Goal: Information Seeking & Learning: Learn about a topic

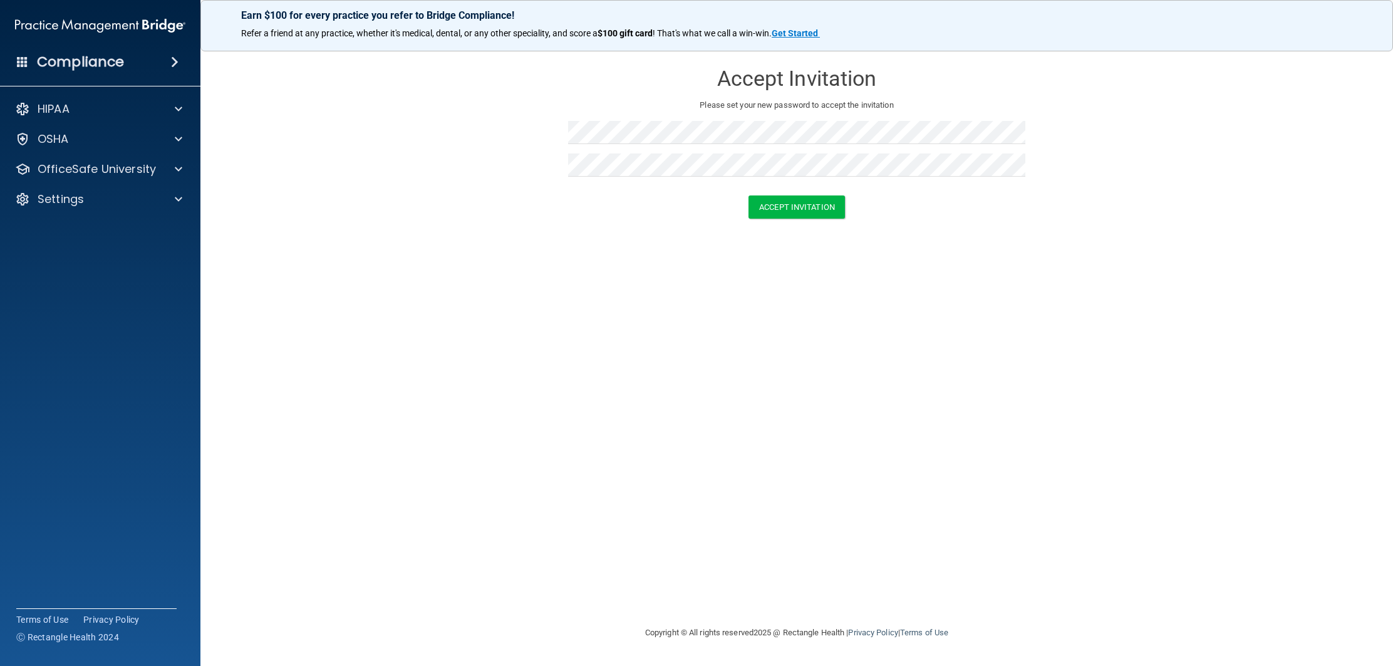
click at [618, 213] on div "Accept Invitation" at bounding box center [796, 206] width 1161 height 23
click at [771, 213] on button "Accept Invitation" at bounding box center [796, 206] width 96 height 23
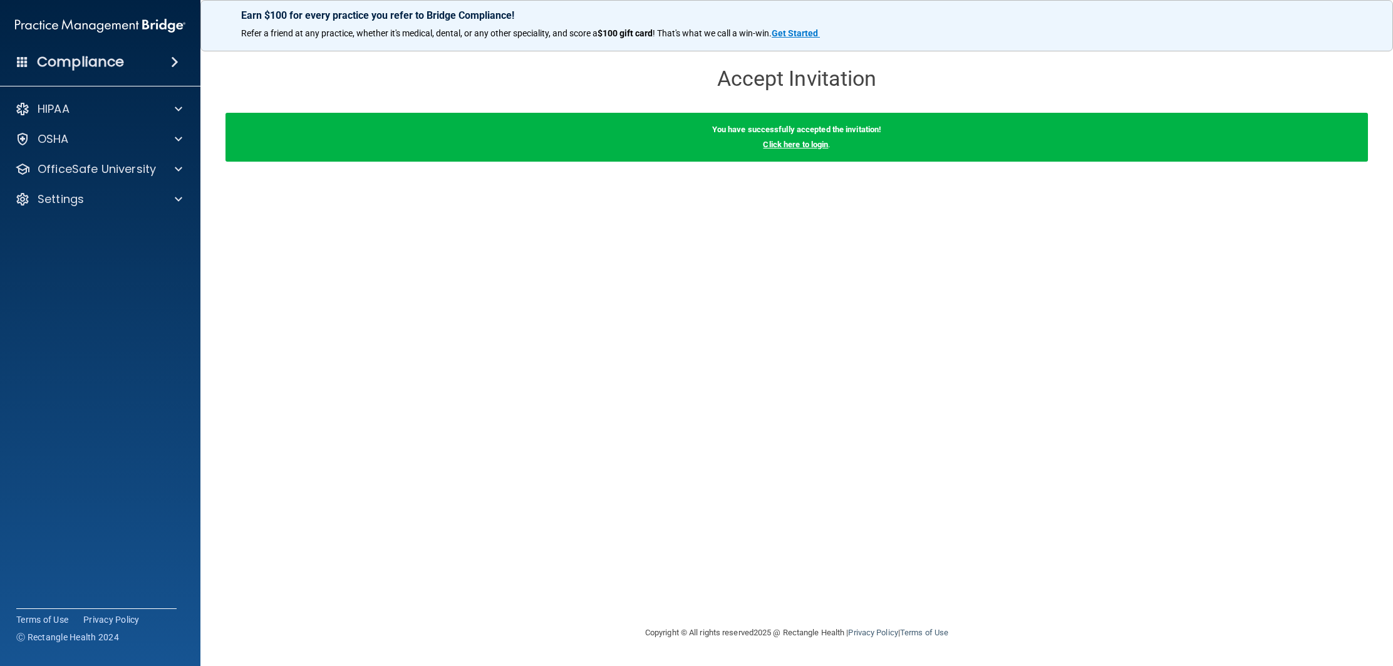
click at [798, 145] on link "Click here to login" at bounding box center [795, 144] width 65 height 9
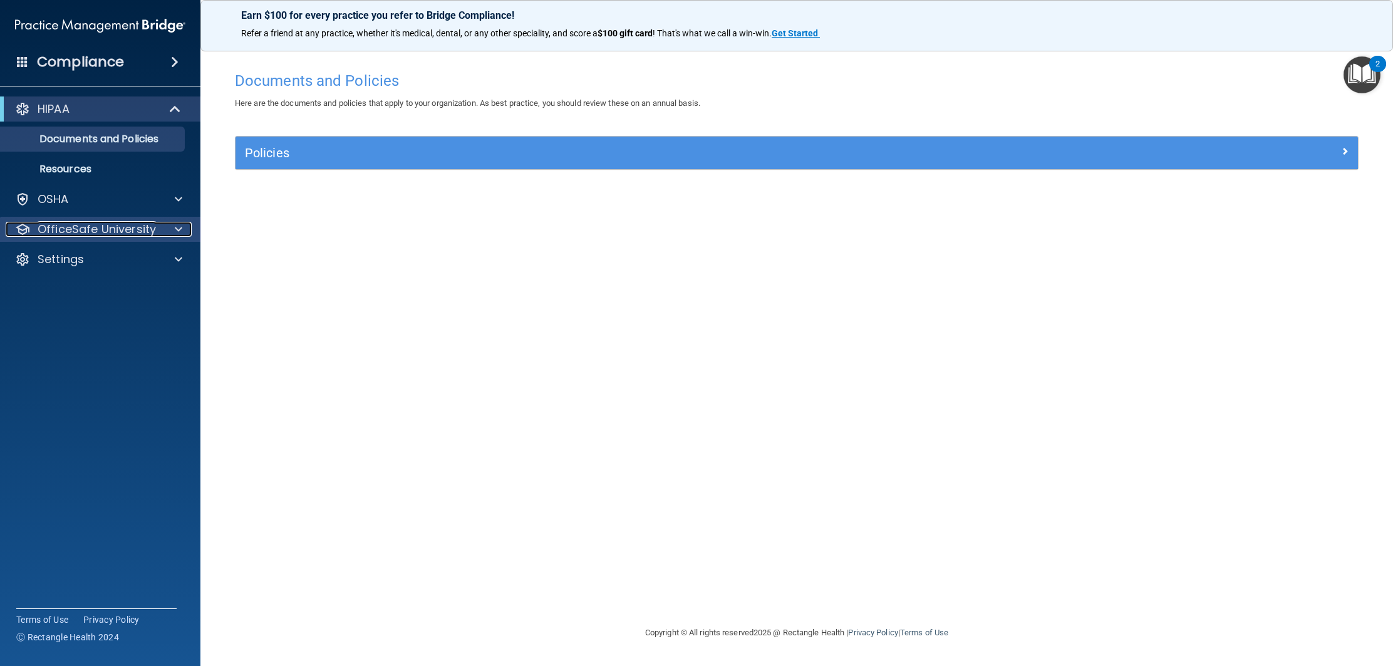
click at [177, 223] on span at bounding box center [179, 229] width 8 height 15
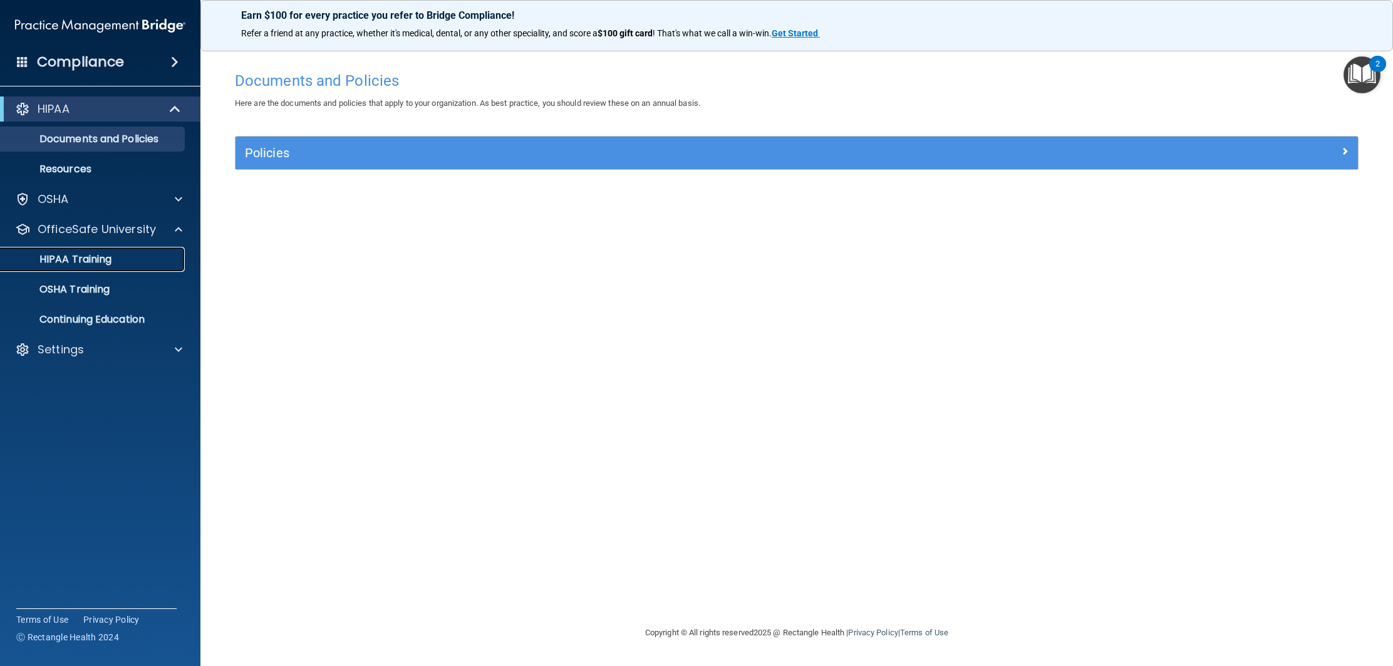
click at [140, 253] on div "HIPAA Training" at bounding box center [93, 259] width 171 height 13
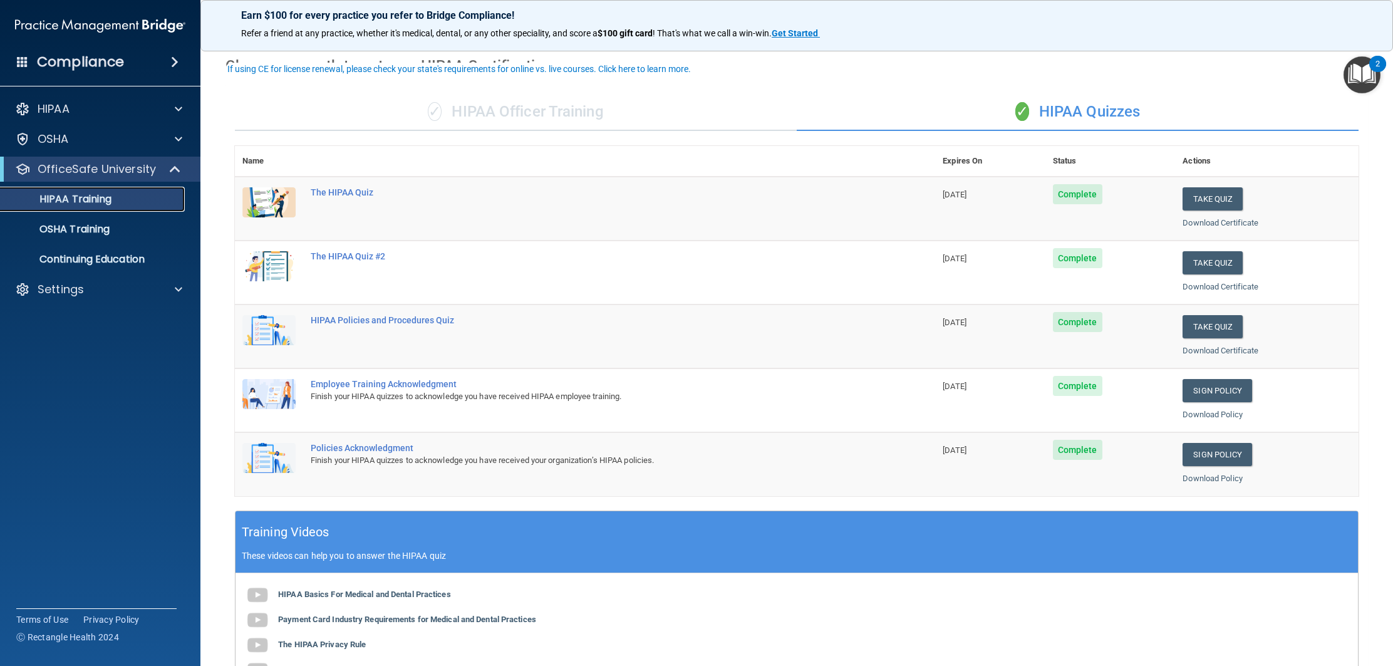
scroll to position [72, 0]
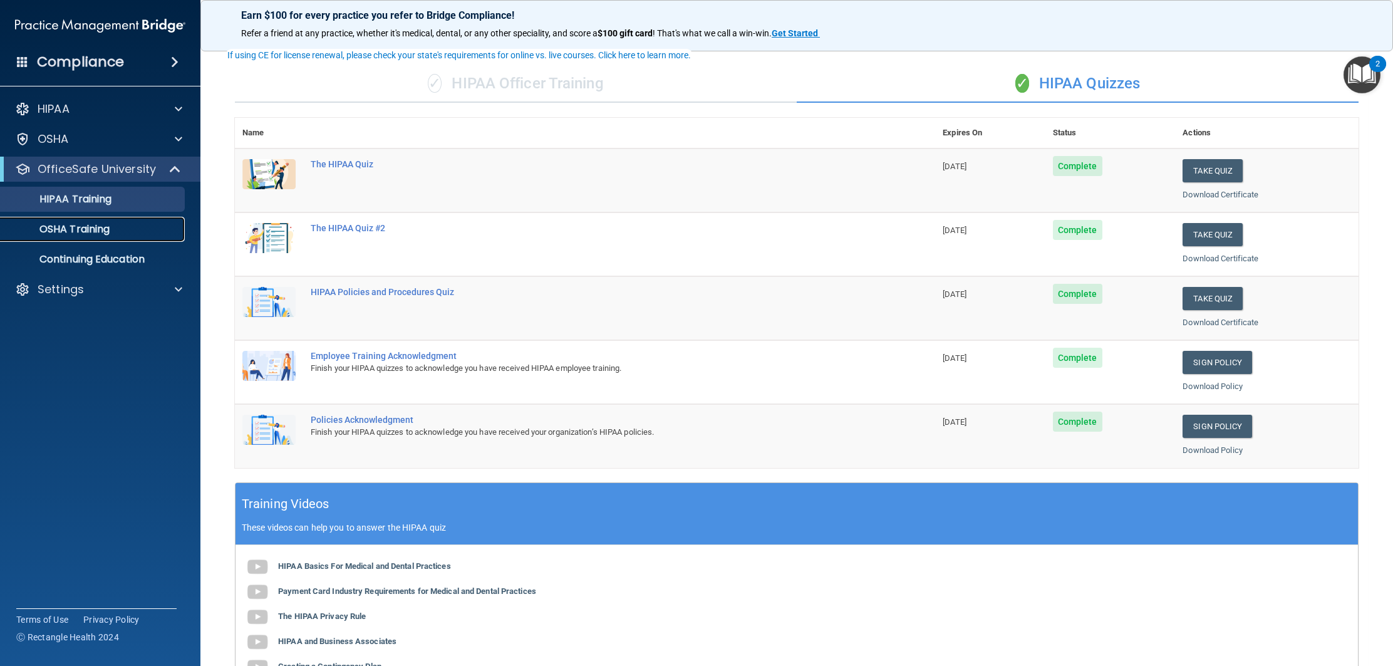
click at [116, 239] on link "OSHA Training" at bounding box center [85, 229] width 197 height 25
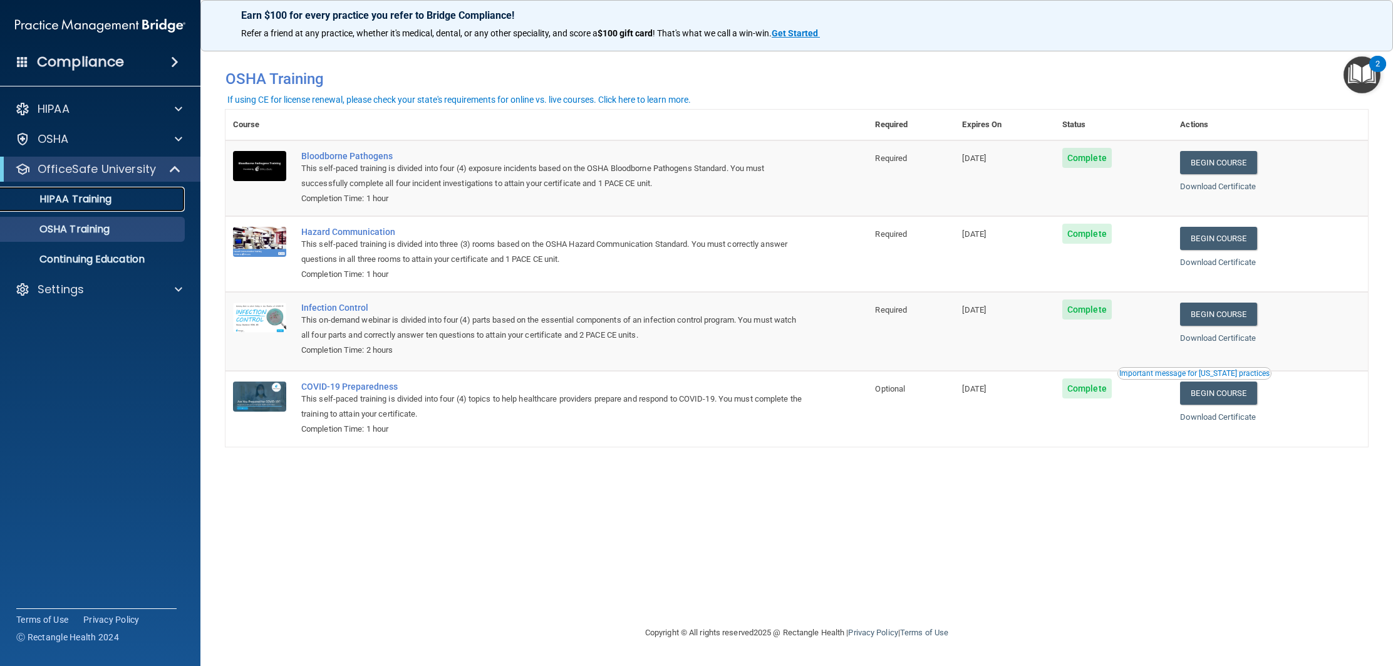
click at [94, 210] on link "HIPAA Training" at bounding box center [85, 199] width 197 height 25
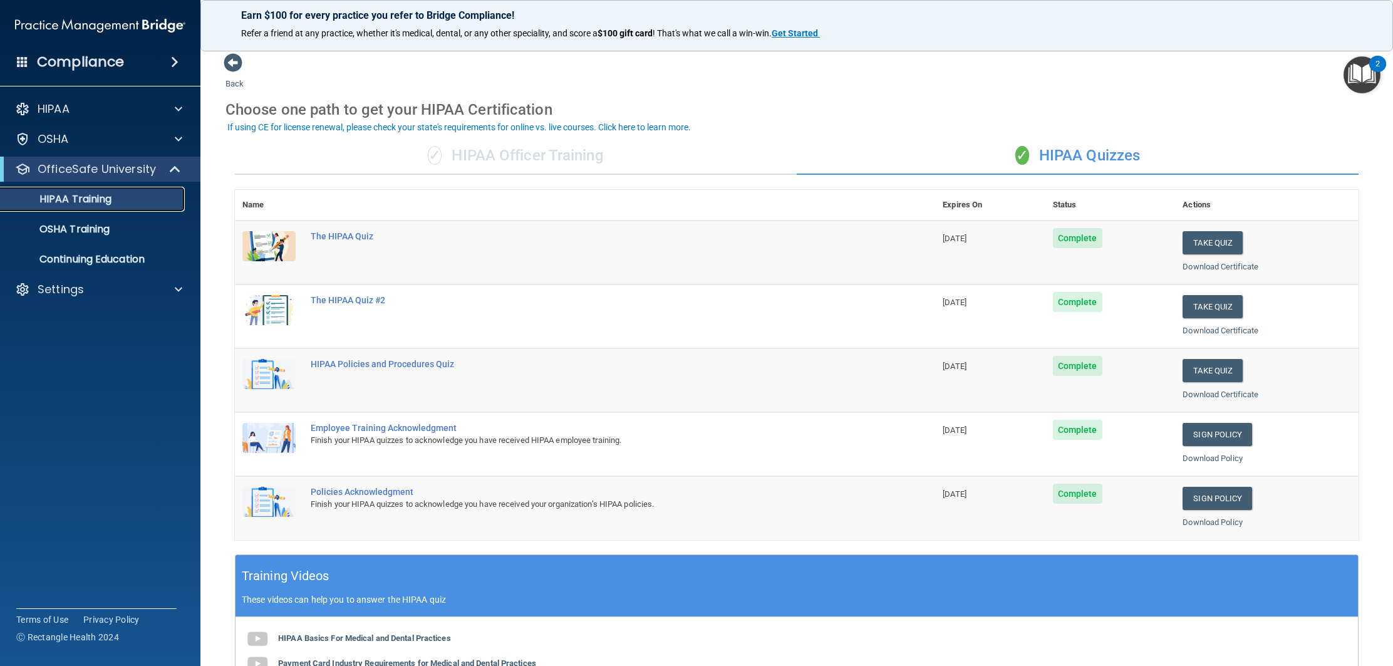
click at [106, 209] on link "HIPAA Training" at bounding box center [85, 199] width 197 height 25
click at [1210, 245] on button "Take Quiz" at bounding box center [1212, 242] width 60 height 23
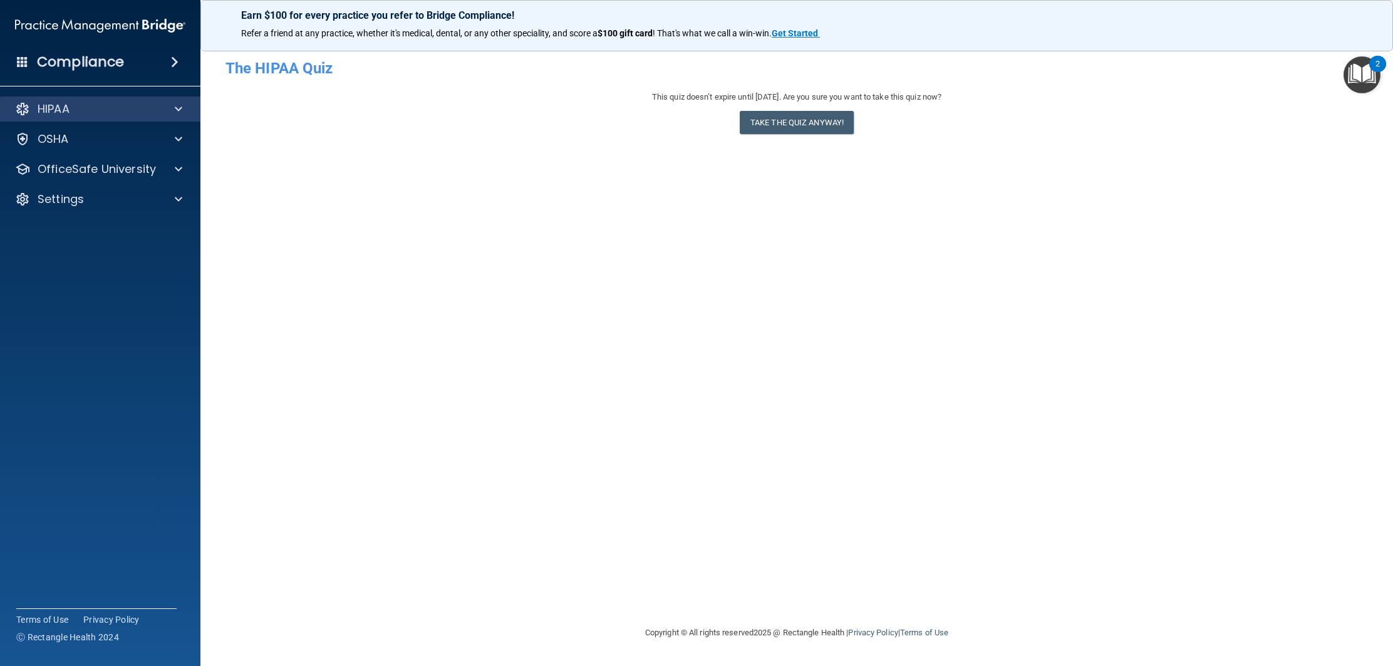
click at [174, 116] on div "HIPAA" at bounding box center [100, 108] width 201 height 25
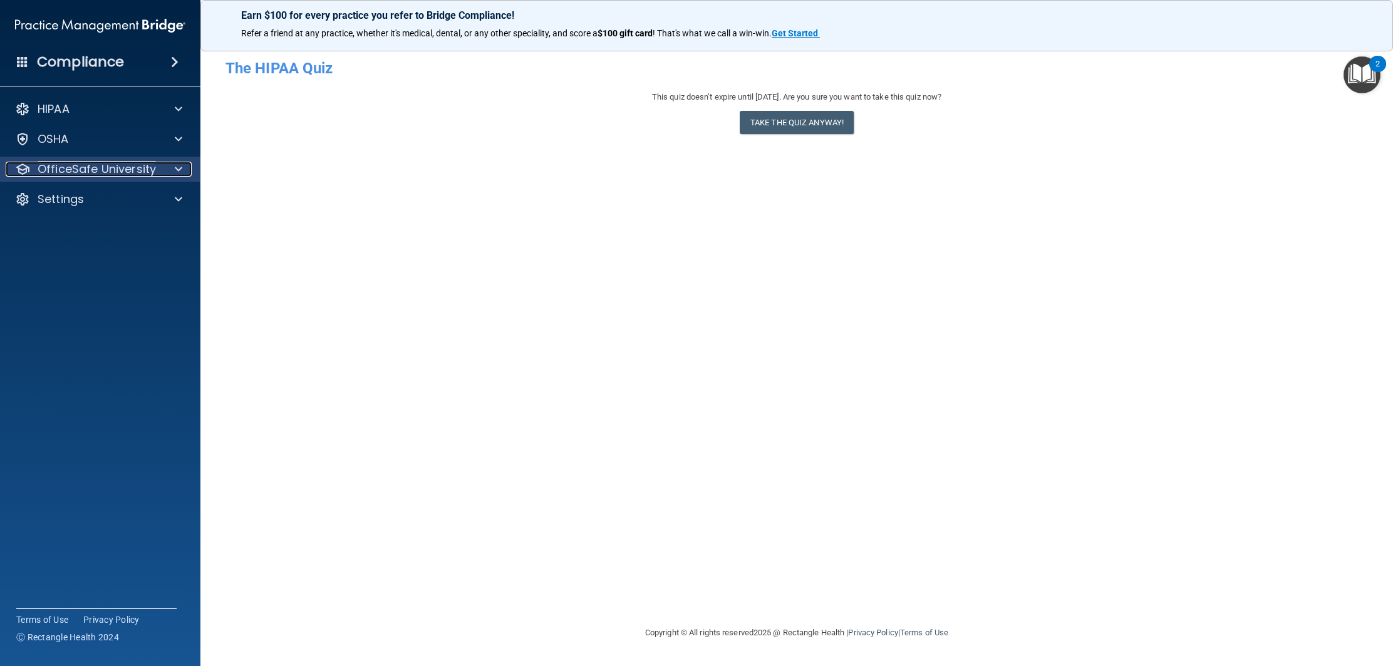
click at [178, 162] on span at bounding box center [179, 169] width 8 height 15
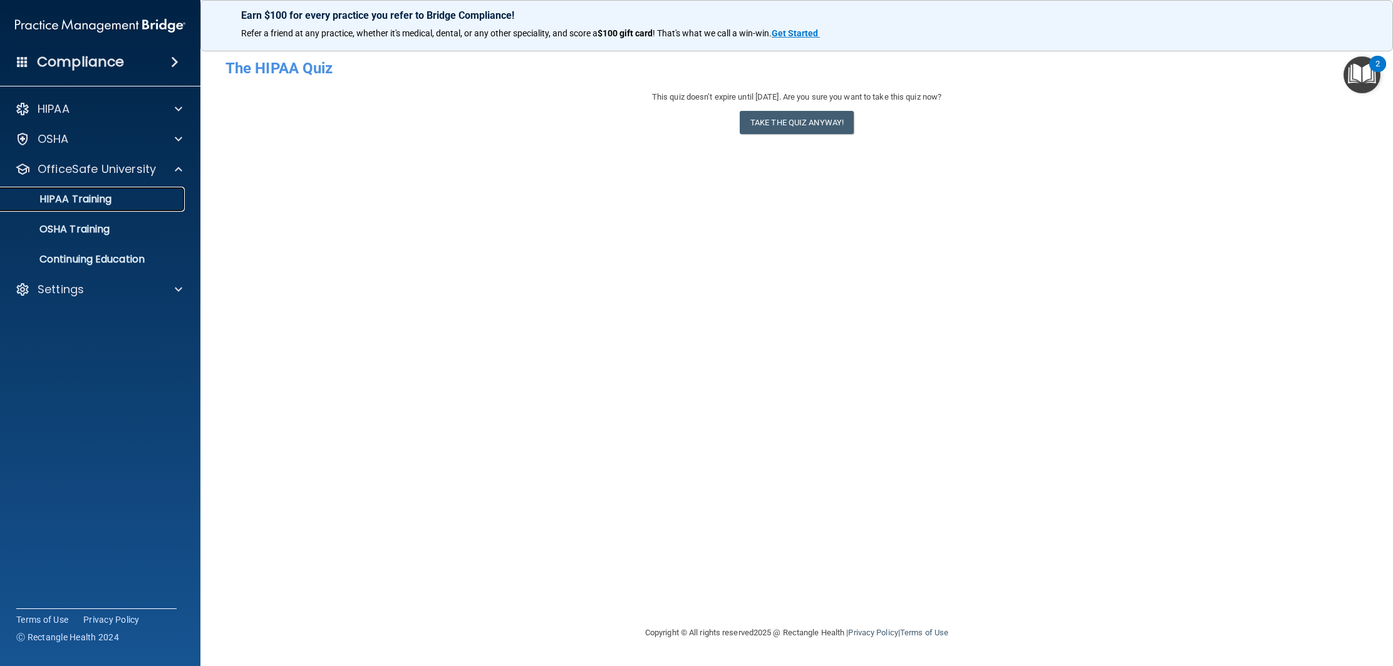
click at [145, 196] on div "HIPAA Training" at bounding box center [93, 199] width 171 height 13
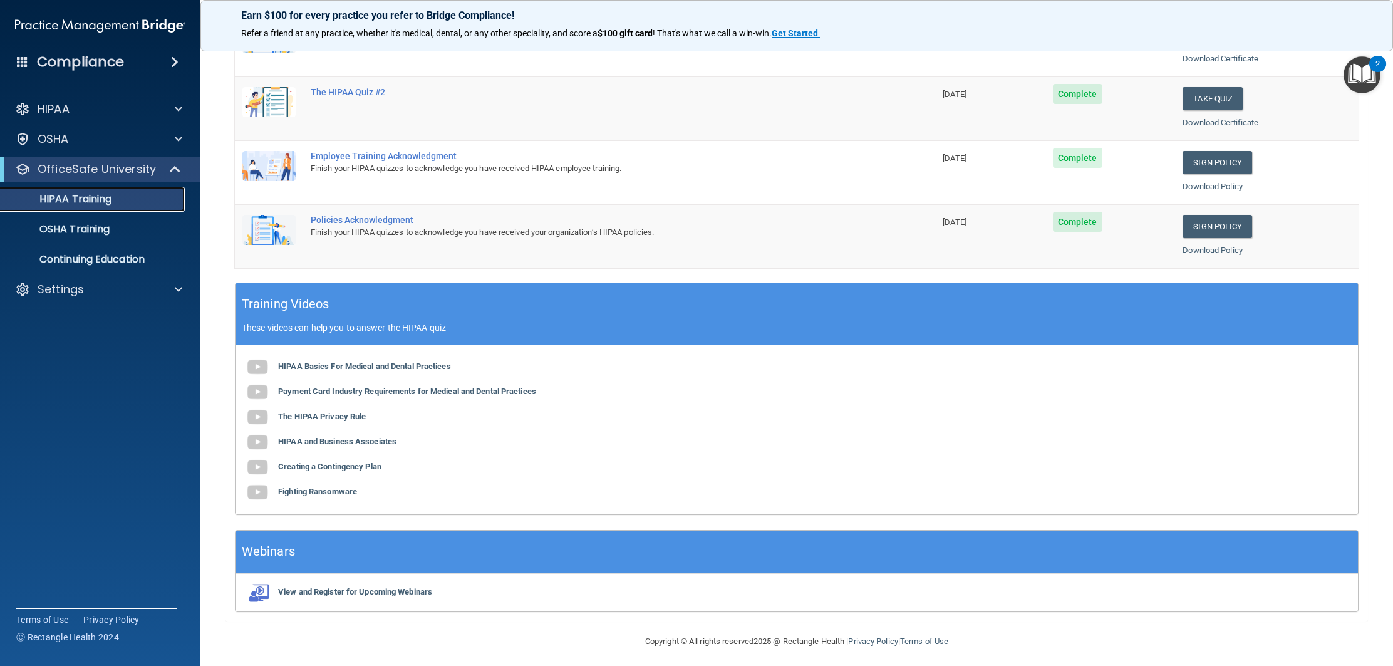
scroll to position [277, 0]
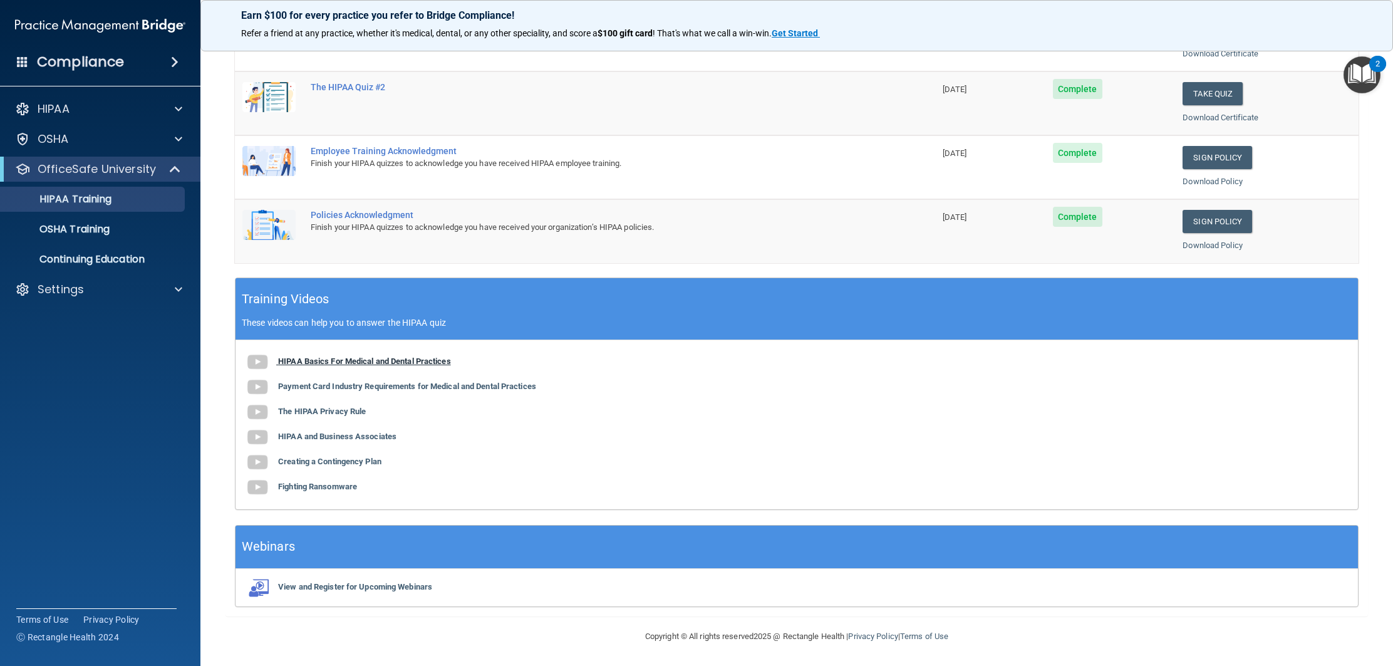
click at [417, 363] on b "HIPAA Basics For Medical and Dental Practices" at bounding box center [364, 360] width 173 height 9
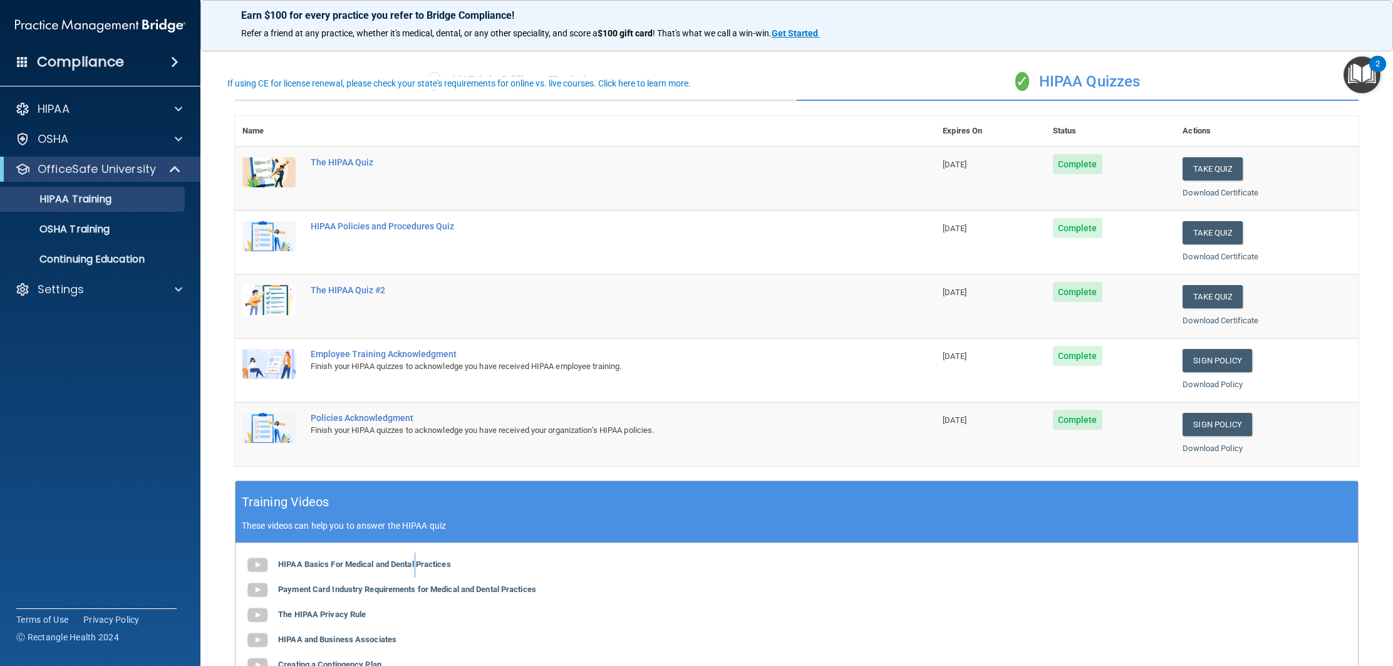
scroll to position [3, 0]
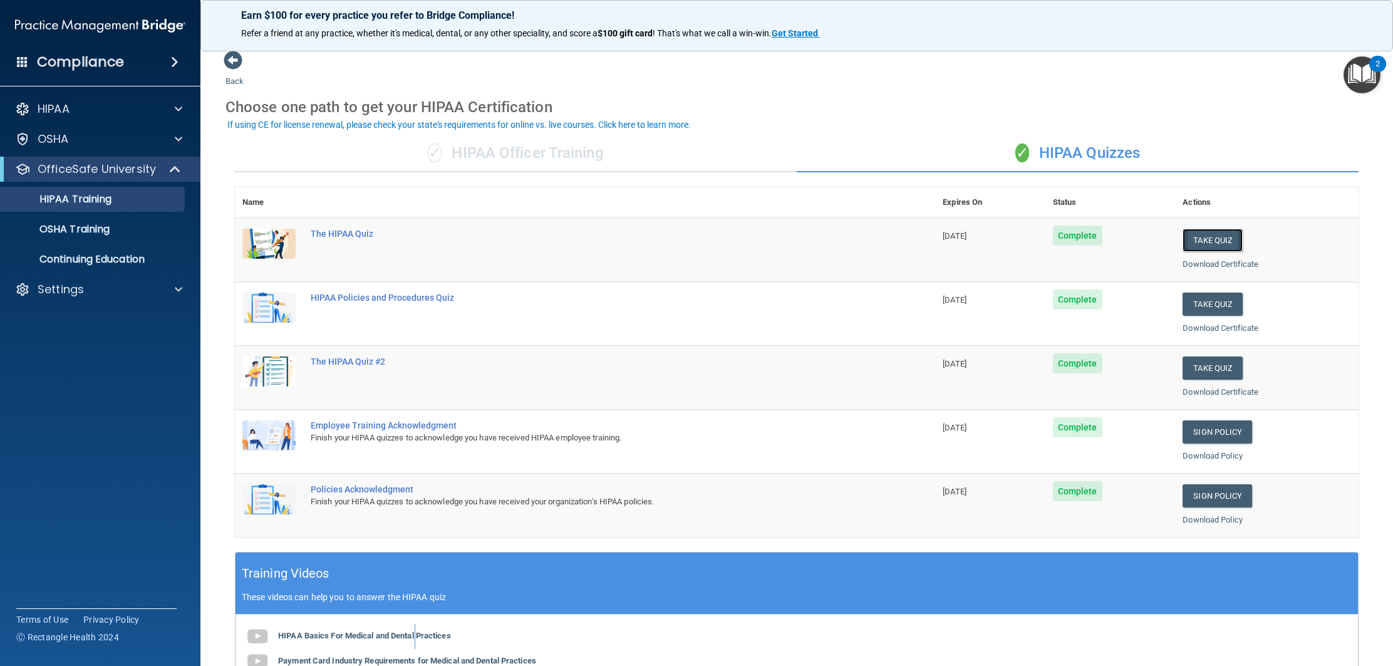
click at [1194, 242] on button "Take Quiz" at bounding box center [1212, 240] width 60 height 23
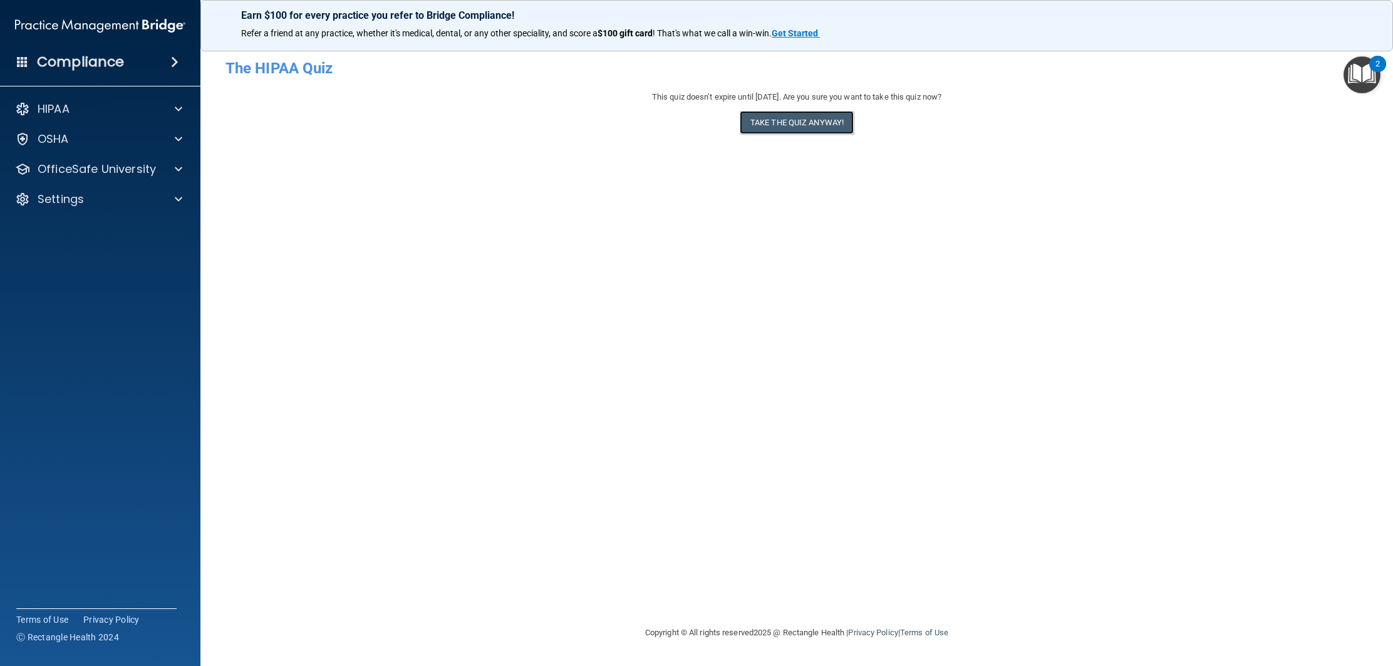
click at [769, 128] on button "Take the quiz anyway!" at bounding box center [797, 122] width 114 height 23
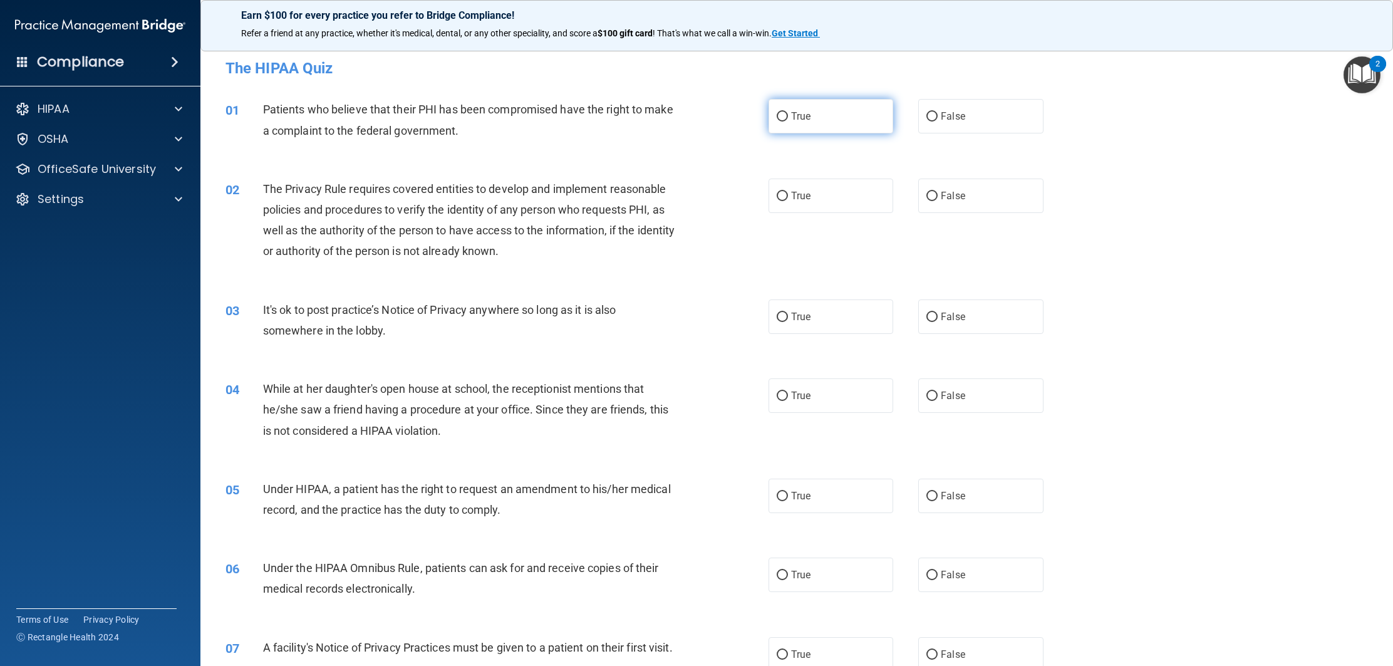
click at [795, 130] on label "True" at bounding box center [830, 116] width 125 height 34
click at [788, 121] on input "True" at bounding box center [781, 116] width 11 height 9
radio input "true"
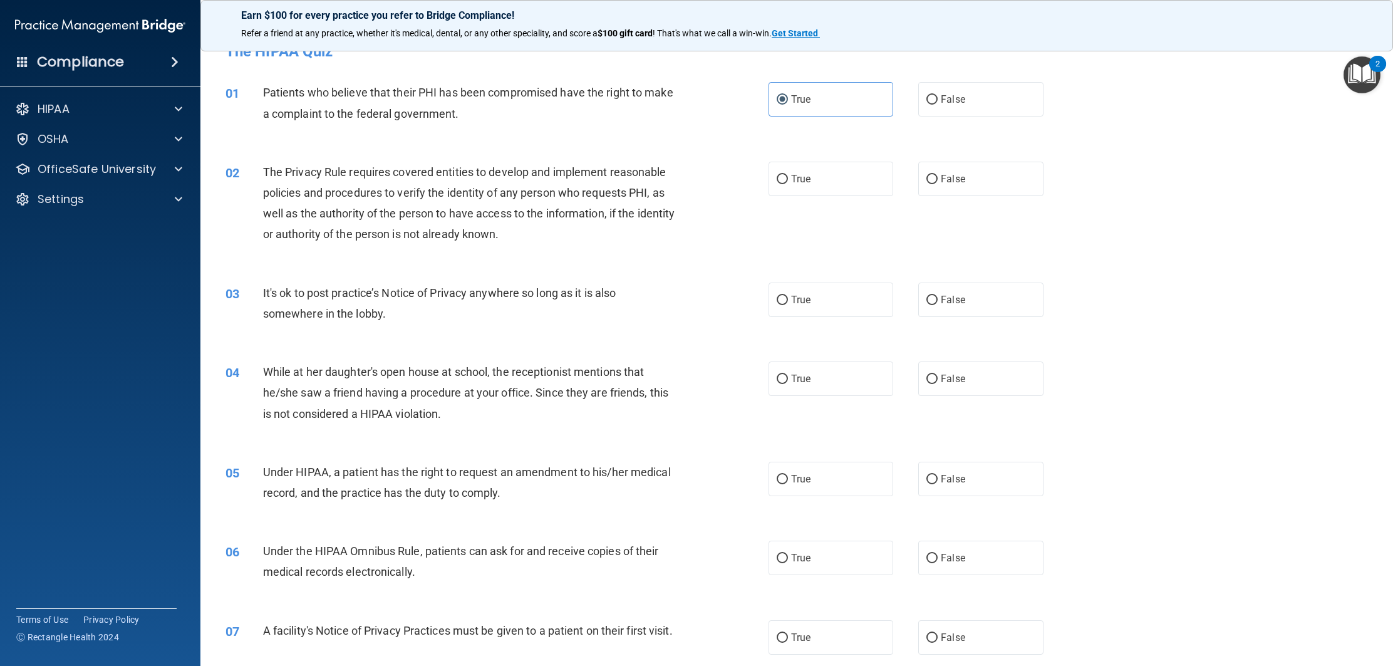
scroll to position [16, 0]
click at [740, 172] on div "02 The Privacy Rule requires covered entities to develop and implement reasonab…" at bounding box center [497, 208] width 580 height 90
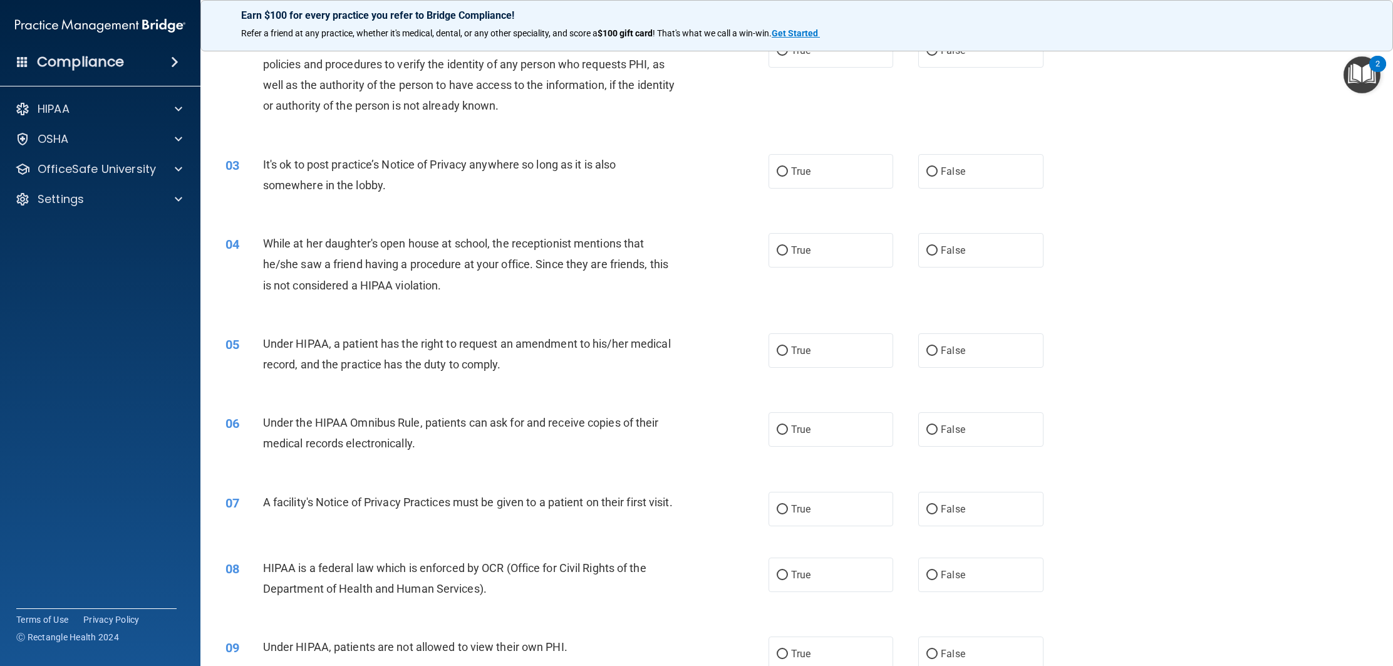
scroll to position [146, 0]
click at [931, 182] on label "False" at bounding box center [980, 170] width 125 height 34
click at [931, 176] on input "False" at bounding box center [931, 171] width 11 height 9
radio input "true"
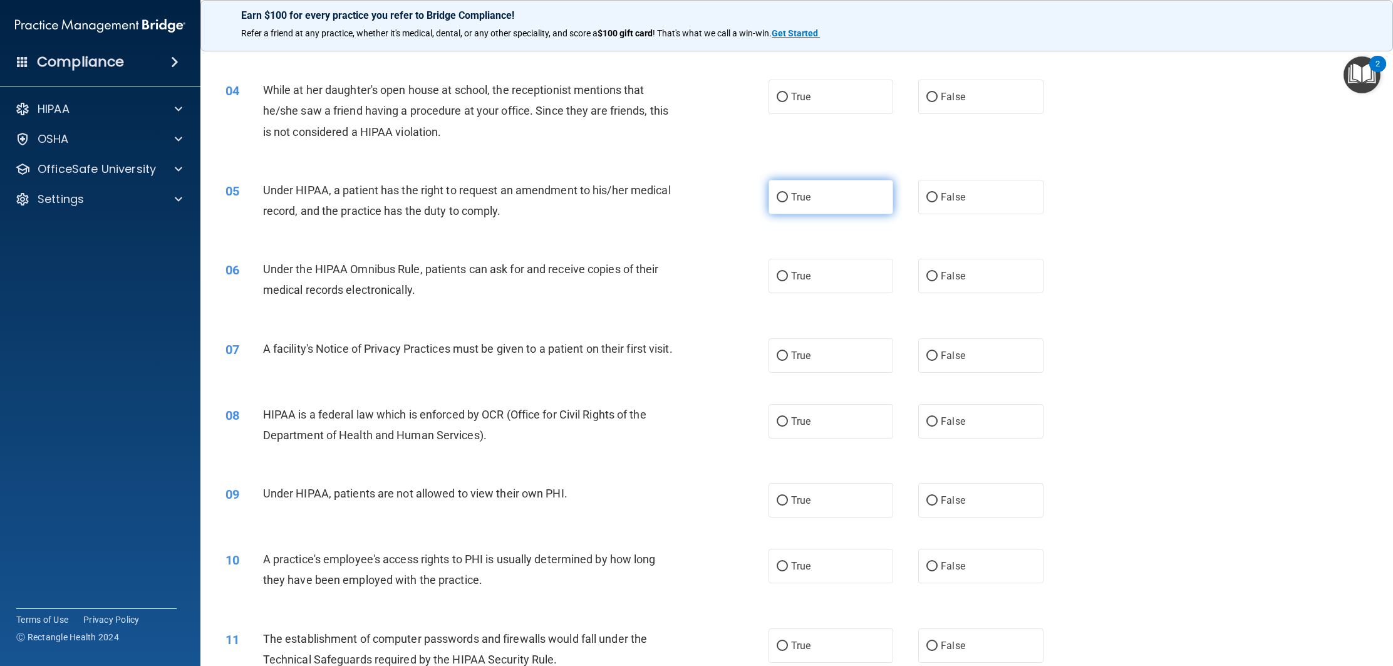
scroll to position [299, 0]
click at [936, 101] on label "False" at bounding box center [980, 96] width 125 height 34
click at [936, 101] on input "False" at bounding box center [931, 96] width 11 height 9
radio input "true"
click at [713, 207] on div "05 Under HIPAA, a patient has the right to request an amendment to his/her medi…" at bounding box center [497, 203] width 580 height 48
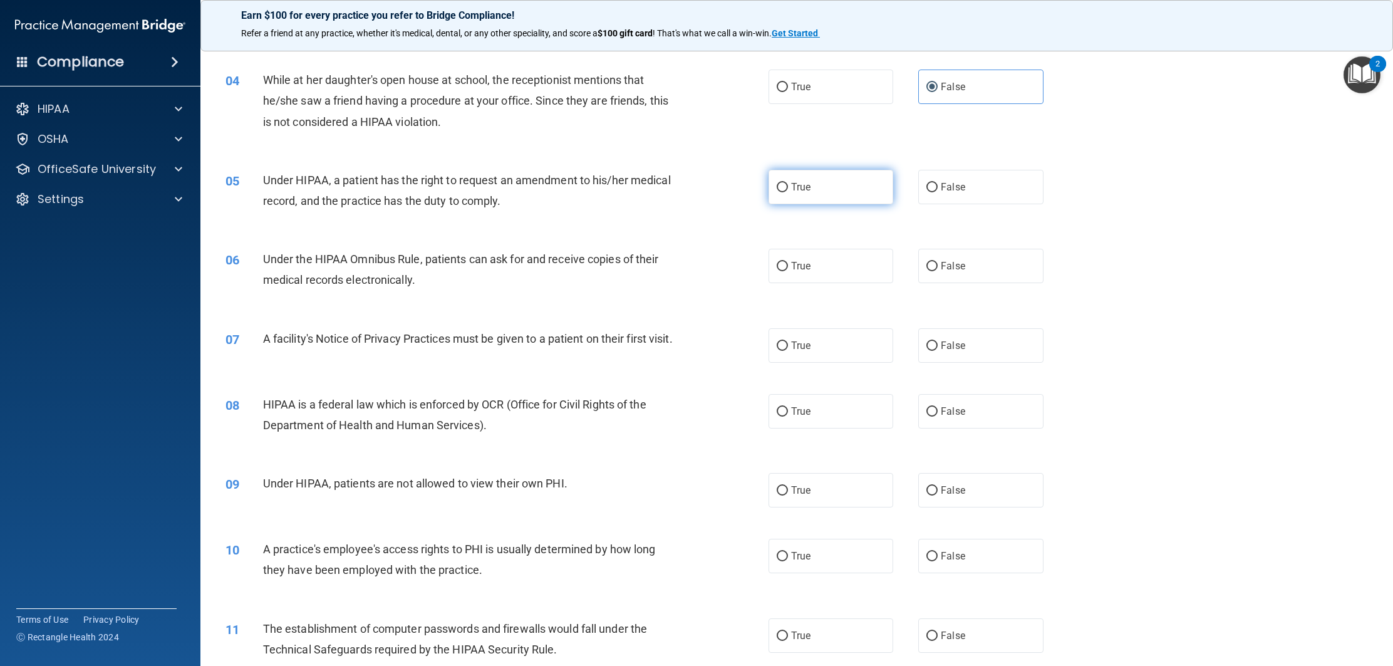
click at [788, 203] on div "05 Under HIPAA, a patient has the right to request an amendment to his/her medi…" at bounding box center [796, 193] width 1161 height 79
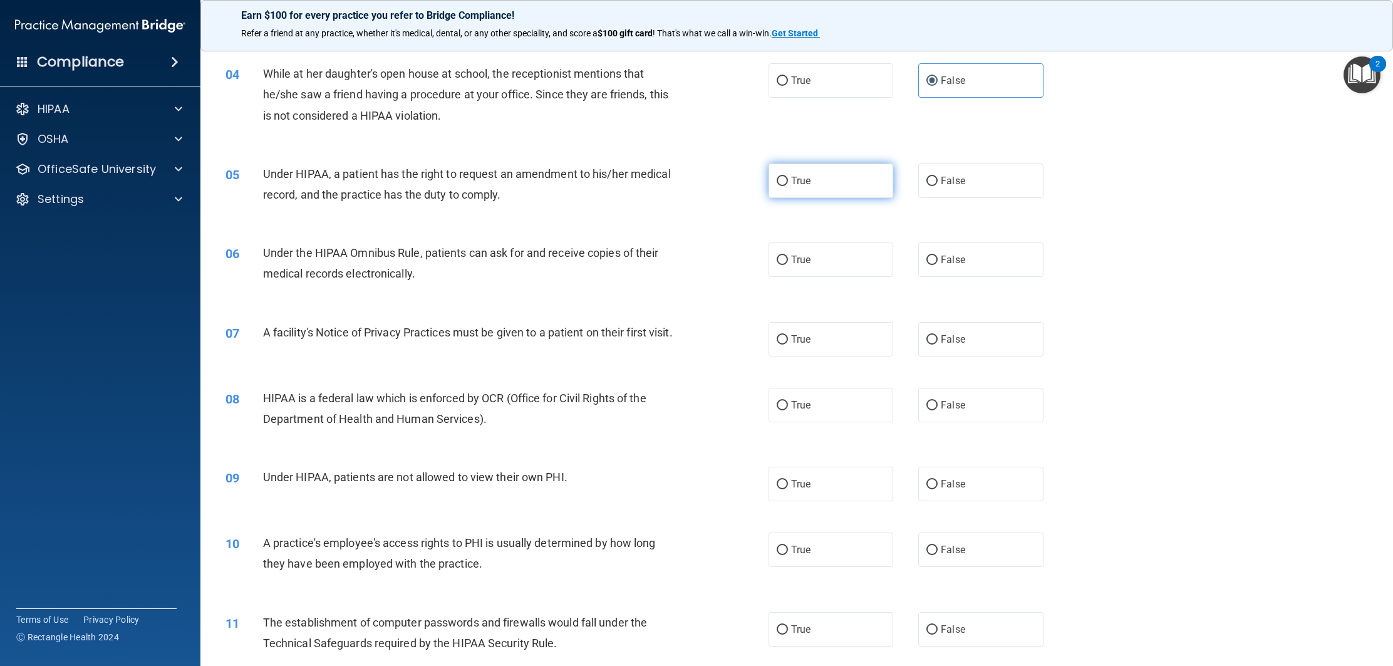
click at [780, 193] on label "True" at bounding box center [830, 180] width 125 height 34
click at [780, 186] on input "True" at bounding box center [781, 181] width 11 height 9
radio input "true"
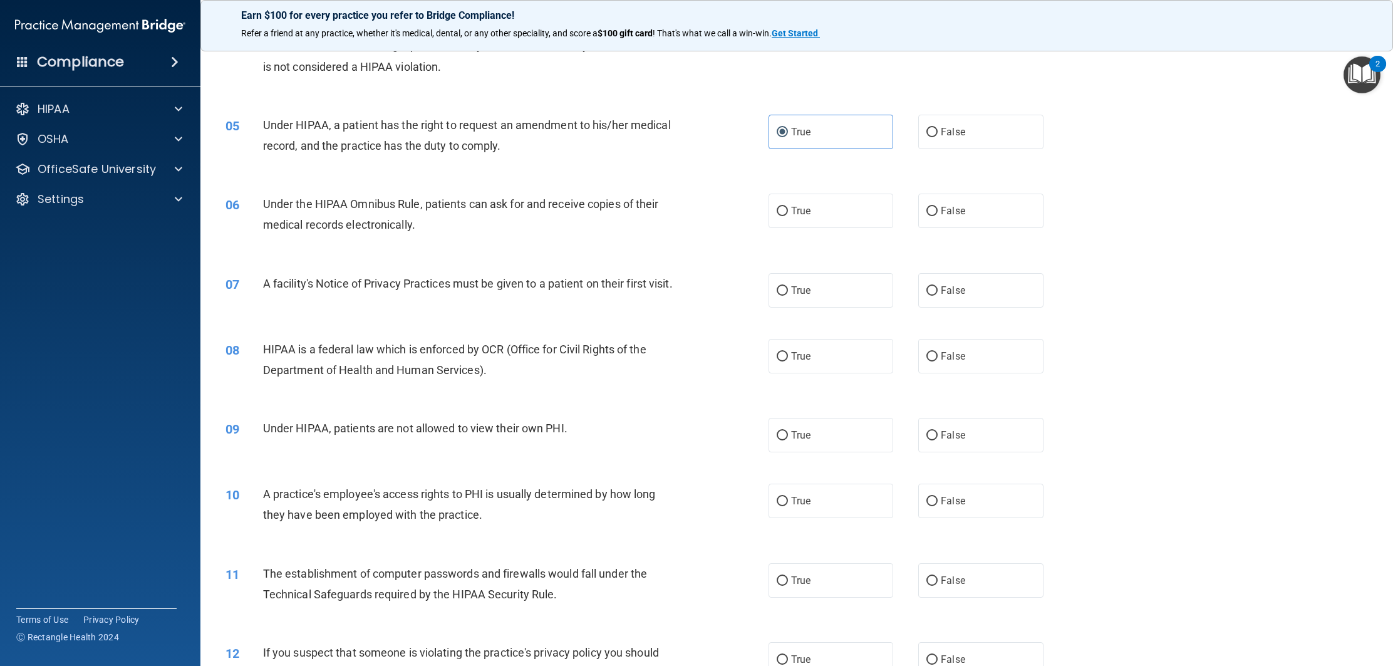
scroll to position [365, 0]
click at [797, 215] on span "True" at bounding box center [800, 210] width 19 height 12
click at [788, 215] on input "True" at bounding box center [781, 209] width 11 height 9
radio input "true"
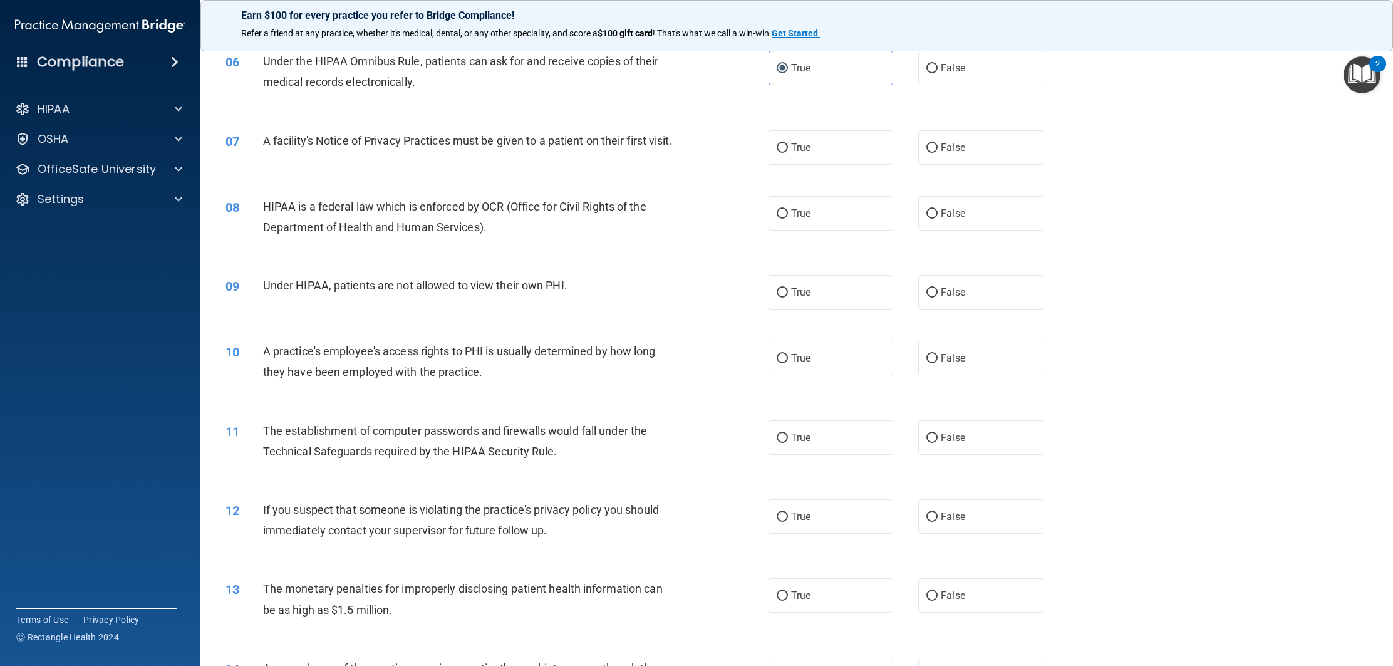
scroll to position [509, 0]
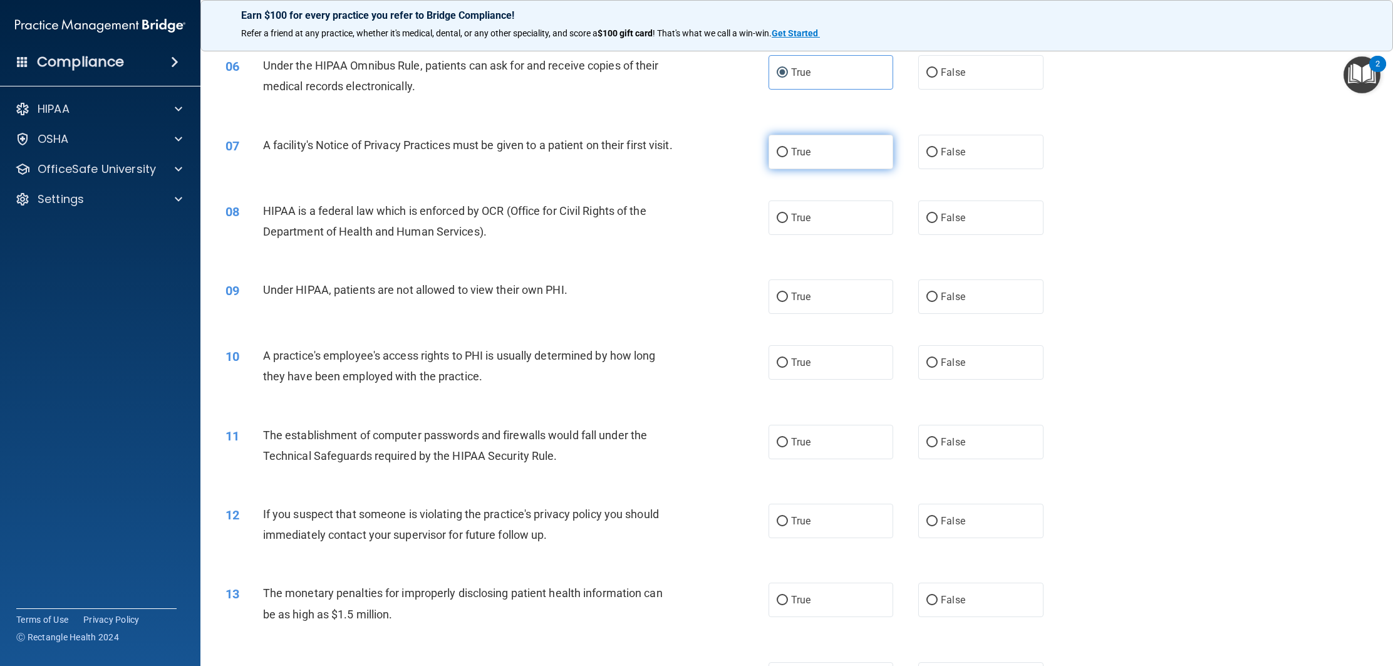
click at [797, 155] on label "True" at bounding box center [830, 152] width 125 height 34
click at [788, 155] on input "True" at bounding box center [781, 152] width 11 height 9
radio input "true"
click at [703, 214] on div "08 HIPAA is a federal law which is enforced by OCR (Office for Civil Rights of …" at bounding box center [497, 222] width 580 height 48
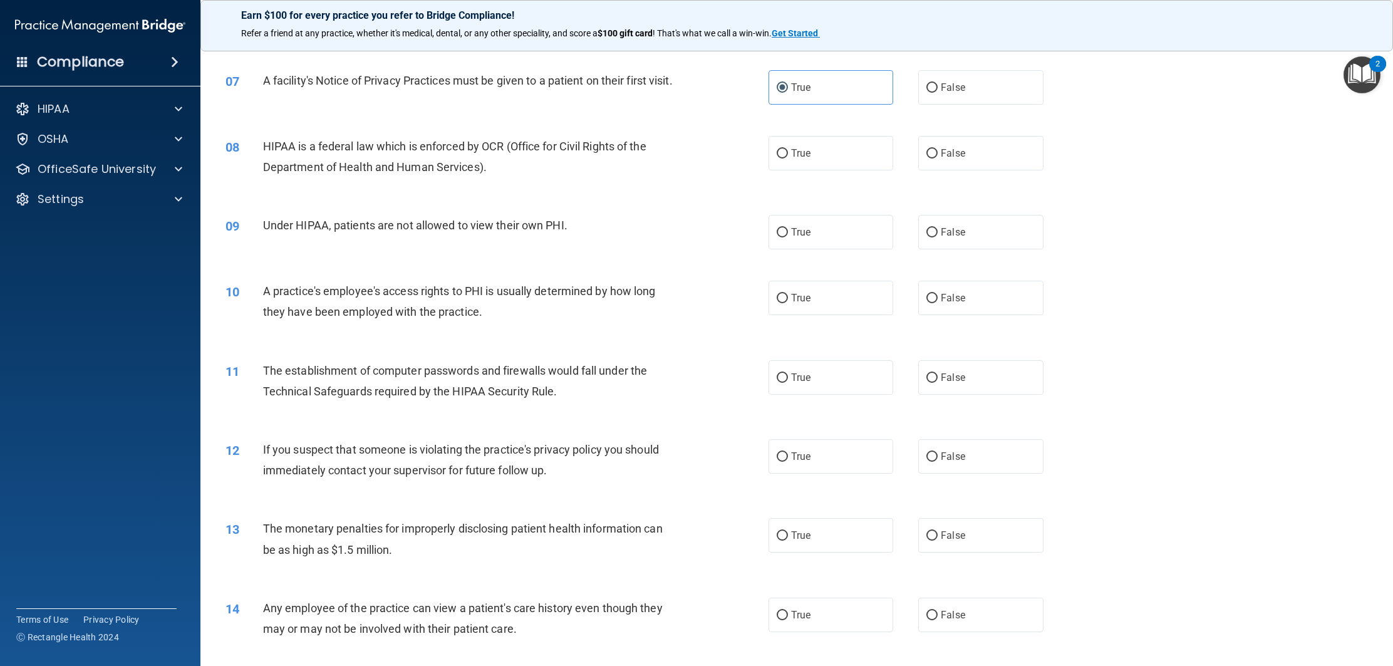
scroll to position [569, 0]
click at [830, 163] on label "True" at bounding box center [830, 151] width 125 height 34
click at [788, 157] on input "True" at bounding box center [781, 151] width 11 height 9
radio input "true"
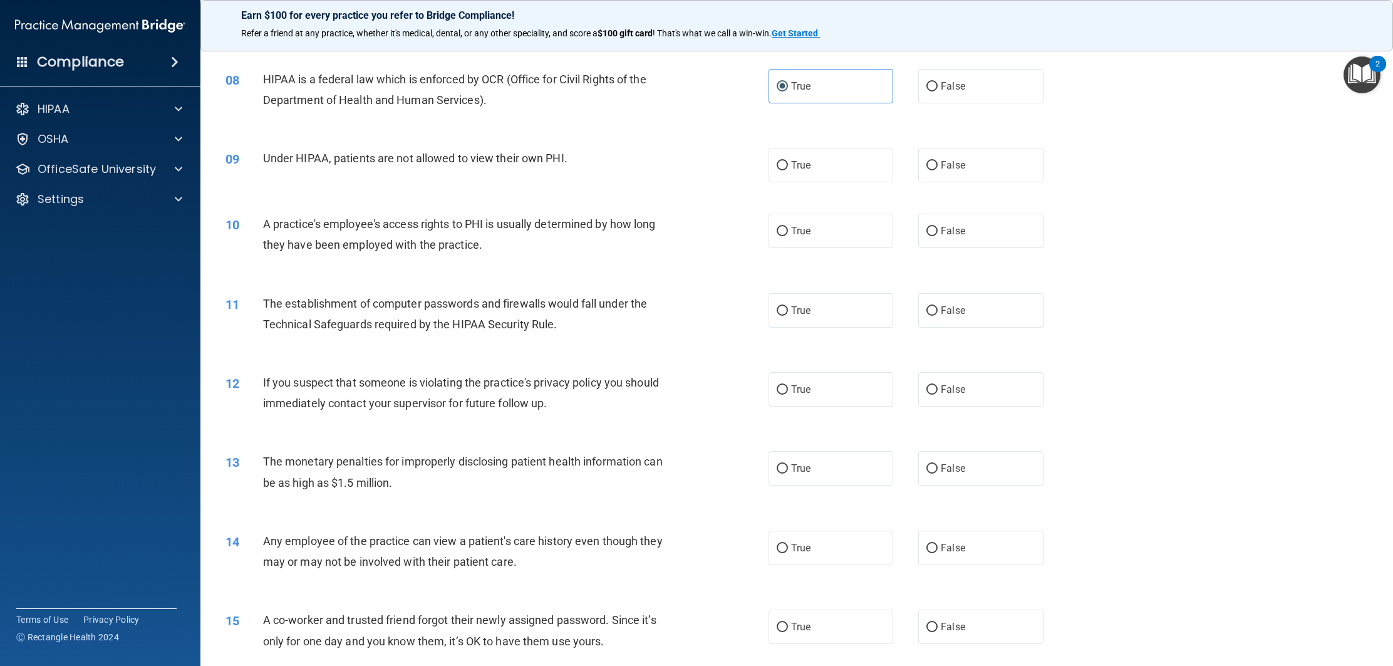
scroll to position [630, 0]
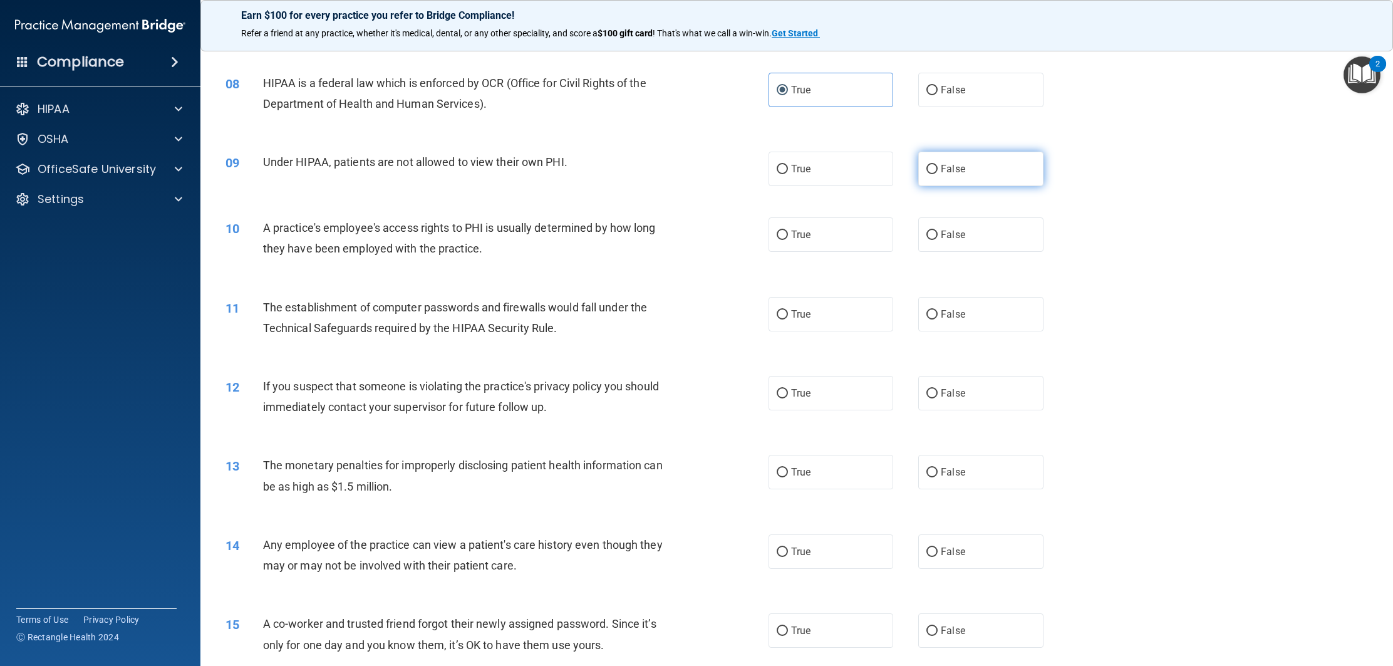
click at [931, 186] on label "False" at bounding box center [980, 169] width 125 height 34
click at [931, 174] on input "False" at bounding box center [931, 169] width 11 height 9
radio input "true"
click at [683, 248] on div "10 A practice's employee's access rights to PHI is usually determined by how lo…" at bounding box center [497, 241] width 580 height 48
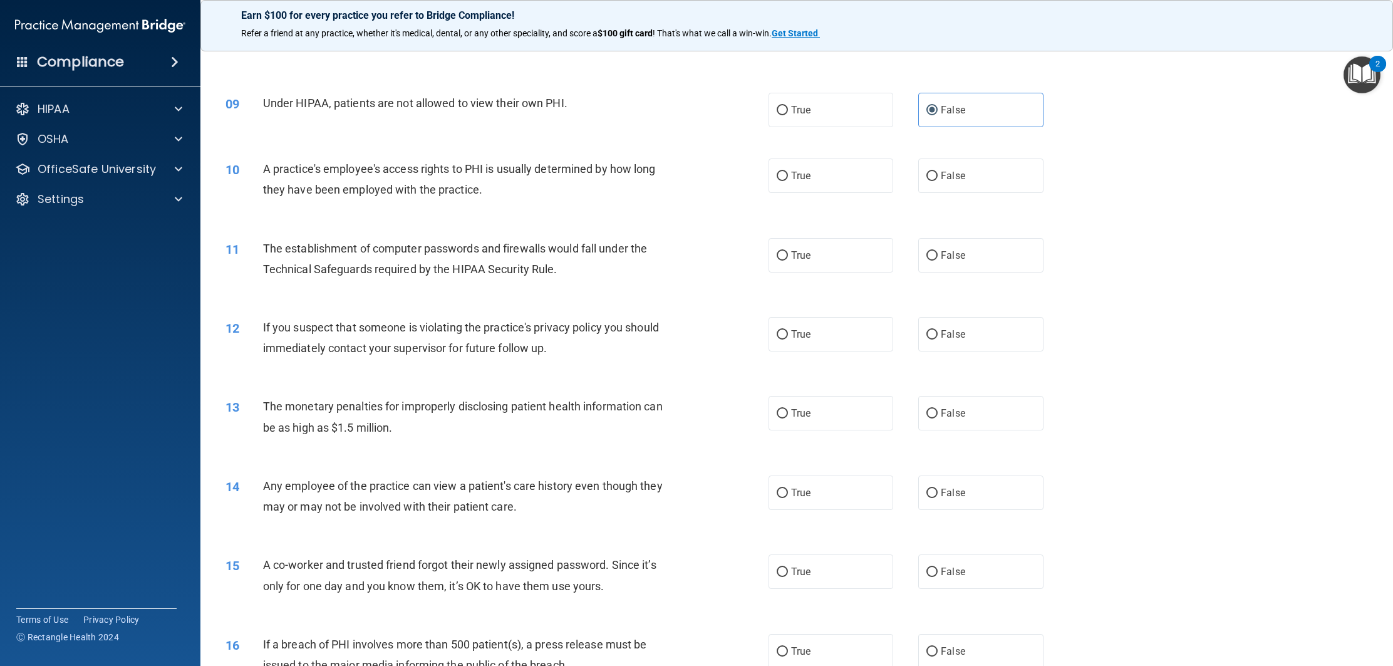
scroll to position [694, 0]
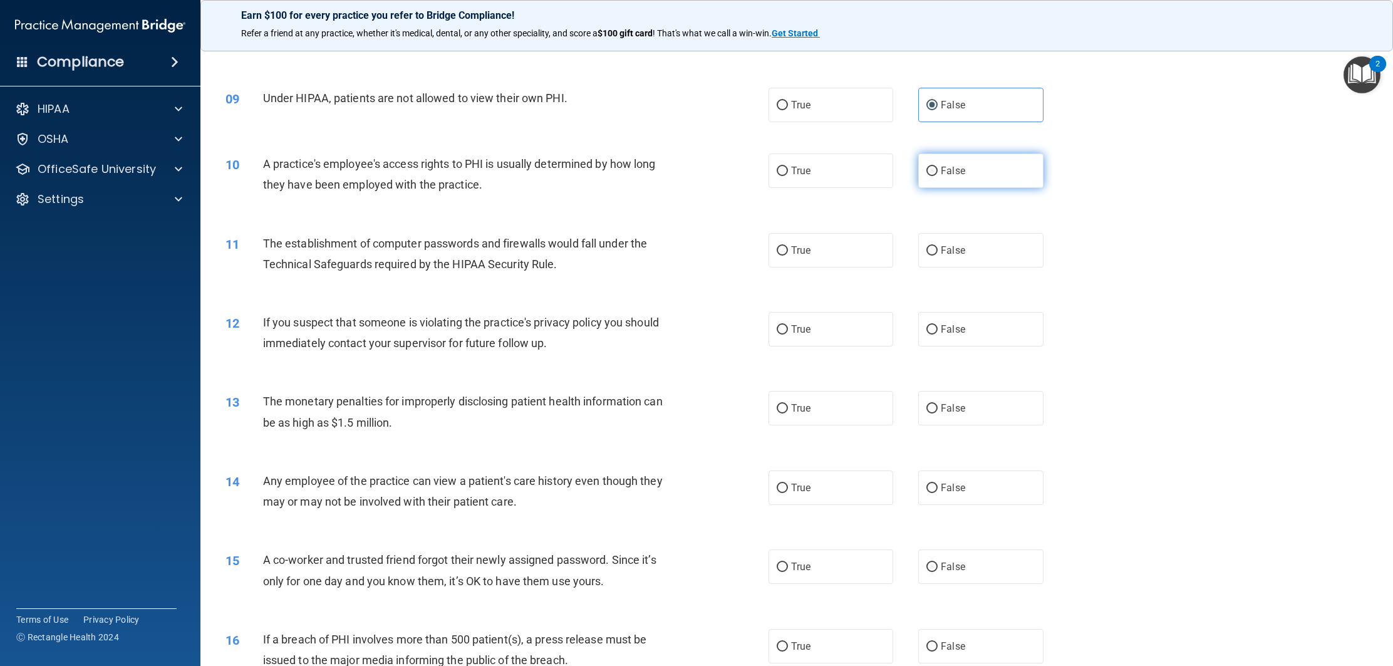
click at [947, 188] on label "False" at bounding box center [980, 170] width 125 height 34
click at [937, 176] on input "False" at bounding box center [931, 171] width 11 height 9
radio input "true"
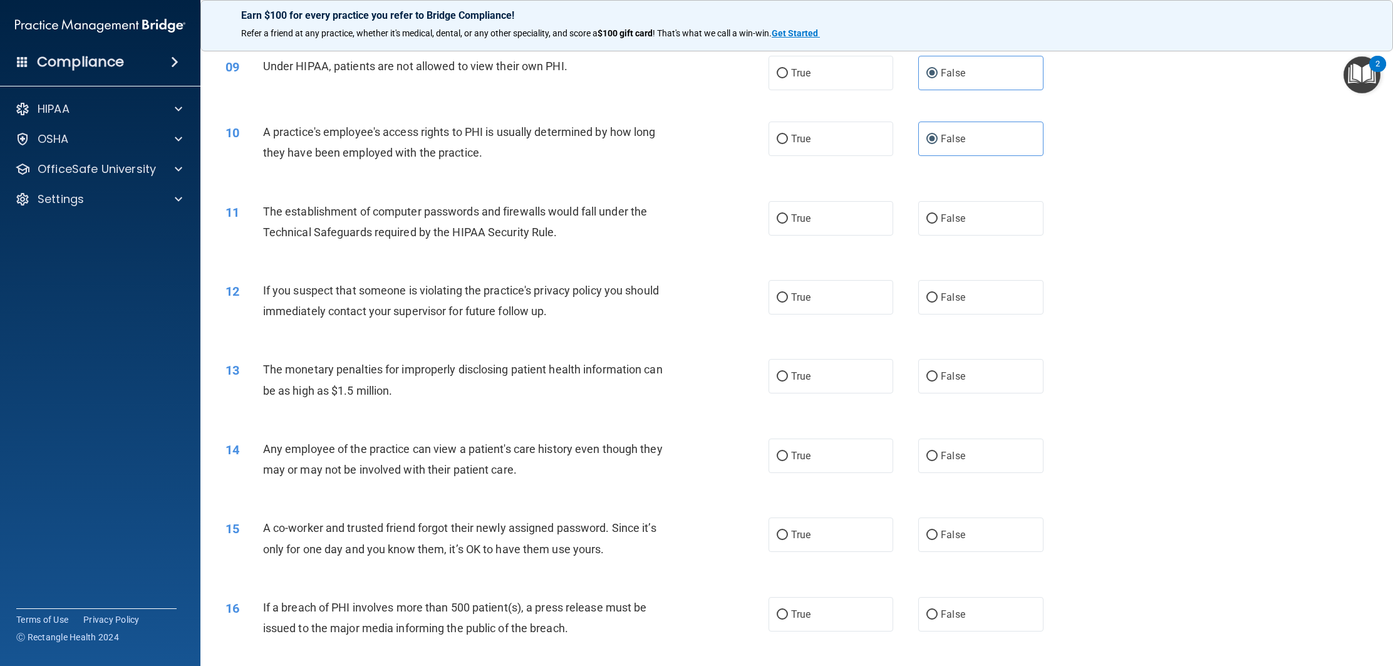
scroll to position [724, 0]
click at [714, 265] on div "11 The establishment of computer passwords and firewalls would fall under the T…" at bounding box center [796, 226] width 1161 height 79
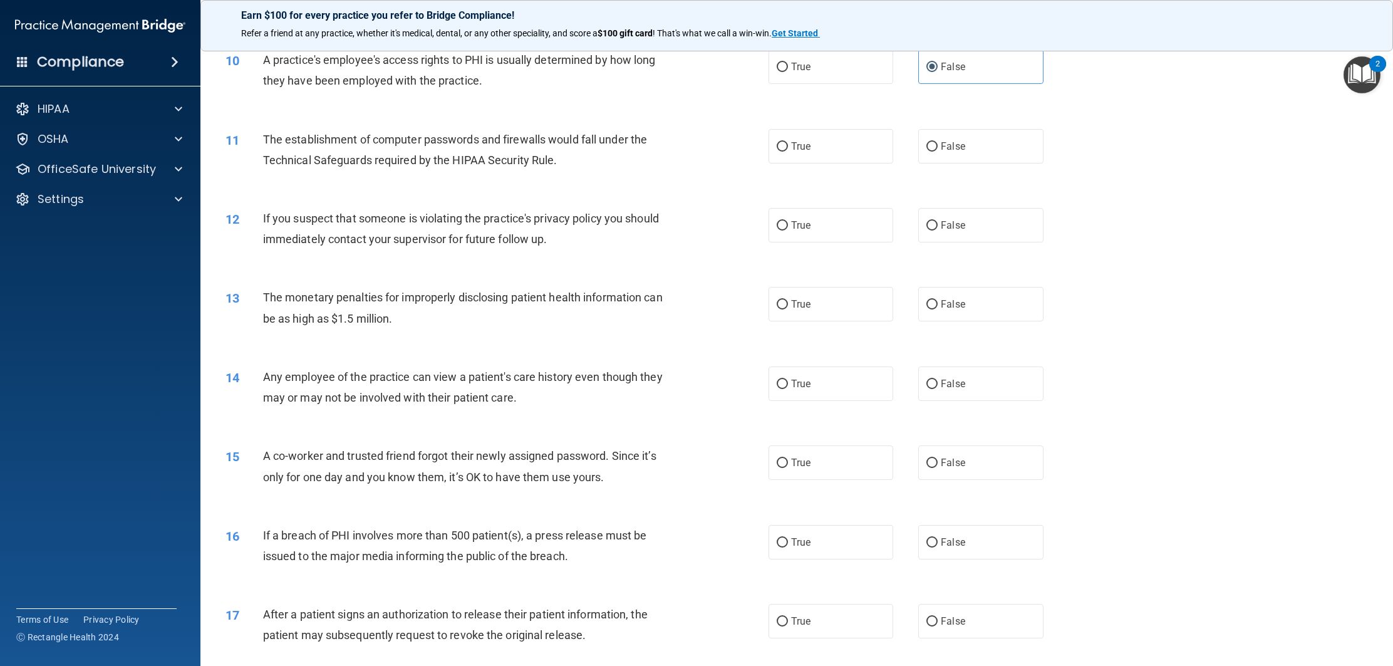
scroll to position [807, 0]
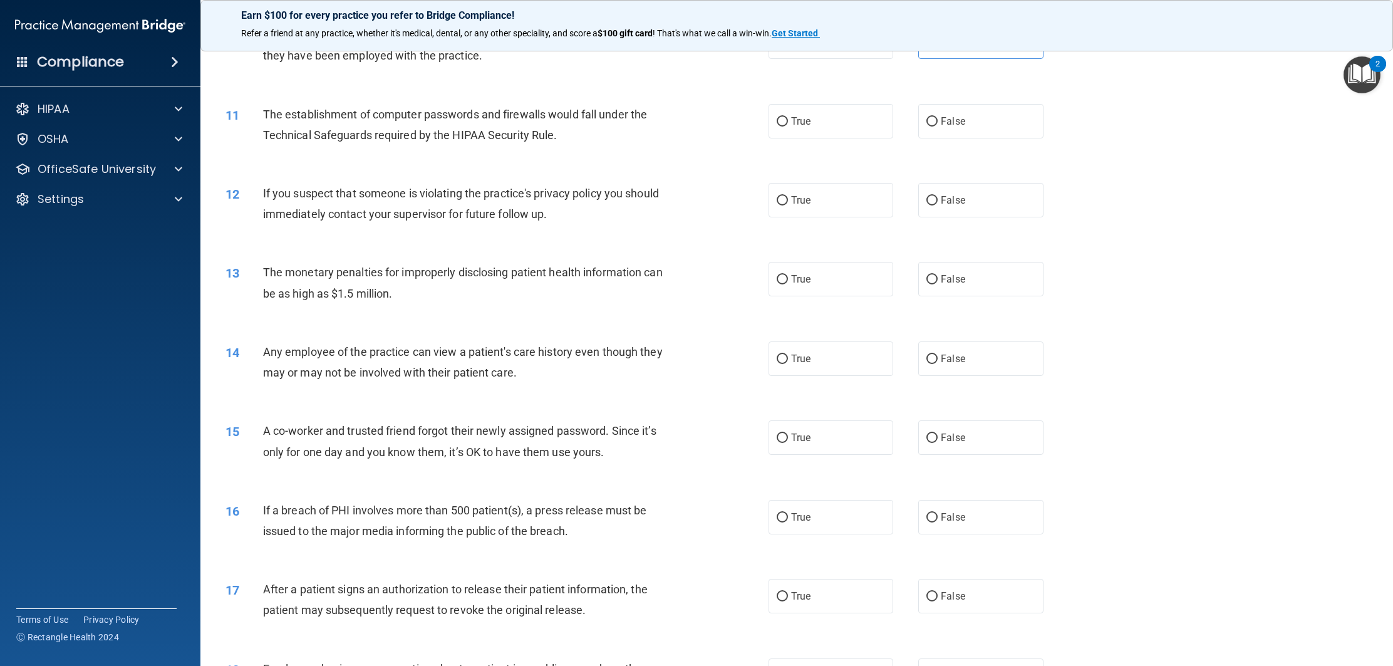
click at [795, 163] on div "11 The establishment of computer passwords and firewalls would fall under the T…" at bounding box center [796, 127] width 1161 height 79
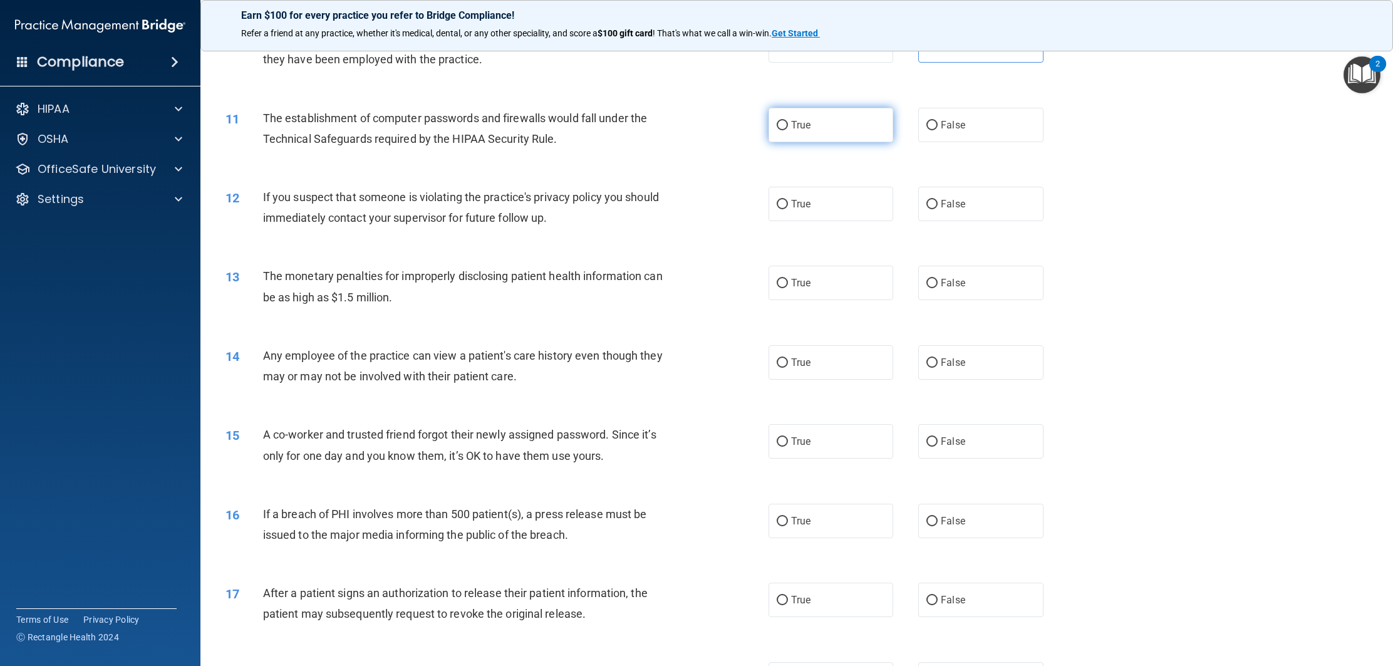
click at [790, 142] on label "True" at bounding box center [830, 125] width 125 height 34
click at [788, 130] on input "True" at bounding box center [781, 125] width 11 height 9
radio input "true"
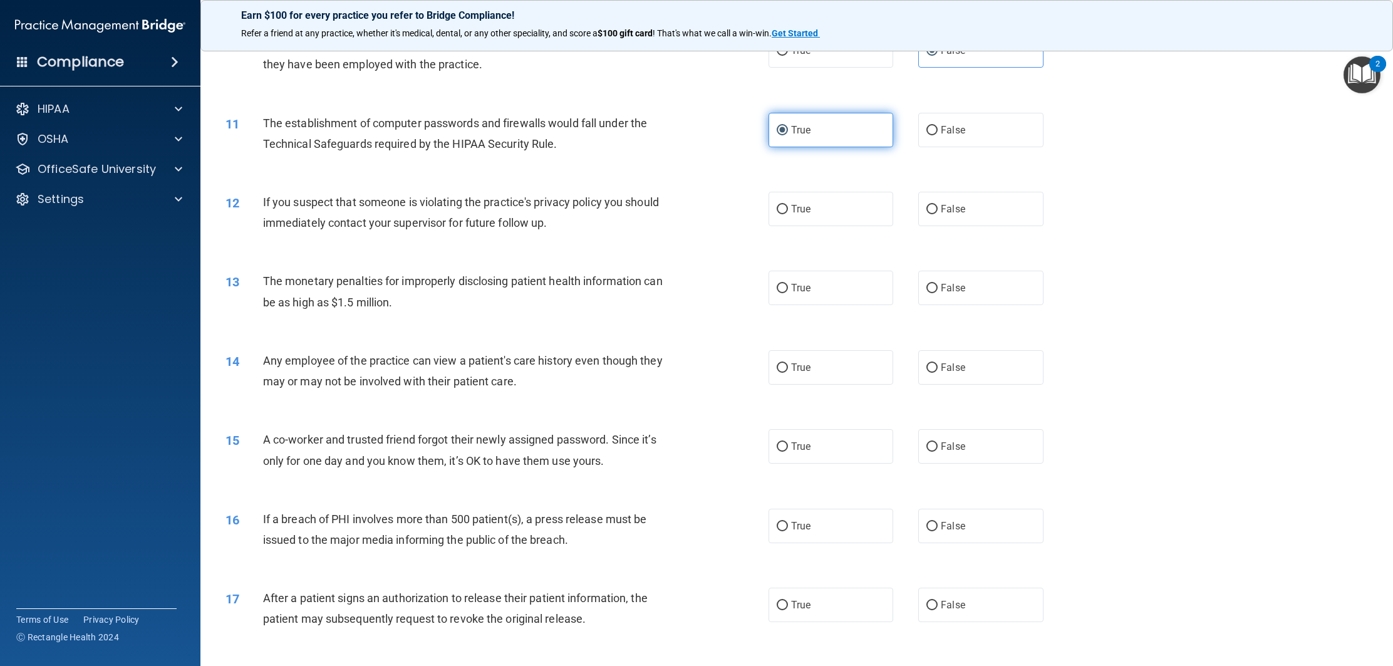
scroll to position [808, 0]
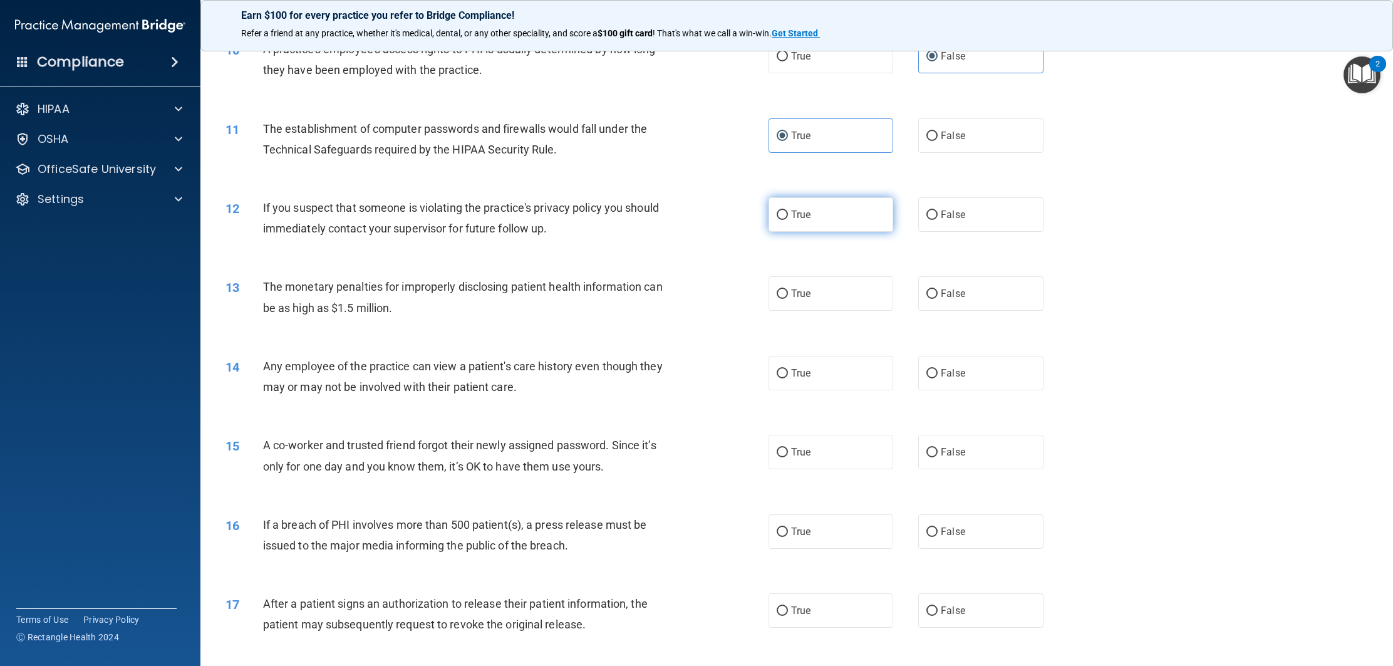
drag, startPoint x: 798, startPoint y: 232, endPoint x: 790, endPoint y: 231, distance: 7.5
click at [798, 220] on span "True" at bounding box center [800, 215] width 19 height 12
click at [788, 220] on input "True" at bounding box center [781, 214] width 11 height 9
radio input "true"
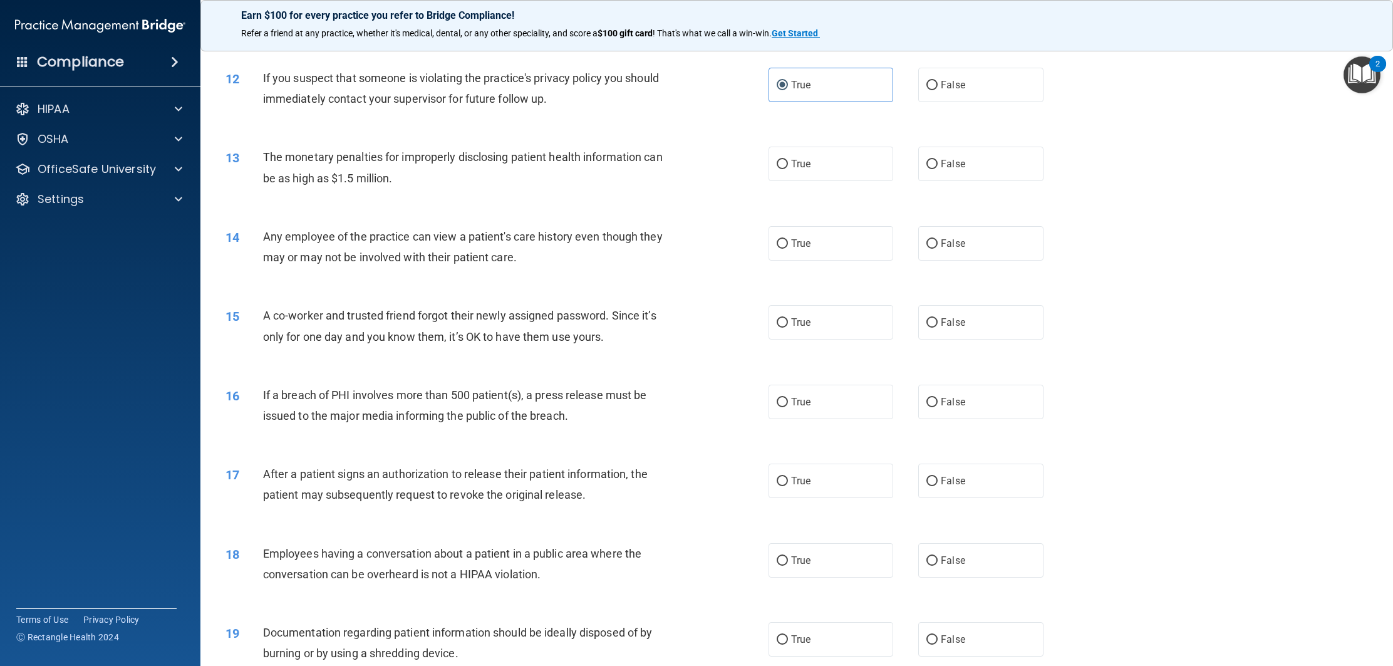
scroll to position [944, 0]
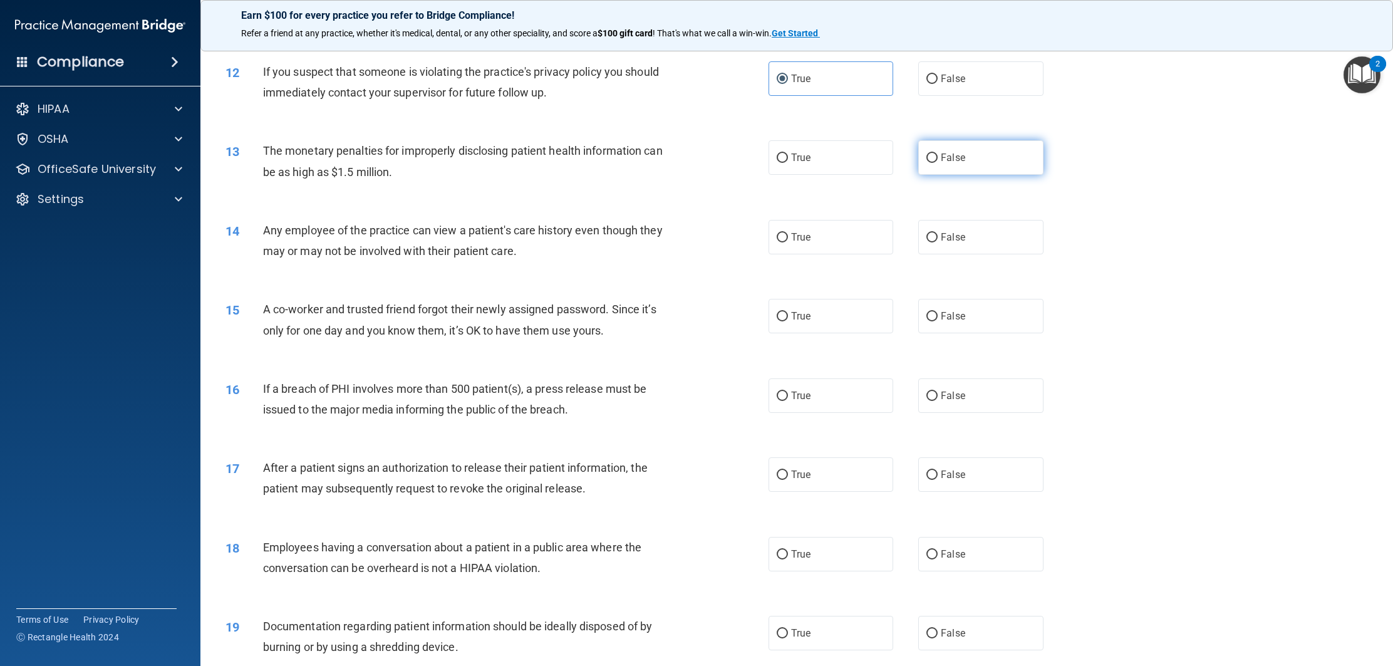
click at [924, 175] on label "False" at bounding box center [980, 157] width 125 height 34
click at [926, 163] on input "False" at bounding box center [931, 157] width 11 height 9
radio input "true"
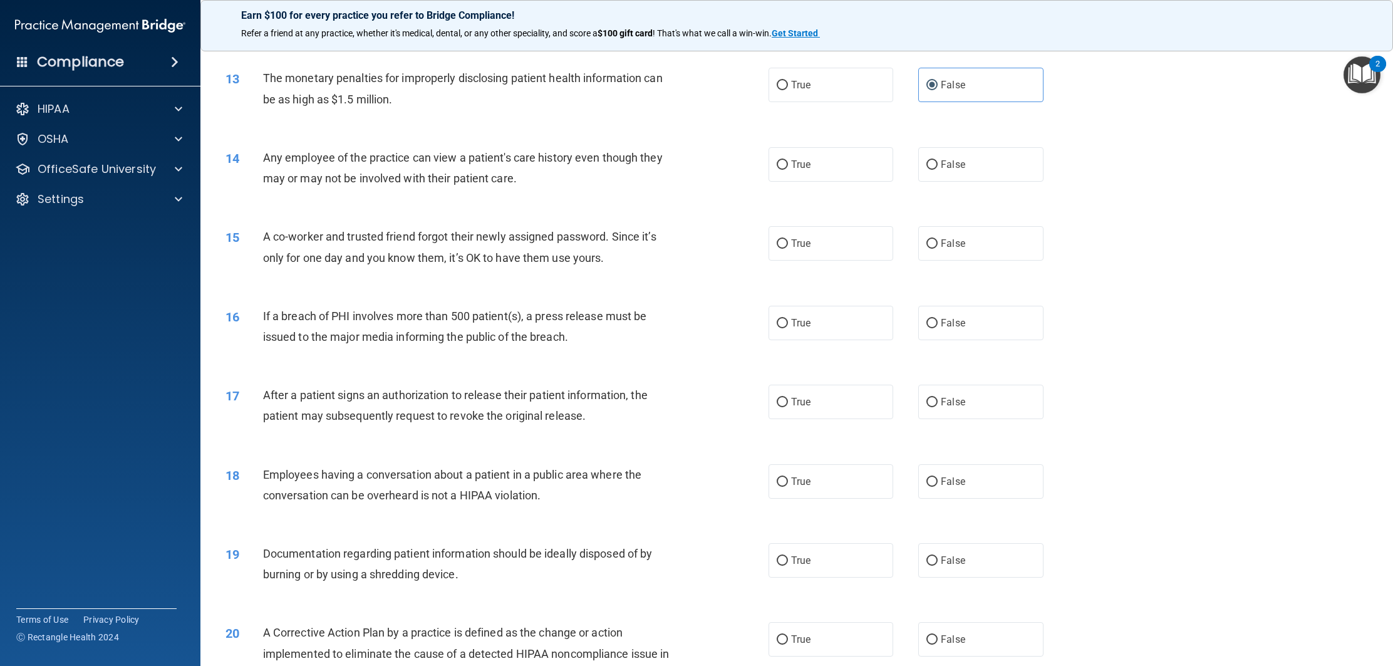
scroll to position [1016, 0]
drag, startPoint x: 963, startPoint y: 173, endPoint x: 946, endPoint y: 178, distance: 17.6
click at [963, 171] on span "False" at bounding box center [953, 165] width 24 height 12
click at [937, 170] on input "False" at bounding box center [931, 165] width 11 height 9
radio input "true"
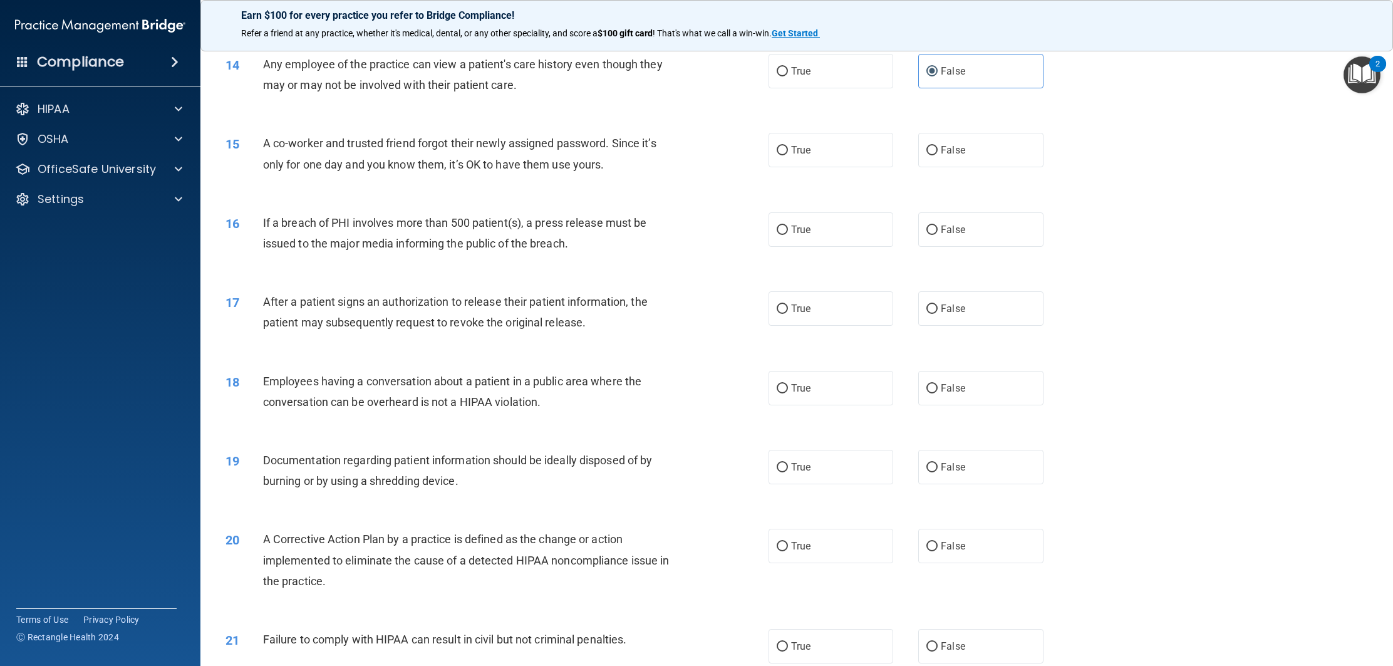
scroll to position [1111, 0]
click at [937, 167] on label "False" at bounding box center [980, 149] width 125 height 34
click at [937, 155] on input "False" at bounding box center [931, 149] width 11 height 9
radio input "true"
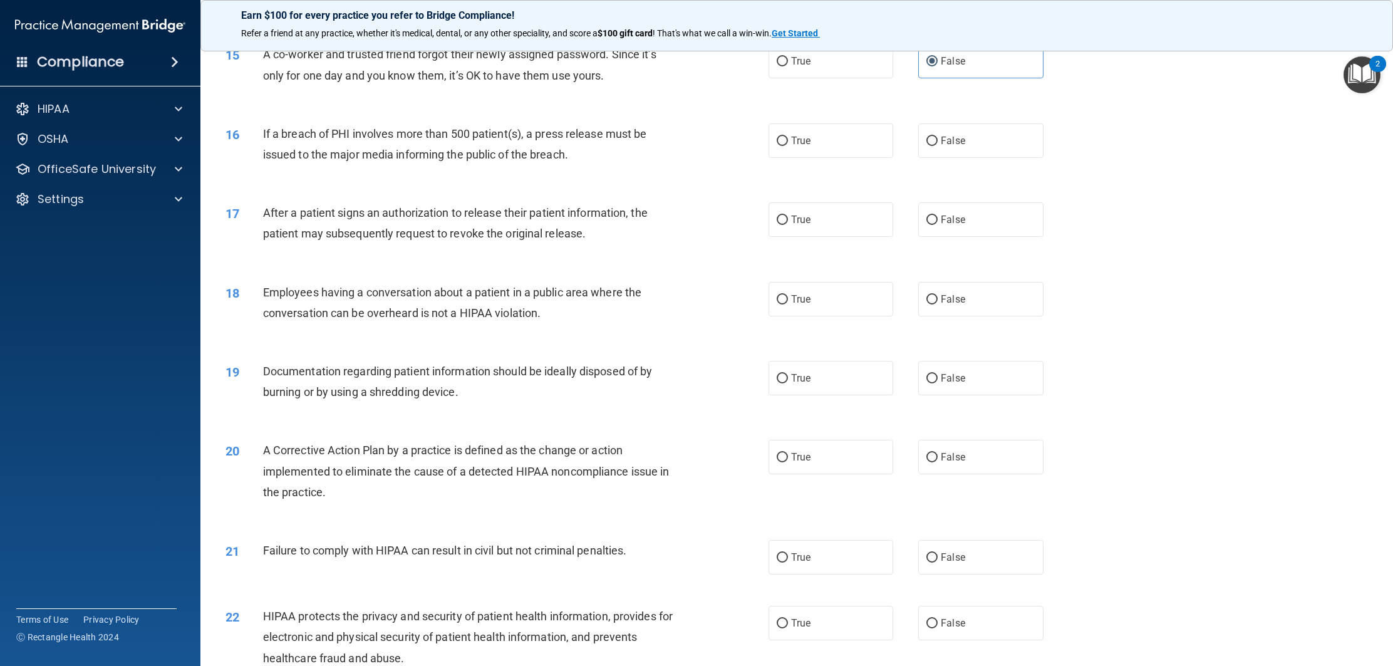
scroll to position [1200, 0]
click at [786, 157] on label "True" at bounding box center [830, 140] width 125 height 34
click at [786, 145] on input "True" at bounding box center [781, 140] width 11 height 9
radio input "true"
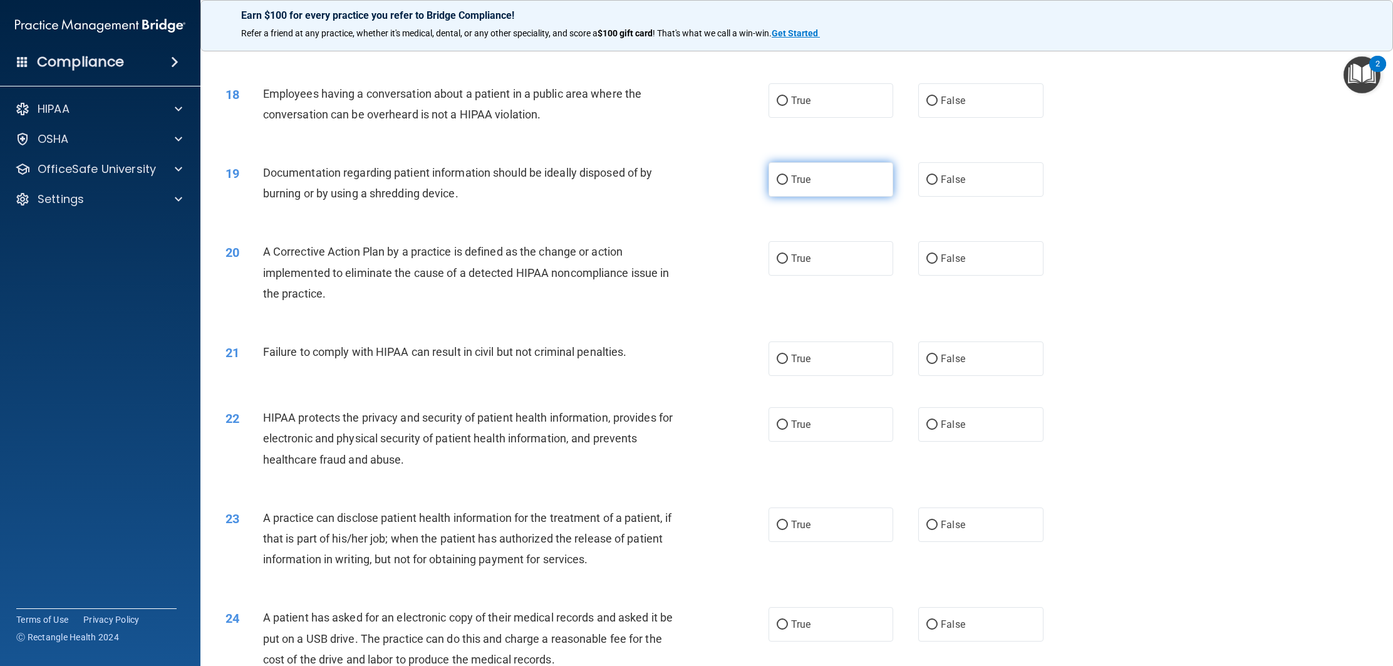
scroll to position [1402, 0]
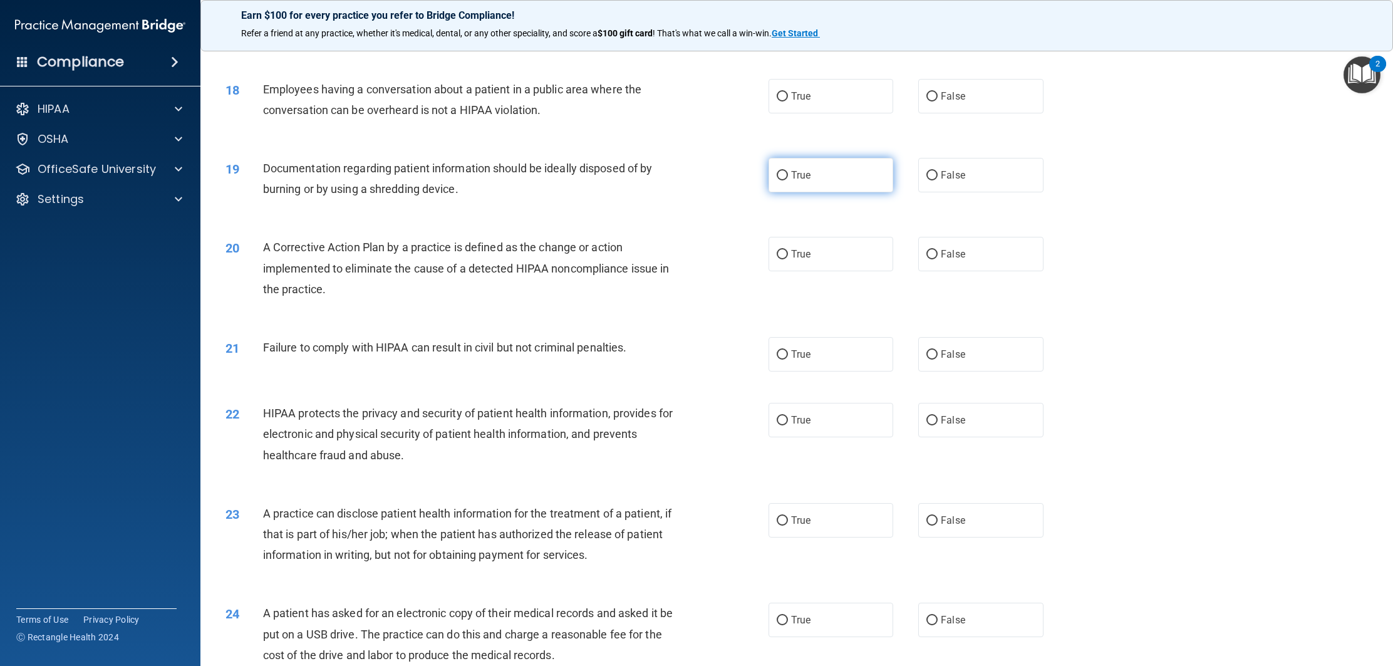
click at [786, 192] on label "True" at bounding box center [830, 175] width 125 height 34
click at [786, 180] on input "True" at bounding box center [781, 175] width 11 height 9
radio input "true"
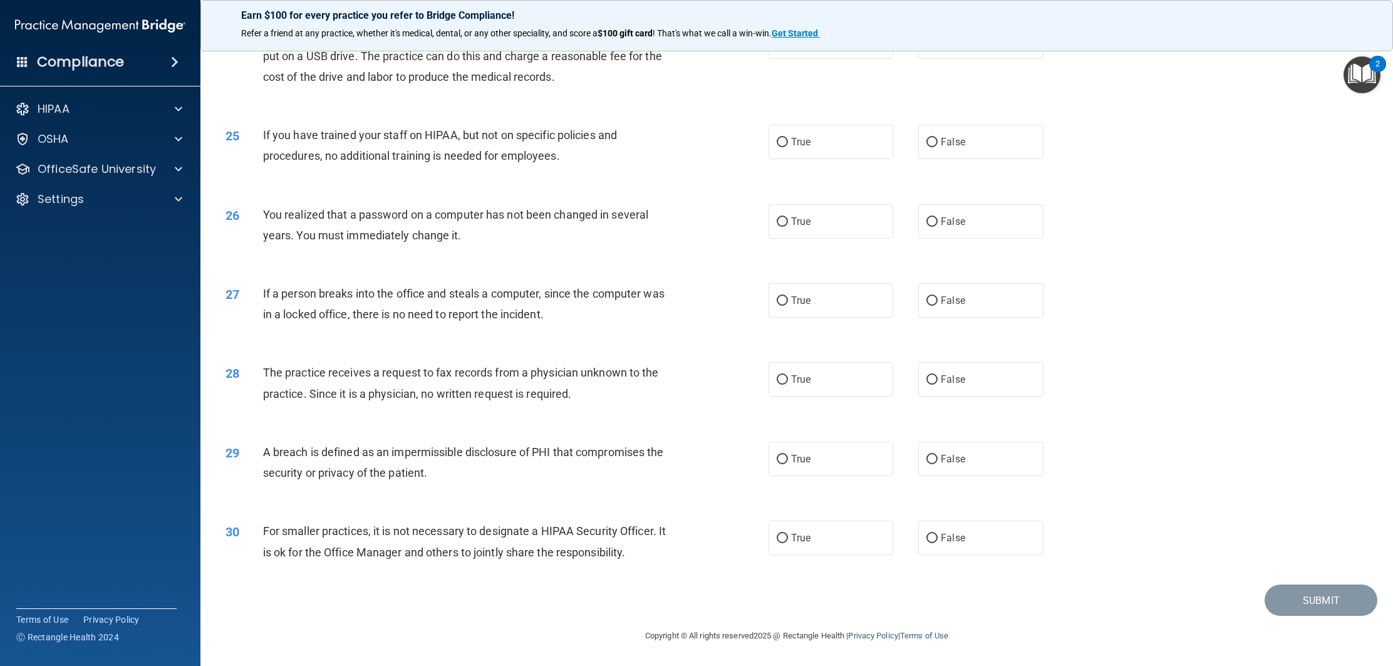
scroll to position [1981, 0]
click at [931, 317] on label "False" at bounding box center [980, 300] width 125 height 34
click at [931, 306] on input "False" at bounding box center [931, 300] width 11 height 9
radio input "true"
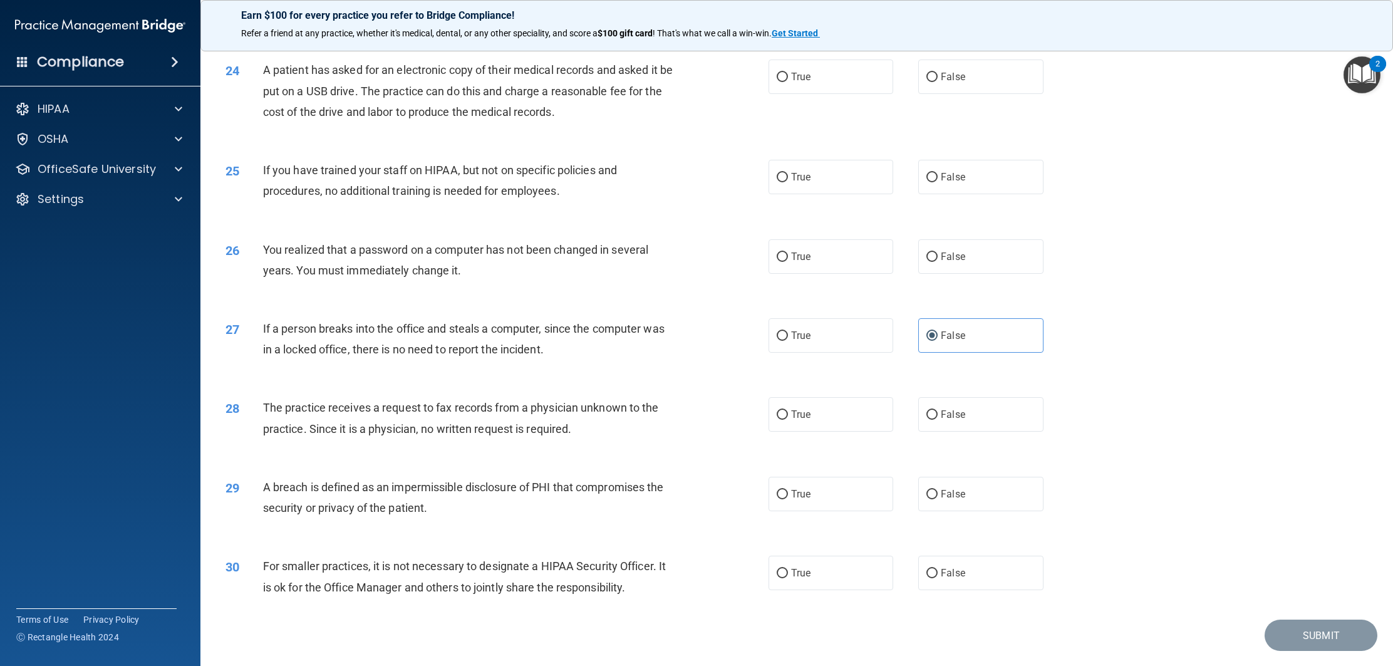
scroll to position [1994, 0]
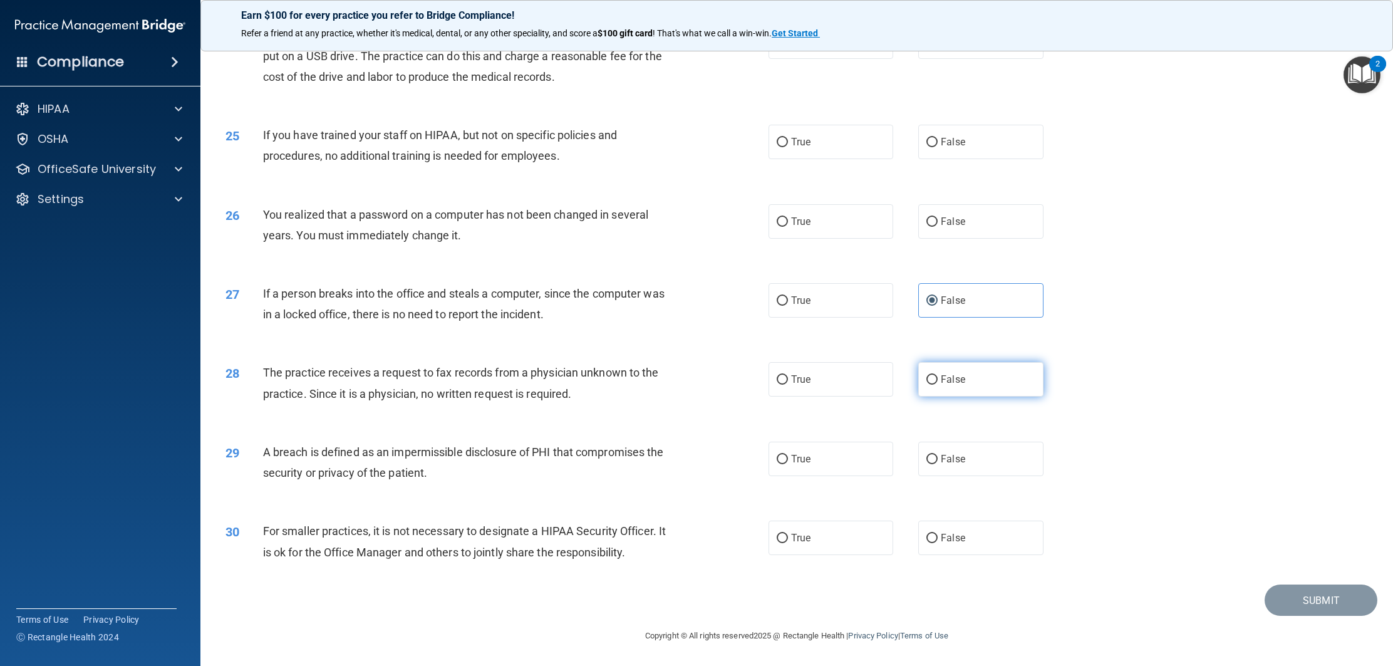
click at [925, 379] on label "False" at bounding box center [980, 379] width 125 height 34
click at [926, 379] on input "False" at bounding box center [931, 379] width 11 height 9
radio input "true"
drag, startPoint x: 835, startPoint y: 457, endPoint x: 785, endPoint y: 456, distance: 50.1
click at [833, 457] on label "True" at bounding box center [830, 458] width 125 height 34
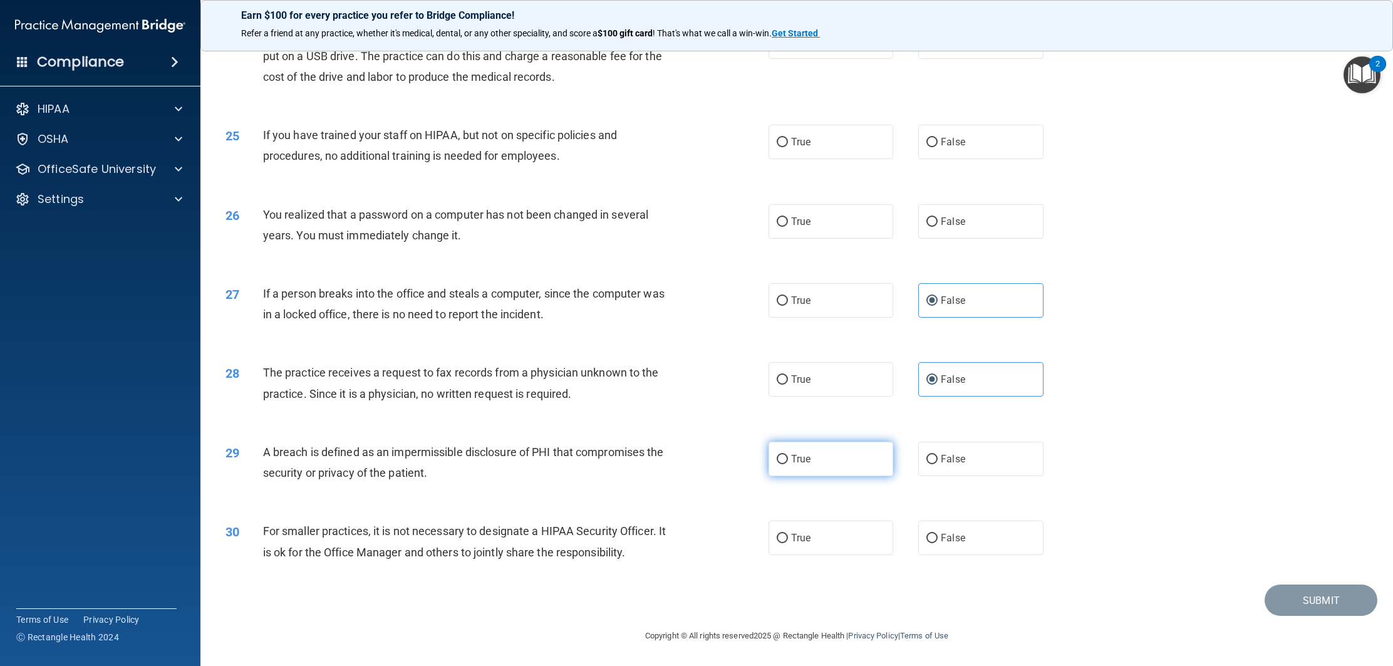
click at [788, 457] on input "True" at bounding box center [781, 459] width 11 height 9
radio input "true"
click at [925, 532] on label "False" at bounding box center [980, 537] width 125 height 34
click at [926, 534] on input "False" at bounding box center [931, 538] width 11 height 9
radio input "true"
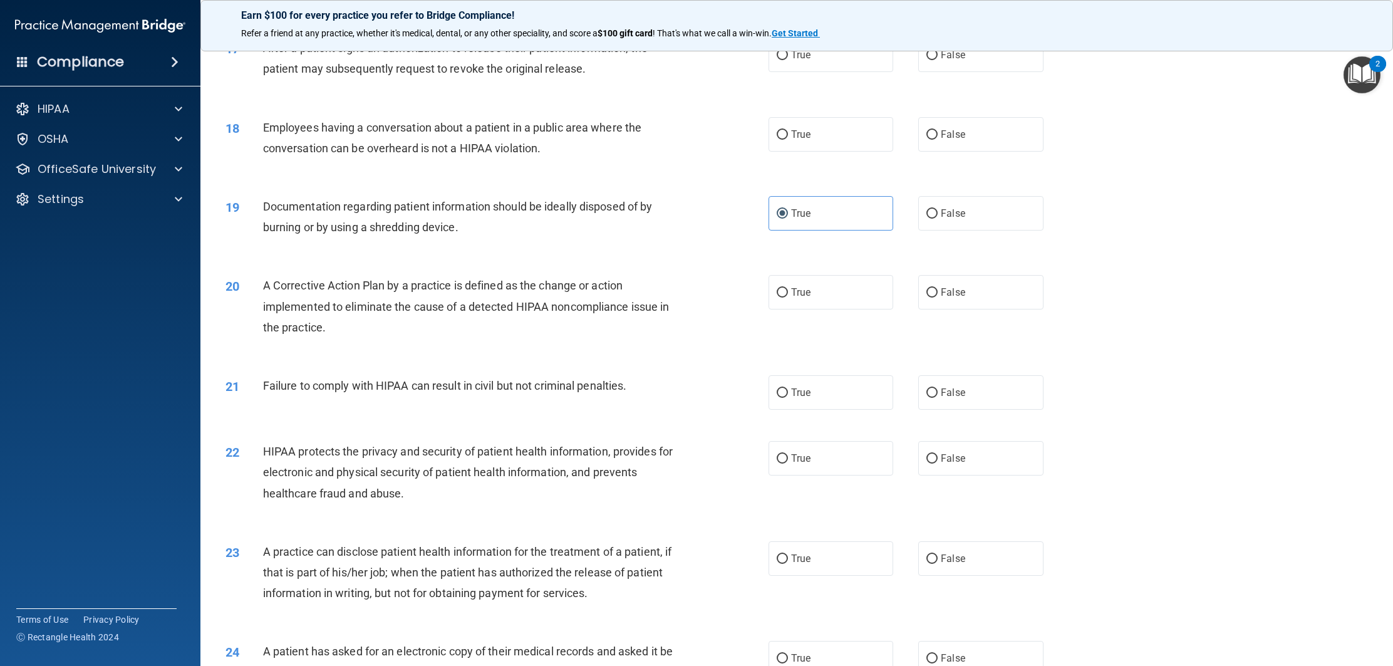
scroll to position [1353, 0]
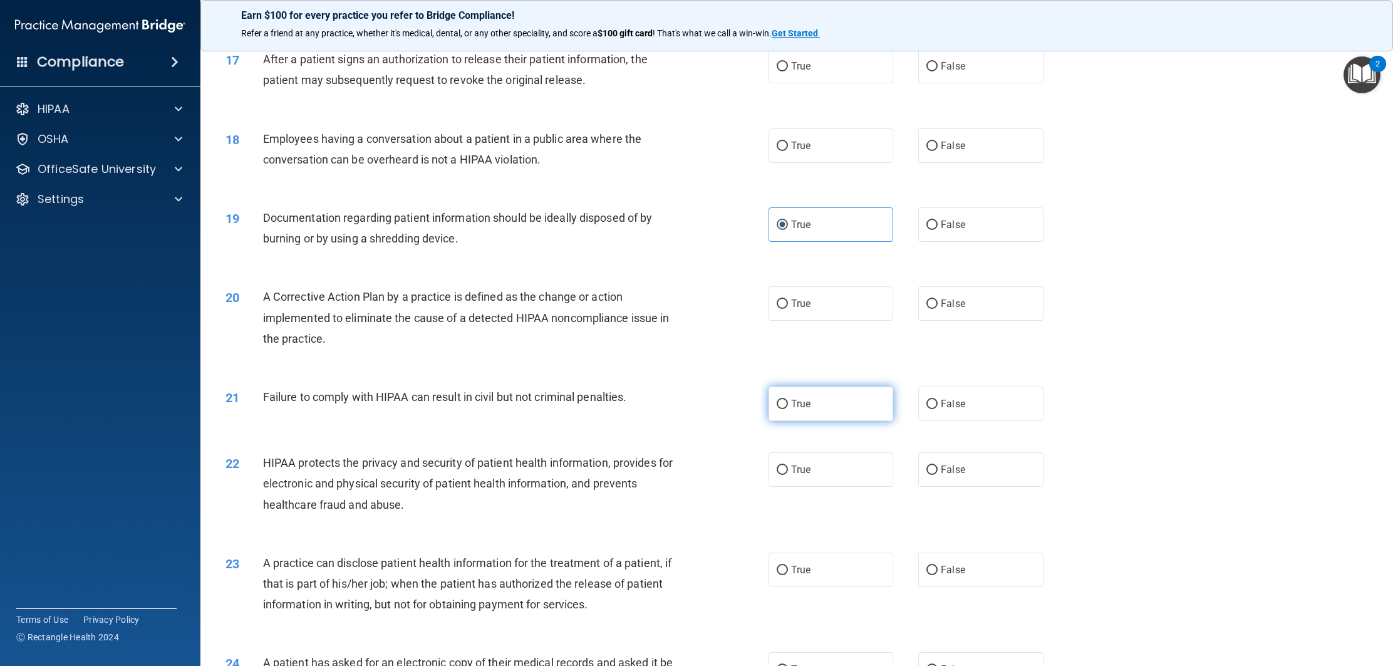
click at [822, 421] on label "True" at bounding box center [830, 403] width 125 height 34
click at [788, 409] on input "True" at bounding box center [781, 404] width 11 height 9
radio input "true"
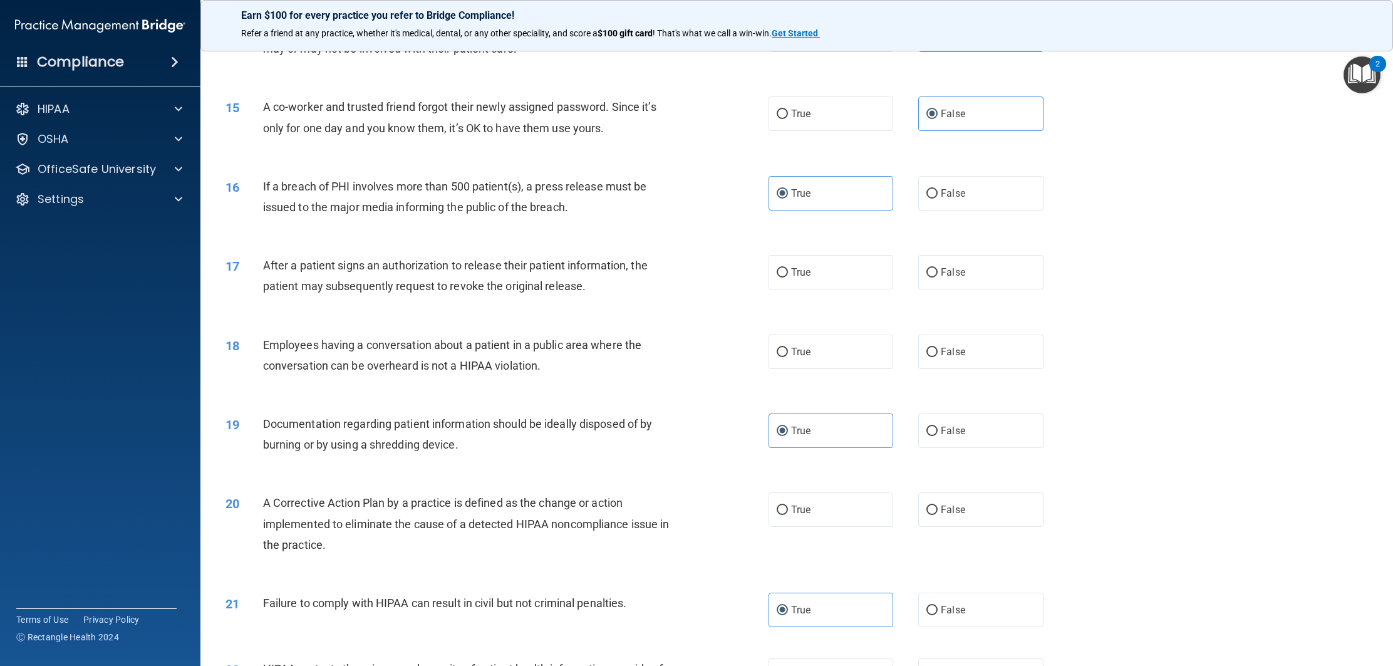
scroll to position [1158, 0]
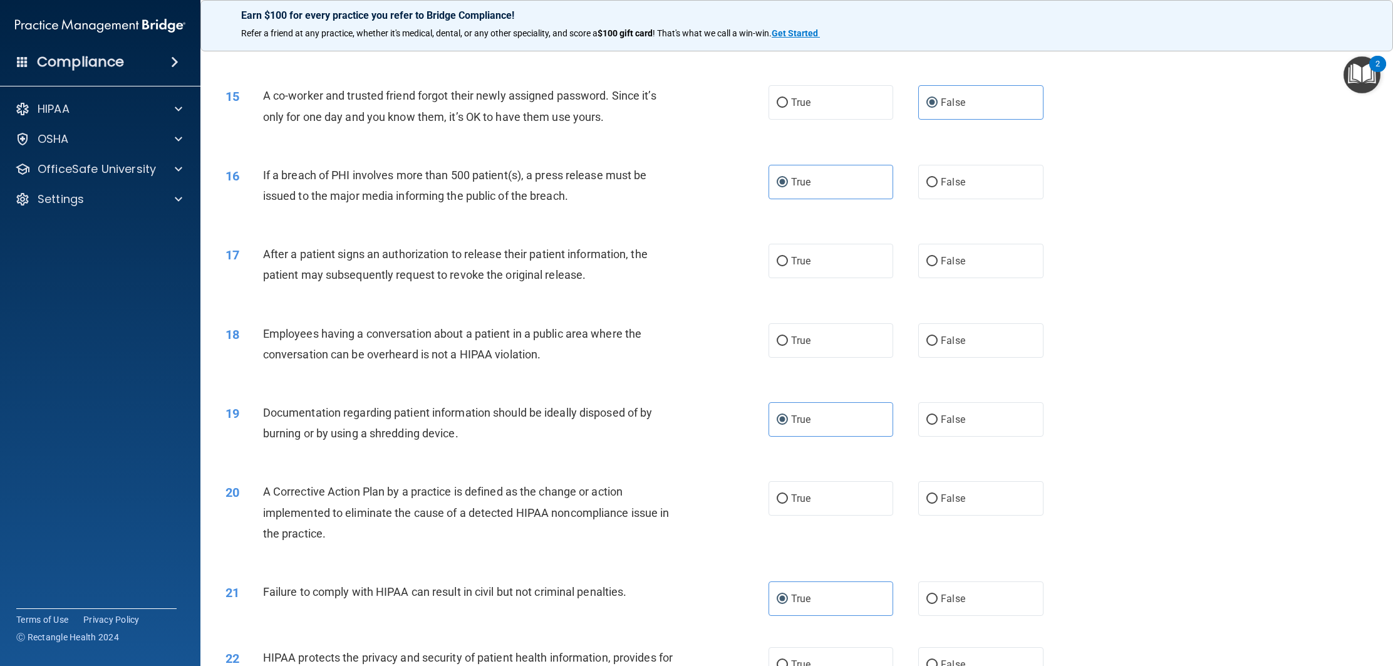
click at [667, 360] on div "Employees having a conversation about a patient in a public area where the conv…" at bounding box center [473, 343] width 421 height 41
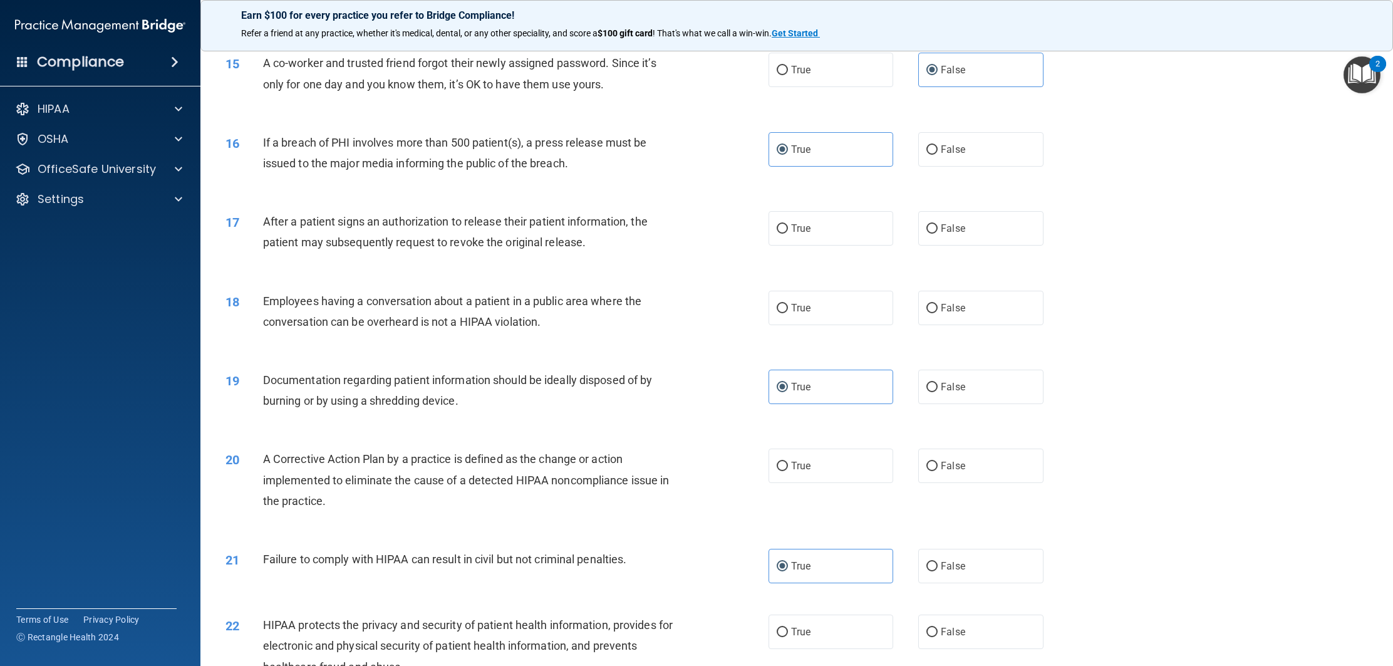
click at [598, 411] on div "Documentation regarding patient information should be ideally disposed of by bu…" at bounding box center [473, 389] width 421 height 41
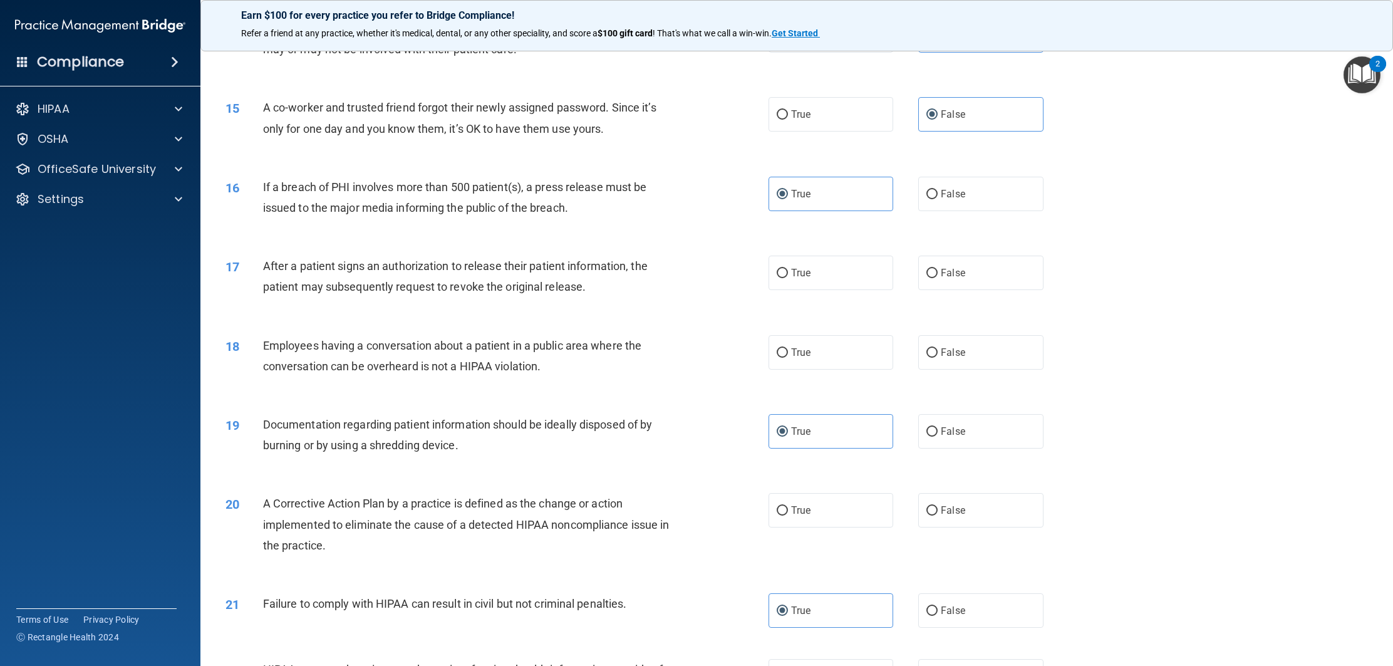
scroll to position [1143, 0]
click at [864, 292] on label "True" at bounding box center [830, 275] width 125 height 34
click at [788, 281] on input "True" at bounding box center [781, 275] width 11 height 9
radio input "true"
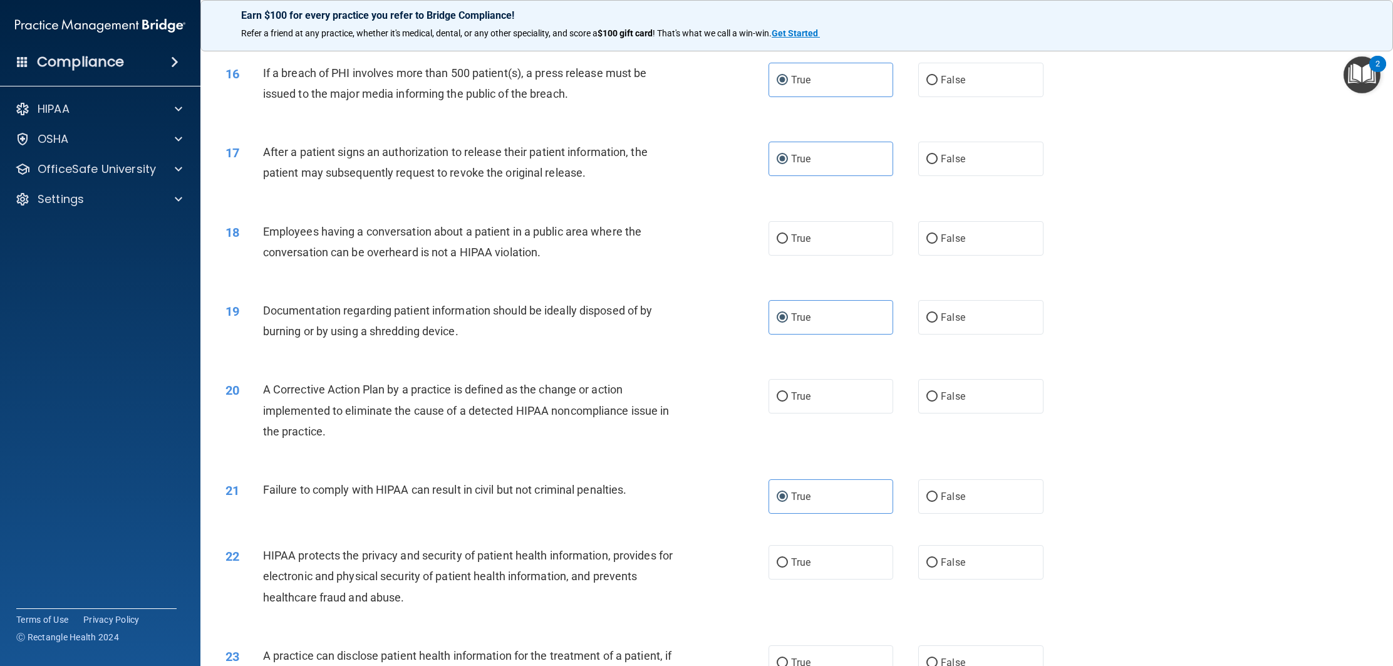
scroll to position [1262, 0]
click at [925, 252] on label "False" at bounding box center [980, 236] width 125 height 34
click at [926, 242] on input "False" at bounding box center [931, 236] width 11 height 9
radio input "true"
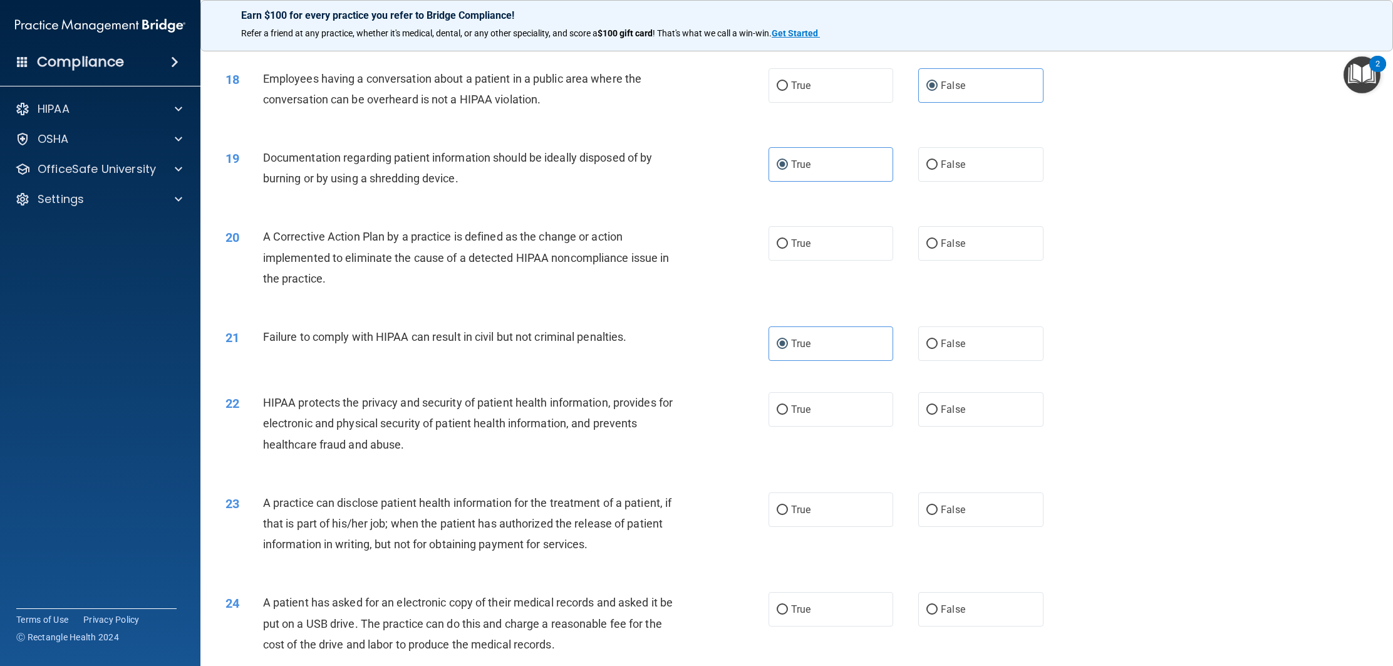
scroll to position [1400, 0]
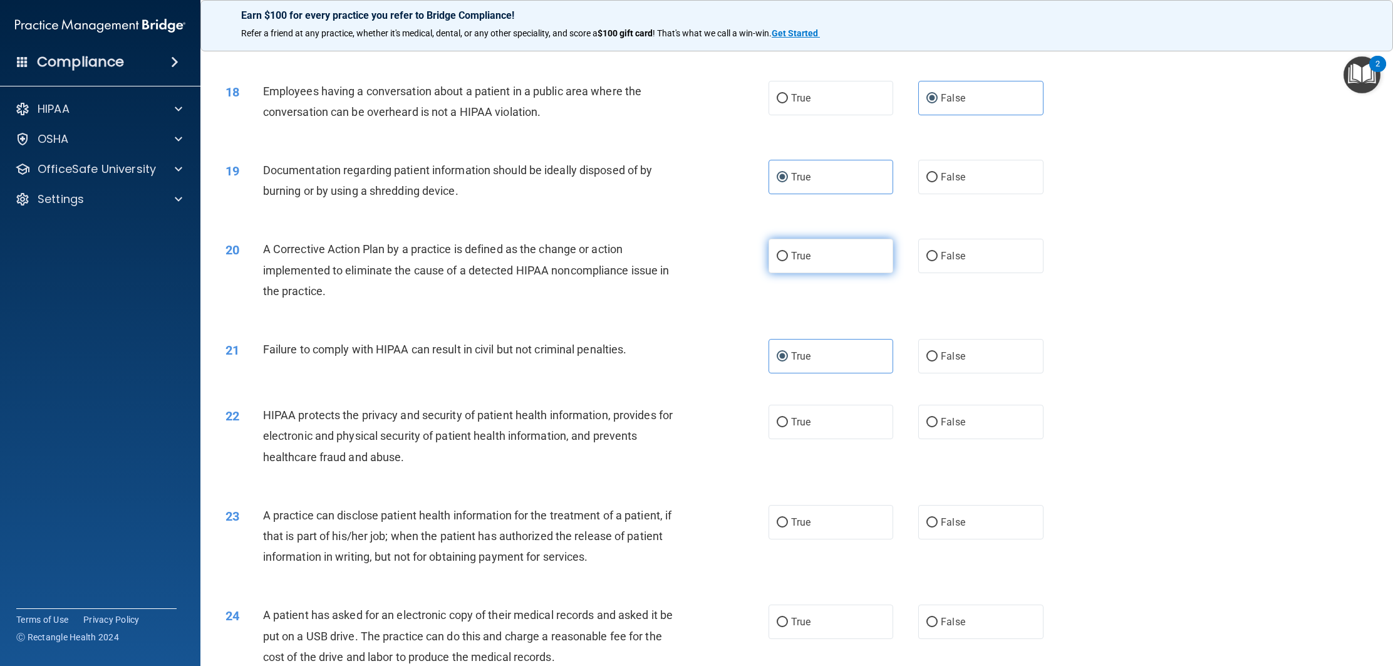
click at [834, 271] on label "True" at bounding box center [830, 256] width 125 height 34
click at [788, 261] on input "True" at bounding box center [781, 256] width 11 height 9
radio input "true"
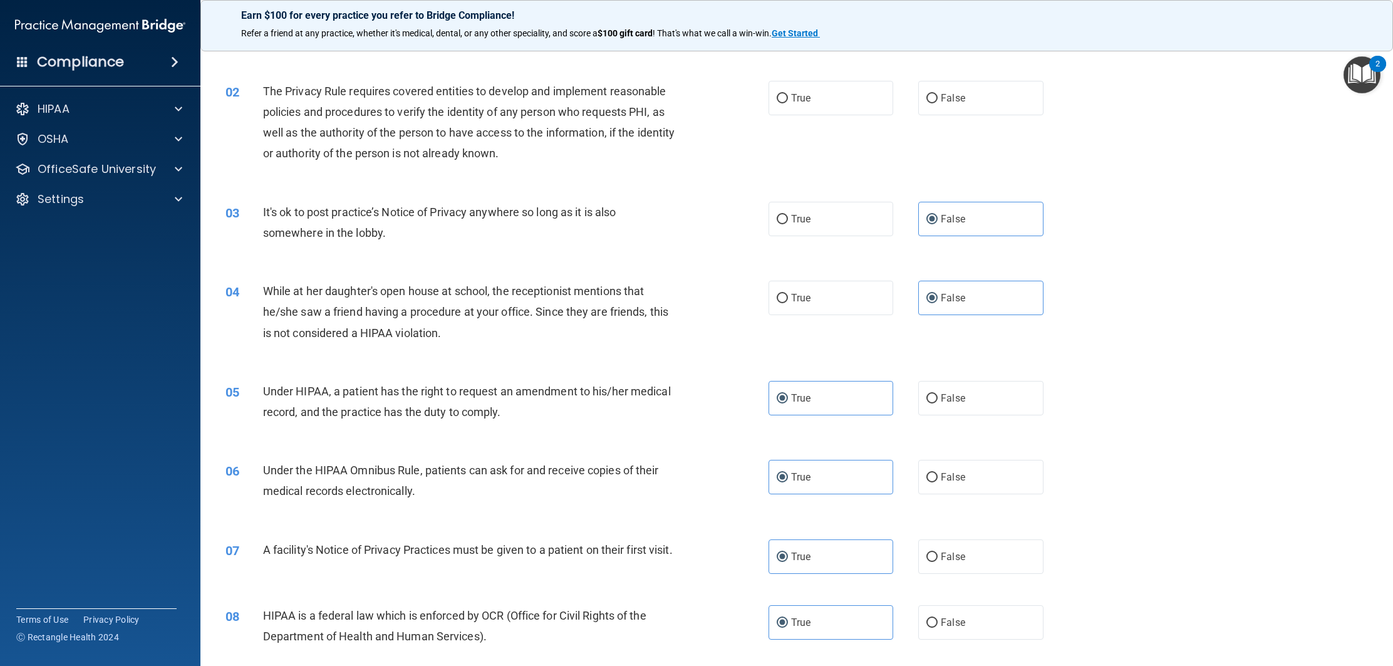
scroll to position [0, 0]
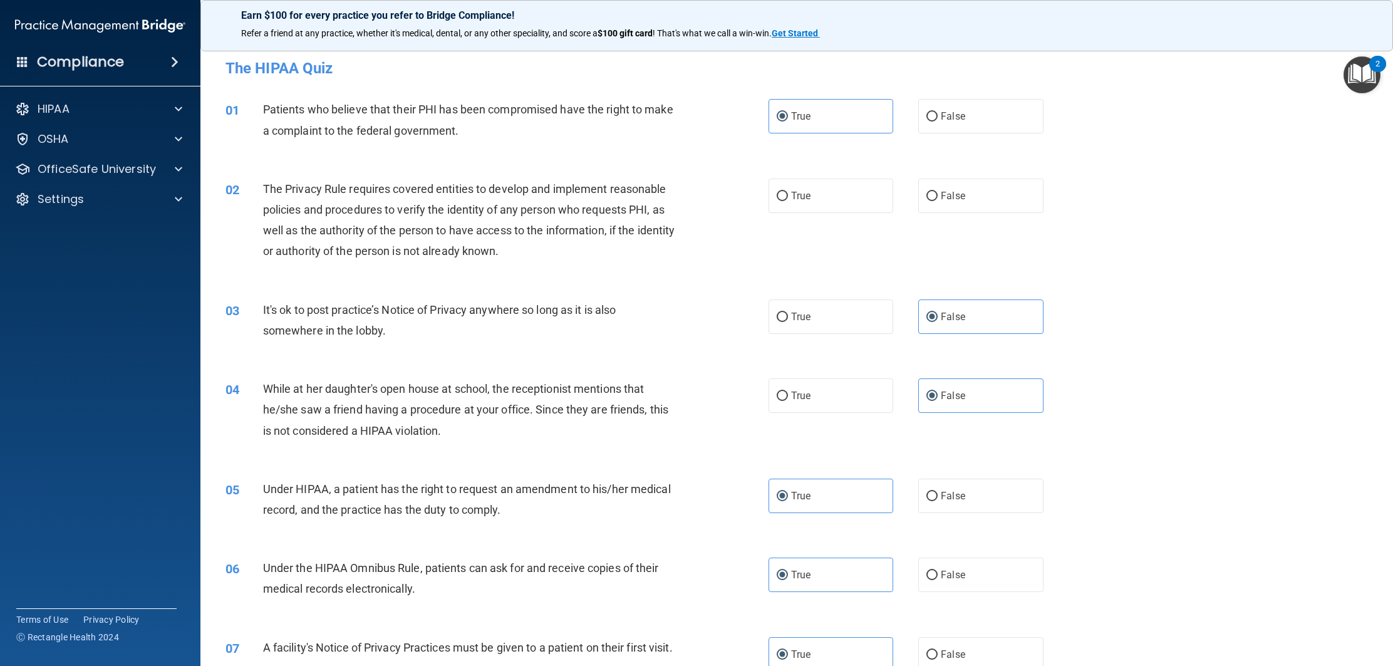
click at [1373, 72] on img "Open Resource Center, 2 new notifications" at bounding box center [1361, 74] width 37 height 37
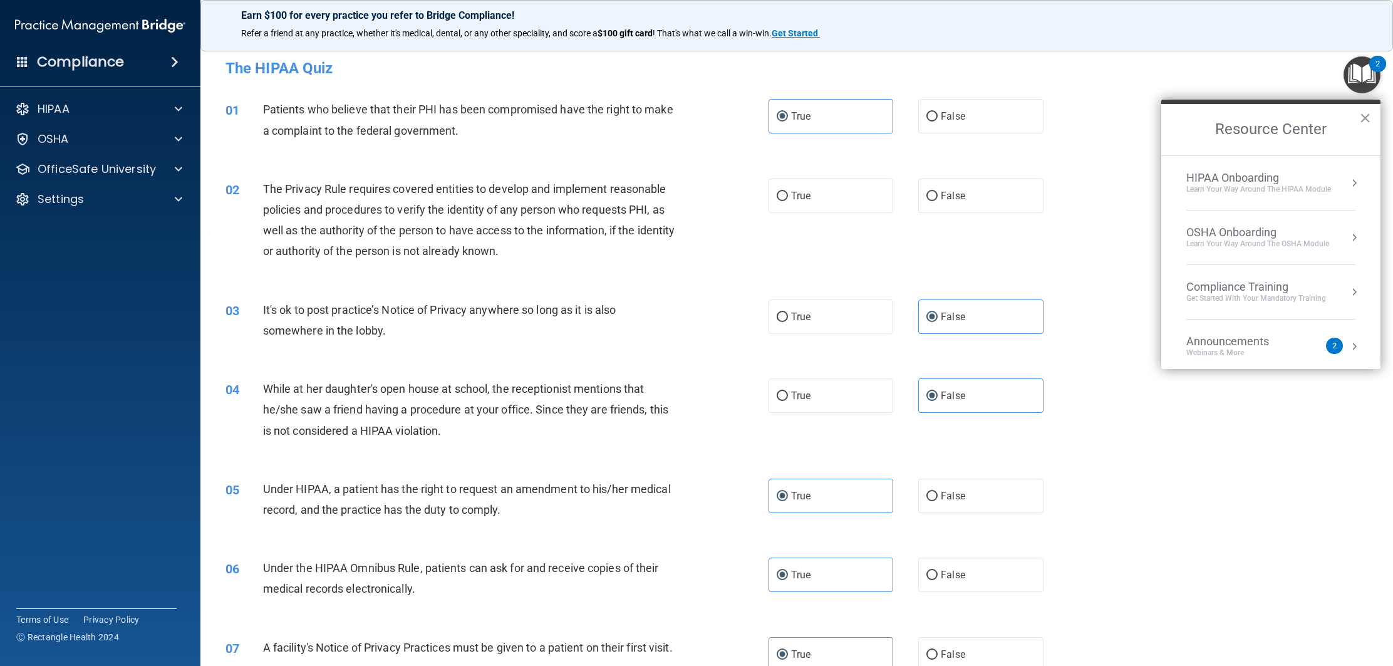
click at [1259, 190] on div "Learn Your Way around the HIPAA module" at bounding box center [1258, 189] width 145 height 11
click at [1286, 239] on div "About HIPAA Training" at bounding box center [1280, 240] width 168 height 11
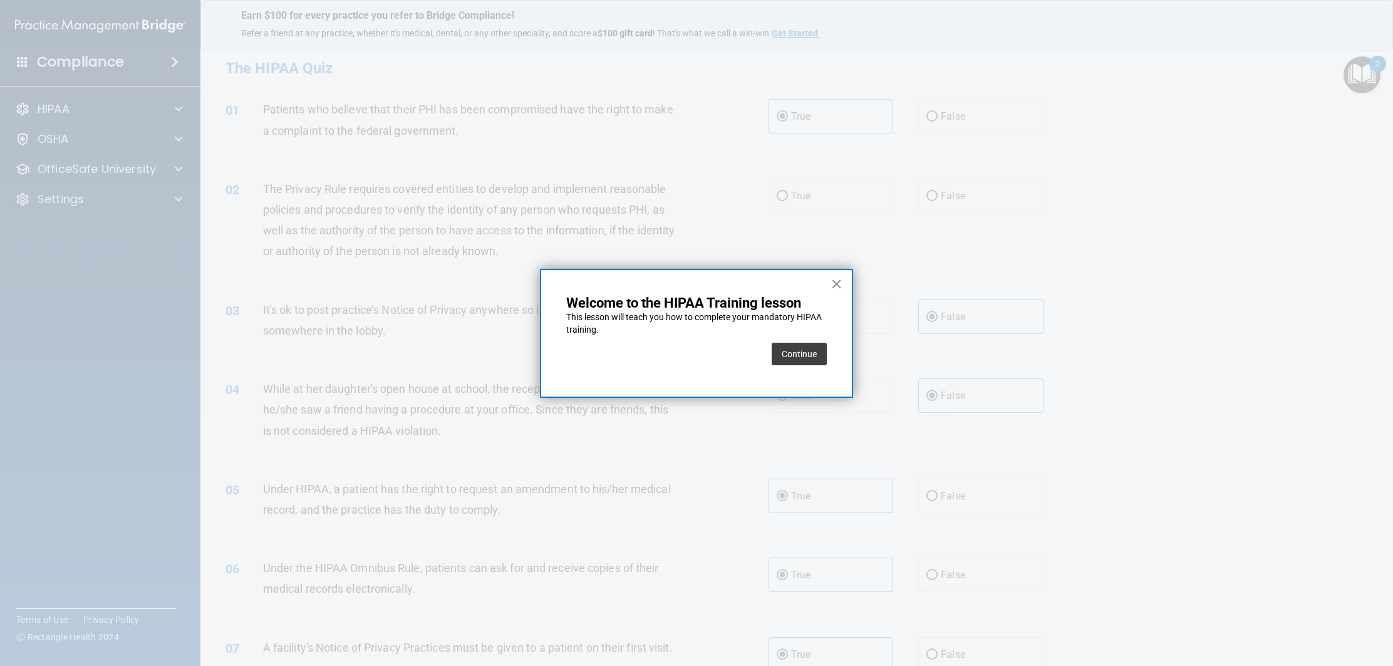
click at [833, 283] on button "×" at bounding box center [836, 284] width 12 height 20
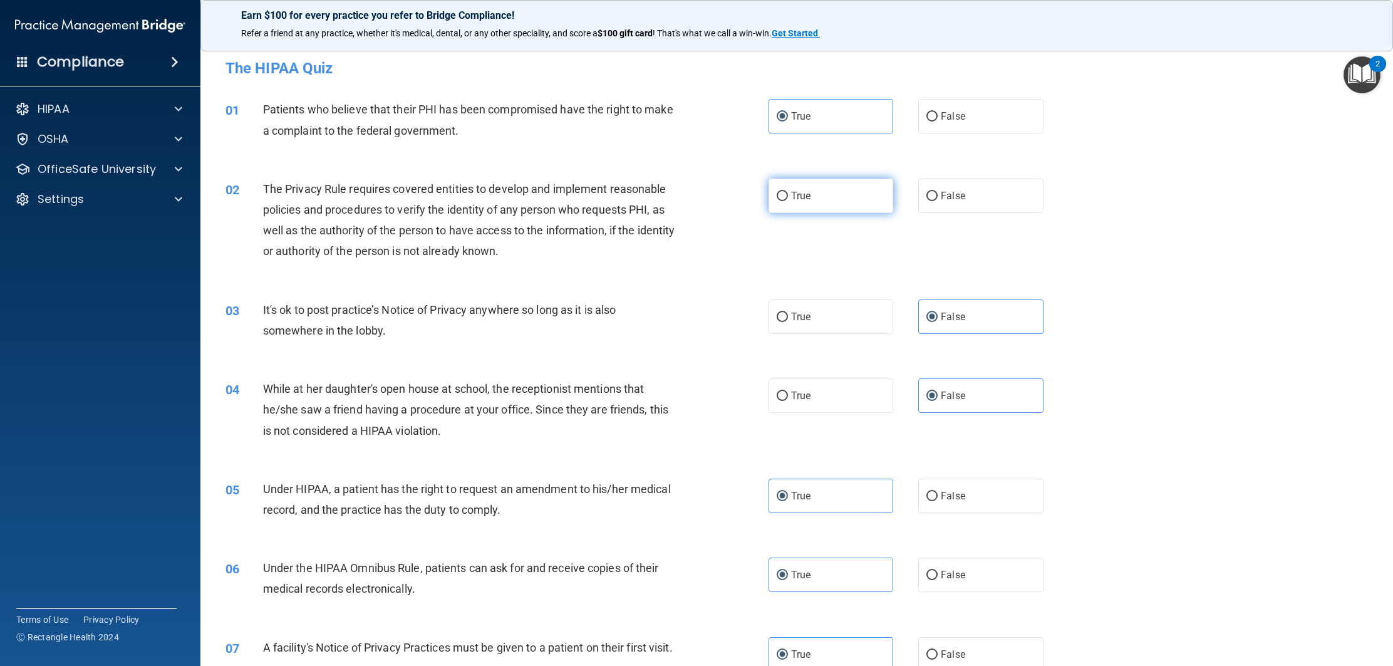
click at [786, 205] on label "True" at bounding box center [830, 195] width 125 height 34
click at [786, 201] on input "True" at bounding box center [781, 196] width 11 height 9
radio input "true"
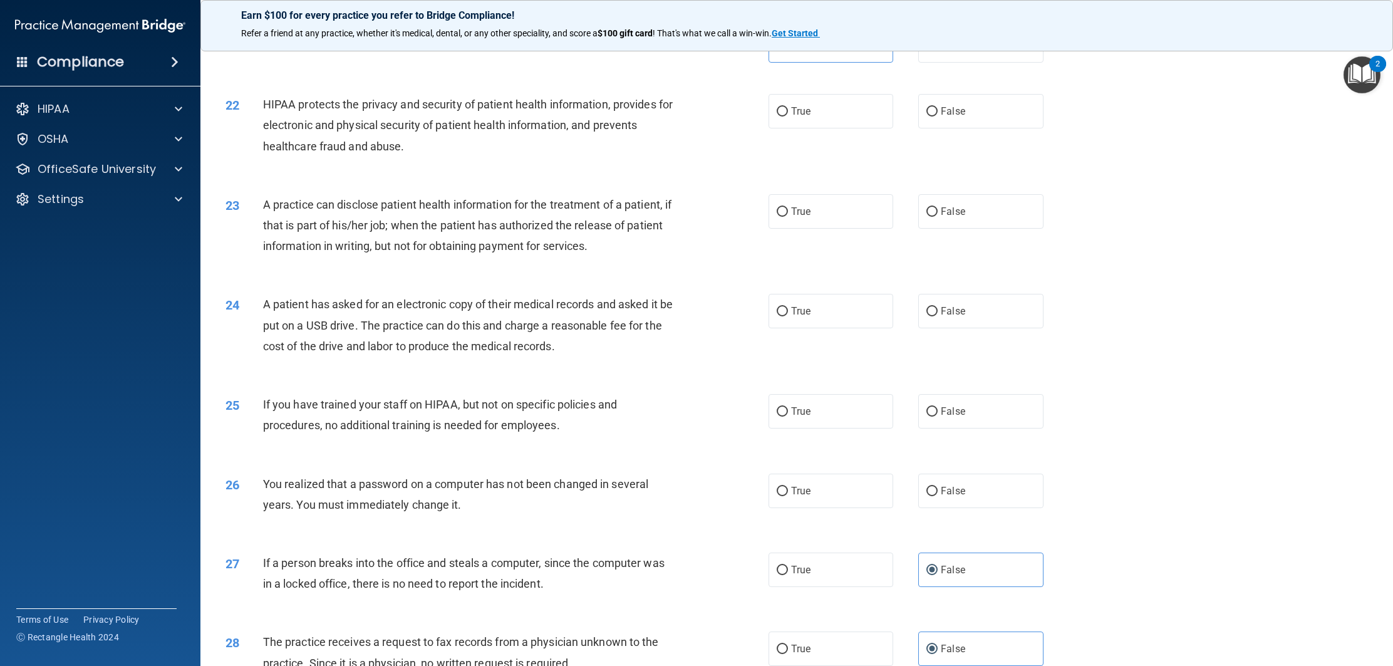
scroll to position [1712, 0]
click at [785, 128] on label "True" at bounding box center [830, 111] width 125 height 34
click at [785, 116] on input "True" at bounding box center [781, 111] width 11 height 9
radio input "true"
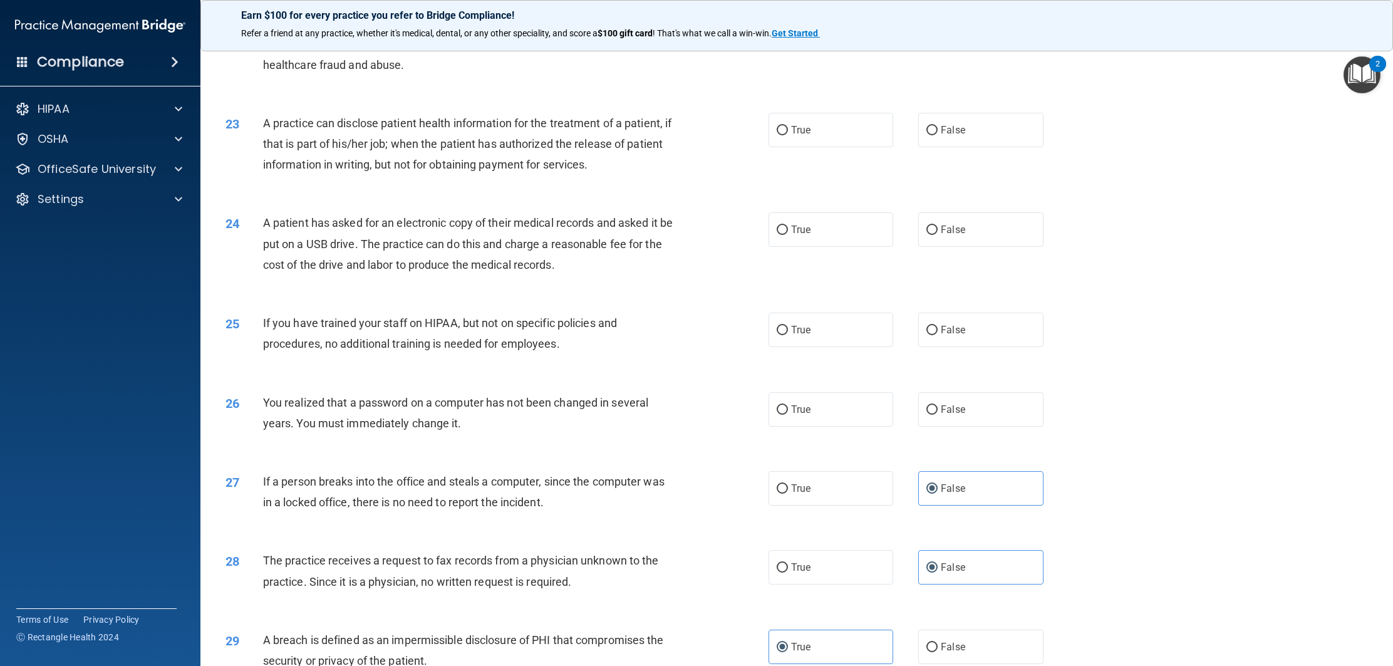
scroll to position [1808, 0]
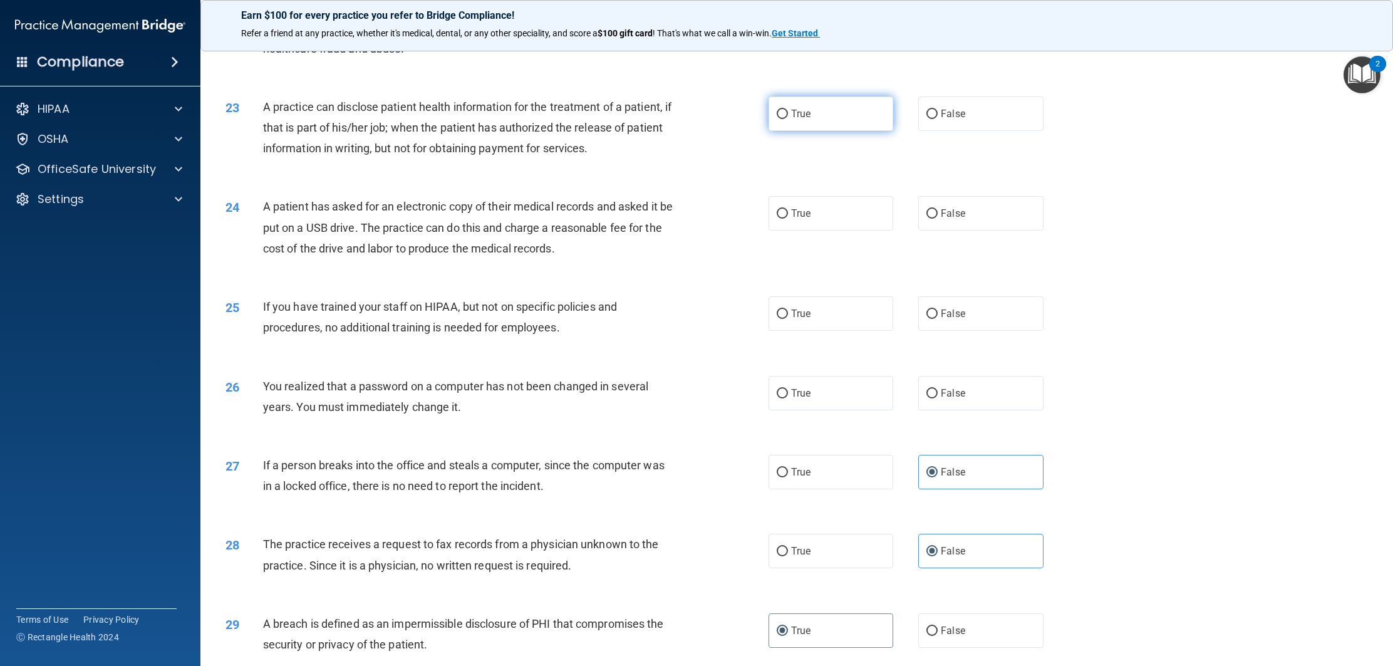
click at [785, 131] on label "True" at bounding box center [830, 113] width 125 height 34
click at [785, 119] on input "True" at bounding box center [781, 114] width 11 height 9
radio input "true"
click at [688, 181] on div "23 A practice can disclose patient health information for the treatment of a pa…" at bounding box center [796, 131] width 1161 height 100
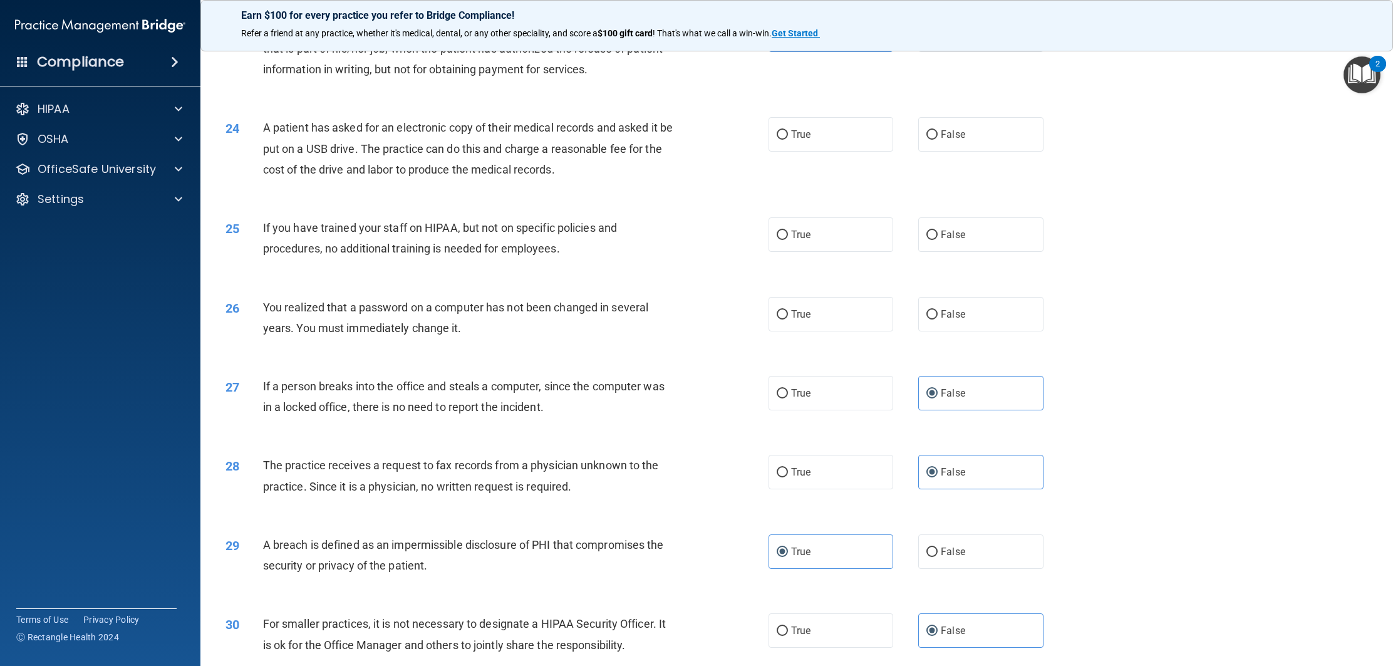
scroll to position [1889, 0]
click at [961, 140] on label "False" at bounding box center [980, 133] width 125 height 34
click at [937, 138] on input "False" at bounding box center [931, 133] width 11 height 9
radio input "true"
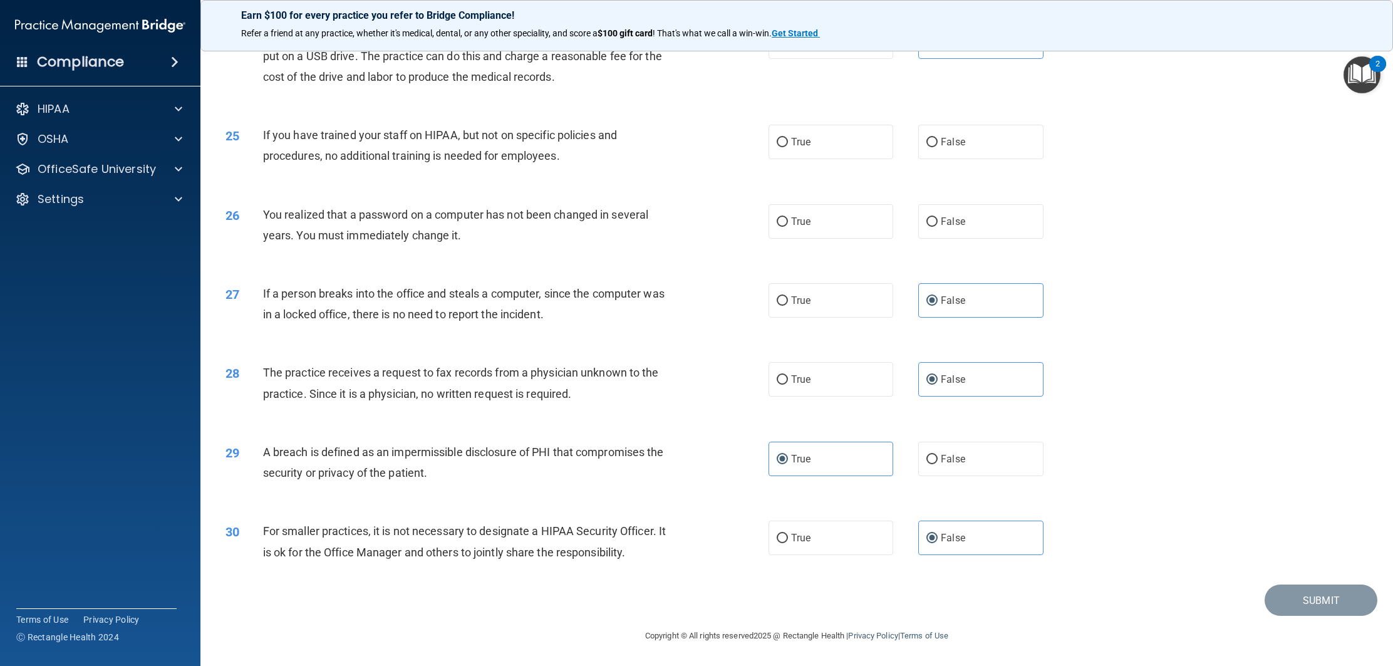
scroll to position [1988, 0]
click at [934, 166] on div "25 If you have trained your staff on HIPAA, but not on specific policies and pr…" at bounding box center [796, 148] width 1161 height 79
click at [942, 148] on span "False" at bounding box center [953, 142] width 24 height 12
click at [937, 147] on input "False" at bounding box center [931, 142] width 11 height 9
radio input "true"
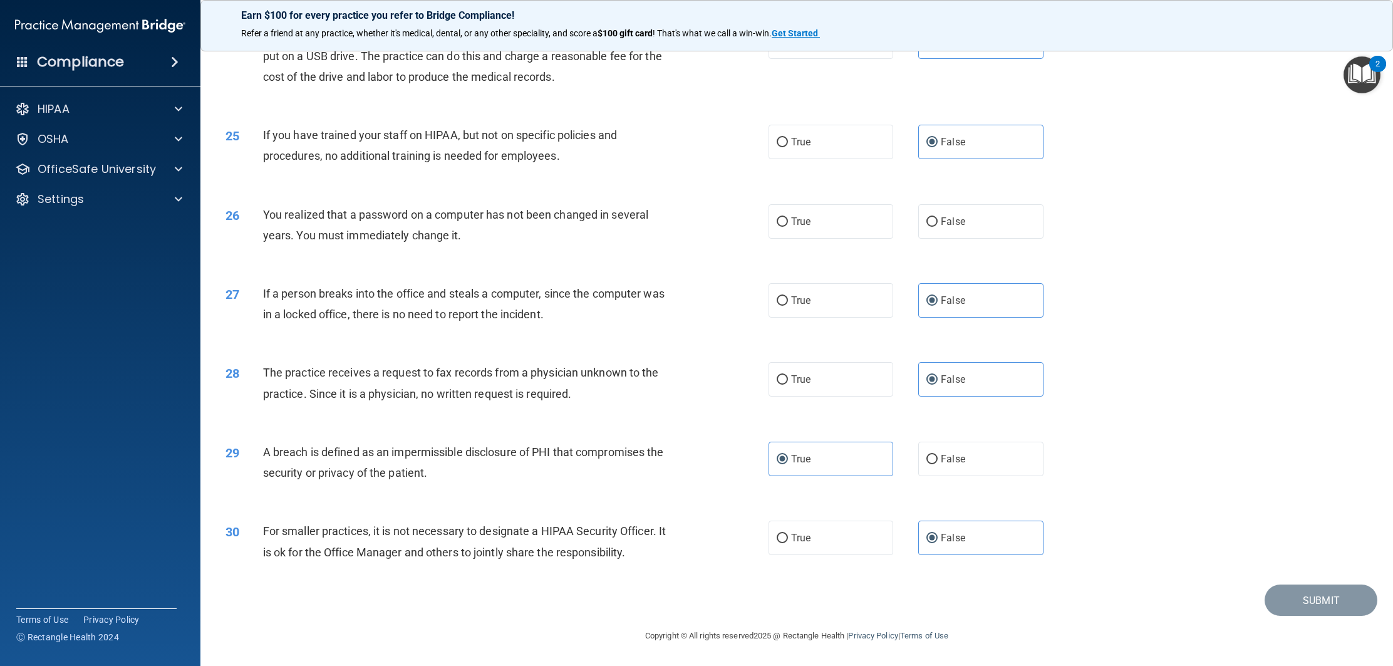
scroll to position [1994, 0]
click at [156, 163] on div "OfficeSafe University" at bounding box center [83, 169] width 155 height 15
click at [609, 245] on div "You realized that a password on a computer has not been changed in several year…" at bounding box center [473, 224] width 421 height 41
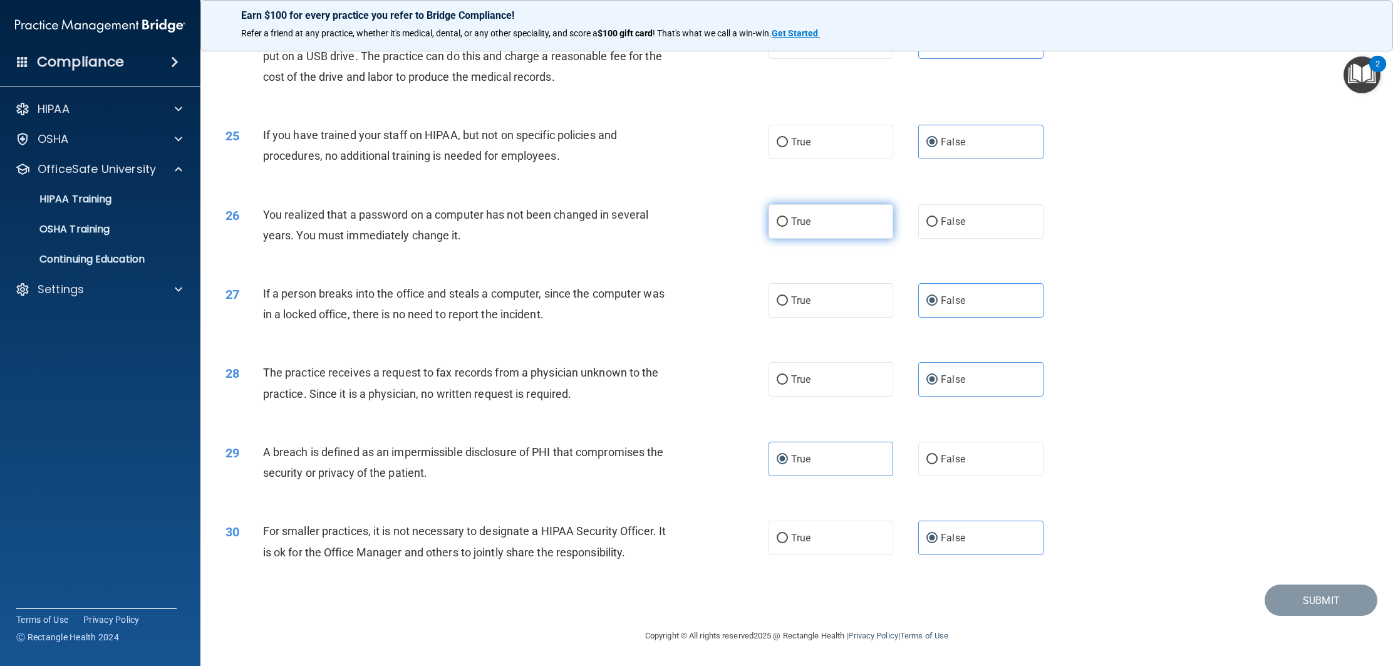
click at [805, 227] on span "True" at bounding box center [800, 221] width 19 height 12
click at [788, 227] on input "True" at bounding box center [781, 221] width 11 height 9
radio input "true"
click at [1343, 588] on button "Submit" at bounding box center [1320, 600] width 113 height 32
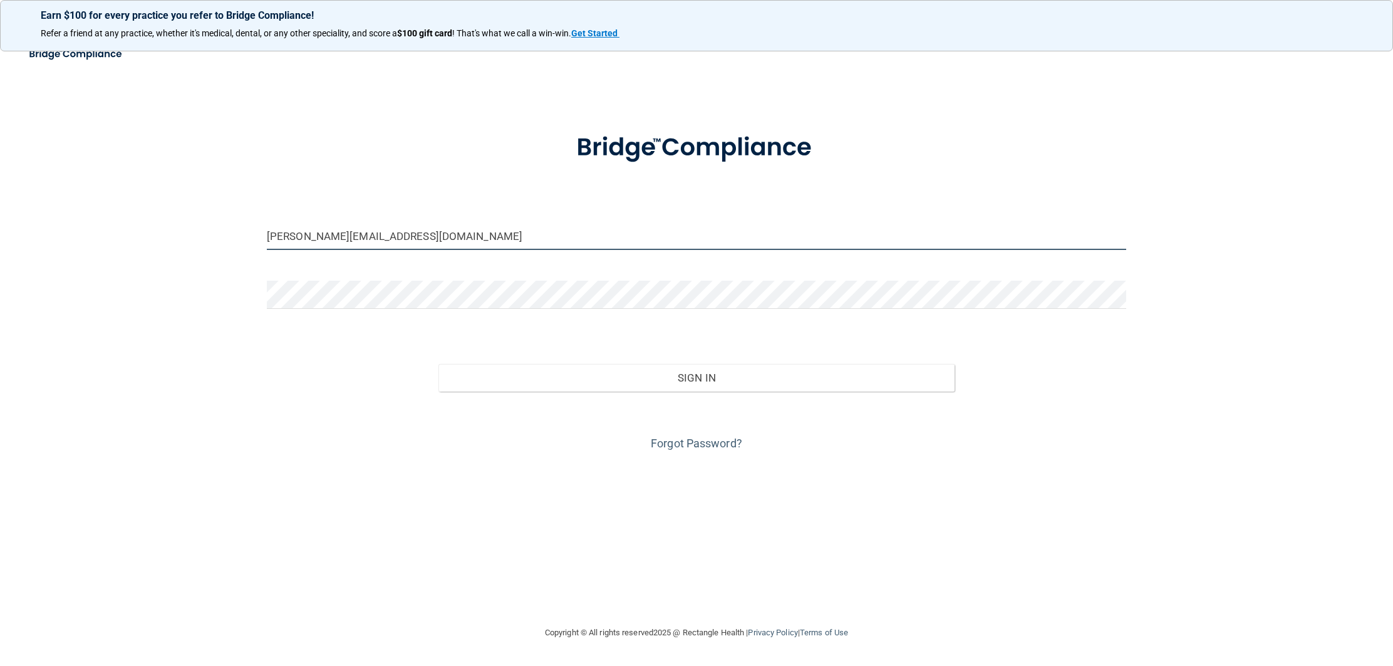
click at [583, 229] on input "natalie.cpdkids@gmail.com" at bounding box center [696, 236] width 859 height 28
type input "[EMAIL_ADDRESS][DOMAIN_NAME]"
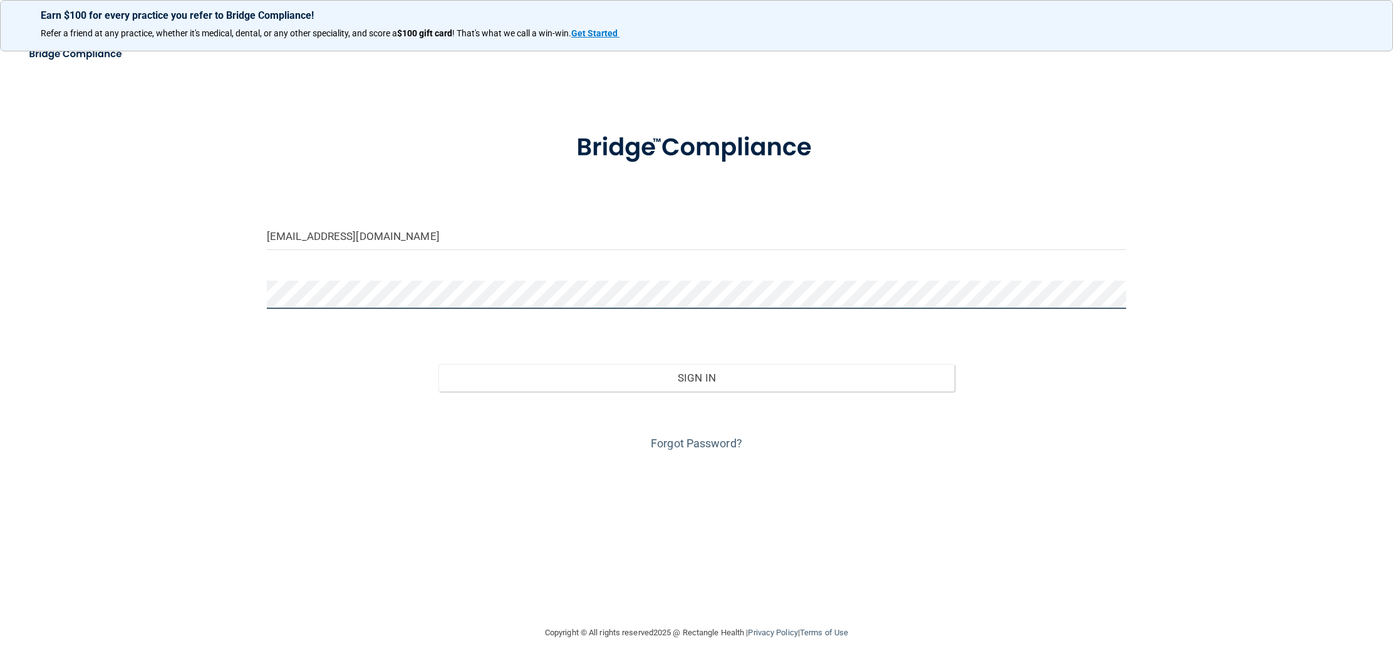
click at [438, 364] on button "Sign In" at bounding box center [695, 378] width 515 height 28
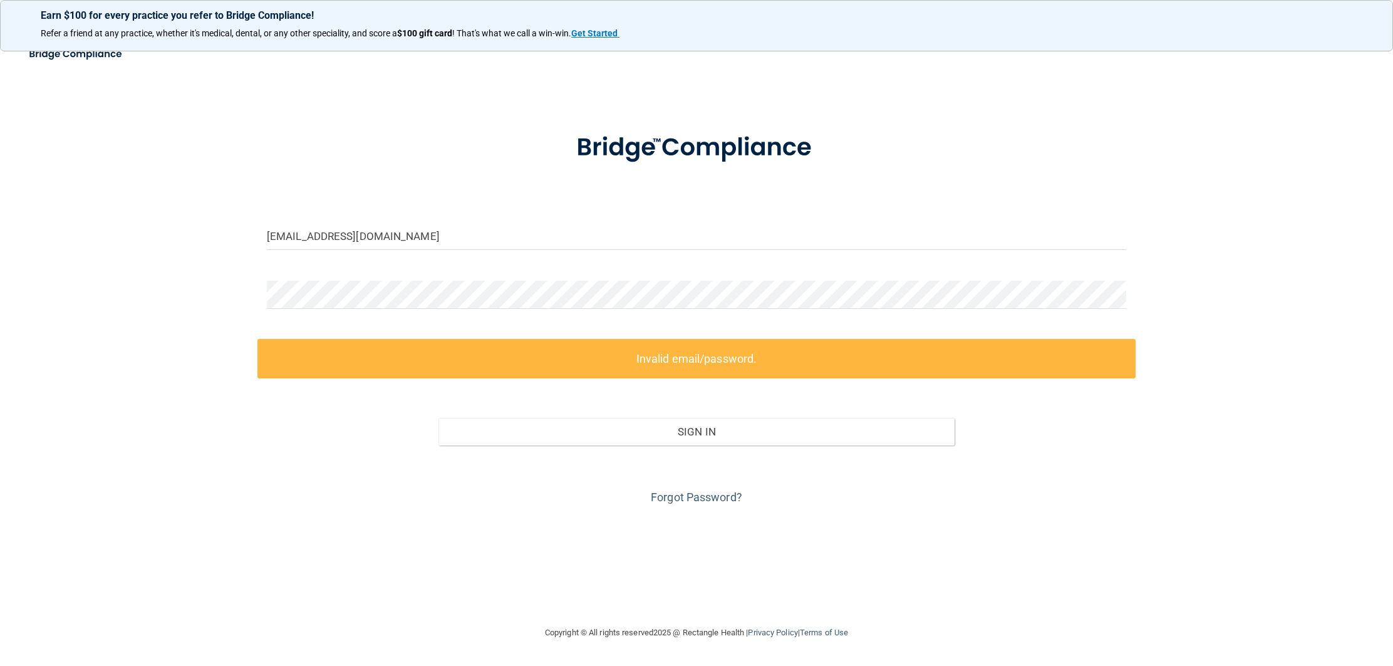
click at [666, 368] on label "Invalid email/password." at bounding box center [696, 358] width 878 height 39
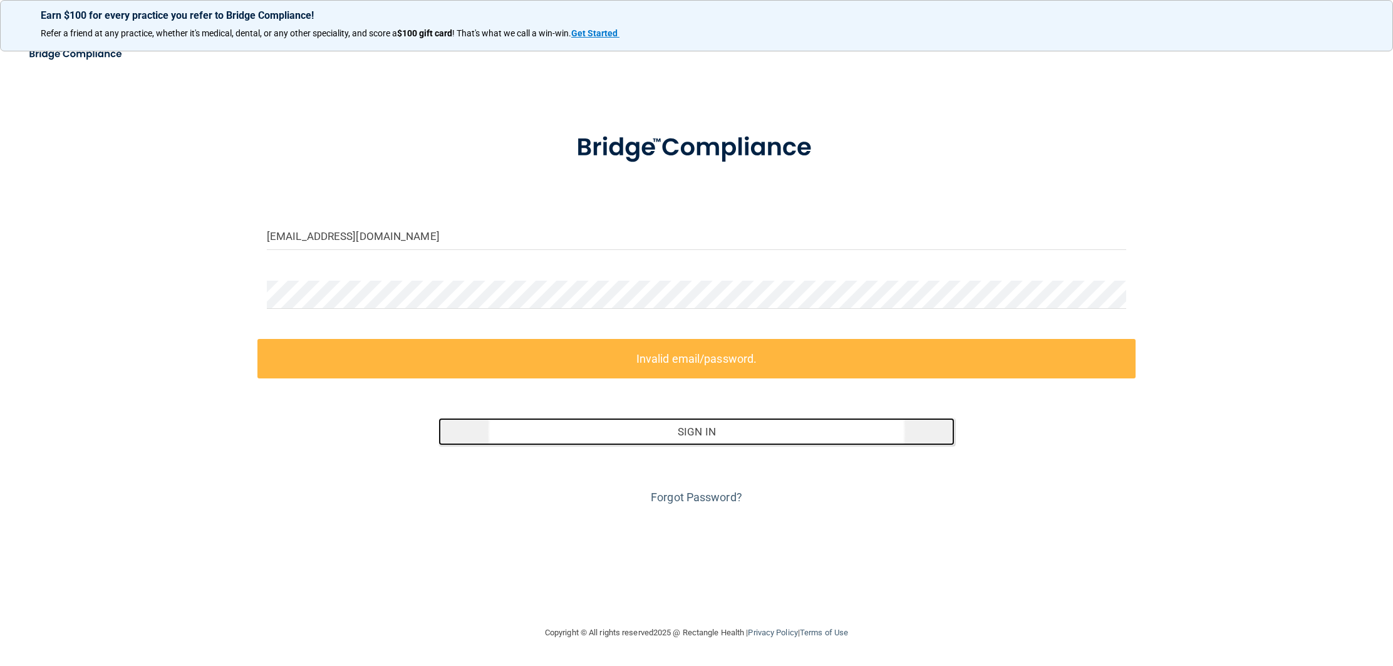
click at [661, 428] on button "Sign In" at bounding box center [695, 432] width 515 height 28
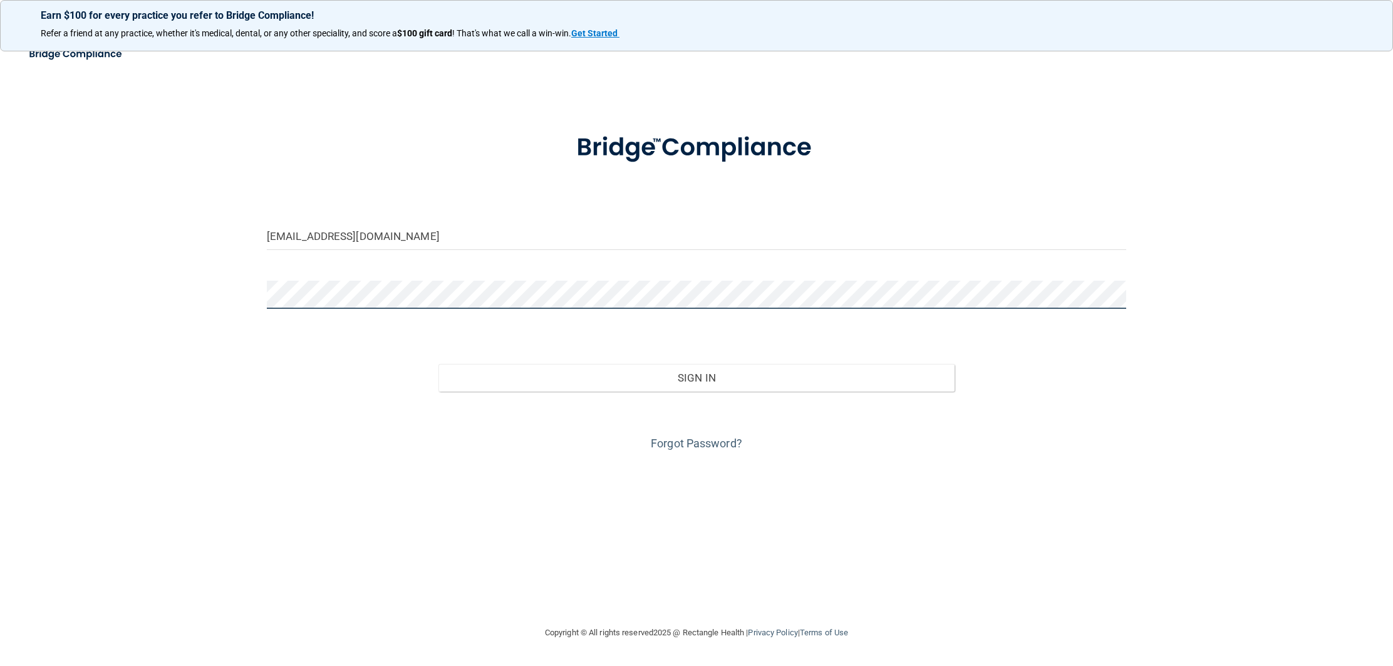
click at [438, 364] on button "Sign In" at bounding box center [695, 378] width 515 height 28
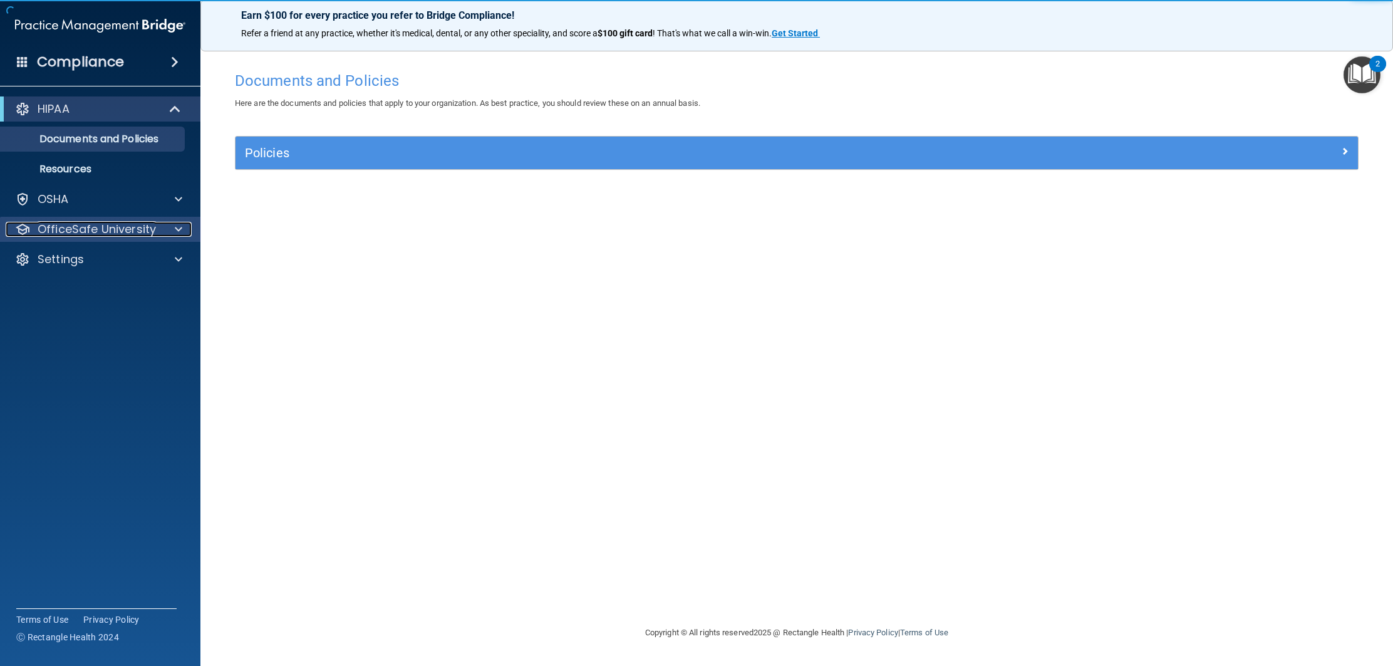
click at [163, 222] on div at bounding box center [176, 229] width 31 height 15
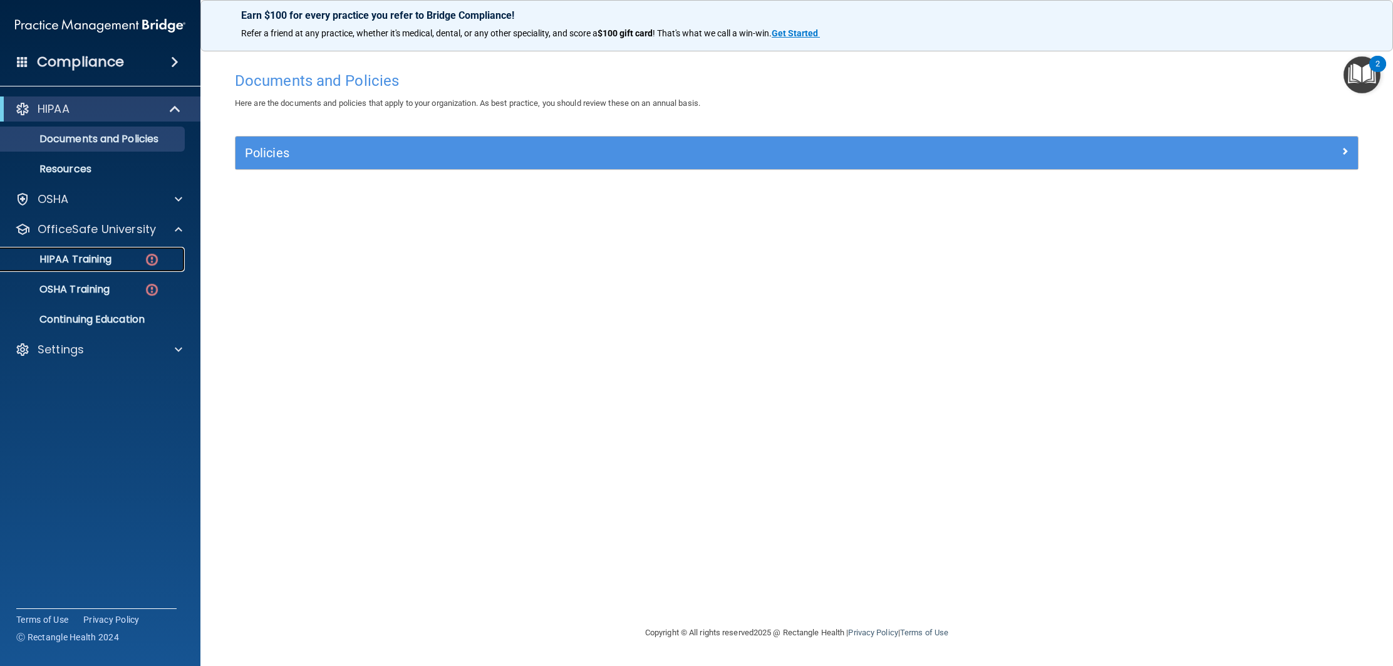
click at [133, 263] on div "HIPAA Training" at bounding box center [93, 259] width 171 height 13
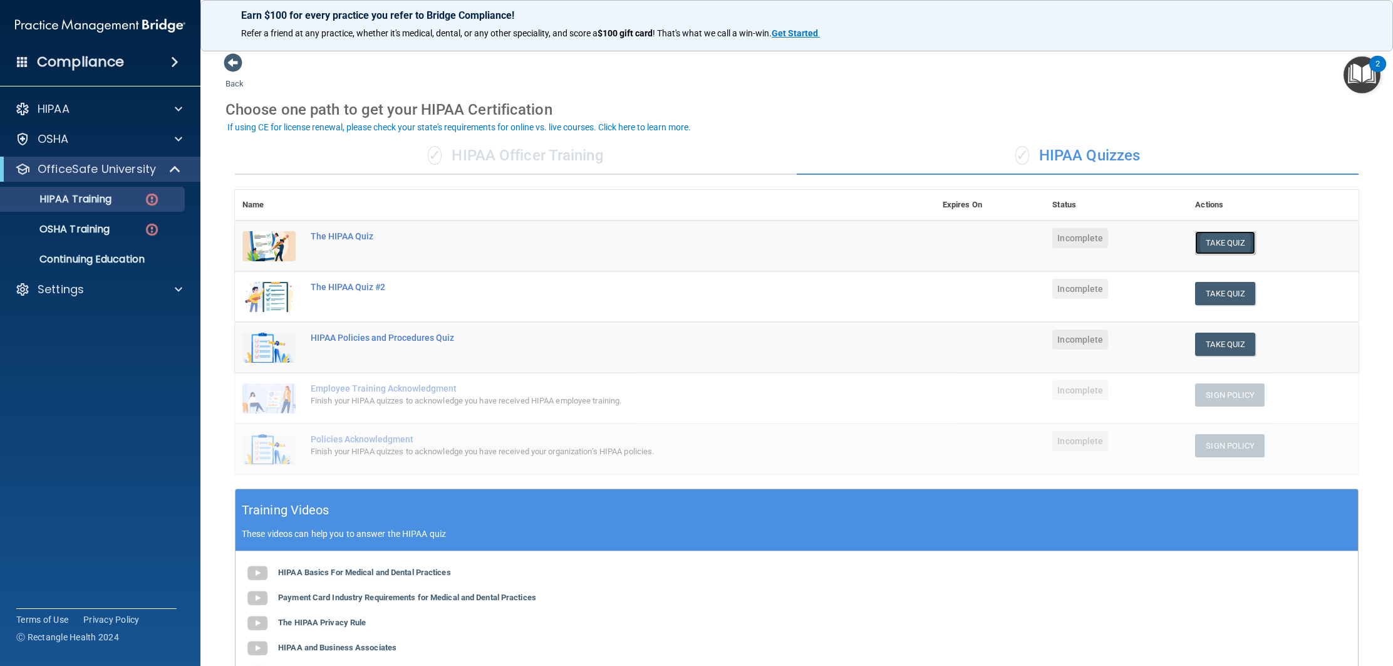
click at [1222, 239] on button "Take Quiz" at bounding box center [1225, 242] width 60 height 23
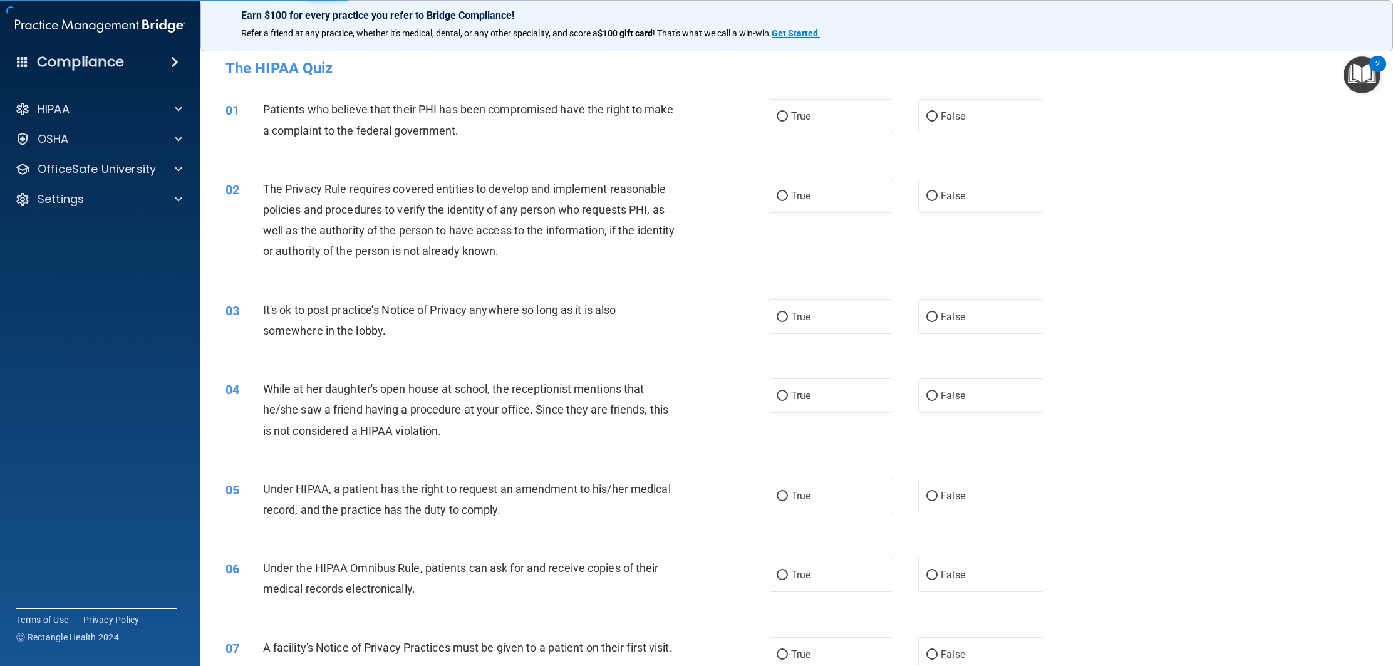
click at [1364, 61] on img "Open Resource Center, 2 new notifications" at bounding box center [1361, 74] width 37 height 37
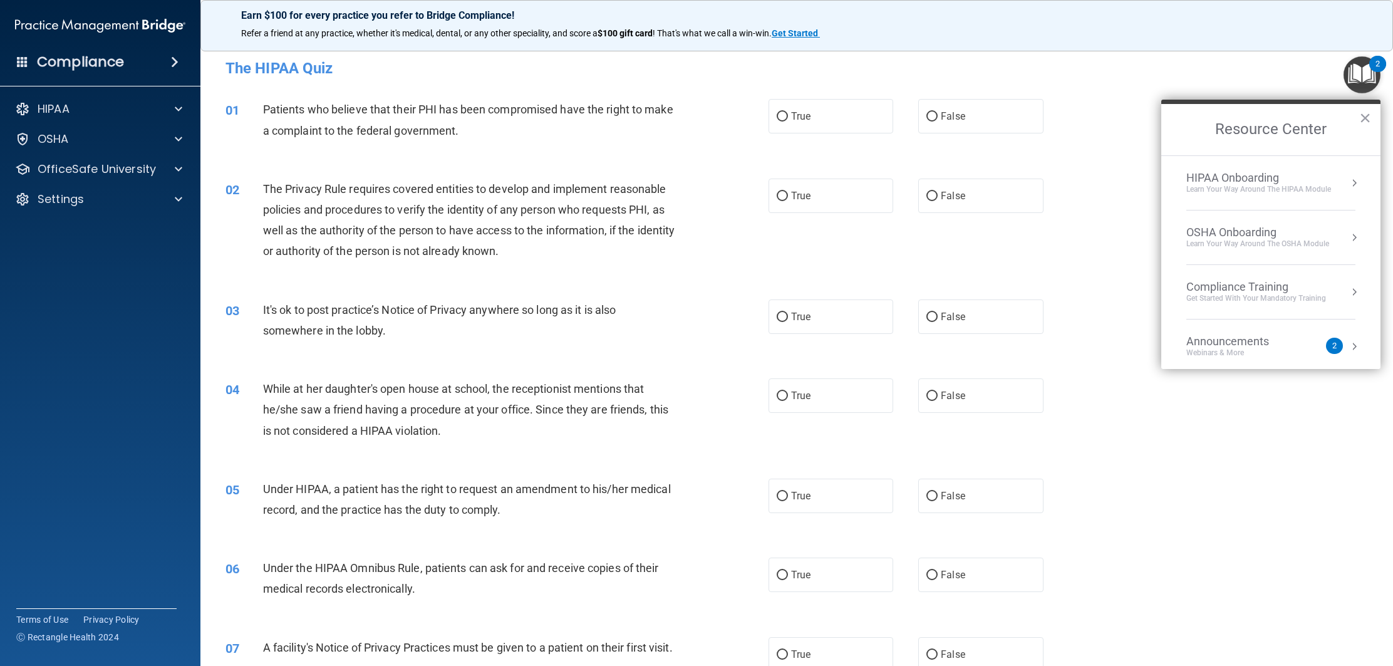
click at [1307, 288] on div "Compliance Training" at bounding box center [1256, 287] width 140 height 14
click at [1183, 129] on h2 "Compliance Training" at bounding box center [1270, 129] width 219 height 51
click at [1177, 127] on button "Back to Resource Center Home" at bounding box center [1176, 129] width 13 height 13
click at [1309, 180] on div "HIPAA Onboarding" at bounding box center [1258, 178] width 145 height 14
click at [1314, 297] on div "Training Rating for HIPAA" at bounding box center [1280, 297] width 168 height 11
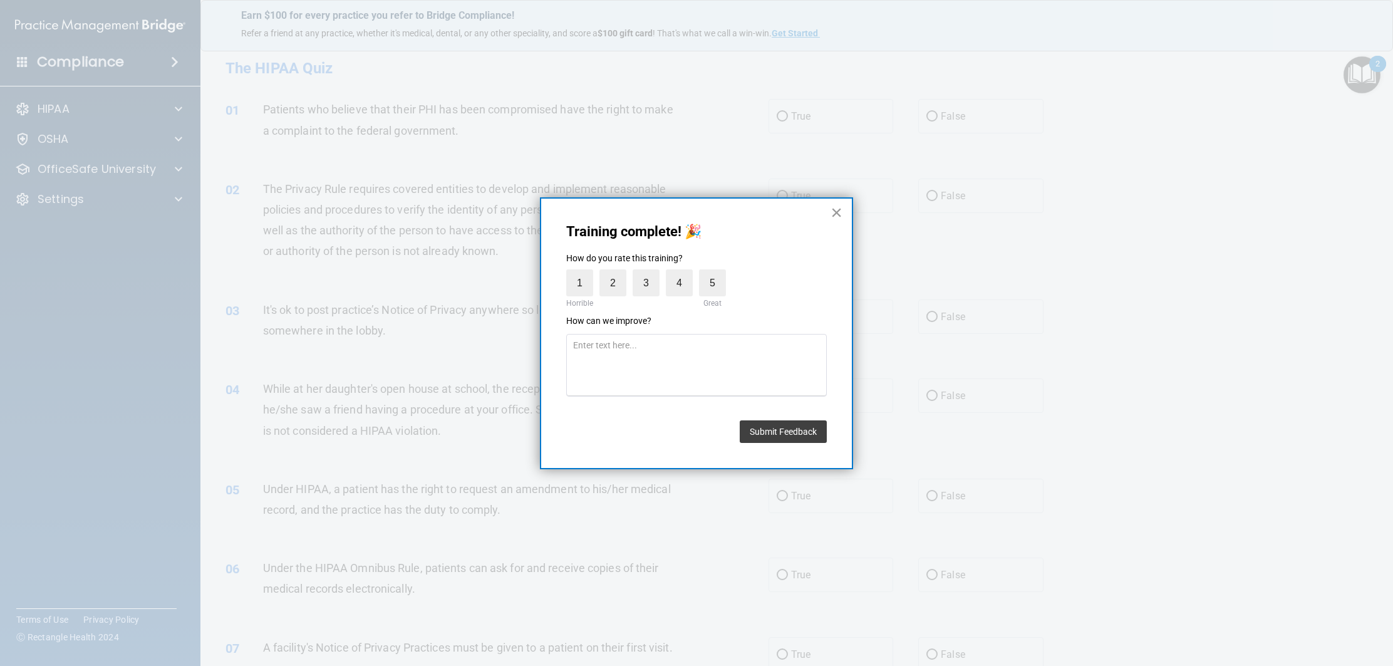
click at [840, 215] on button "×" at bounding box center [836, 212] width 12 height 20
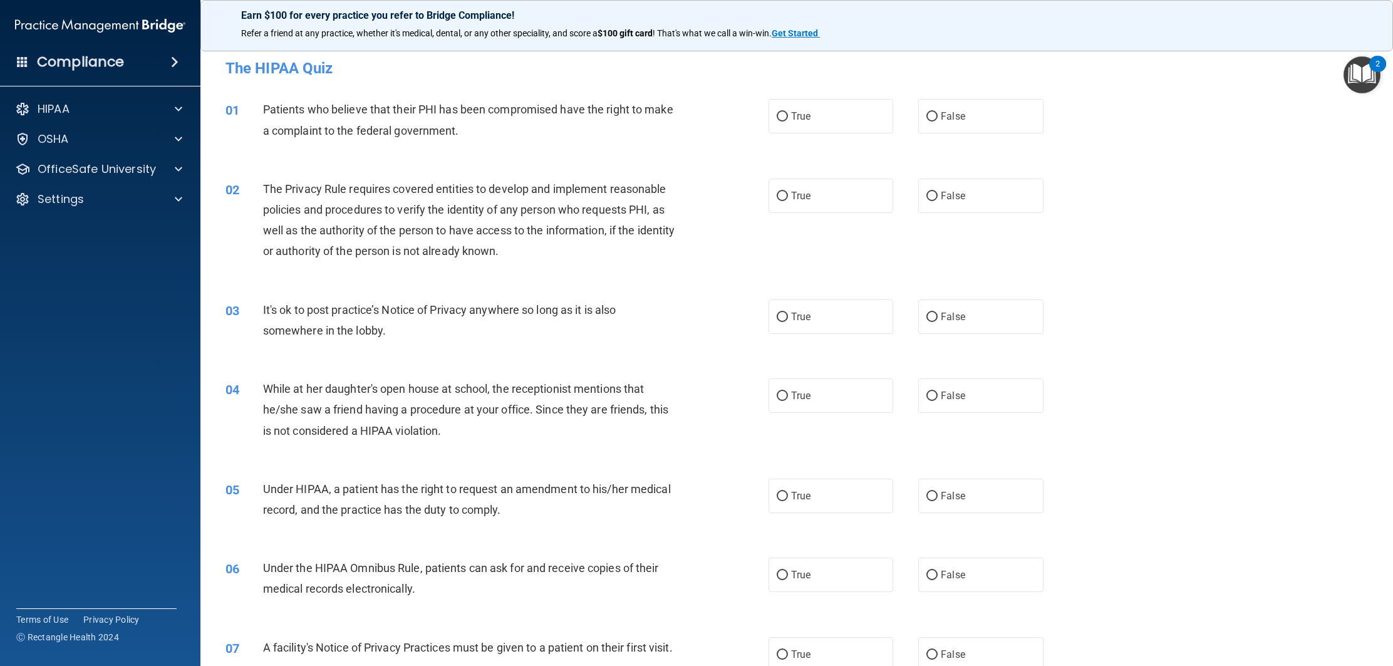
click at [1355, 73] on img "Open Resource Center, 2 new notifications" at bounding box center [1361, 74] width 37 height 37
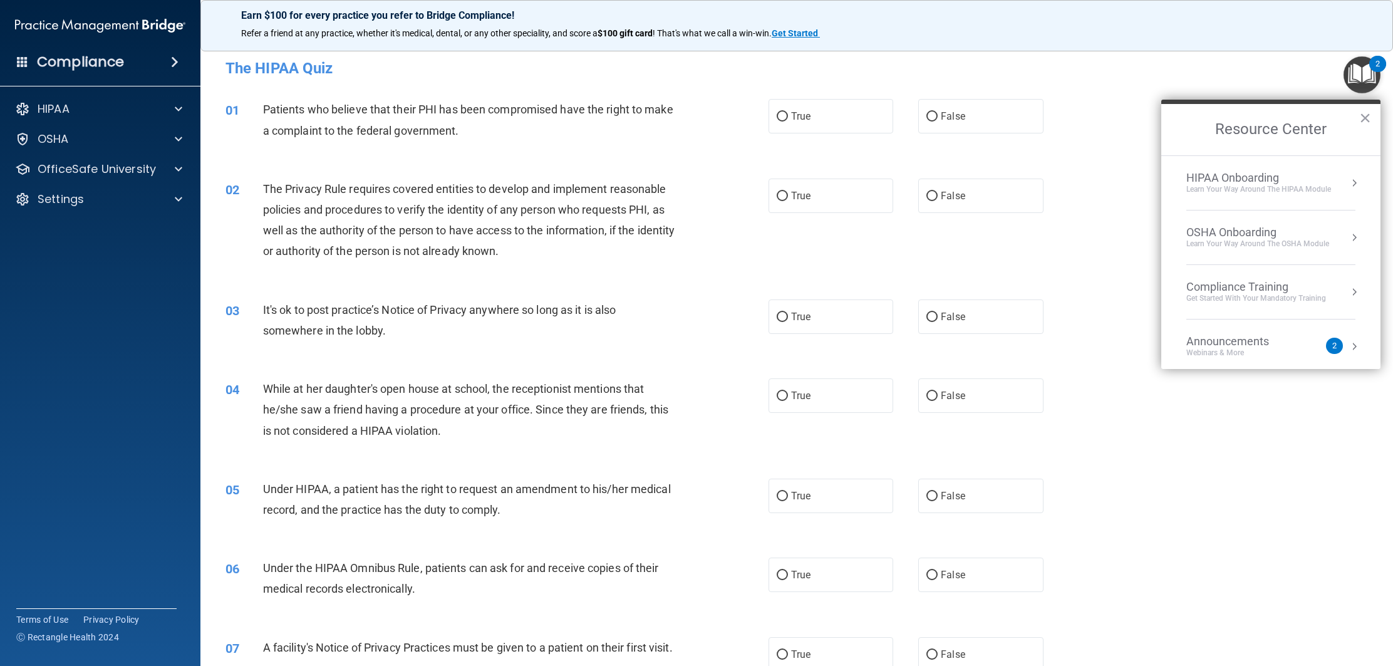
click at [1325, 177] on div "HIPAA Onboarding" at bounding box center [1258, 178] width 145 height 14
click at [1249, 225] on div "Completed 0 of 5" at bounding box center [1280, 221] width 168 height 9
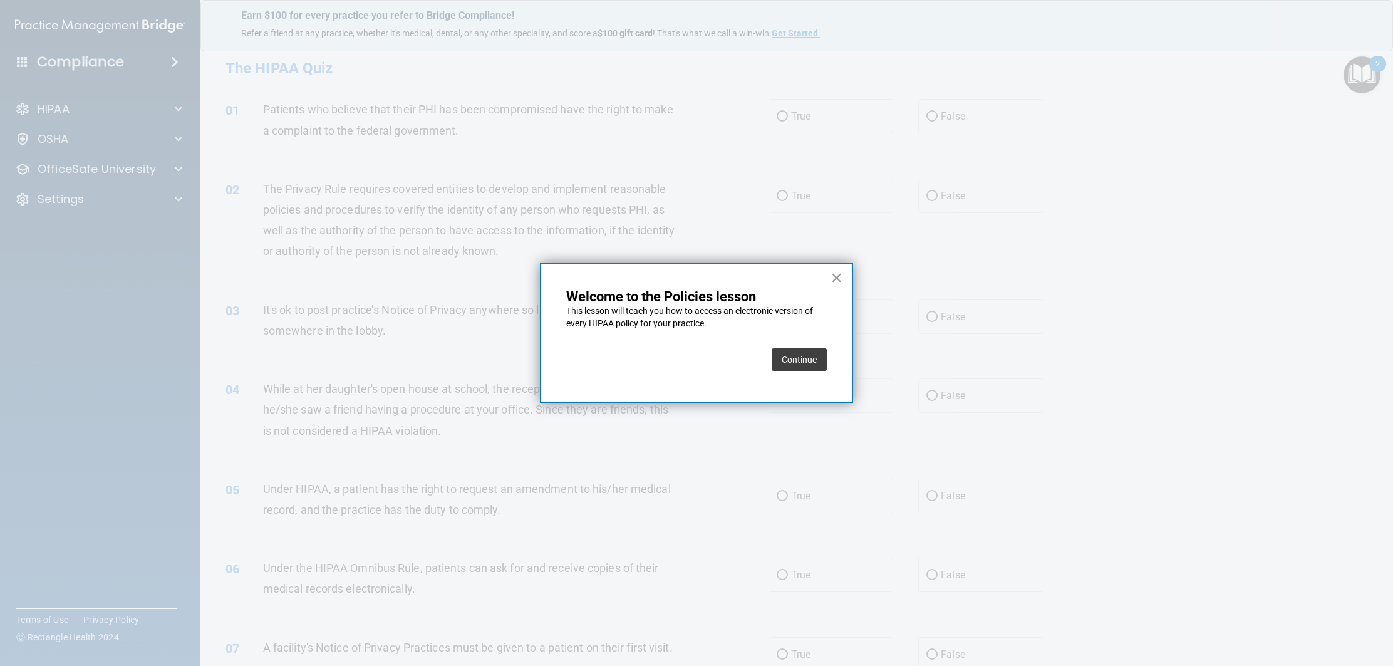
click at [808, 353] on button "Continue" at bounding box center [798, 359] width 55 height 23
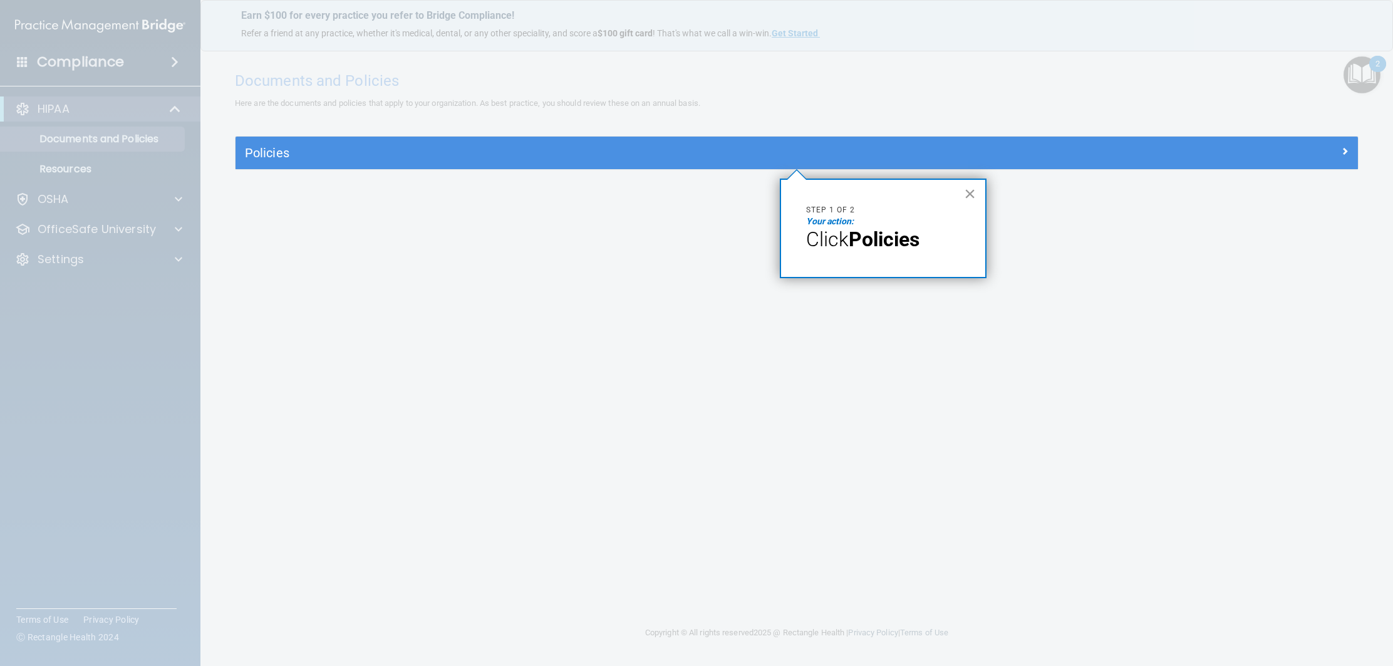
click at [966, 194] on button "×" at bounding box center [970, 193] width 12 height 20
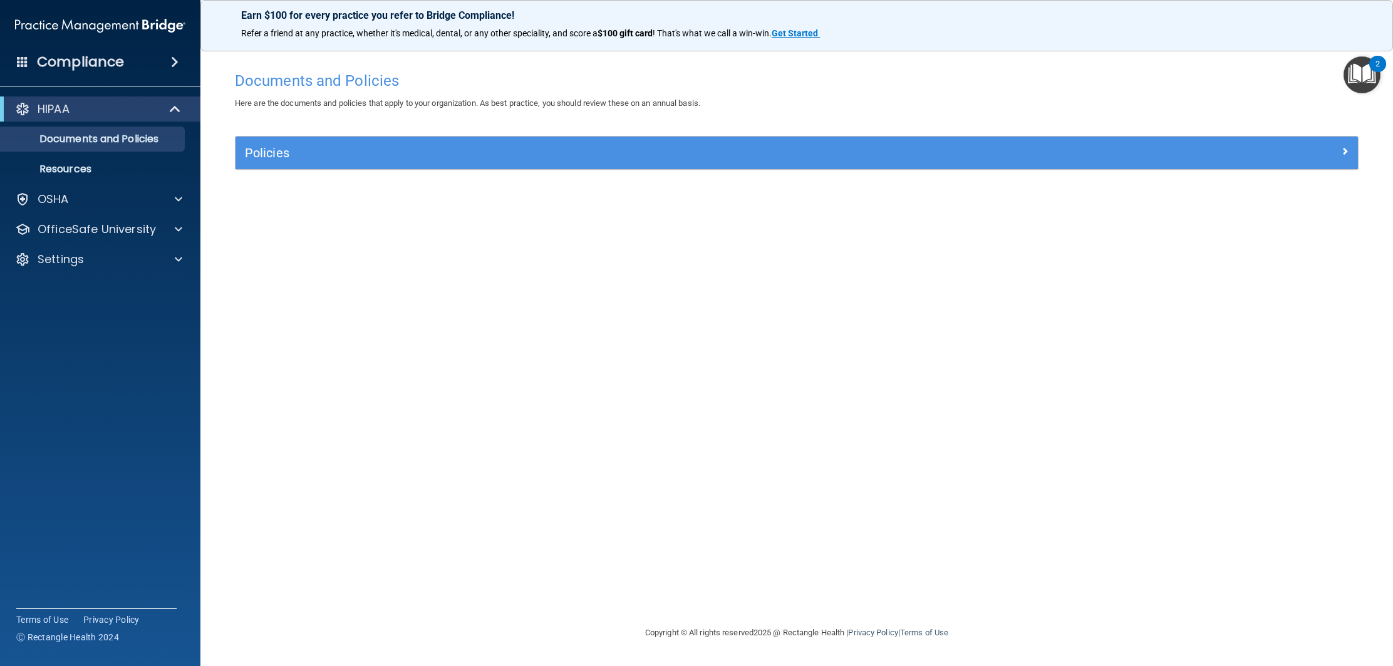
click at [857, 165] on div "Policies" at bounding box center [796, 153] width 1122 height 33
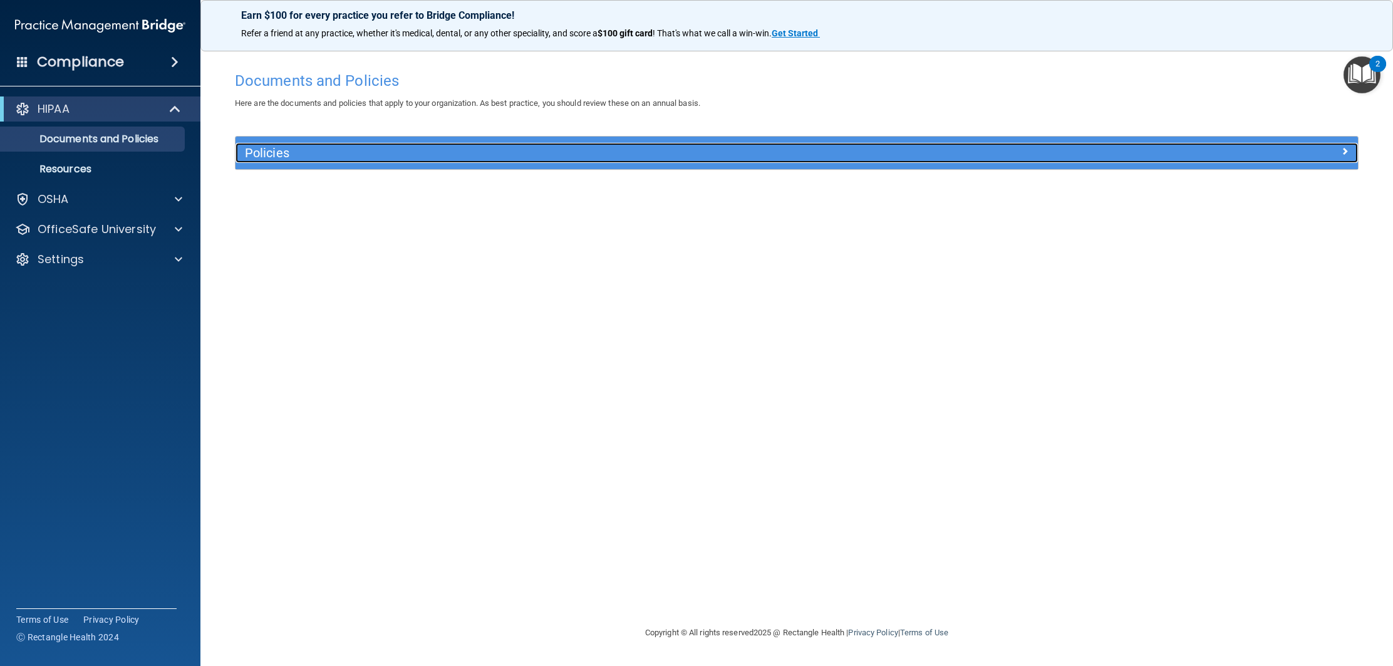
click at [847, 158] on h5 "Policies" at bounding box center [656, 153] width 823 height 14
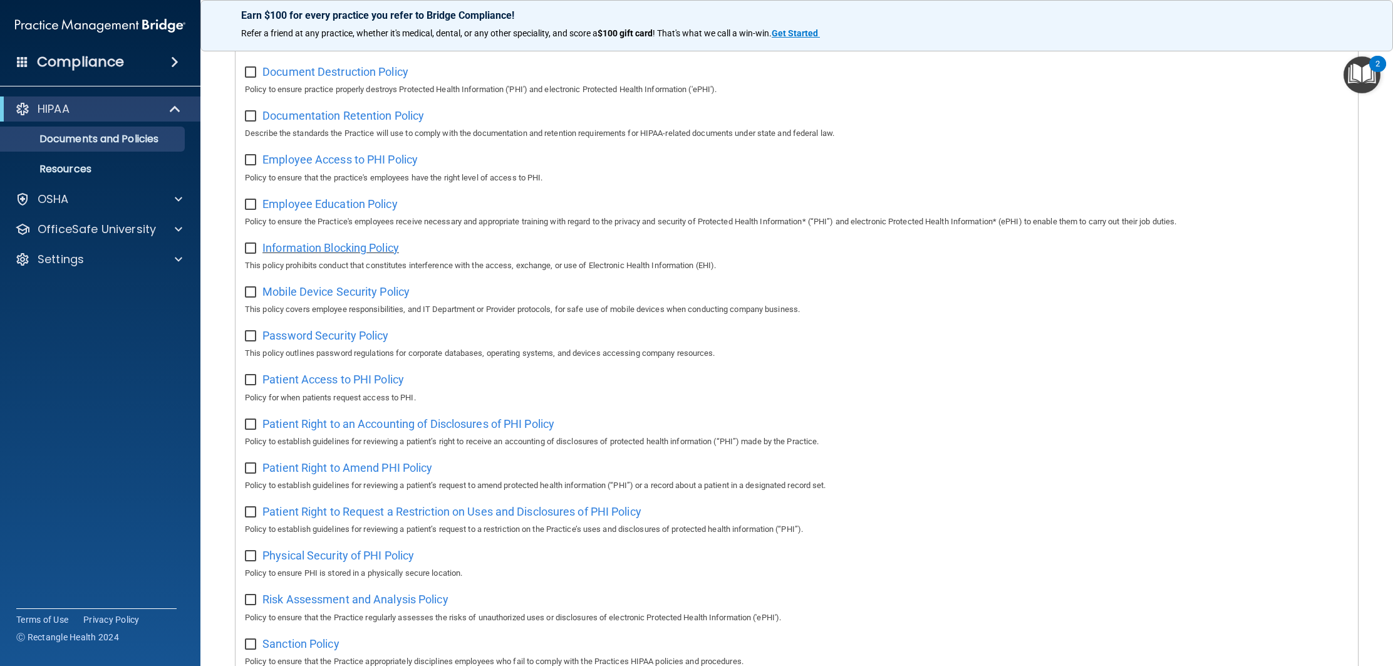
scroll to position [285, 0]
click at [113, 168] on p "Resources" at bounding box center [93, 169] width 171 height 13
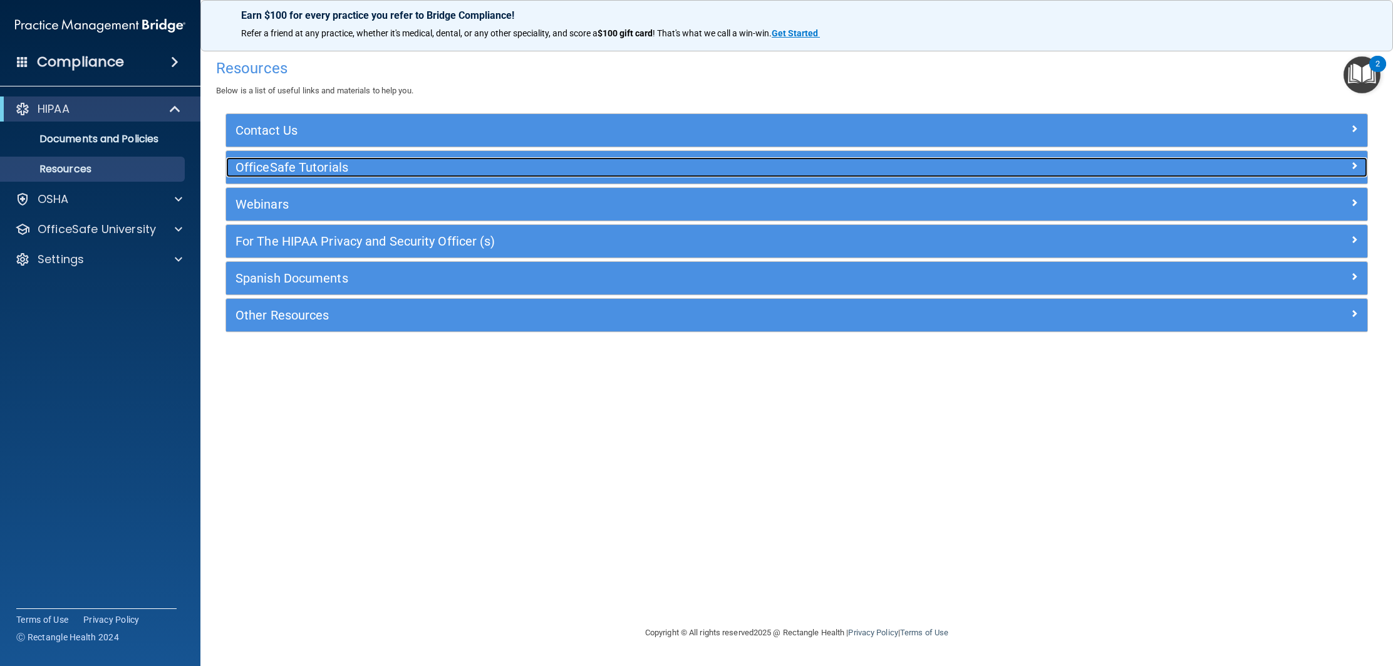
click at [266, 173] on h5 "OfficeSafe Tutorials" at bounding box center [653, 167] width 837 height 14
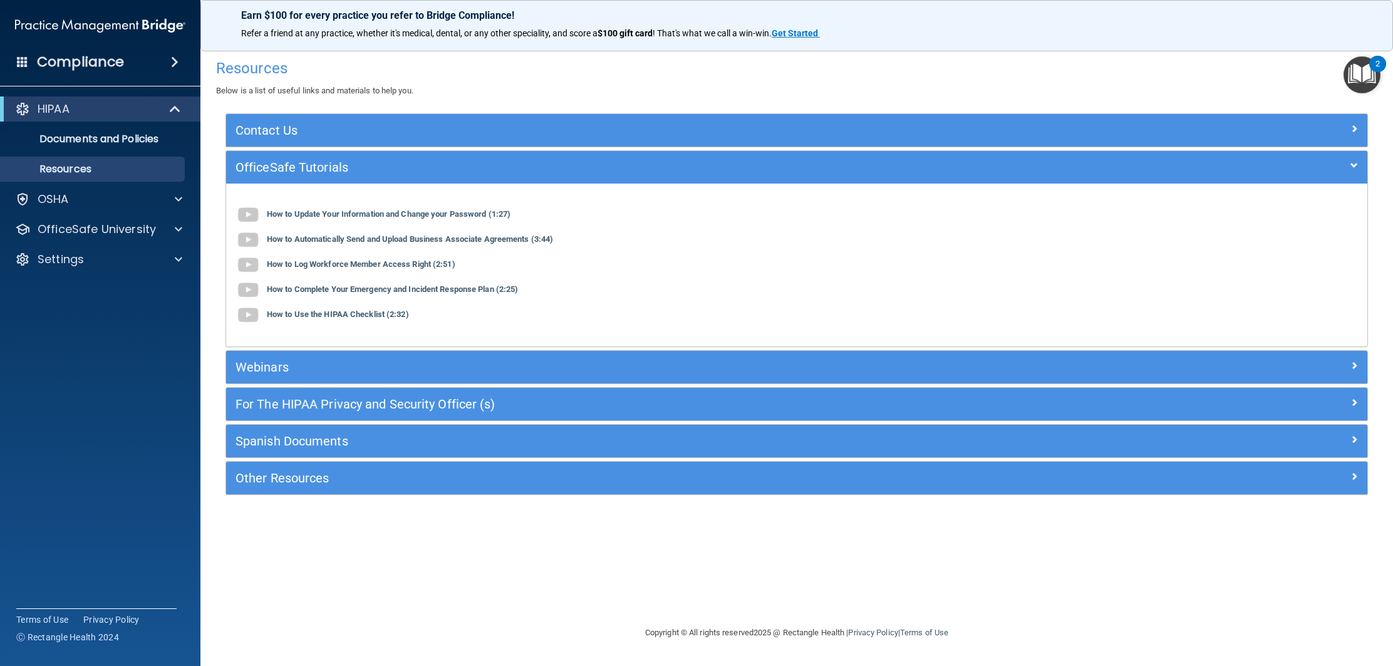
click at [147, 121] on div "HIPAA" at bounding box center [100, 108] width 200 height 25
drag, startPoint x: 176, startPoint y: 225, endPoint x: 163, endPoint y: 230, distance: 13.7
click at [174, 229] on div at bounding box center [176, 229] width 31 height 15
click at [159, 253] on img at bounding box center [152, 260] width 16 height 16
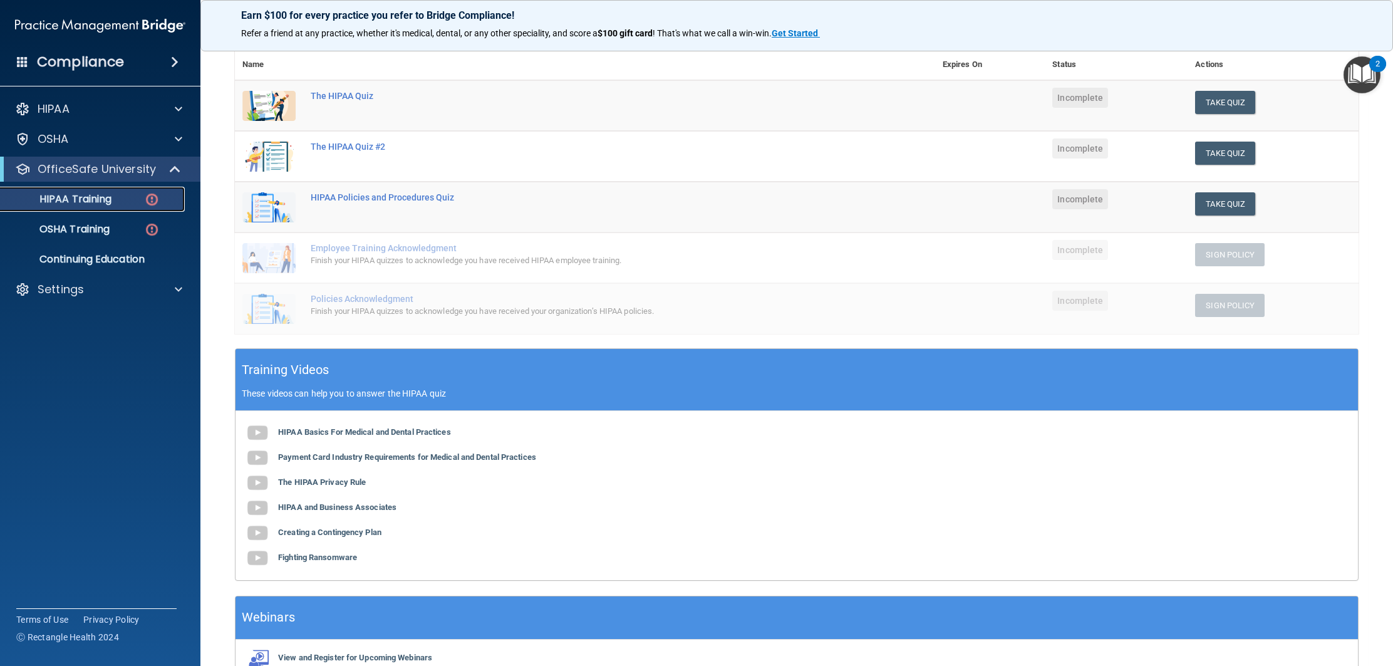
scroll to position [143, 0]
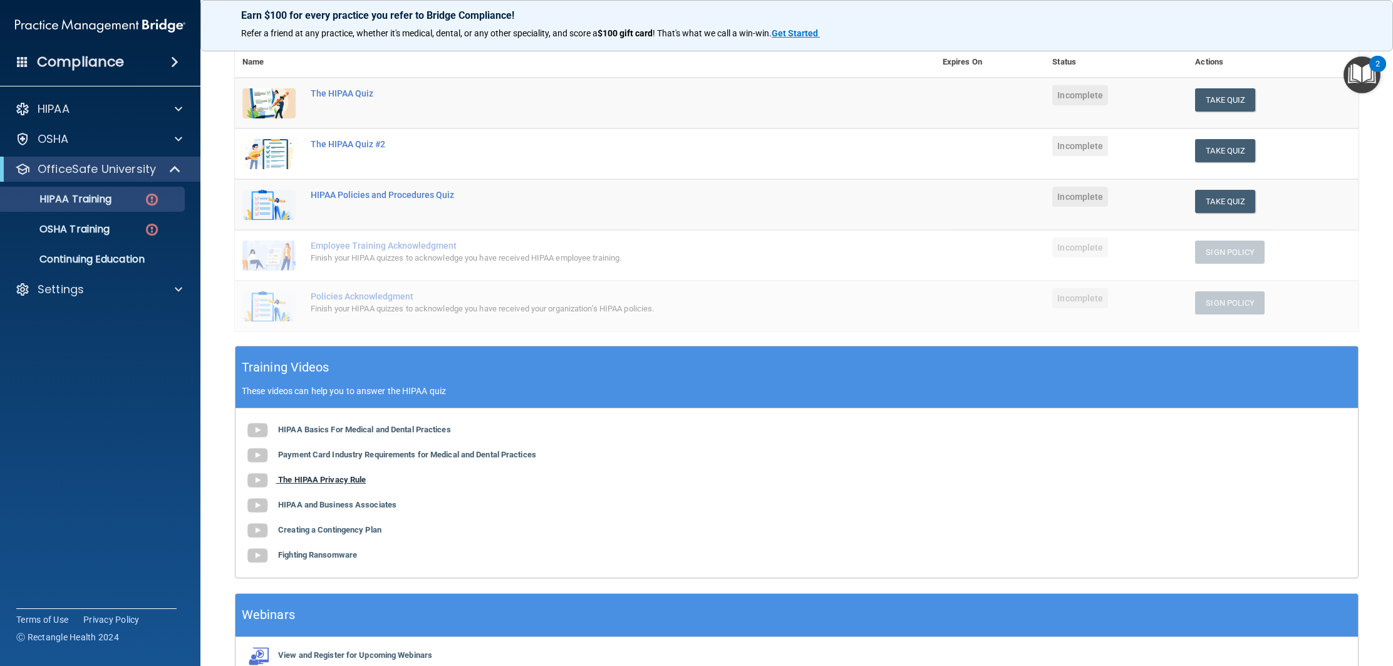
click at [356, 480] on b "The HIPAA Privacy Rule" at bounding box center [322, 479] width 88 height 9
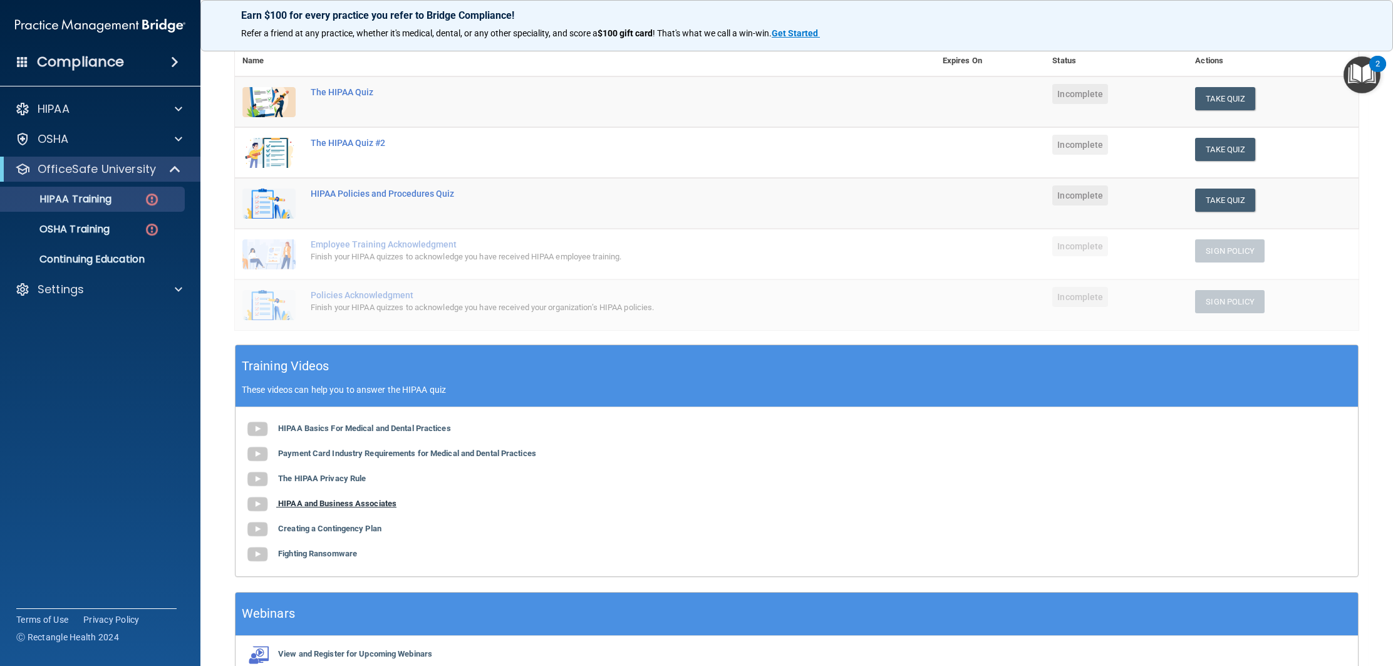
scroll to position [145, 0]
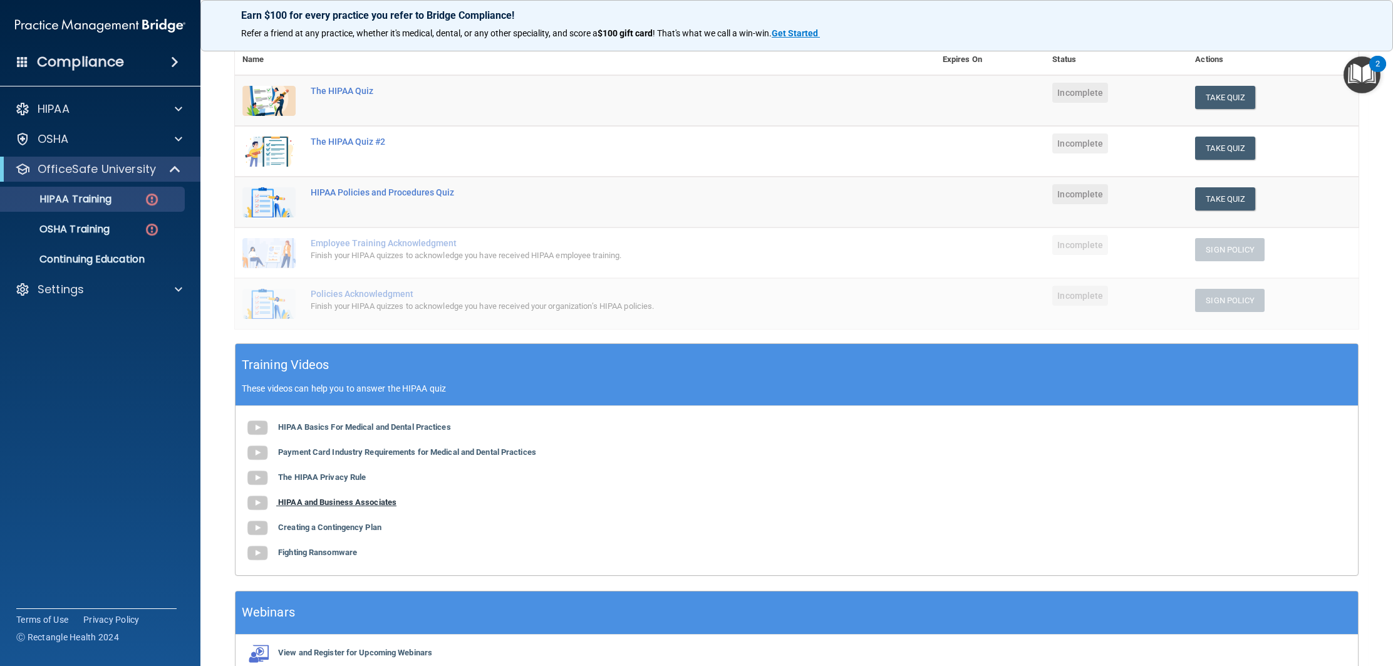
click at [382, 503] on b "HIPAA and Business Associates" at bounding box center [337, 501] width 118 height 9
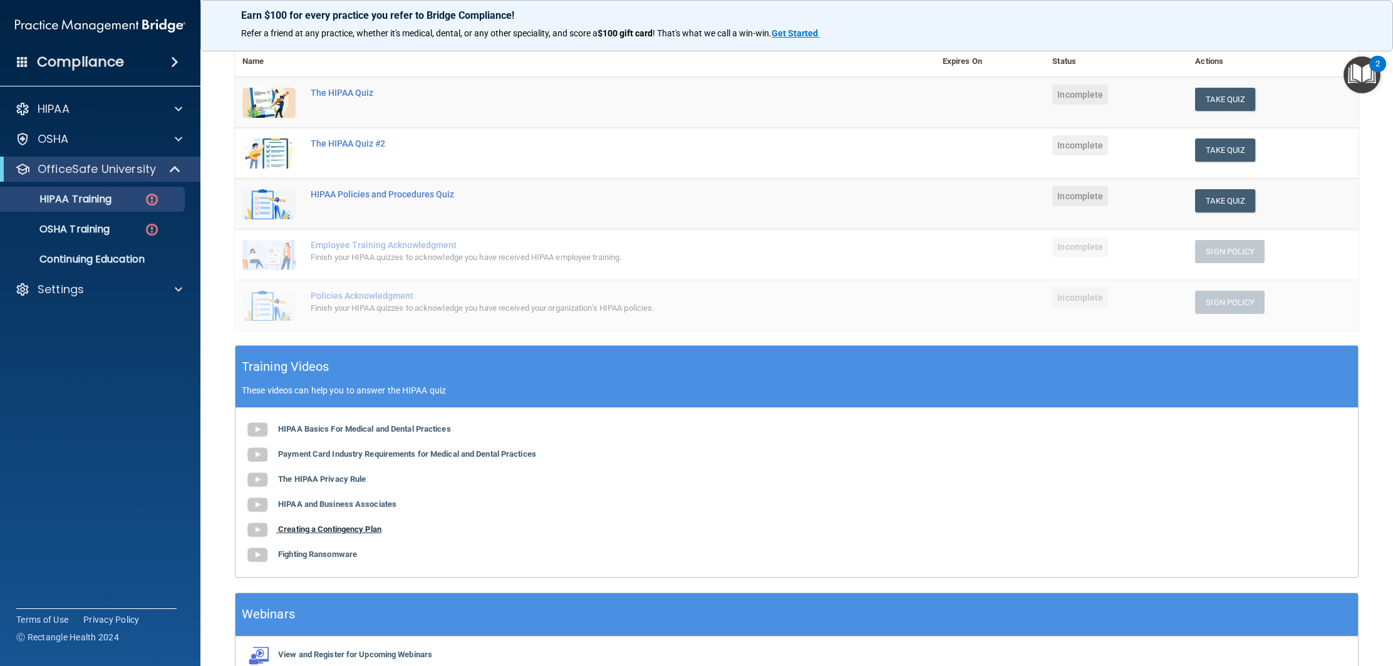
click at [363, 527] on b "Creating a Contingency Plan" at bounding box center [329, 528] width 103 height 9
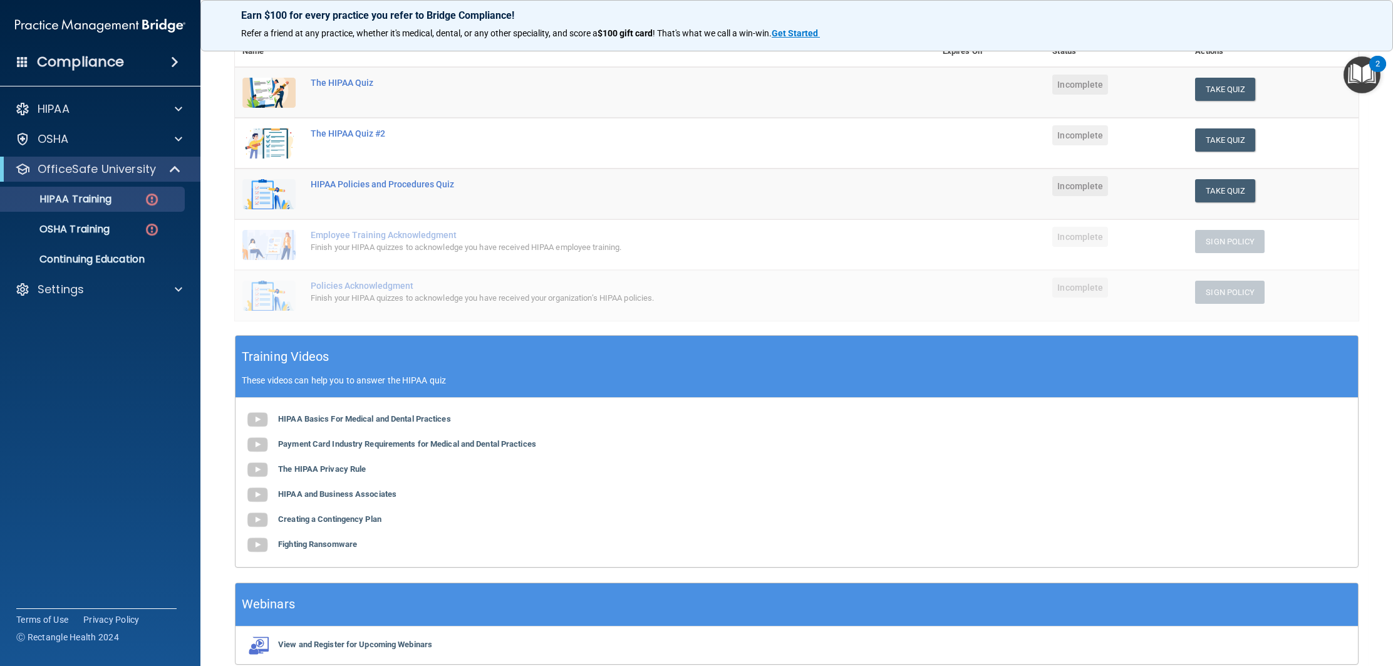
scroll to position [155, 0]
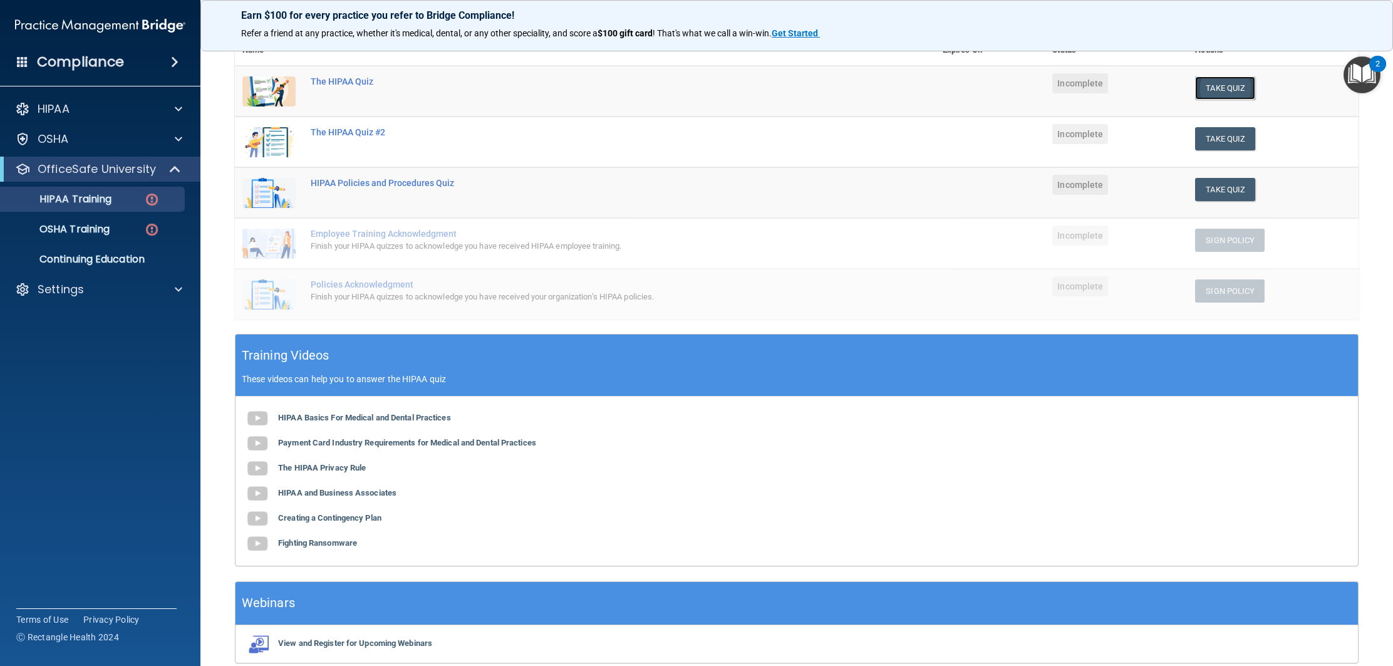
click at [1217, 89] on button "Take Quiz" at bounding box center [1225, 87] width 60 height 23
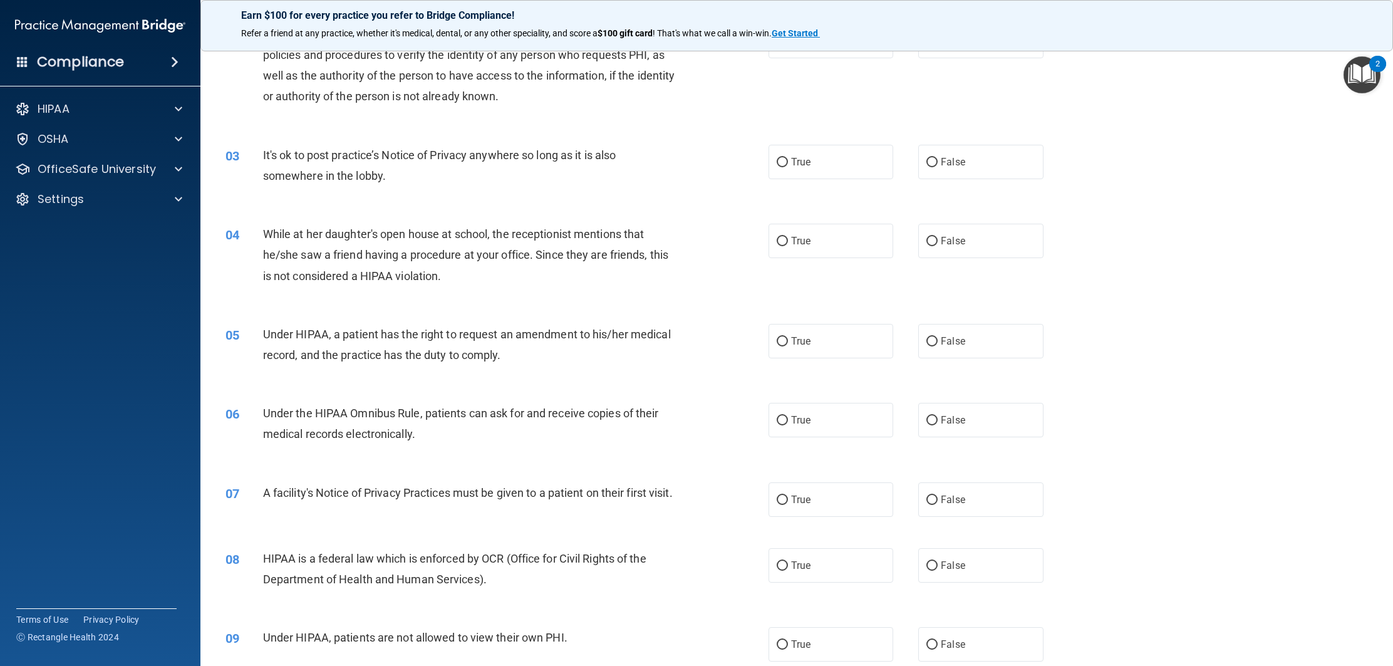
drag, startPoint x: 966, startPoint y: 168, endPoint x: 901, endPoint y: 195, distance: 70.5
click at [965, 170] on label "False" at bounding box center [980, 162] width 125 height 34
click at [937, 167] on input "False" at bounding box center [931, 162] width 11 height 9
radio input "true"
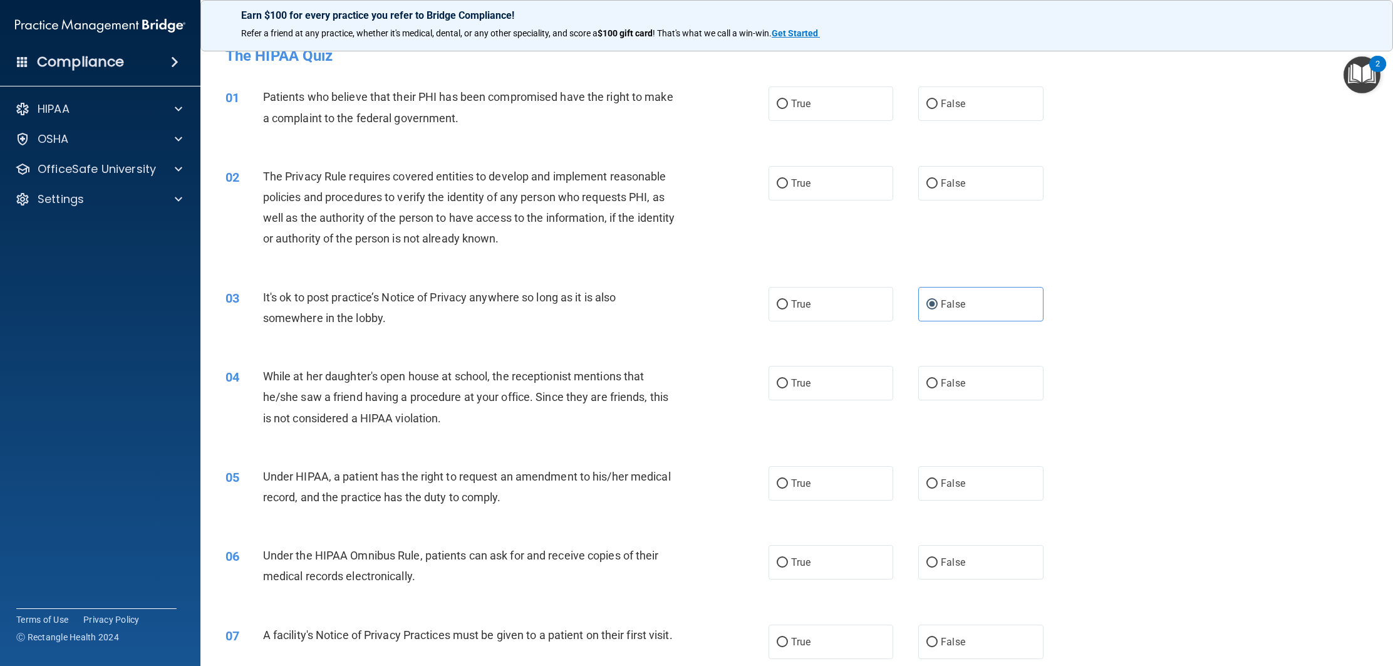
scroll to position [14, 0]
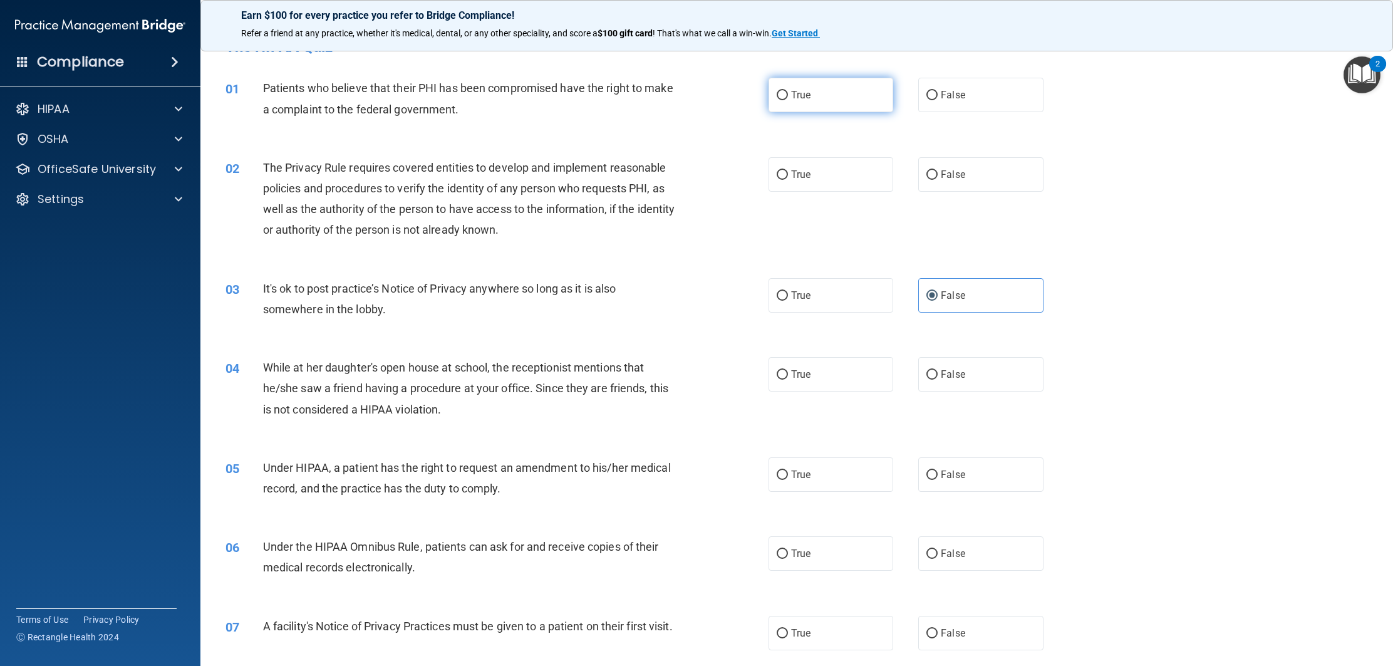
click at [788, 111] on label "True" at bounding box center [830, 95] width 125 height 34
click at [788, 100] on input "True" at bounding box center [781, 95] width 11 height 9
radio input "true"
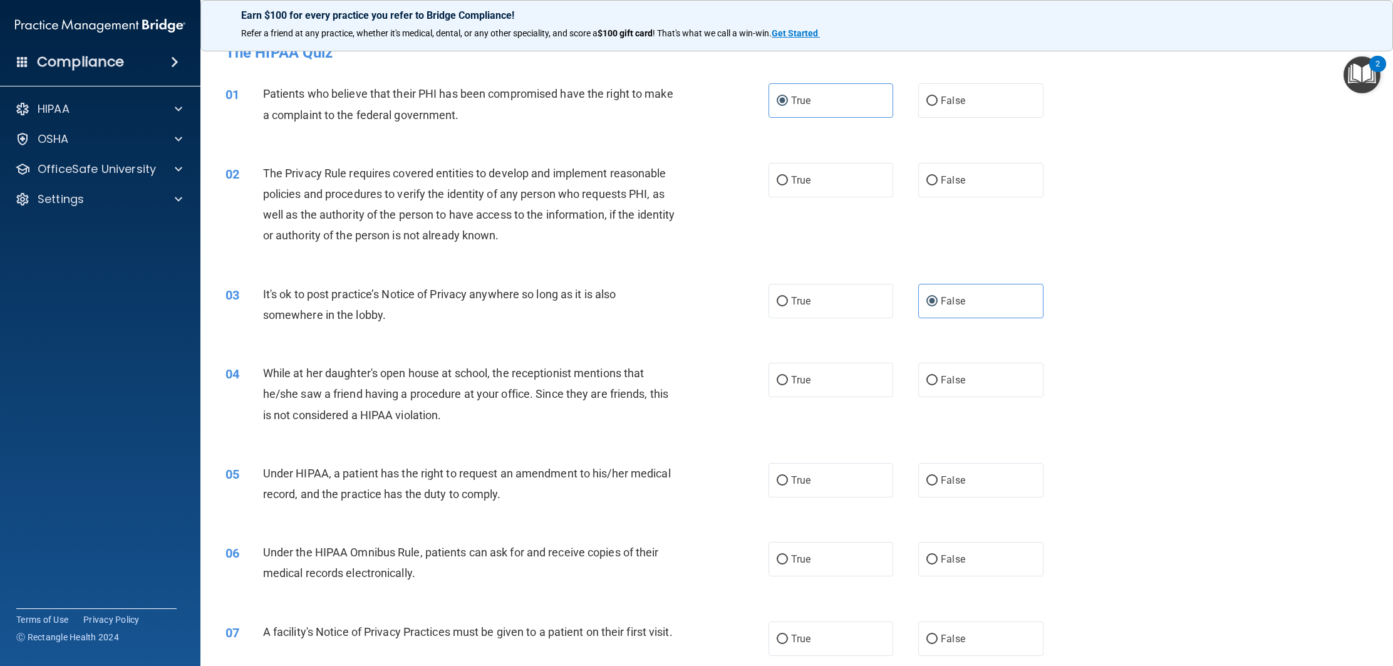
click at [746, 173] on div "02 The Privacy Rule requires covered entities to develop and implement reasonab…" at bounding box center [497, 208] width 580 height 90
click at [843, 191] on label "True" at bounding box center [830, 180] width 125 height 34
click at [788, 185] on input "True" at bounding box center [781, 180] width 11 height 9
radio input "true"
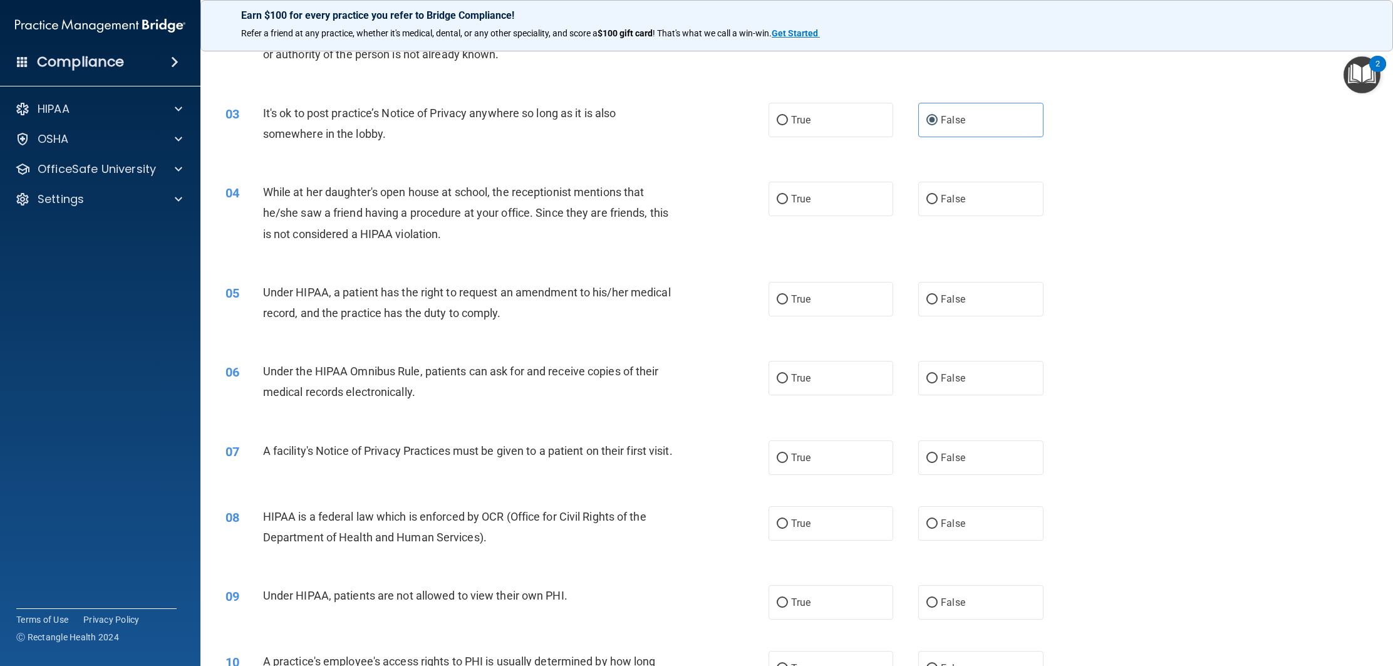
scroll to position [195, 0]
click at [948, 209] on label "False" at bounding box center [980, 200] width 125 height 34
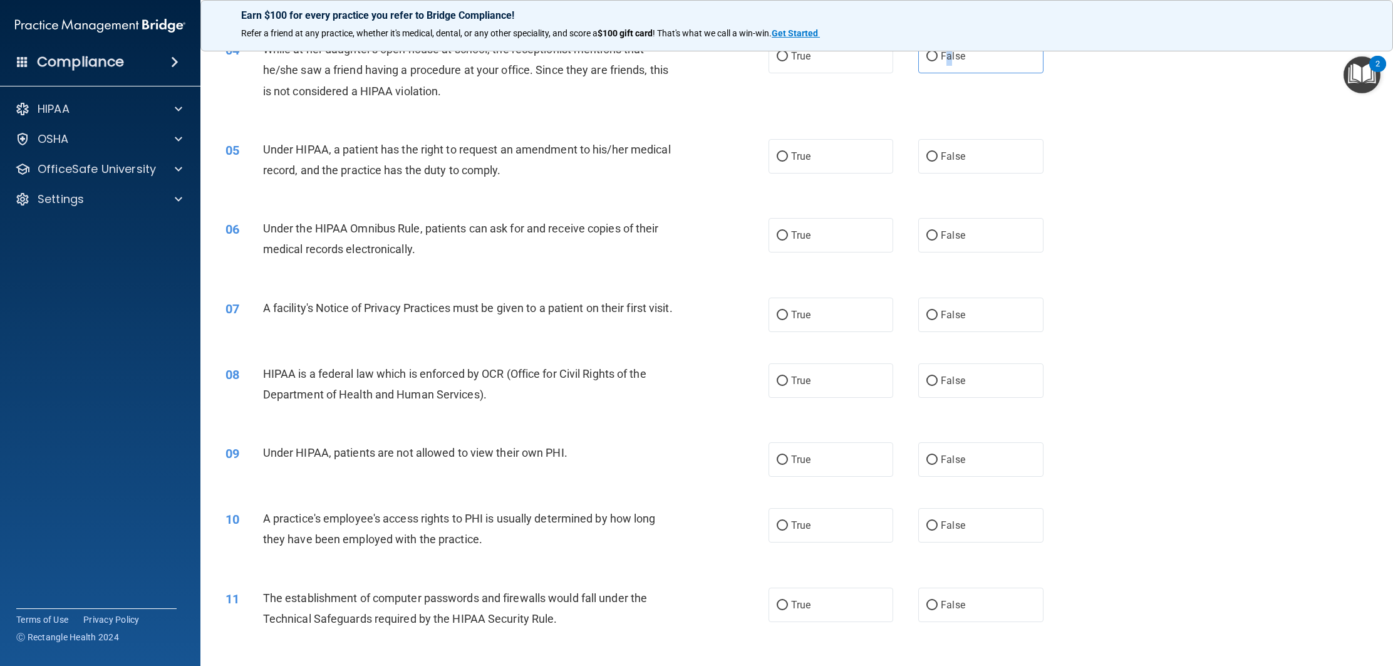
scroll to position [336, 0]
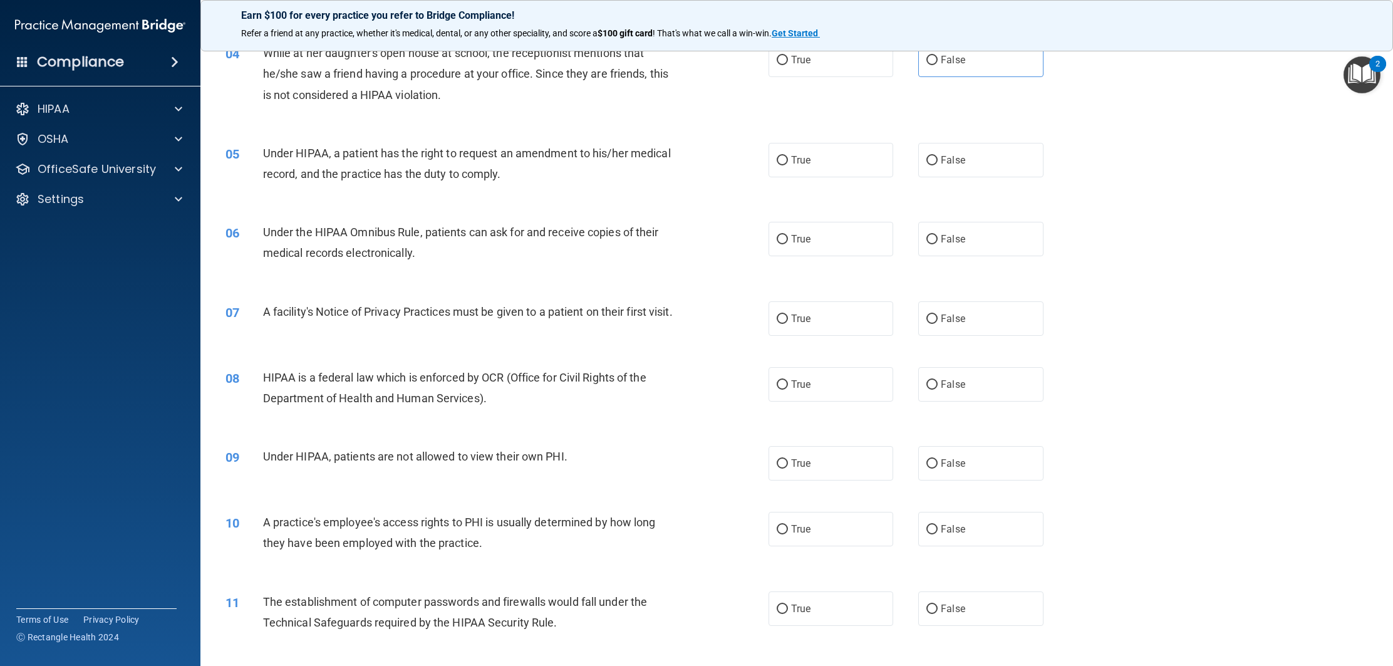
drag, startPoint x: 803, startPoint y: 176, endPoint x: 796, endPoint y: 188, distance: 14.6
click at [803, 177] on label "True" at bounding box center [830, 160] width 125 height 34
click at [788, 165] on input "True" at bounding box center [781, 160] width 11 height 9
radio input "true"
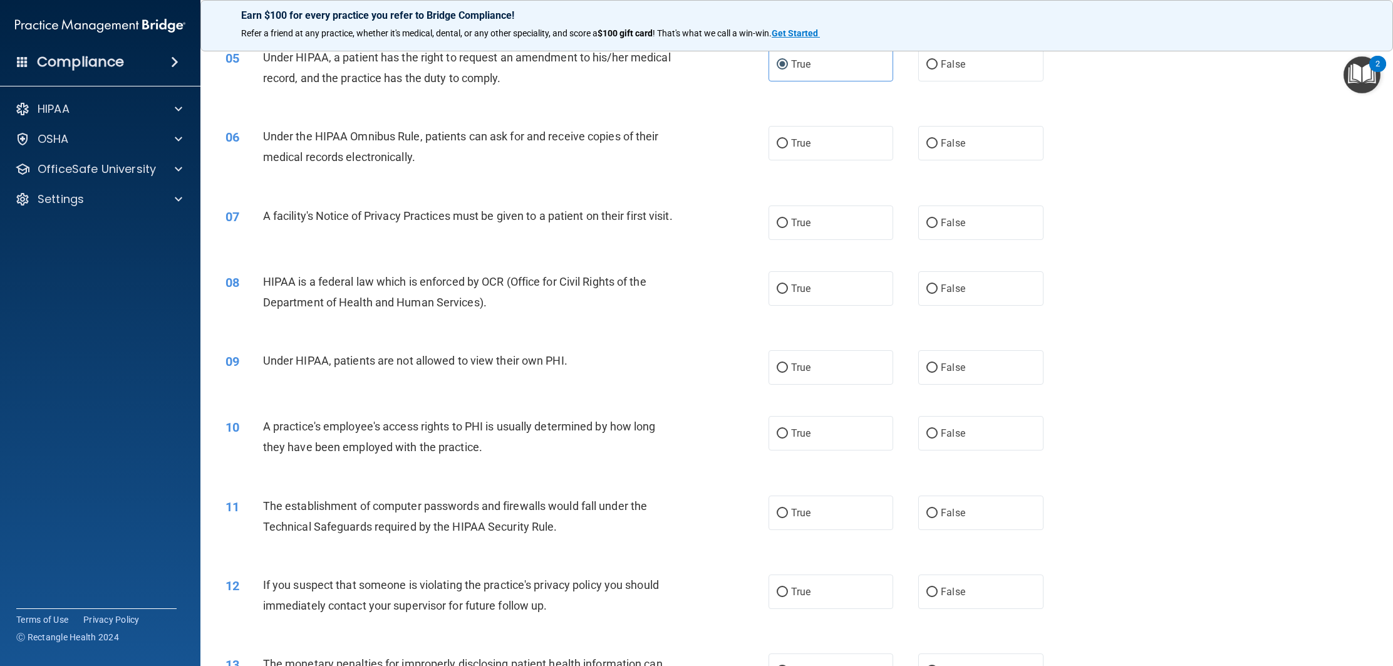
scroll to position [436, 0]
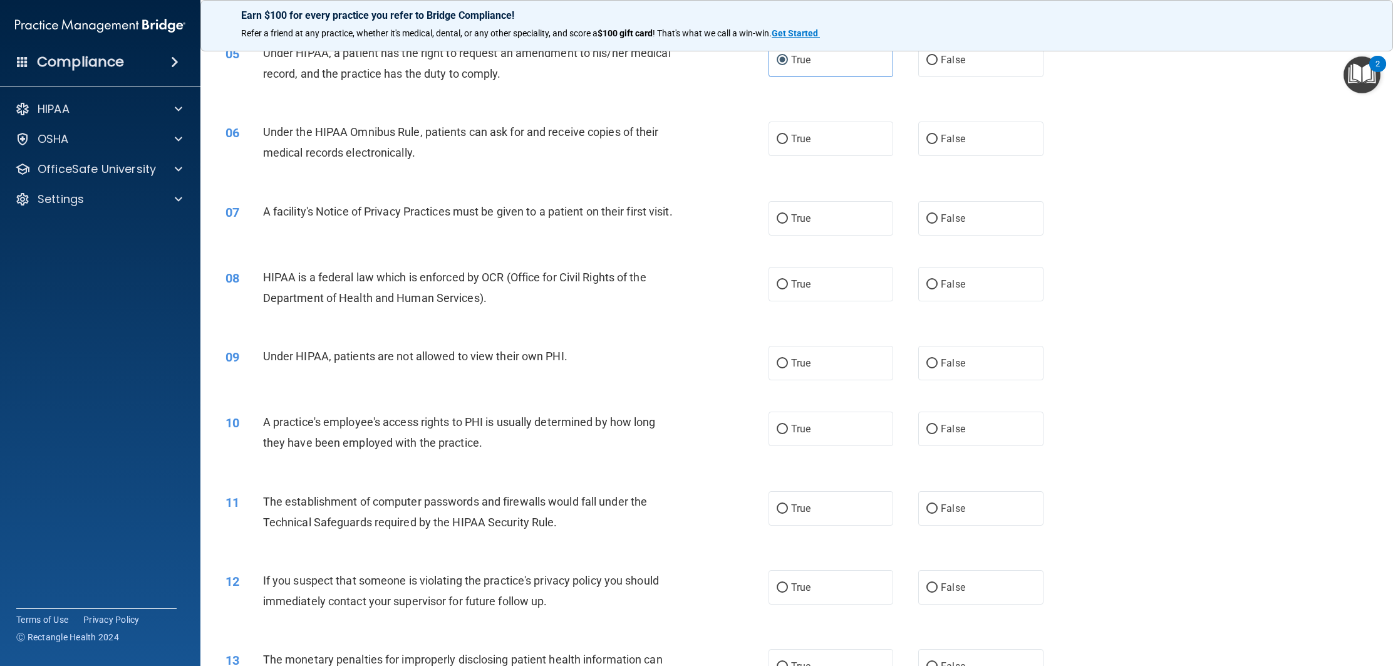
drag, startPoint x: 805, startPoint y: 148, endPoint x: 786, endPoint y: 176, distance: 33.3
click at [805, 150] on label "True" at bounding box center [830, 138] width 125 height 34
click at [788, 144] on input "True" at bounding box center [781, 139] width 11 height 9
radio input "true"
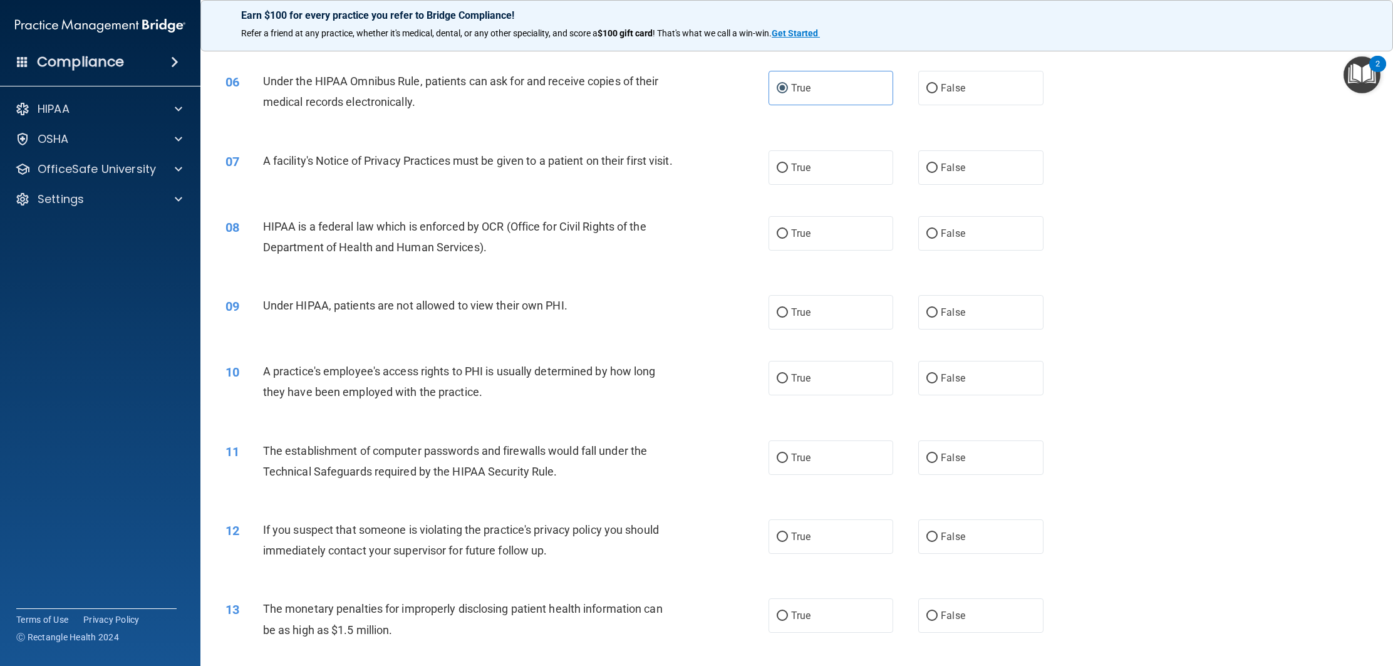
scroll to position [502, 0]
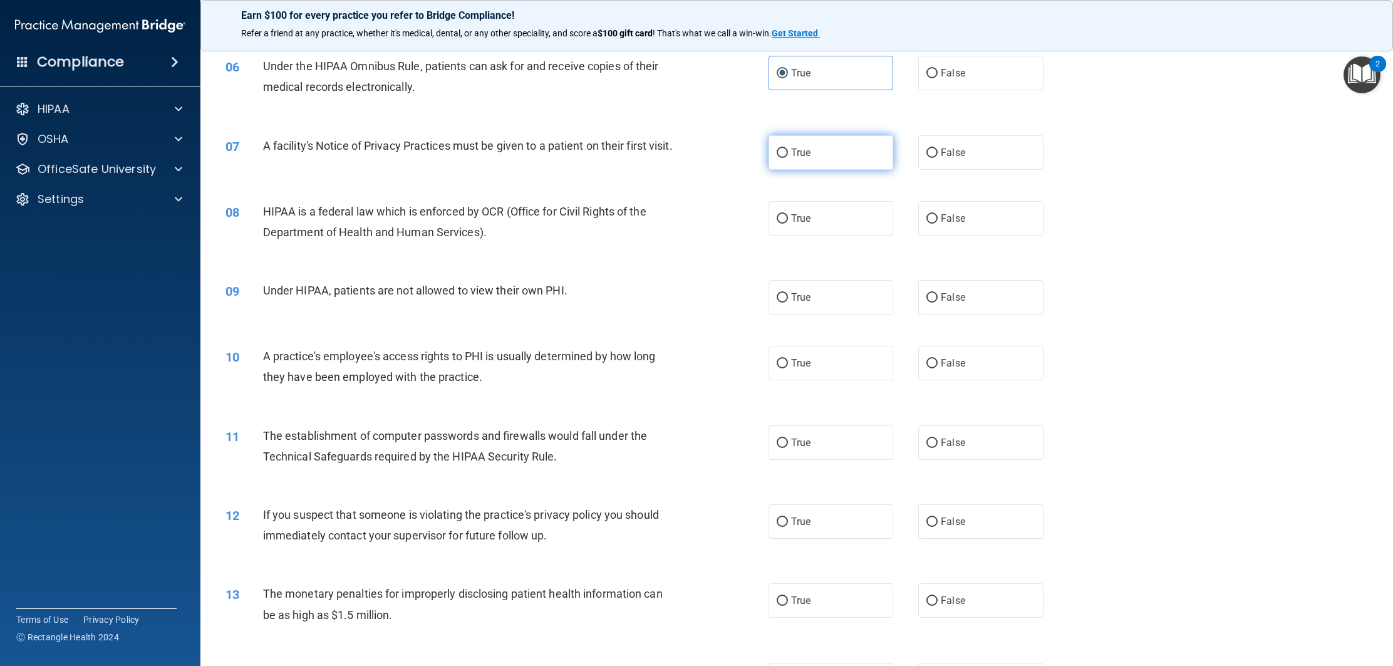
click at [801, 160] on label "True" at bounding box center [830, 152] width 125 height 34
click at [788, 158] on input "True" at bounding box center [781, 152] width 11 height 9
radio input "true"
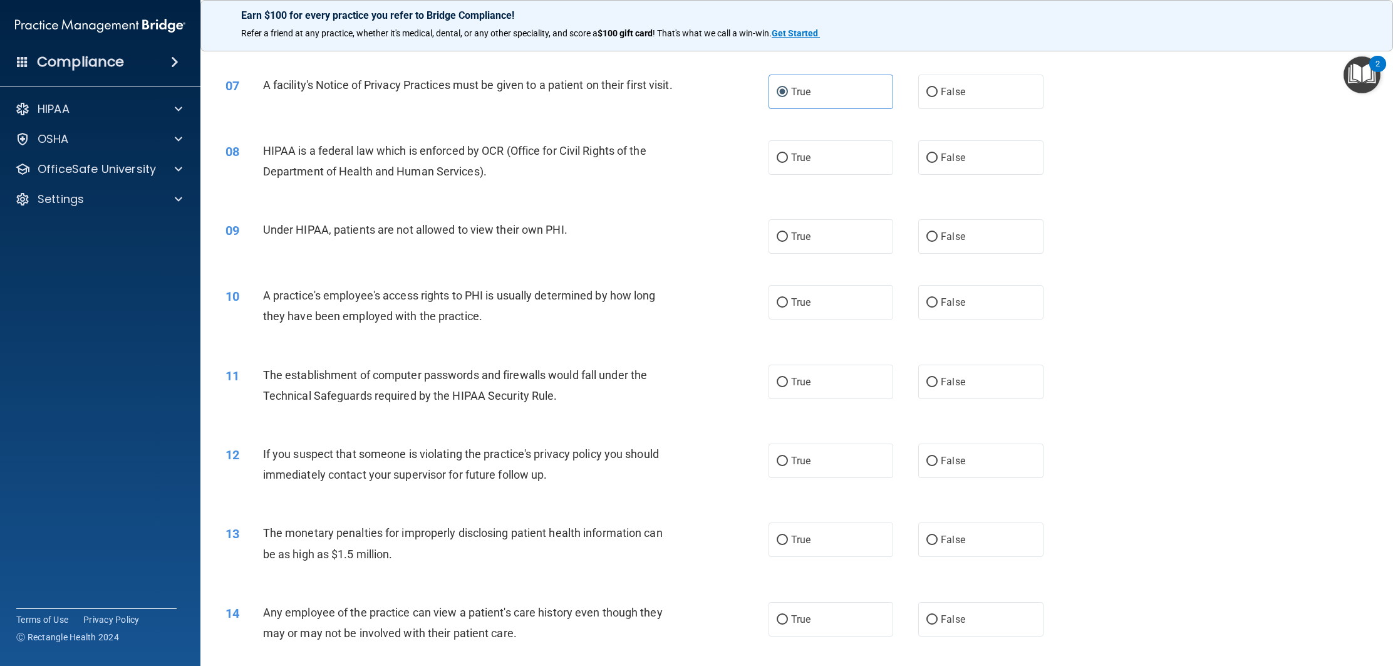
scroll to position [569, 0]
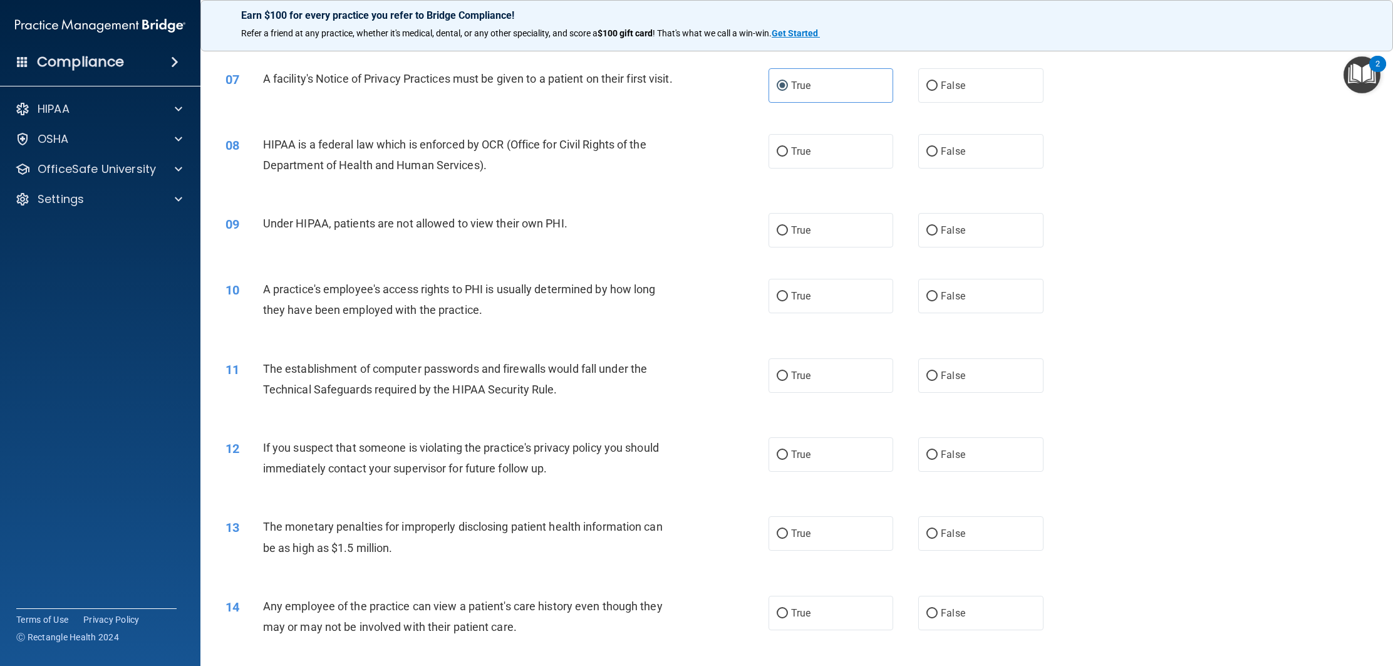
click at [830, 186] on div "08 HIPAA is a federal law which is enforced by OCR (Office for Civil Rights of …" at bounding box center [796, 157] width 1161 height 79
drag, startPoint x: 827, startPoint y: 177, endPoint x: 813, endPoint y: 184, distance: 15.7
click at [825, 168] on label "True" at bounding box center [830, 151] width 125 height 34
click at [788, 157] on input "True" at bounding box center [781, 151] width 11 height 9
radio input "true"
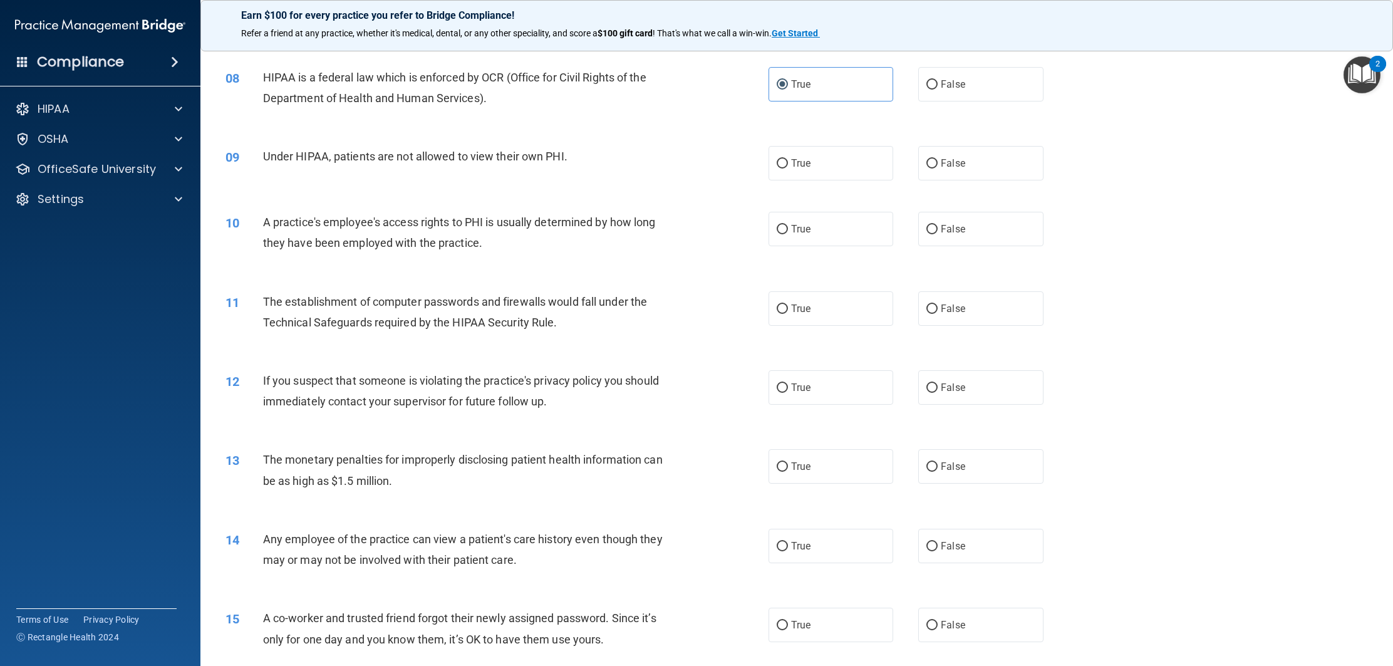
scroll to position [631, 0]
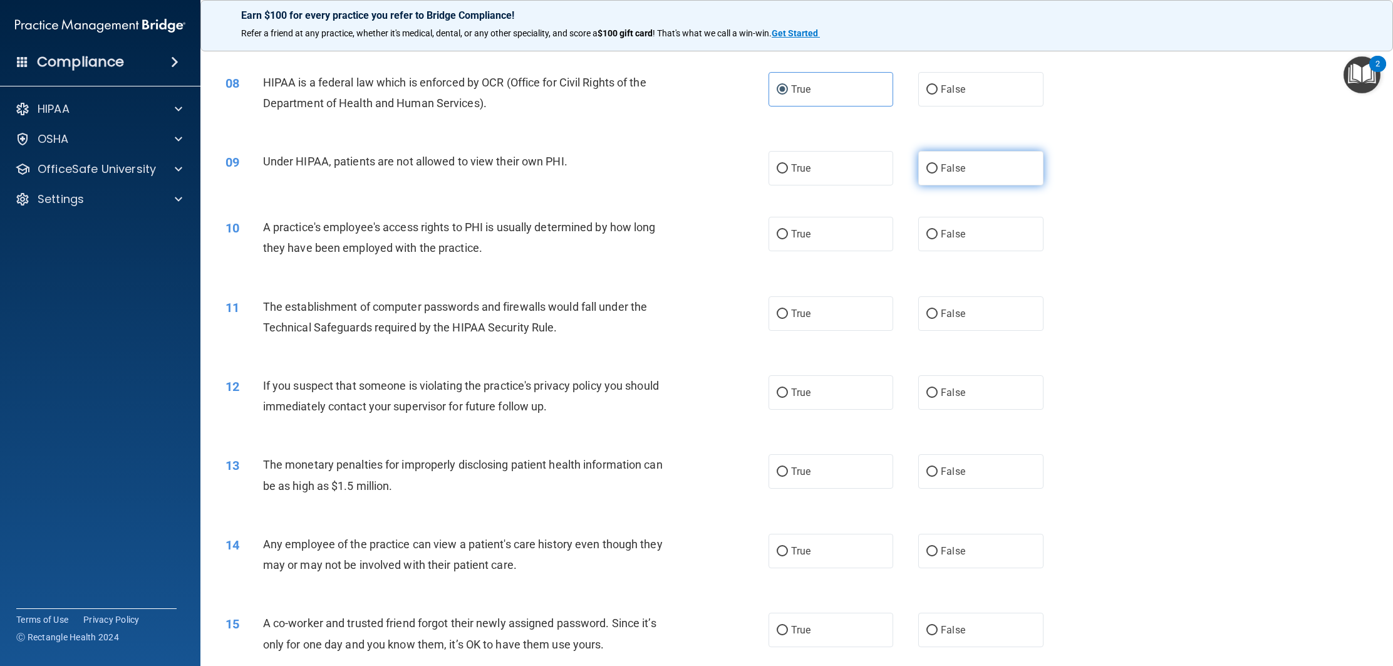
drag, startPoint x: 991, startPoint y: 180, endPoint x: 983, endPoint y: 185, distance: 9.6
click at [991, 180] on label "False" at bounding box center [980, 168] width 125 height 34
click at [937, 173] on input "False" at bounding box center [931, 168] width 11 height 9
radio input "true"
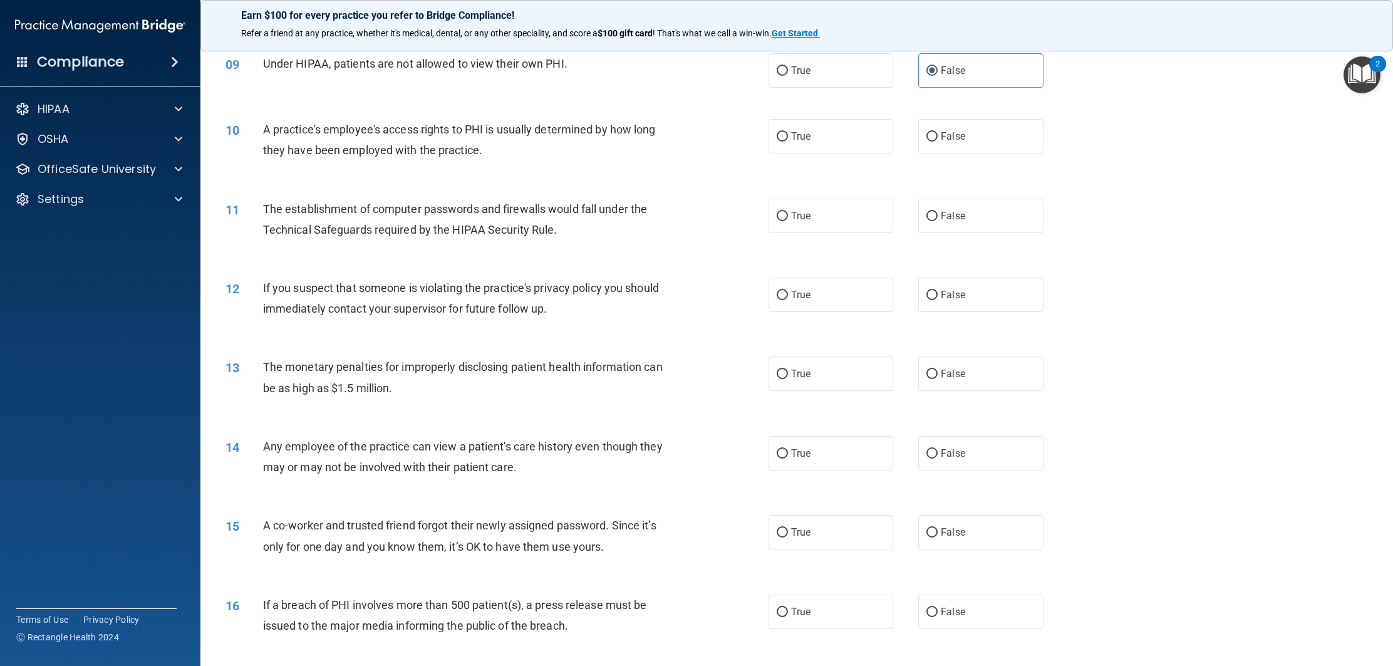
scroll to position [729, 0]
click at [934, 153] on label "False" at bounding box center [980, 135] width 125 height 34
click at [934, 141] on input "False" at bounding box center [931, 135] width 11 height 9
radio input "true"
click at [716, 276] on div "12 If you suspect that someone is violating the practice's privacy policy you s…" at bounding box center [796, 300] width 1161 height 79
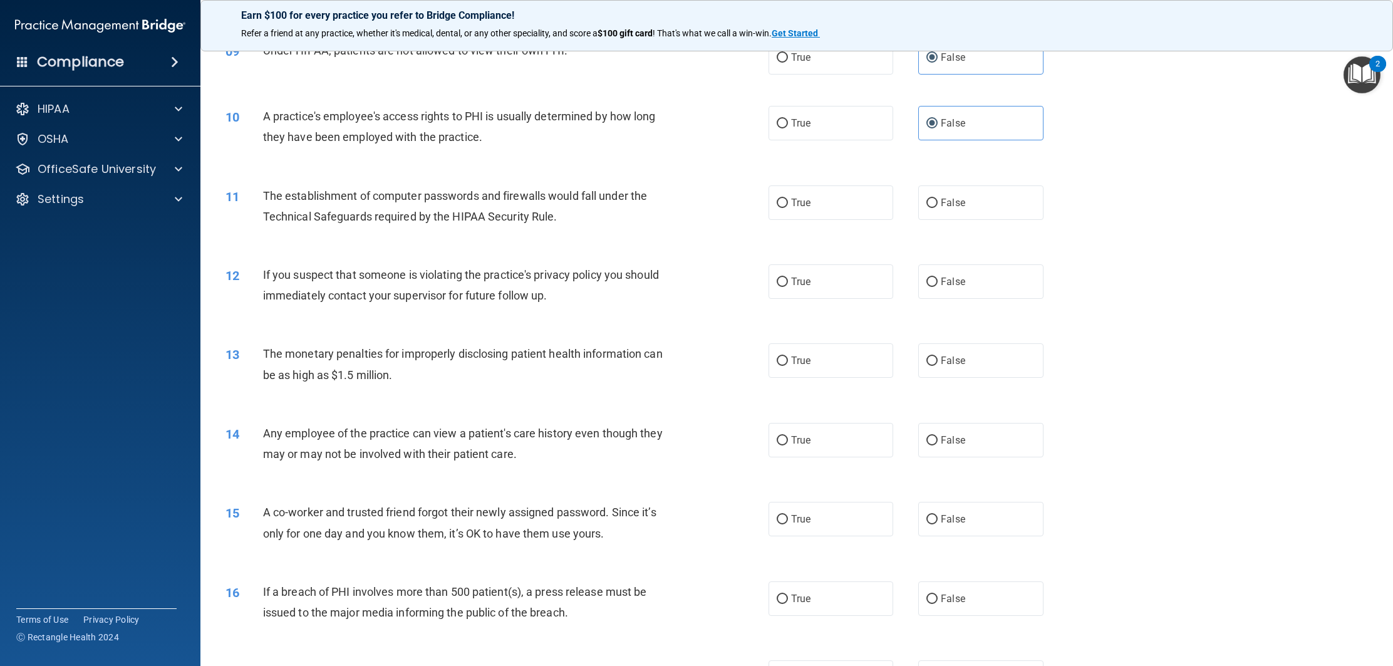
scroll to position [744, 0]
drag, startPoint x: 810, startPoint y: 218, endPoint x: 803, endPoint y: 225, distance: 10.2
click at [809, 206] on span "True" at bounding box center [800, 200] width 19 height 12
click at [788, 205] on input "True" at bounding box center [781, 200] width 11 height 9
radio input "true"
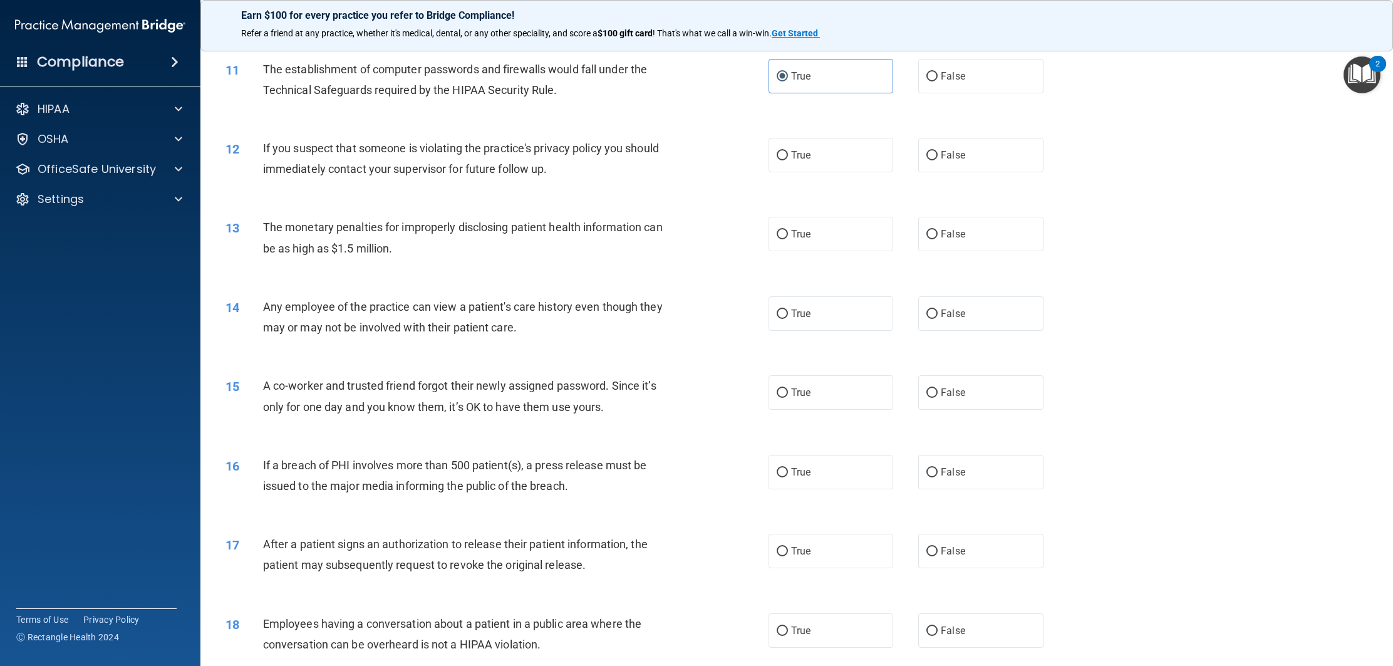
scroll to position [869, 0]
drag, startPoint x: 836, startPoint y: 180, endPoint x: 800, endPoint y: 195, distance: 39.0
click at [834, 172] on label "True" at bounding box center [830, 154] width 125 height 34
click at [788, 160] on input "True" at bounding box center [781, 154] width 11 height 9
radio input "true"
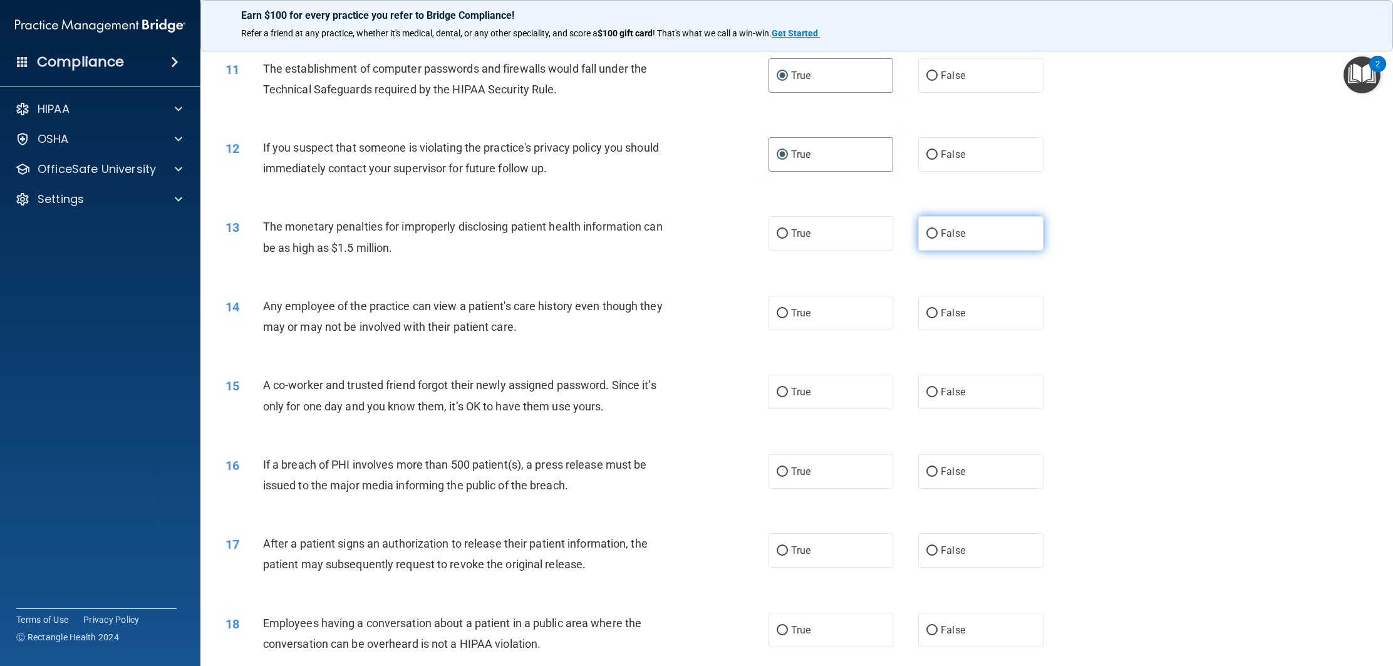
click at [961, 250] on label "False" at bounding box center [980, 233] width 125 height 34
click at [937, 239] on input "False" at bounding box center [931, 233] width 11 height 9
radio input "true"
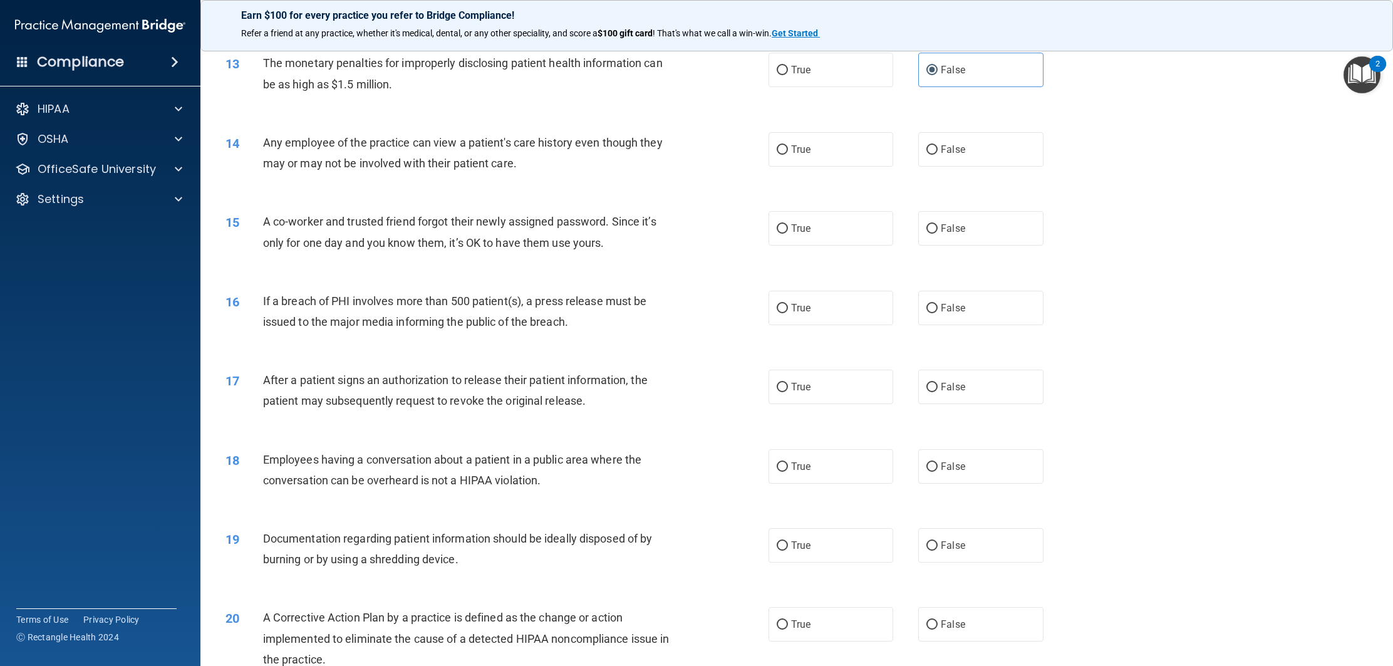
scroll to position [1037, 0]
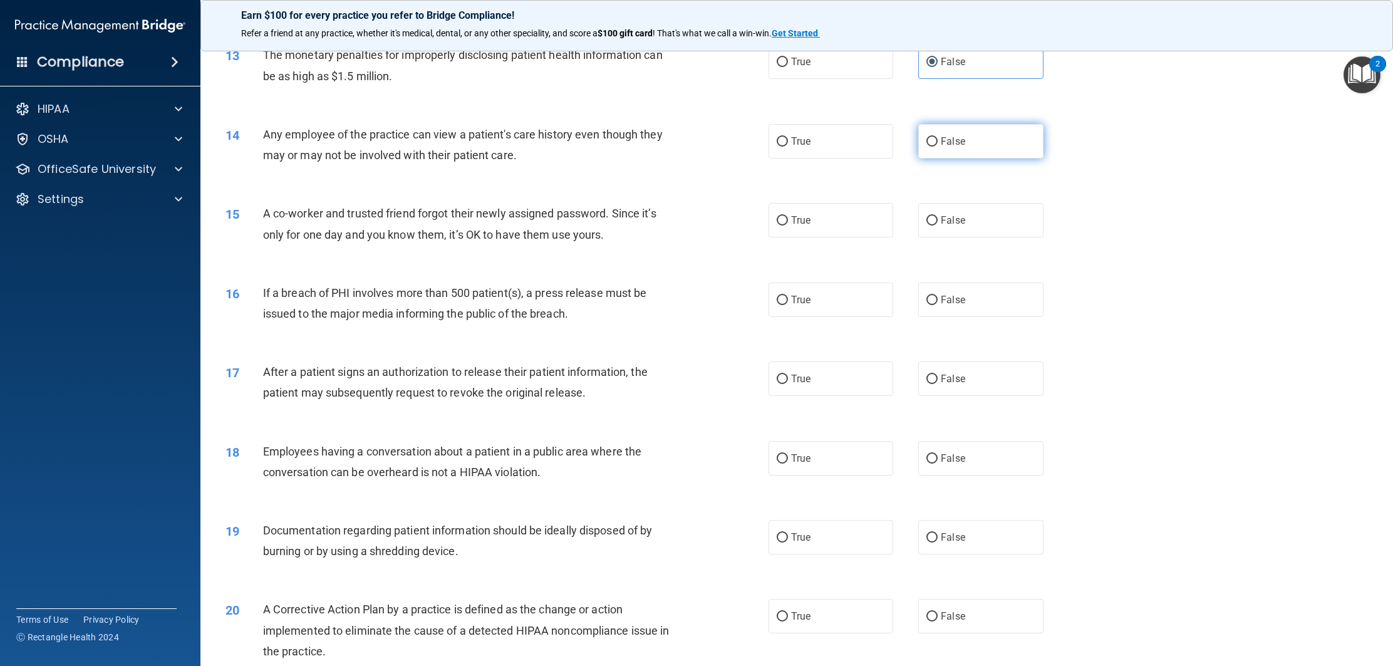
click at [922, 158] on label "False" at bounding box center [980, 141] width 125 height 34
click at [926, 147] on input "False" at bounding box center [931, 141] width 11 height 9
radio input "true"
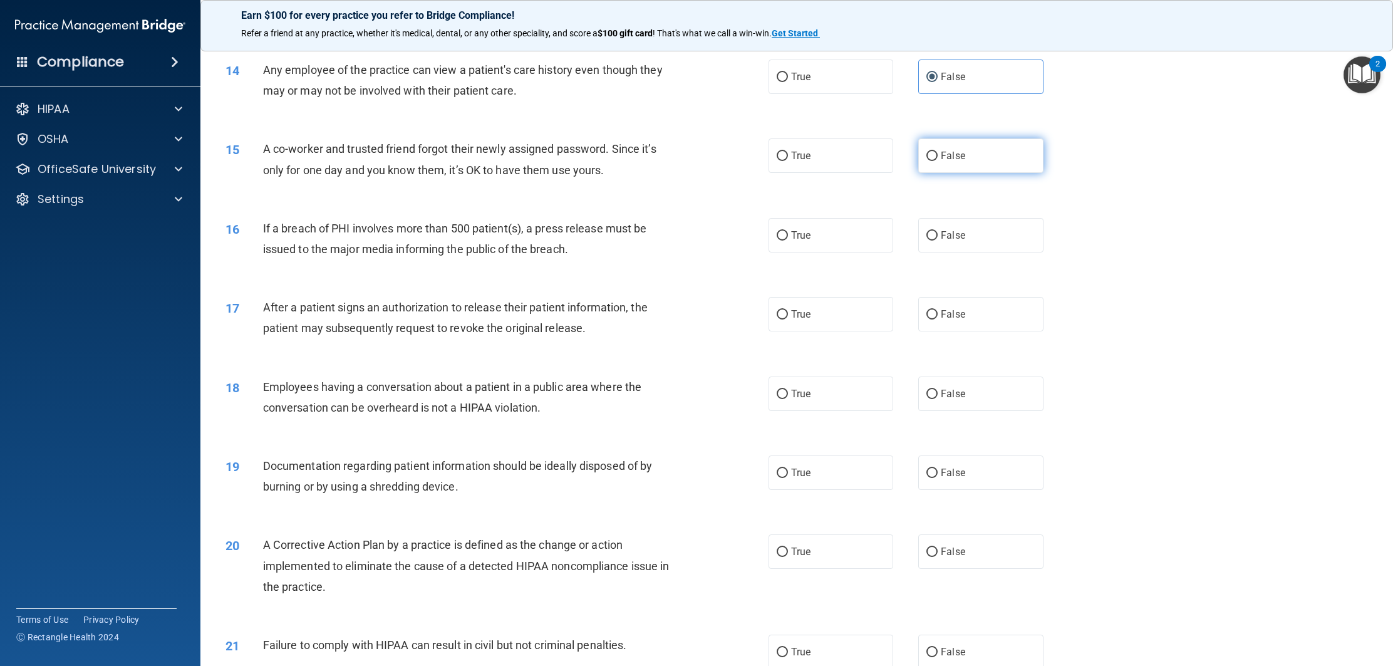
scroll to position [1107, 0]
click at [950, 170] on label "False" at bounding box center [980, 153] width 125 height 34
click at [937, 158] on input "False" at bounding box center [931, 153] width 11 height 9
radio input "true"
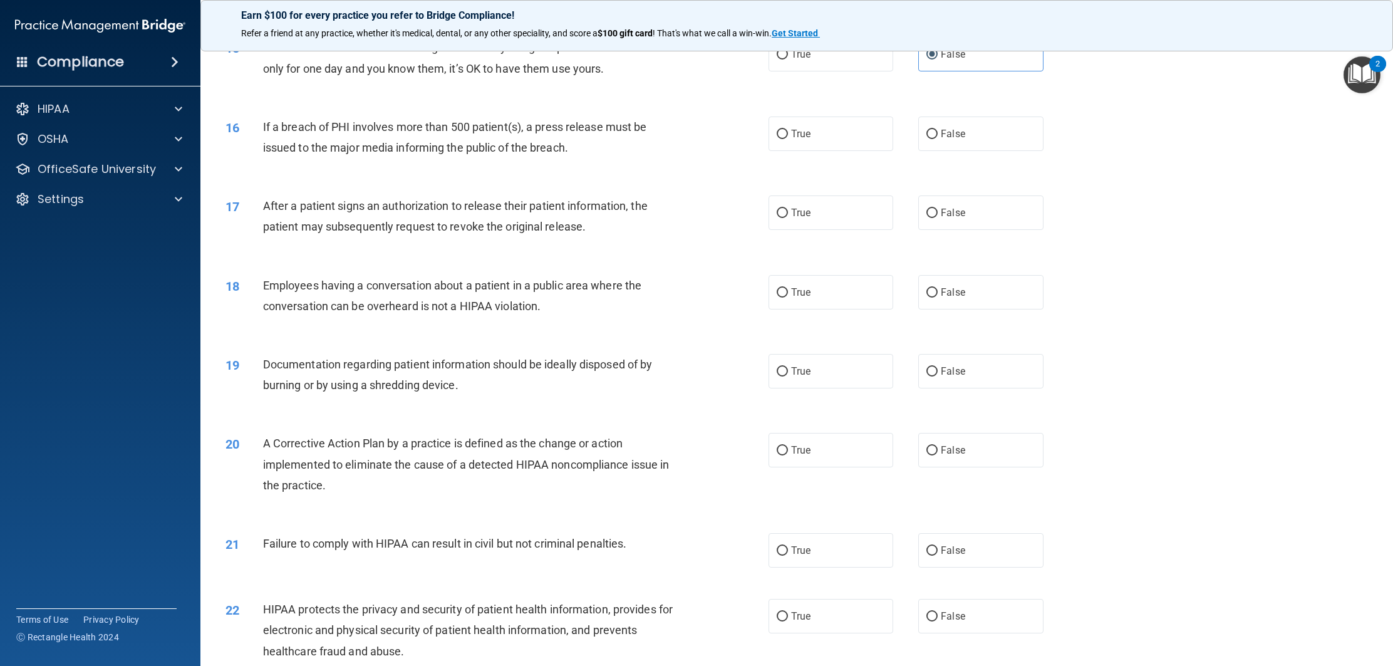
scroll to position [1208, 0]
drag, startPoint x: 805, startPoint y: 158, endPoint x: 791, endPoint y: 176, distance: 22.7
click at [803, 149] on label "True" at bounding box center [830, 132] width 125 height 34
click at [788, 137] on input "True" at bounding box center [781, 132] width 11 height 9
radio input "true"
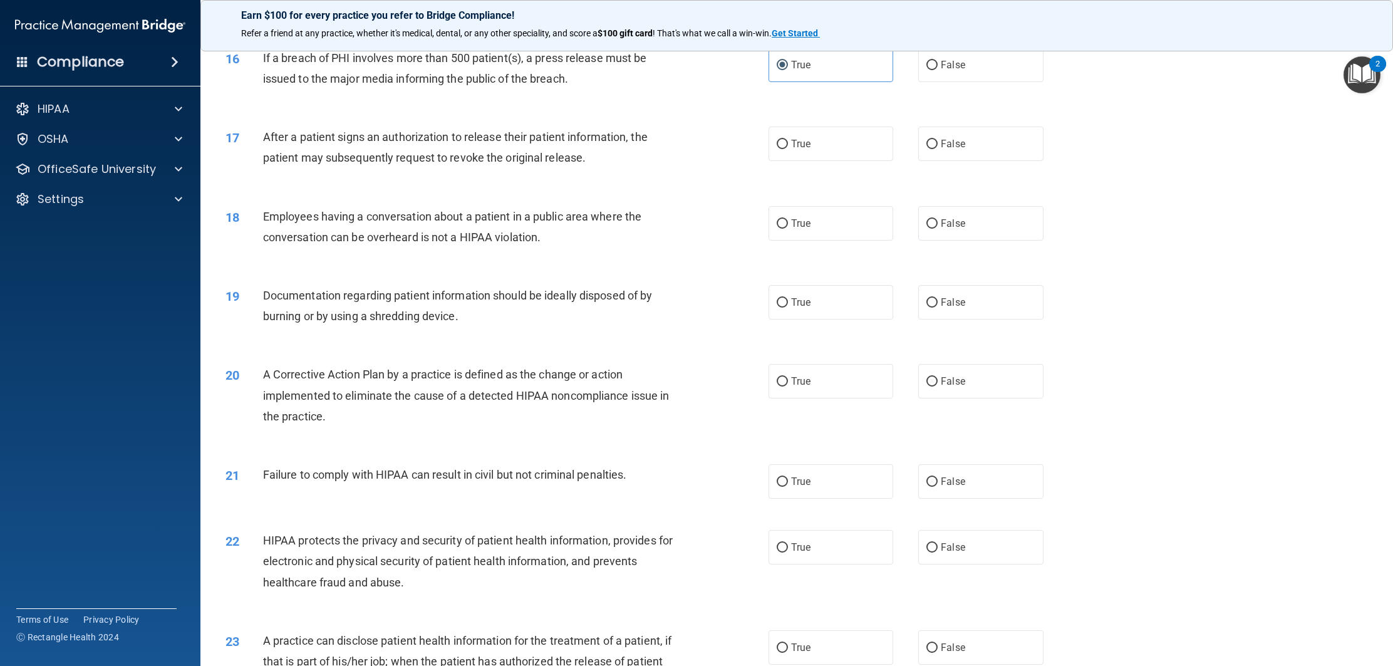
scroll to position [1277, 0]
click at [806, 158] on label "True" at bounding box center [830, 141] width 125 height 34
click at [788, 147] on input "True" at bounding box center [781, 141] width 11 height 9
radio input "true"
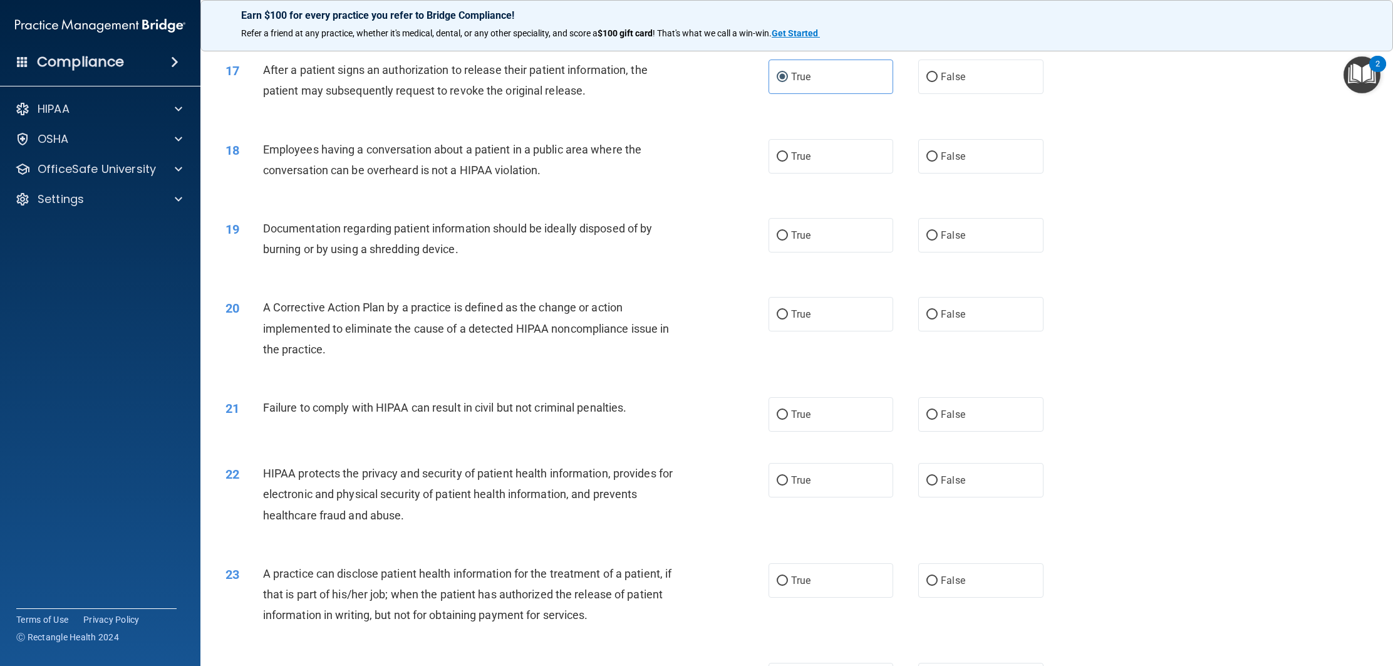
scroll to position [1344, 0]
drag, startPoint x: 954, startPoint y: 177, endPoint x: 949, endPoint y: 180, distance: 6.4
click at [954, 171] on label "False" at bounding box center [980, 154] width 125 height 34
click at [937, 159] on input "False" at bounding box center [931, 154] width 11 height 9
radio input "true"
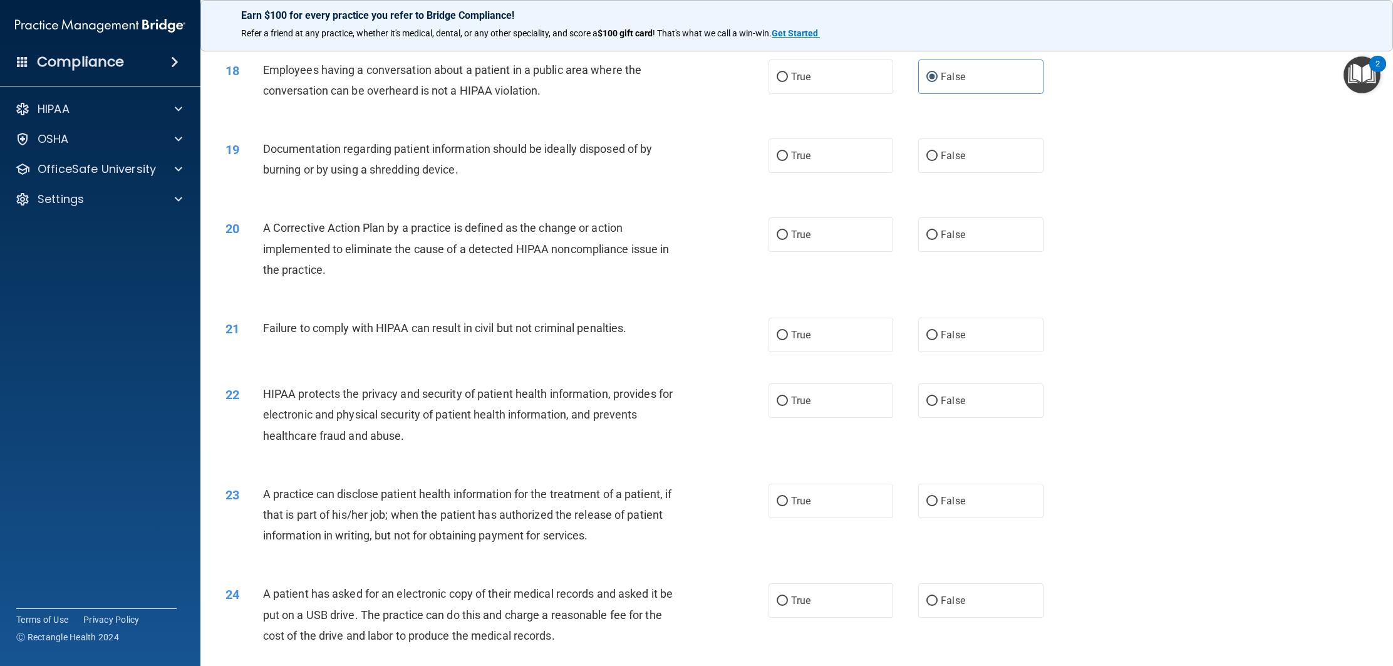
scroll to position [1426, 0]
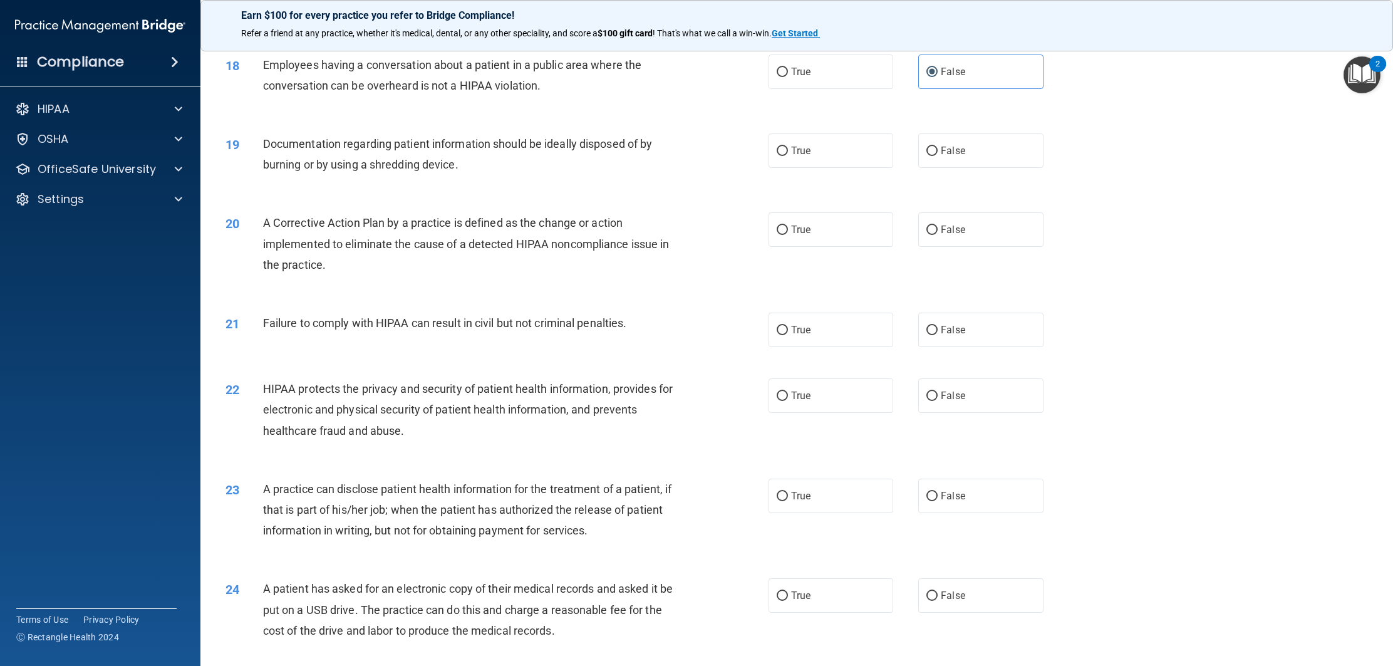
drag, startPoint x: 852, startPoint y: 175, endPoint x: 816, endPoint y: 183, distance: 37.4
click at [852, 168] on label "True" at bounding box center [830, 150] width 125 height 34
click at [788, 156] on input "True" at bounding box center [781, 151] width 11 height 9
radio input "true"
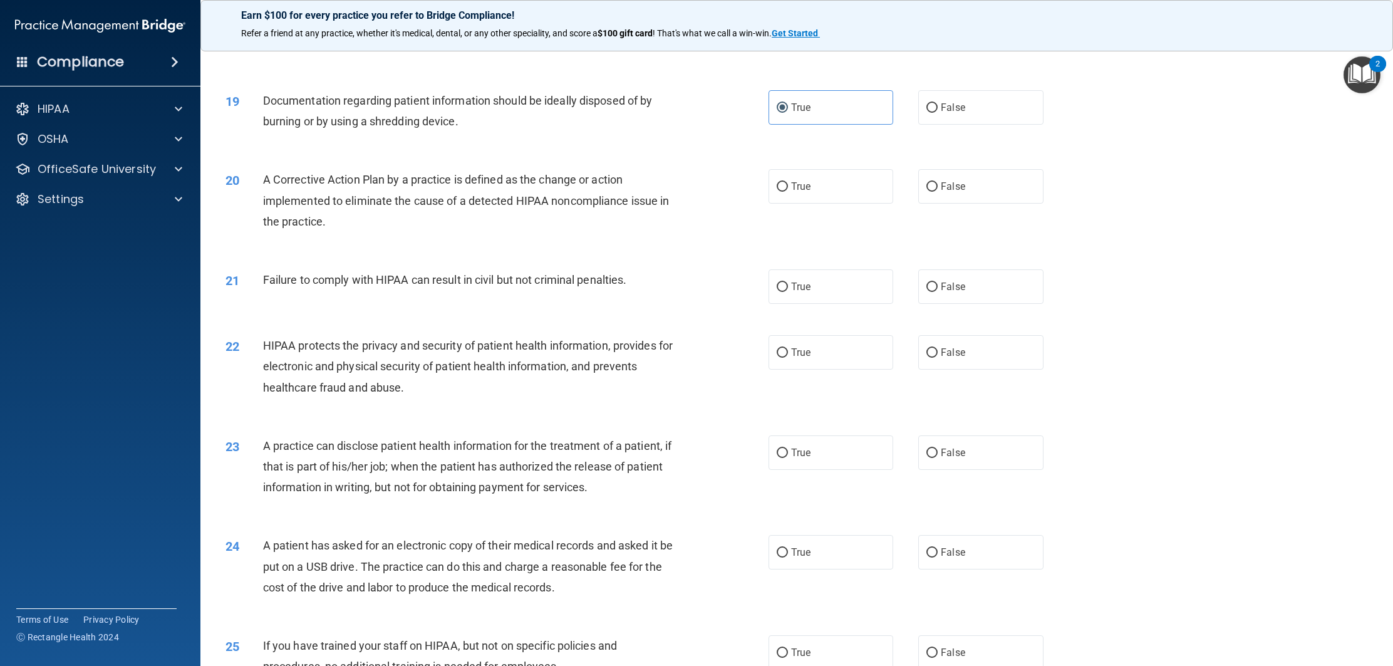
scroll to position [1485, 0]
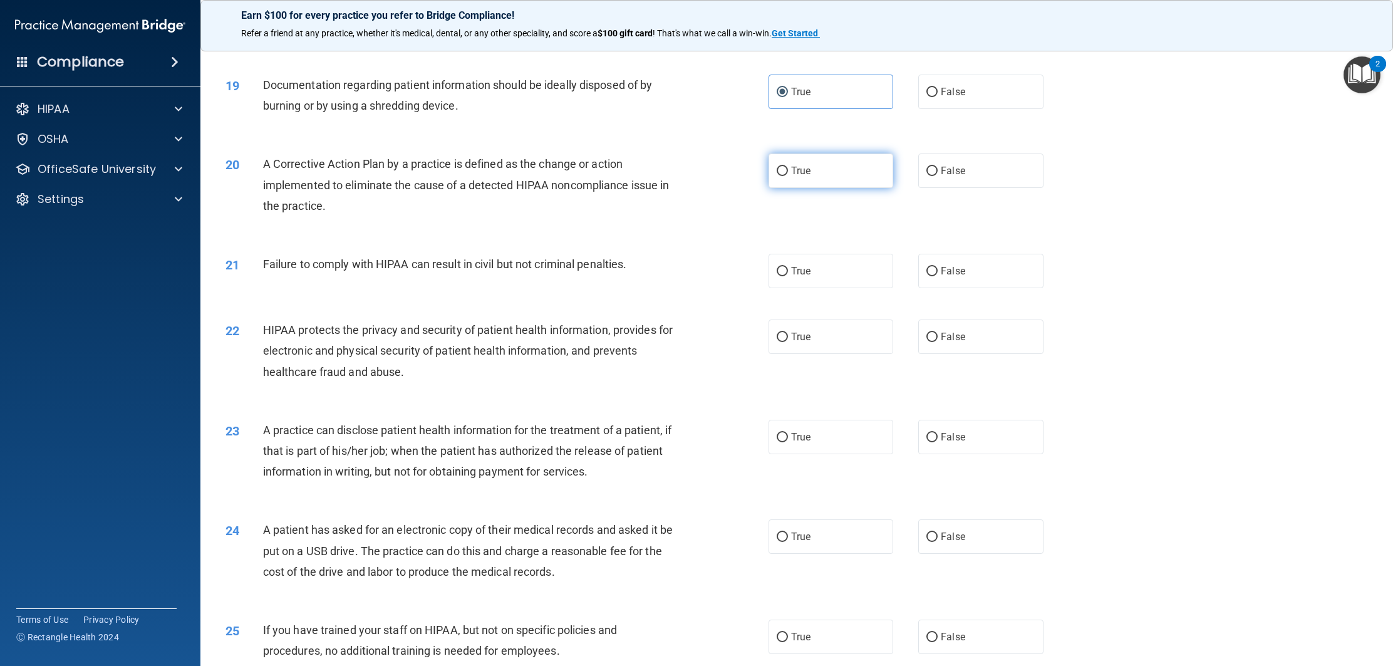
drag, startPoint x: 842, startPoint y: 192, endPoint x: 832, endPoint y: 196, distance: 10.1
click at [842, 188] on label "True" at bounding box center [830, 170] width 125 height 34
click at [788, 176] on input "True" at bounding box center [781, 171] width 11 height 9
radio input "true"
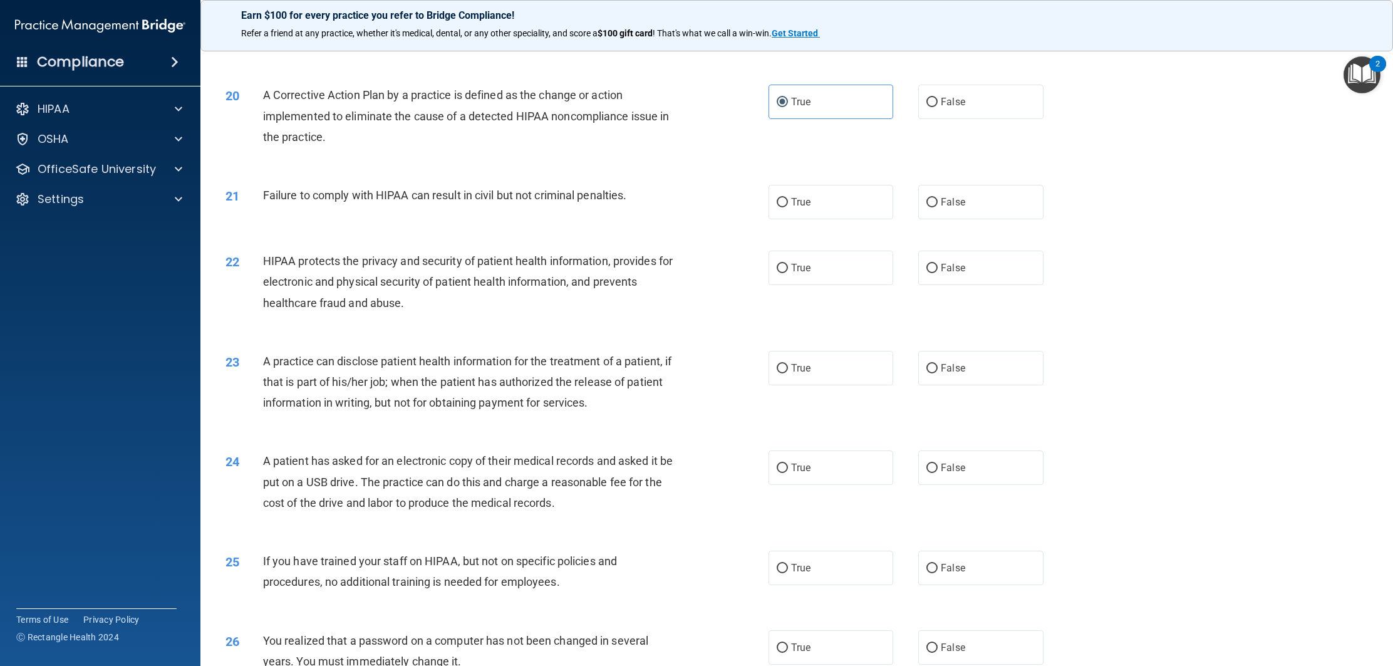
scroll to position [1555, 0]
drag, startPoint x: 869, startPoint y: 218, endPoint x: 800, endPoint y: 218, distance: 68.3
click at [864, 218] on label "True" at bounding box center [830, 200] width 125 height 34
click at [788, 206] on input "True" at bounding box center [781, 201] width 11 height 9
radio input "true"
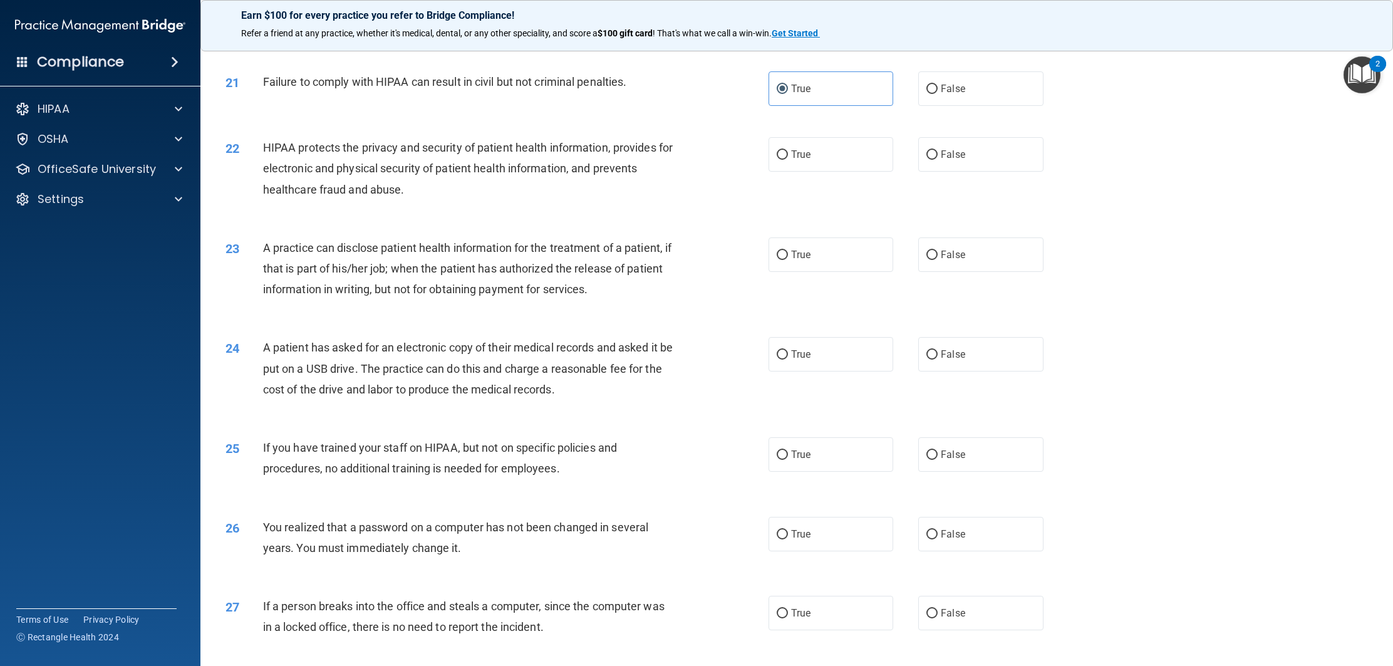
scroll to position [1669, 0]
drag, startPoint x: 806, startPoint y: 181, endPoint x: 794, endPoint y: 205, distance: 27.2
click at [806, 170] on label "True" at bounding box center [830, 152] width 125 height 34
click at [788, 158] on input "True" at bounding box center [781, 152] width 11 height 9
radio input "true"
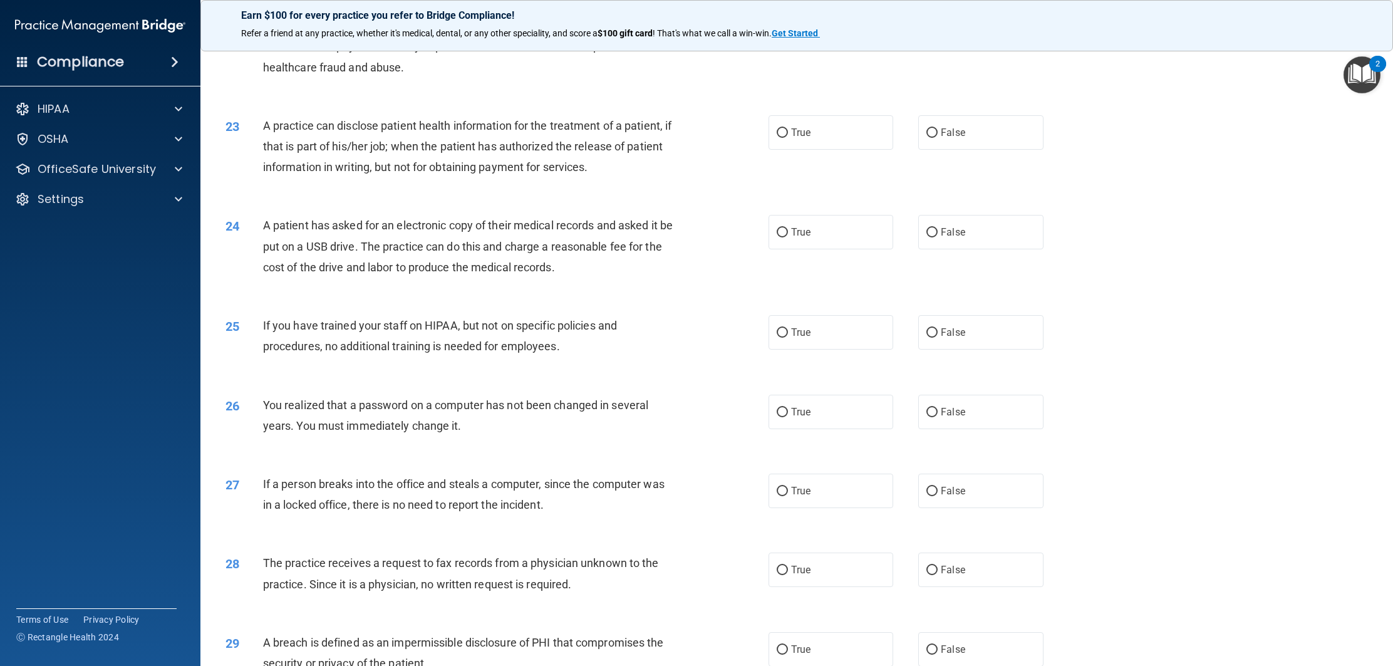
scroll to position [1790, 0]
click at [787, 149] on label "True" at bounding box center [830, 132] width 125 height 34
click at [787, 137] on input "True" at bounding box center [781, 132] width 11 height 9
radio input "true"
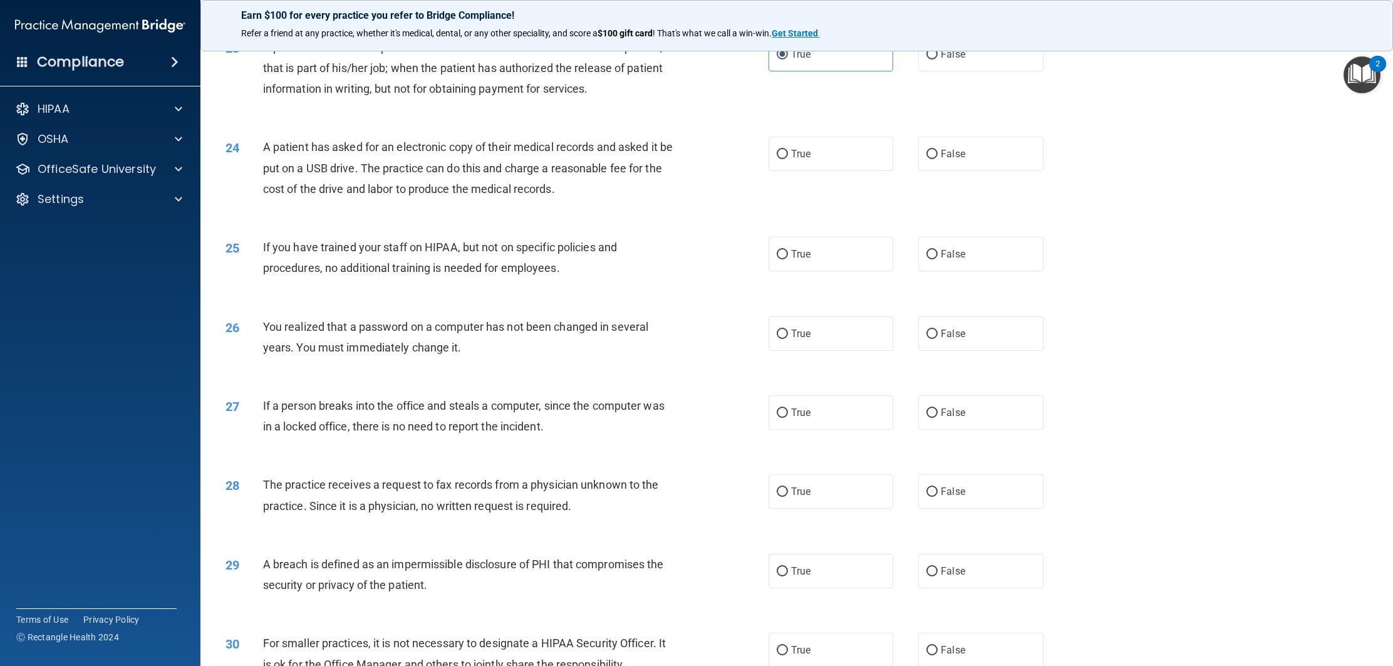
scroll to position [1879, 0]
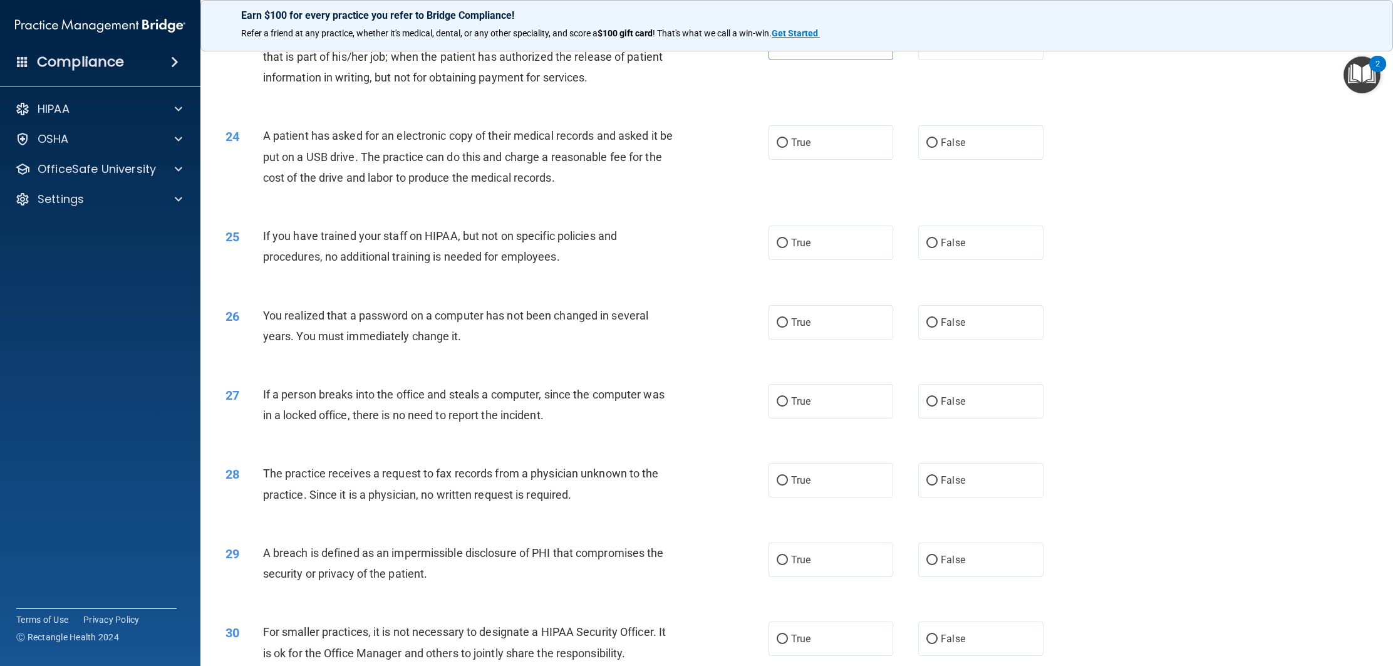
drag, startPoint x: 932, startPoint y: 165, endPoint x: 907, endPoint y: 177, distance: 28.0
click at [932, 160] on label "False" at bounding box center [980, 142] width 125 height 34
click at [932, 148] on input "False" at bounding box center [931, 142] width 11 height 9
radio input "true"
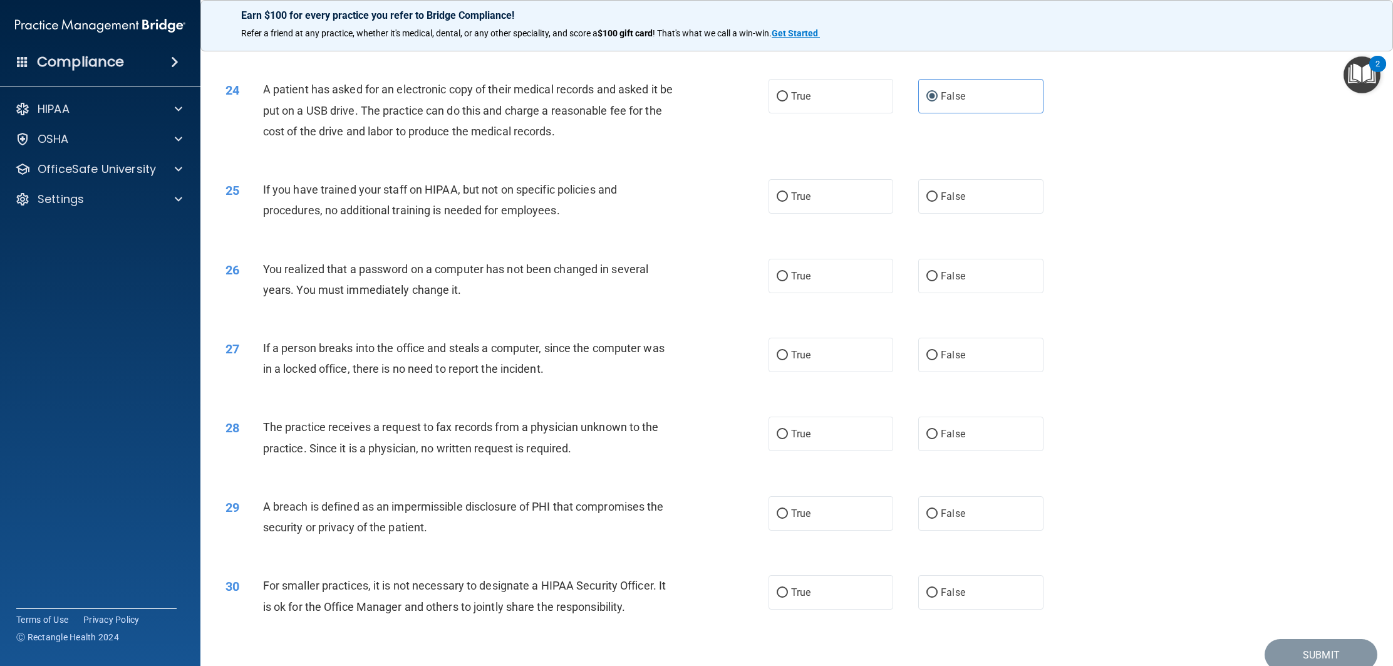
scroll to position [1950, 0]
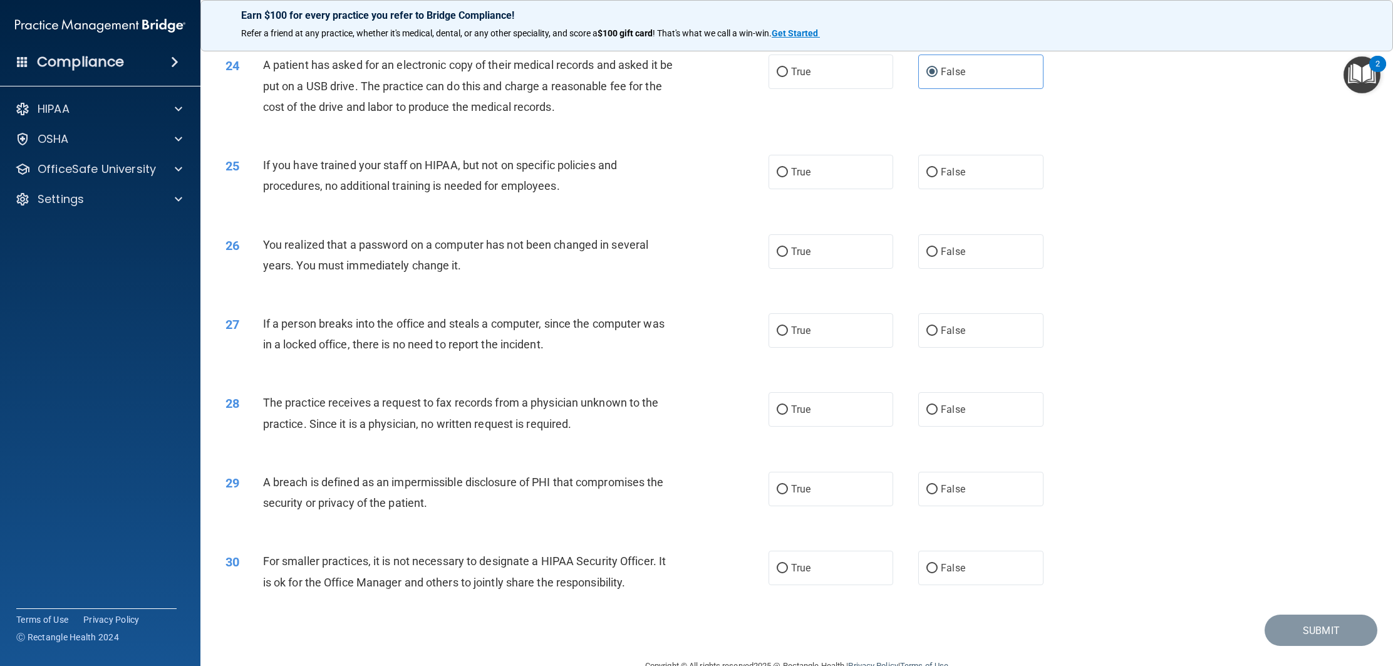
drag, startPoint x: 966, startPoint y: 192, endPoint x: 934, endPoint y: 203, distance: 33.1
click at [964, 189] on label "False" at bounding box center [980, 172] width 125 height 34
click at [937, 177] on input "False" at bounding box center [931, 172] width 11 height 9
radio input "true"
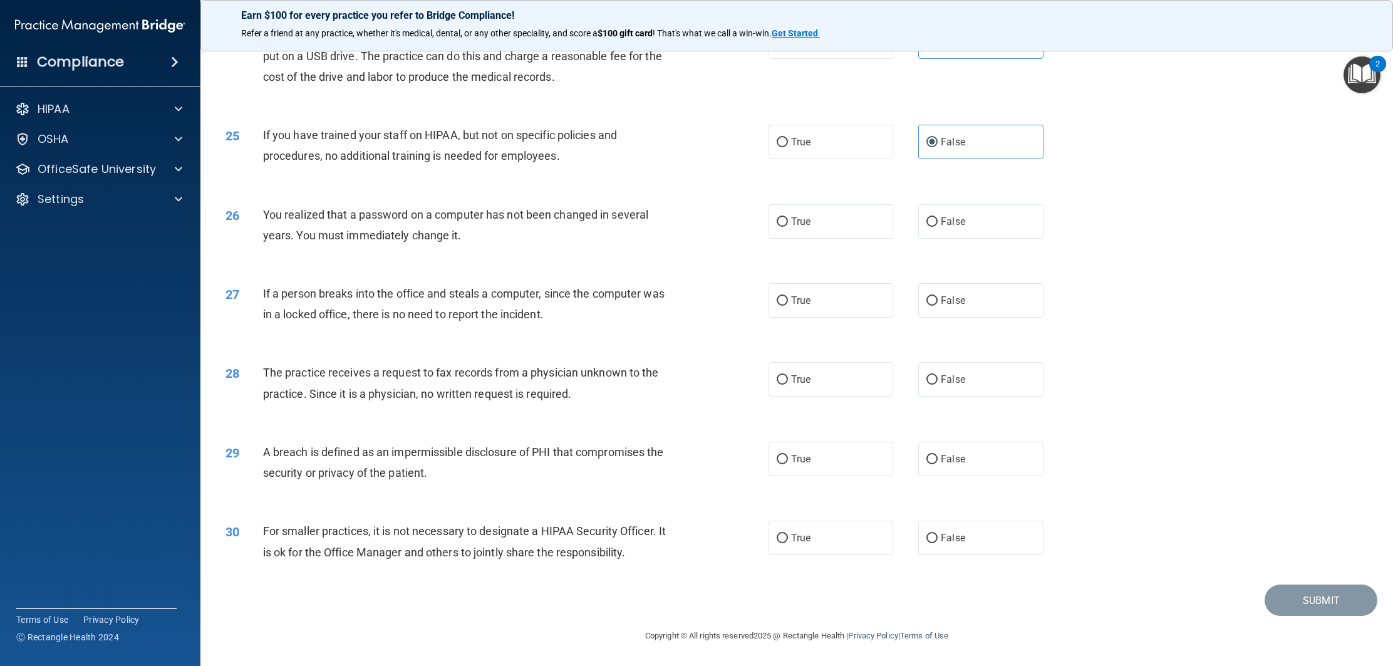
scroll to position [1994, 0]
click at [814, 239] on div "26 You realized that a password on a computer has not been changed in several y…" at bounding box center [796, 227] width 1161 height 79
click at [806, 229] on label "True" at bounding box center [830, 221] width 125 height 34
click at [788, 227] on input "True" at bounding box center [781, 221] width 11 height 9
radio input "true"
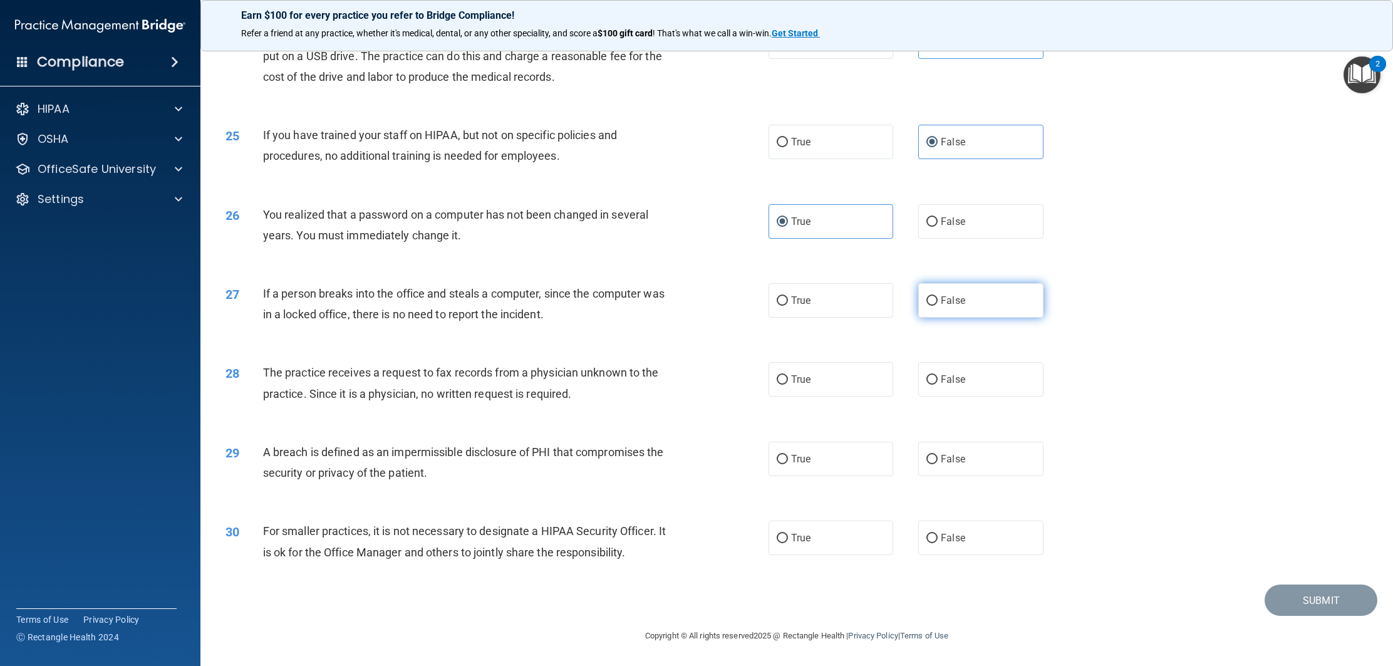
drag, startPoint x: 931, startPoint y: 308, endPoint x: 922, endPoint y: 310, distance: 9.0
click at [929, 309] on label "False" at bounding box center [980, 300] width 125 height 34
click at [929, 306] on input "False" at bounding box center [931, 300] width 11 height 9
radio input "true"
click at [714, 349] on div "28 The practice receives a request to fax records from a physician unknown to t…" at bounding box center [796, 385] width 1161 height 79
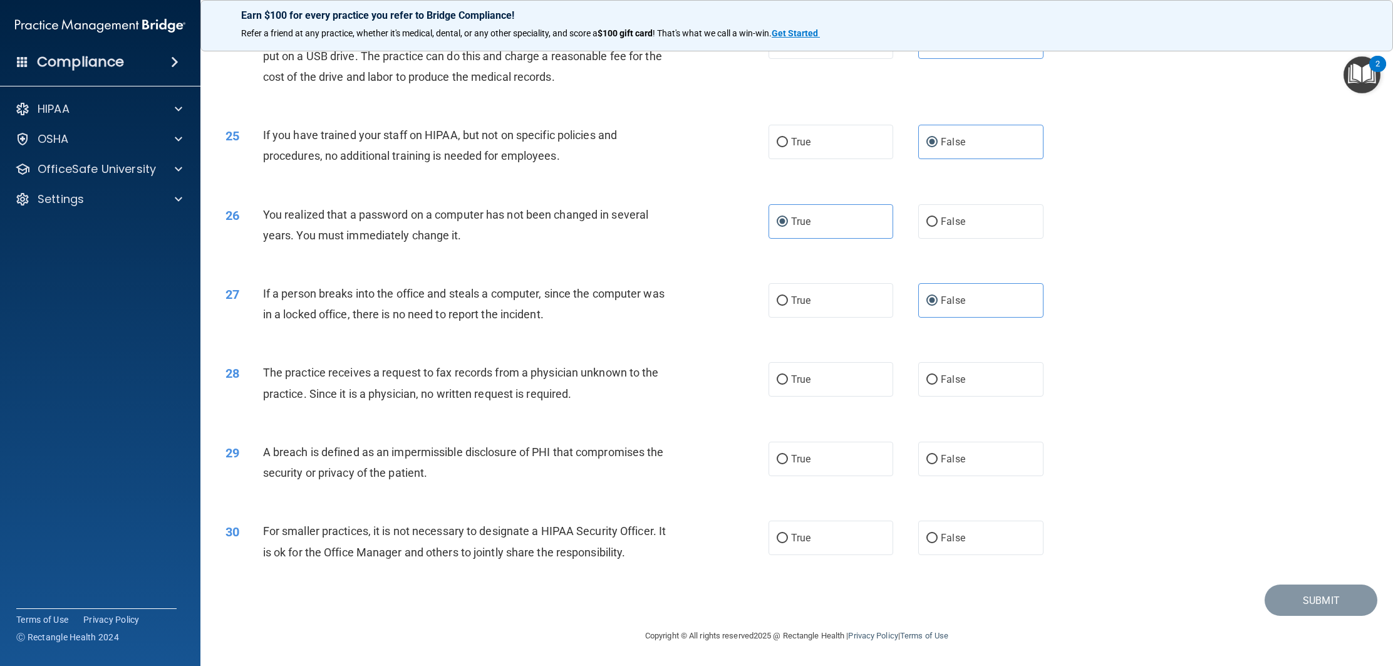
click at [714, 348] on div "28 The practice receives a request to fax records from a physician unknown to t…" at bounding box center [796, 385] width 1161 height 79
click at [797, 378] on span "True" at bounding box center [800, 379] width 19 height 12
click at [788, 378] on input "True" at bounding box center [781, 379] width 11 height 9
radio input "true"
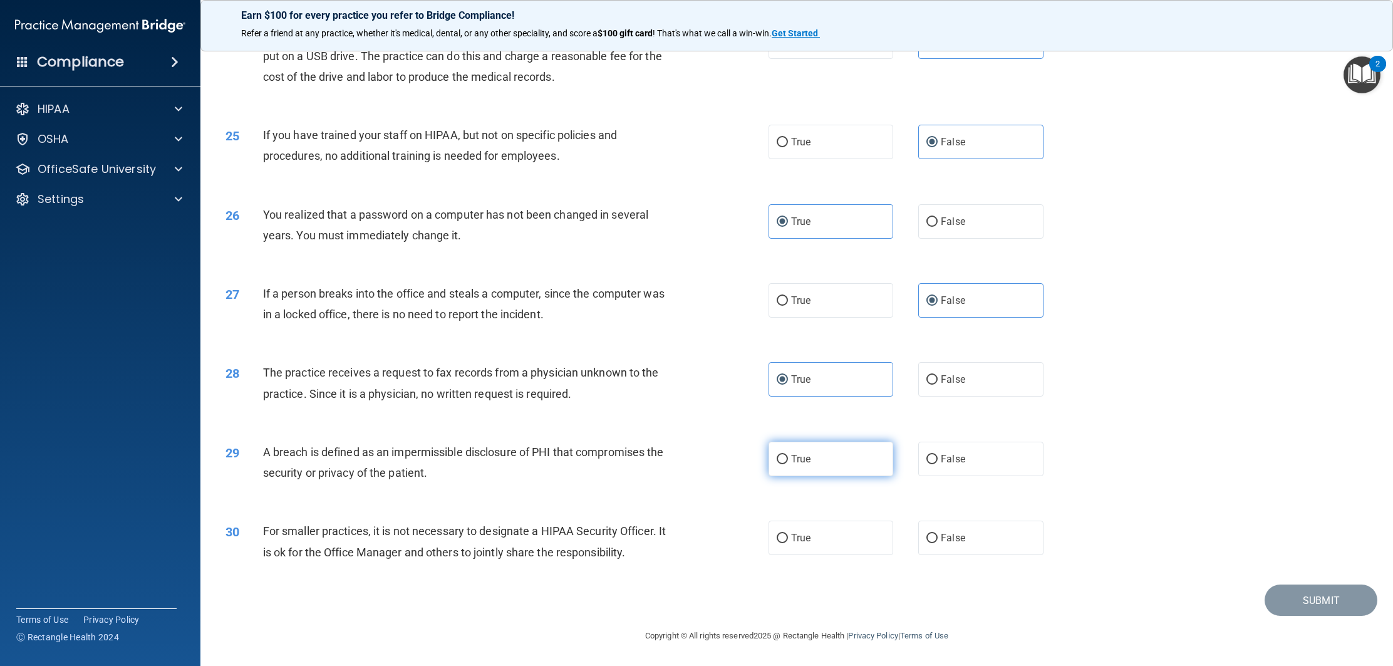
click at [823, 458] on label "True" at bounding box center [830, 458] width 125 height 34
click at [788, 458] on input "True" at bounding box center [781, 459] width 11 height 9
radio input "true"
click at [949, 547] on label "False" at bounding box center [980, 537] width 125 height 34
click at [937, 543] on input "False" at bounding box center [931, 538] width 11 height 9
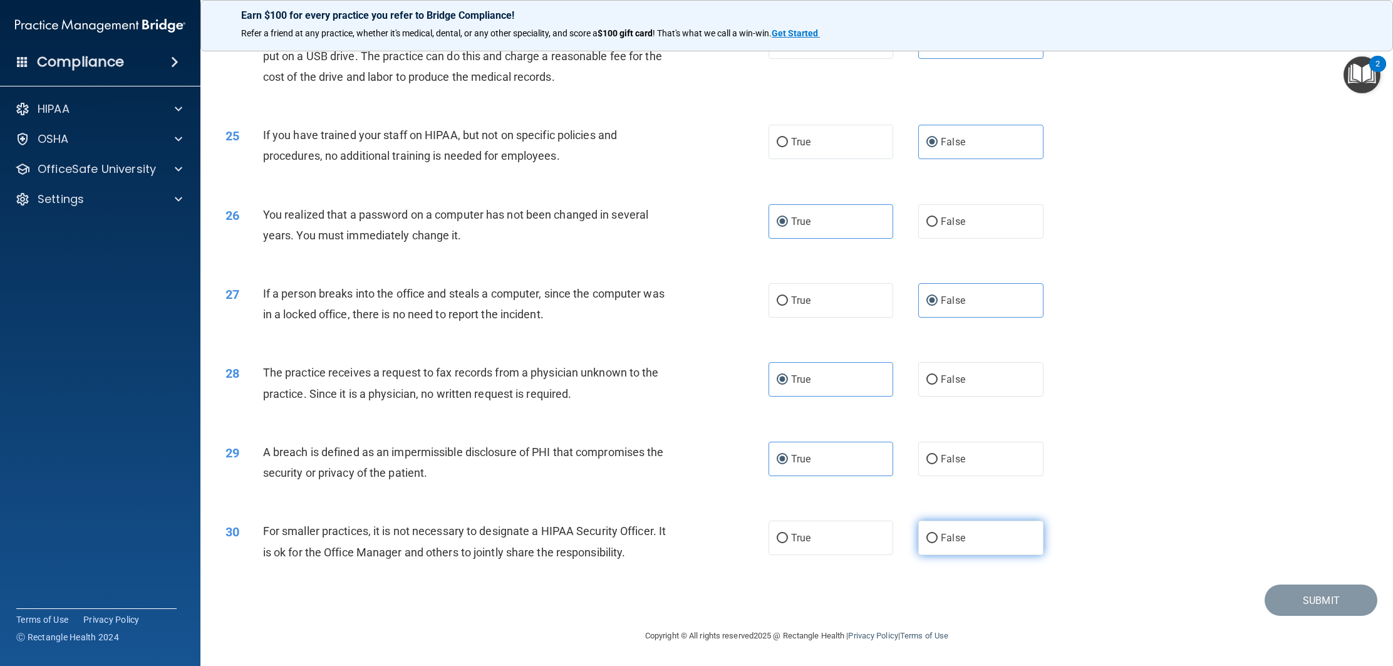
radio input "true"
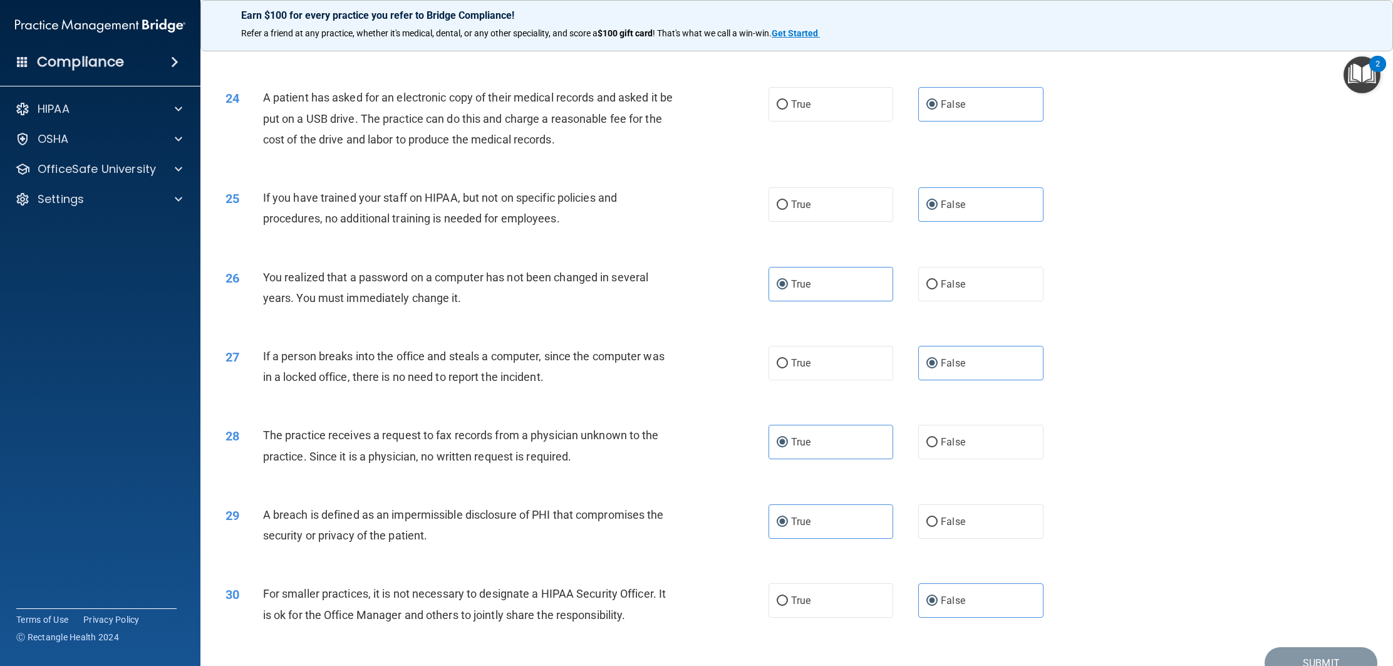
scroll to position [1994, 0]
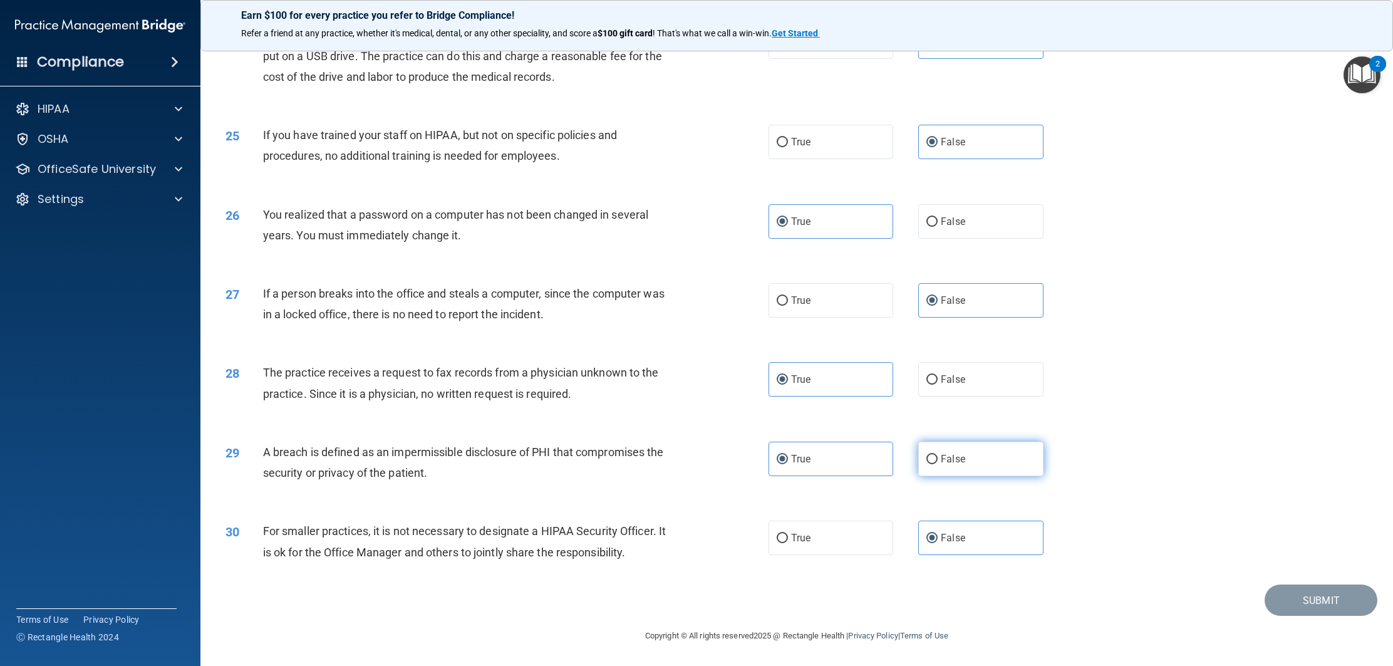
click at [943, 465] on label "False" at bounding box center [980, 458] width 125 height 34
click at [937, 464] on input "False" at bounding box center [931, 459] width 11 height 9
radio input "true"
drag, startPoint x: 812, startPoint y: 470, endPoint x: 800, endPoint y: 468, distance: 11.4
click at [811, 470] on label "True" at bounding box center [830, 458] width 125 height 34
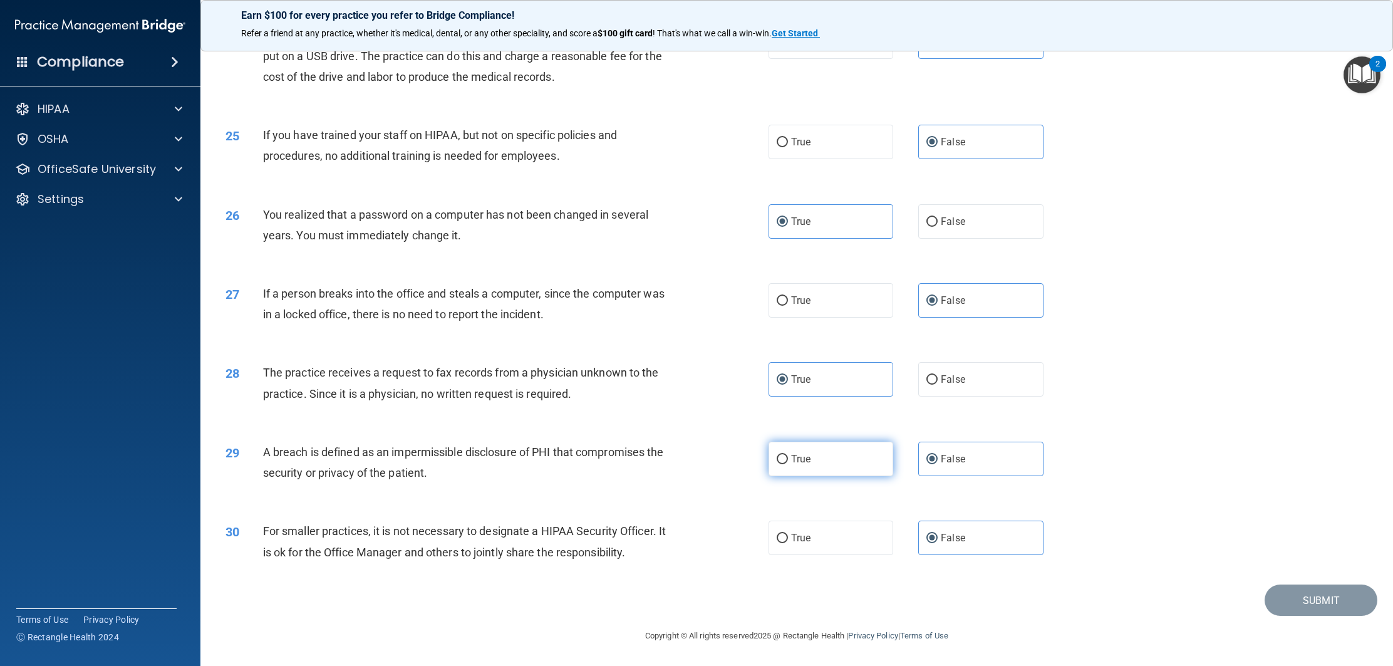
click at [788, 464] on input "True" at bounding box center [781, 459] width 11 height 9
radio input "true"
radio input "false"
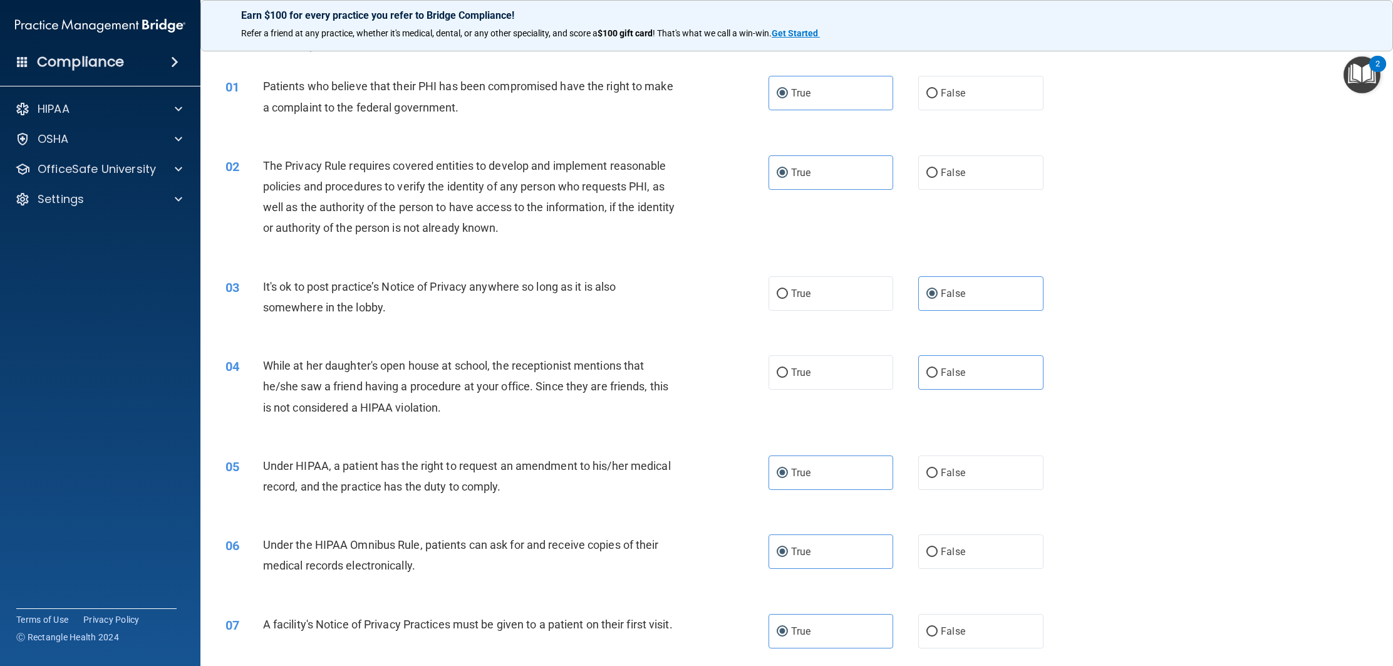
scroll to position [0, 0]
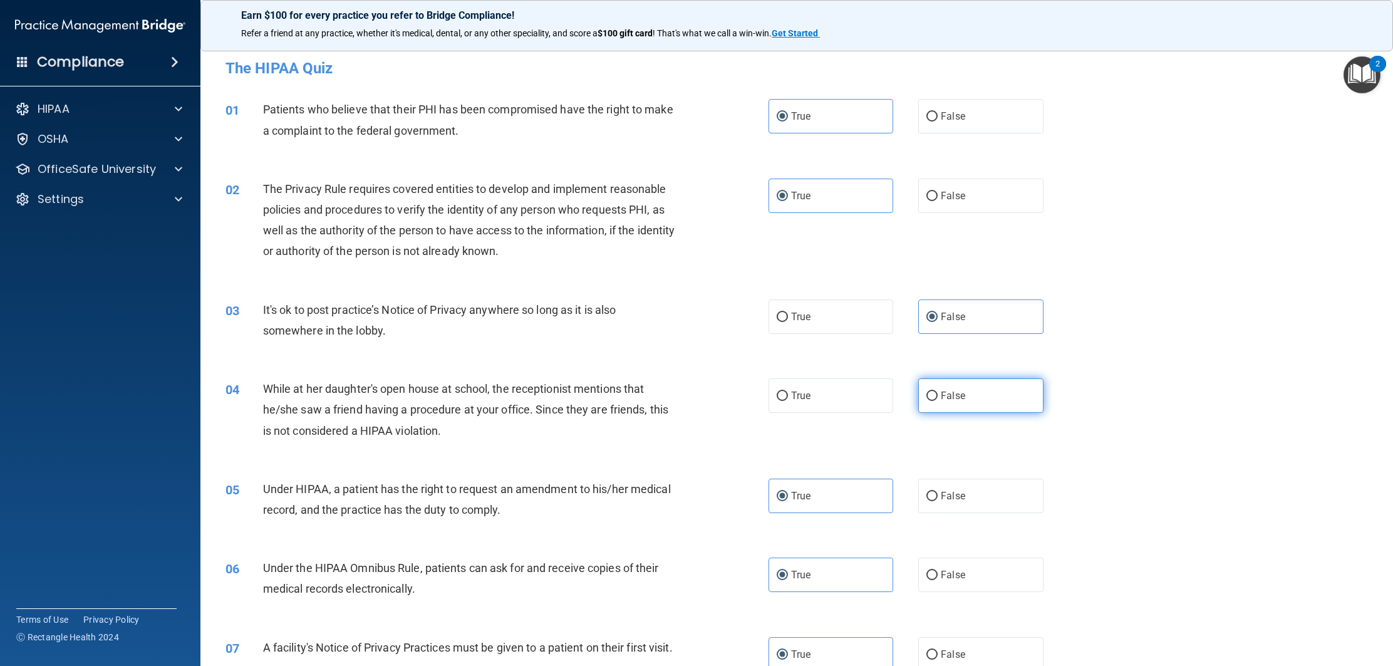
click at [933, 400] on input "False" at bounding box center [931, 395] width 11 height 9
radio input "true"
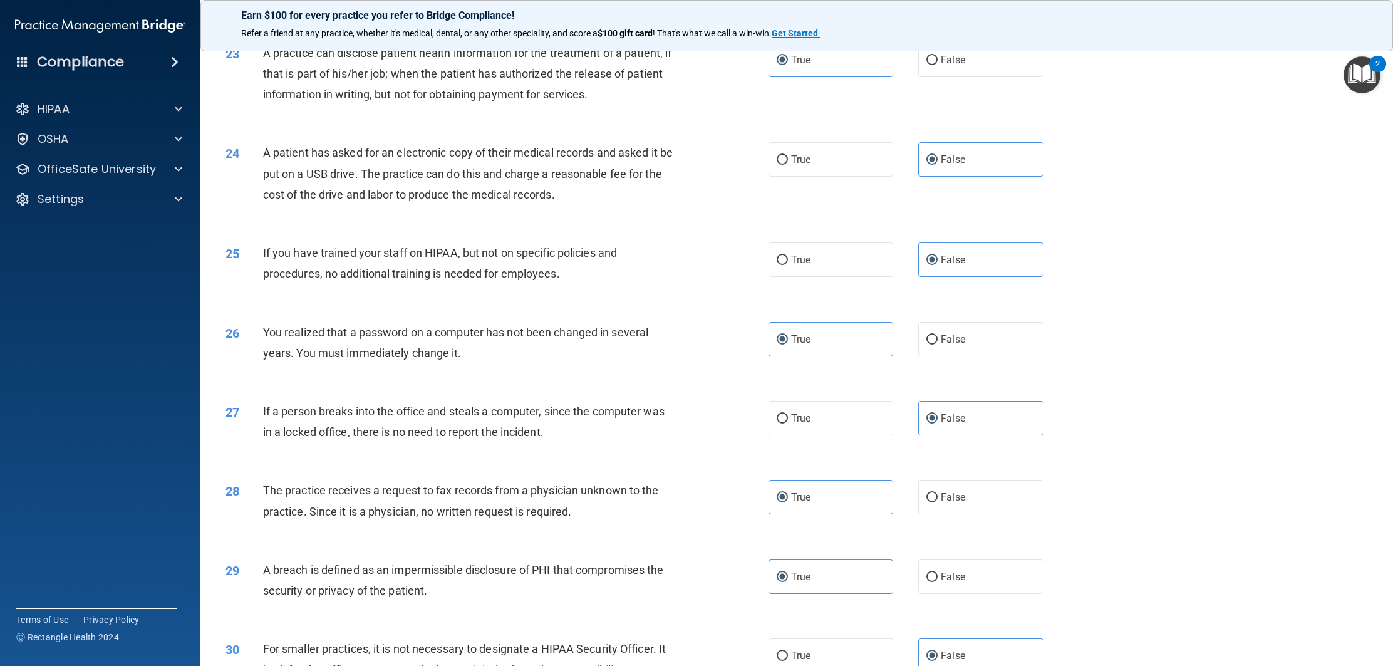
scroll to position [1994, 0]
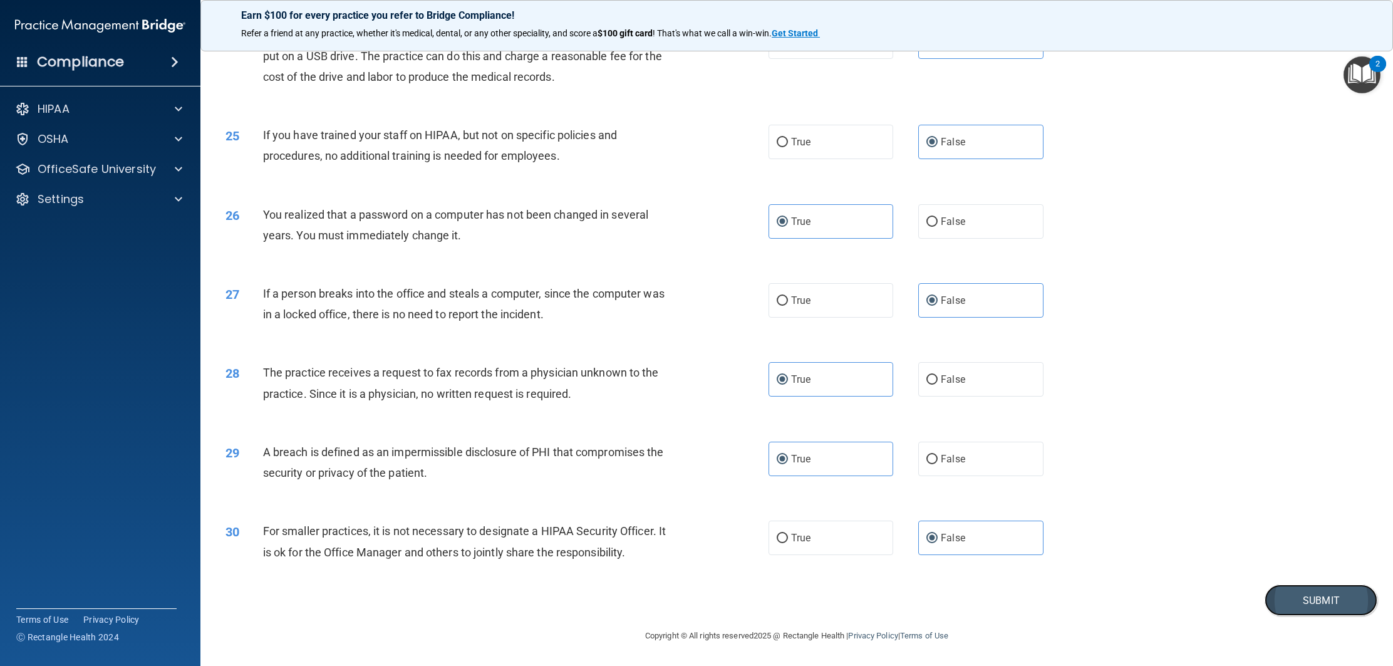
click at [1318, 591] on button "Submit" at bounding box center [1320, 600] width 113 height 32
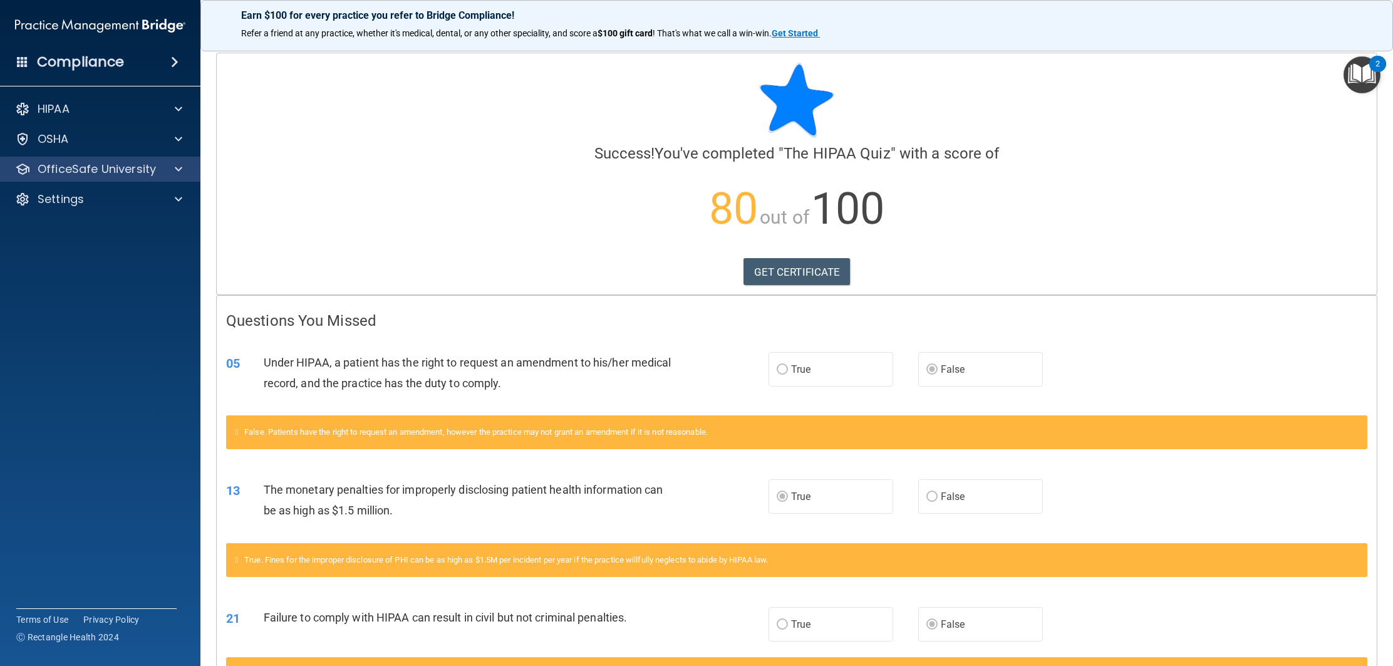
click at [177, 180] on div "OfficeSafe University" at bounding box center [100, 169] width 201 height 25
click at [181, 173] on span at bounding box center [179, 169] width 8 height 15
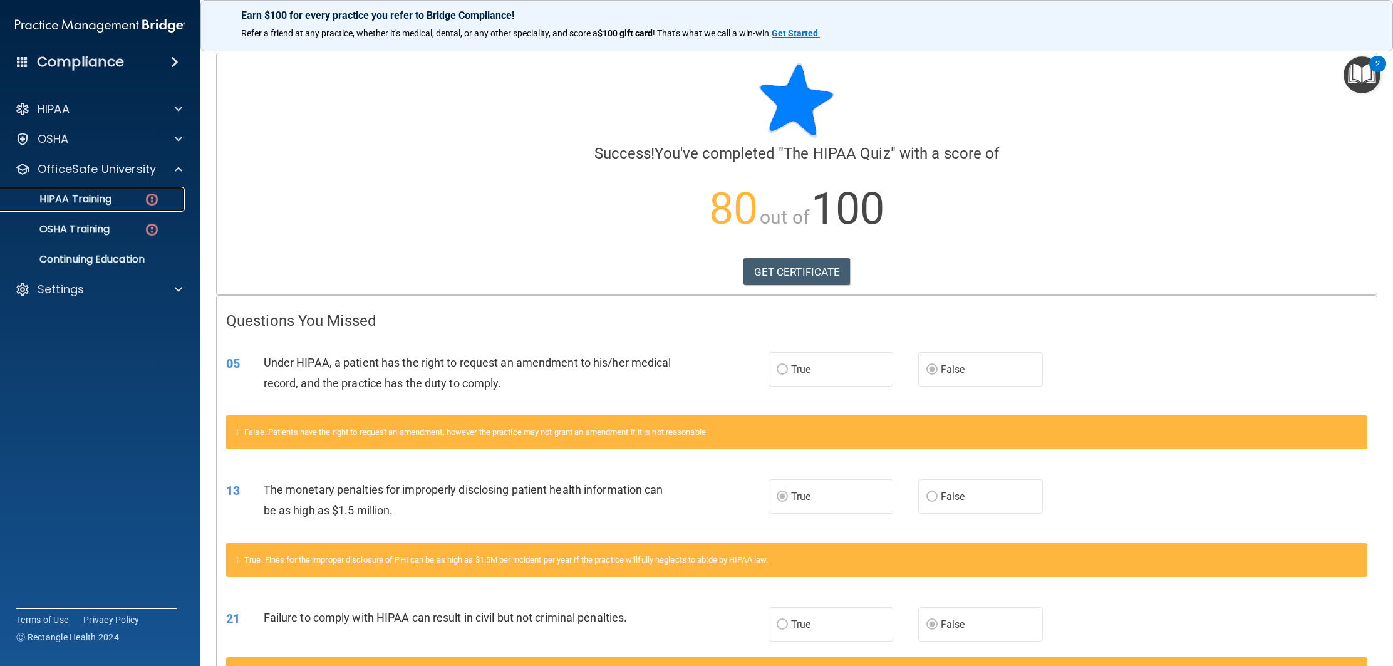
click at [128, 202] on div "HIPAA Training" at bounding box center [93, 199] width 171 height 13
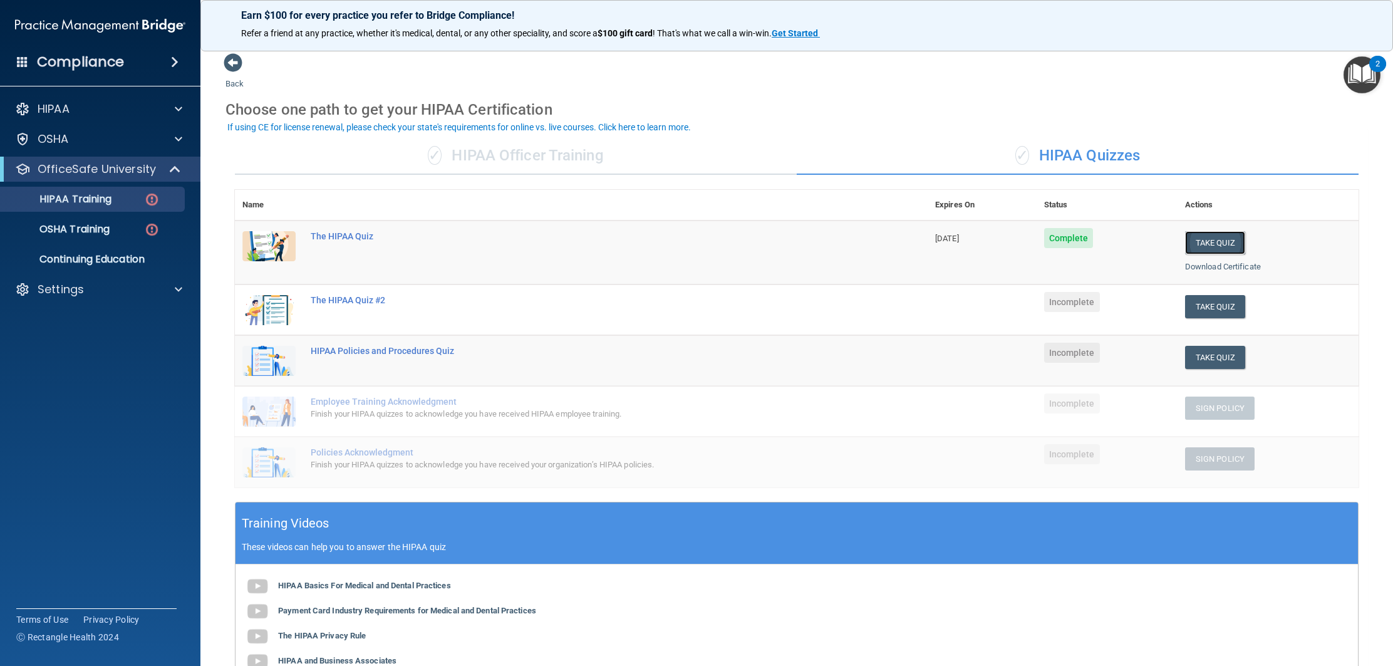
click at [1202, 247] on button "Take Quiz" at bounding box center [1215, 242] width 60 height 23
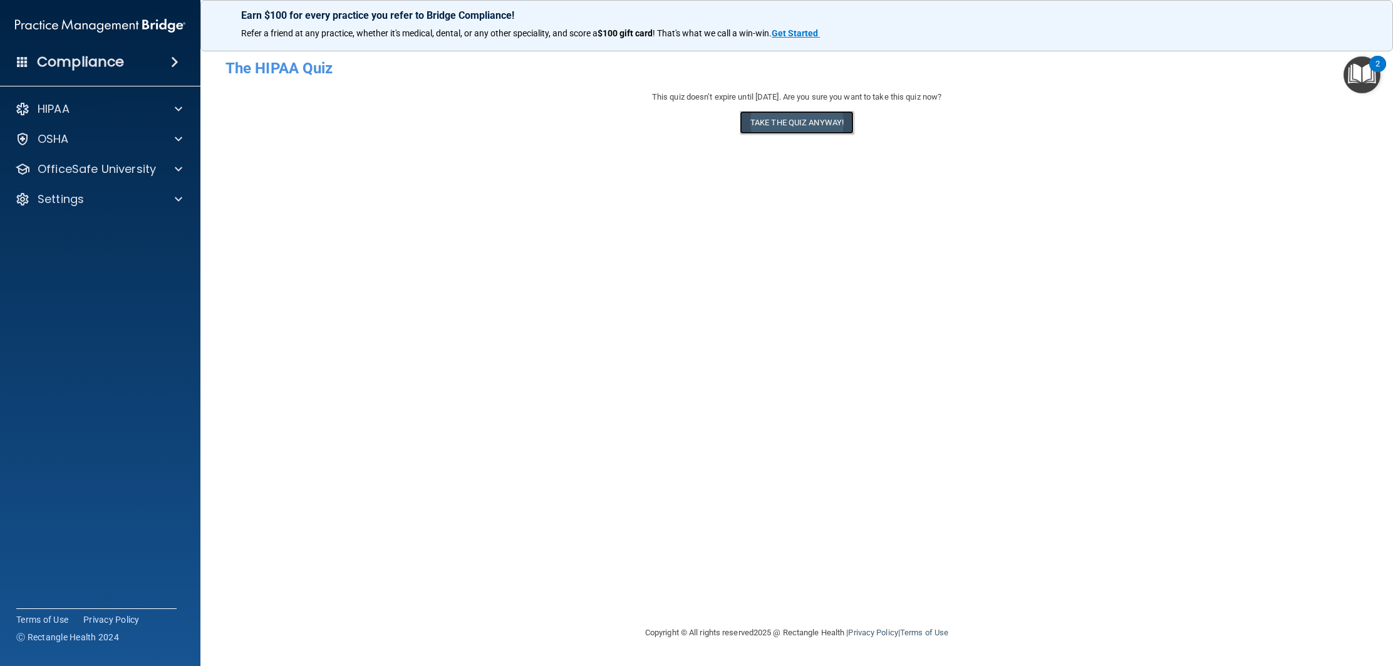
click at [817, 131] on button "Take the quiz anyway!" at bounding box center [797, 122] width 114 height 23
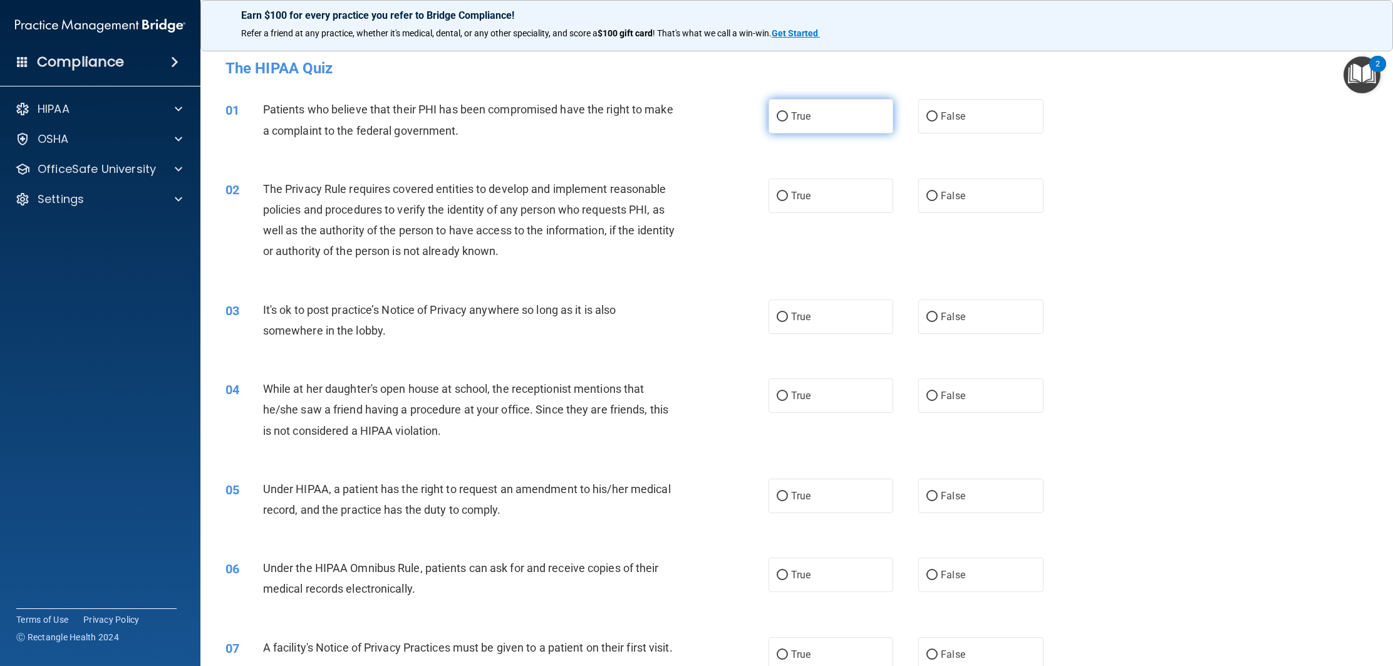
click at [794, 123] on label "True" at bounding box center [830, 116] width 125 height 34
click at [788, 121] on input "True" at bounding box center [781, 116] width 11 height 9
radio input "true"
click at [831, 198] on label "True" at bounding box center [830, 195] width 125 height 34
click at [788, 198] on input "True" at bounding box center [781, 196] width 11 height 9
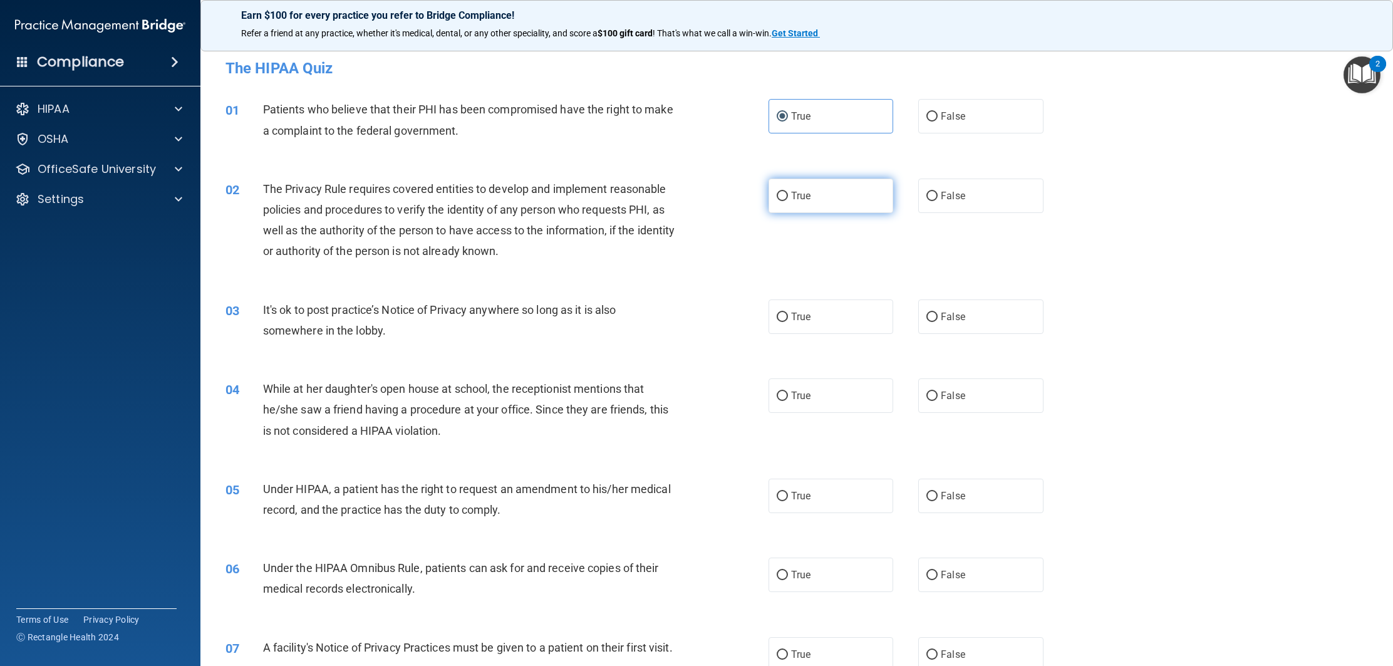
radio input "true"
drag, startPoint x: 800, startPoint y: 317, endPoint x: 790, endPoint y: 316, distance: 10.0
click at [797, 317] on span "True" at bounding box center [800, 317] width 19 height 12
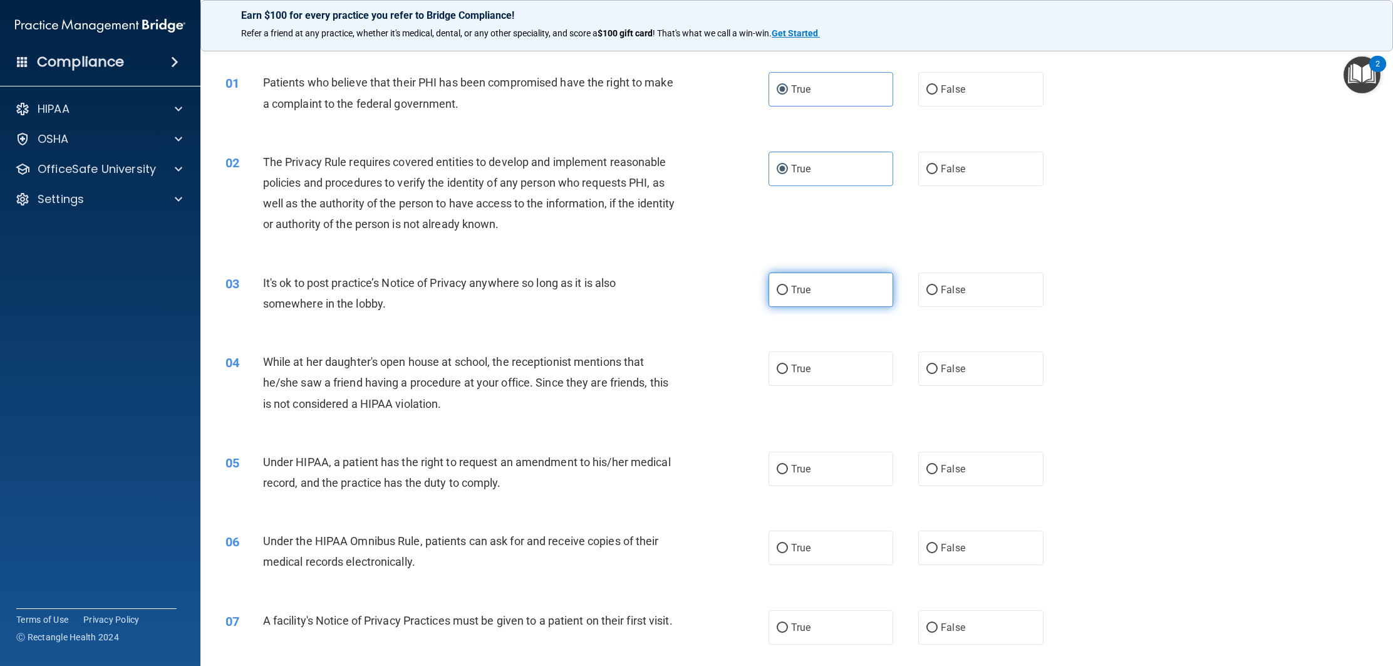
click at [869, 297] on label "True" at bounding box center [830, 289] width 125 height 34
click at [788, 295] on input "True" at bounding box center [781, 290] width 11 height 9
radio input "true"
drag, startPoint x: 933, startPoint y: 363, endPoint x: 914, endPoint y: 357, distance: 20.2
click at [925, 361] on label "False" at bounding box center [980, 368] width 125 height 34
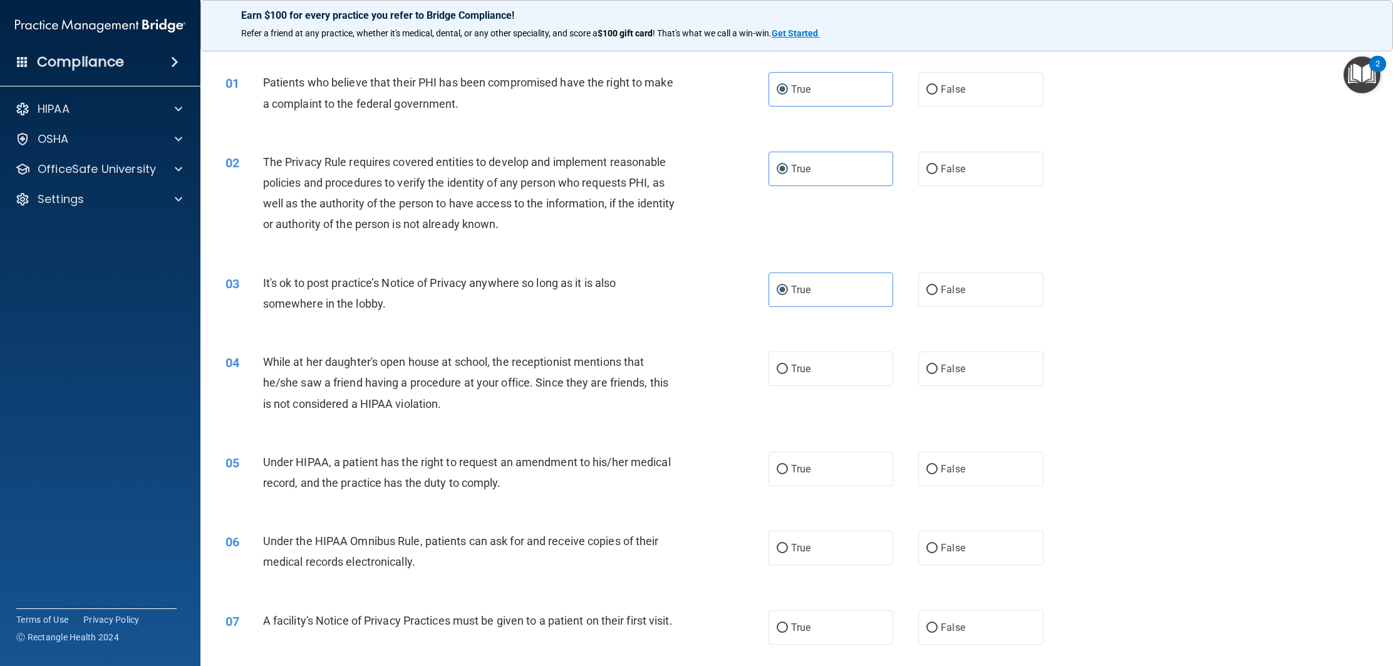
click at [926, 364] on input "False" at bounding box center [931, 368] width 11 height 9
radio input "true"
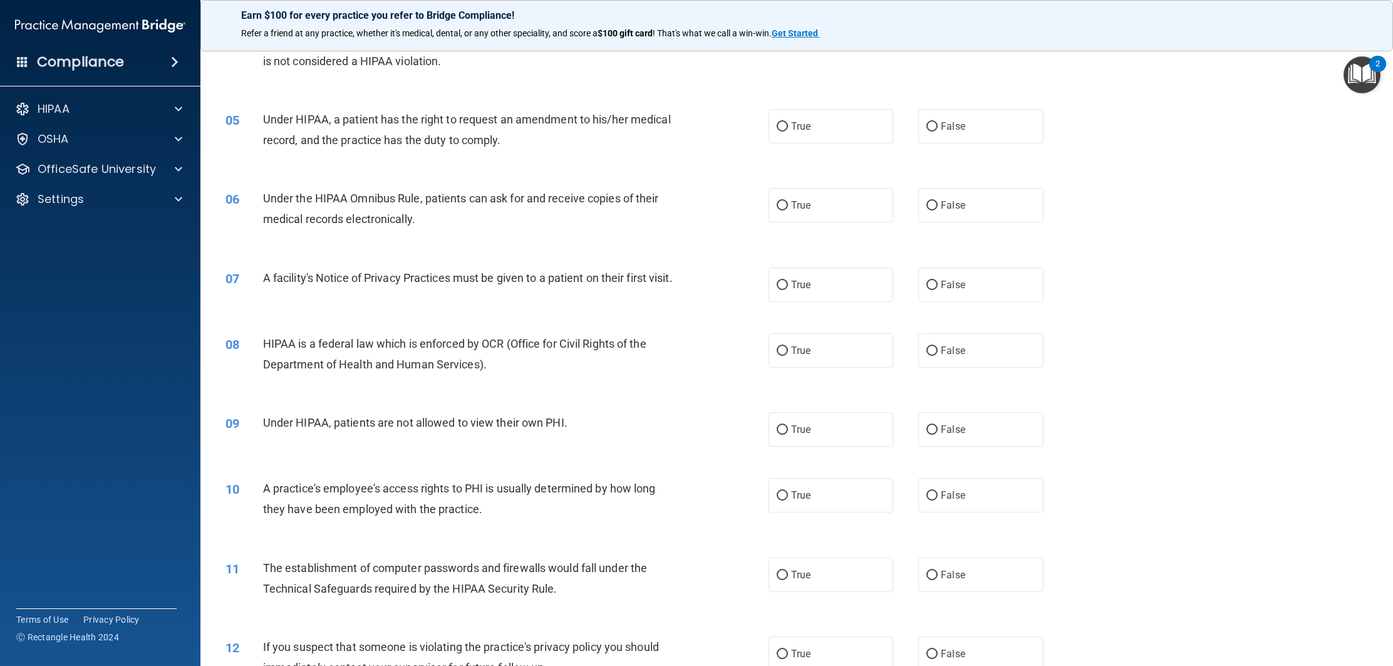
scroll to position [370, 0]
click at [786, 133] on label "True" at bounding box center [830, 125] width 125 height 34
click at [786, 131] on input "True" at bounding box center [781, 125] width 11 height 9
radio input "true"
click at [830, 200] on label "True" at bounding box center [830, 204] width 125 height 34
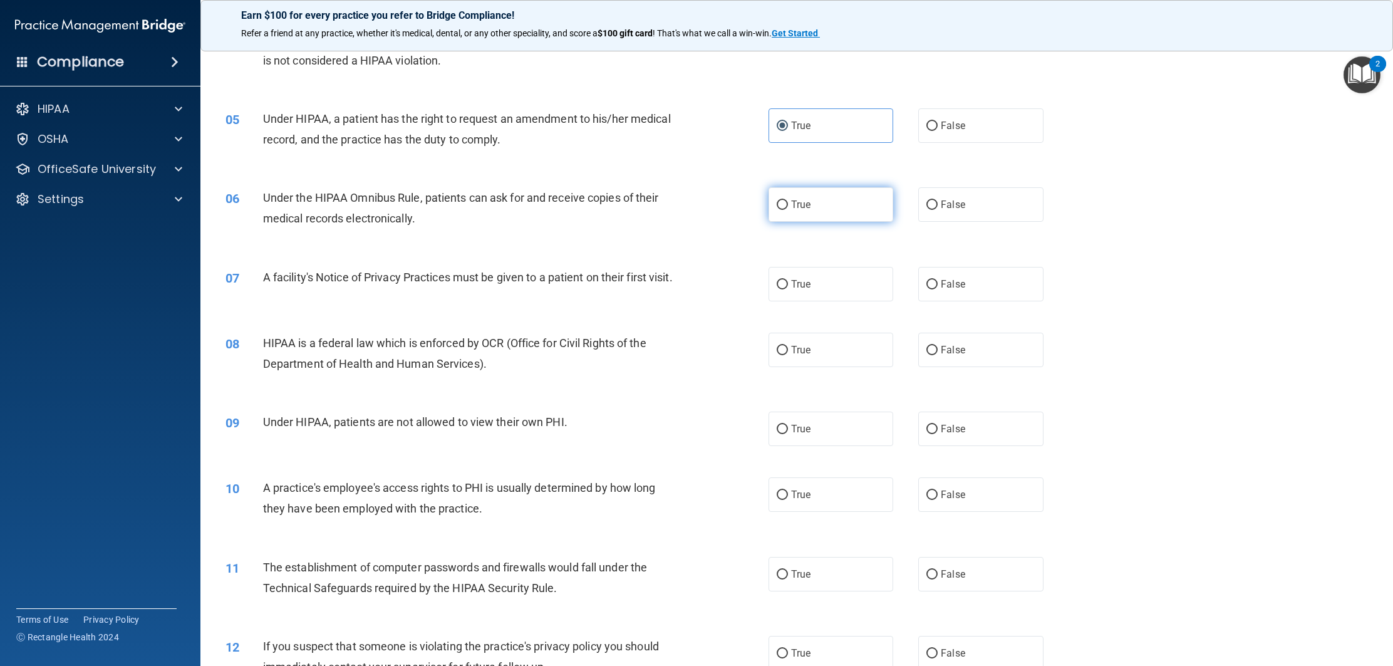
click at [788, 200] on input "True" at bounding box center [781, 204] width 11 height 9
radio input "true"
drag, startPoint x: 822, startPoint y: 287, endPoint x: 754, endPoint y: 291, distance: 68.4
click at [822, 287] on label "True" at bounding box center [830, 284] width 125 height 34
click at [788, 287] on input "True" at bounding box center [781, 284] width 11 height 9
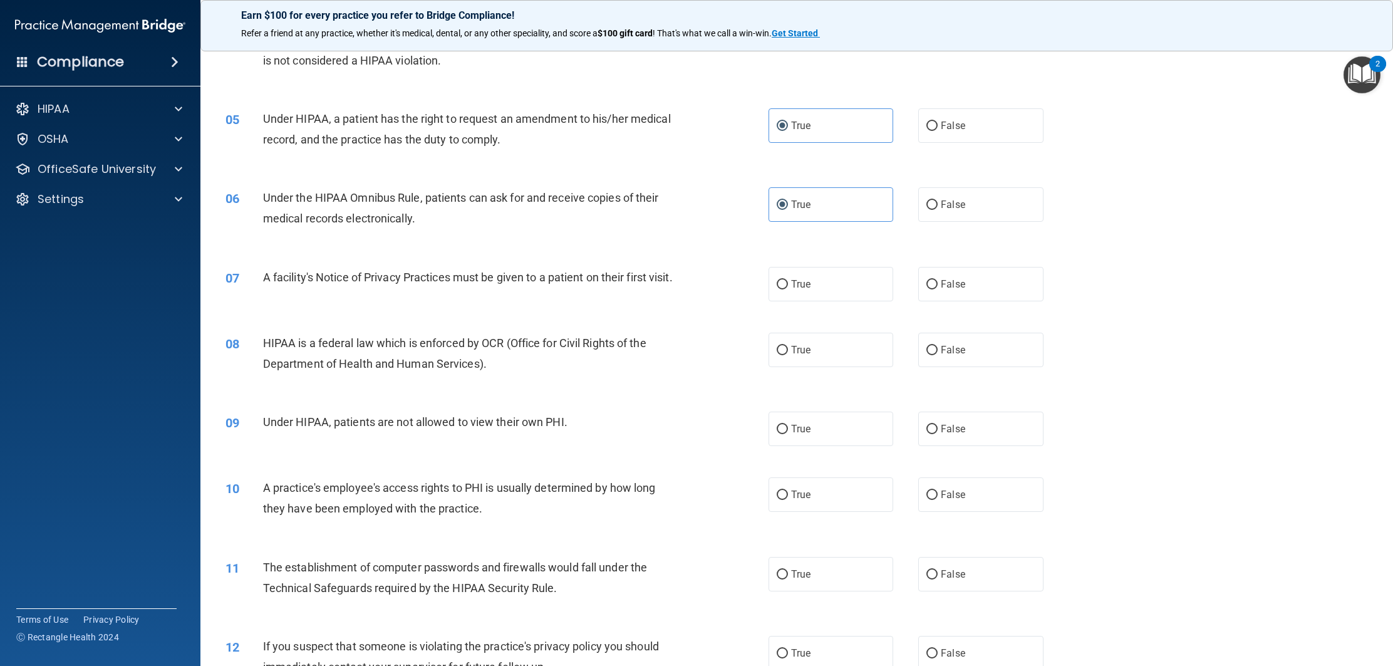
radio input "true"
click at [792, 356] on span "True" at bounding box center [800, 350] width 19 height 12
click at [788, 355] on input "True" at bounding box center [781, 350] width 11 height 9
radio input "true"
drag, startPoint x: 928, startPoint y: 435, endPoint x: 913, endPoint y: 432, distance: 15.4
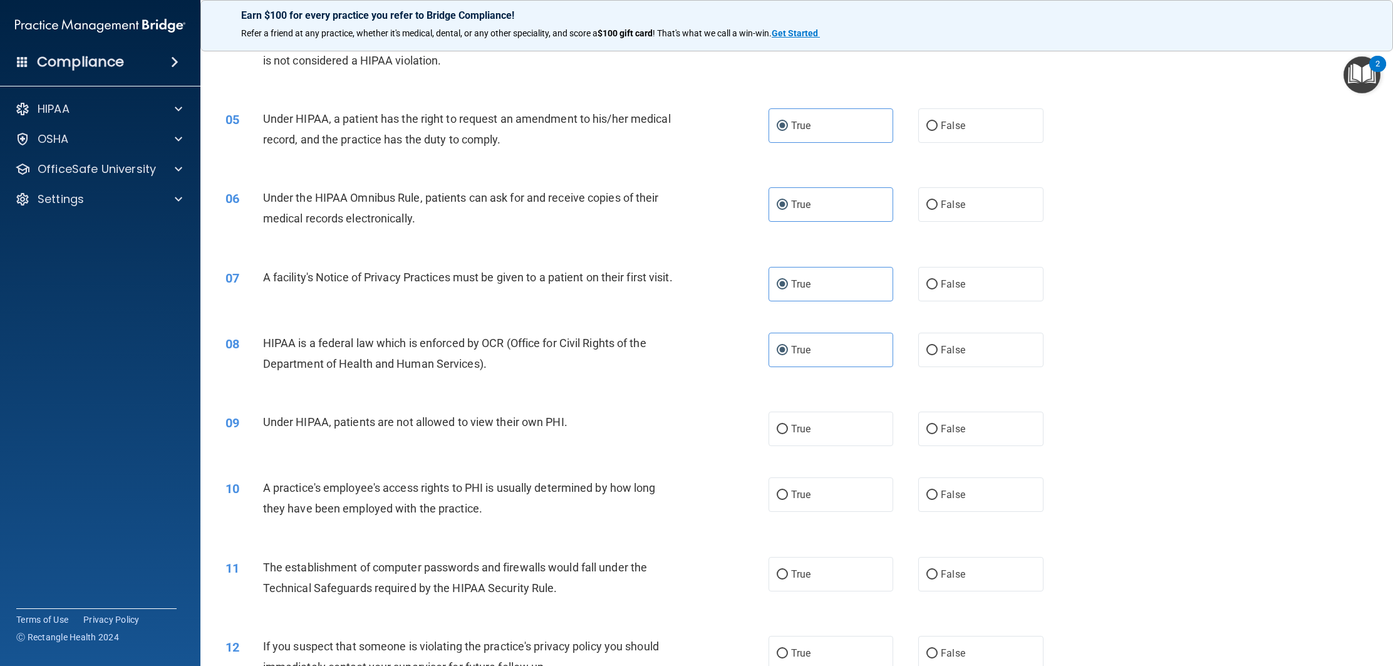
click at [927, 435] on label "False" at bounding box center [980, 428] width 125 height 34
click at [927, 434] on input "False" at bounding box center [931, 429] width 11 height 9
radio input "true"
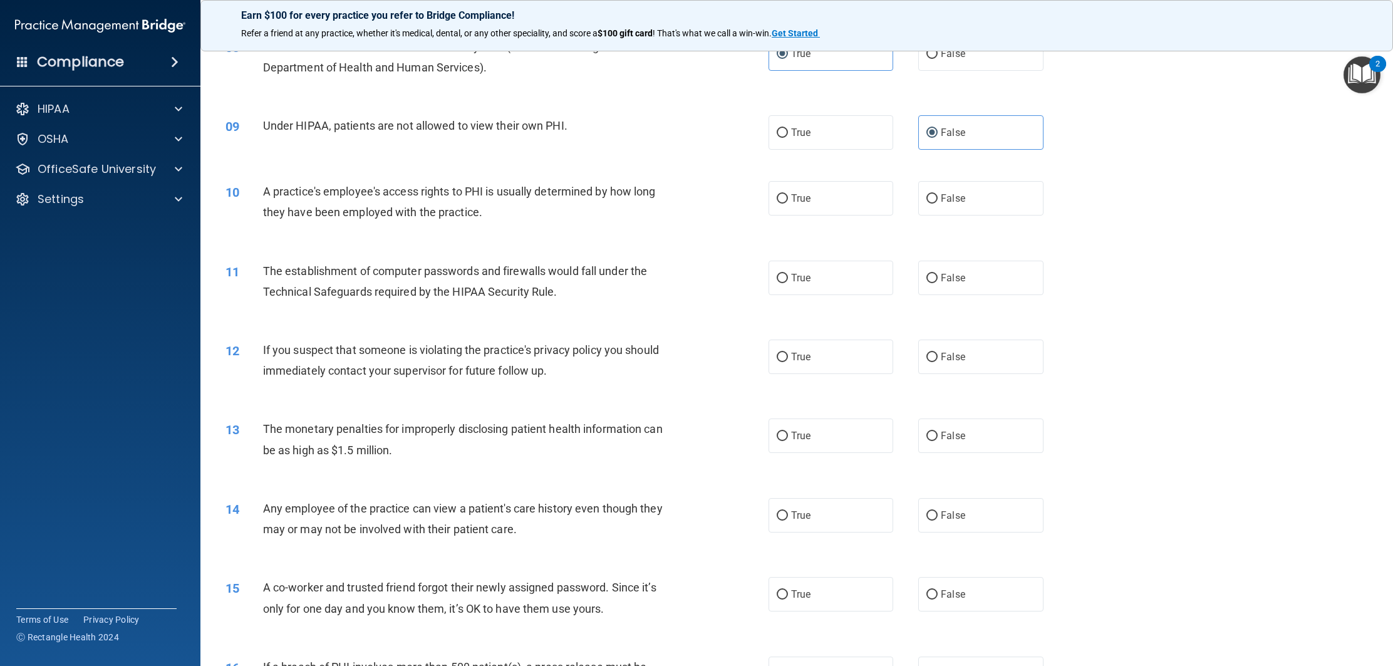
scroll to position [671, 0]
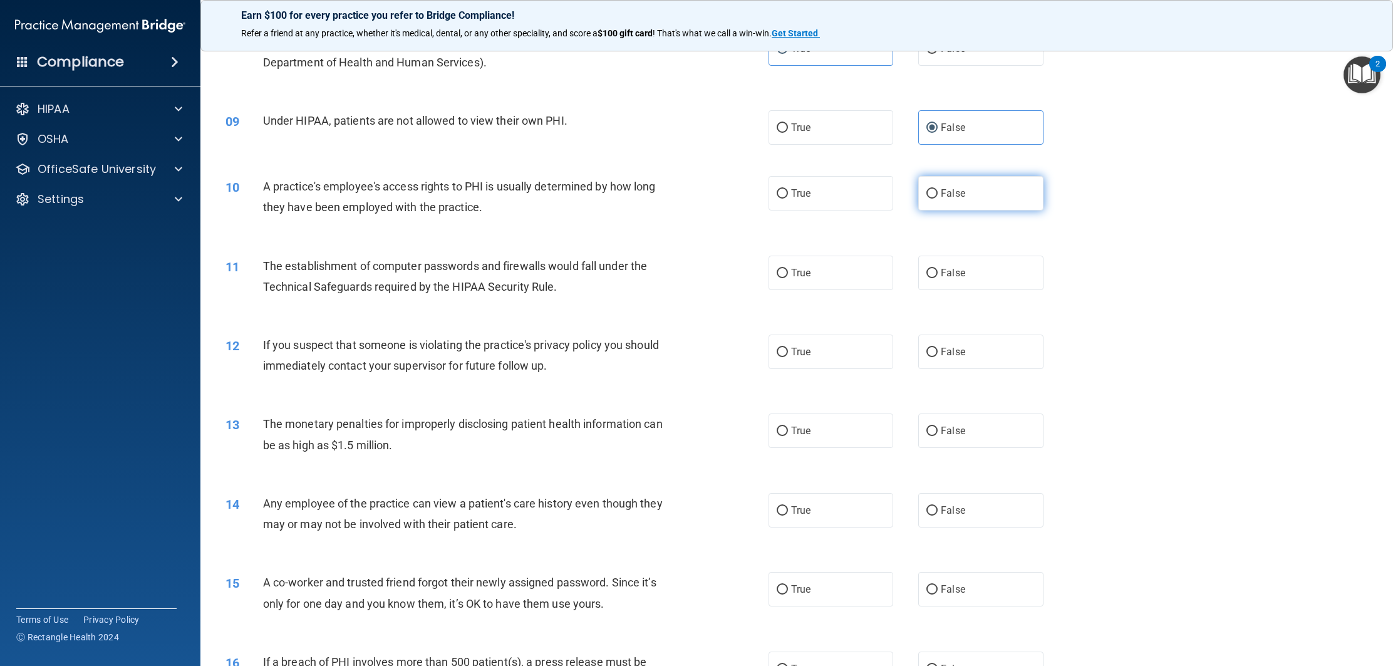
click at [935, 210] on label "False" at bounding box center [980, 193] width 125 height 34
click at [935, 198] on input "False" at bounding box center [931, 193] width 11 height 9
radio input "true"
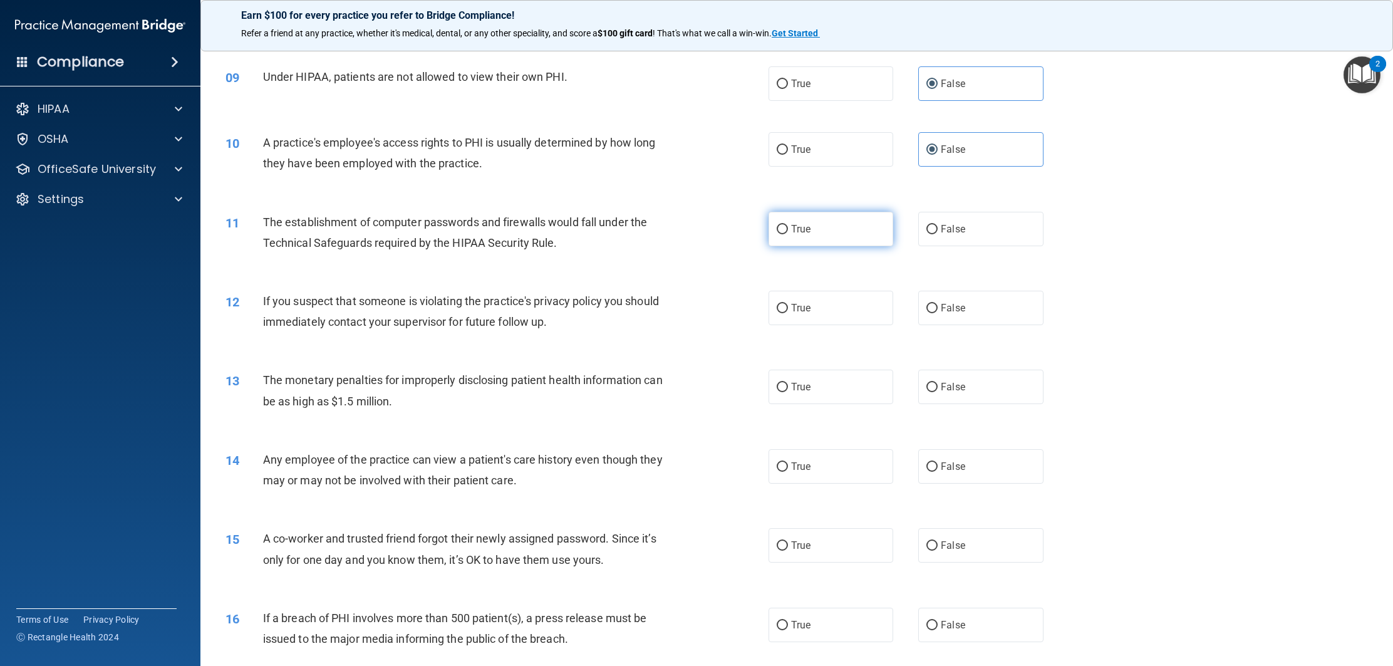
click at [809, 246] on label "True" at bounding box center [830, 229] width 125 height 34
click at [788, 234] on input "True" at bounding box center [781, 229] width 11 height 9
radio input "true"
drag, startPoint x: 874, startPoint y: 314, endPoint x: 833, endPoint y: 314, distance: 40.1
click at [867, 314] on label "True" at bounding box center [830, 308] width 125 height 34
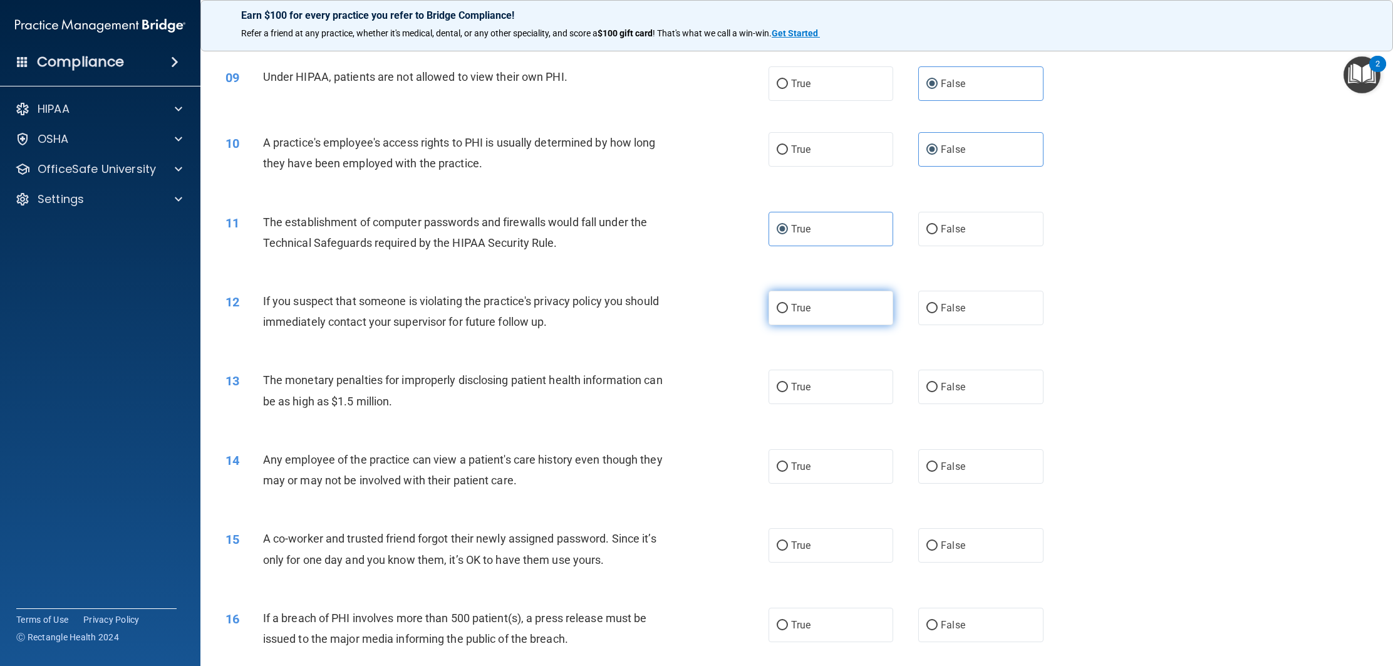
click at [788, 313] on input "True" at bounding box center [781, 308] width 11 height 9
radio input "true"
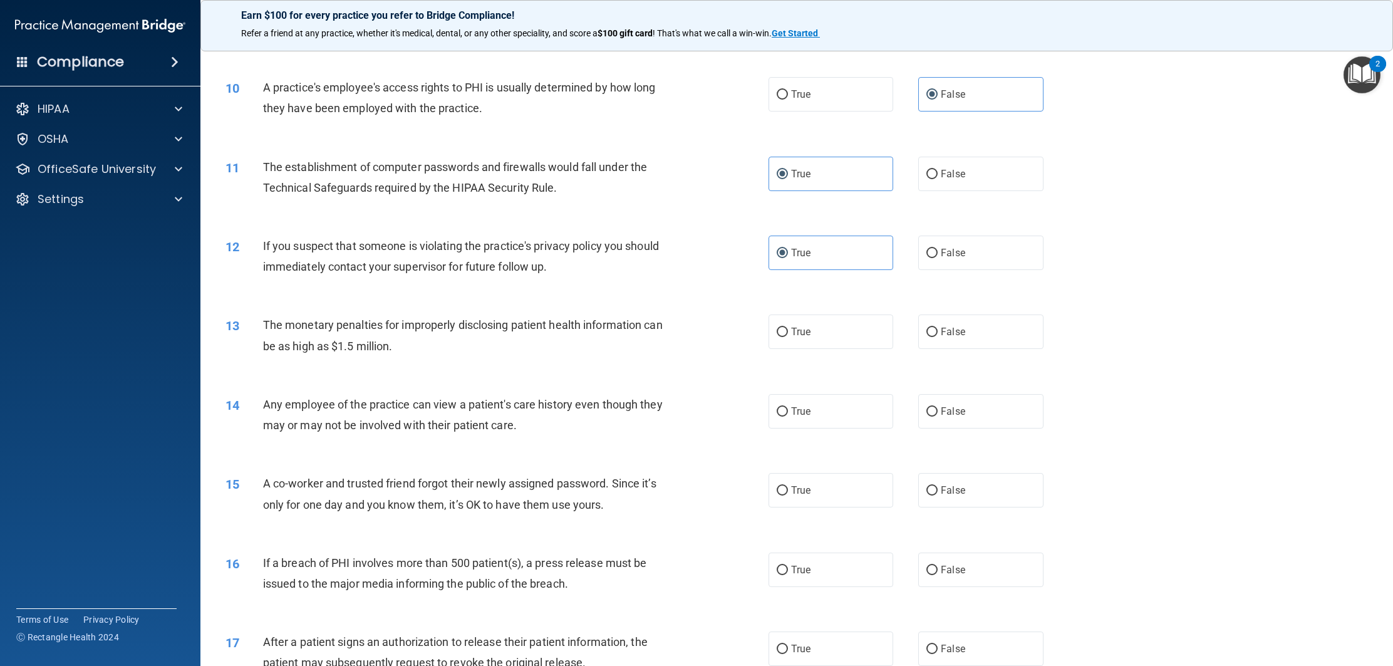
scroll to position [771, 0]
drag, startPoint x: 867, startPoint y: 334, endPoint x: 850, endPoint y: 329, distance: 17.0
click at [863, 333] on label "True" at bounding box center [830, 330] width 125 height 34
click at [788, 333] on input "True" at bounding box center [781, 330] width 11 height 9
radio input "true"
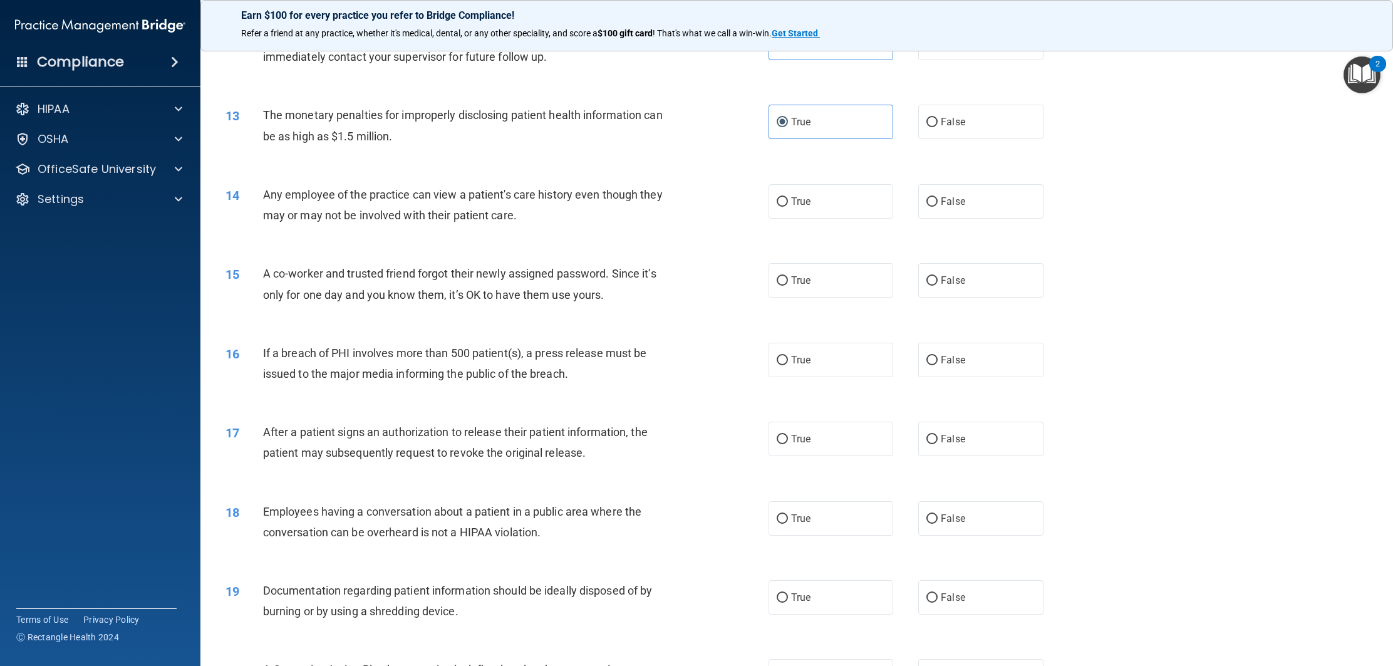
scroll to position [996, 0]
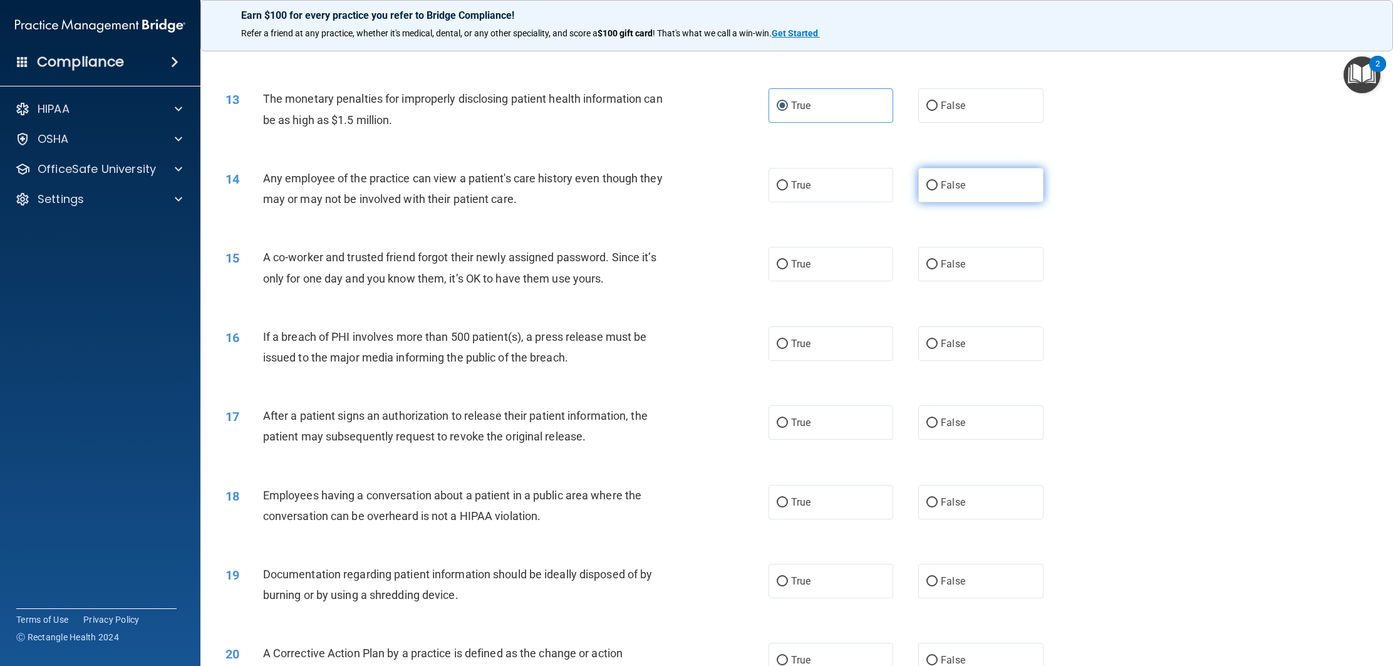
click at [932, 202] on label "False" at bounding box center [980, 185] width 125 height 34
click at [932, 190] on input "False" at bounding box center [931, 185] width 11 height 9
radio input "true"
drag, startPoint x: 946, startPoint y: 281, endPoint x: 892, endPoint y: 289, distance: 54.5
click at [946, 270] on span "False" at bounding box center [953, 264] width 24 height 12
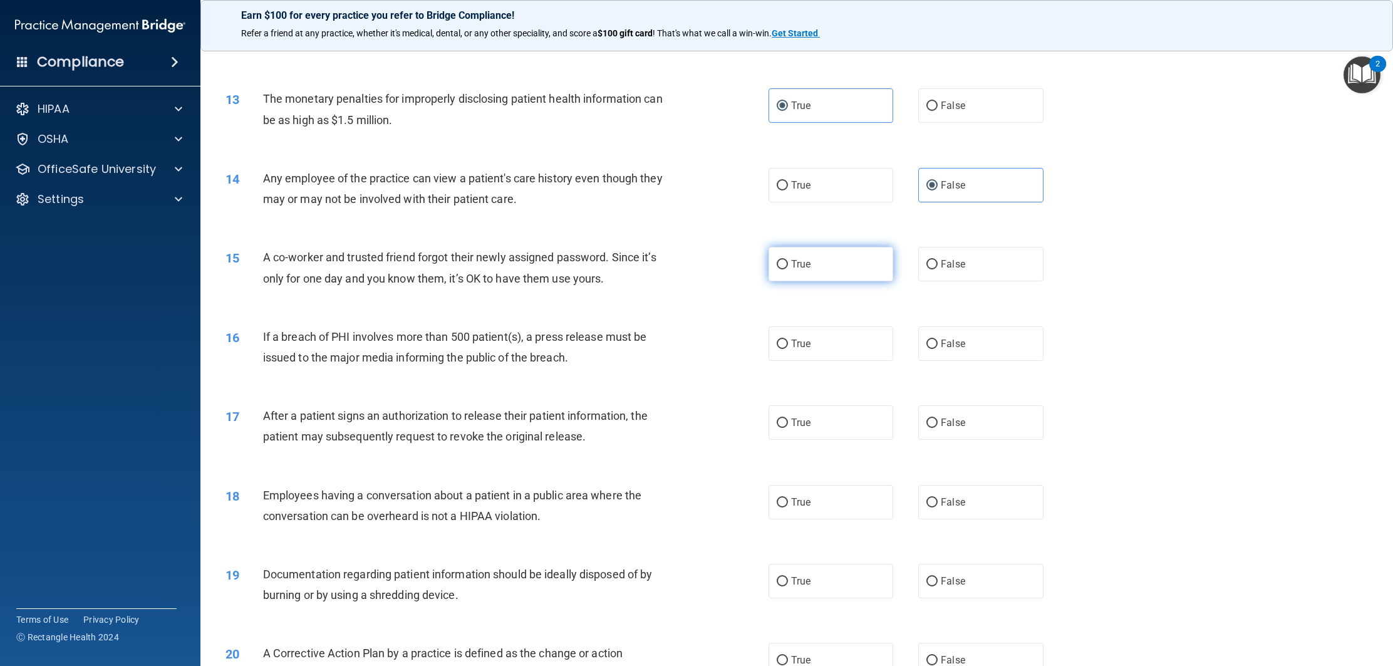
click at [937, 269] on input "False" at bounding box center [931, 264] width 11 height 9
radio input "true"
click at [826, 351] on label "True" at bounding box center [830, 343] width 125 height 34
click at [788, 349] on input "True" at bounding box center [781, 343] width 11 height 9
radio input "true"
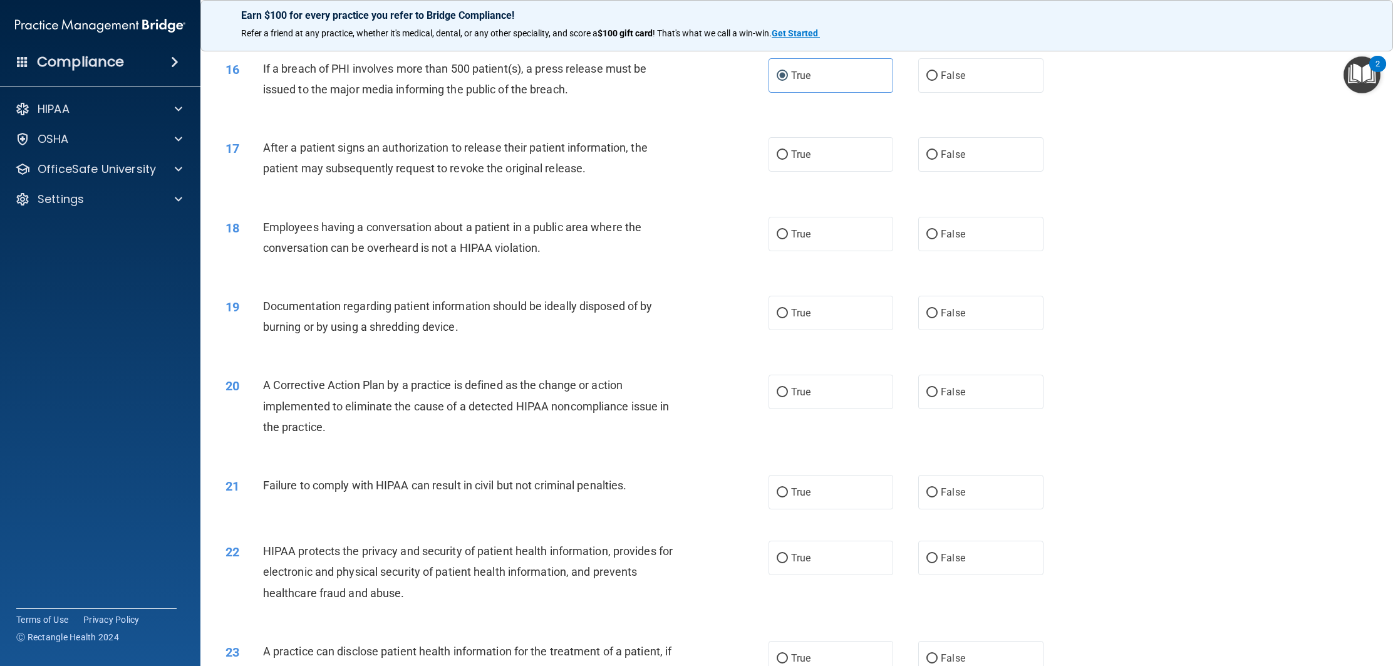
scroll to position [1265, 0]
click at [791, 171] on label "True" at bounding box center [830, 154] width 125 height 34
click at [788, 159] on input "True" at bounding box center [781, 154] width 11 height 9
radio input "true"
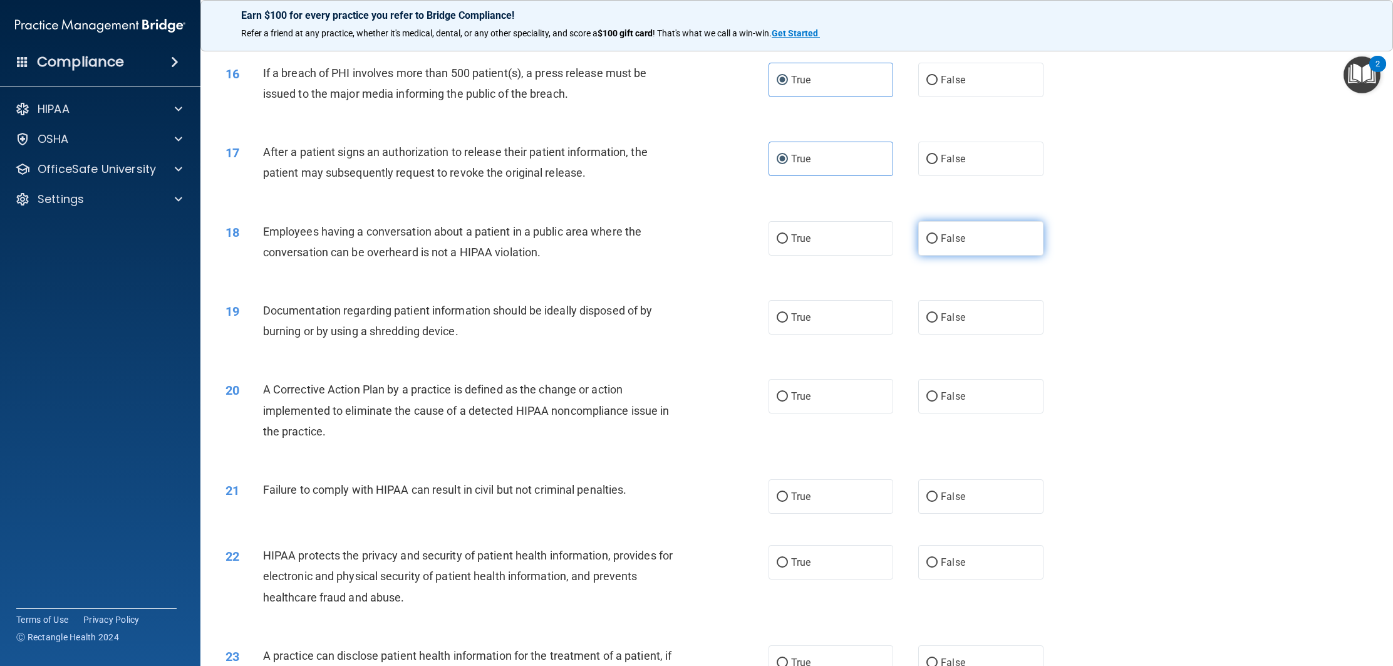
click at [939, 250] on label "False" at bounding box center [980, 238] width 125 height 34
click at [937, 244] on input "False" at bounding box center [931, 238] width 11 height 9
radio input "true"
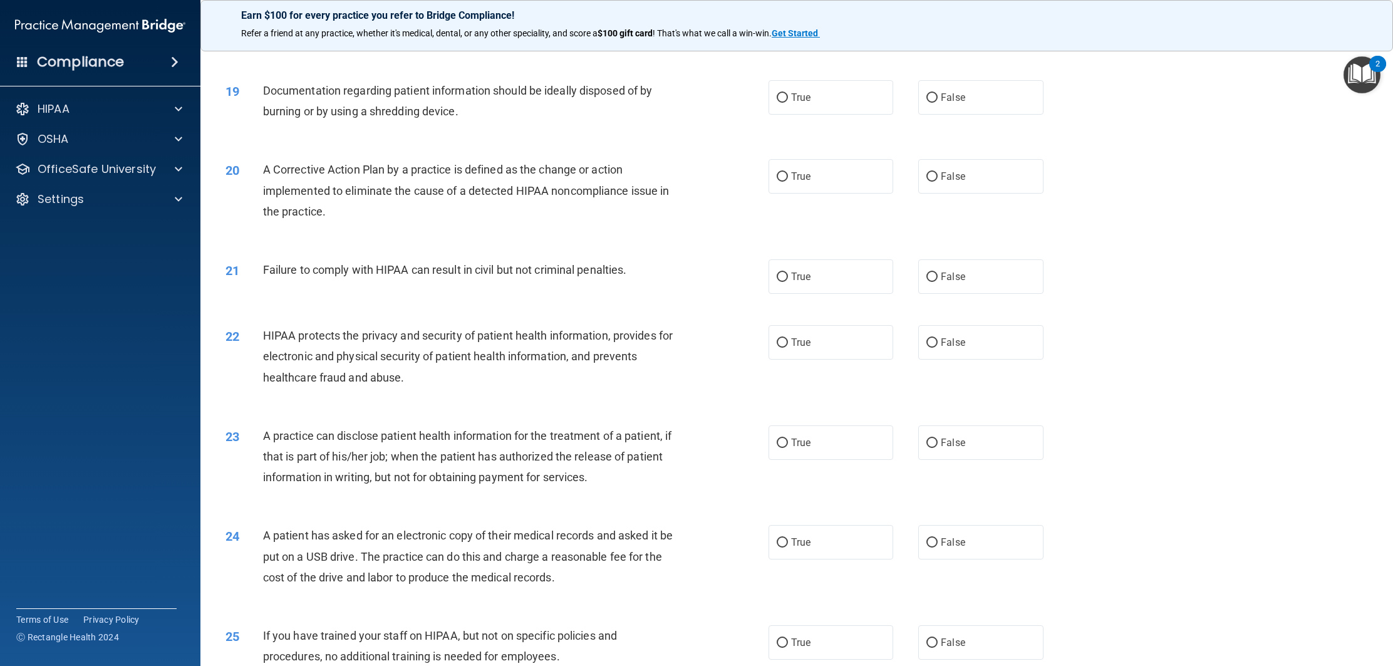
scroll to position [1482, 0]
click at [806, 101] on span "True" at bounding box center [800, 95] width 19 height 12
click at [788, 100] on input "True" at bounding box center [781, 95] width 11 height 9
radio input "true"
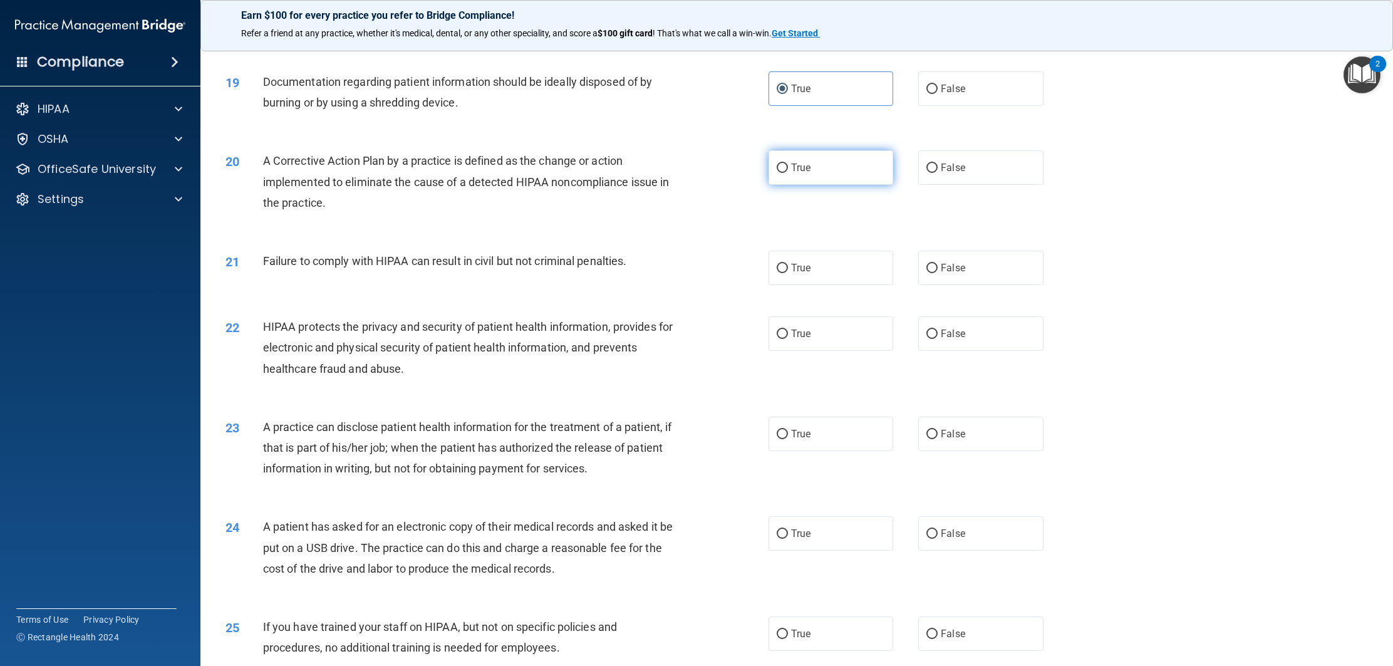
click at [810, 173] on span "True" at bounding box center [800, 168] width 19 height 12
click at [788, 173] on input "True" at bounding box center [781, 167] width 11 height 9
radio input "true"
click at [867, 285] on label "True" at bounding box center [830, 267] width 125 height 34
click at [788, 273] on input "True" at bounding box center [781, 268] width 11 height 9
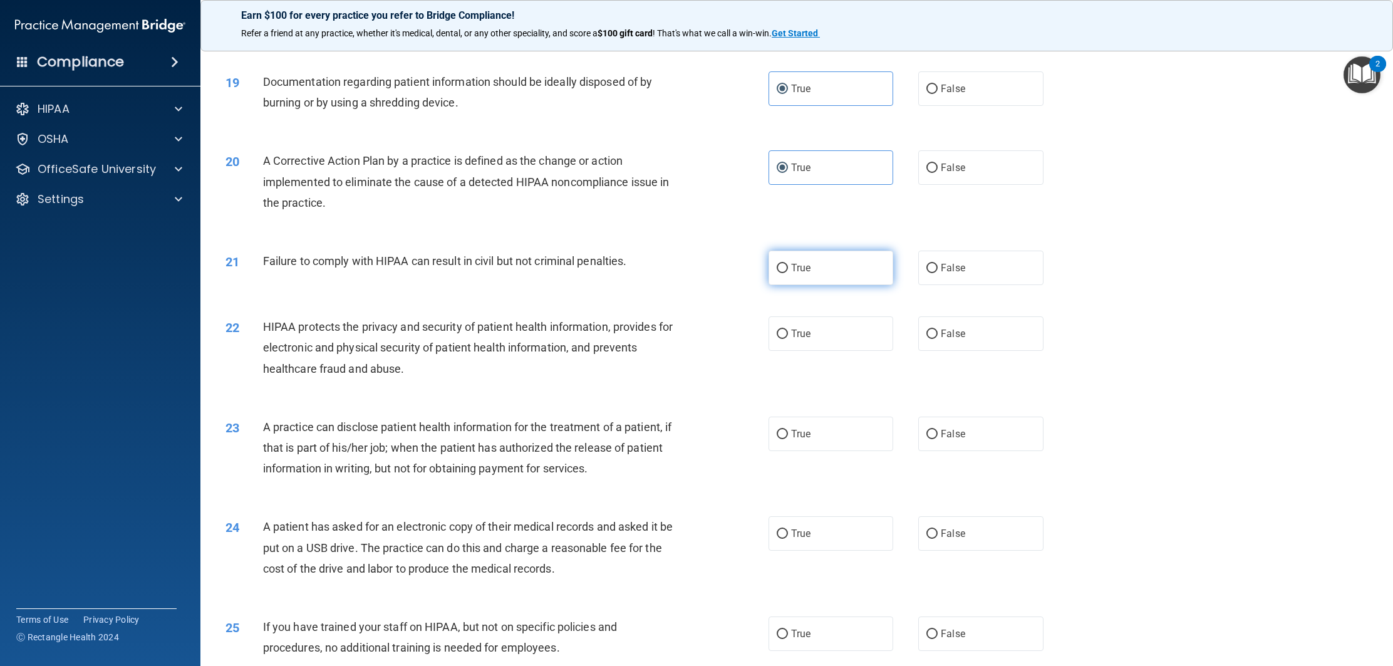
radio input "true"
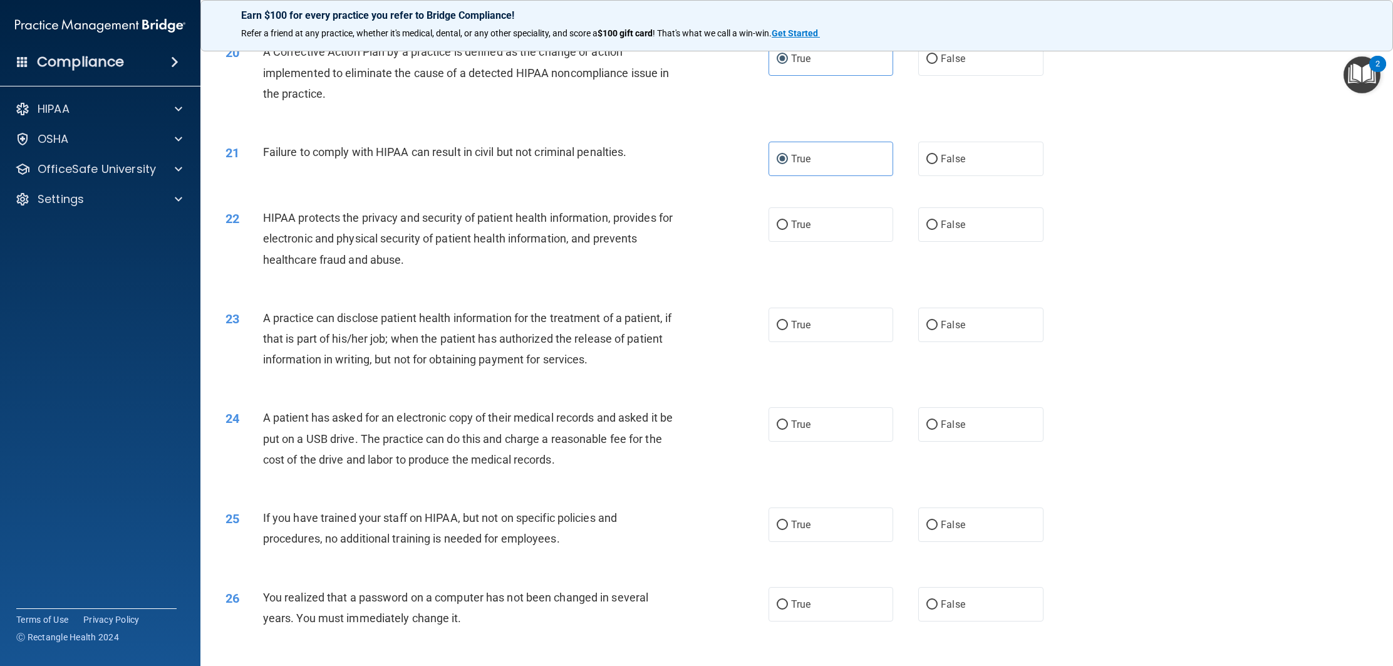
scroll to position [1602, 0]
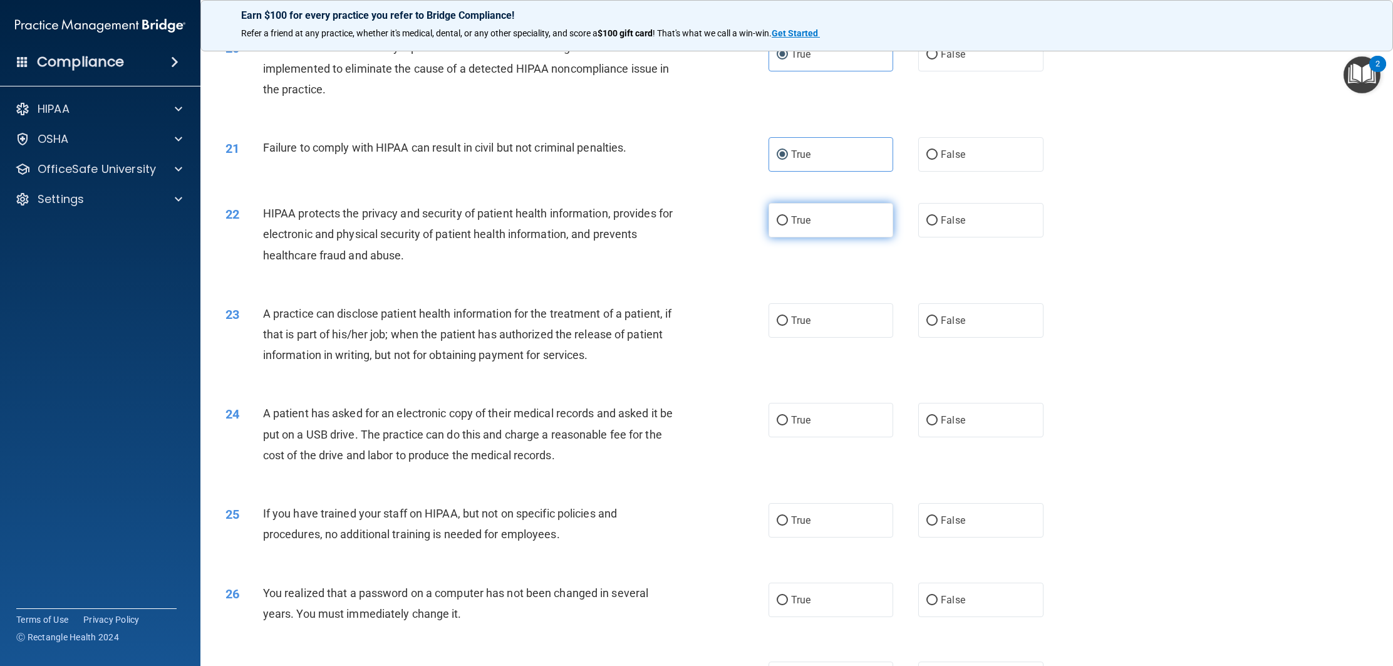
click at [802, 237] on label "True" at bounding box center [830, 220] width 125 height 34
click at [788, 225] on input "True" at bounding box center [781, 220] width 11 height 9
radio input "true"
drag, startPoint x: 789, startPoint y: 332, endPoint x: 705, endPoint y: 327, distance: 84.1
click at [780, 332] on label "True" at bounding box center [830, 320] width 125 height 34
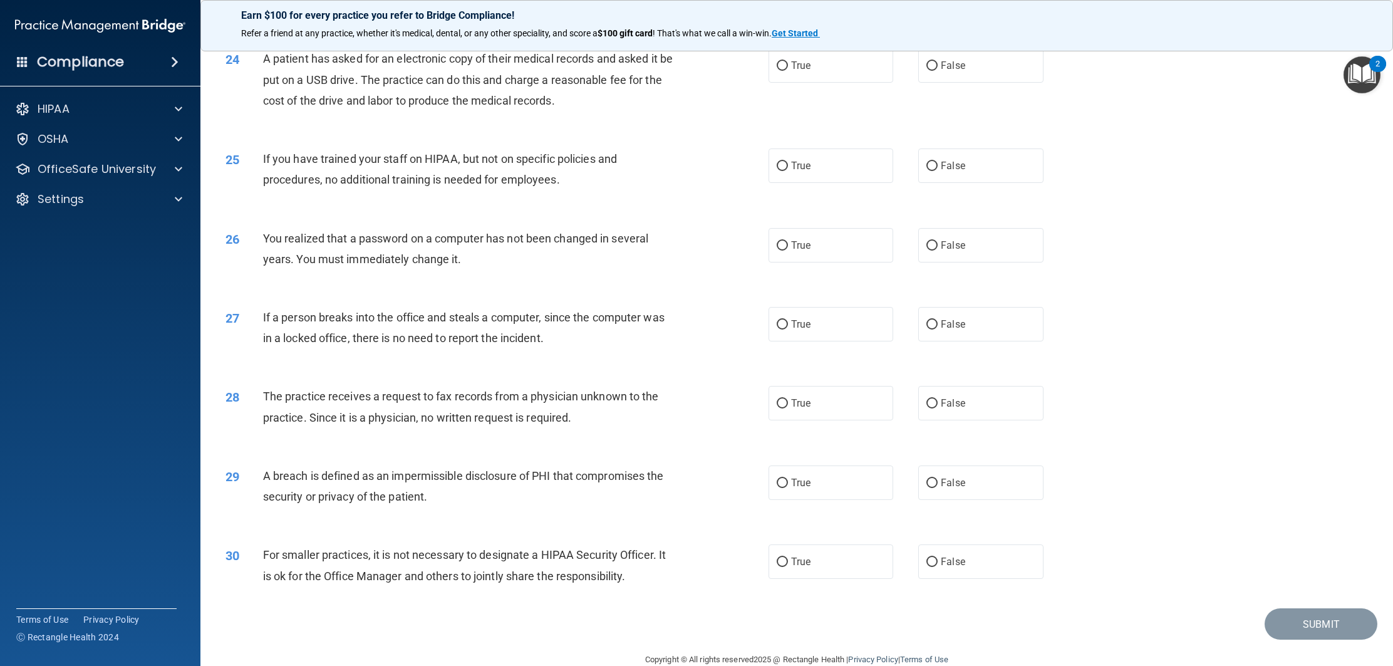
scroll to position [1951, 0]
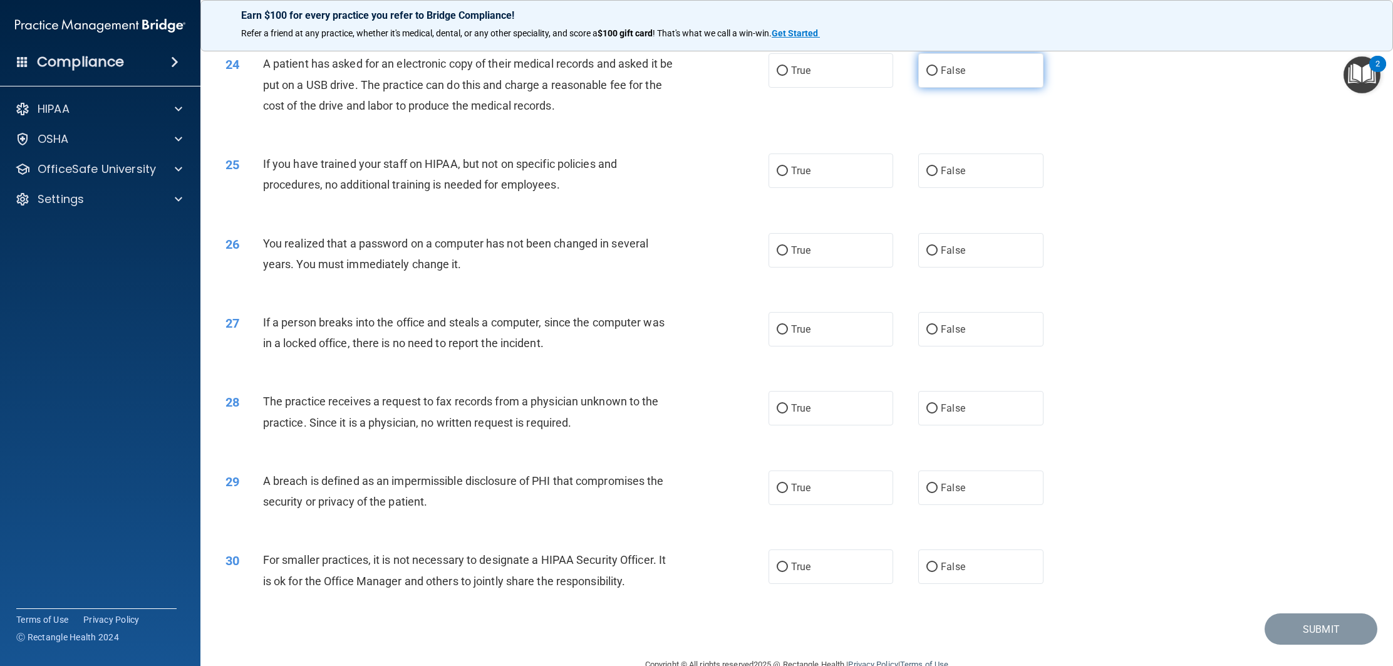
click at [945, 88] on label "False" at bounding box center [980, 70] width 125 height 34
click at [937, 76] on input "False" at bounding box center [931, 70] width 11 height 9
radio input "true"
click at [929, 188] on label "False" at bounding box center [980, 170] width 125 height 34
click at [929, 176] on input "False" at bounding box center [931, 171] width 11 height 9
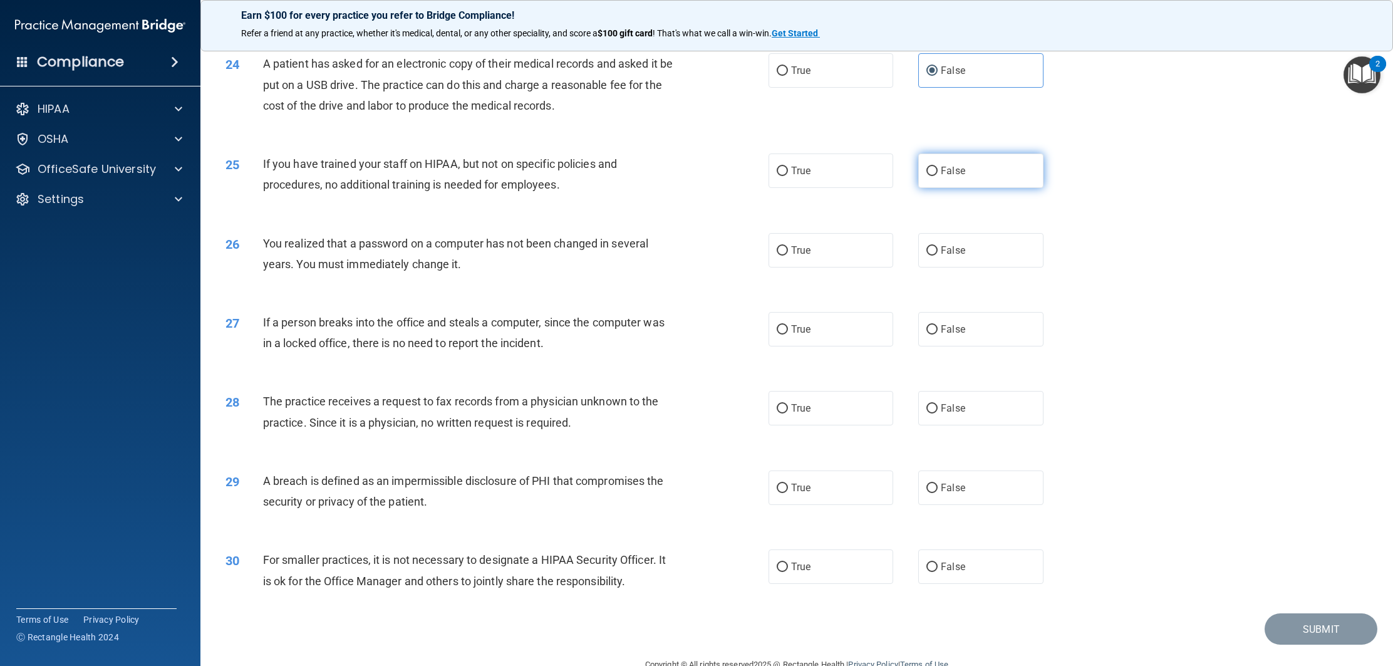
radio input "true"
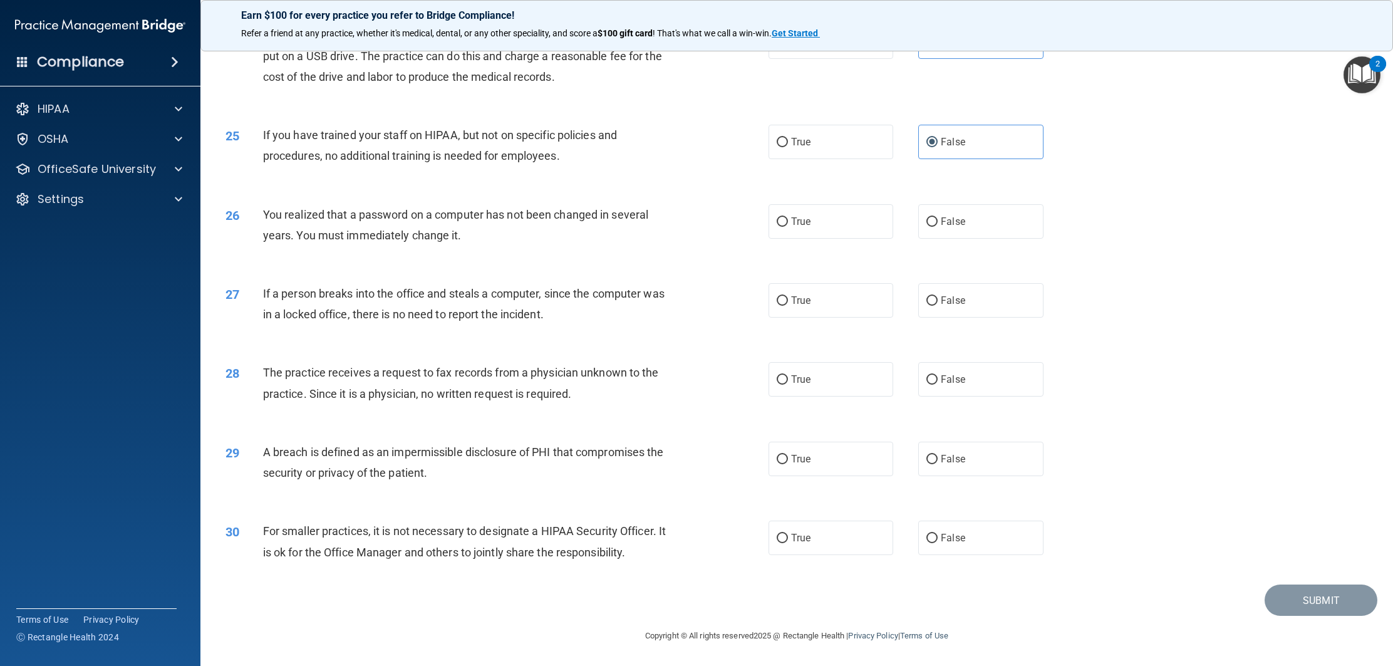
scroll to position [1984, 0]
click at [876, 237] on label "True" at bounding box center [830, 221] width 125 height 34
click at [788, 227] on input "True" at bounding box center [781, 221] width 11 height 9
radio input "true"
click at [869, 305] on label "True" at bounding box center [830, 300] width 125 height 34
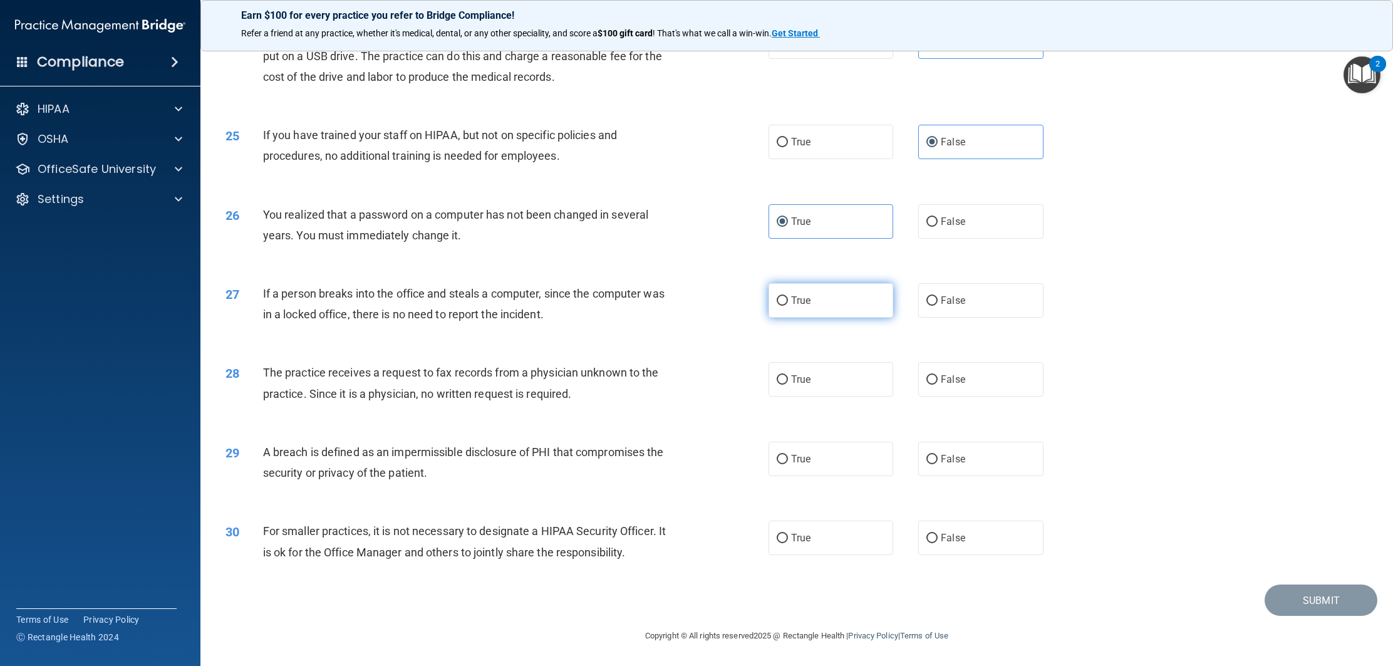
click at [788, 305] on input "True" at bounding box center [781, 300] width 11 height 9
radio input "true"
click at [958, 301] on label "False" at bounding box center [980, 300] width 125 height 34
click at [937, 301] on input "False" at bounding box center [931, 300] width 11 height 9
radio input "true"
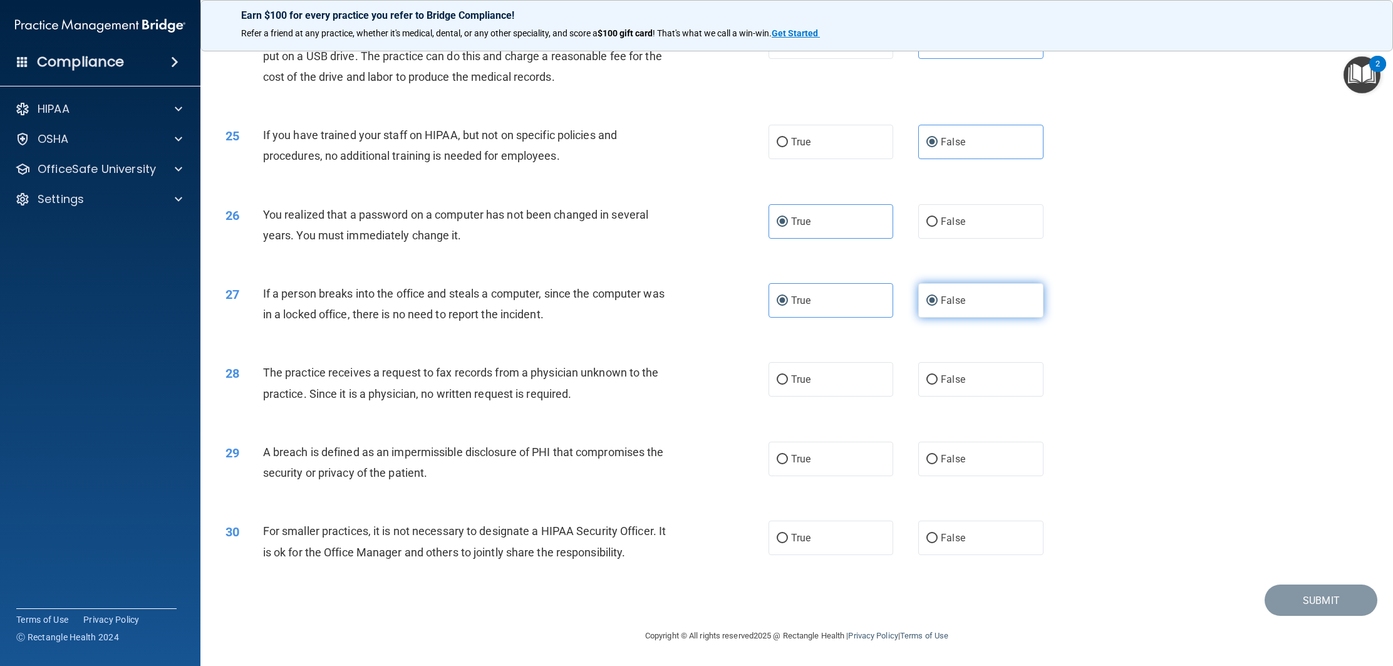
radio input "false"
click at [937, 379] on input "False" at bounding box center [931, 379] width 11 height 9
radio input "true"
click at [833, 455] on label "True" at bounding box center [830, 458] width 125 height 34
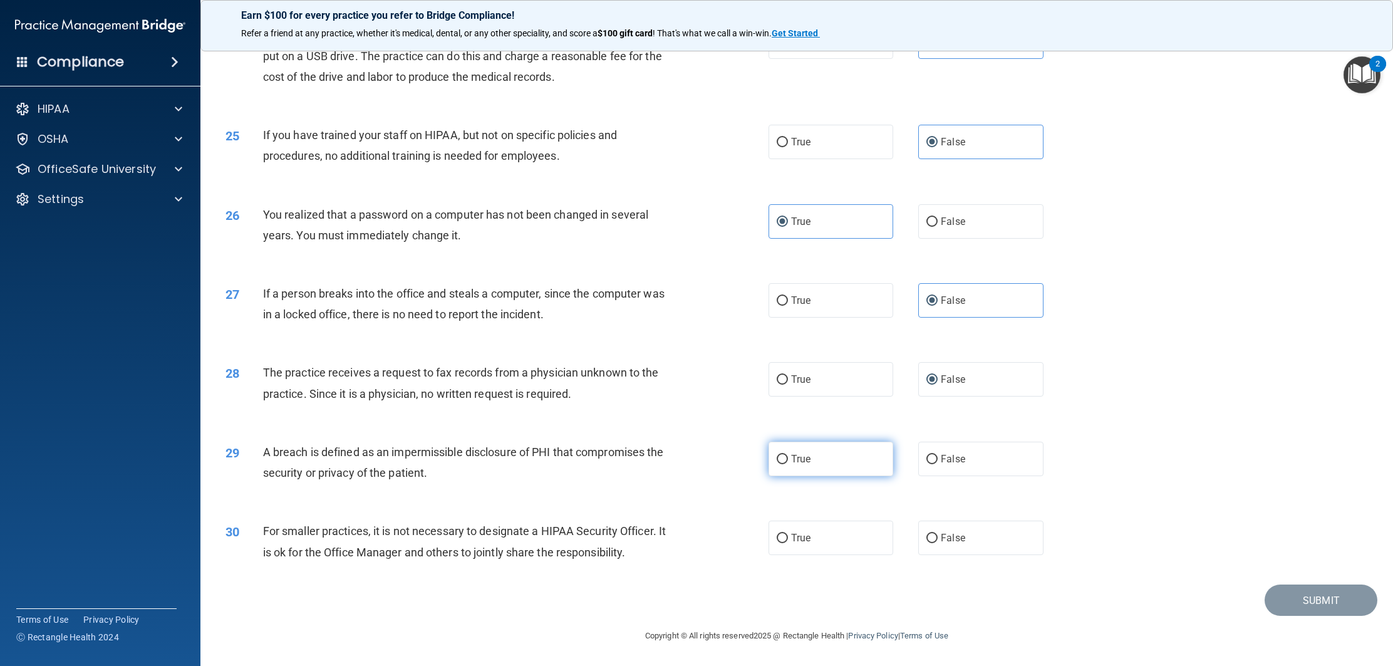
click at [788, 455] on input "True" at bounding box center [781, 459] width 11 height 9
radio input "true"
drag, startPoint x: 953, startPoint y: 539, endPoint x: 1006, endPoint y: 540, distance: 52.6
click at [953, 540] on span "False" at bounding box center [953, 538] width 24 height 12
click at [937, 540] on input "False" at bounding box center [931, 538] width 11 height 9
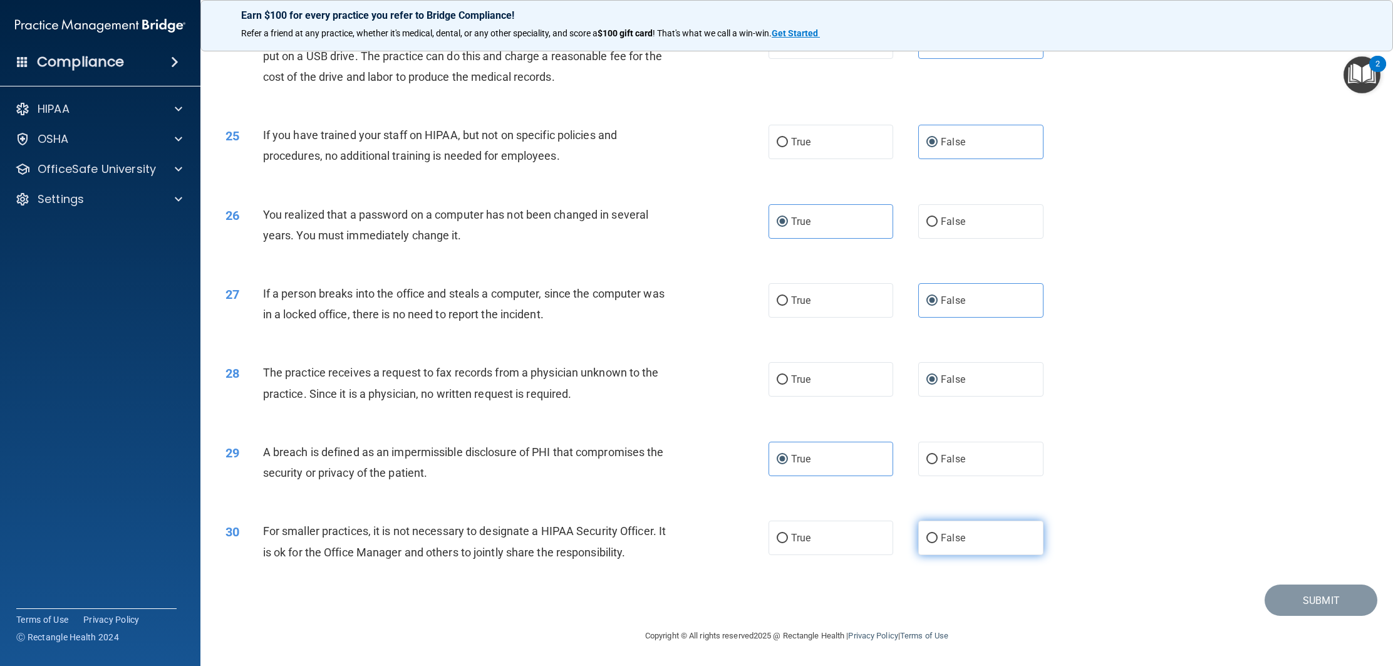
radio input "true"
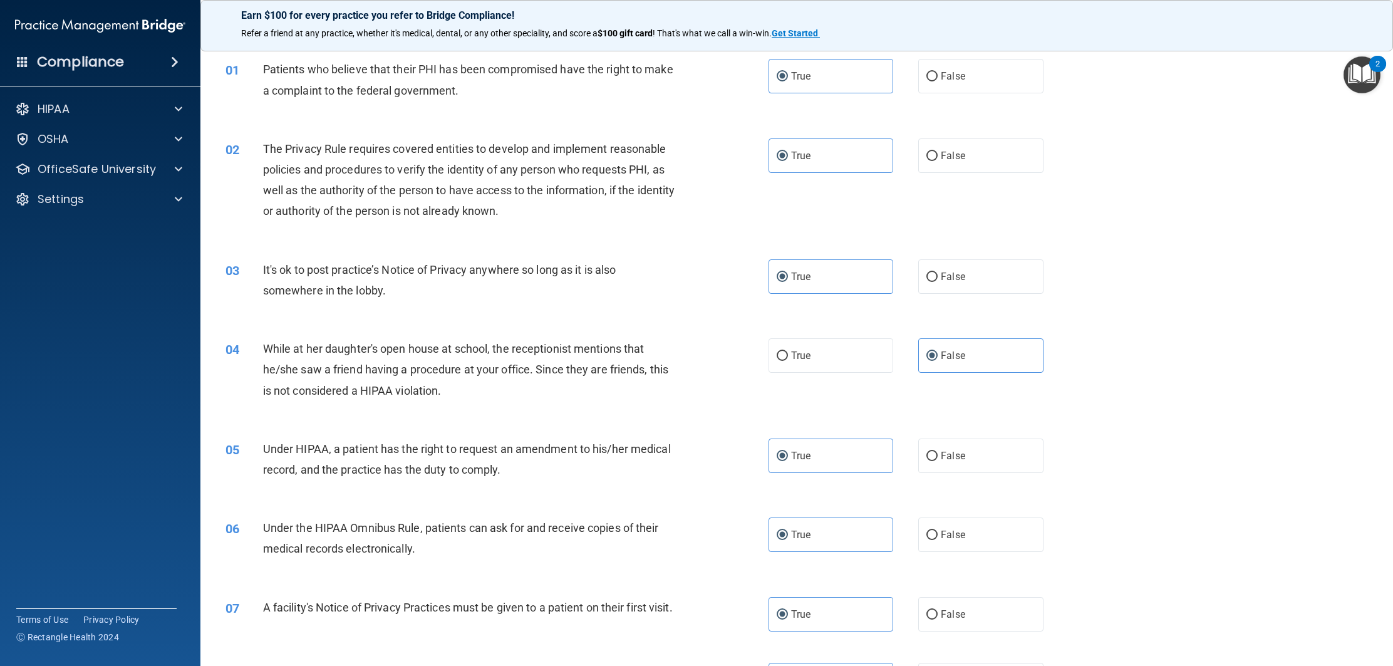
scroll to position [0, 0]
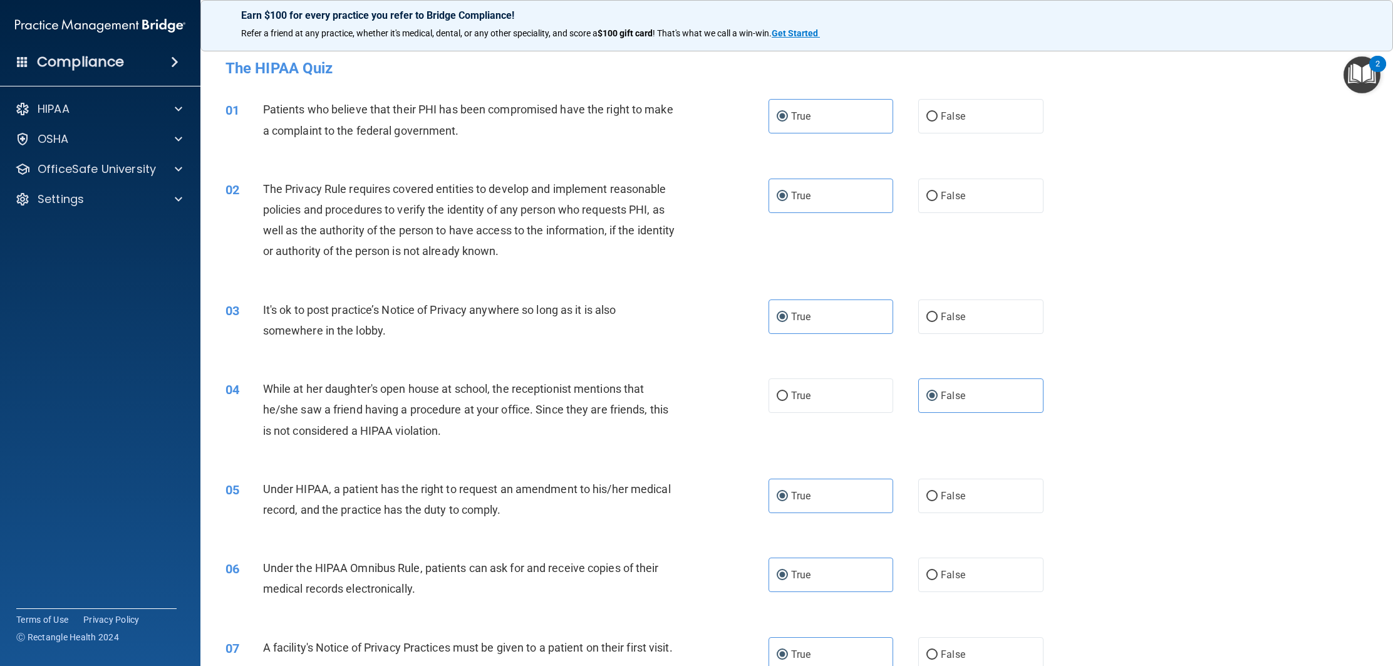
click at [1260, 324] on div "03 It's ok to post practice’s Notice of Privacy anywhere so long as it is also …" at bounding box center [796, 323] width 1161 height 79
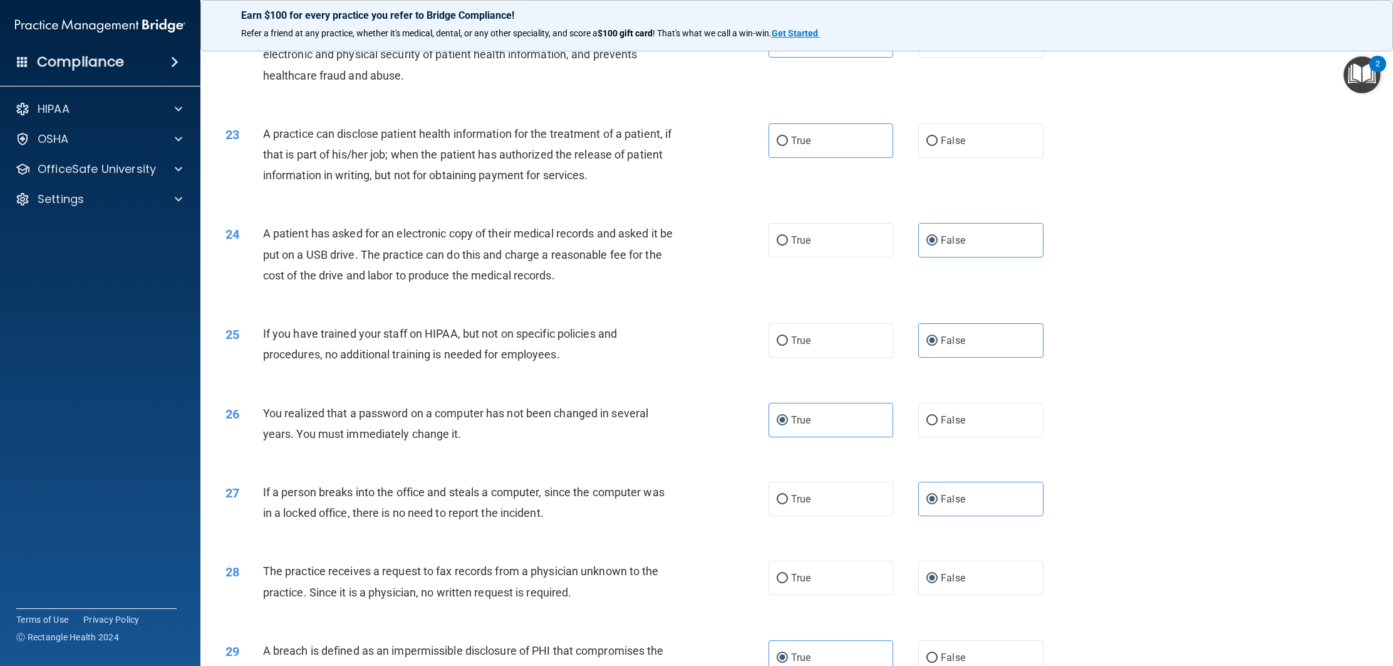
scroll to position [1785, 0]
click at [830, 155] on label "True" at bounding box center [830, 137] width 125 height 34
click at [788, 143] on input "True" at bounding box center [781, 137] width 11 height 9
radio input "true"
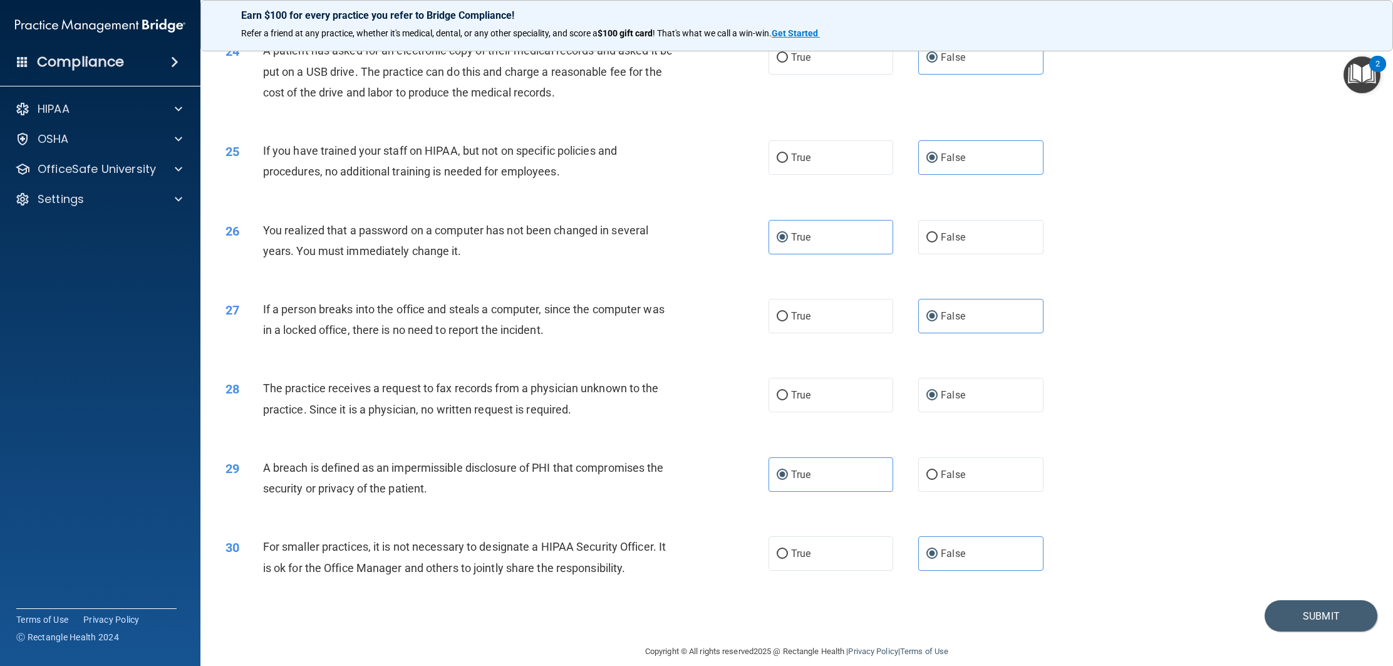
scroll to position [1994, 0]
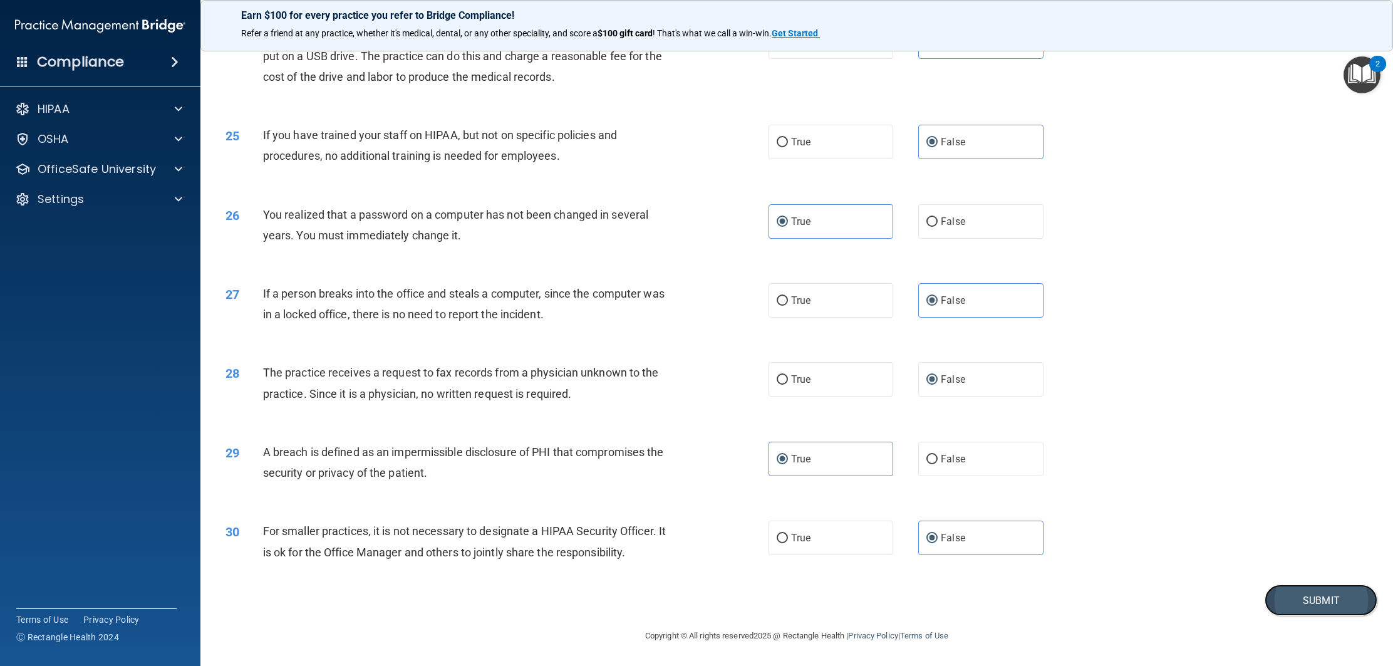
click at [1356, 605] on button "Submit" at bounding box center [1320, 600] width 113 height 32
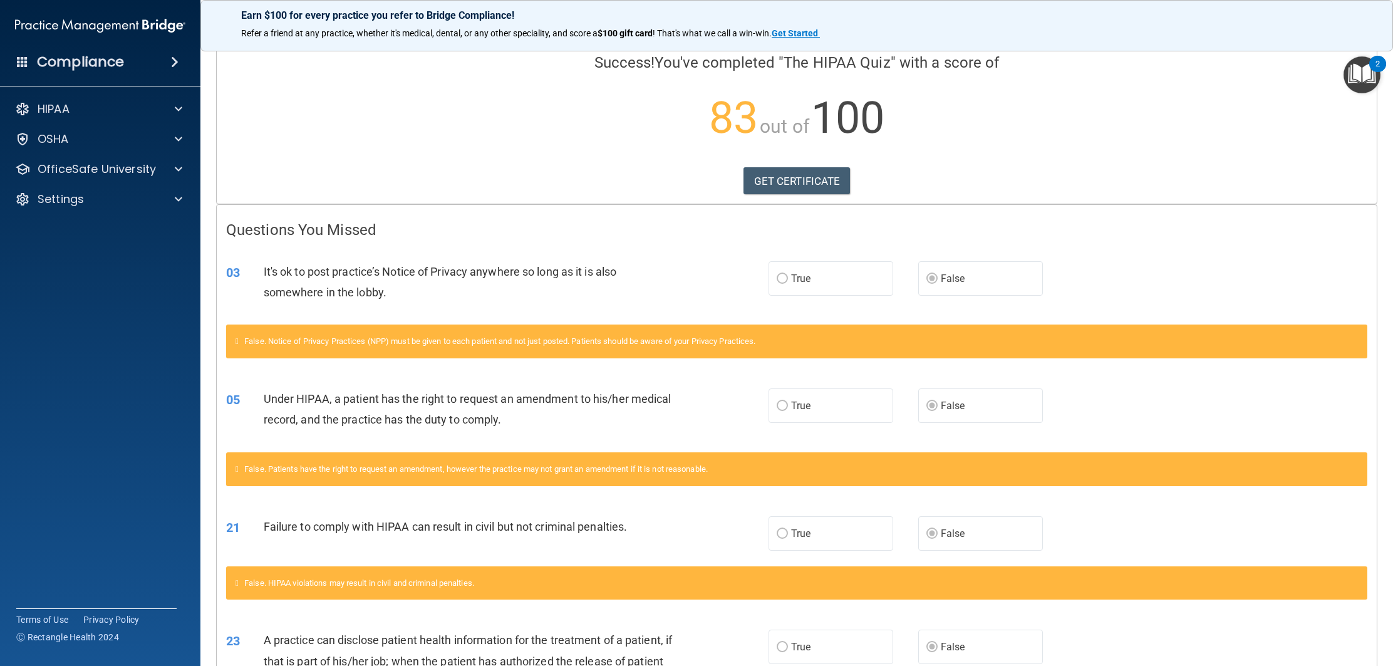
scroll to position [89, 0]
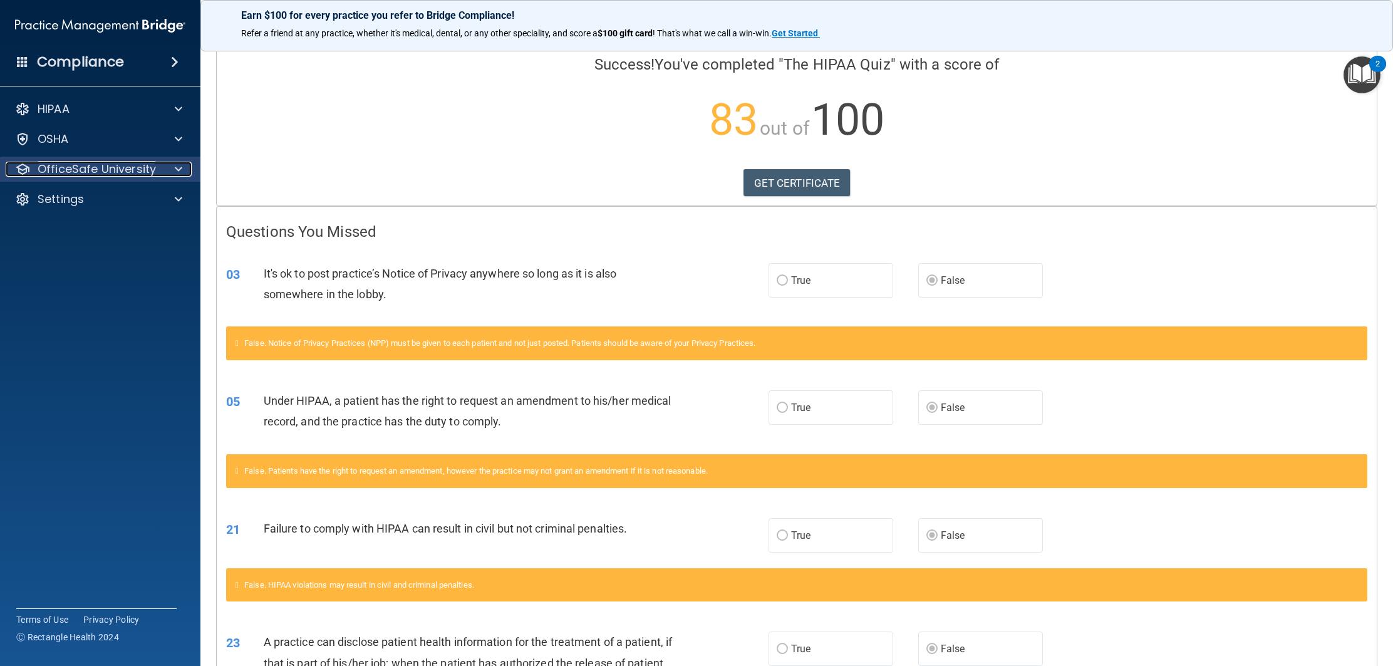
click at [142, 165] on p "OfficeSafe University" at bounding box center [97, 169] width 118 height 15
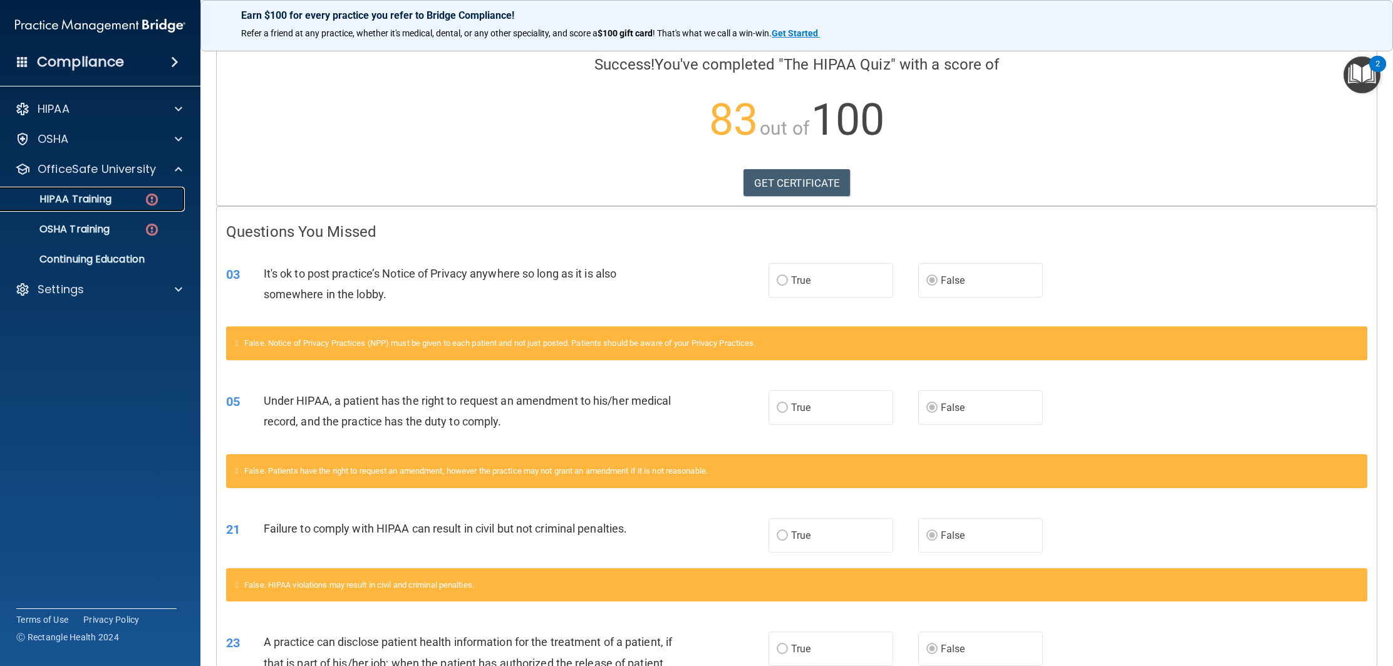
click at [116, 198] on div "HIPAA Training" at bounding box center [93, 199] width 171 height 13
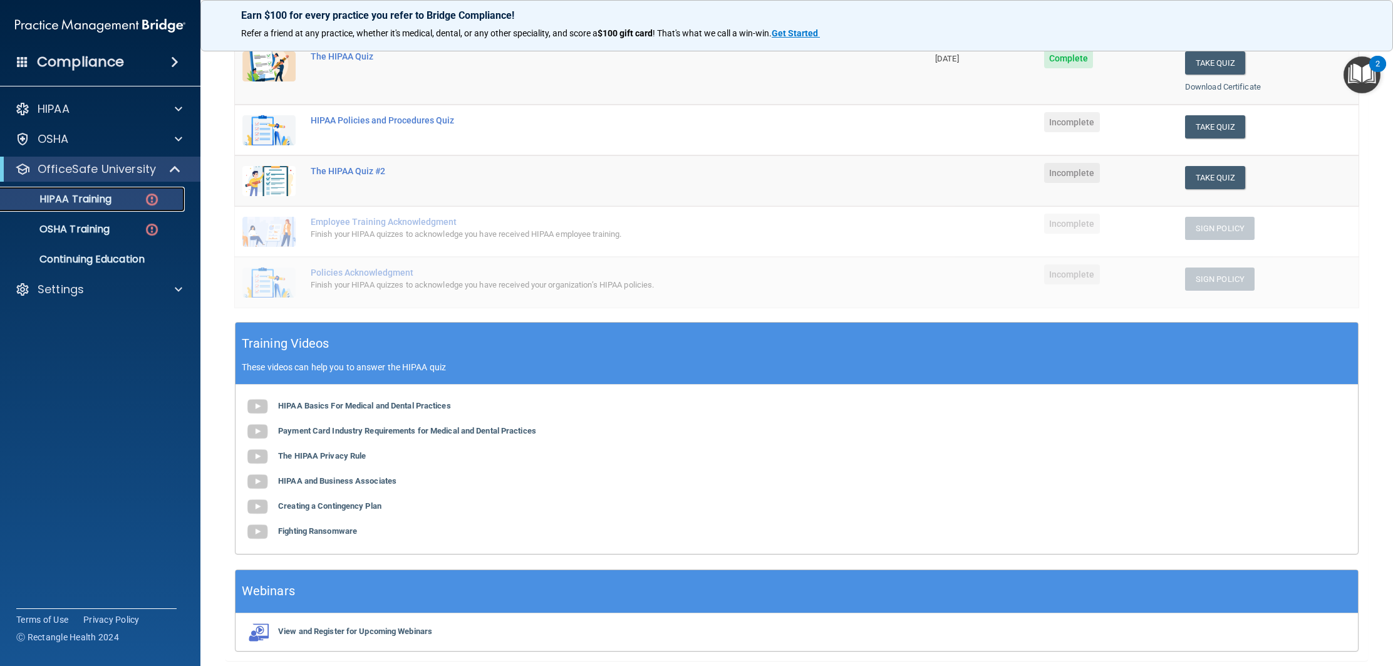
scroll to position [190, 0]
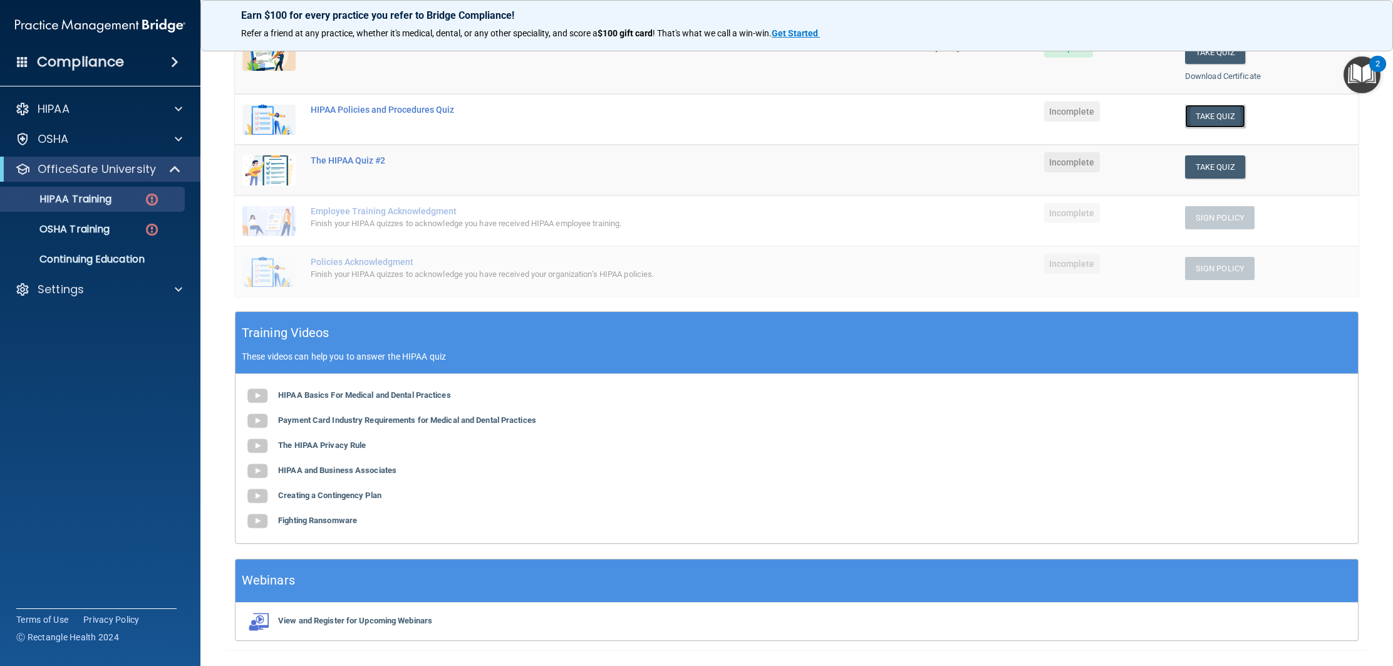
click at [1207, 117] on button "Take Quiz" at bounding box center [1215, 116] width 60 height 23
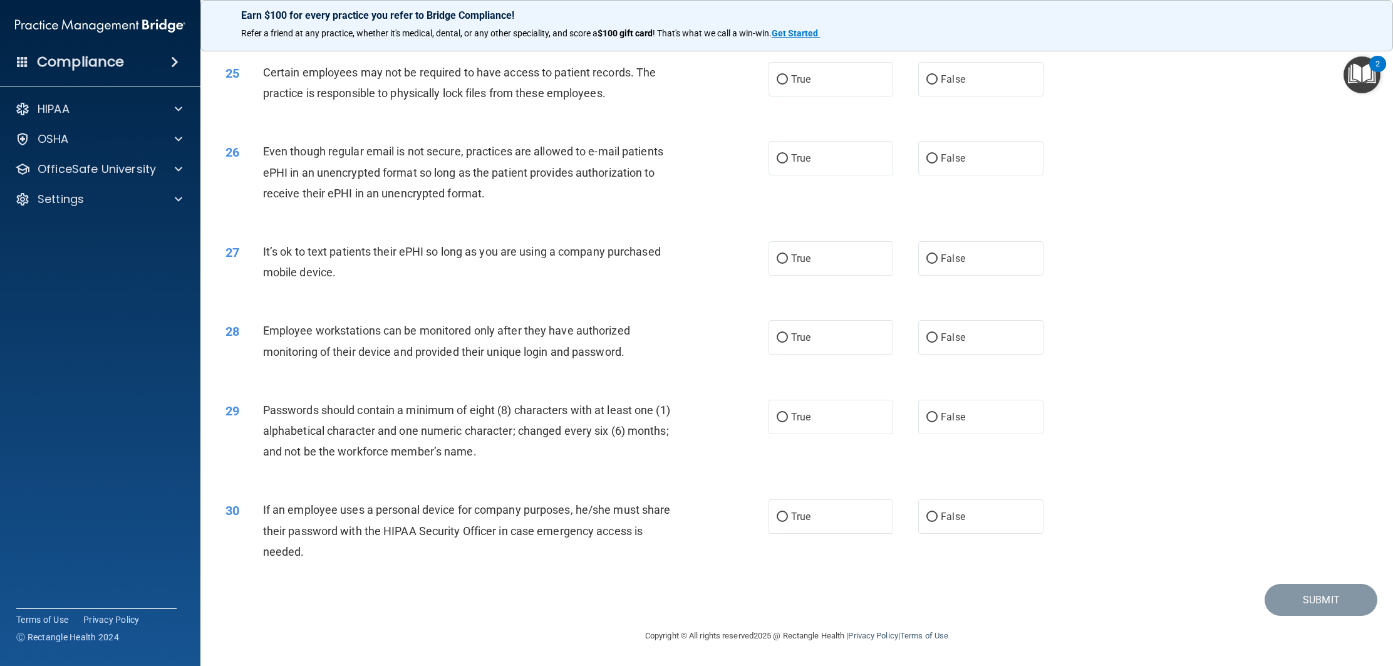
scroll to position [2173, 0]
click at [1186, 520] on div "30 If an employee uses a personal device for company purposes, he/she must shar…" at bounding box center [796, 533] width 1161 height 100
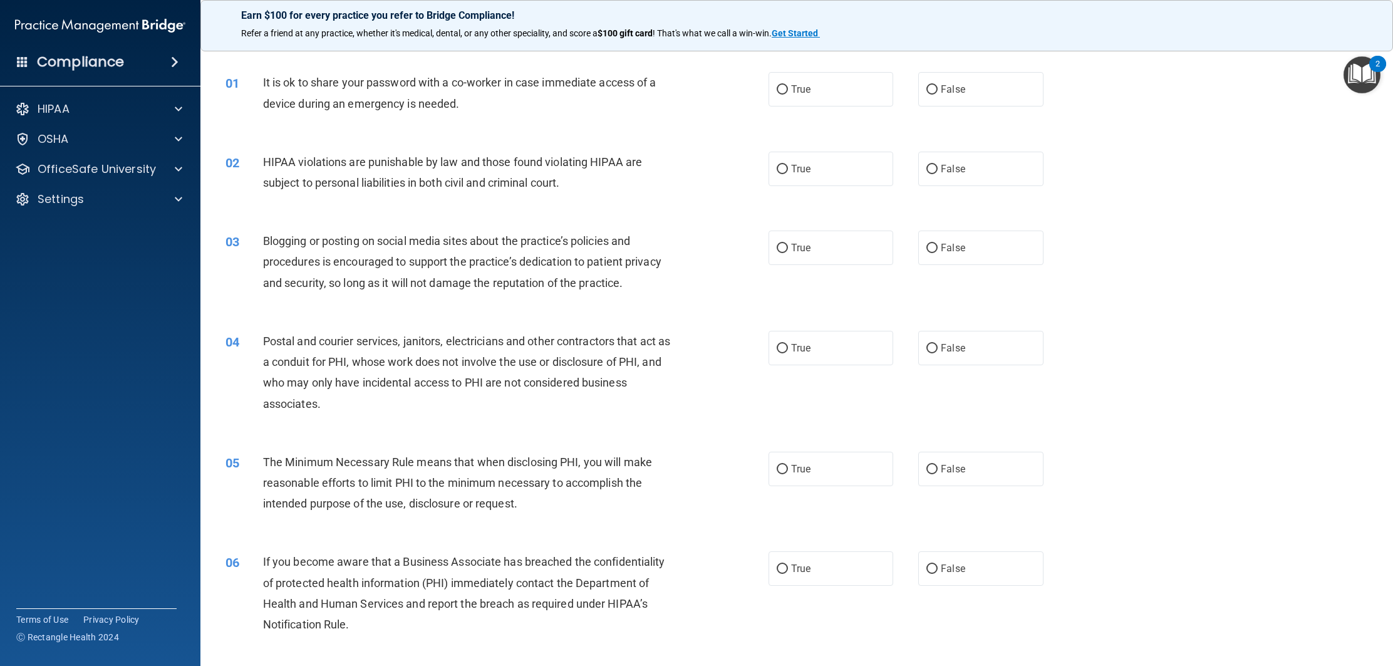
scroll to position [0, 0]
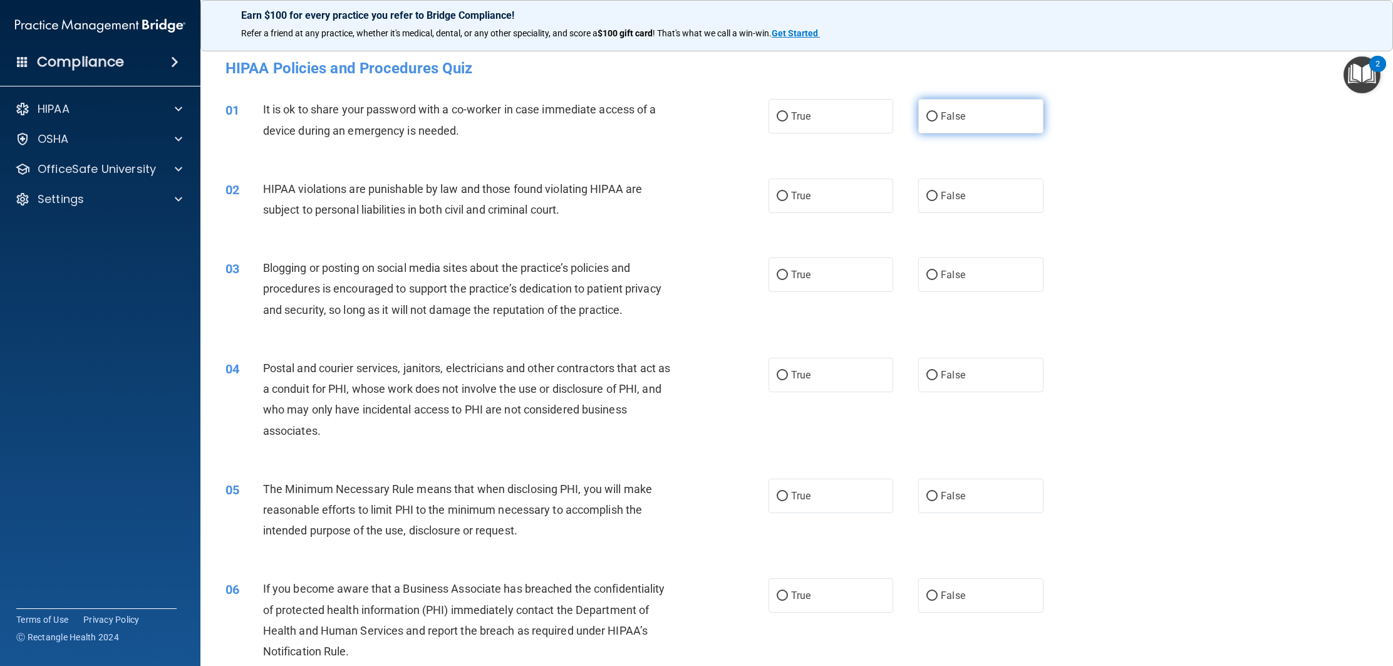
click at [937, 110] on label "False" at bounding box center [980, 116] width 125 height 34
click at [937, 112] on input "False" at bounding box center [931, 116] width 11 height 9
radio input "true"
click at [787, 204] on label "True" at bounding box center [830, 195] width 125 height 34
click at [787, 201] on input "True" at bounding box center [781, 196] width 11 height 9
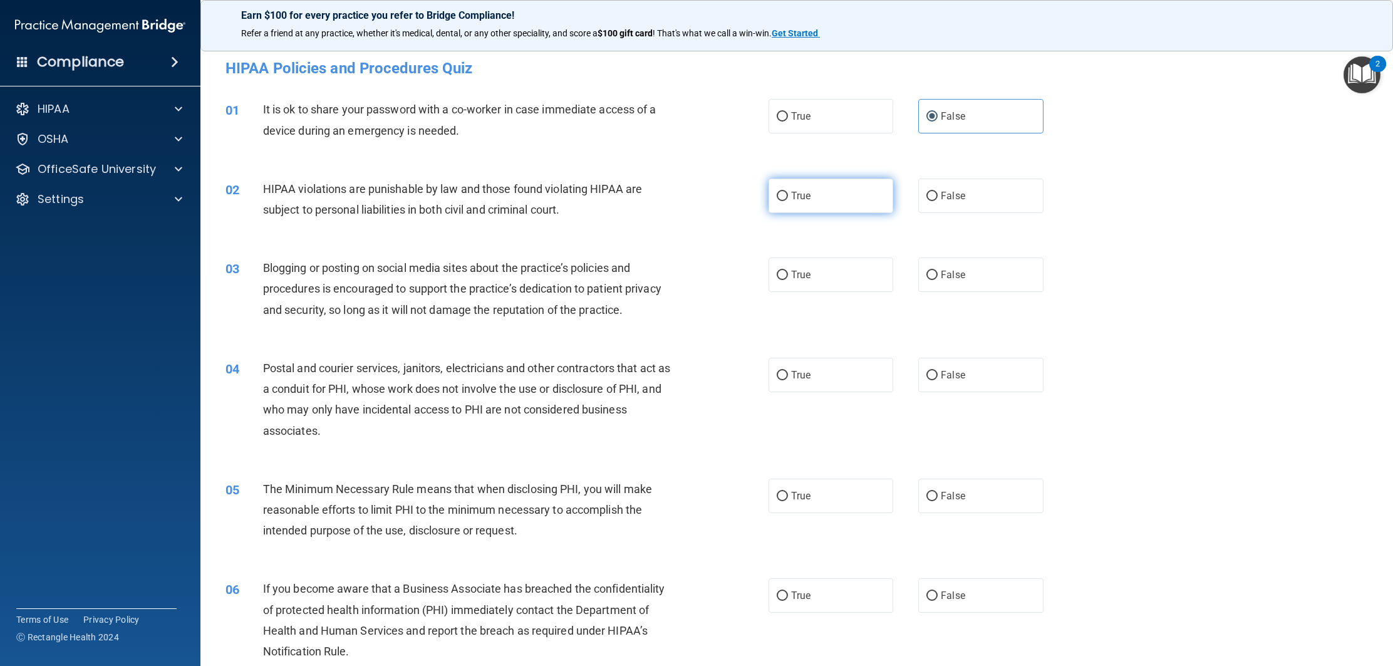
radio input "true"
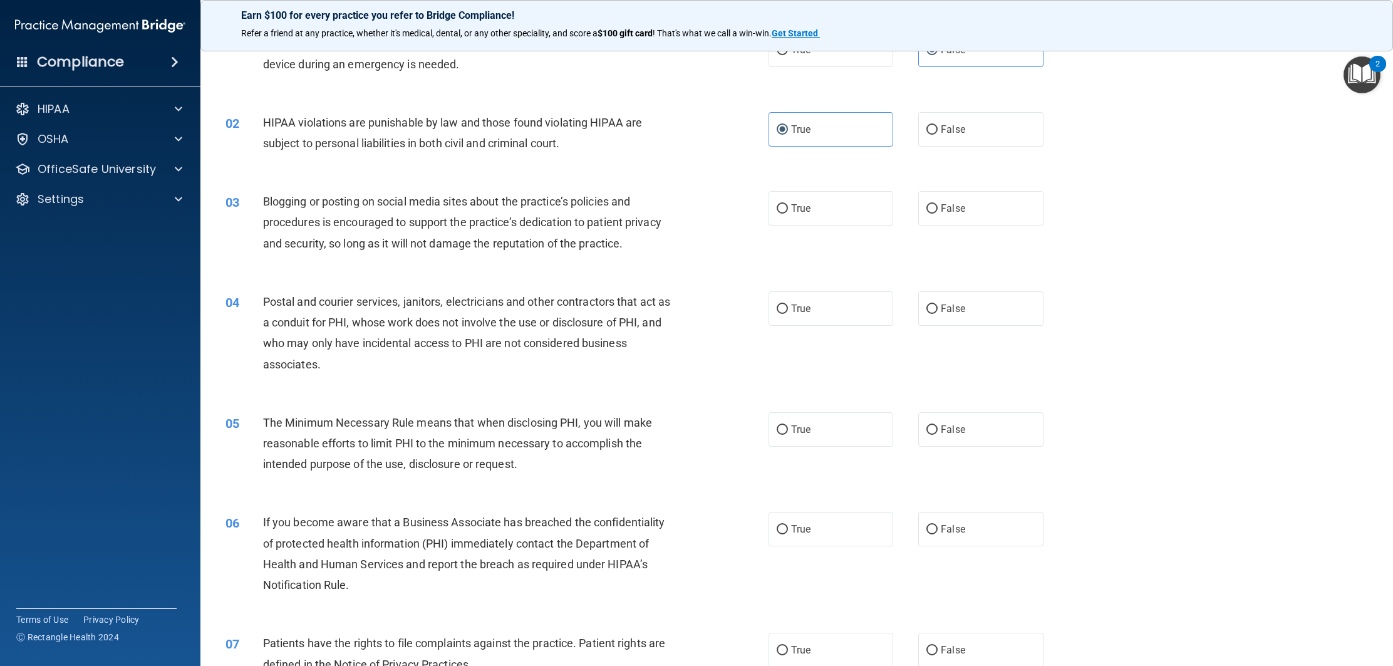
scroll to position [71, 0]
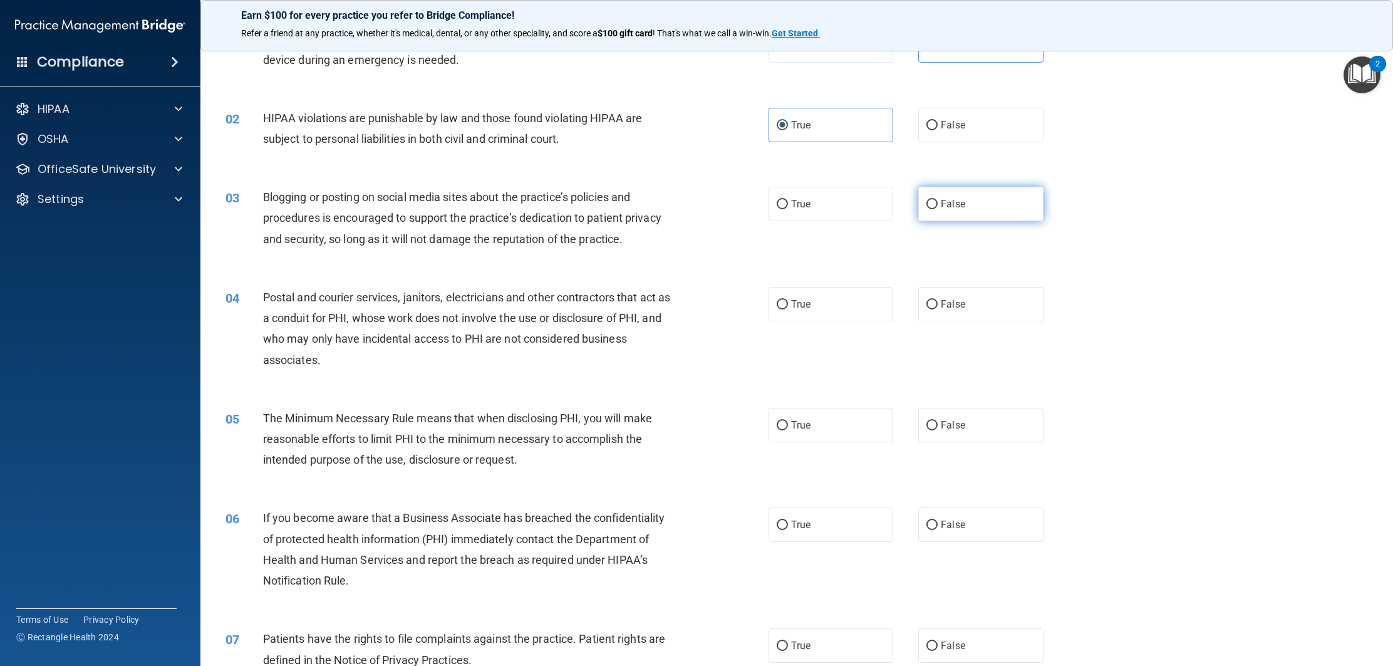
click at [954, 217] on label "False" at bounding box center [980, 204] width 125 height 34
click at [937, 209] on input "False" at bounding box center [931, 204] width 11 height 9
radio input "true"
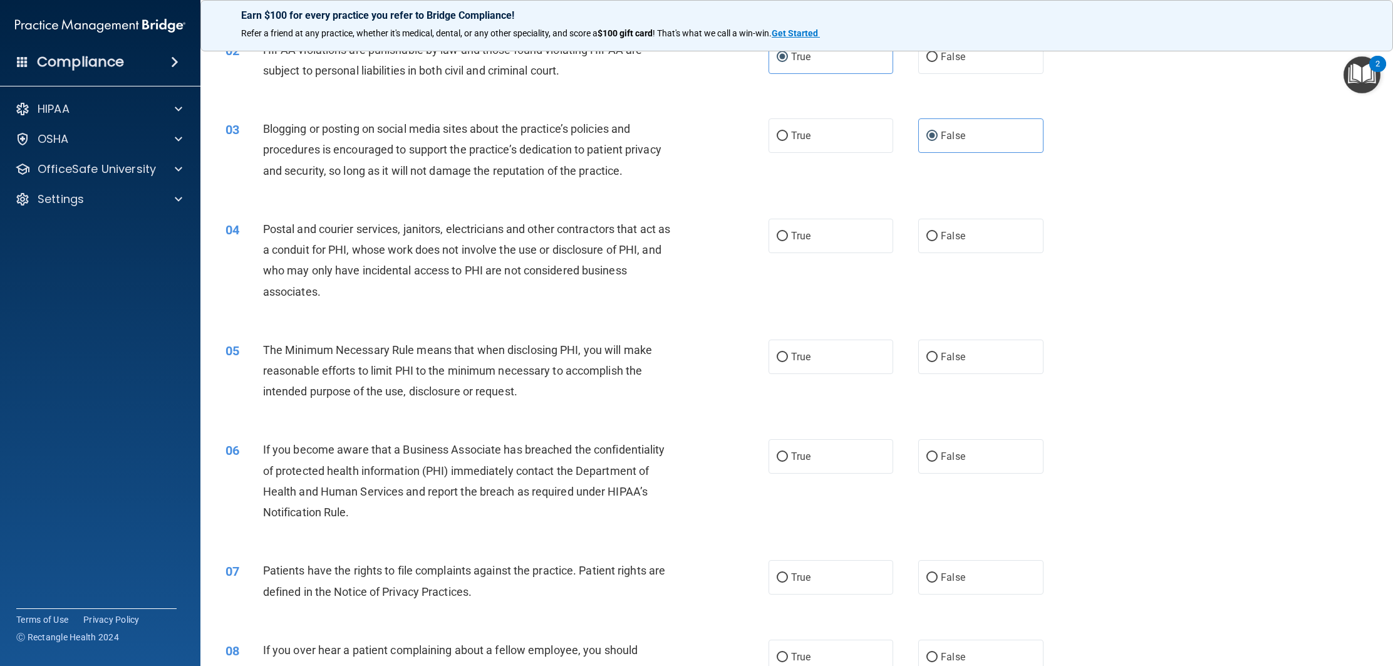
scroll to position [140, 0]
click at [779, 146] on label "True" at bounding box center [830, 134] width 125 height 34
click at [779, 140] on input "True" at bounding box center [781, 134] width 11 height 9
radio input "true"
radio input "false"
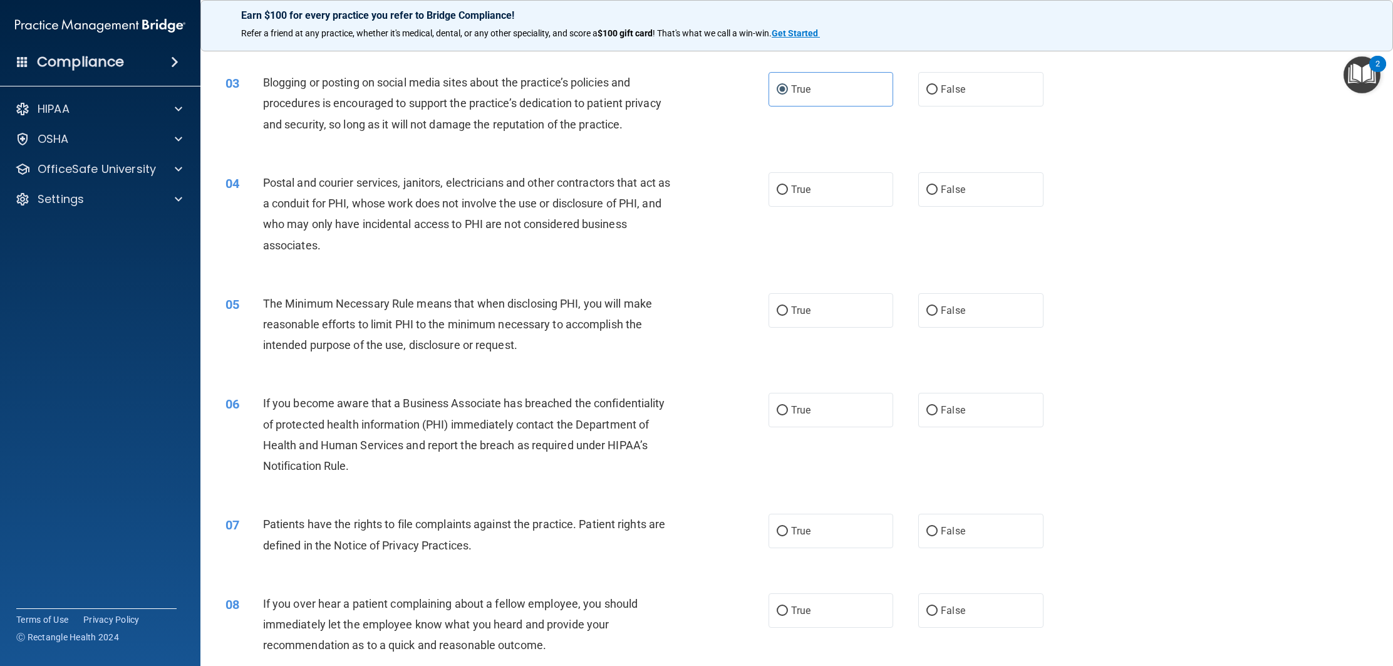
scroll to position [186, 0]
click at [830, 187] on label "True" at bounding box center [830, 189] width 125 height 34
click at [788, 187] on input "True" at bounding box center [781, 189] width 11 height 9
radio input "true"
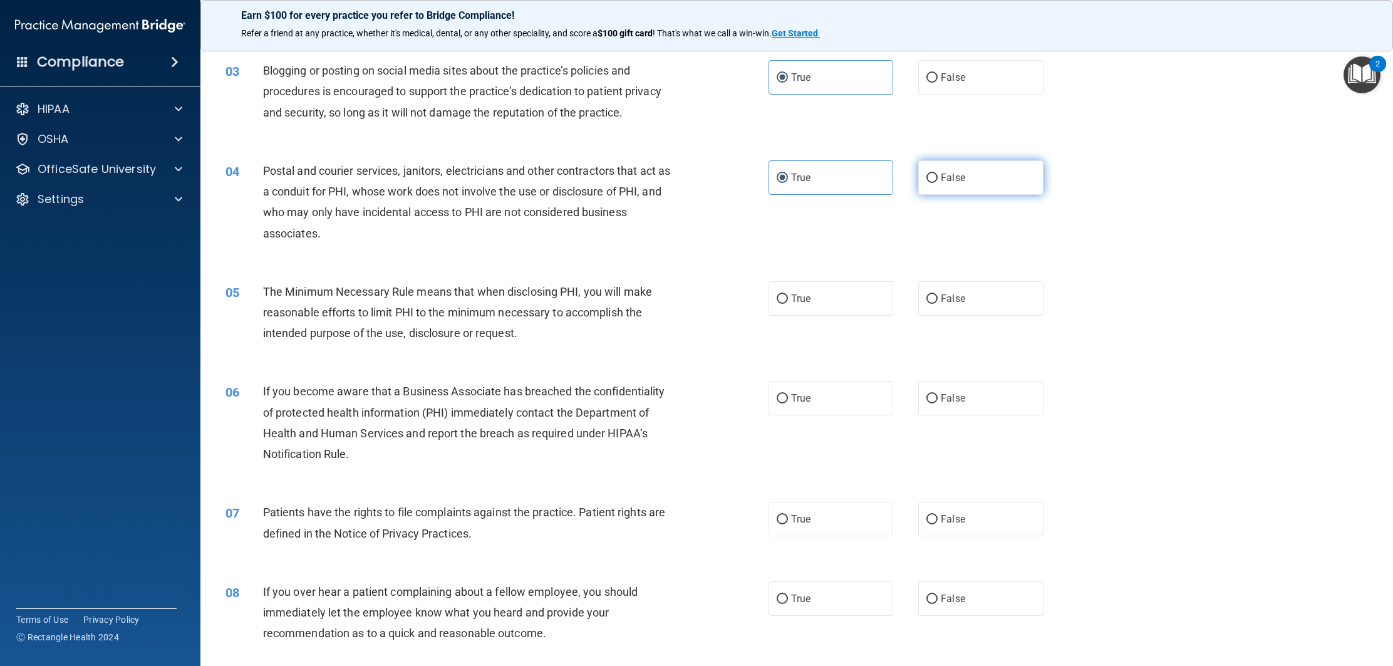
scroll to position [200, 0]
click at [942, 187] on label "False" at bounding box center [980, 175] width 125 height 34
click at [937, 180] on input "False" at bounding box center [931, 175] width 11 height 9
radio input "true"
radio input "false"
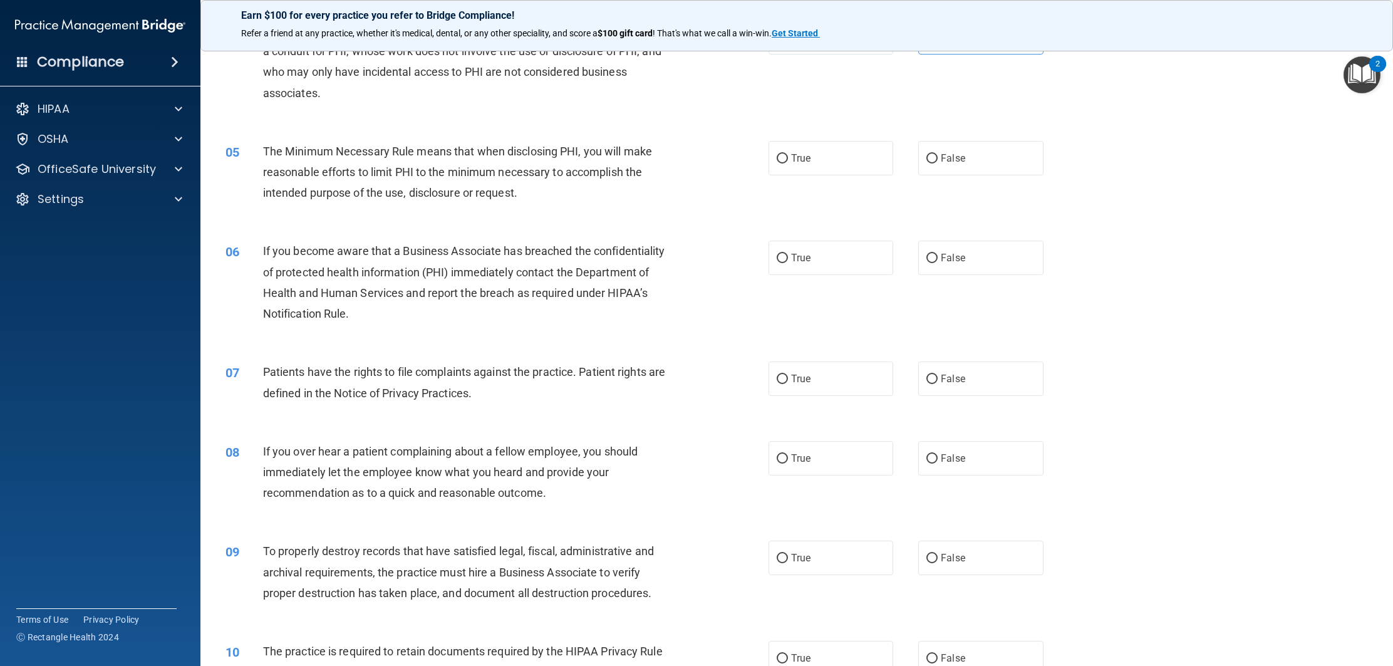
scroll to position [346, 0]
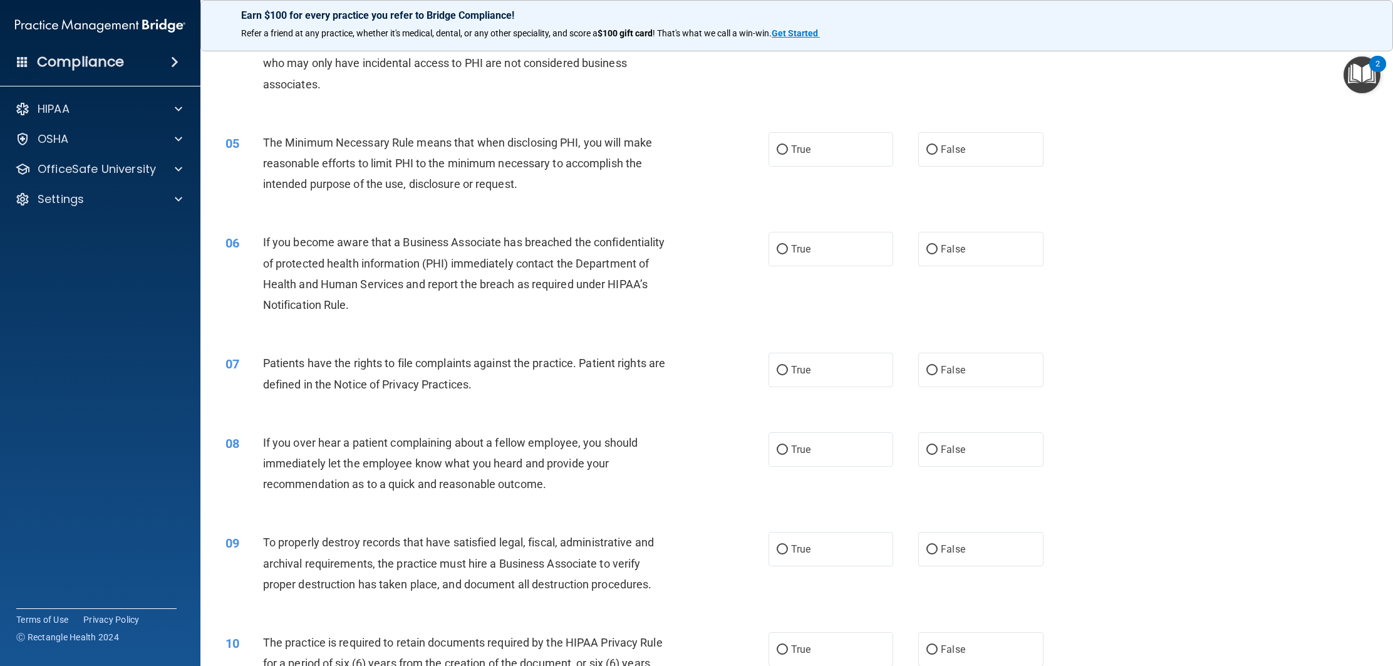
drag, startPoint x: 819, startPoint y: 158, endPoint x: 788, endPoint y: 170, distance: 33.1
click at [817, 158] on label "True" at bounding box center [830, 149] width 125 height 34
click at [788, 155] on input "True" at bounding box center [781, 149] width 11 height 9
radio input "true"
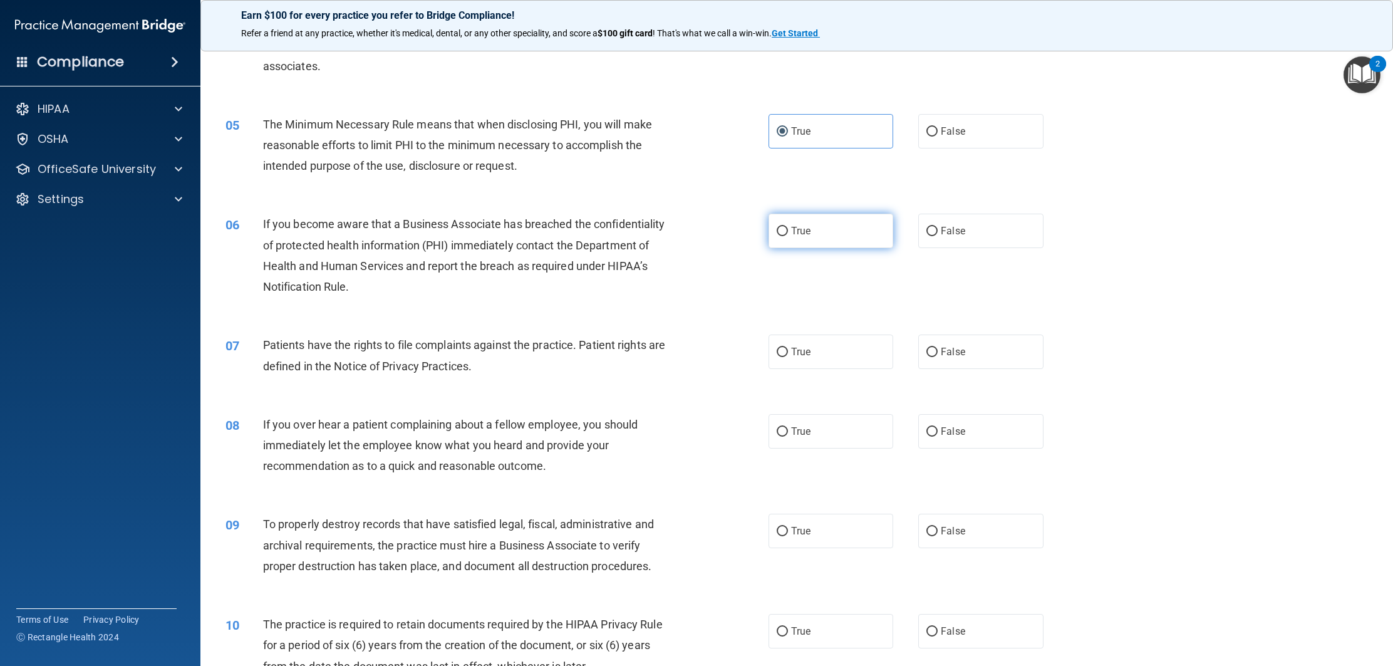
drag, startPoint x: 805, startPoint y: 232, endPoint x: 797, endPoint y: 234, distance: 8.4
click at [802, 233] on span "True" at bounding box center [800, 231] width 19 height 12
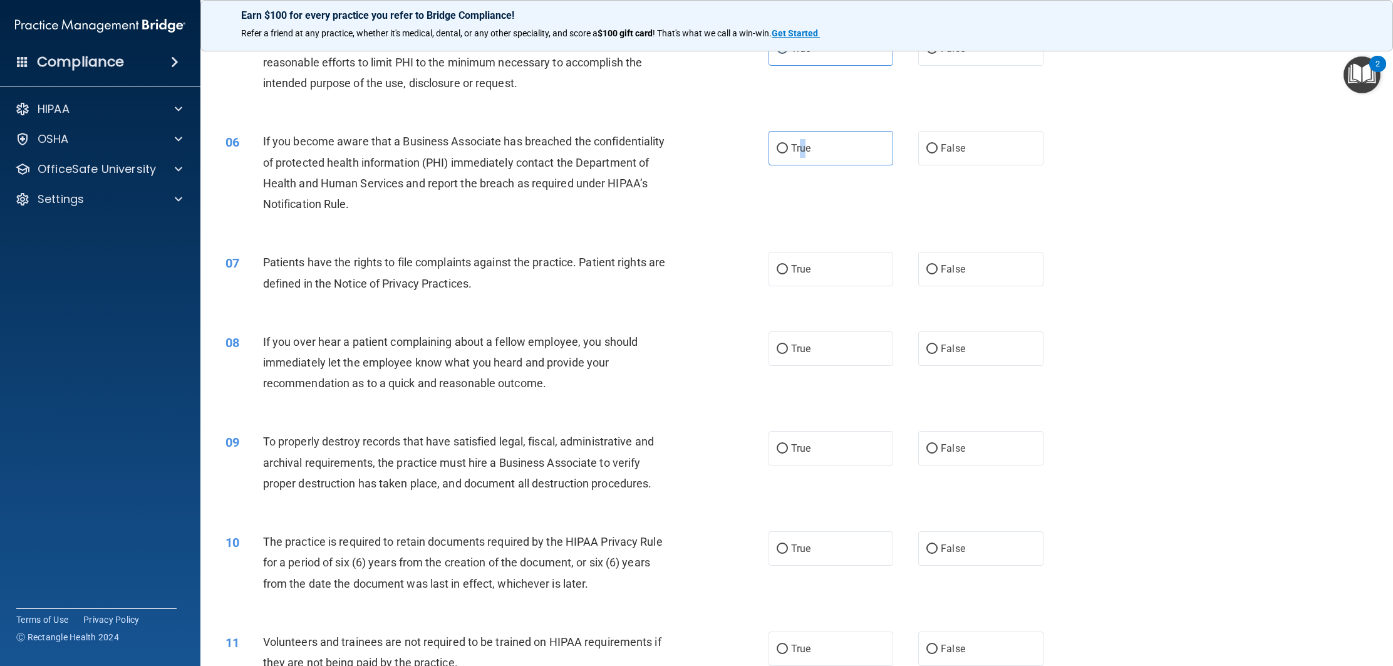
scroll to position [445, 0]
click at [785, 169] on div "06 If you become aware that a Business Associate has breached the confidentiali…" at bounding box center [497, 178] width 580 height 90
click at [780, 152] on input "True" at bounding box center [781, 151] width 11 height 9
radio input "true"
click at [723, 207] on div "06 If you become aware that a Business Associate has breached the confidentiali…" at bounding box center [497, 178] width 580 height 90
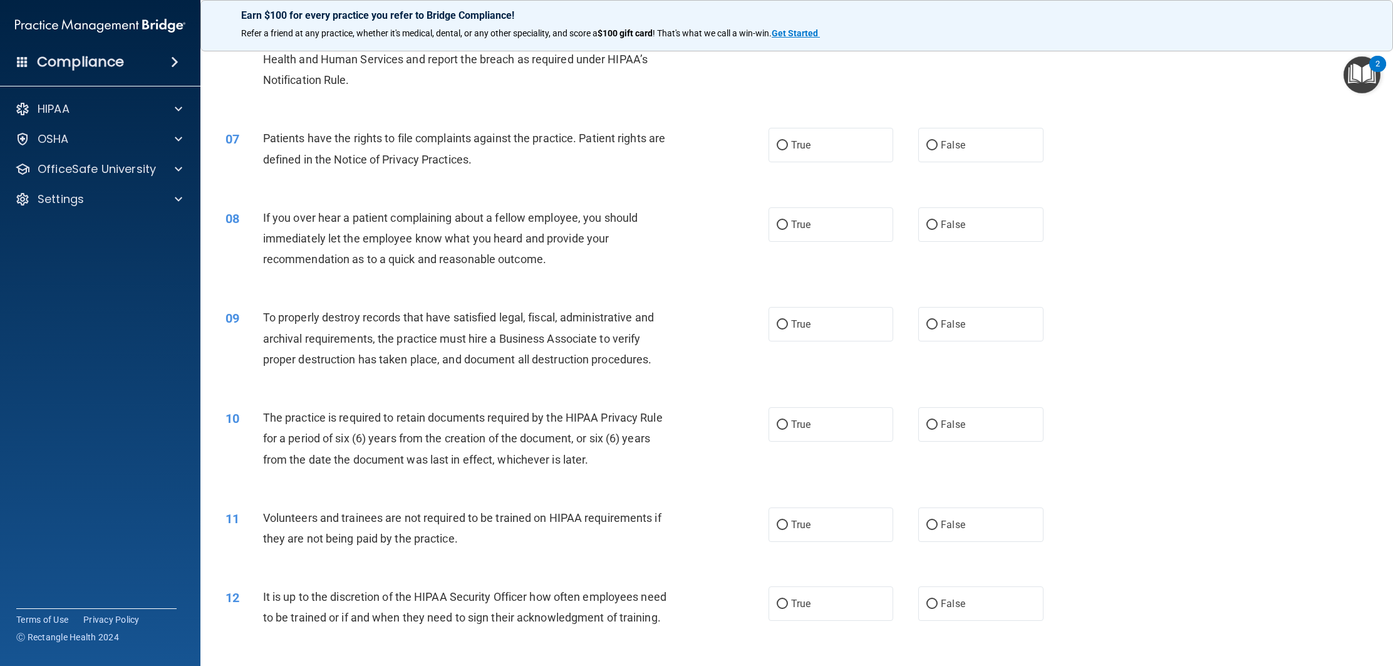
scroll to position [570, 0]
click at [783, 167] on div "07 Patients have the rights to file complaints against the practice. Patient ri…" at bounding box center [497, 152] width 580 height 48
click at [786, 155] on label "True" at bounding box center [830, 145] width 125 height 34
click at [786, 151] on input "True" at bounding box center [781, 146] width 11 height 9
radio input "true"
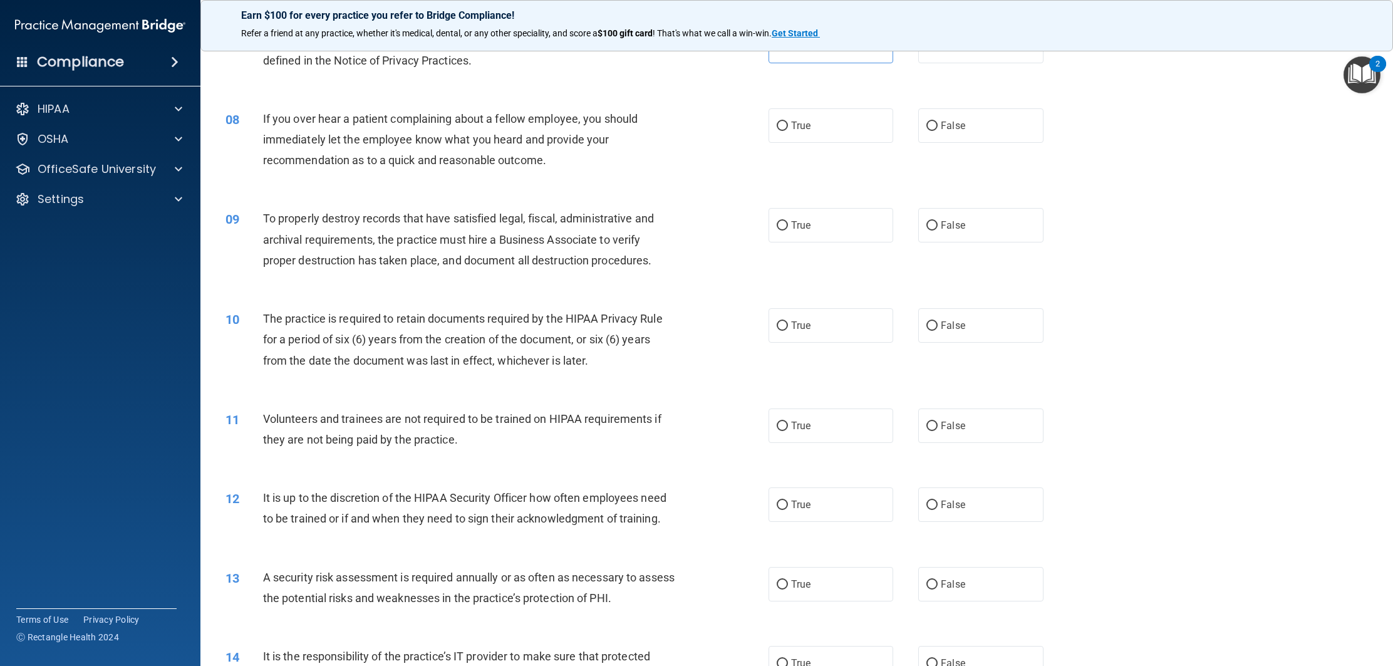
scroll to position [679, 0]
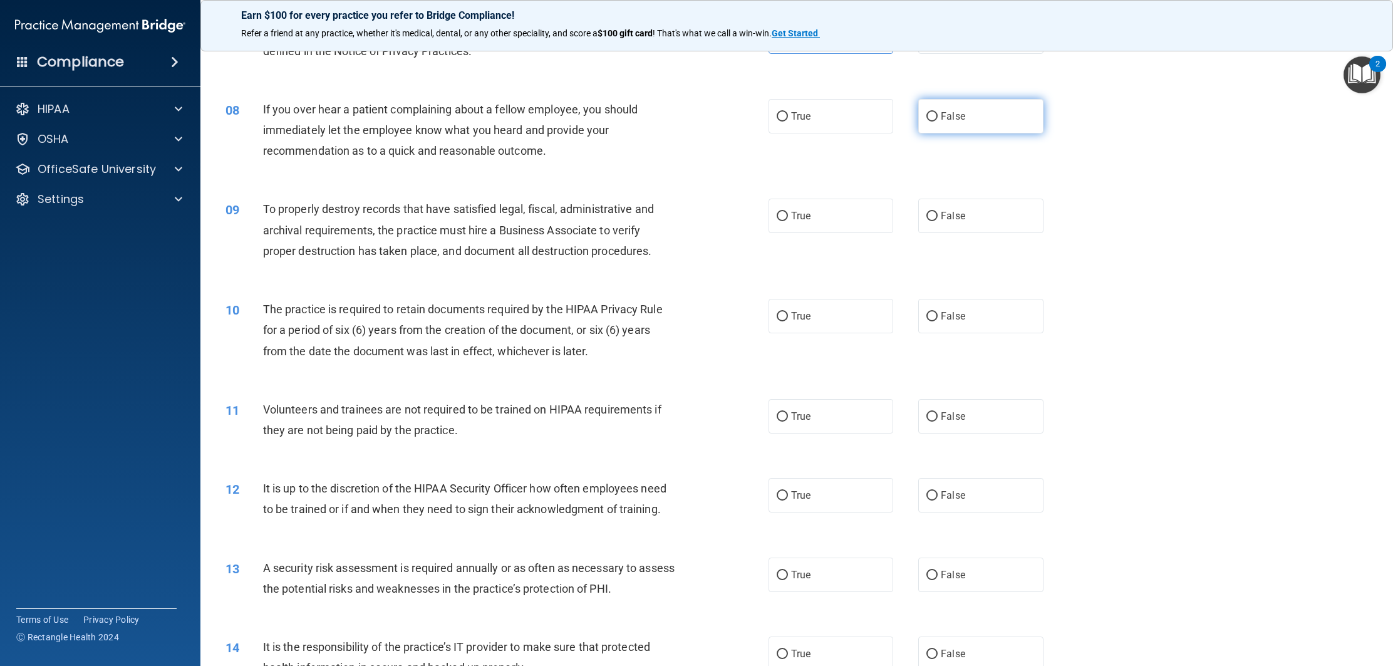
click at [959, 125] on label "False" at bounding box center [980, 116] width 125 height 34
click at [937, 121] on input "False" at bounding box center [931, 116] width 11 height 9
radio input "true"
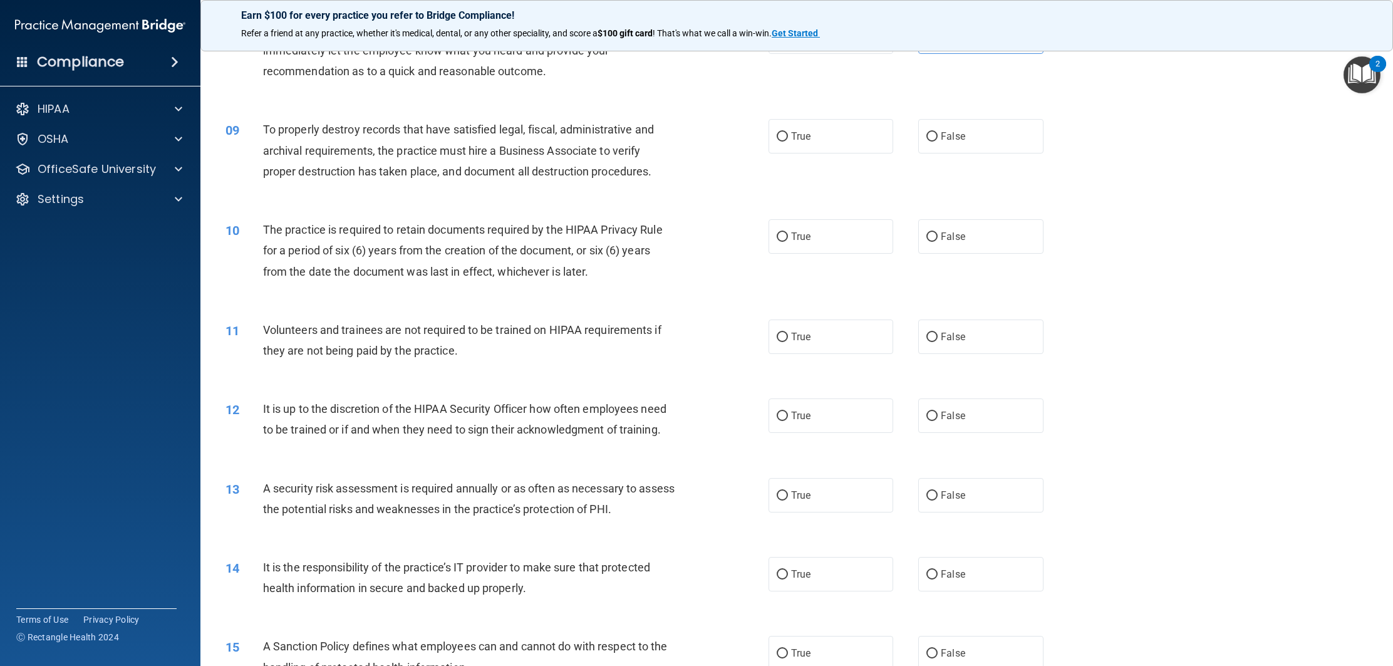
scroll to position [736, 0]
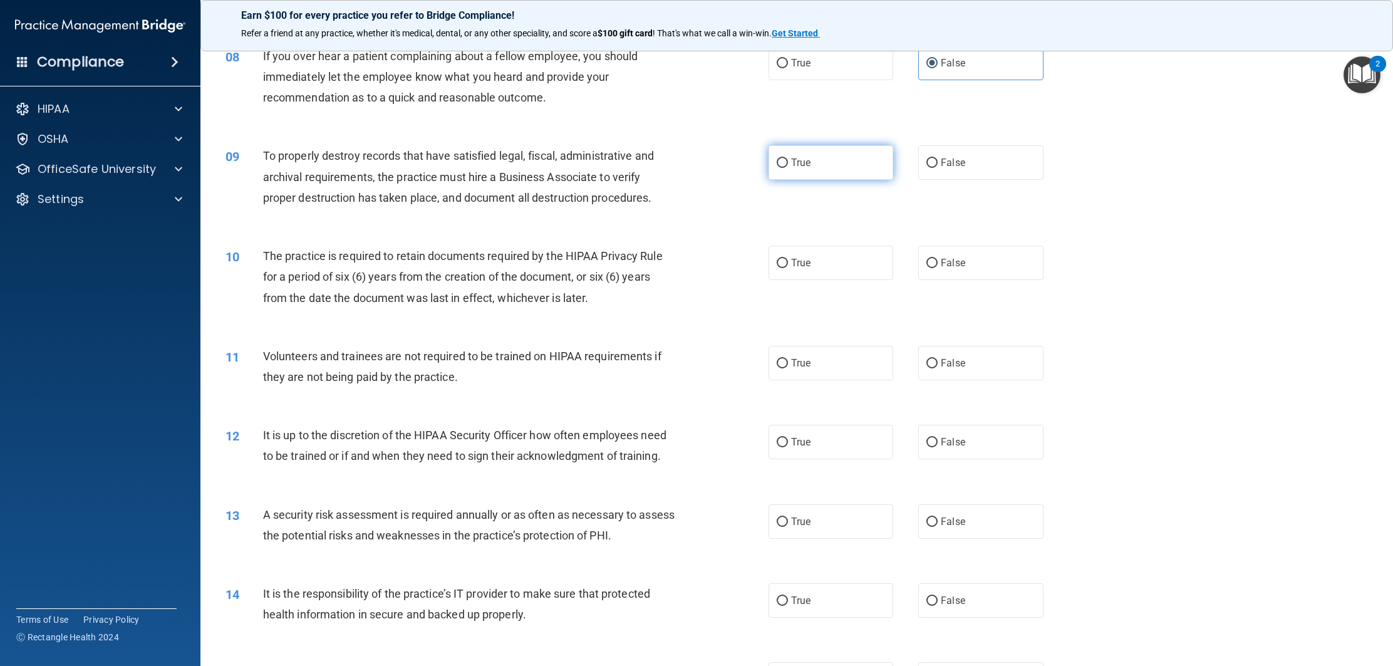
click at [833, 167] on label "True" at bounding box center [830, 162] width 125 height 34
click at [788, 167] on input "True" at bounding box center [781, 162] width 11 height 9
radio input "true"
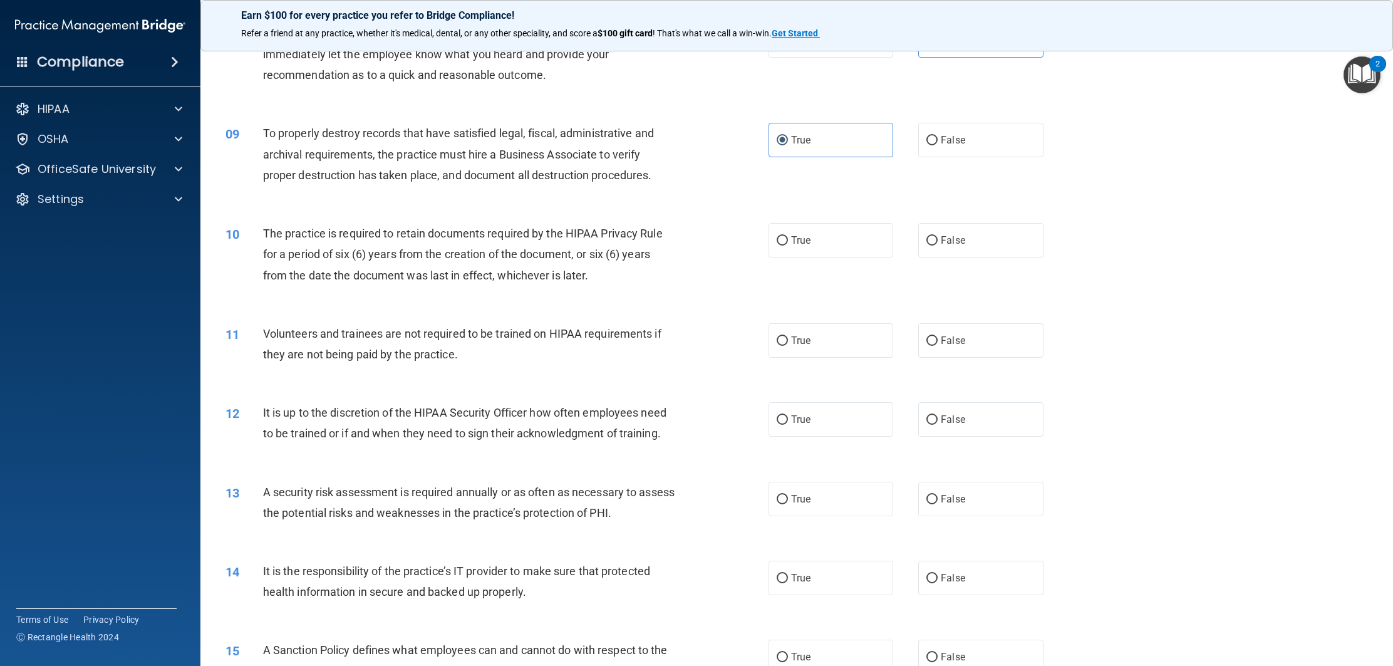
scroll to position [753, 0]
click at [719, 187] on div "09 To properly destroy records that have satisfied legal, fiscal, administrativ…" at bounding box center [497, 159] width 580 height 69
click at [776, 190] on div "09 To properly destroy records that have satisfied legal, fiscal, administrativ…" at bounding box center [497, 159] width 580 height 69
click at [821, 190] on div "09 To properly destroy records that have satisfied legal, fiscal, administrativ…" at bounding box center [796, 160] width 1161 height 100
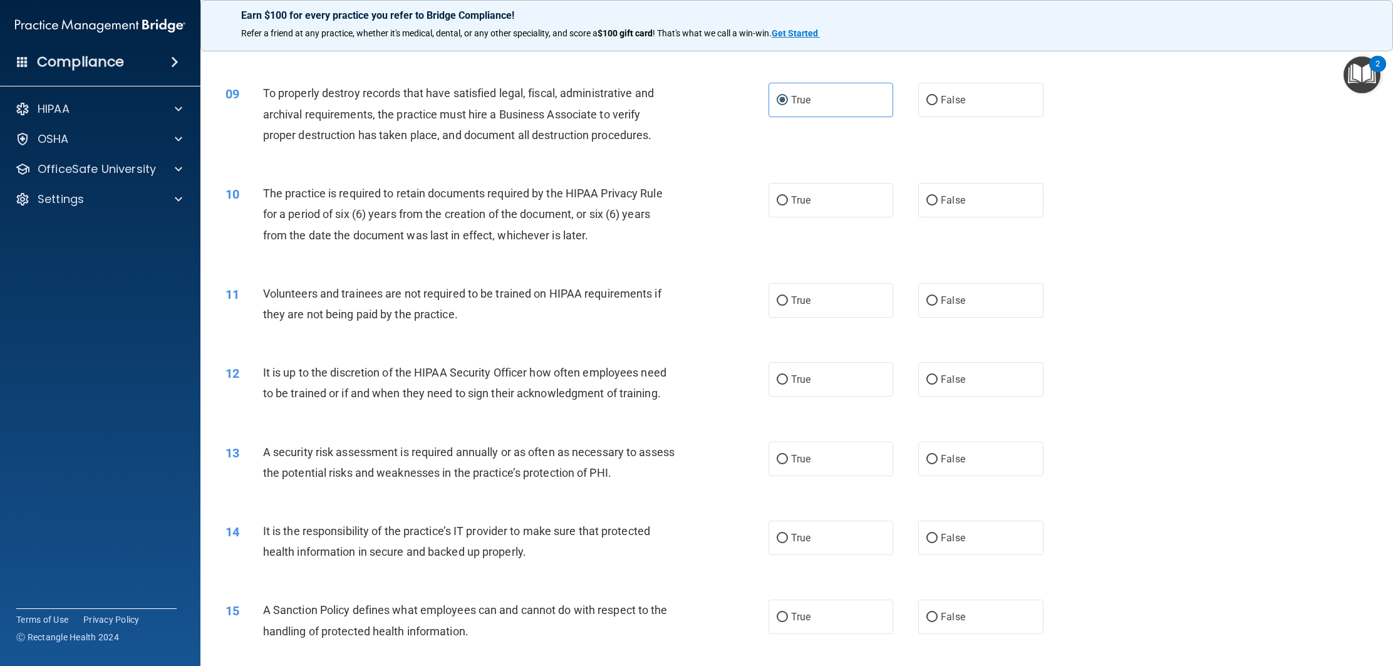
scroll to position [805, 0]
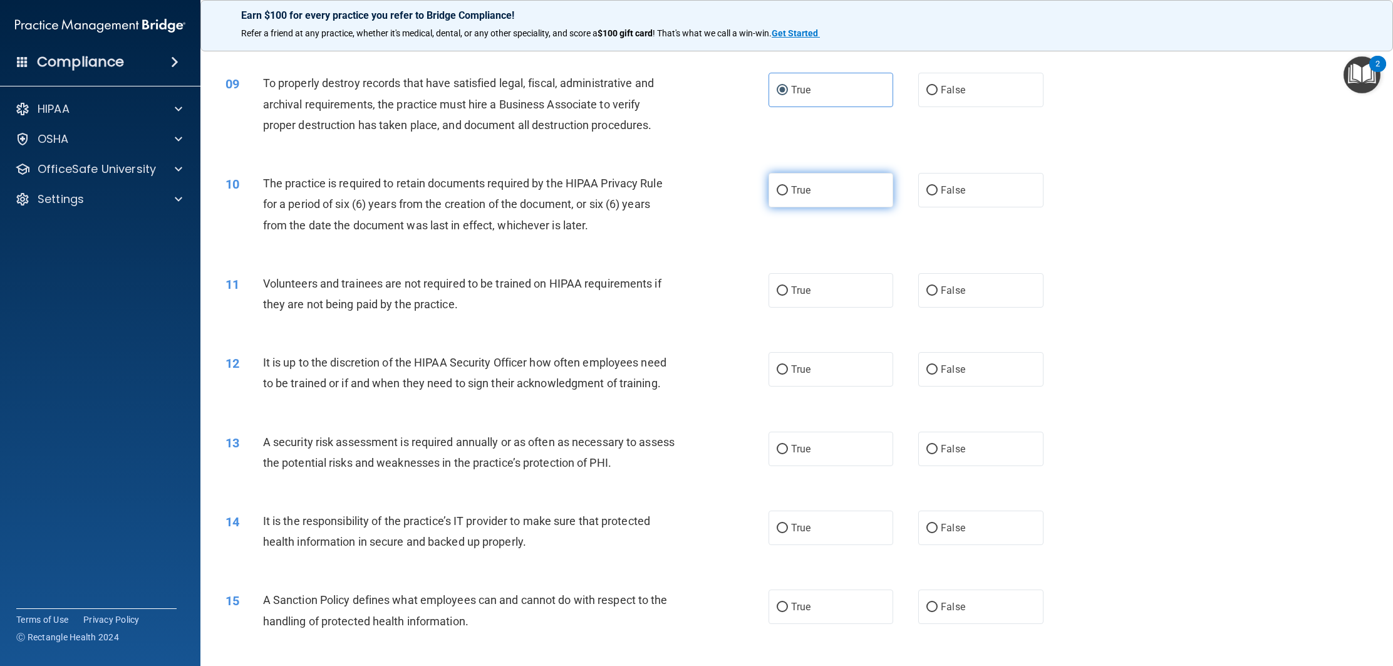
click at [823, 195] on label "True" at bounding box center [830, 190] width 125 height 34
click at [788, 195] on input "True" at bounding box center [781, 190] width 11 height 9
radio input "true"
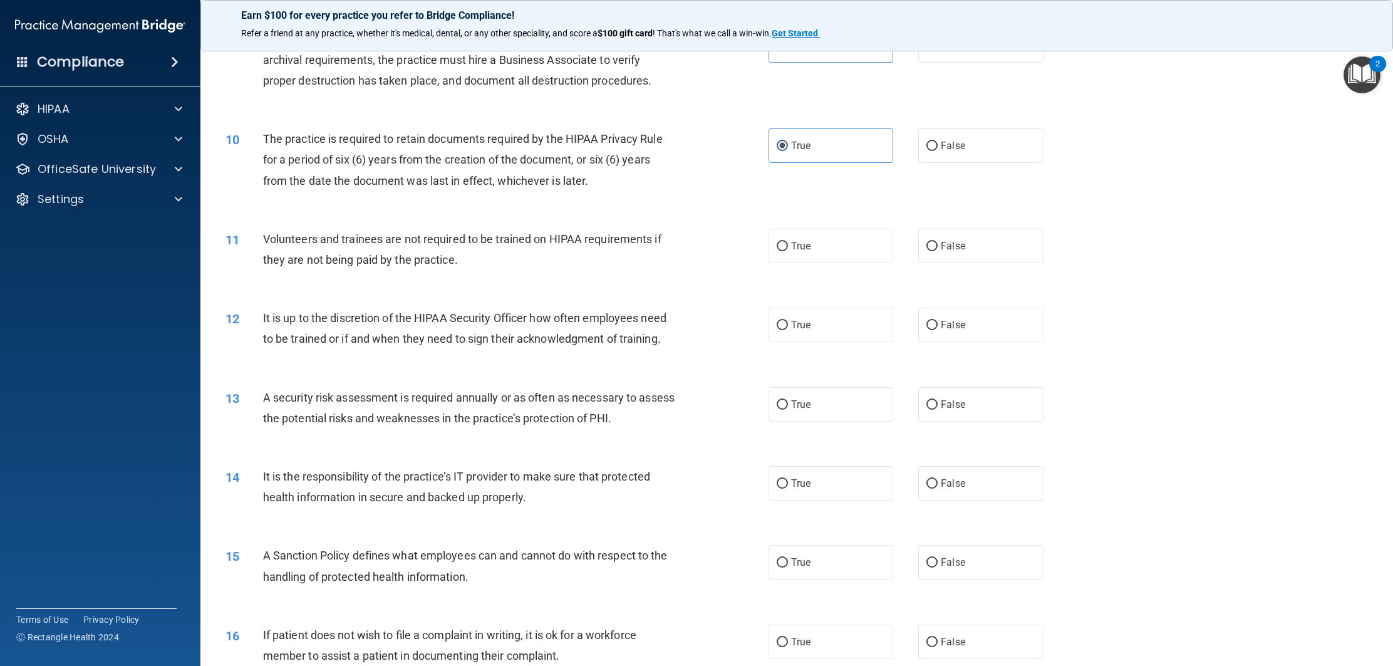
scroll to position [873, 0]
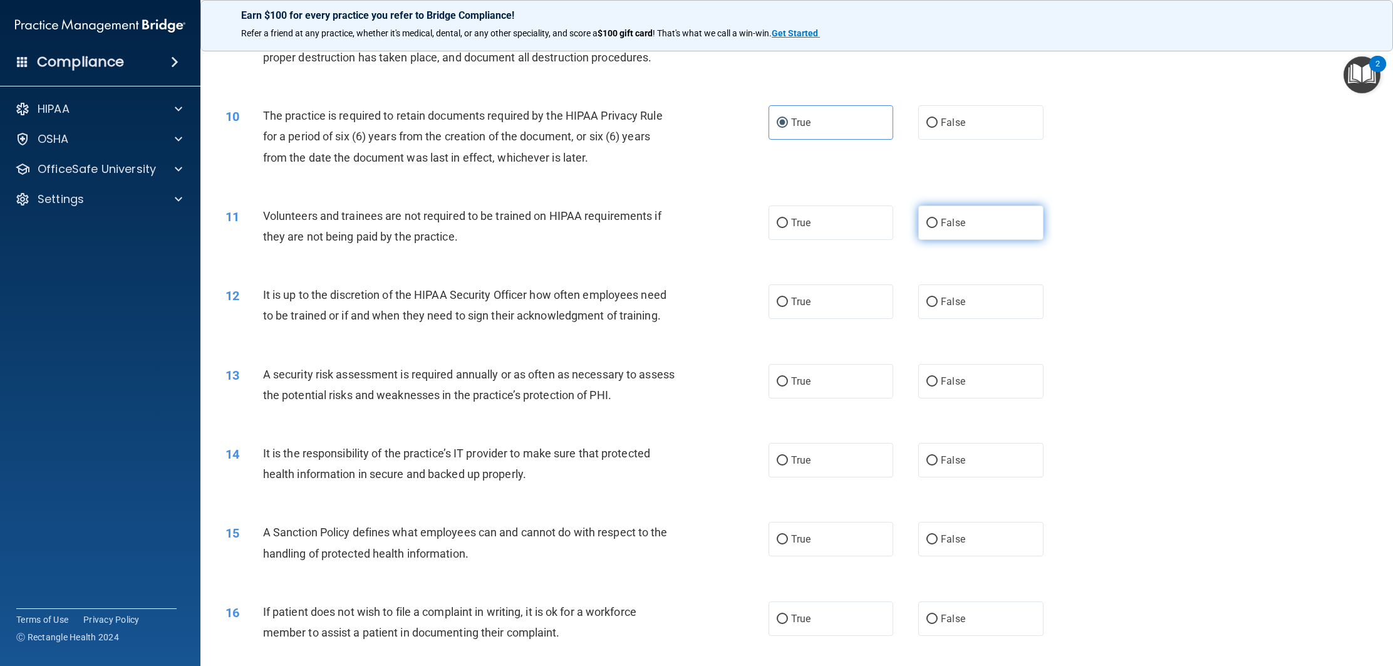
click at [920, 228] on label "False" at bounding box center [980, 222] width 125 height 34
click at [926, 228] on input "False" at bounding box center [931, 223] width 11 height 9
radio input "true"
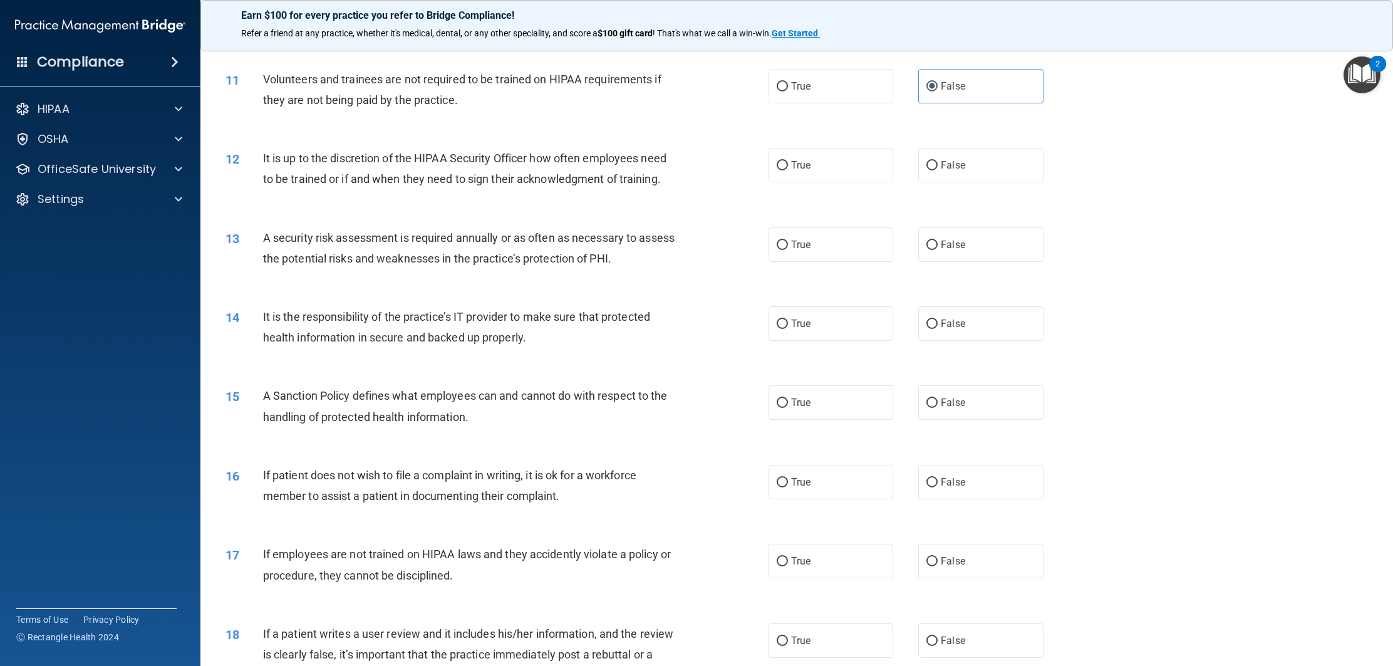
scroll to position [1007, 0]
click at [946, 177] on label "False" at bounding box center [980, 167] width 125 height 34
click at [937, 173] on input "False" at bounding box center [931, 167] width 11 height 9
radio input "true"
click at [832, 257] on label "True" at bounding box center [830, 247] width 125 height 34
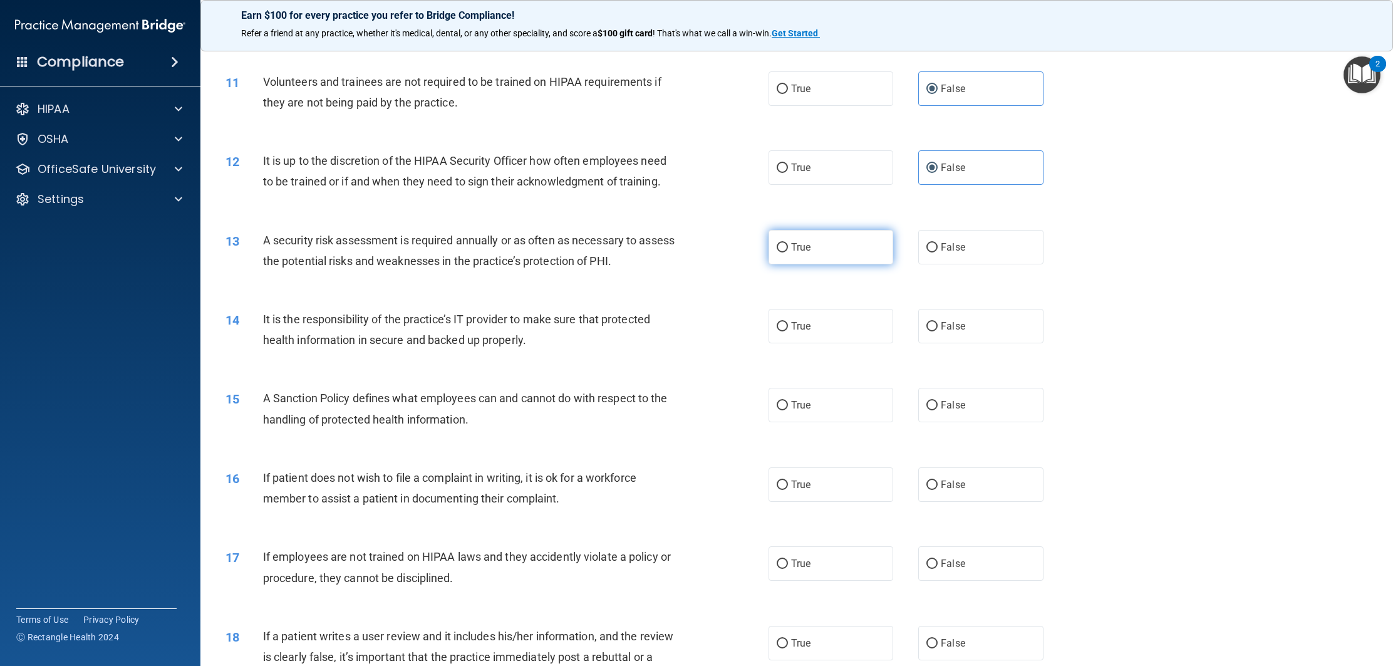
click at [788, 252] on input "True" at bounding box center [781, 247] width 11 height 9
radio input "true"
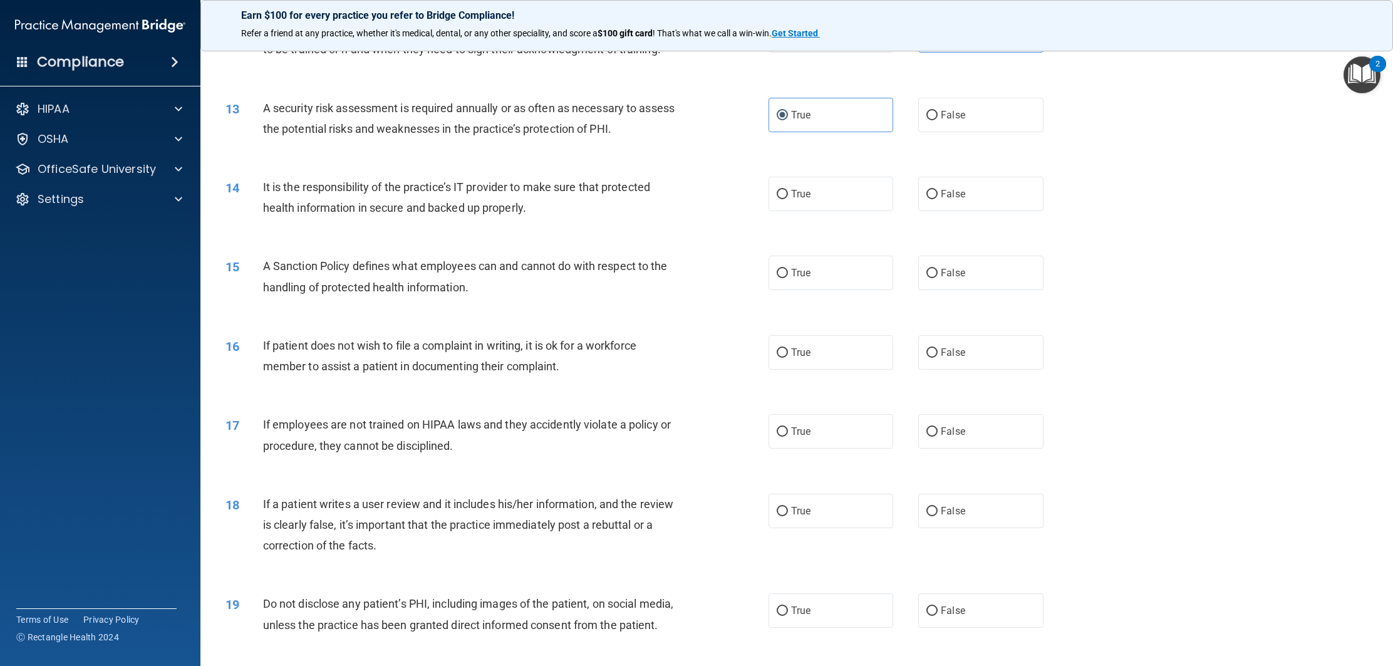
scroll to position [1140, 0]
click at [812, 205] on label "True" at bounding box center [830, 193] width 125 height 34
click at [788, 198] on input "True" at bounding box center [781, 193] width 11 height 9
radio input "true"
drag, startPoint x: 790, startPoint y: 275, endPoint x: 770, endPoint y: 284, distance: 22.1
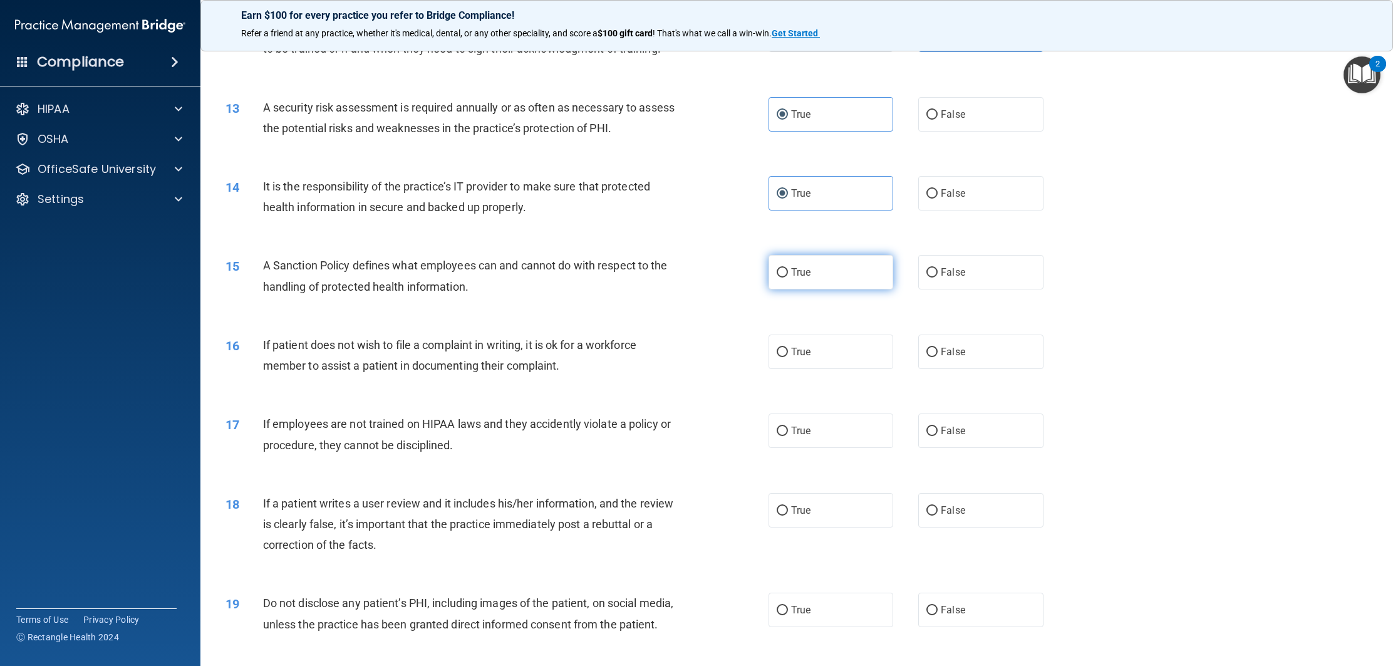
click at [790, 275] on label "True" at bounding box center [830, 272] width 125 height 34
click at [788, 275] on input "True" at bounding box center [781, 272] width 11 height 9
radio input "true"
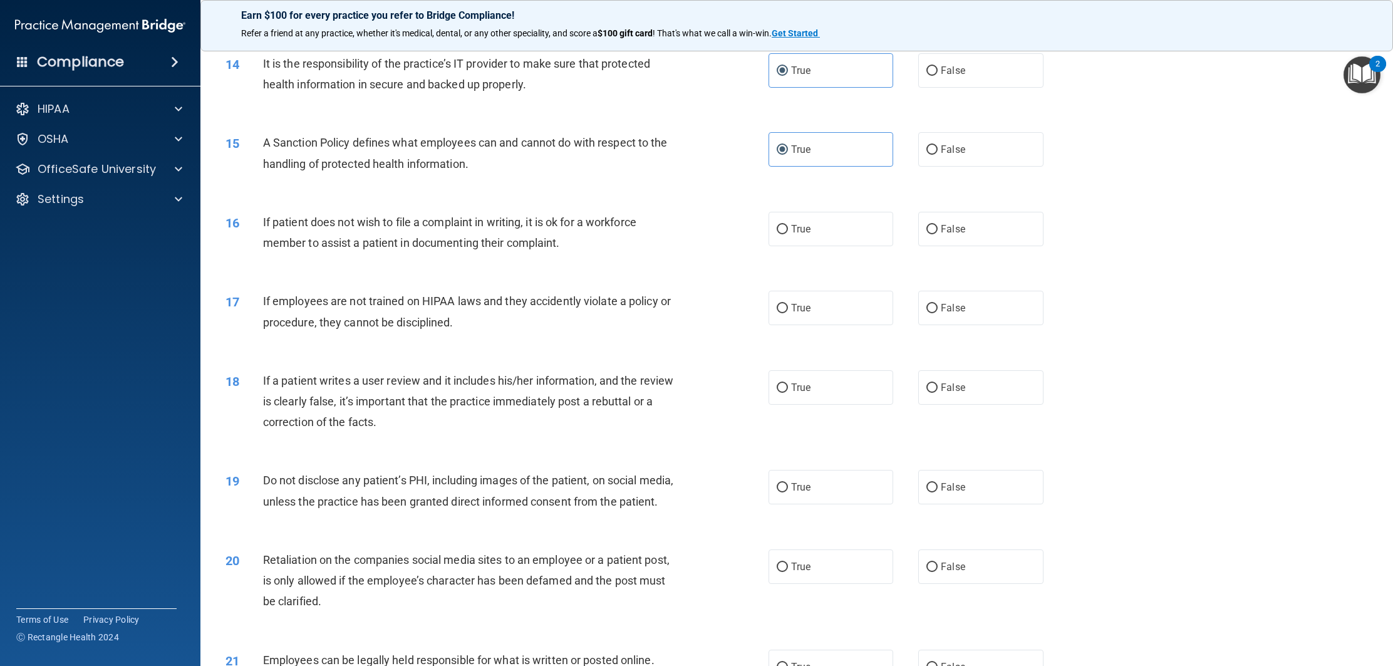
scroll to position [1266, 0]
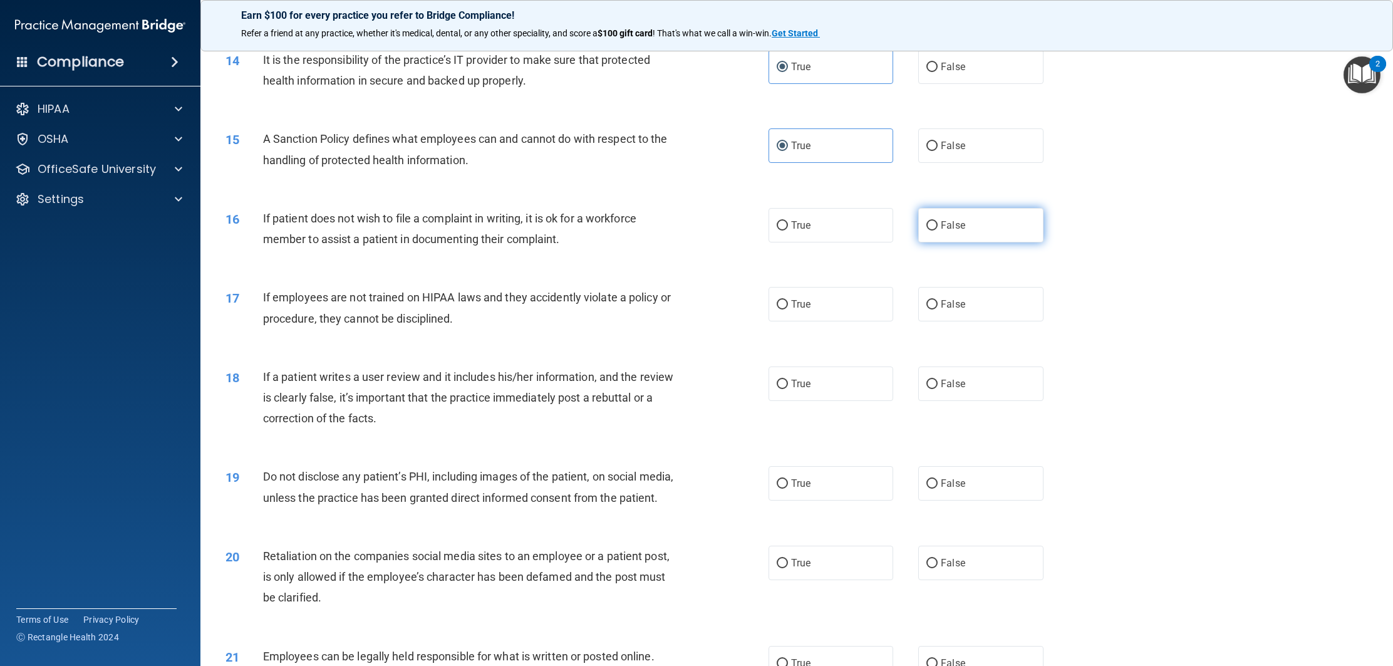
click at [951, 232] on label "False" at bounding box center [980, 225] width 125 height 34
click at [937, 230] on input "False" at bounding box center [931, 225] width 11 height 9
radio input "true"
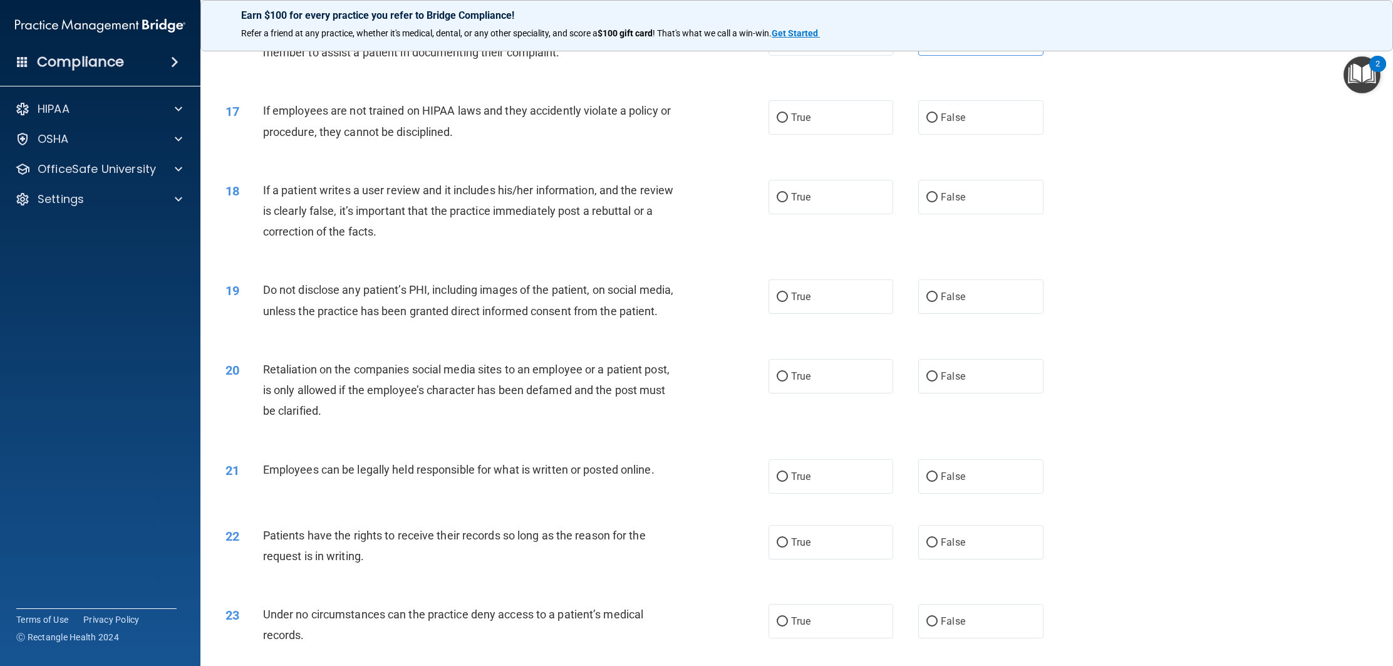
scroll to position [1453, 0]
click at [934, 116] on input "False" at bounding box center [931, 117] width 11 height 9
radio input "true"
drag, startPoint x: 804, startPoint y: 192, endPoint x: 797, endPoint y: 193, distance: 7.0
click at [802, 192] on span "True" at bounding box center [800, 196] width 19 height 12
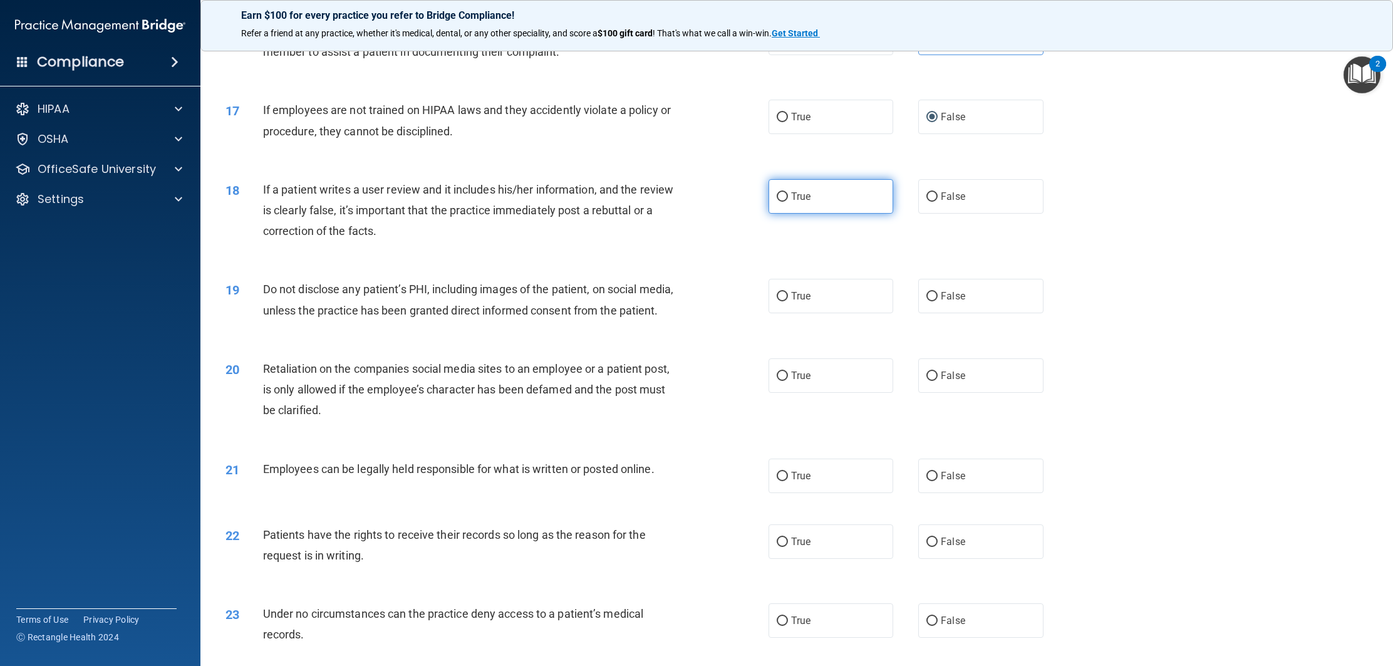
drag, startPoint x: 763, startPoint y: 209, endPoint x: 773, endPoint y: 205, distance: 10.9
click at [763, 209] on div "18 If a patient writes a user review and it includes his/her information, and t…" at bounding box center [497, 213] width 580 height 69
click at [783, 198] on input "True" at bounding box center [781, 196] width 11 height 9
radio input "true"
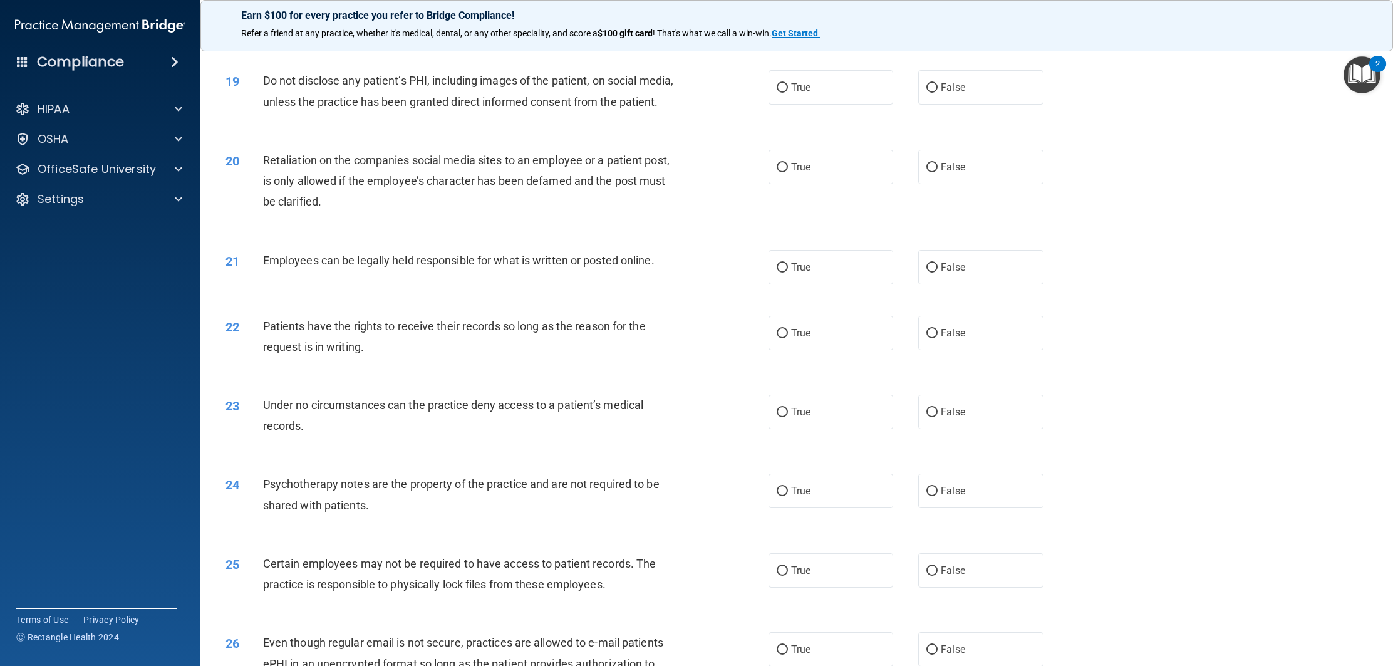
scroll to position [1666, 0]
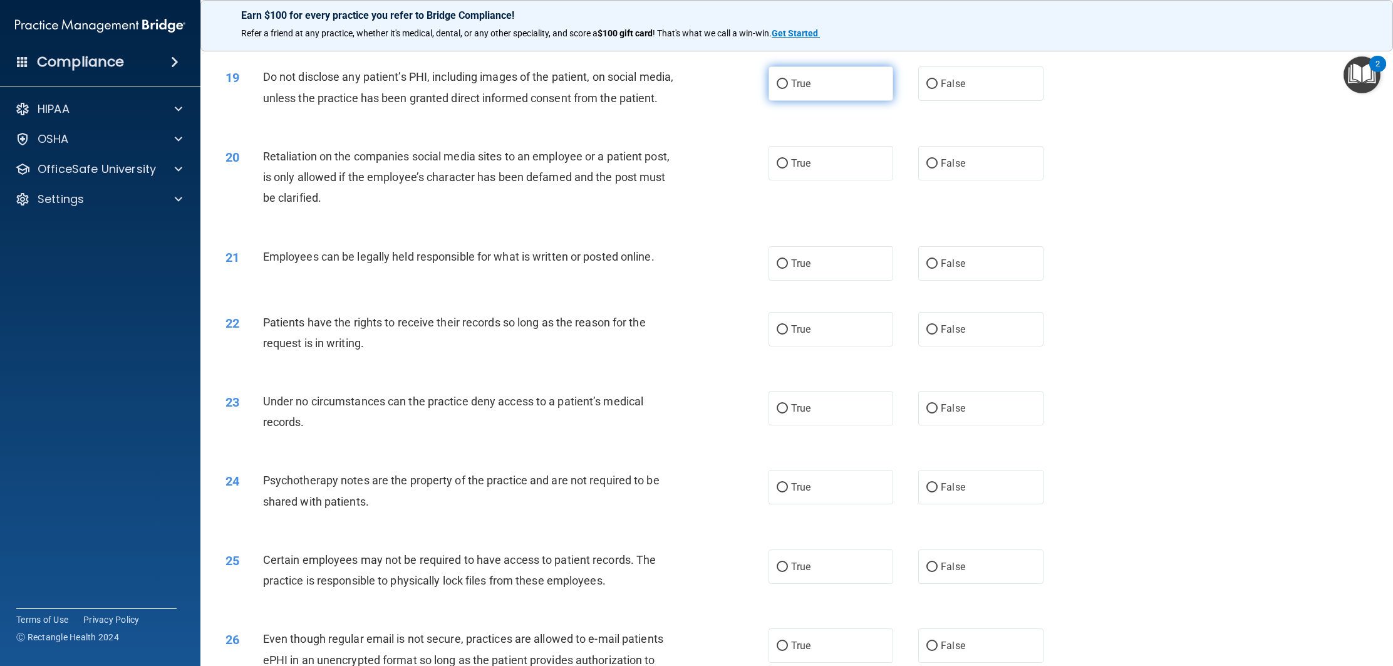
click at [793, 97] on label "True" at bounding box center [830, 83] width 125 height 34
click at [788, 89] on input "True" at bounding box center [781, 84] width 11 height 9
radio input "true"
drag, startPoint x: 965, startPoint y: 196, endPoint x: 956, endPoint y: 201, distance: 10.1
click at [964, 180] on label "False" at bounding box center [980, 163] width 125 height 34
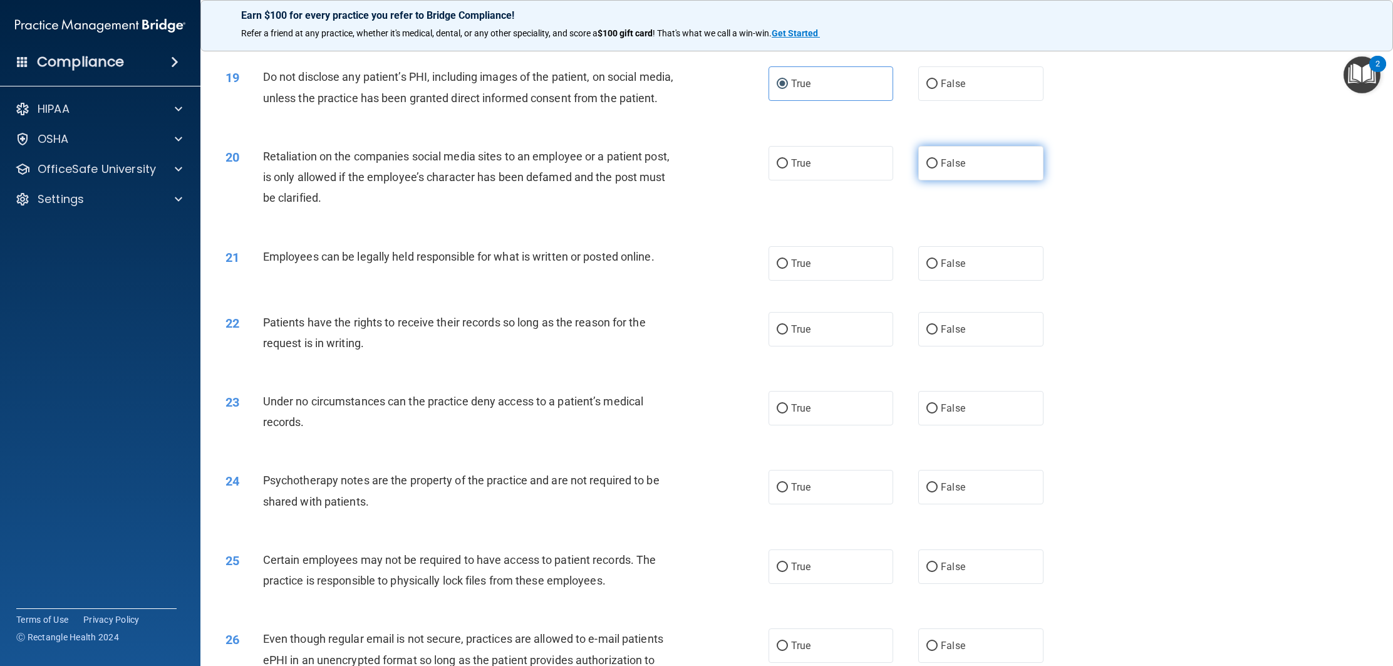
click at [937, 168] on input "False" at bounding box center [931, 163] width 11 height 9
radio input "true"
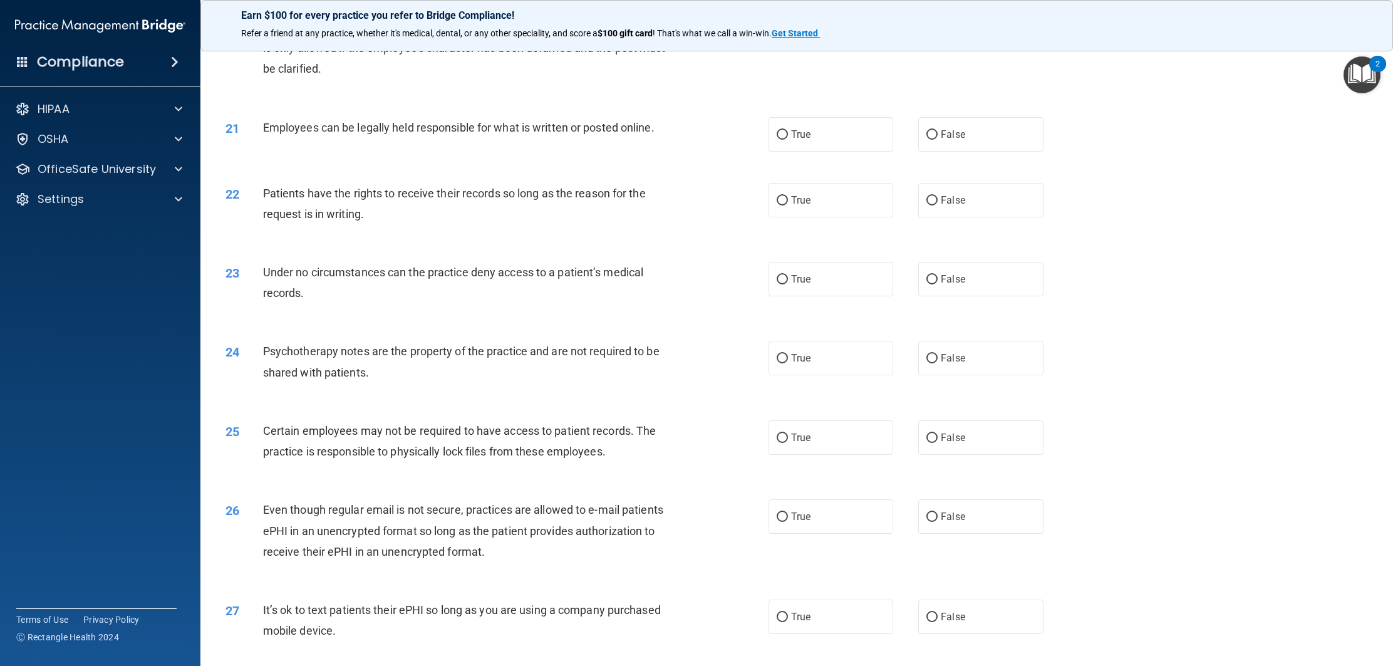
scroll to position [1797, 0]
click at [791, 138] on span "True" at bounding box center [800, 132] width 19 height 12
click at [788, 138] on input "True" at bounding box center [781, 132] width 11 height 9
radio input "true"
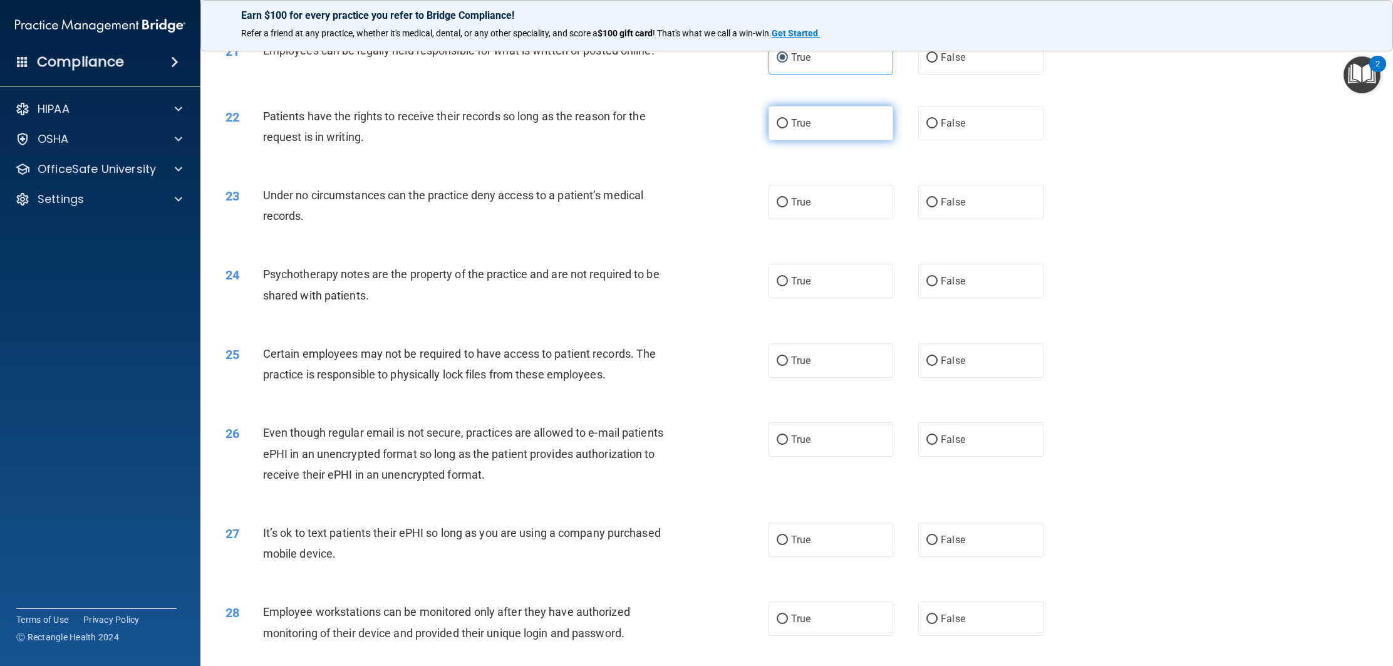
scroll to position [1873, 0]
click at [788, 139] on label "True" at bounding box center [830, 122] width 125 height 34
click at [788, 127] on input "True" at bounding box center [781, 122] width 11 height 9
radio input "true"
click at [845, 218] on label "True" at bounding box center [830, 200] width 125 height 34
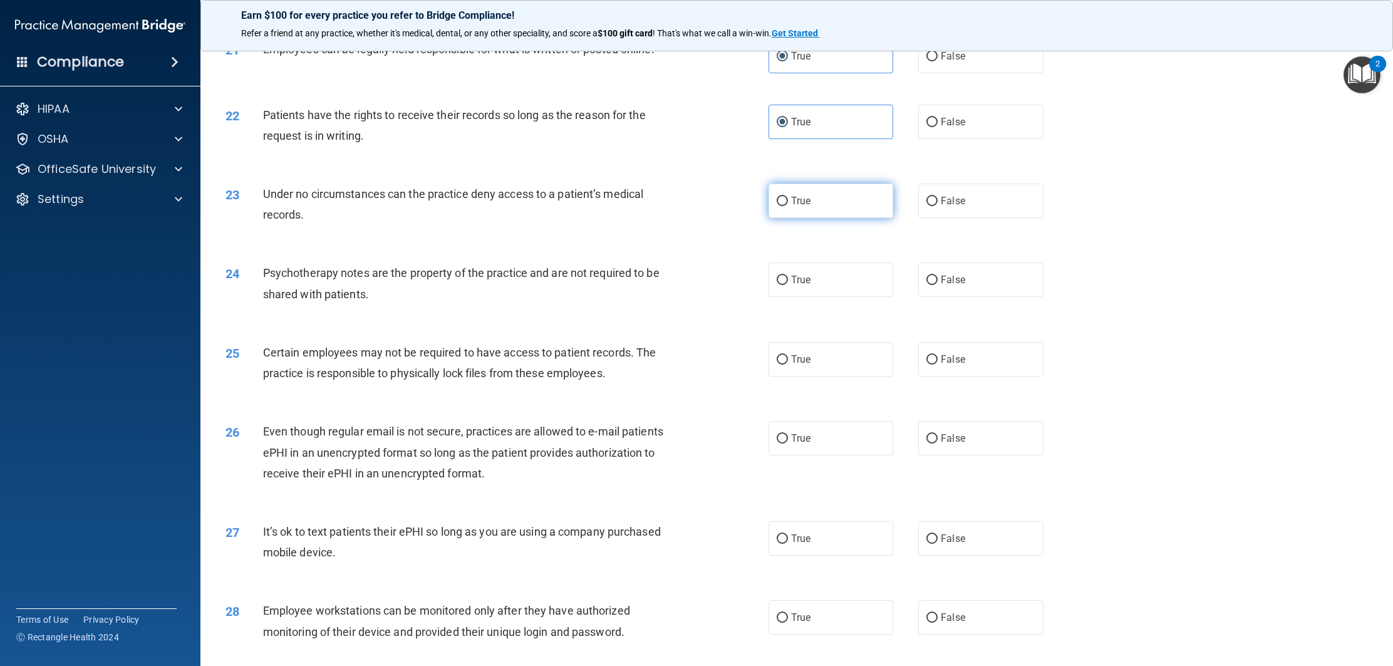
click at [788, 206] on input "True" at bounding box center [781, 201] width 11 height 9
radio input "true"
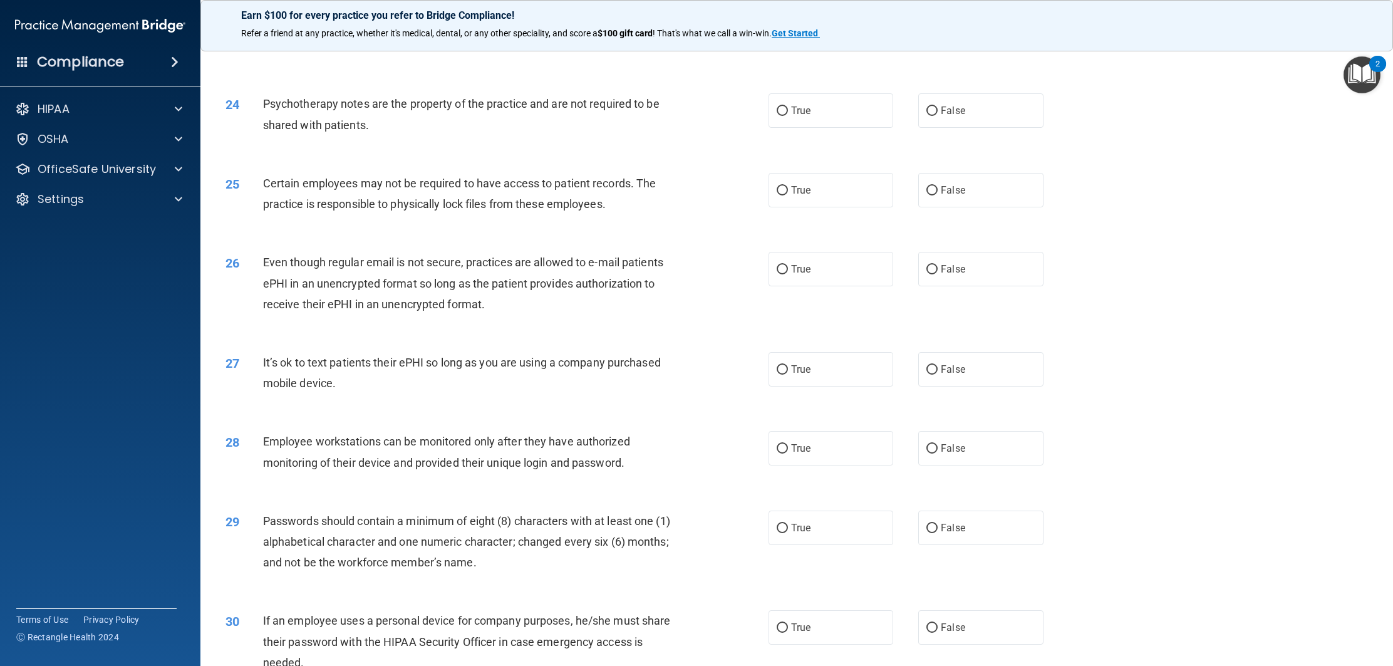
scroll to position [2039, 0]
click at [592, 159] on div "24 Psychotherapy notes are the property of the practice and are not required to…" at bounding box center [796, 119] width 1161 height 79
click at [594, 186] on div "25 Certain employees may not be required to have access to patient records. The…" at bounding box center [796, 199] width 1161 height 79
click at [592, 195] on div "25 Certain employees may not be required to have access to patient records. The…" at bounding box center [796, 199] width 1161 height 79
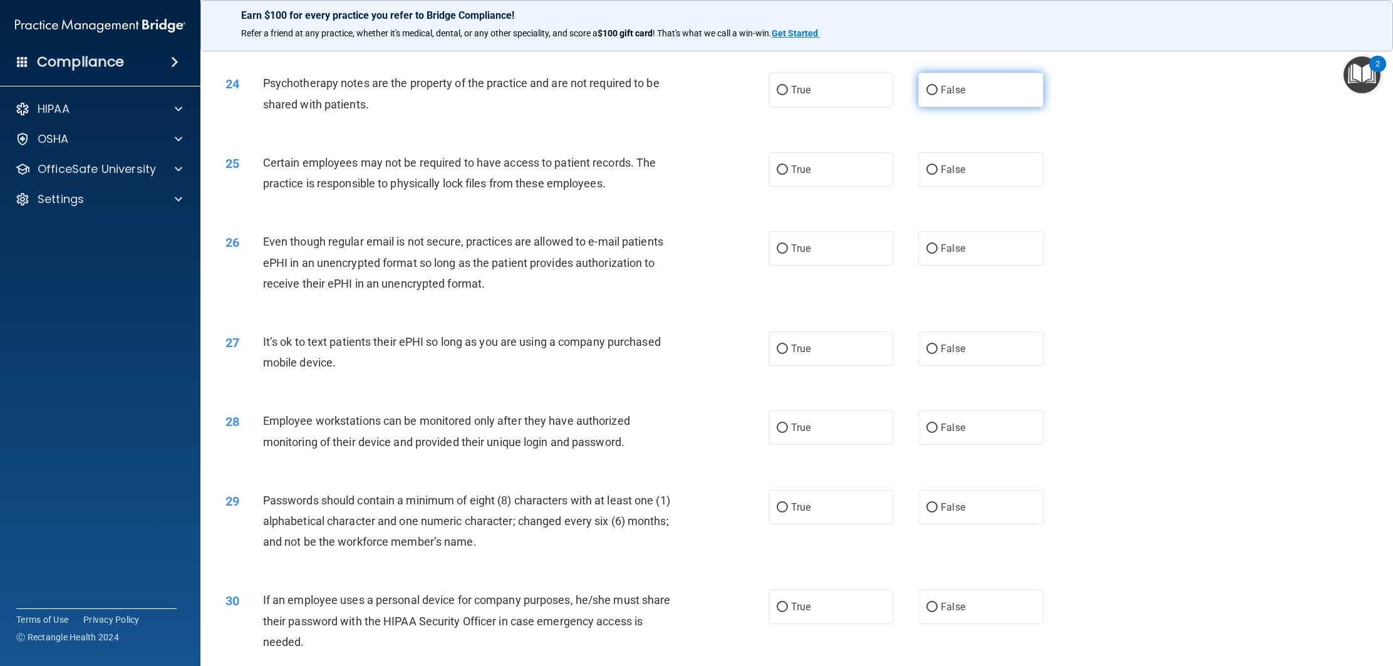
scroll to position [2064, 0]
click at [972, 128] on div "24 Psychotherapy notes are the property of the practice and are not required to…" at bounding box center [796, 95] width 1161 height 79
click at [964, 106] on label "False" at bounding box center [980, 88] width 125 height 34
click at [937, 94] on input "False" at bounding box center [931, 89] width 11 height 9
radio input "true"
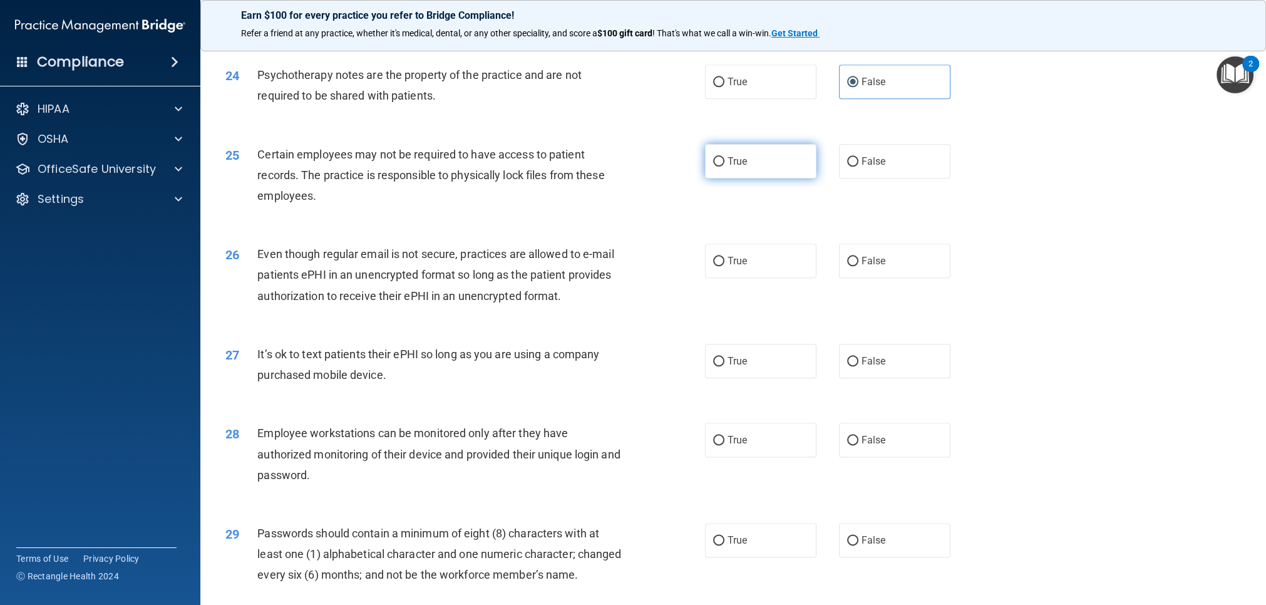
scroll to position [2210, 0]
click at [763, 155] on label "True" at bounding box center [760, 160] width 111 height 34
click at [724, 156] on input "True" at bounding box center [718, 160] width 11 height 9
radio input "true"
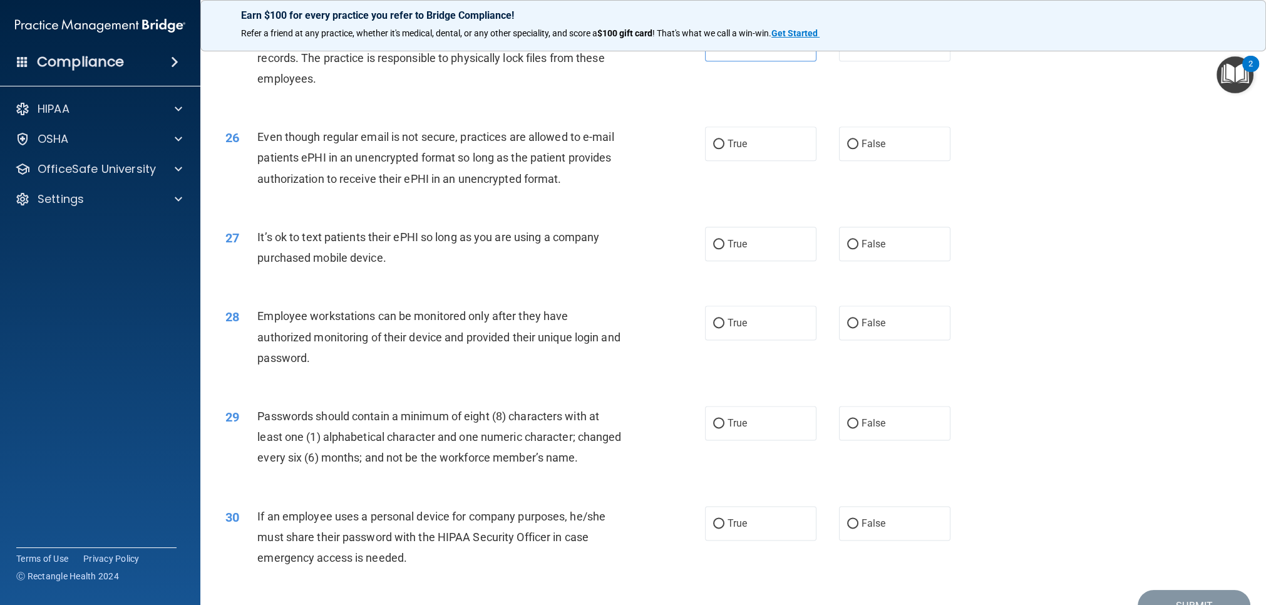
scroll to position [2330, 0]
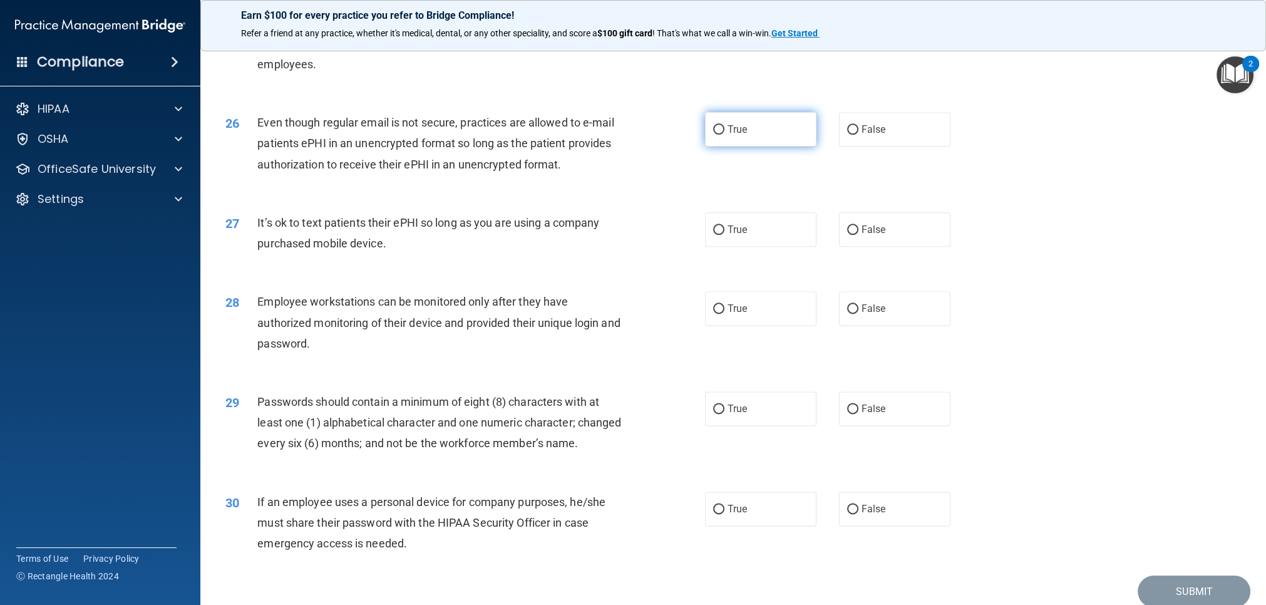
click at [765, 137] on label "True" at bounding box center [760, 129] width 111 height 34
click at [724, 135] on input "True" at bounding box center [718, 129] width 11 height 9
radio input "true"
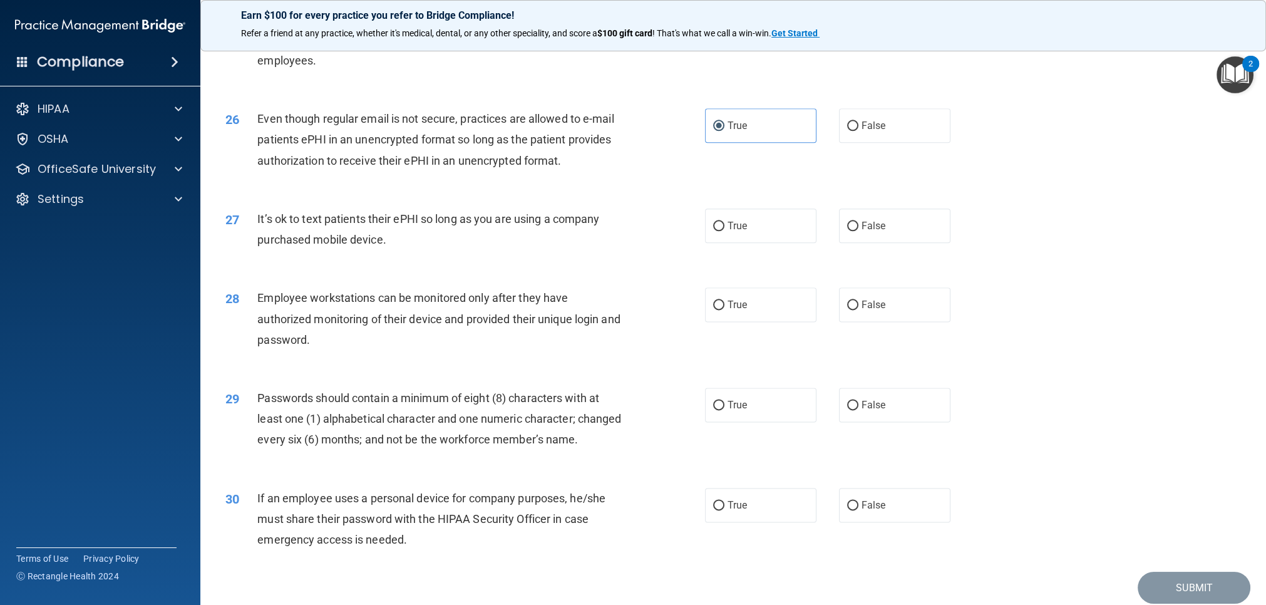
click at [696, 165] on div "26 Even though regular email is not secure, practices are allowed to e-mail pat…" at bounding box center [465, 142] width 517 height 69
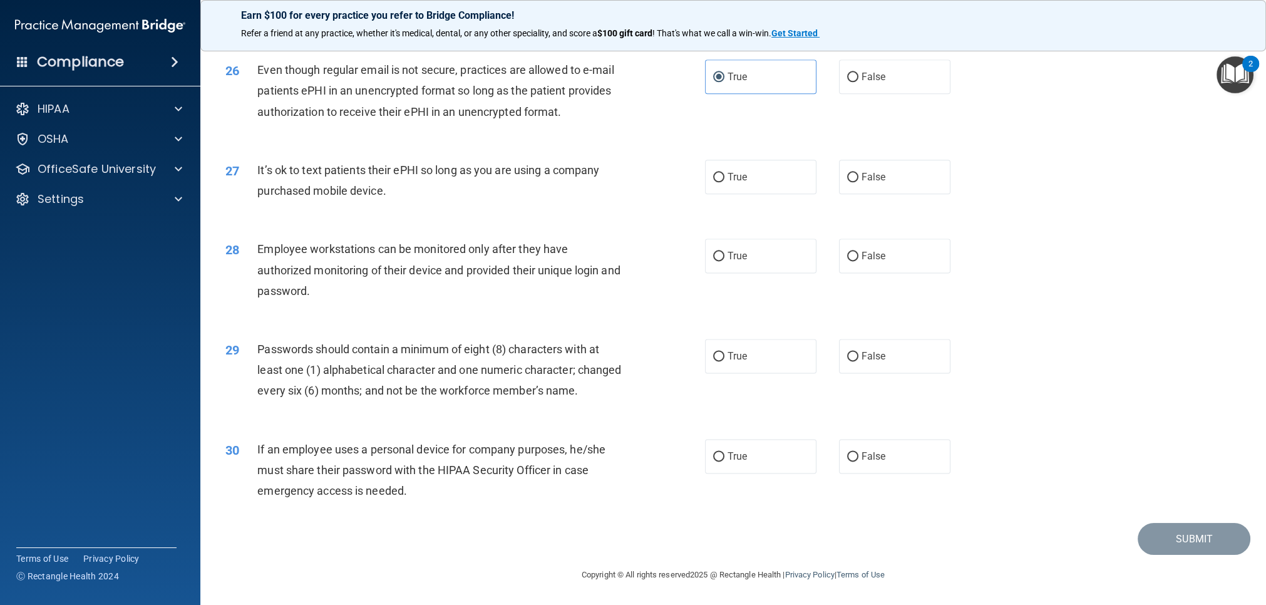
scroll to position [2413, 0]
click at [1232, 86] on img "Open Resource Center, 2 new notifications" at bounding box center [1235, 74] width 37 height 37
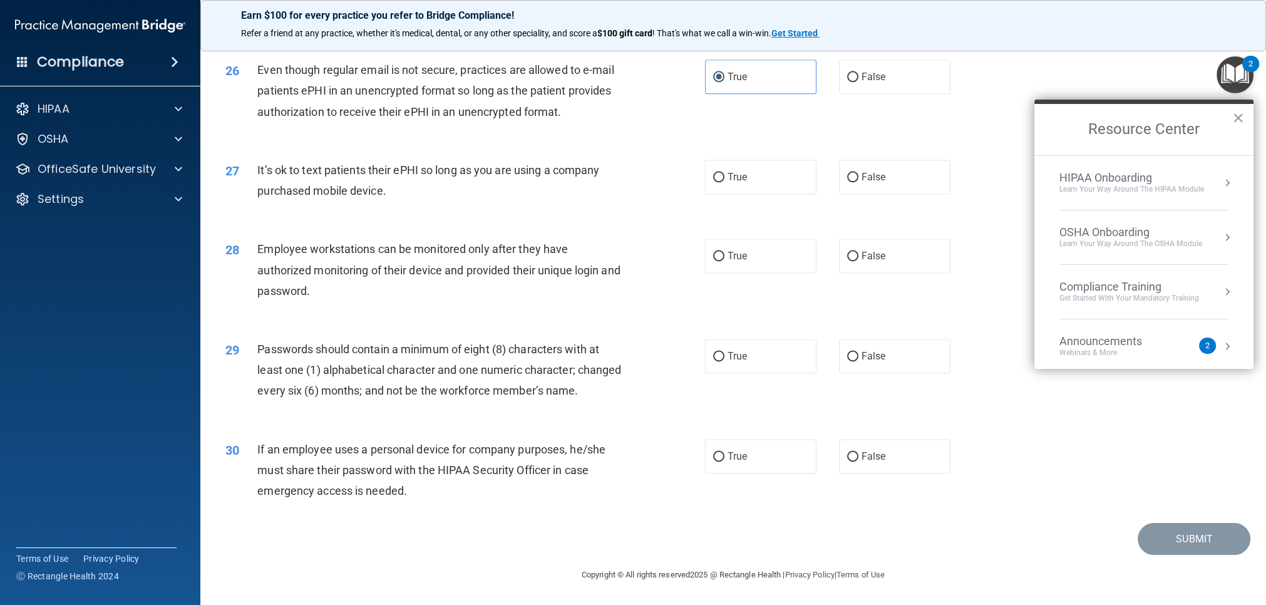
scroll to position [2413, 0]
click at [1011, 121] on div "26 Even though regular email is not secure, practices are allowed to e-mail pat…" at bounding box center [733, 94] width 1034 height 100
click at [738, 323] on div "29 Passwords should contain a minimum of eight (8) characters with at least one…" at bounding box center [733, 373] width 1034 height 100
click at [750, 339] on label "True" at bounding box center [760, 356] width 111 height 34
click at [724, 352] on input "True" at bounding box center [718, 356] width 11 height 9
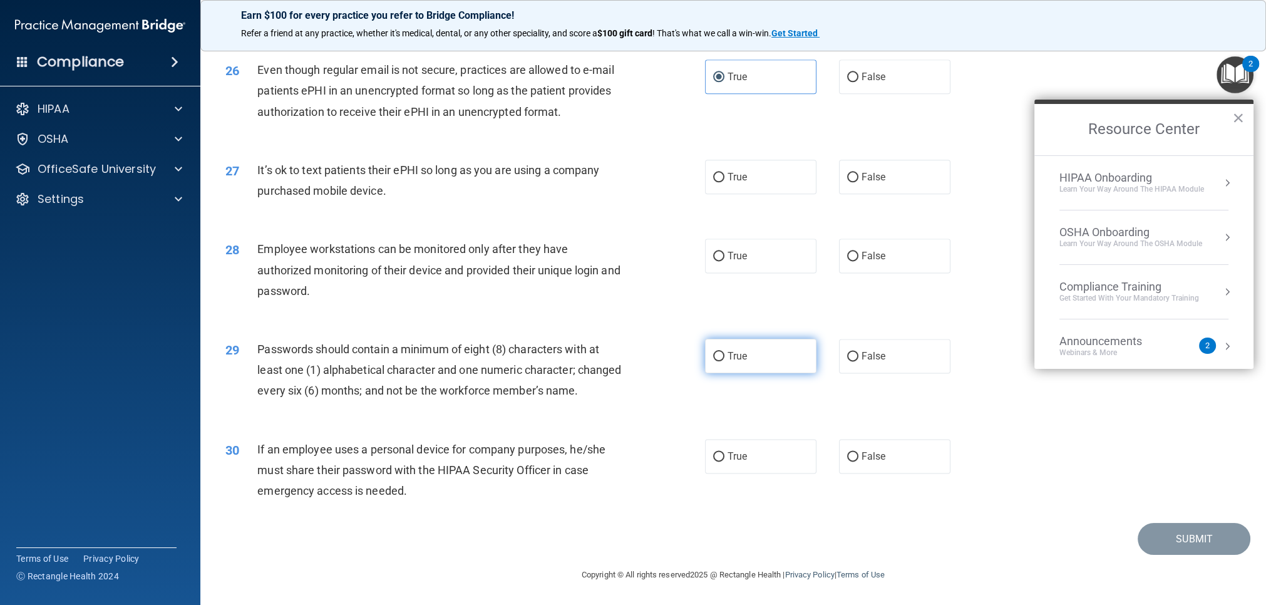
radio input "true"
click at [1234, 116] on button "×" at bounding box center [1238, 118] width 12 height 20
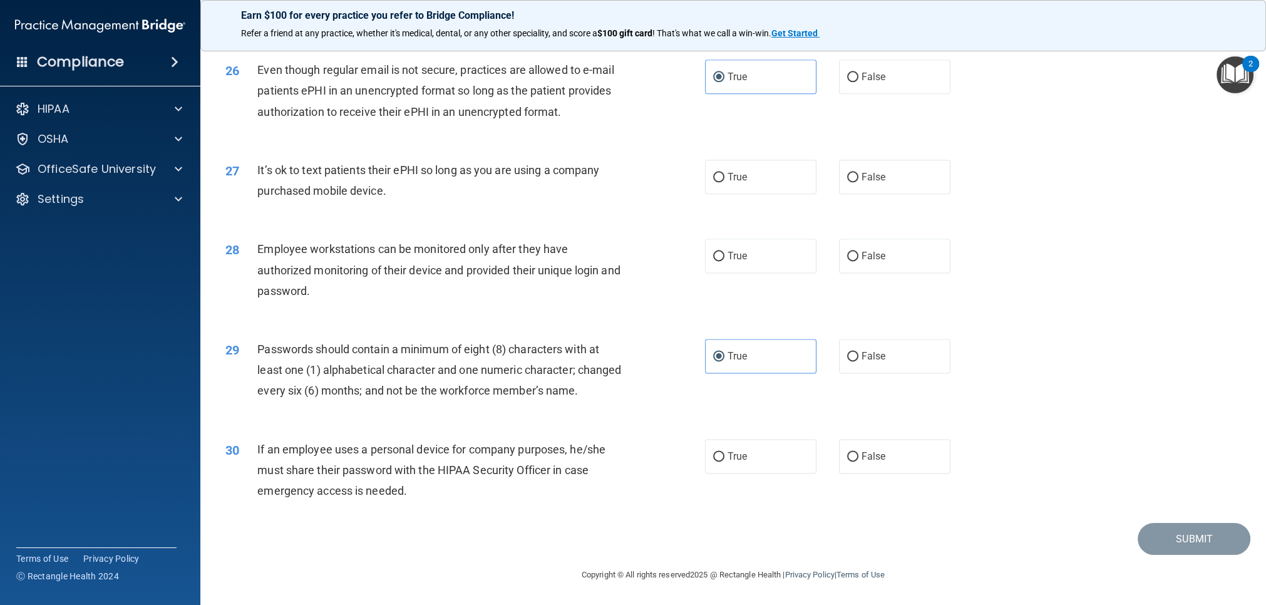
scroll to position [2413, 0]
click at [848, 456] on input "False" at bounding box center [852, 456] width 11 height 9
radio input "true"
click at [730, 445] on label "True" at bounding box center [760, 456] width 111 height 34
click at [724, 452] on input "True" at bounding box center [718, 456] width 11 height 9
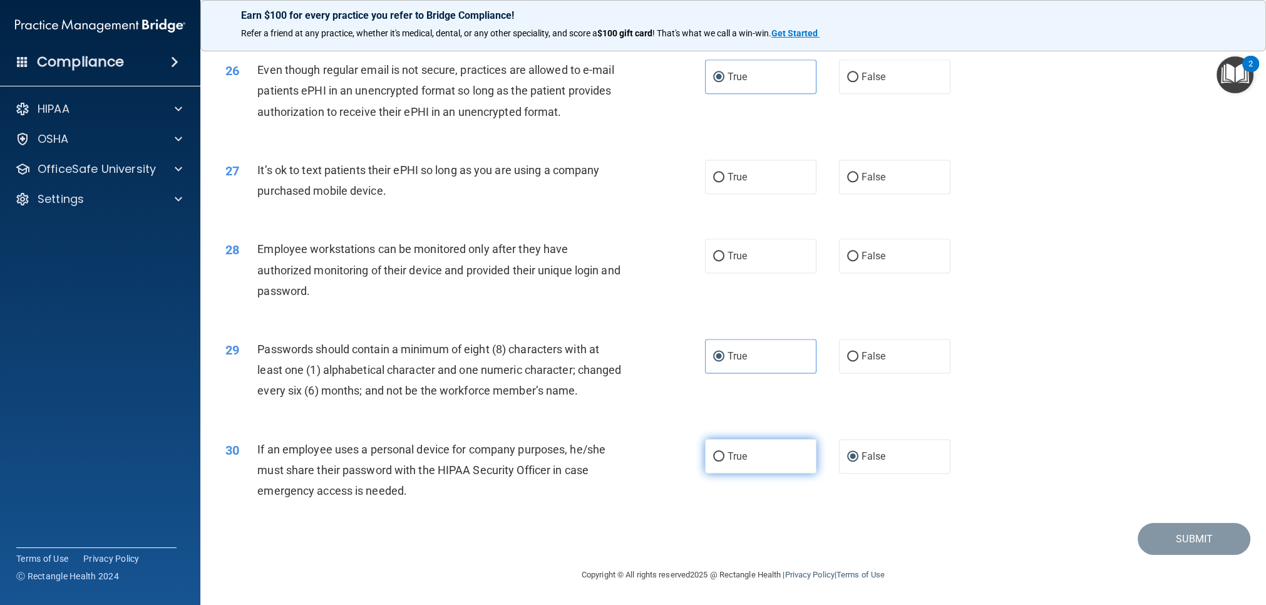
radio input "true"
radio input "false"
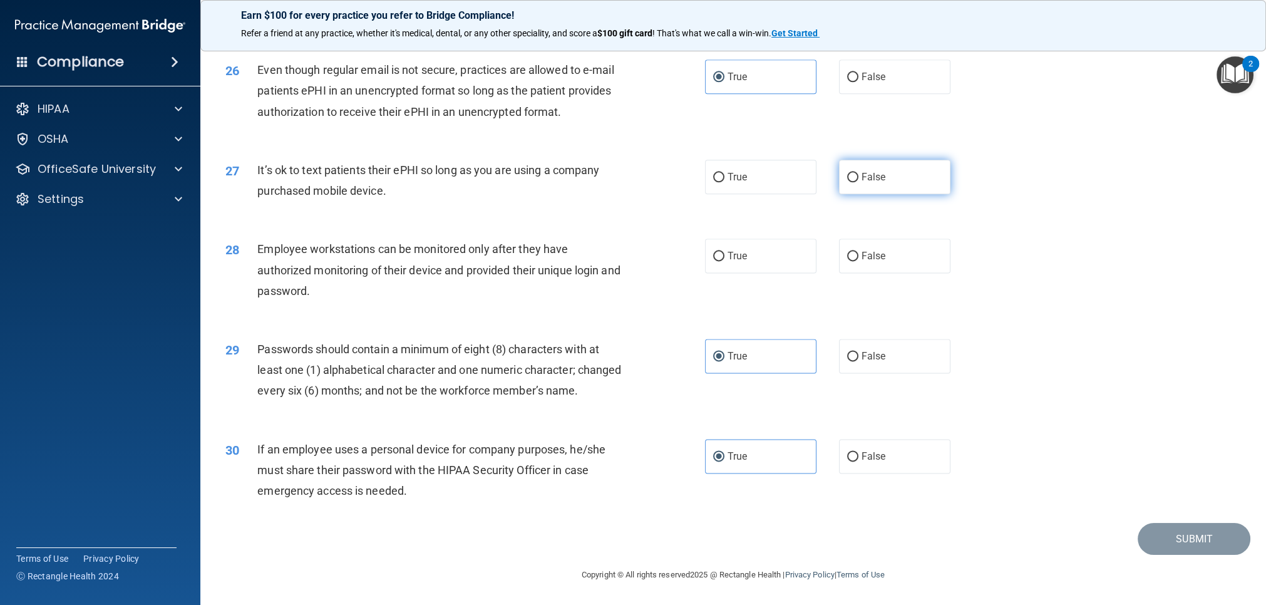
click at [847, 177] on label "False" at bounding box center [894, 177] width 111 height 34
click at [847, 177] on input "False" at bounding box center [852, 177] width 11 height 9
radio input "true"
click at [768, 257] on label "True" at bounding box center [760, 256] width 111 height 34
click at [724, 257] on input "True" at bounding box center [718, 256] width 11 height 9
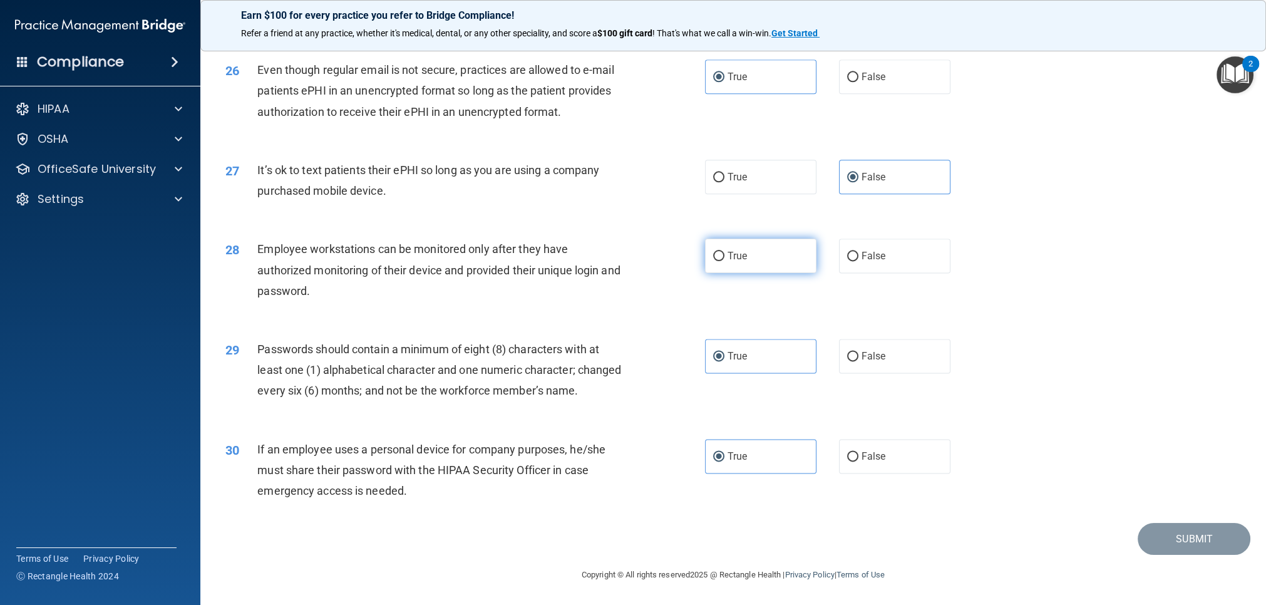
radio input "true"
click at [1216, 541] on button "Submit" at bounding box center [1194, 539] width 113 height 32
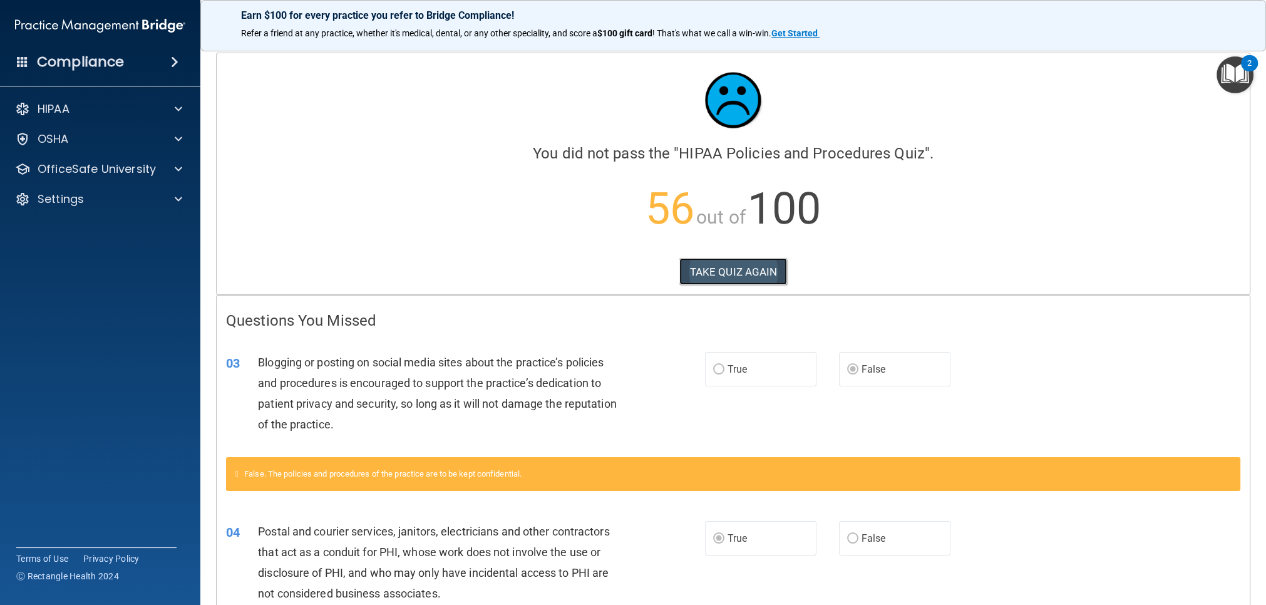
click at [681, 266] on button "TAKE QUIZ AGAIN" at bounding box center [733, 272] width 108 height 28
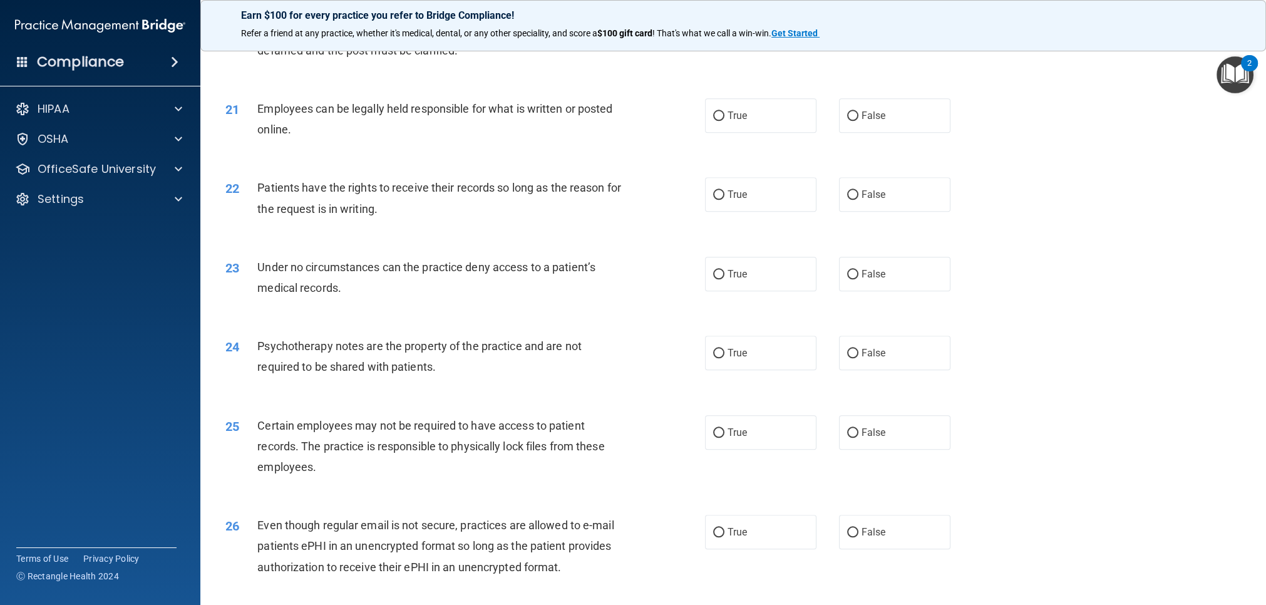
scroll to position [1916, 0]
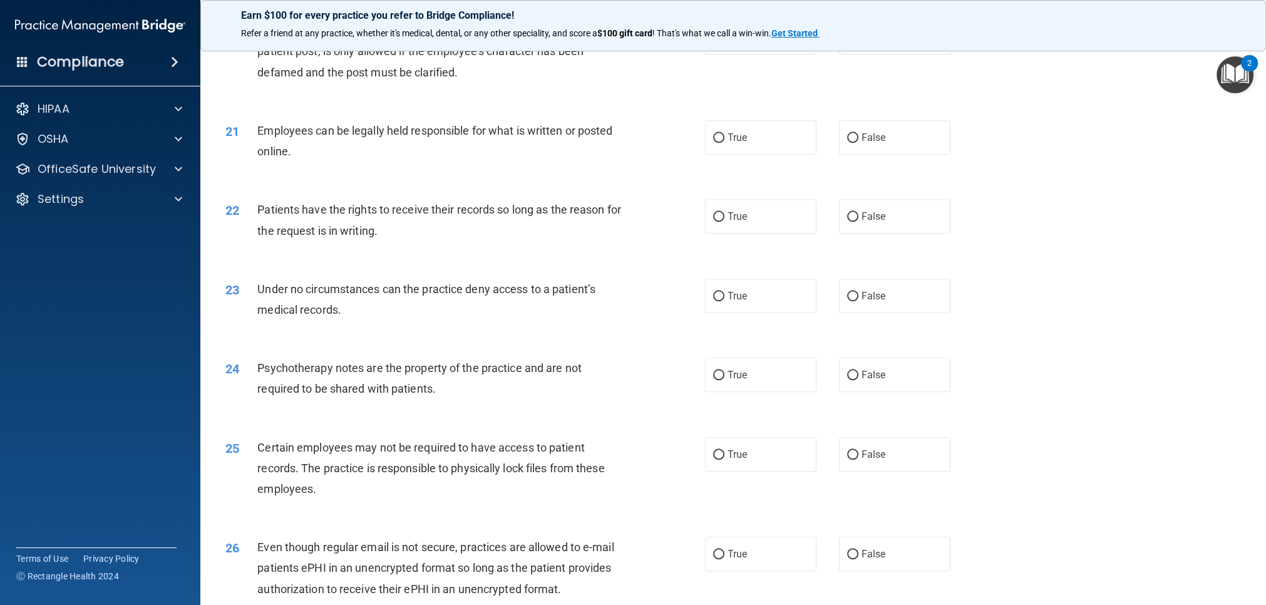
drag, startPoint x: 872, startPoint y: 361, endPoint x: 832, endPoint y: 351, distance: 41.2
click at [872, 361] on label "False" at bounding box center [894, 375] width 111 height 34
click at [858, 371] on input "False" at bounding box center [852, 375] width 11 height 9
radio input "true"
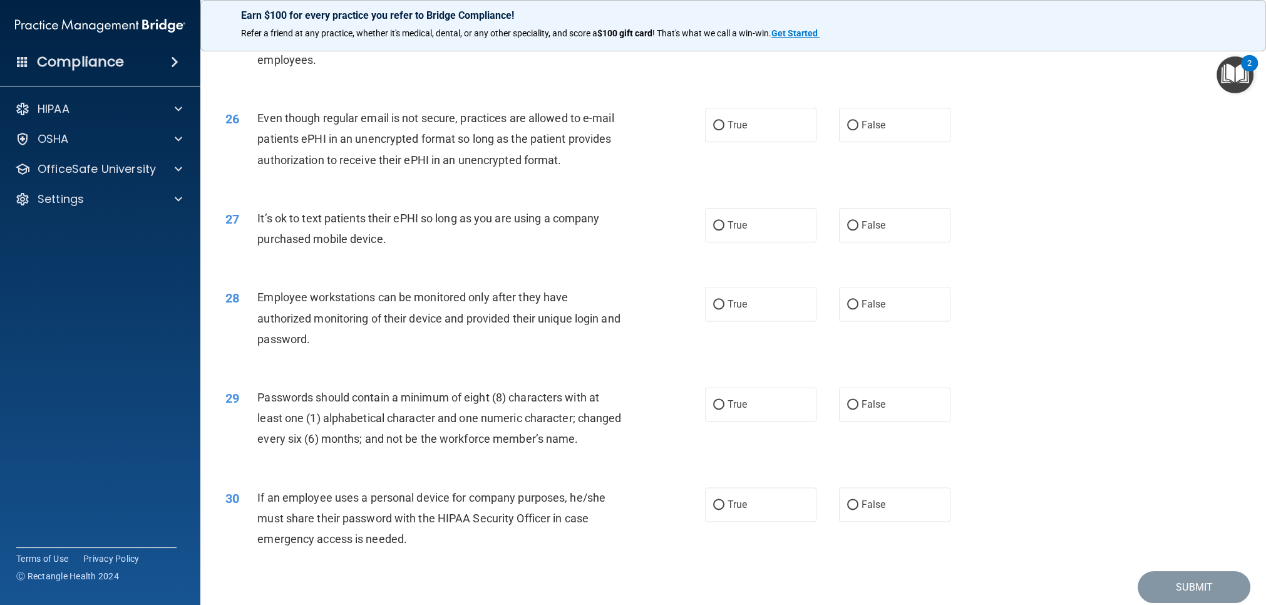
scroll to position [2413, 0]
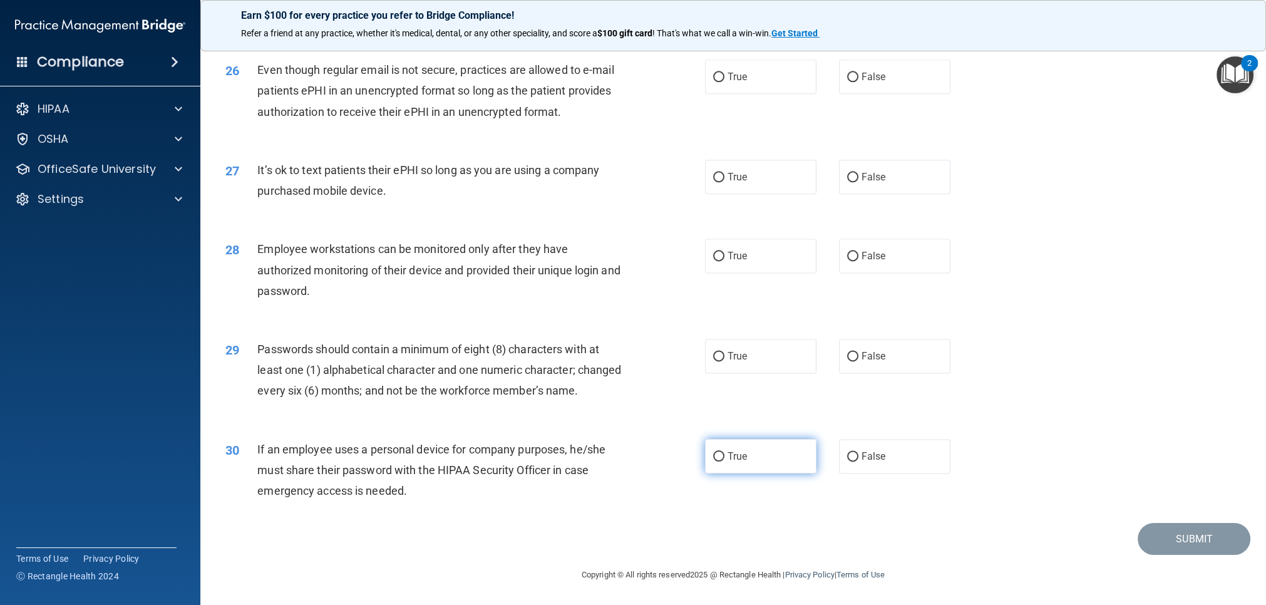
click at [750, 453] on label "True" at bounding box center [760, 456] width 111 height 34
click at [724, 453] on input "True" at bounding box center [718, 456] width 11 height 9
radio input "true"
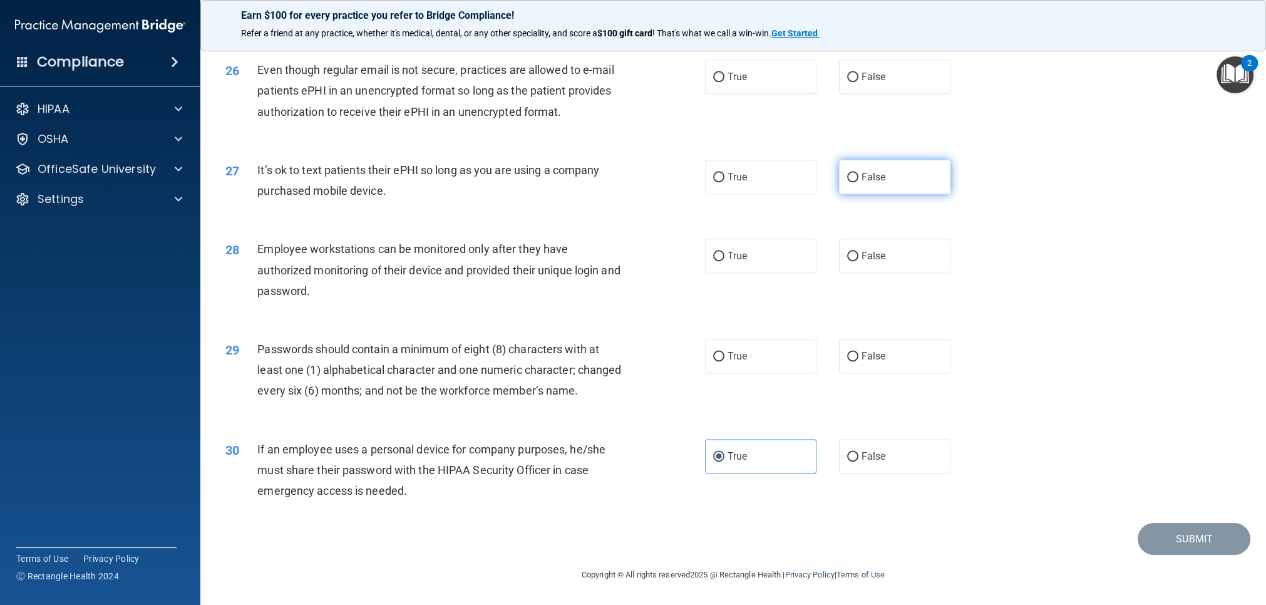
click at [866, 168] on label "False" at bounding box center [894, 177] width 111 height 34
click at [858, 173] on input "False" at bounding box center [852, 177] width 11 height 9
radio input "true"
click at [730, 244] on label "True" at bounding box center [760, 256] width 111 height 34
click at [724, 252] on input "True" at bounding box center [718, 256] width 11 height 9
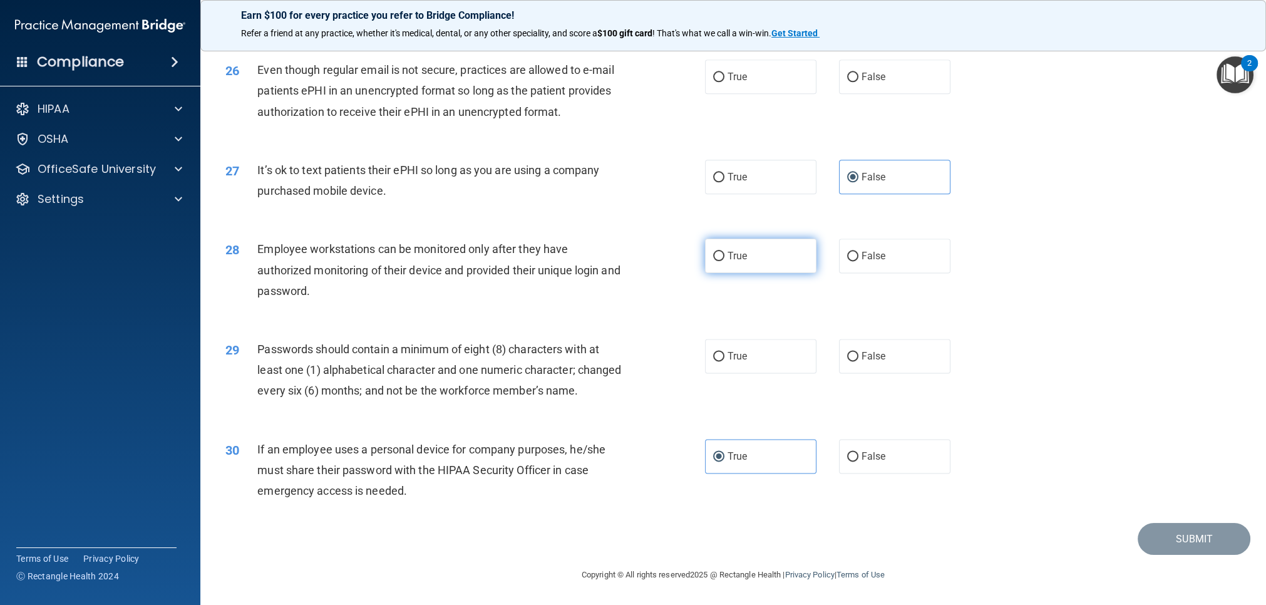
radio input "true"
click at [715, 352] on input "True" at bounding box center [718, 356] width 11 height 9
radio input "true"
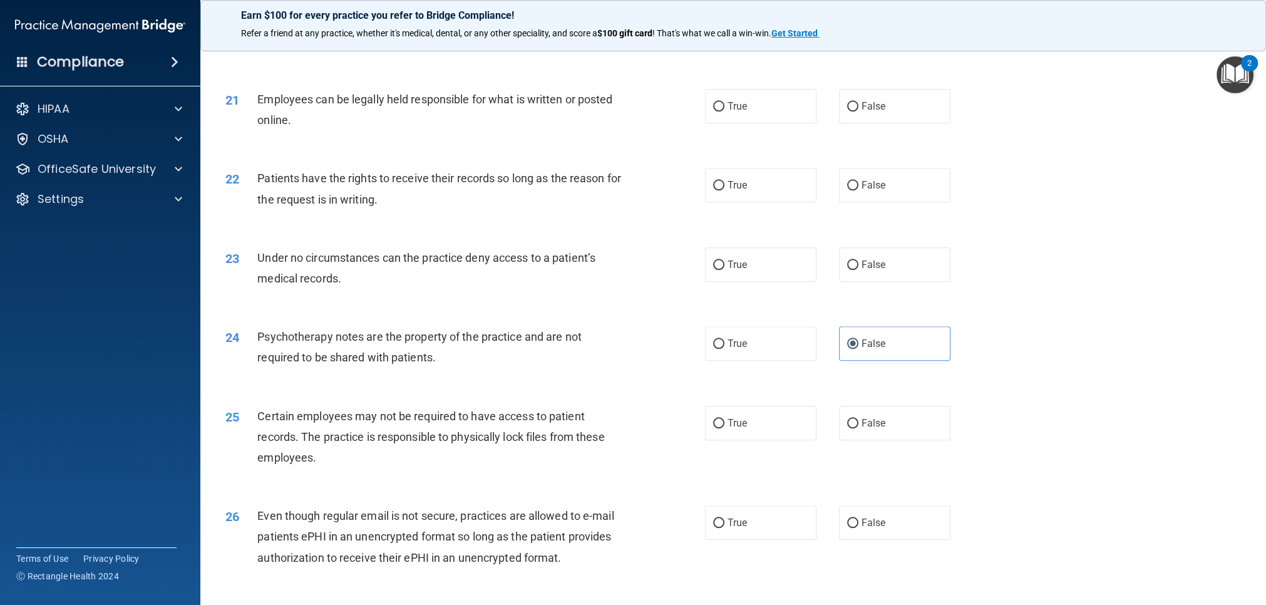
scroll to position [1943, 0]
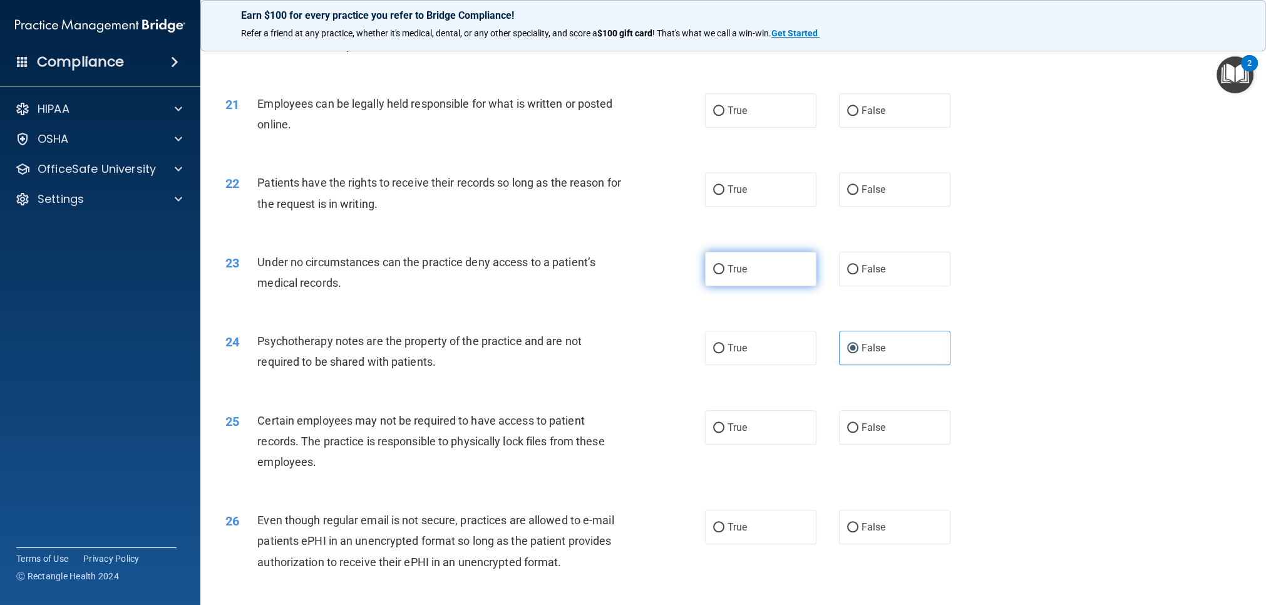
click at [730, 271] on span "True" at bounding box center [737, 269] width 19 height 12
click at [724, 271] on input "True" at bounding box center [718, 269] width 11 height 9
radio input "true"
click at [731, 195] on label "True" at bounding box center [760, 189] width 111 height 34
click at [724, 195] on input "True" at bounding box center [718, 189] width 11 height 9
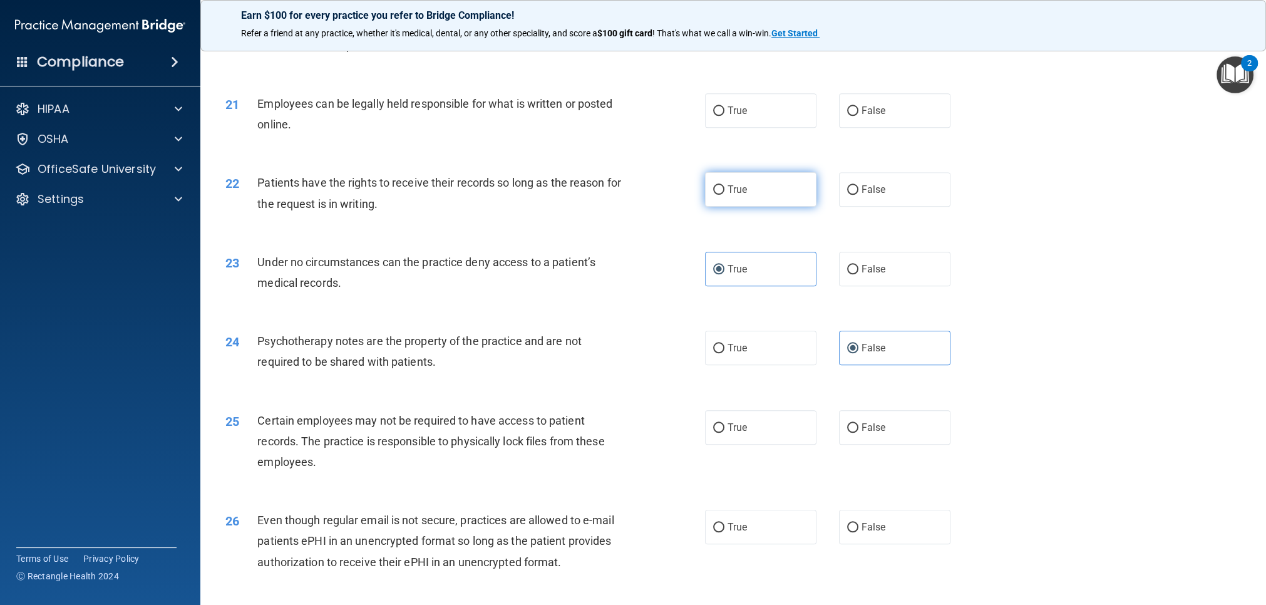
radio input "true"
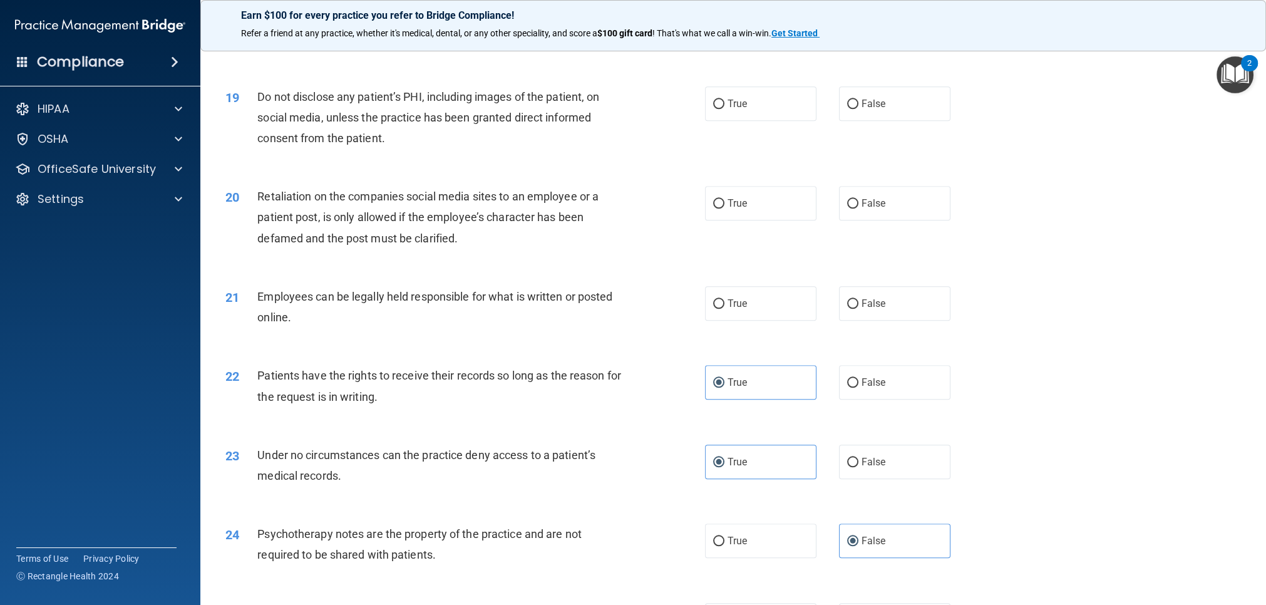
scroll to position [1746, 0]
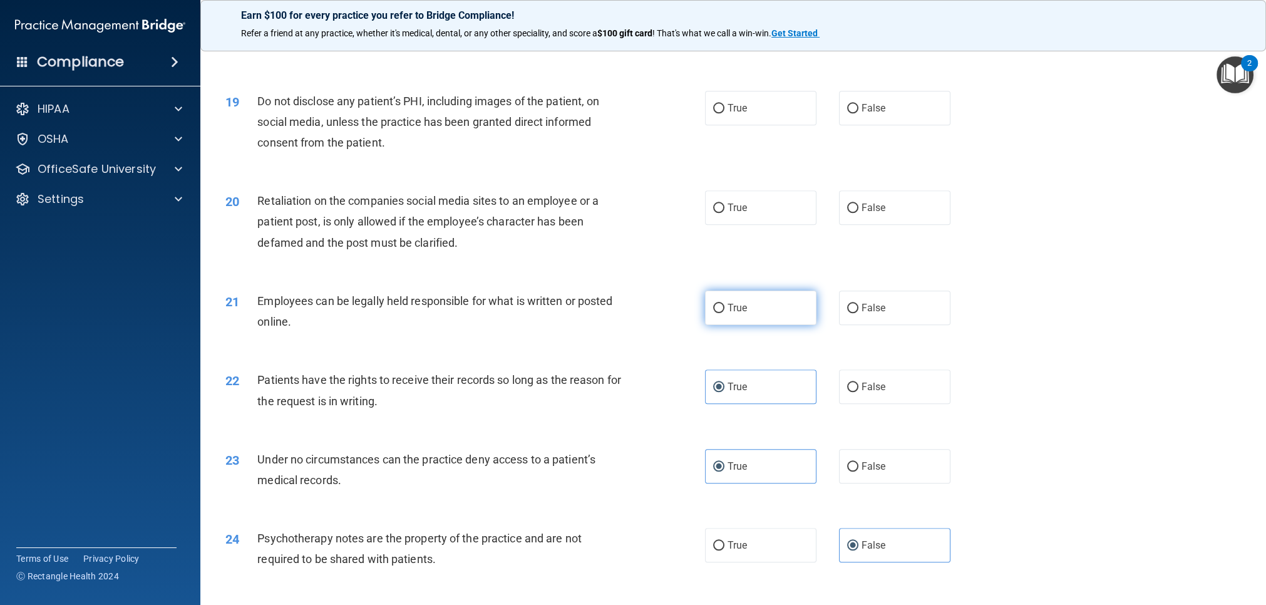
click at [745, 302] on span "True" at bounding box center [737, 308] width 19 height 12
click at [724, 304] on input "True" at bounding box center [718, 308] width 11 height 9
radio input "true"
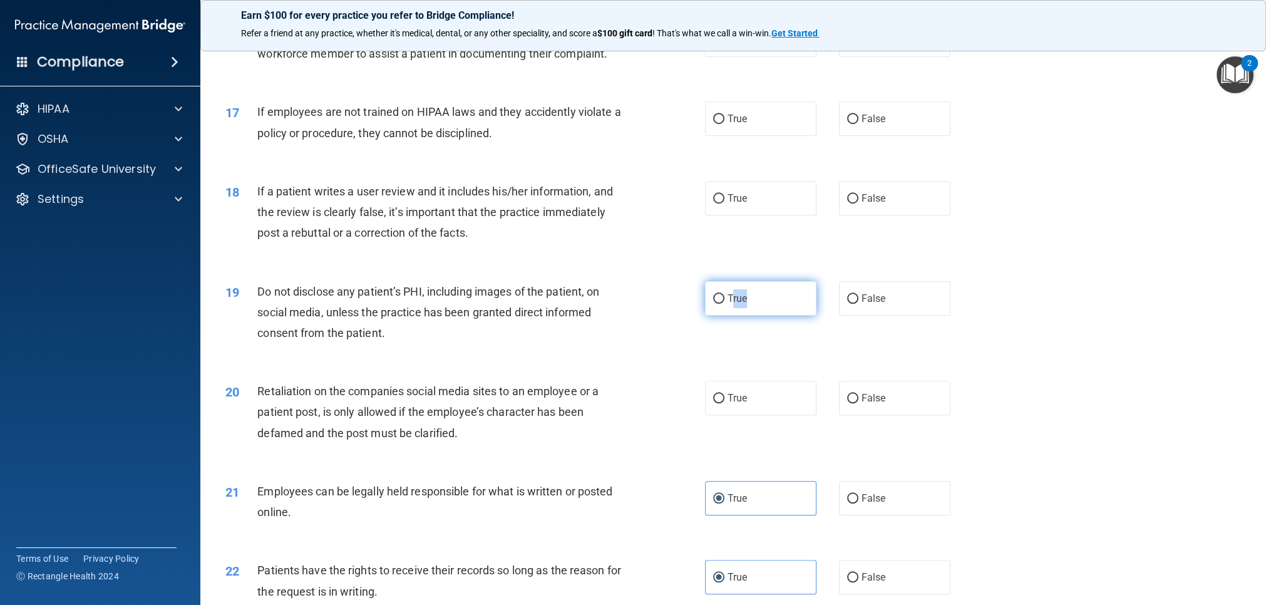
scroll to position [1560, 0]
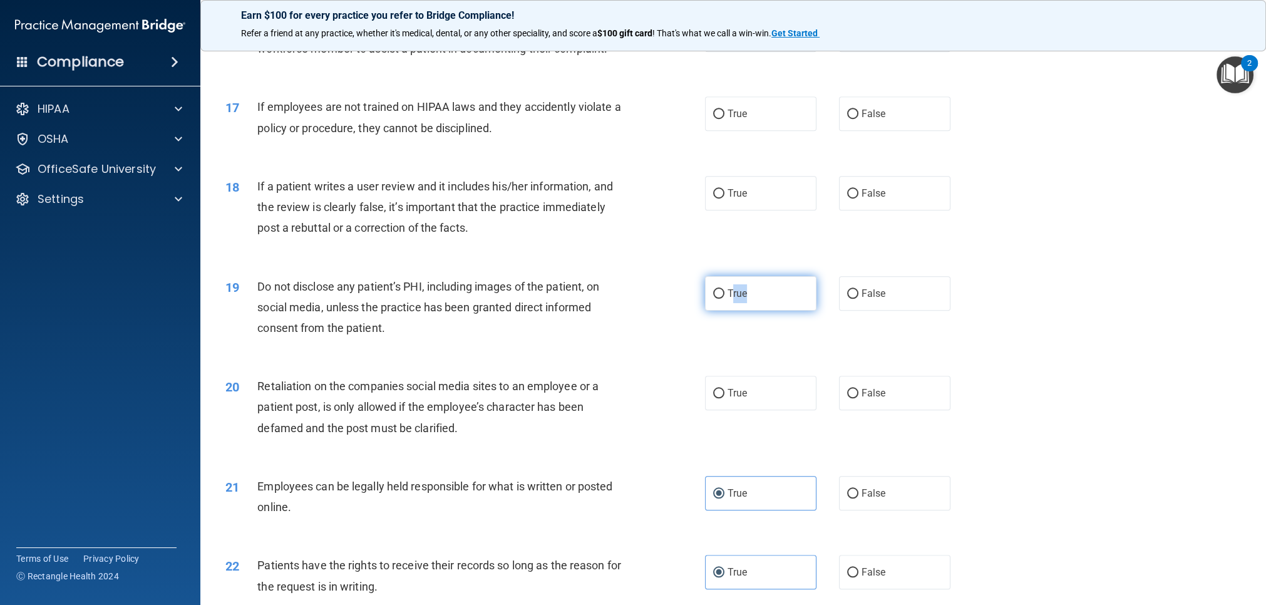
click at [733, 305] on label "True" at bounding box center [760, 293] width 111 height 34
click at [692, 230] on div "18 If a patient writes a user review and it includes his/her information, and t…" at bounding box center [465, 210] width 517 height 69
click at [746, 198] on span "True" at bounding box center [737, 193] width 19 height 12
click at [724, 198] on input "True" at bounding box center [718, 193] width 11 height 9
radio input "true"
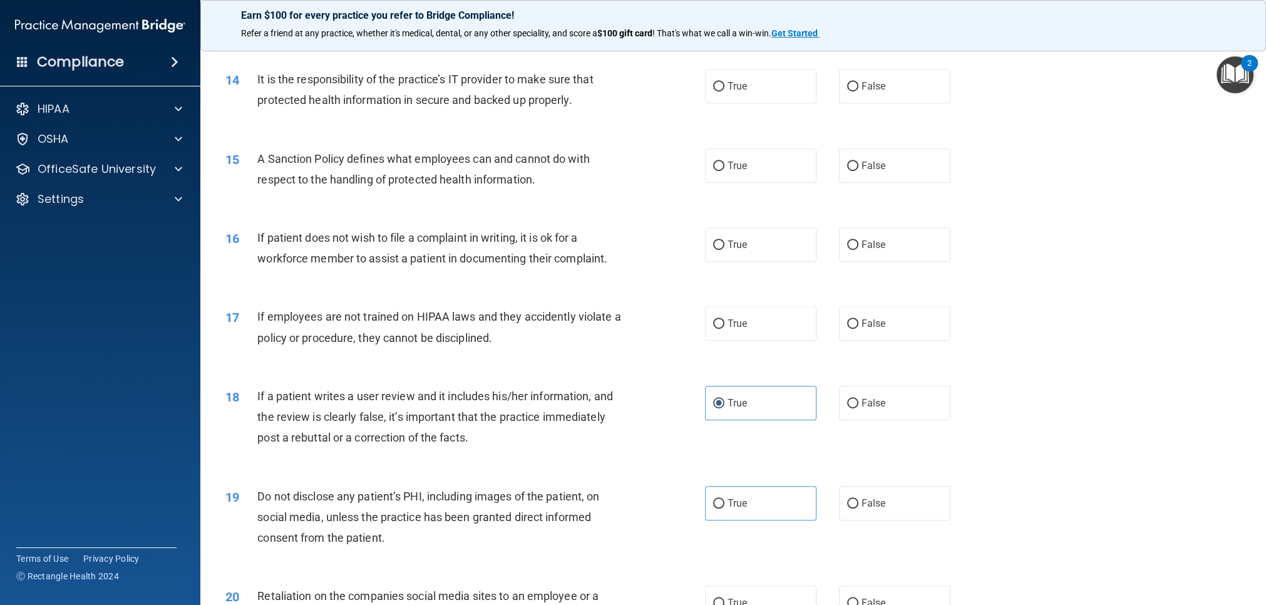
scroll to position [1348, 0]
click at [848, 330] on input "False" at bounding box center [852, 326] width 11 height 9
radio input "true"
click at [869, 254] on label "False" at bounding box center [894, 247] width 111 height 34
click at [858, 252] on input "False" at bounding box center [852, 247] width 11 height 9
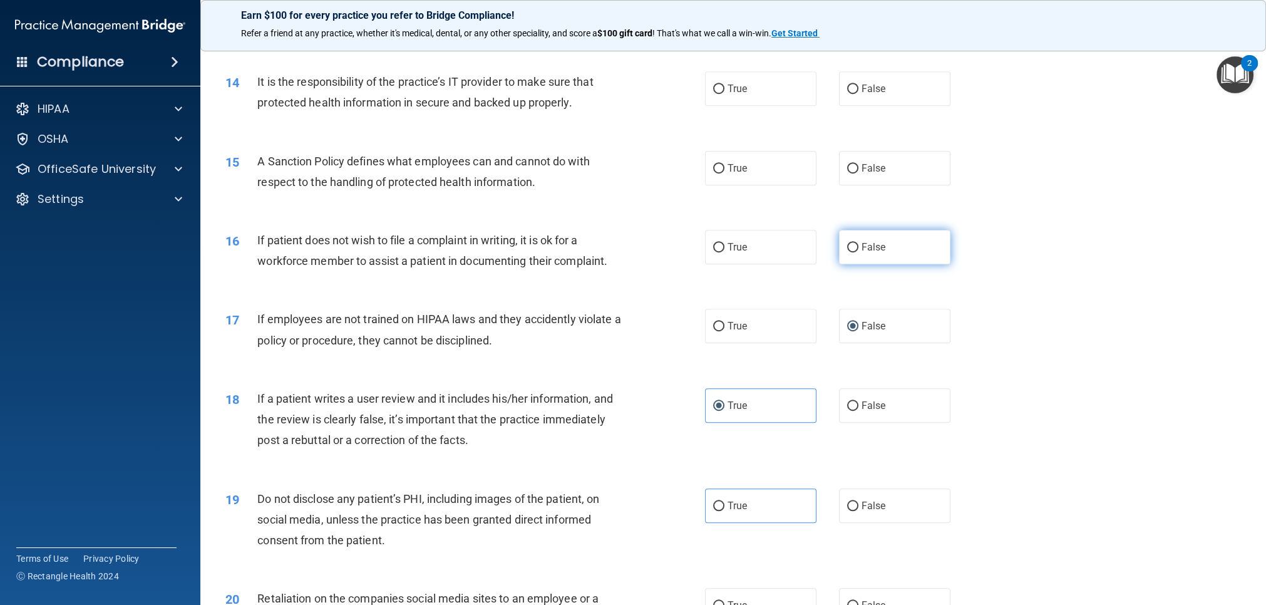
radio input "true"
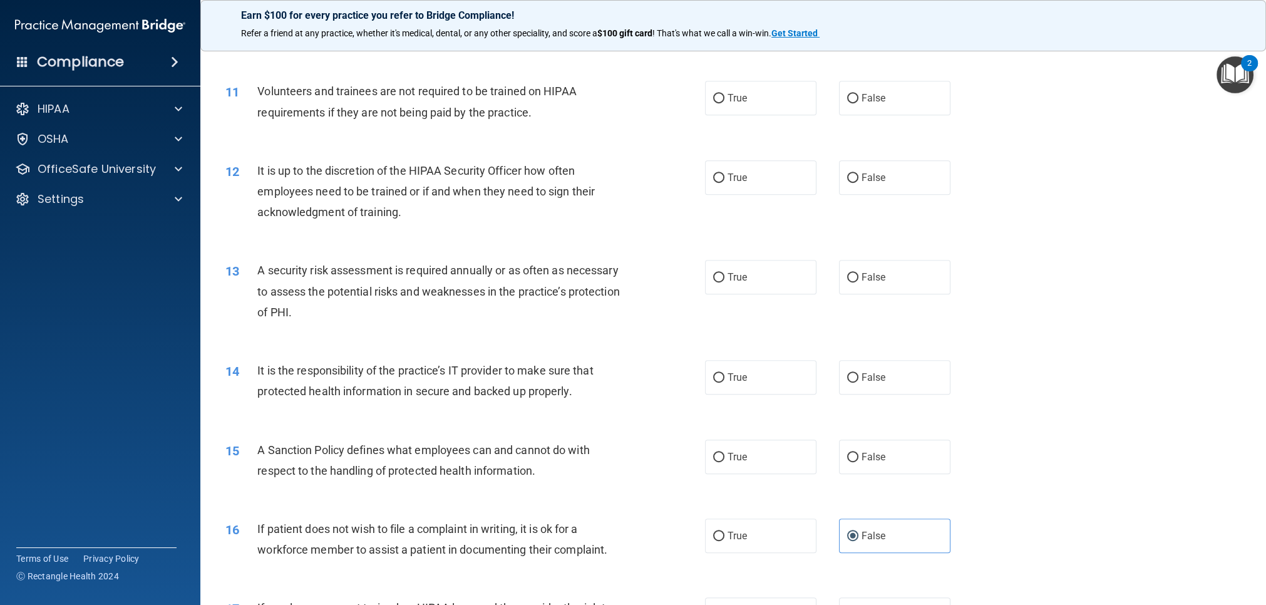
scroll to position [1039, 0]
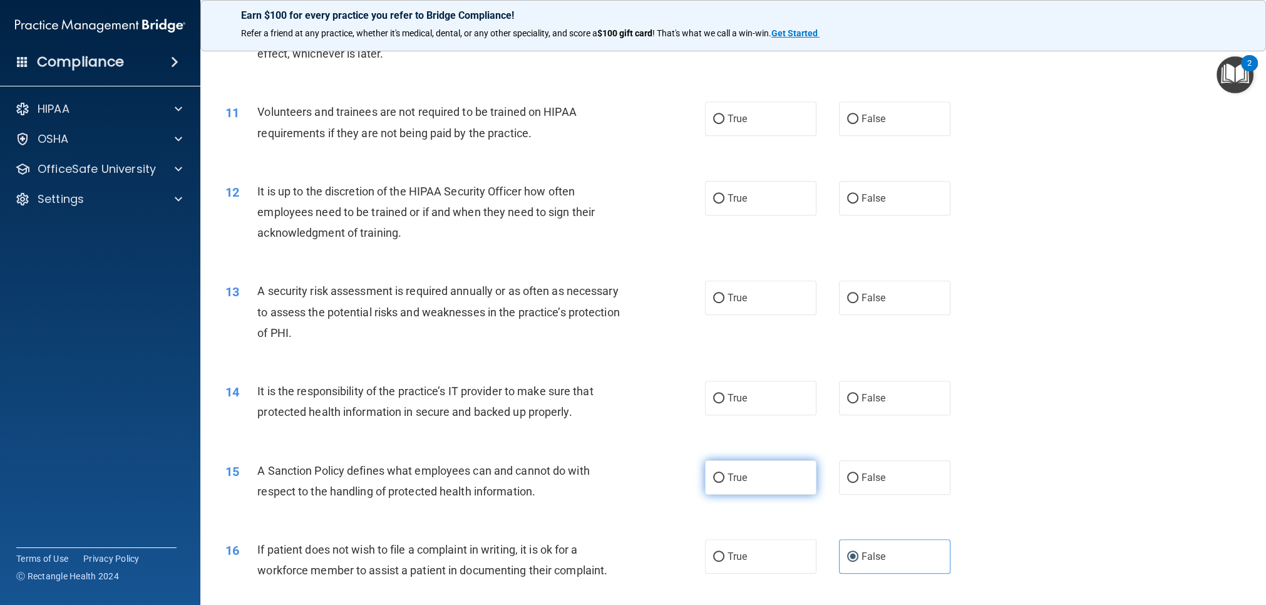
click at [748, 470] on label "True" at bounding box center [760, 477] width 111 height 34
click at [724, 473] on input "True" at bounding box center [718, 477] width 11 height 9
radio input "true"
click at [744, 405] on label "True" at bounding box center [760, 398] width 111 height 34
click at [724, 403] on input "True" at bounding box center [718, 398] width 11 height 9
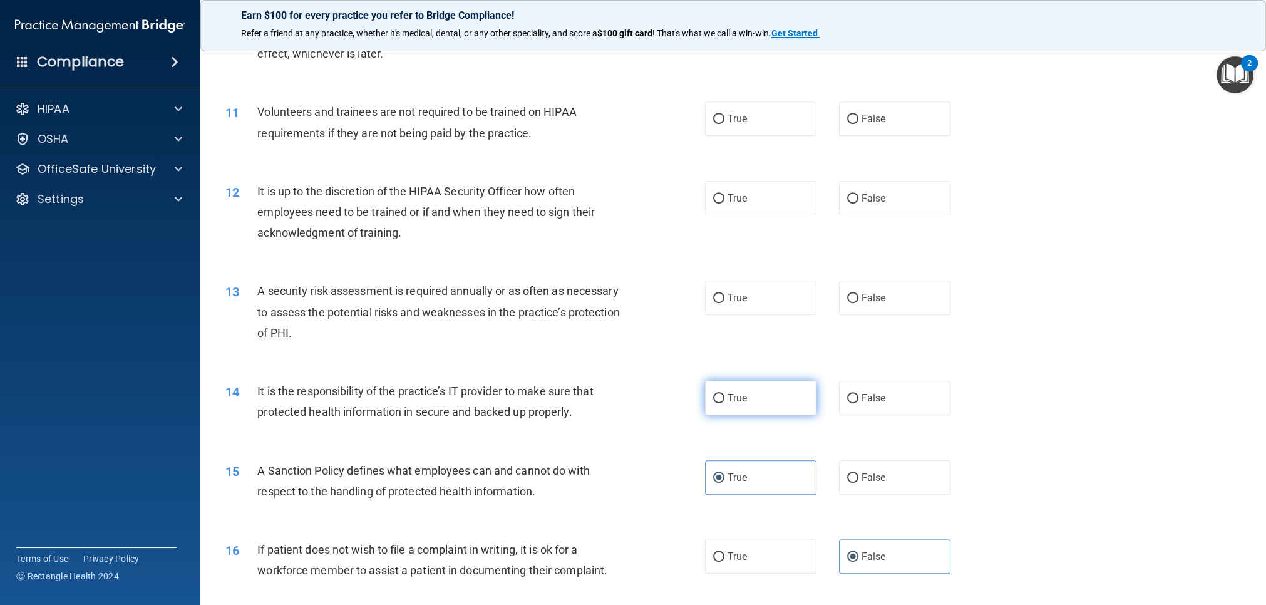
radio input "true"
click at [738, 298] on span "True" at bounding box center [737, 298] width 19 height 12
click at [724, 298] on input "True" at bounding box center [718, 298] width 11 height 9
radio input "true"
click at [758, 197] on label "True" at bounding box center [760, 198] width 111 height 34
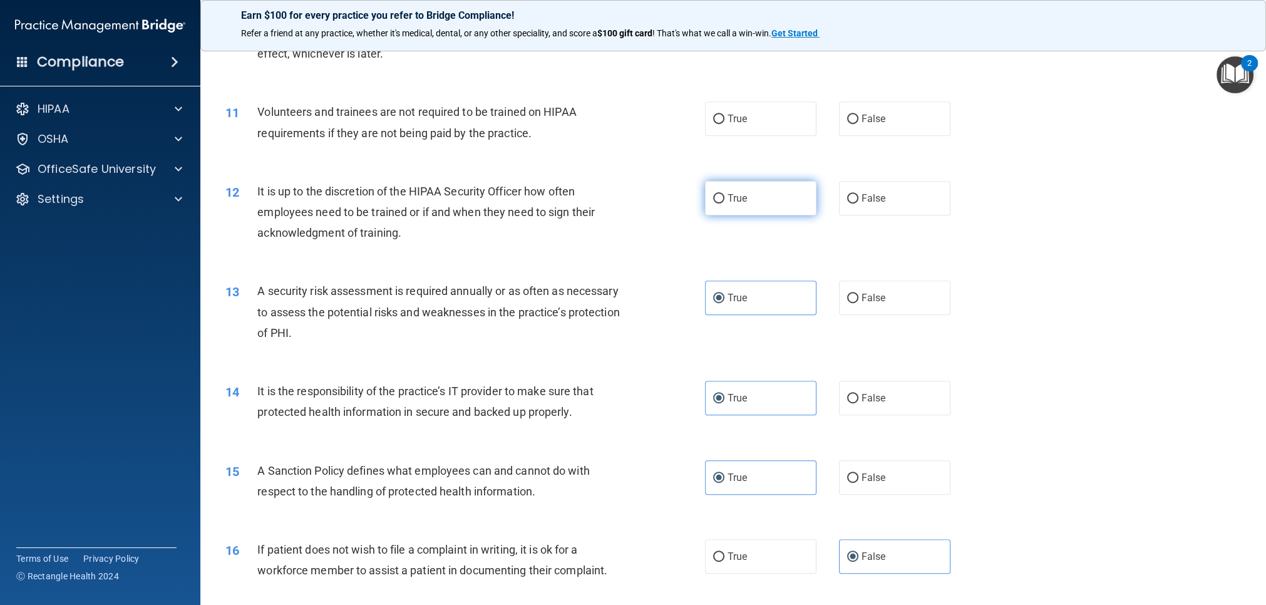
click at [724, 197] on input "True" at bounding box center [718, 198] width 11 height 9
radio input "true"
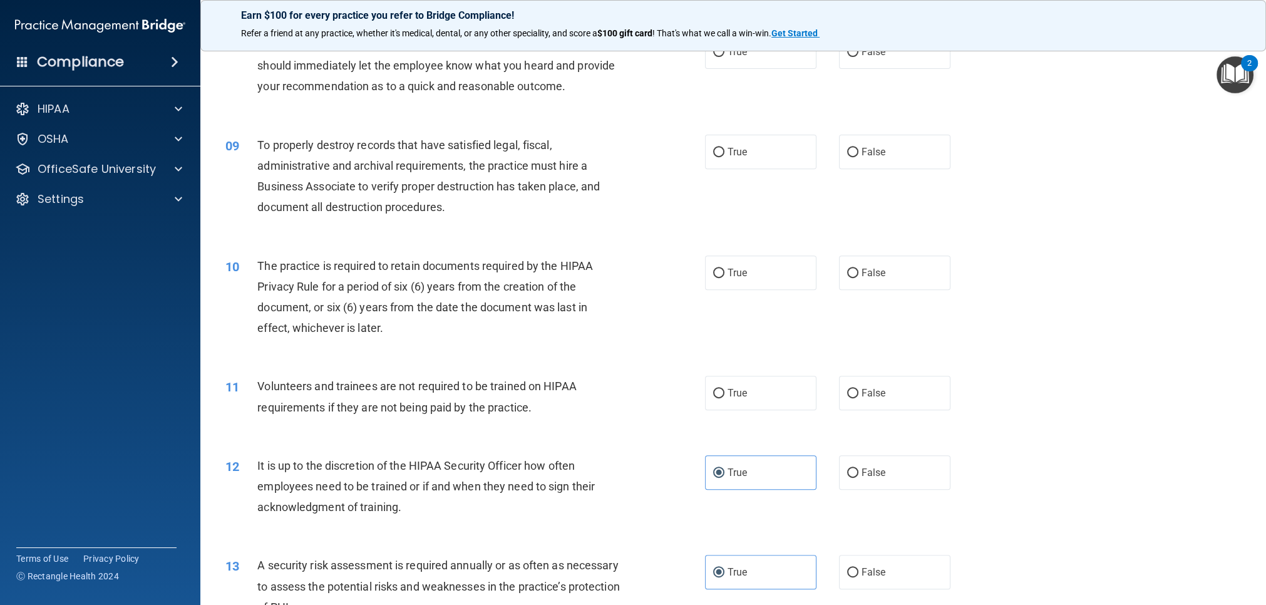
scroll to position [763, 0]
click at [719, 279] on label "True" at bounding box center [760, 274] width 111 height 34
click at [719, 279] on input "True" at bounding box center [718, 274] width 11 height 9
radio input "true"
drag, startPoint x: 867, startPoint y: 406, endPoint x: 860, endPoint y: 406, distance: 6.9
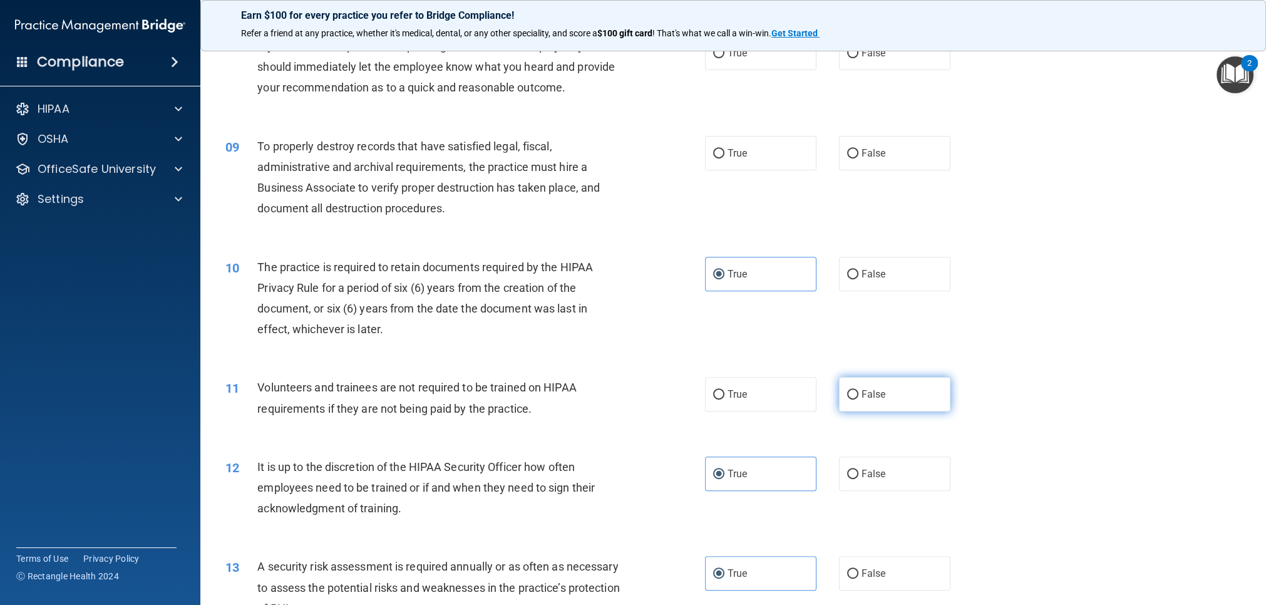
click at [866, 406] on label "False" at bounding box center [894, 394] width 111 height 34
click at [858, 400] on input "False" at bounding box center [852, 394] width 11 height 9
radio input "true"
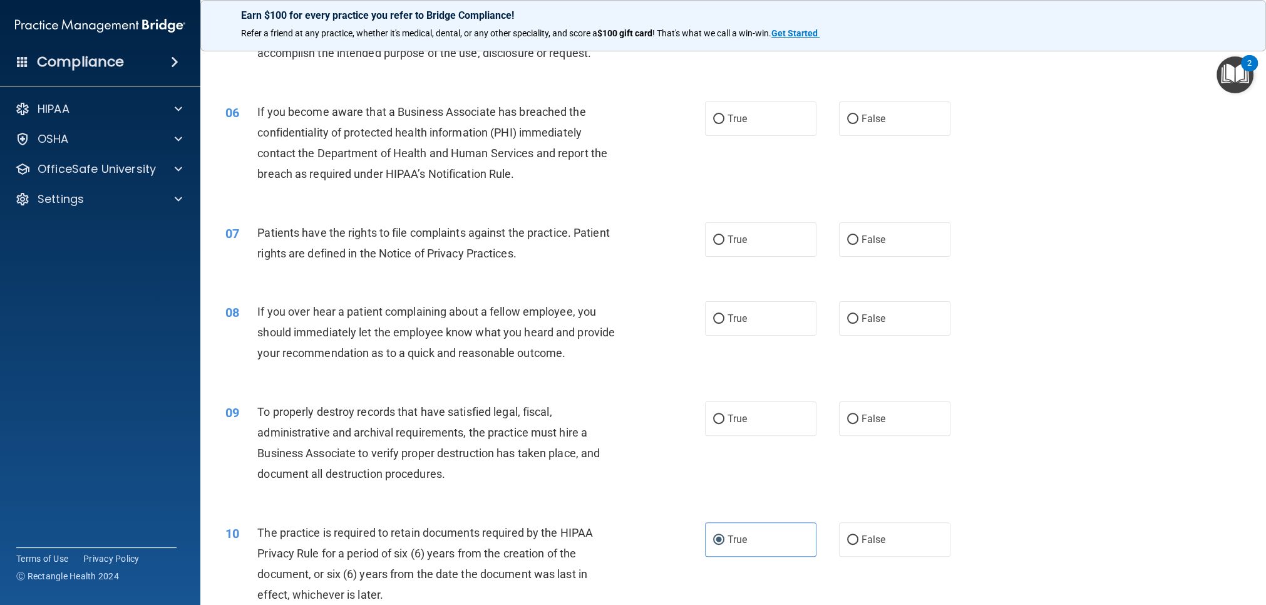
scroll to position [497, 0]
click at [756, 255] on label "True" at bounding box center [760, 241] width 111 height 34
click at [724, 246] on input "True" at bounding box center [718, 241] width 11 height 9
radio input "true"
click at [857, 312] on label "False" at bounding box center [894, 319] width 111 height 34
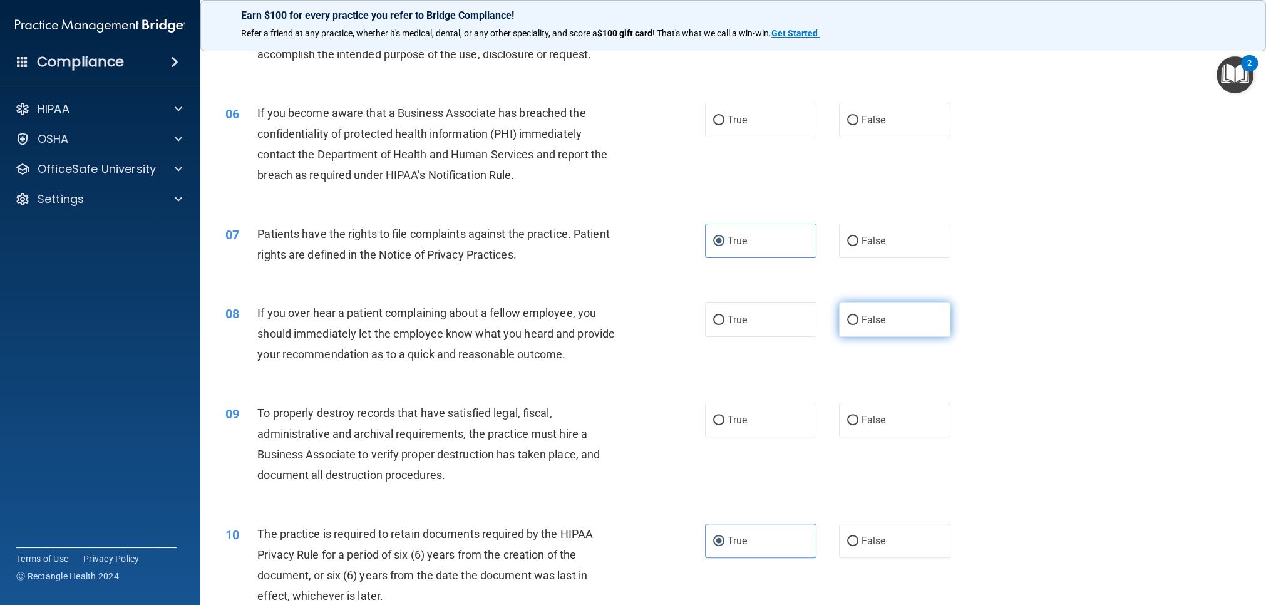
click at [857, 316] on input "False" at bounding box center [852, 320] width 11 height 9
radio input "true"
click at [770, 422] on label "True" at bounding box center [760, 420] width 111 height 34
click at [724, 422] on input "True" at bounding box center [718, 420] width 11 height 9
radio input "true"
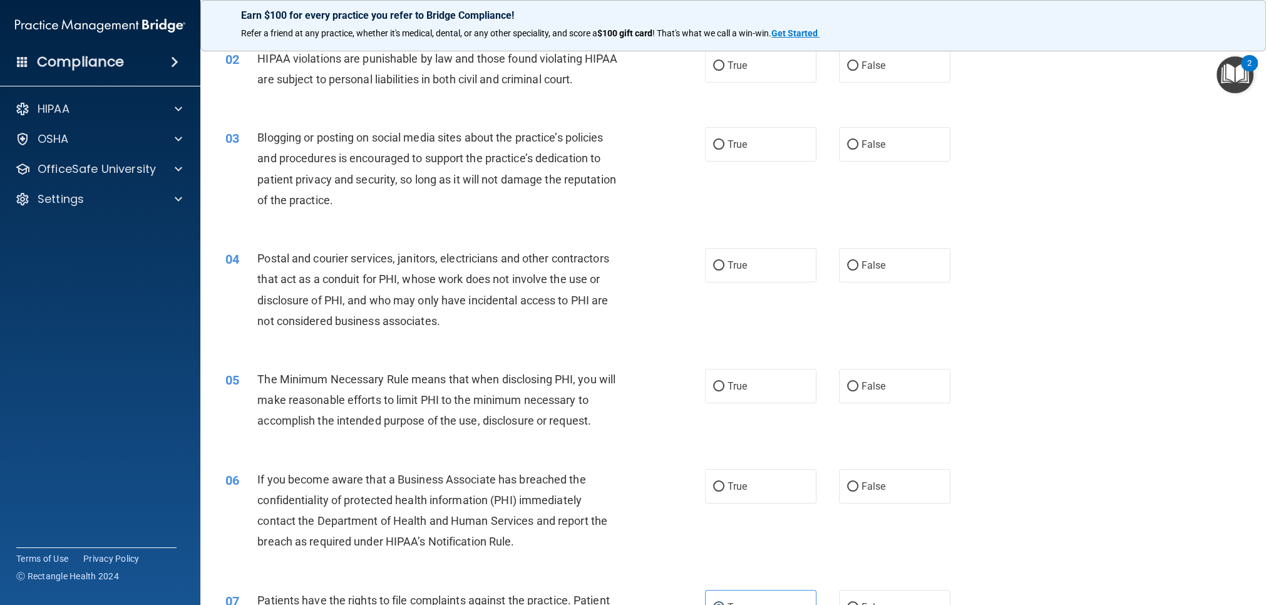
scroll to position [0, 0]
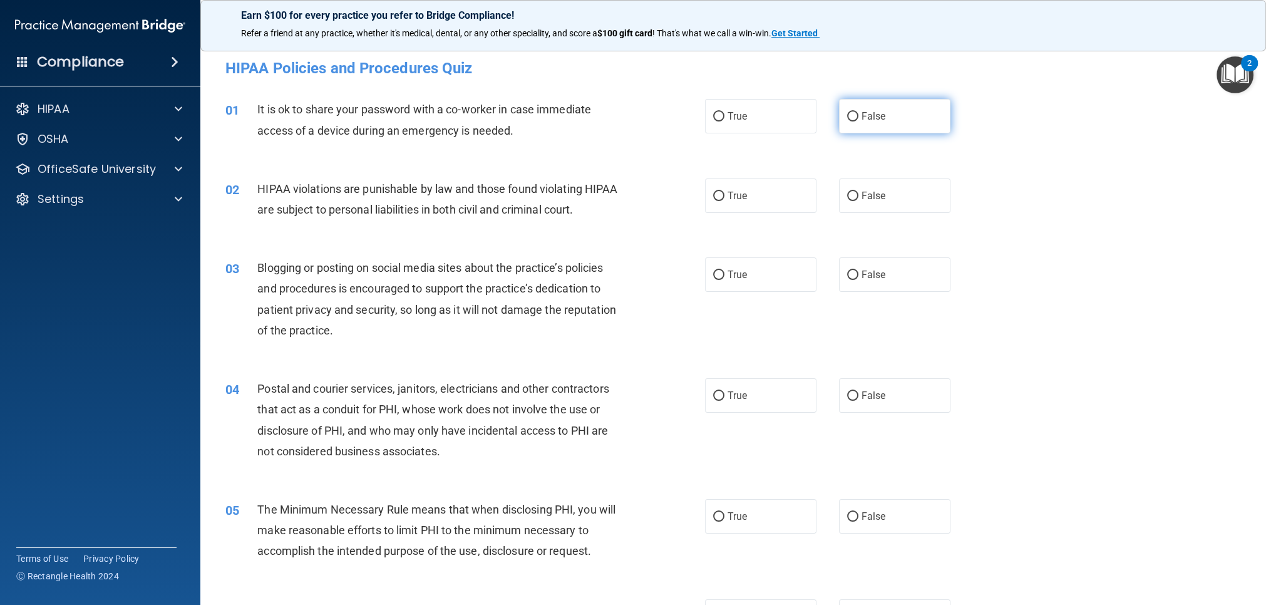
click at [914, 128] on label "False" at bounding box center [894, 116] width 111 height 34
click at [858, 121] on input "False" at bounding box center [852, 116] width 11 height 9
radio input "true"
click at [739, 205] on label "True" at bounding box center [760, 195] width 111 height 34
click at [724, 201] on input "True" at bounding box center [718, 196] width 11 height 9
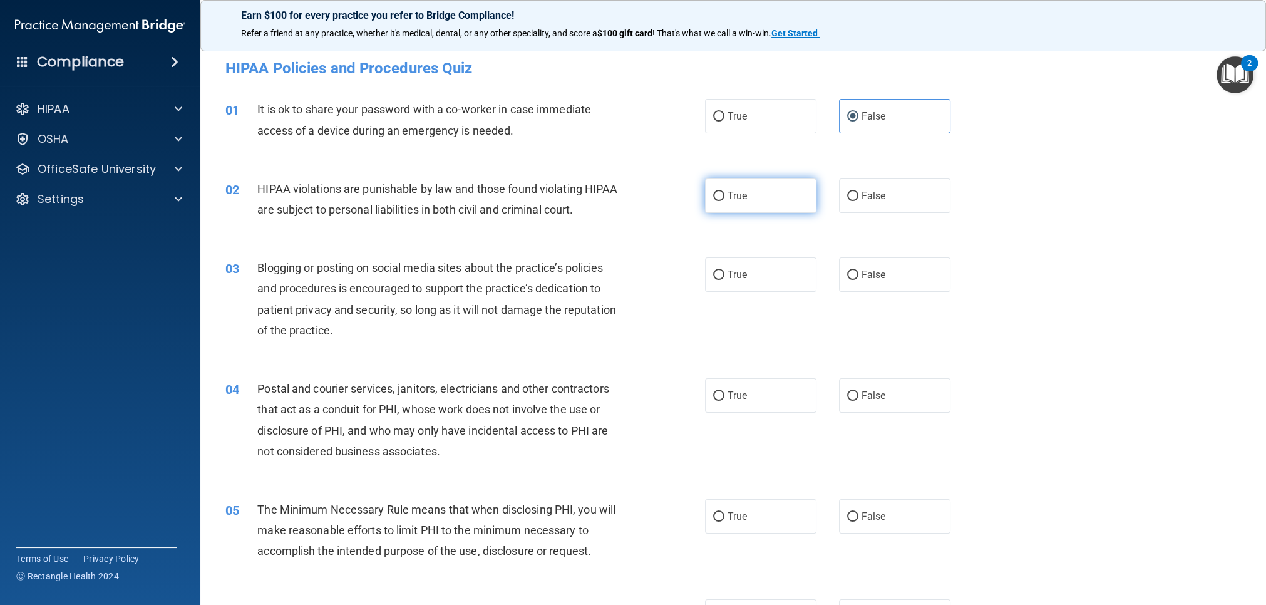
radio input "true"
click at [738, 279] on span "True" at bounding box center [737, 275] width 19 height 12
click at [724, 279] on input "True" at bounding box center [718, 275] width 11 height 9
radio input "true"
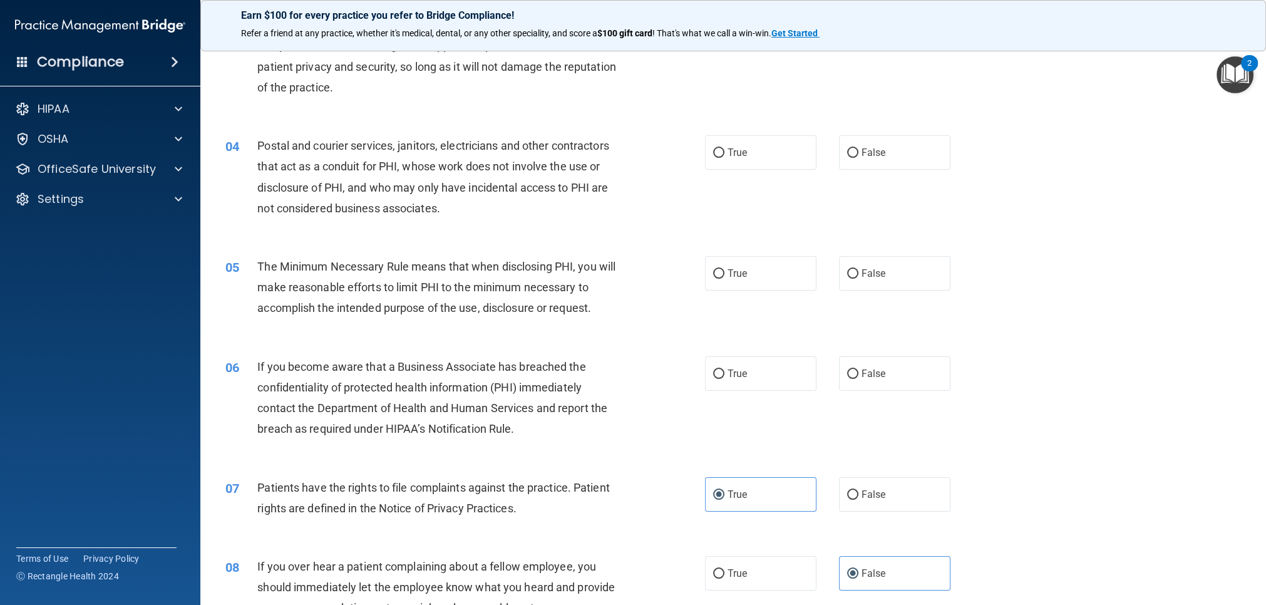
scroll to position [244, 0]
click at [798, 162] on label "True" at bounding box center [760, 151] width 111 height 34
click at [724, 157] on input "True" at bounding box center [718, 151] width 11 height 9
radio input "true"
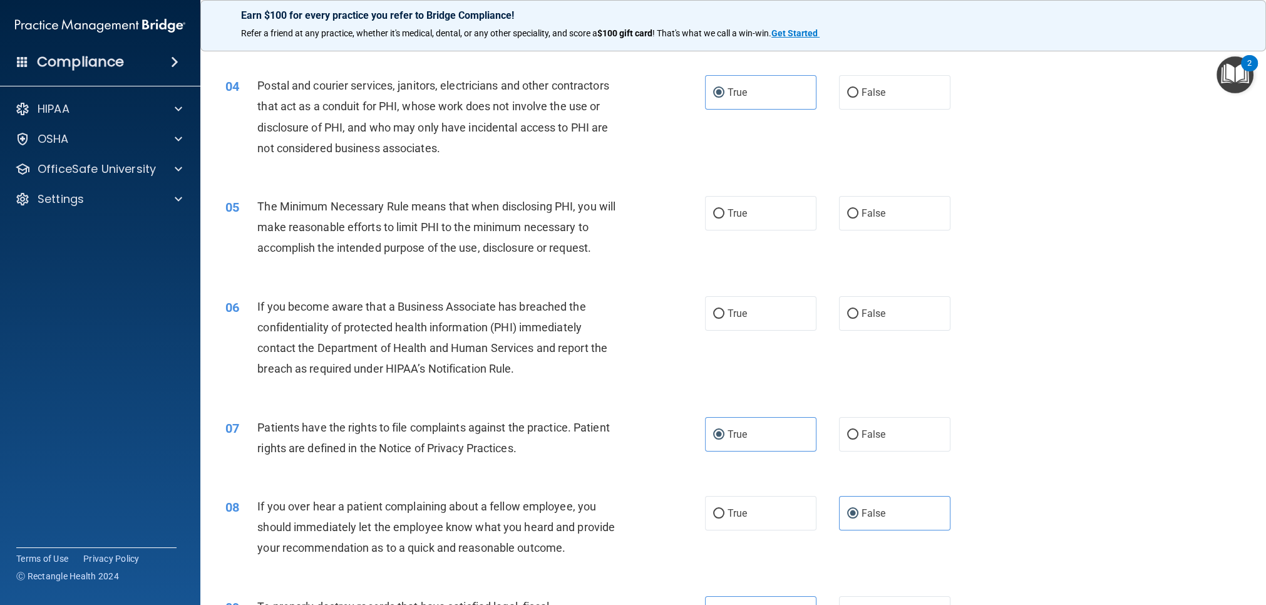
scroll to position [348, 0]
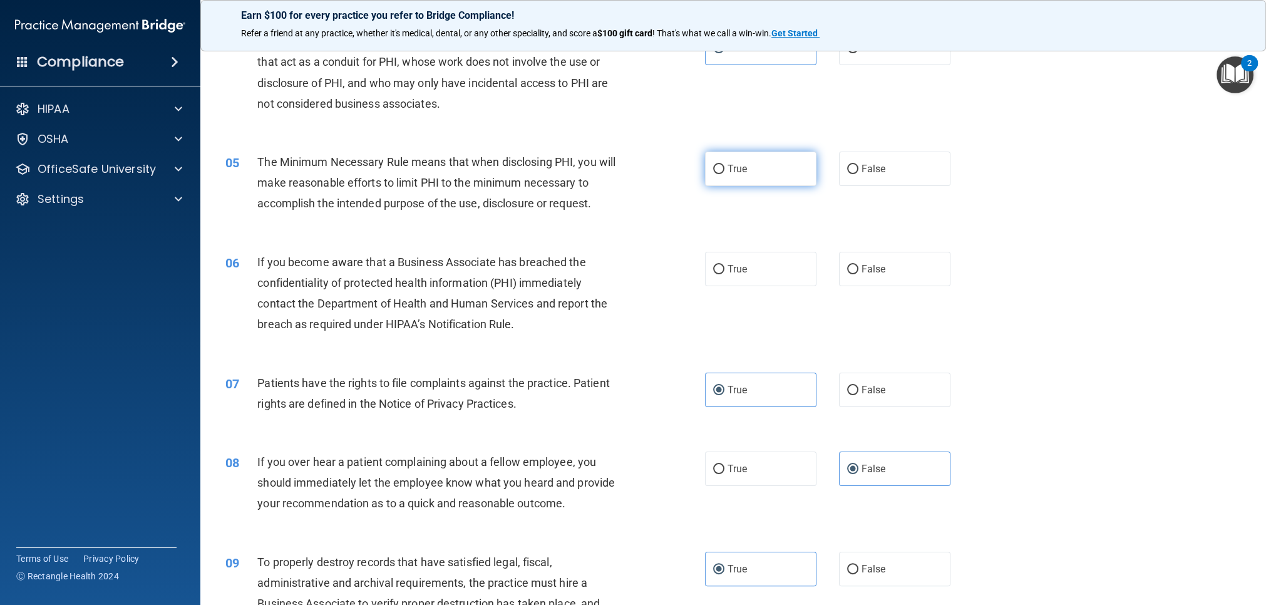
click at [741, 170] on span "True" at bounding box center [737, 169] width 19 height 12
click at [724, 170] on input "True" at bounding box center [718, 169] width 11 height 9
radio input "true"
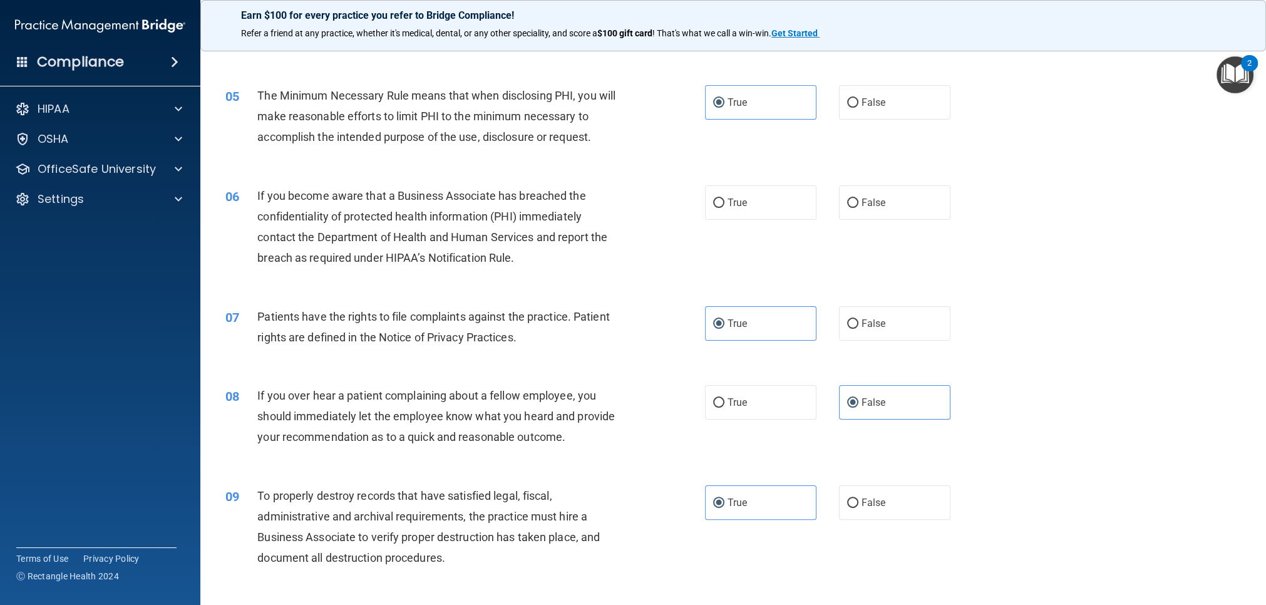
scroll to position [419, 0]
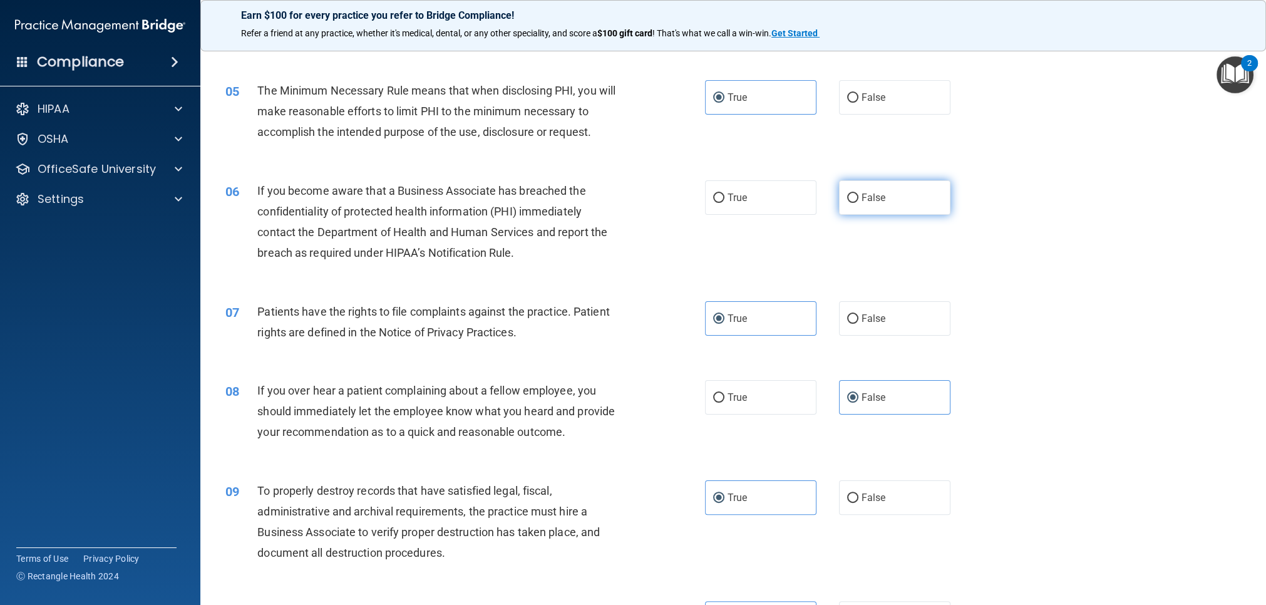
click at [855, 209] on label "False" at bounding box center [894, 197] width 111 height 34
click at [855, 203] on input "False" at bounding box center [852, 197] width 11 height 9
radio input "true"
click at [659, 215] on div "06 If you become aware that a Business Associate has breached the confidentiali…" at bounding box center [465, 225] width 517 height 90
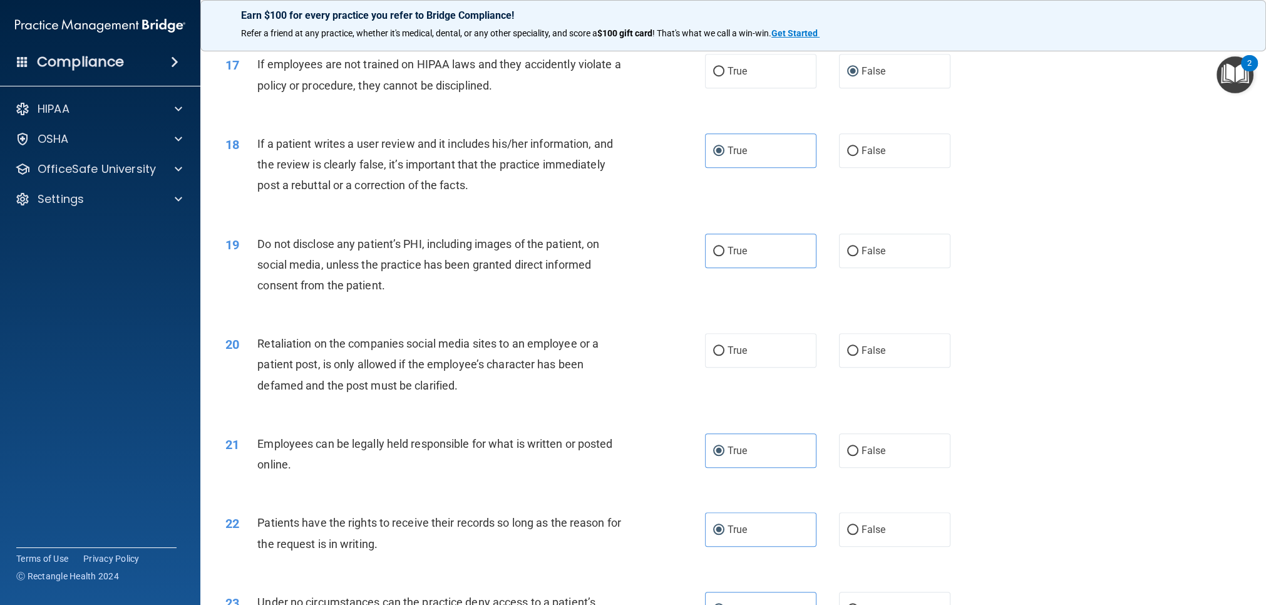
scroll to position [1691, 0]
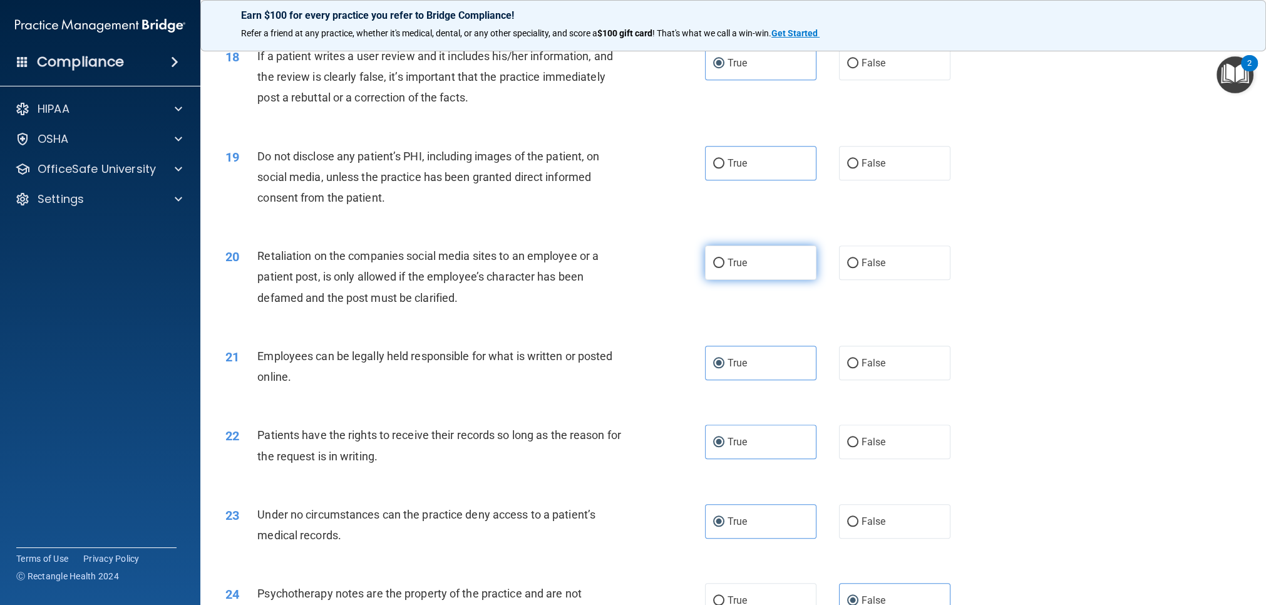
click at [731, 270] on label "True" at bounding box center [760, 262] width 111 height 34
click at [724, 268] on input "True" at bounding box center [718, 263] width 11 height 9
radio input "true"
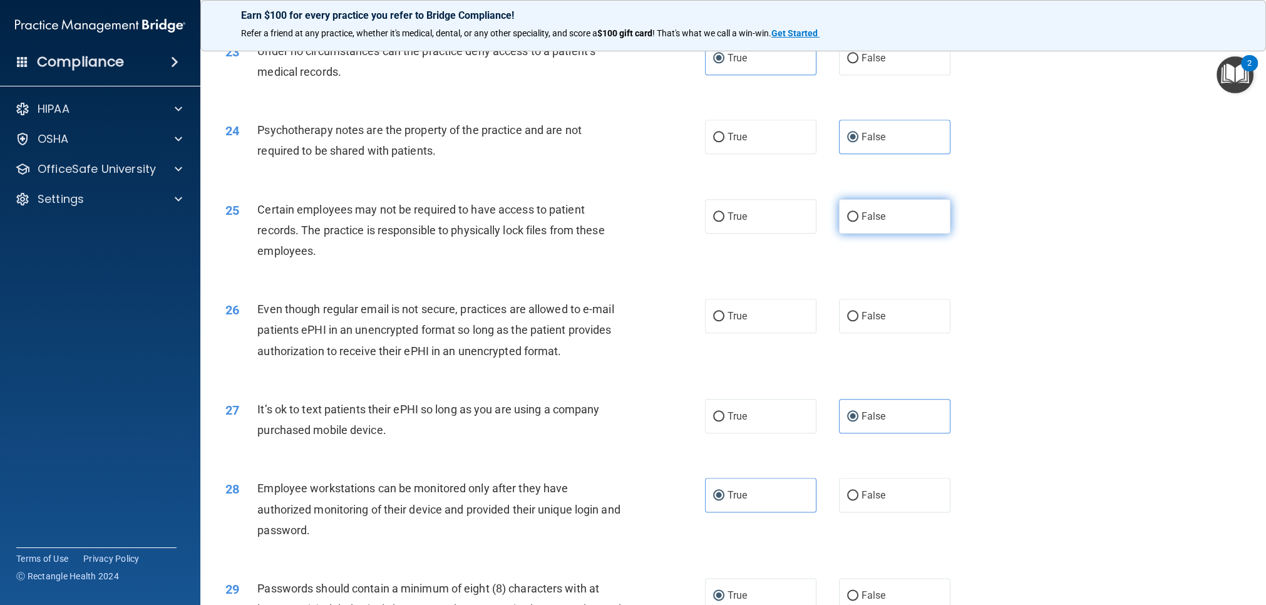
scroll to position [2156, 0]
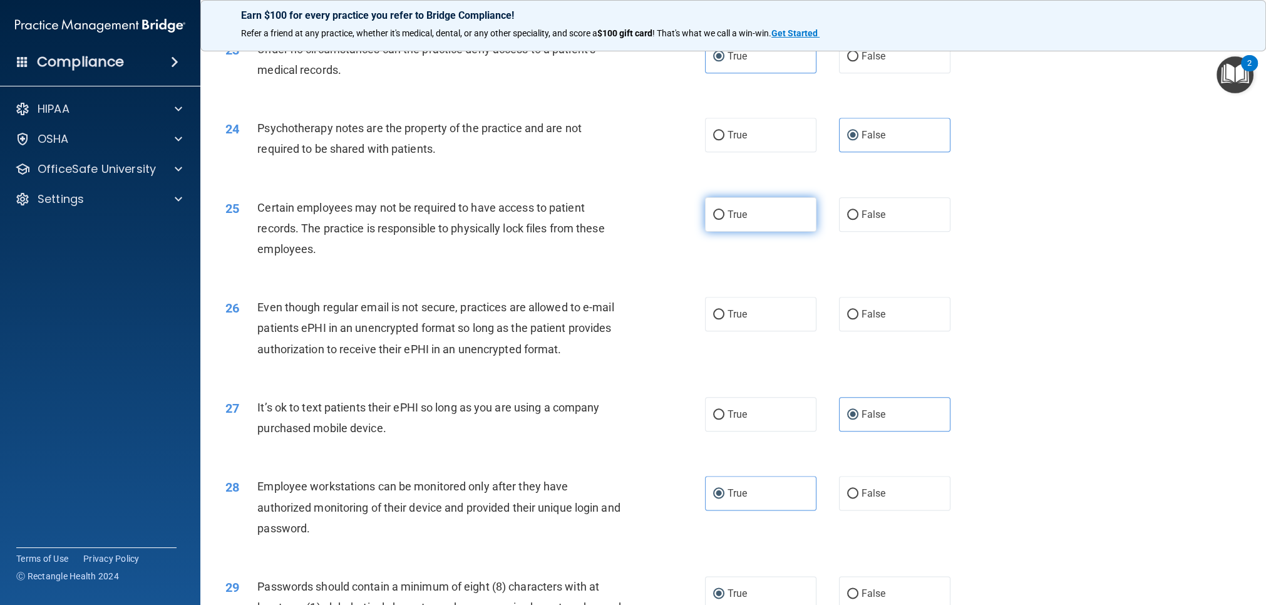
click at [806, 213] on label "True" at bounding box center [760, 214] width 111 height 34
click at [724, 213] on input "True" at bounding box center [718, 214] width 11 height 9
radio input "true"
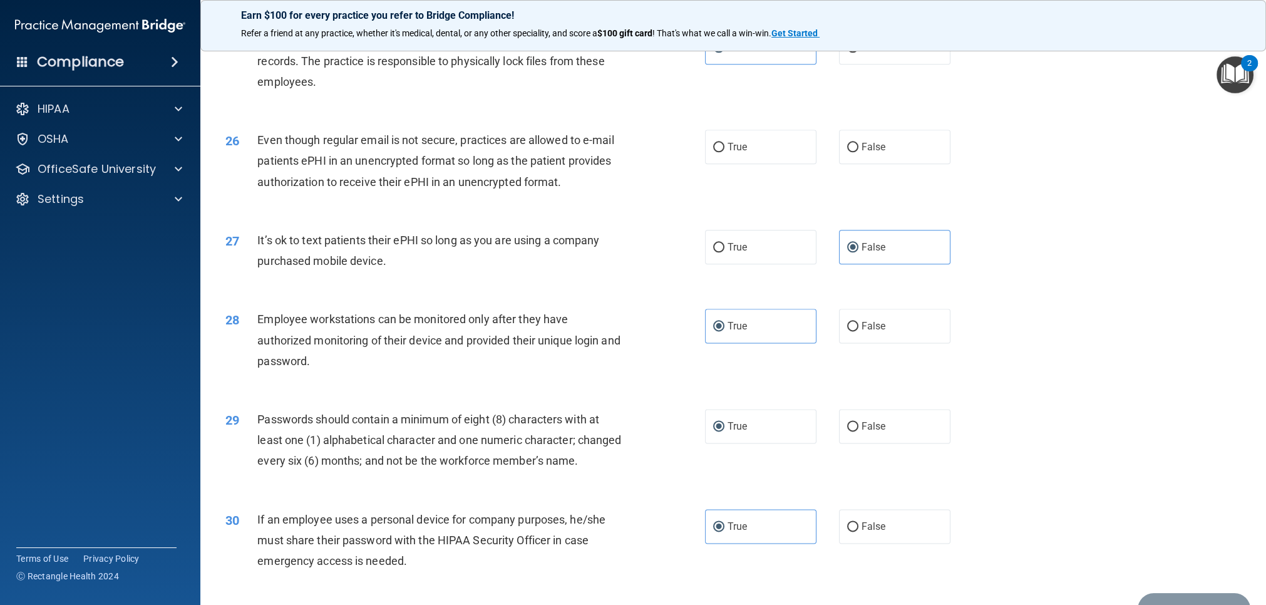
scroll to position [2323, 0]
click at [725, 155] on label "True" at bounding box center [760, 147] width 111 height 34
click at [724, 152] on input "True" at bounding box center [718, 147] width 11 height 9
radio input "true"
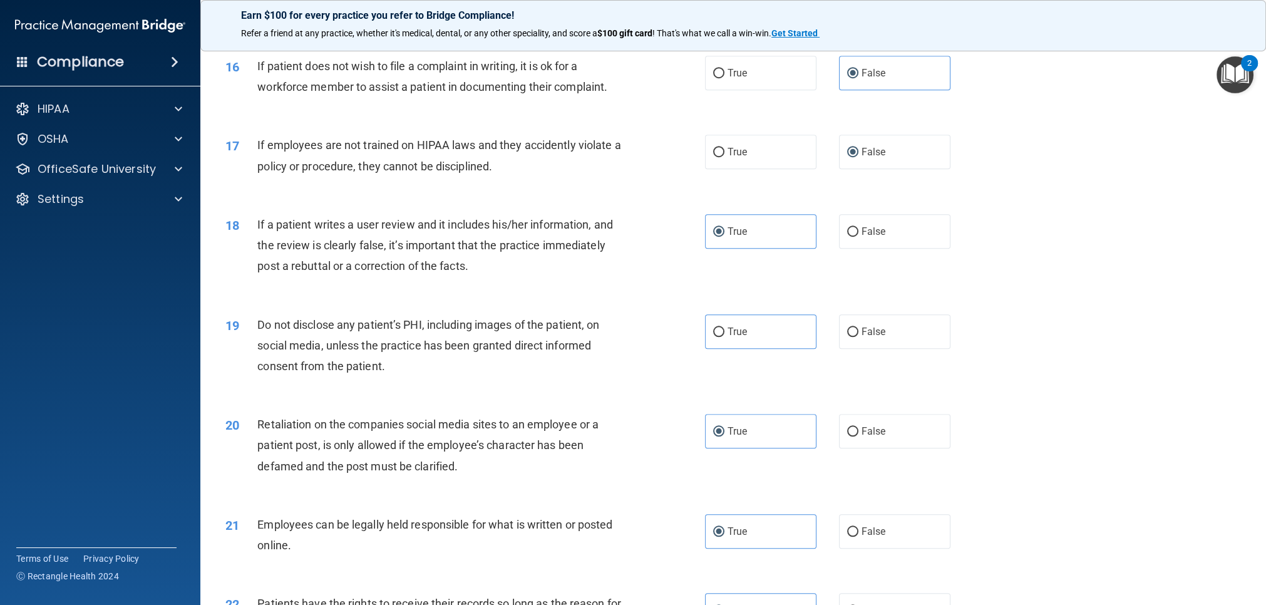
scroll to position [1515, 0]
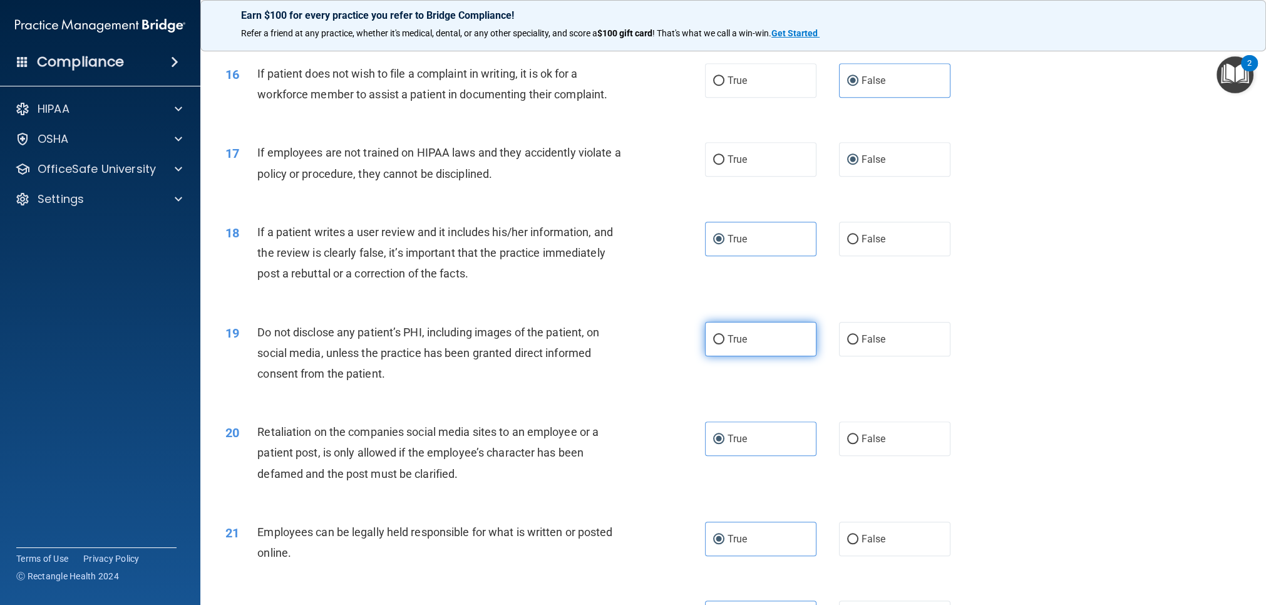
drag, startPoint x: 750, startPoint y: 348, endPoint x: 743, endPoint y: 349, distance: 7.5
click at [750, 348] on label "True" at bounding box center [760, 339] width 111 height 34
click at [724, 344] on input "True" at bounding box center [718, 339] width 11 height 9
radio input "true"
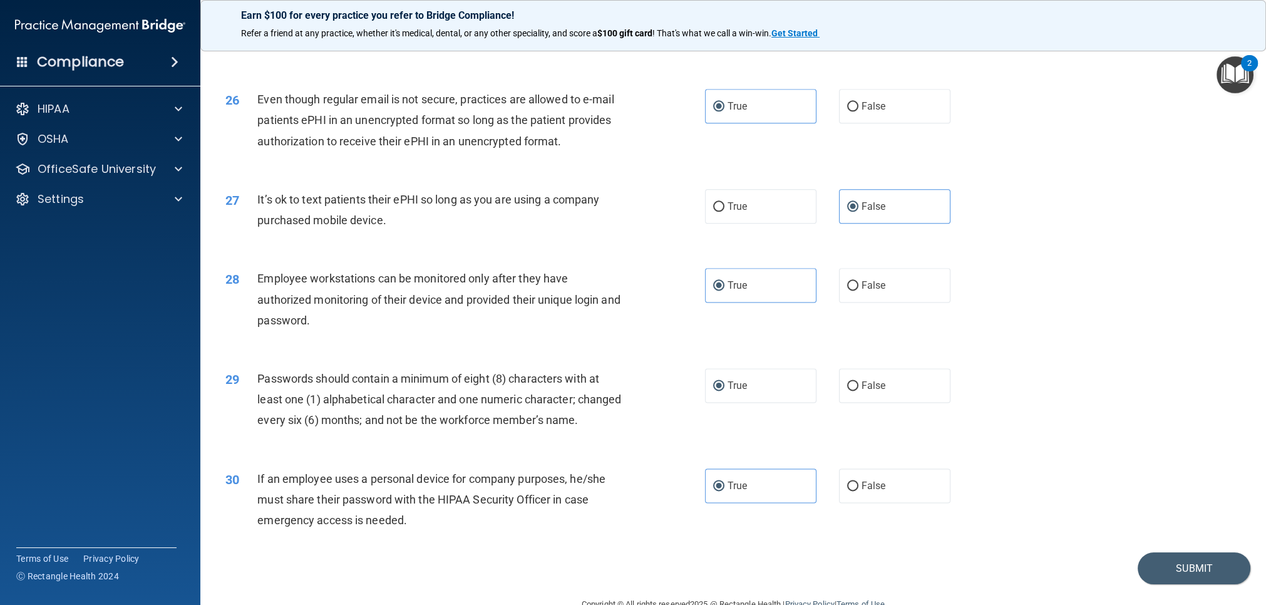
scroll to position [2413, 0]
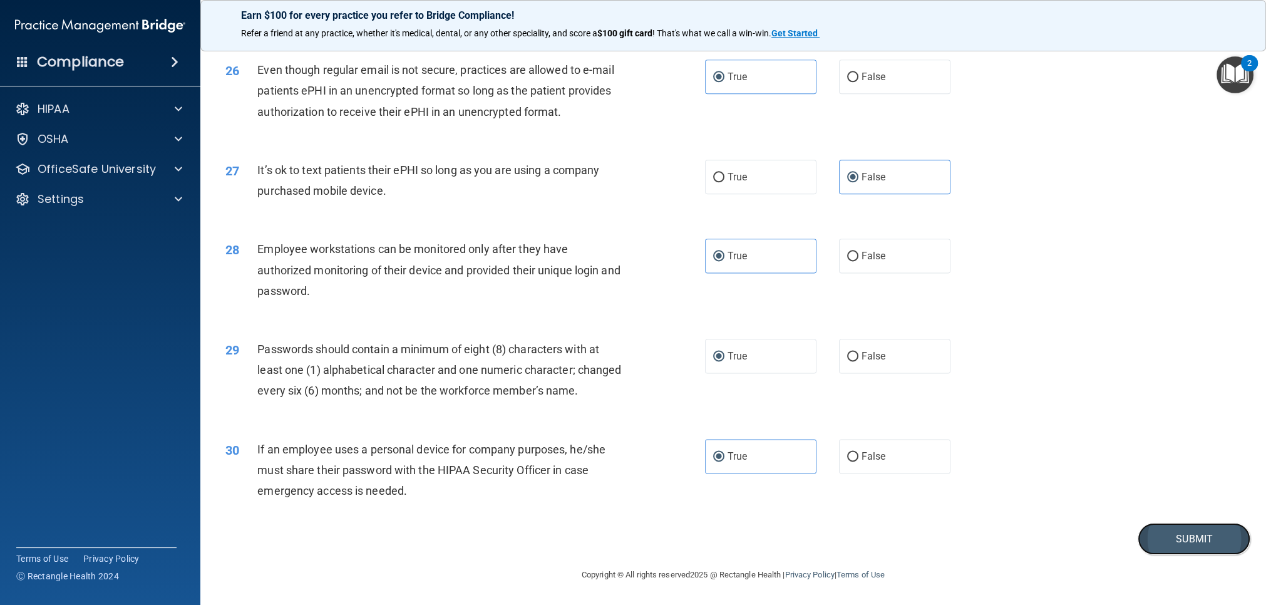
click at [1200, 552] on button "Submit" at bounding box center [1194, 539] width 113 height 32
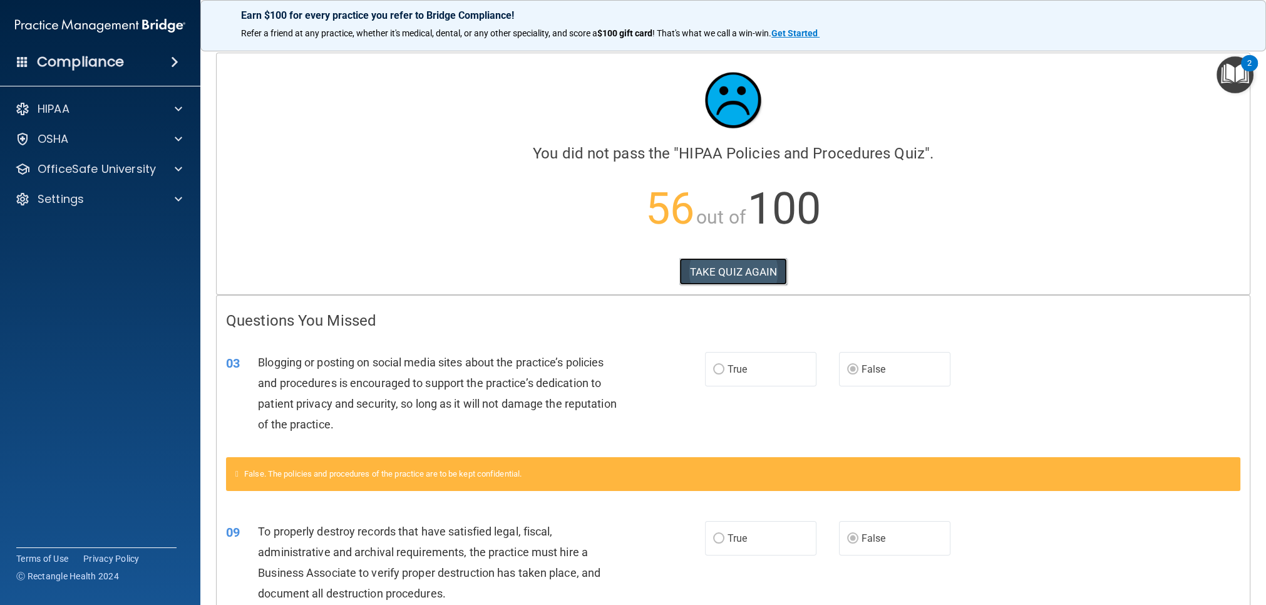
click at [696, 277] on button "TAKE QUIZ AGAIN" at bounding box center [733, 272] width 108 height 28
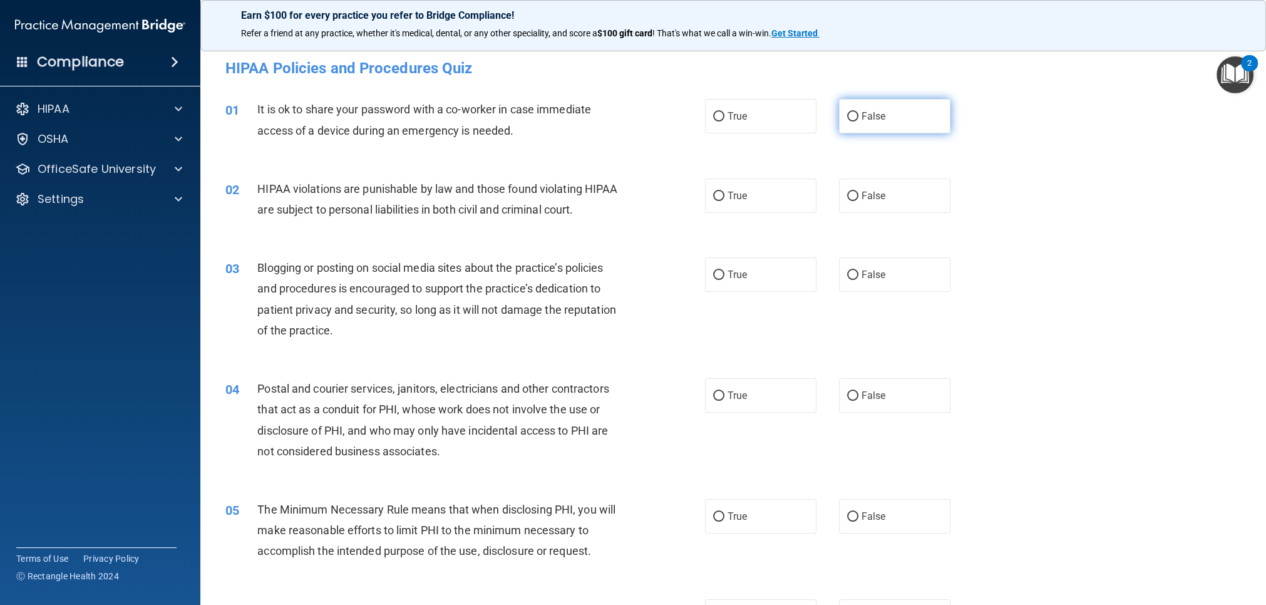
click at [862, 119] on span "False" at bounding box center [874, 116] width 24 height 12
click at [858, 119] on input "False" at bounding box center [852, 116] width 11 height 9
radio input "true"
click at [745, 205] on label "True" at bounding box center [760, 195] width 111 height 34
click at [724, 201] on input "True" at bounding box center [718, 196] width 11 height 9
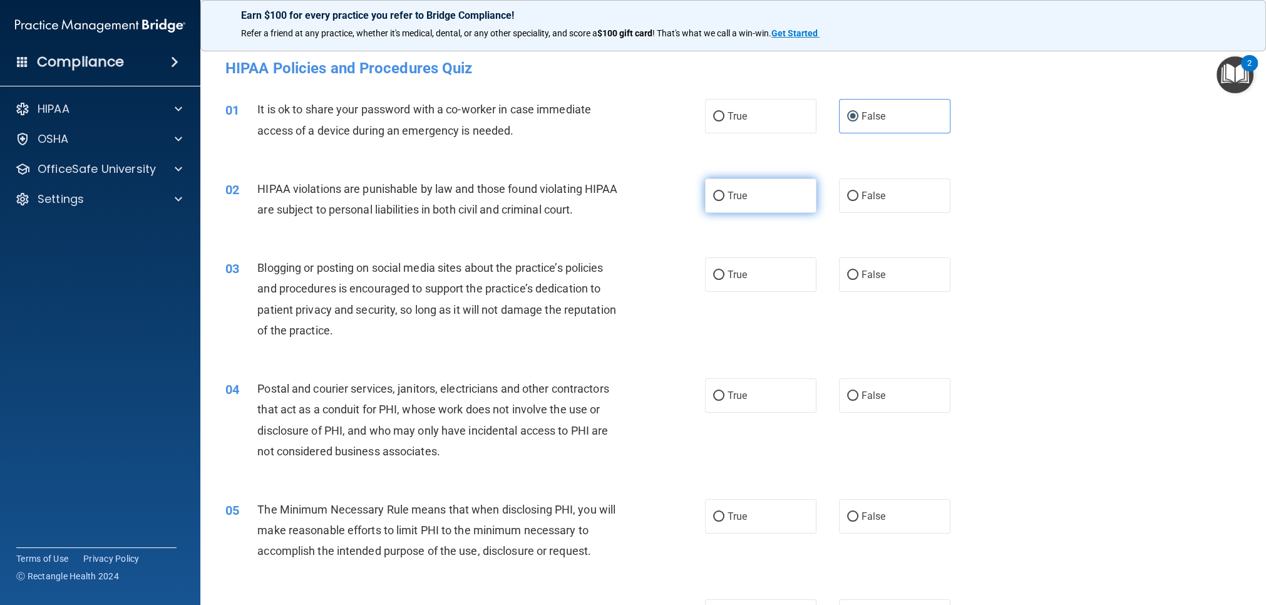
radio input "true"
click at [750, 276] on label "True" at bounding box center [760, 274] width 111 height 34
click at [724, 276] on input "True" at bounding box center [718, 275] width 11 height 9
radio input "true"
drag, startPoint x: 738, startPoint y: 402, endPoint x: 651, endPoint y: 373, distance: 91.9
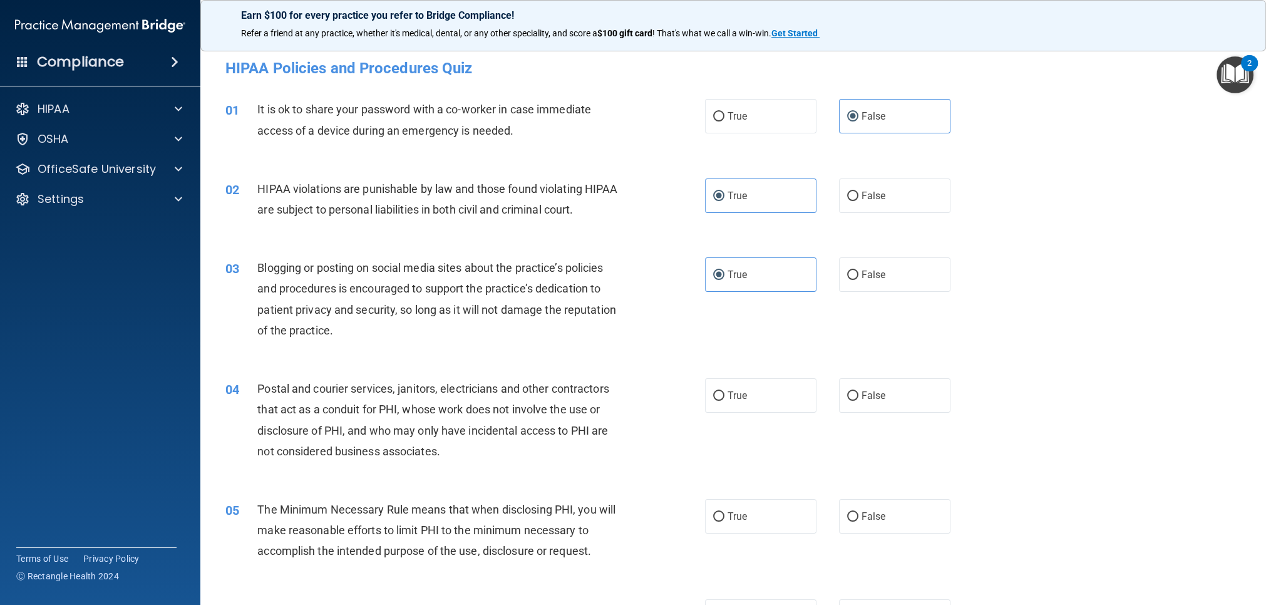
click at [738, 402] on label "True" at bounding box center [760, 395] width 111 height 34
click at [724, 401] on input "True" at bounding box center [718, 395] width 11 height 9
radio input "true"
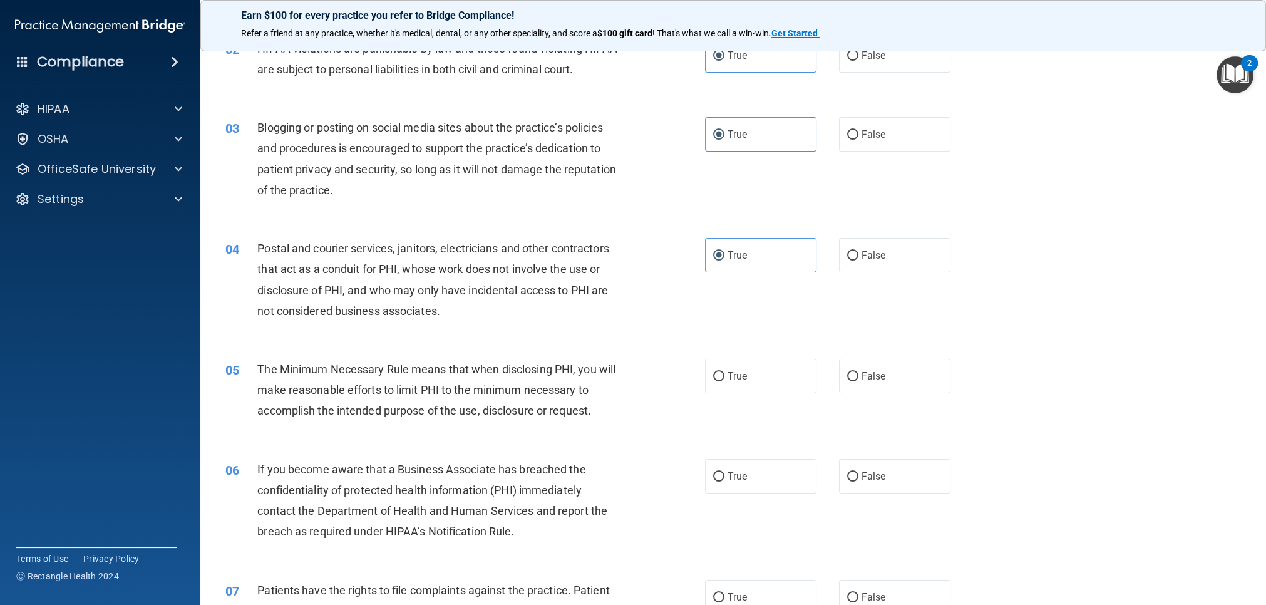
scroll to position [162, 0]
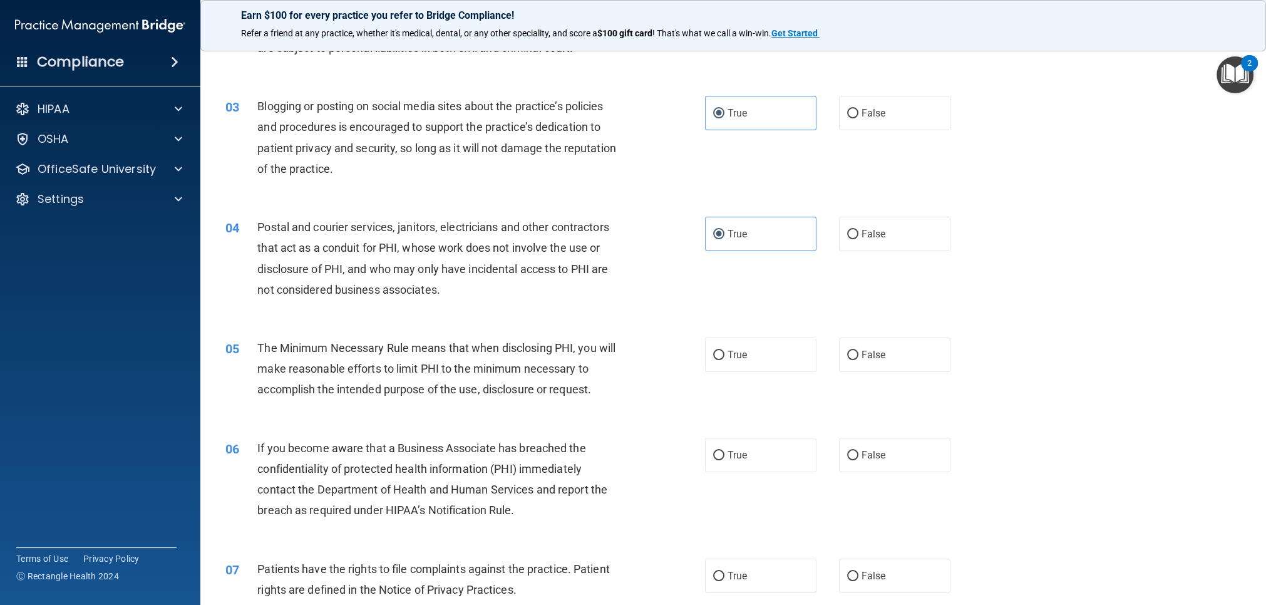
click at [675, 304] on div "04 Postal and courier services, janitors, electricians and other contractors th…" at bounding box center [465, 262] width 517 height 90
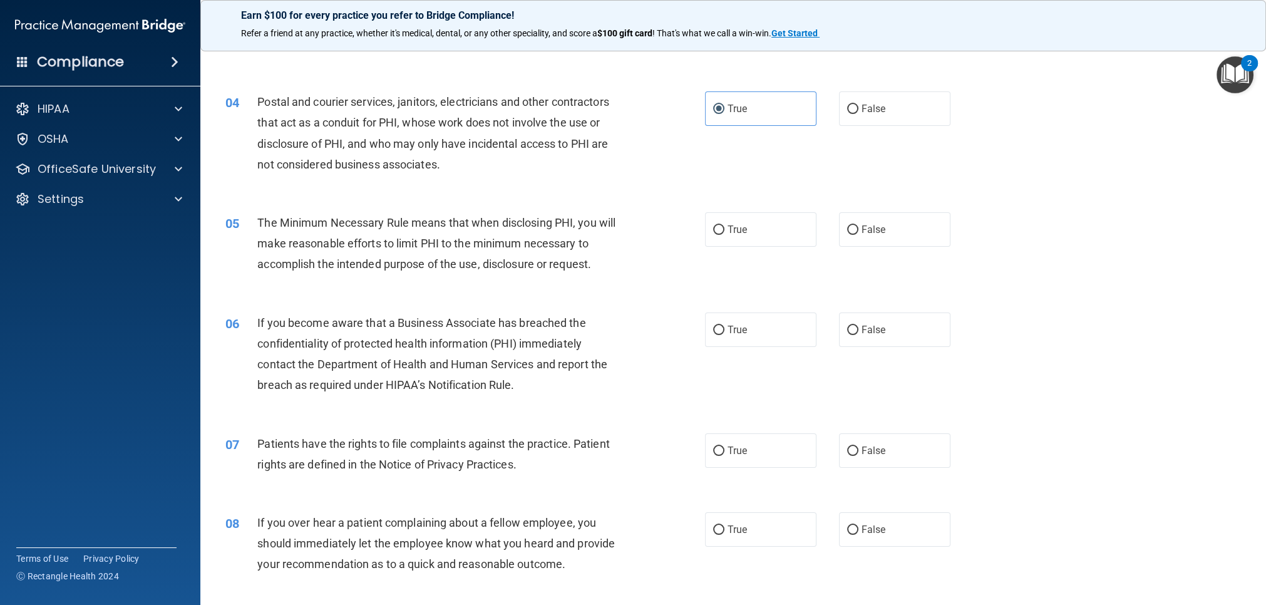
scroll to position [307, 0]
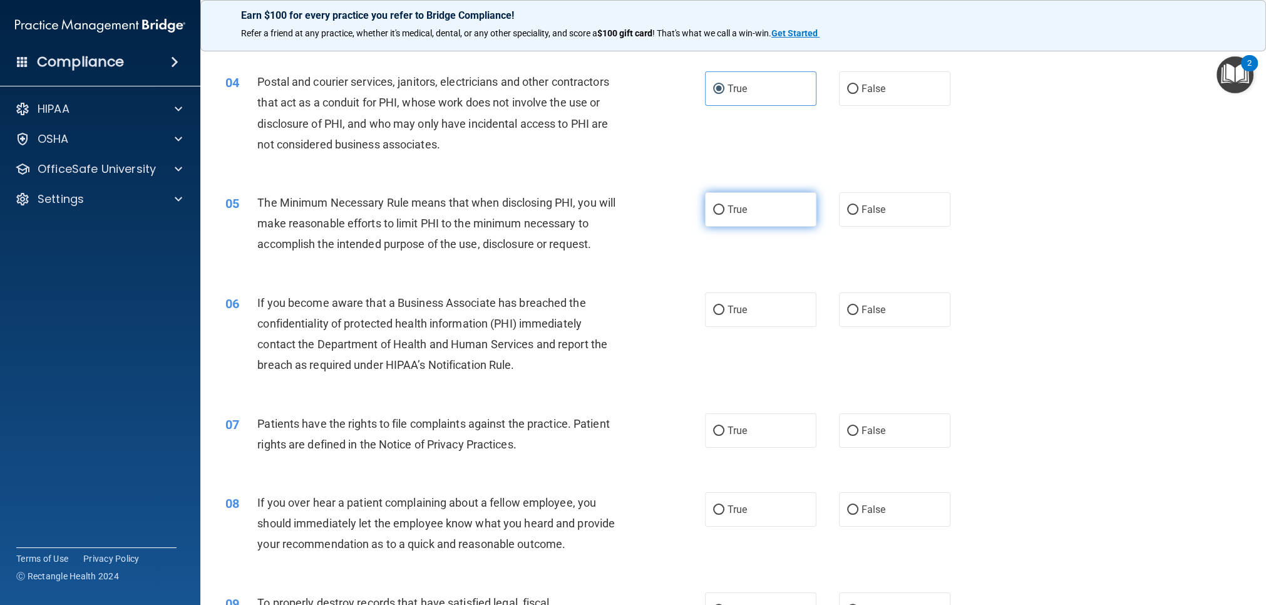
click at [720, 215] on label "True" at bounding box center [760, 209] width 111 height 34
click at [720, 215] on input "True" at bounding box center [718, 209] width 11 height 9
radio input "true"
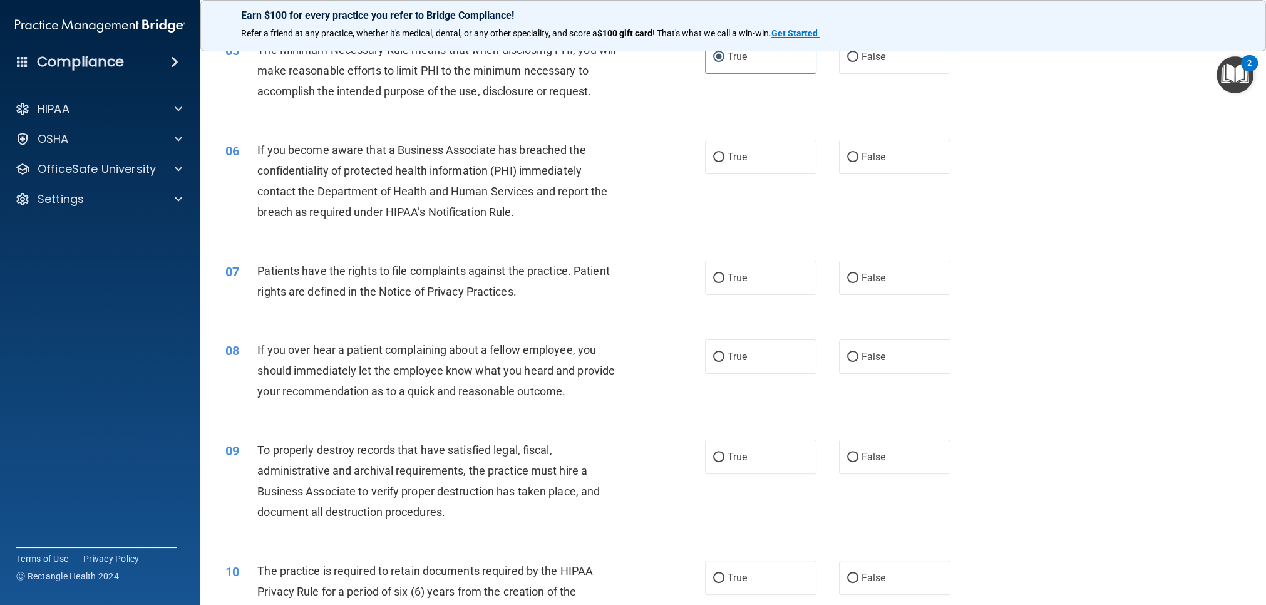
scroll to position [469, 0]
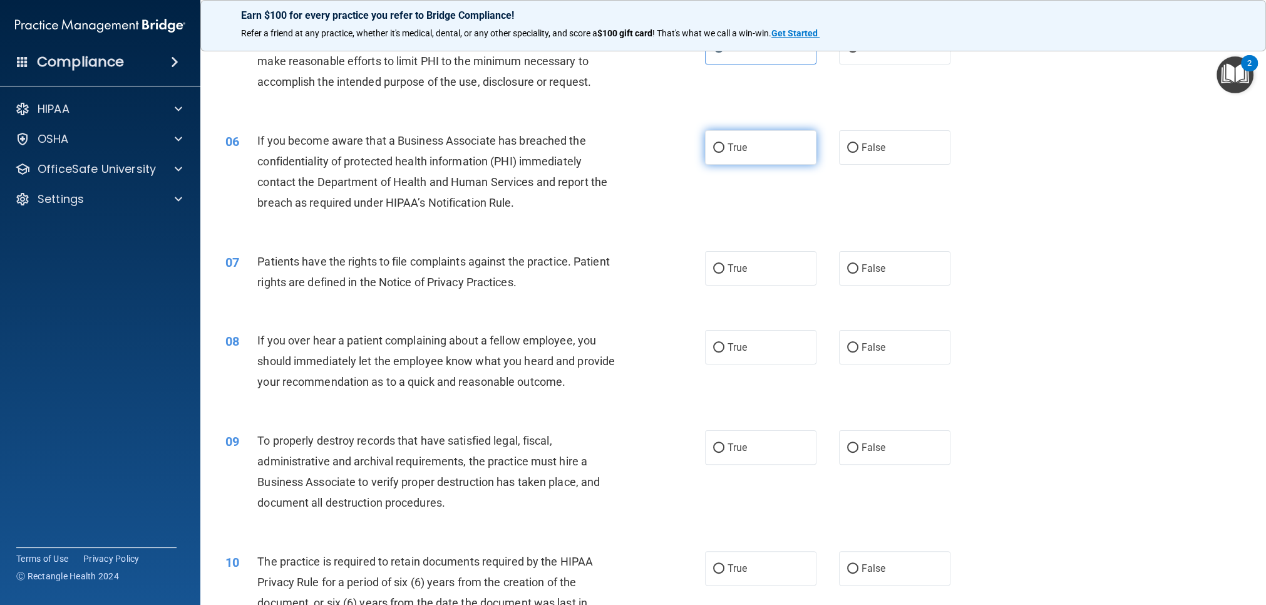
click at [747, 161] on label "True" at bounding box center [760, 147] width 111 height 34
click at [724, 153] on input "True" at bounding box center [718, 147] width 11 height 9
radio input "true"
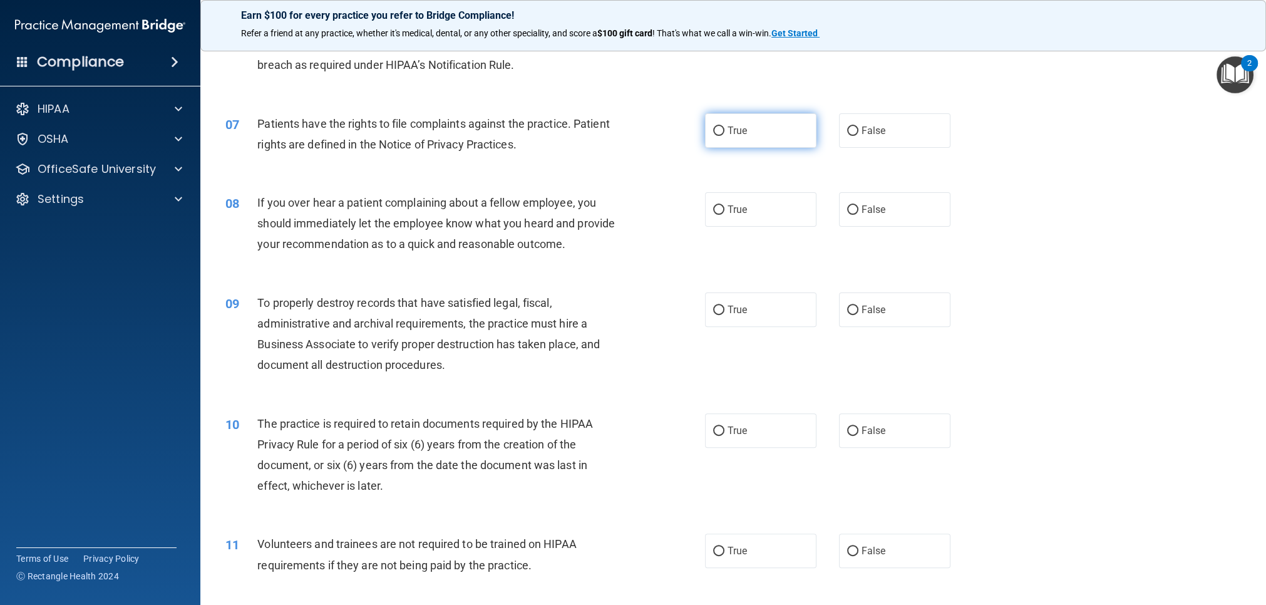
click at [775, 141] on label "True" at bounding box center [760, 130] width 111 height 34
click at [724, 136] on input "True" at bounding box center [718, 130] width 11 height 9
radio input "true"
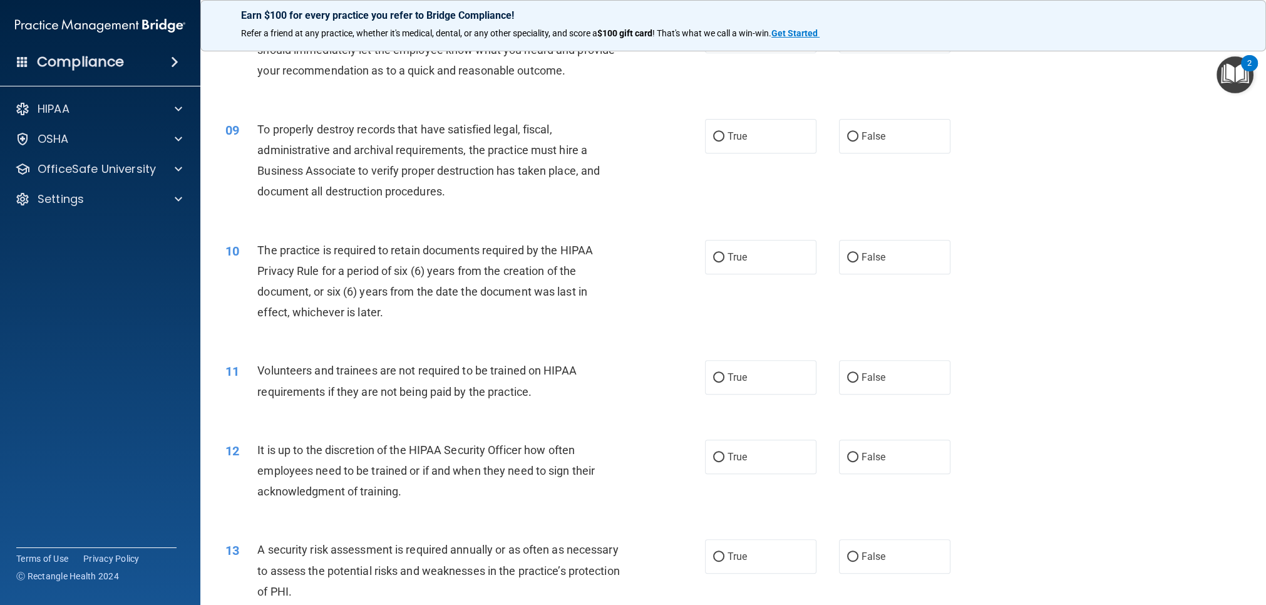
scroll to position [781, 0]
click at [769, 128] on label "True" at bounding box center [760, 135] width 111 height 34
click at [724, 131] on input "True" at bounding box center [718, 135] width 11 height 9
radio input "true"
click at [753, 247] on label "True" at bounding box center [760, 256] width 111 height 34
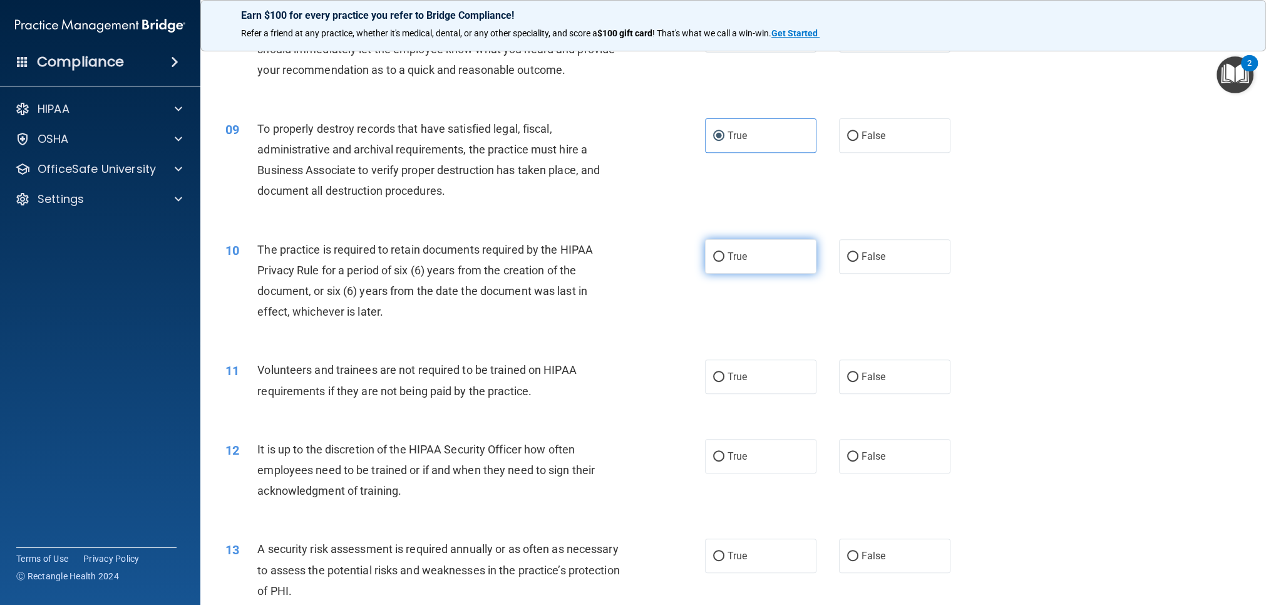
click at [724, 252] on input "True" at bounding box center [718, 256] width 11 height 9
radio input "true"
drag, startPoint x: 900, startPoint y: 389, endPoint x: 878, endPoint y: 383, distance: 22.8
click at [896, 388] on label "False" at bounding box center [894, 376] width 111 height 34
click at [858, 382] on input "False" at bounding box center [852, 377] width 11 height 9
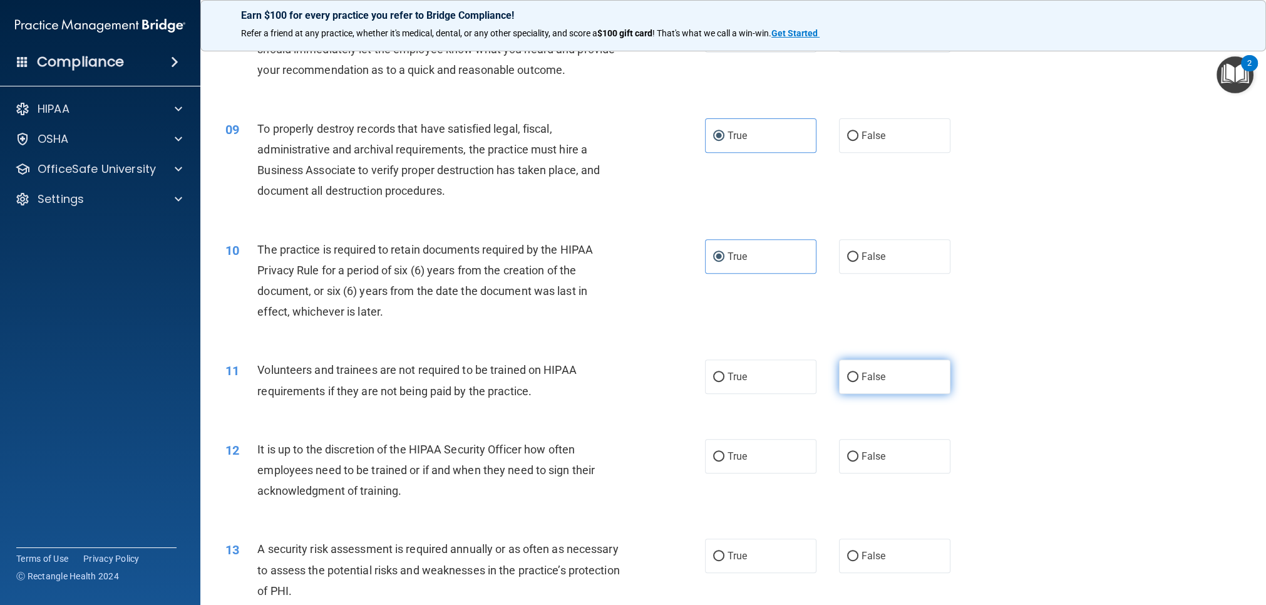
radio input "true"
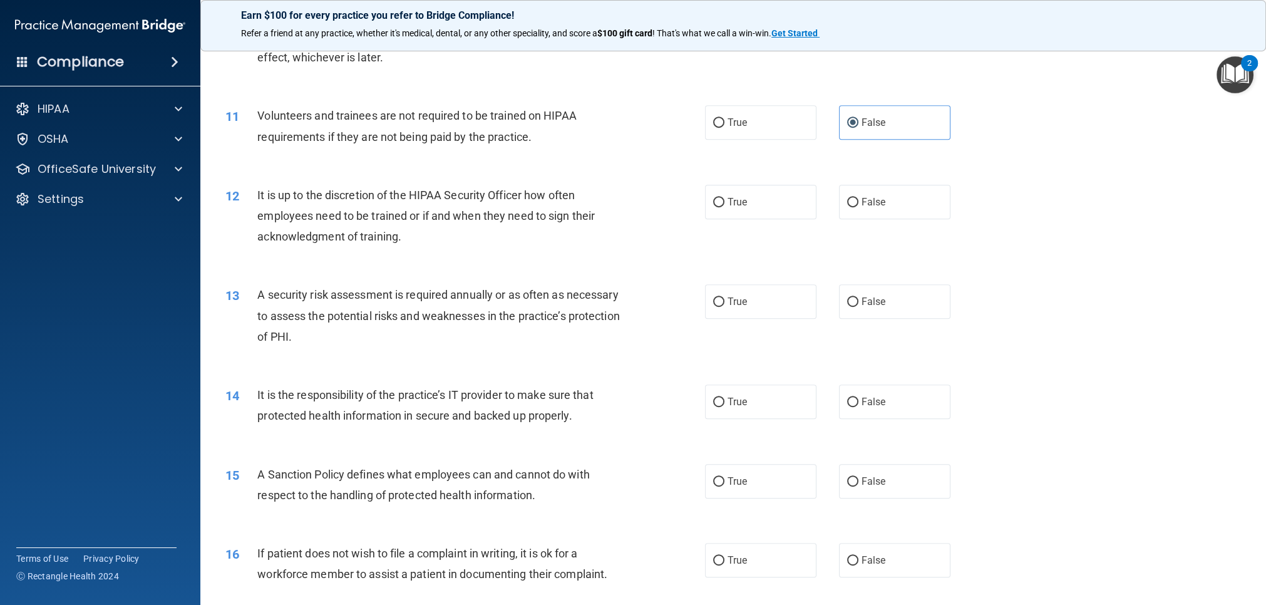
scroll to position [1064, 0]
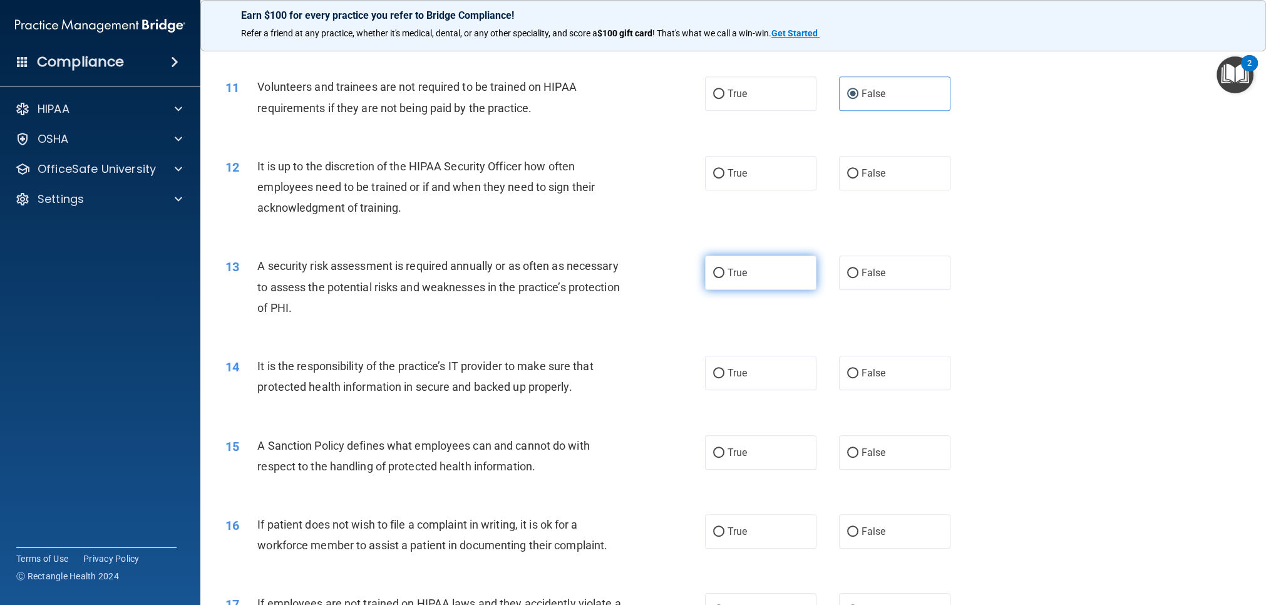
click at [761, 270] on label "True" at bounding box center [760, 272] width 111 height 34
click at [724, 270] on input "True" at bounding box center [718, 273] width 11 height 9
radio input "true"
drag, startPoint x: 741, startPoint y: 375, endPoint x: 732, endPoint y: 373, distance: 9.1
click at [741, 376] on span "True" at bounding box center [737, 373] width 19 height 12
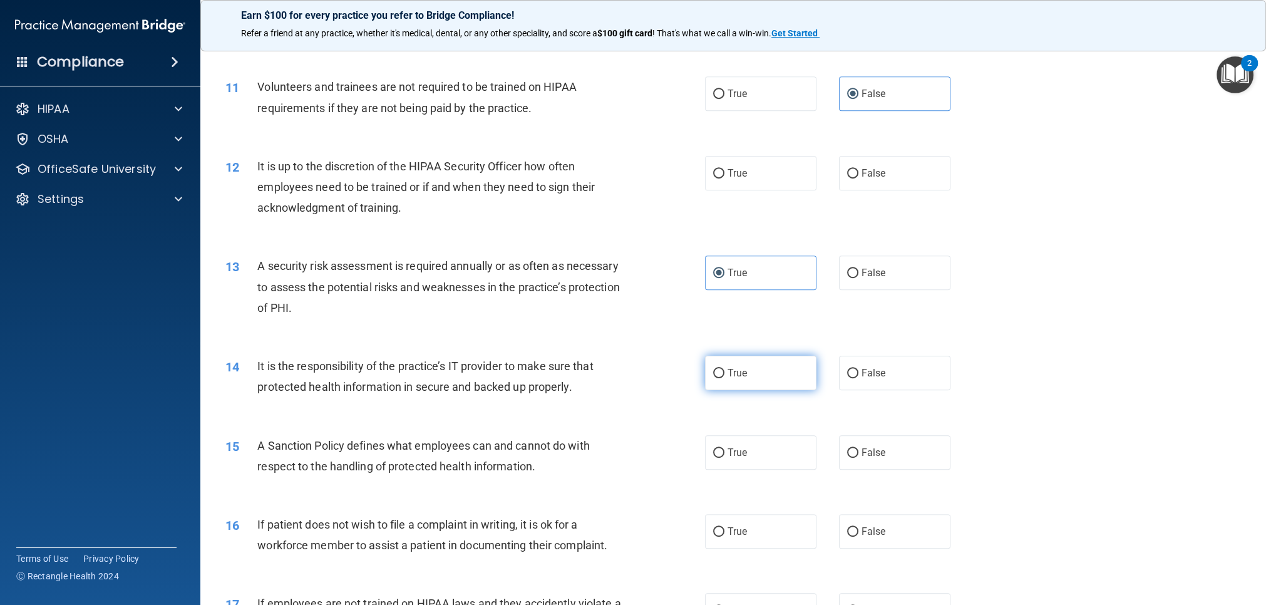
click at [724, 376] on input "True" at bounding box center [718, 373] width 11 height 9
radio input "true"
click at [750, 451] on label "True" at bounding box center [760, 452] width 111 height 34
click at [724, 451] on input "True" at bounding box center [718, 452] width 11 height 9
radio input "true"
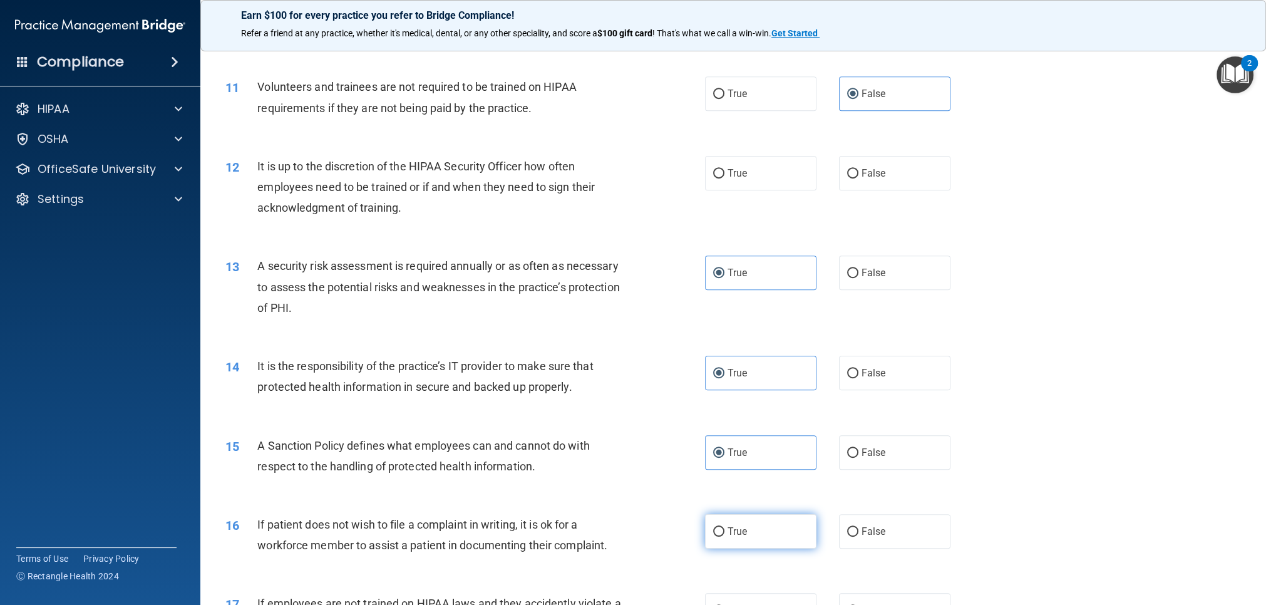
click at [750, 527] on label "True" at bounding box center [760, 531] width 111 height 34
click at [724, 527] on input "True" at bounding box center [718, 531] width 11 height 9
radio input "true"
click at [792, 185] on label "True" at bounding box center [760, 173] width 111 height 34
click at [724, 178] on input "True" at bounding box center [718, 173] width 11 height 9
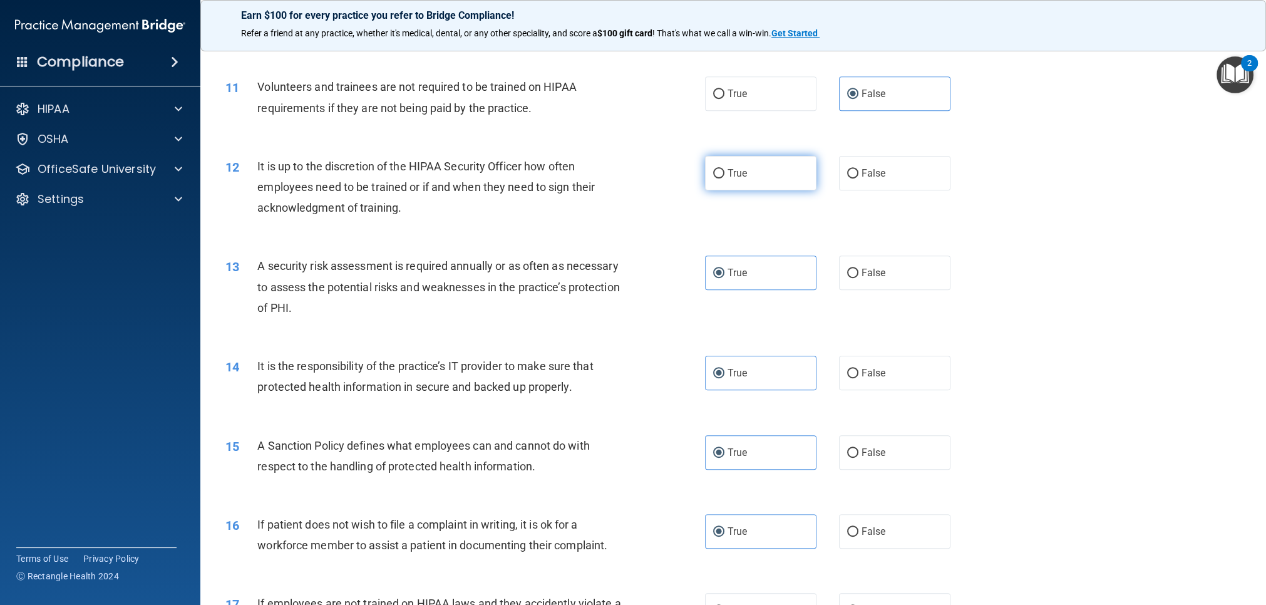
radio input "true"
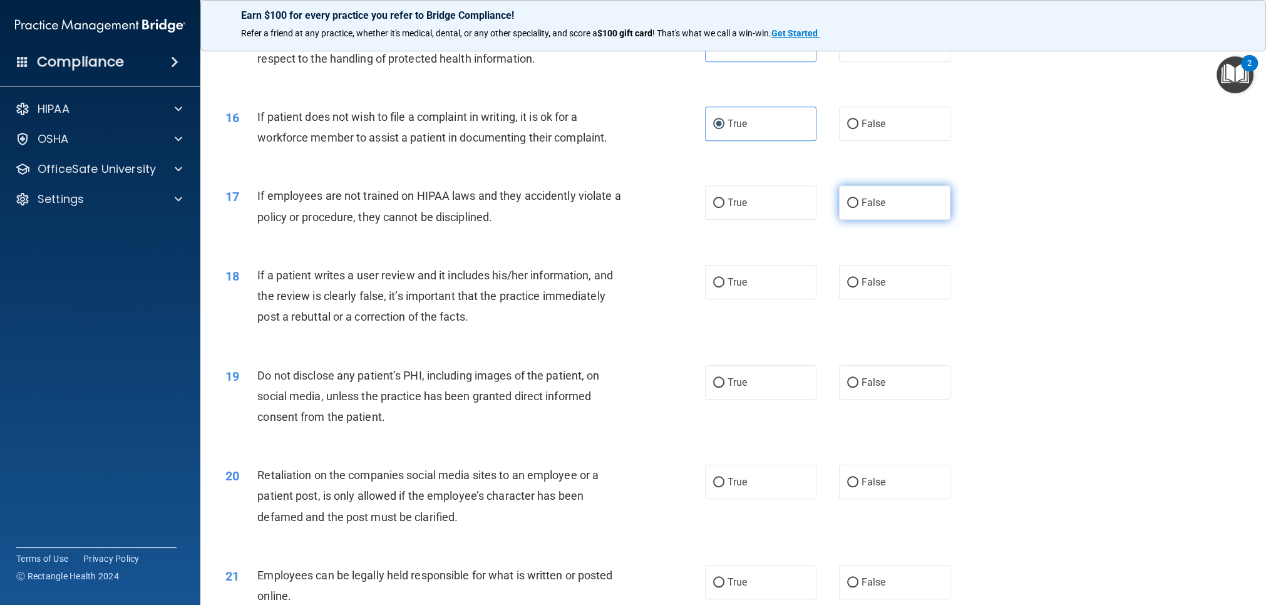
scroll to position [1468, 0]
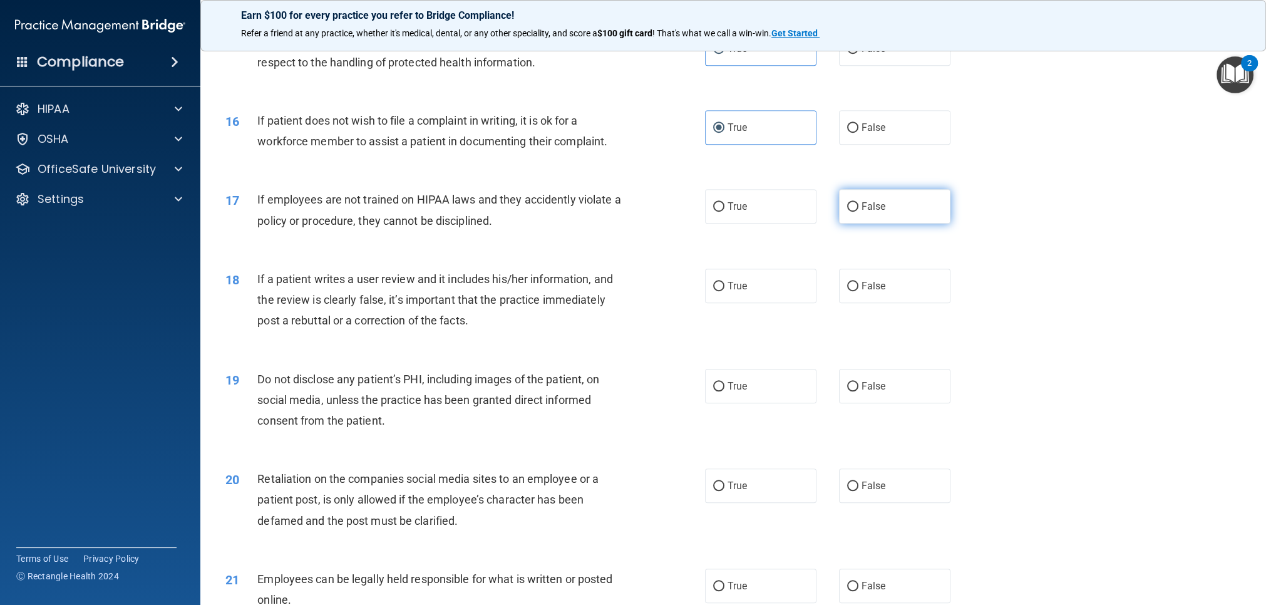
click at [855, 204] on input "False" at bounding box center [852, 206] width 11 height 9
radio input "true"
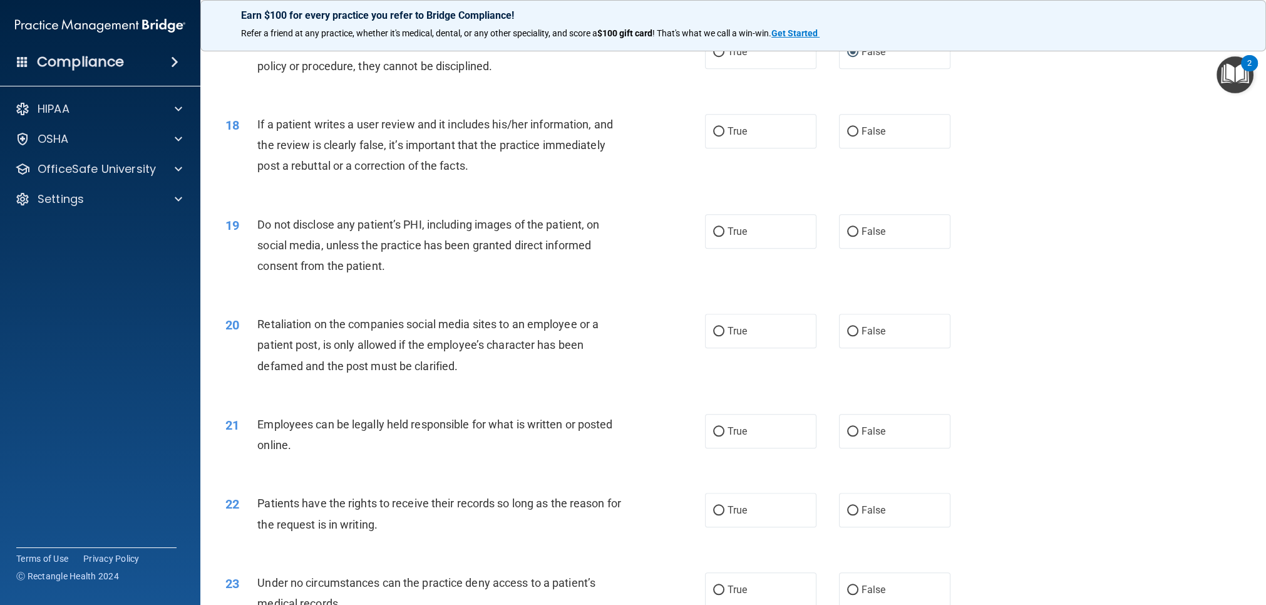
scroll to position [1619, 0]
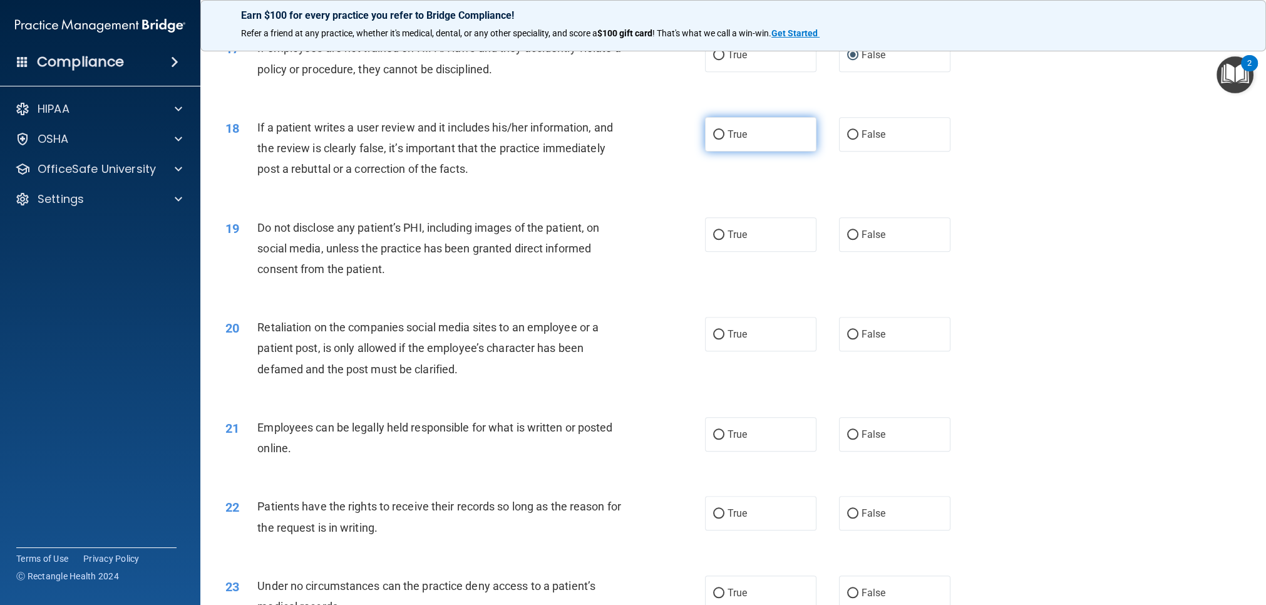
click at [726, 144] on label "True" at bounding box center [760, 134] width 111 height 34
click at [724, 140] on input "True" at bounding box center [718, 134] width 11 height 9
radio input "true"
click at [736, 240] on label "True" at bounding box center [760, 234] width 111 height 34
click at [724, 240] on input "True" at bounding box center [718, 234] width 11 height 9
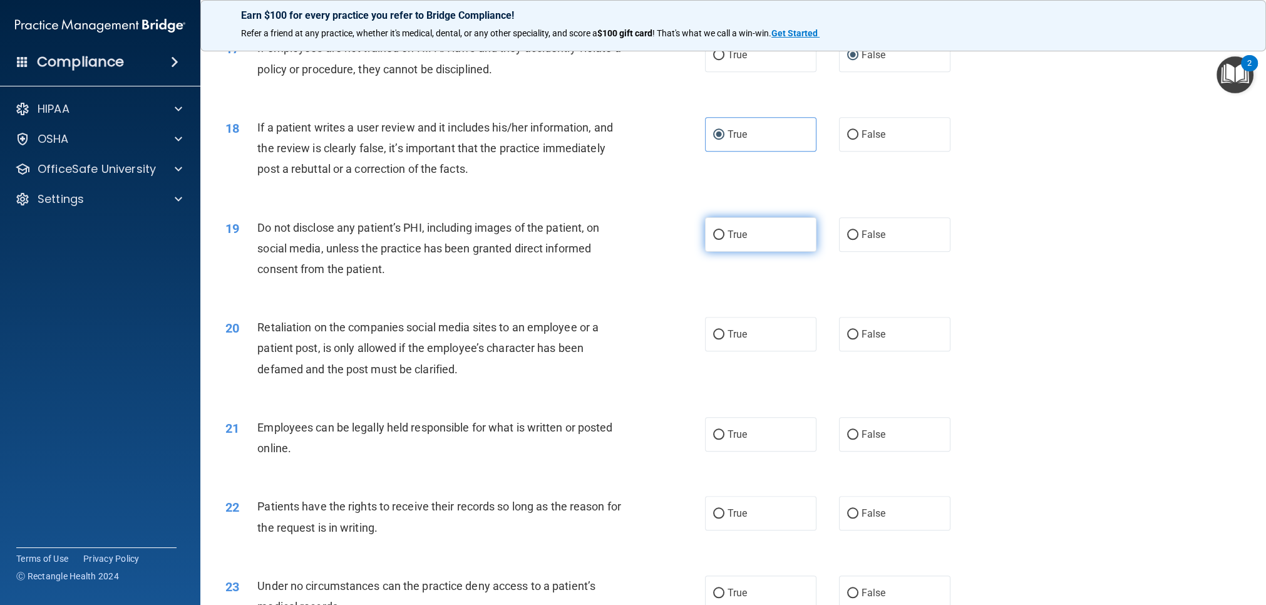
radio input "true"
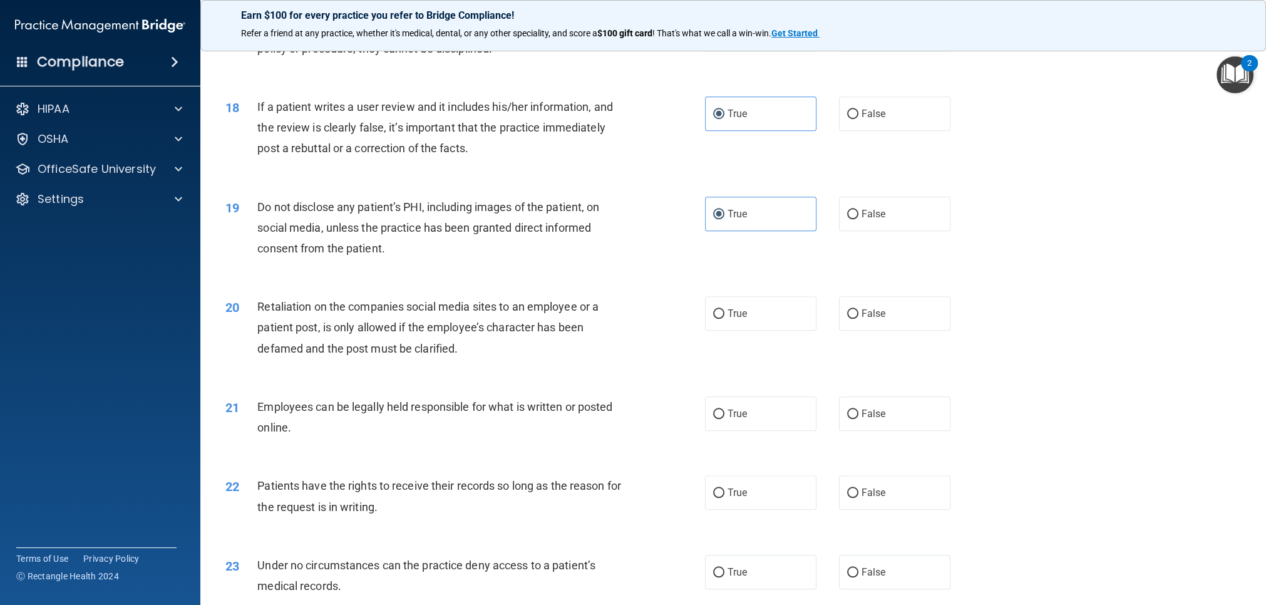
scroll to position [1727, 0]
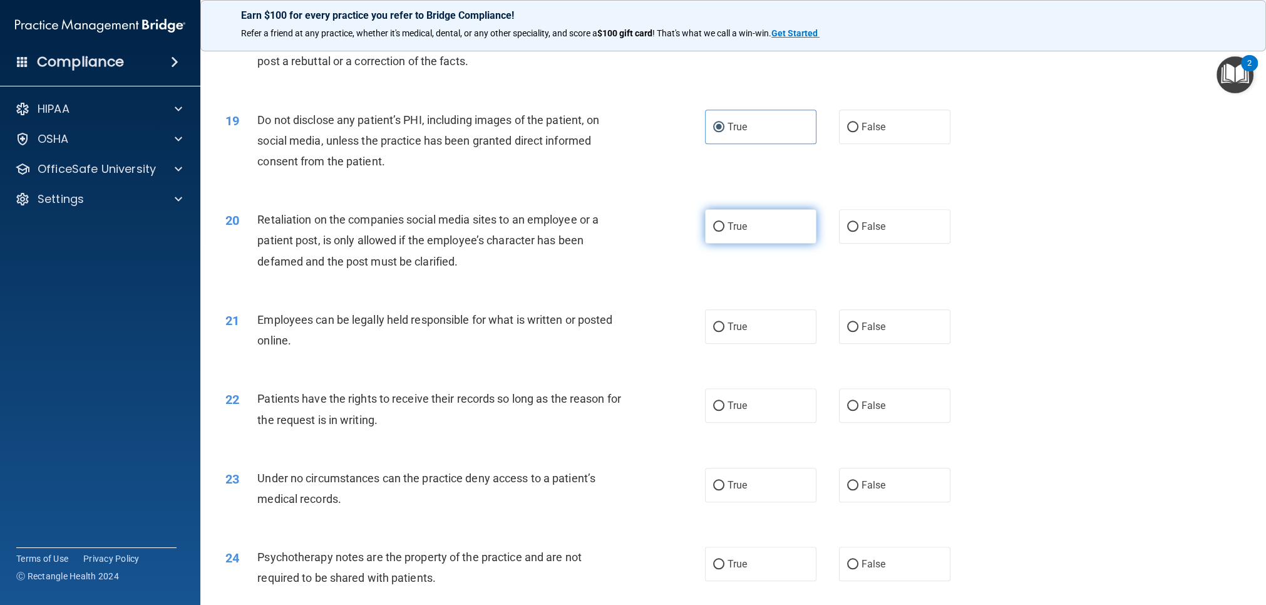
click at [755, 235] on label "True" at bounding box center [760, 226] width 111 height 34
click at [724, 232] on input "True" at bounding box center [718, 226] width 11 height 9
radio input "true"
click at [755, 321] on label "True" at bounding box center [760, 326] width 111 height 34
click at [724, 322] on input "True" at bounding box center [718, 326] width 11 height 9
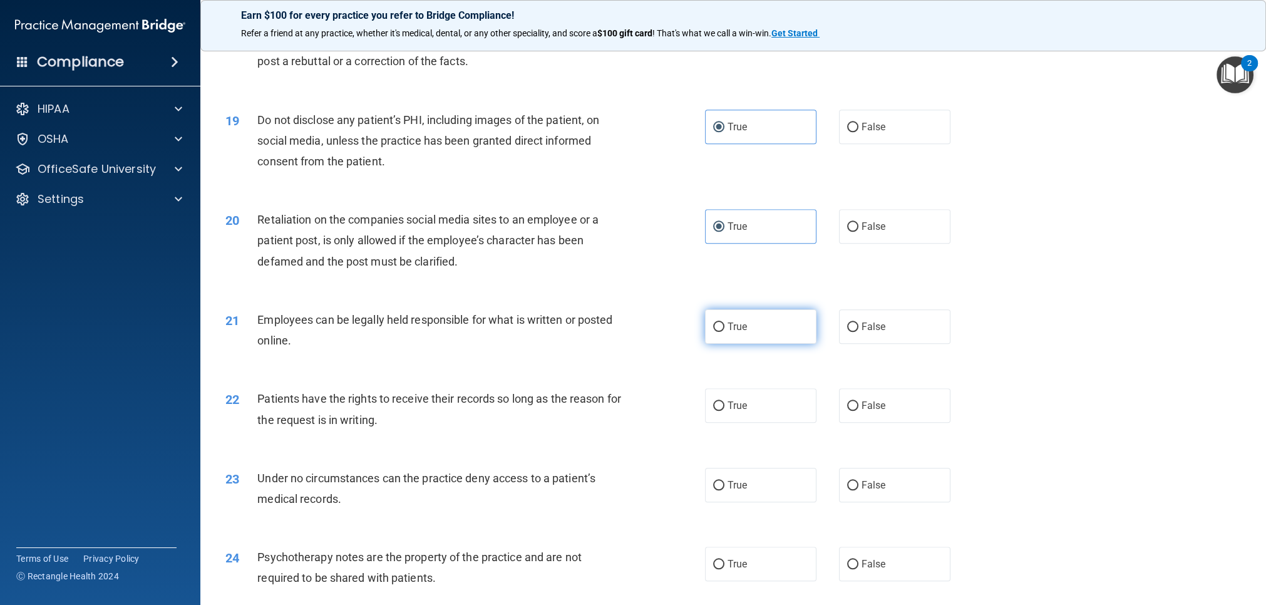
radio input "true"
click at [742, 407] on span "True" at bounding box center [737, 406] width 19 height 12
click at [724, 407] on input "True" at bounding box center [718, 405] width 11 height 9
radio input "true"
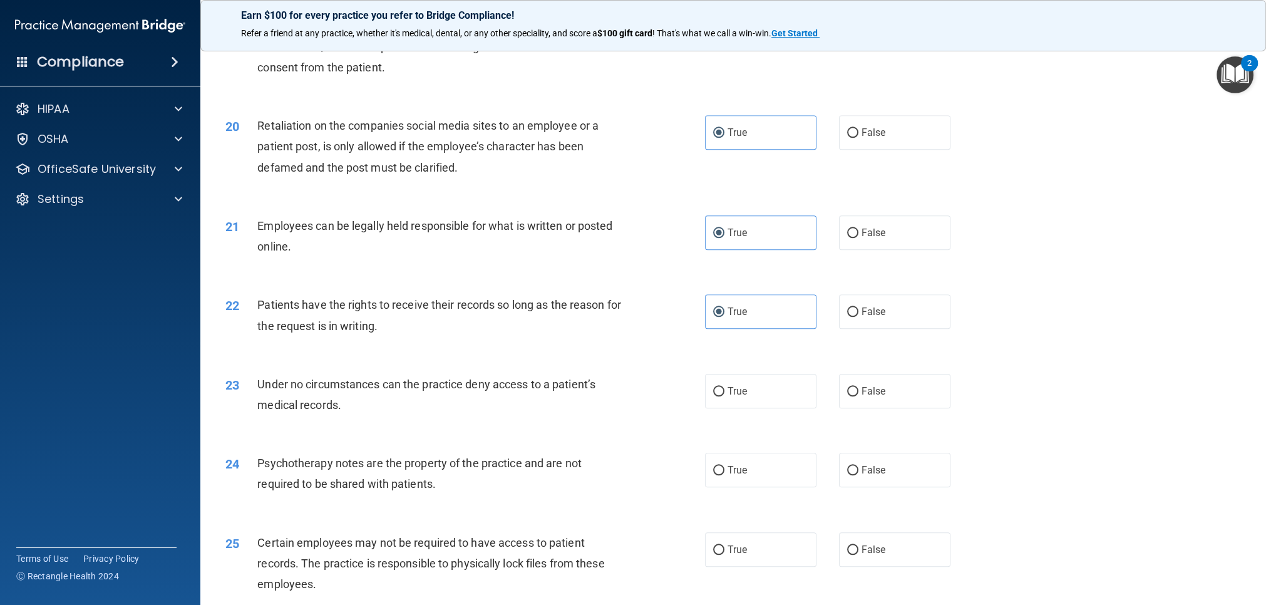
scroll to position [1900, 0]
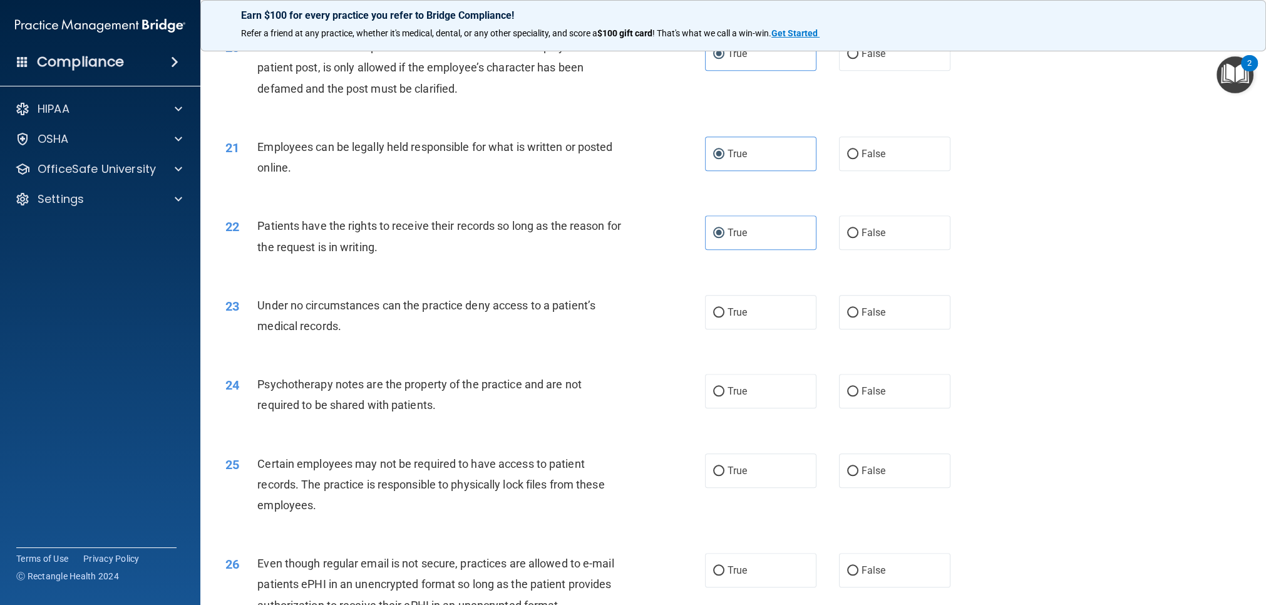
click at [649, 379] on div "24 Psychotherapy notes are the property of the practice and are not required to…" at bounding box center [465, 398] width 517 height 48
click at [650, 318] on div "23 Under no circumstances can the practice deny access to a patient’s medical r…" at bounding box center [465, 318] width 517 height 48
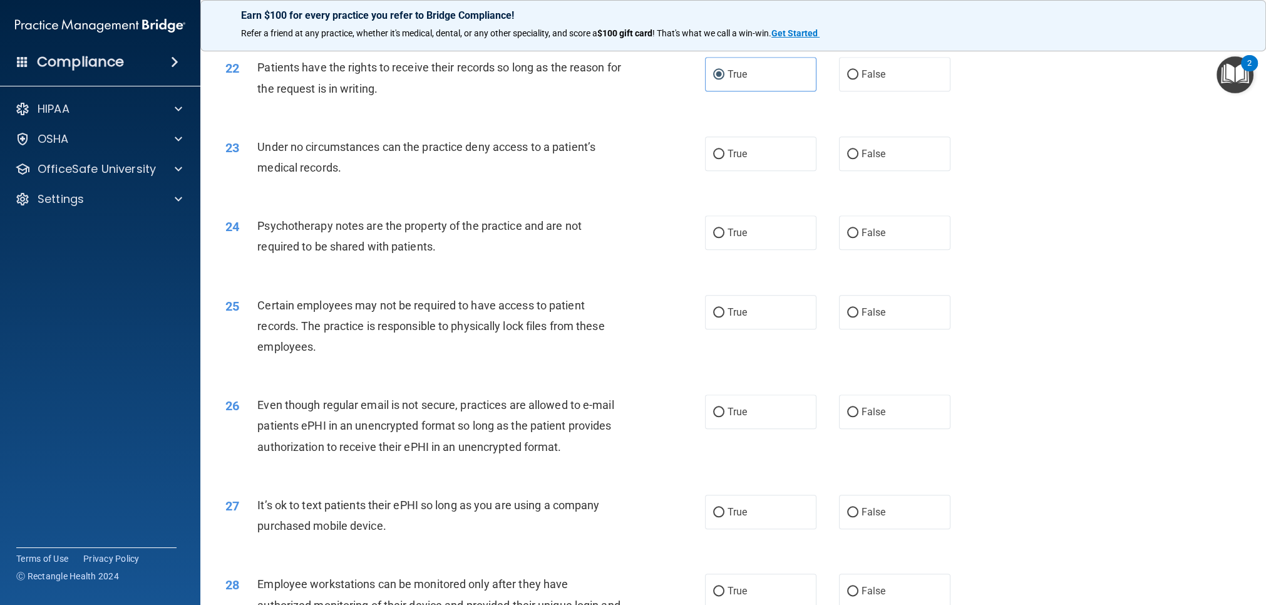
scroll to position [2060, 0]
click at [757, 162] on label "True" at bounding box center [760, 152] width 111 height 34
click at [724, 158] on input "True" at bounding box center [718, 152] width 11 height 9
radio input "true"
click at [798, 235] on label "True" at bounding box center [760, 231] width 111 height 34
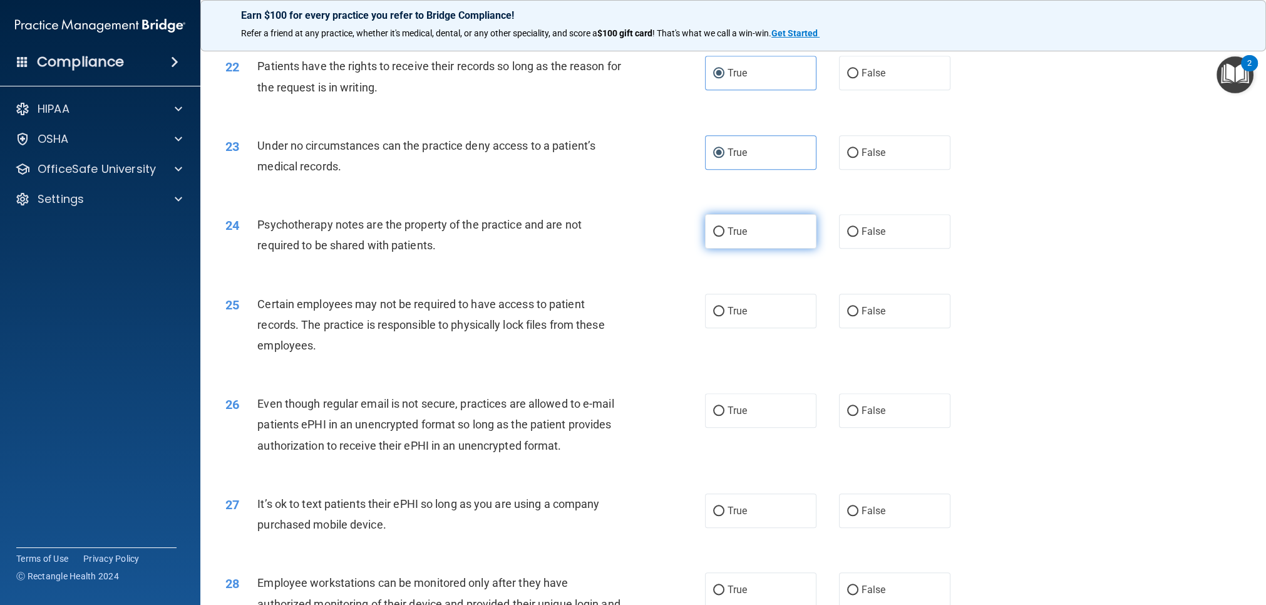
click at [724, 235] on input "True" at bounding box center [718, 231] width 11 height 9
radio input "true"
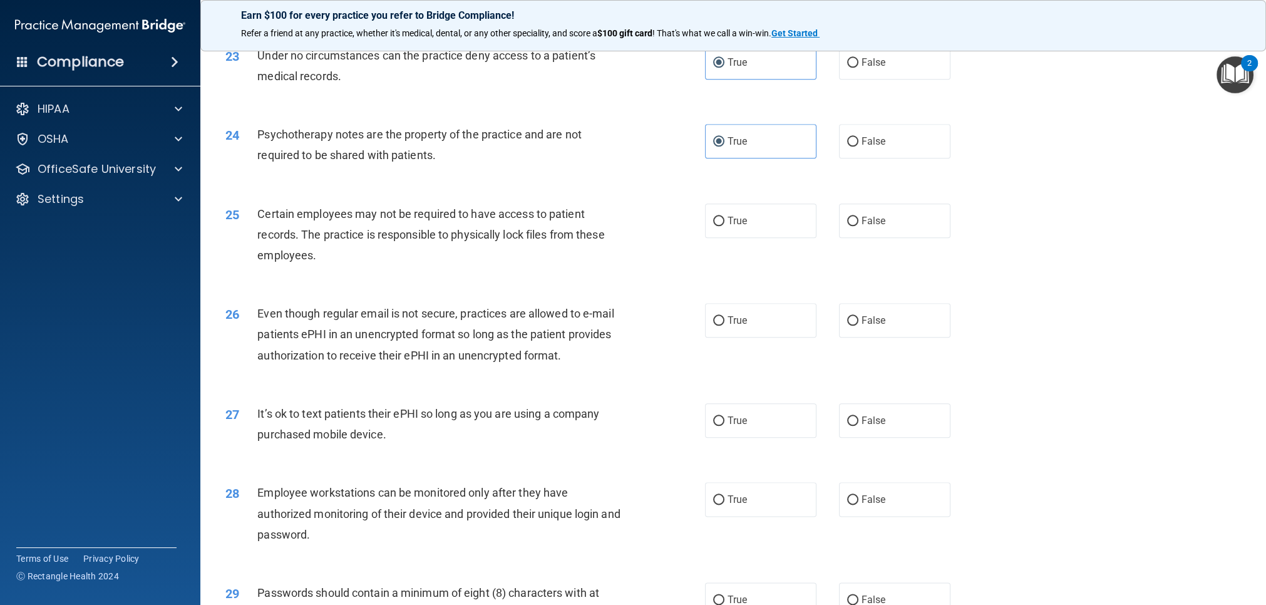
scroll to position [2157, 0]
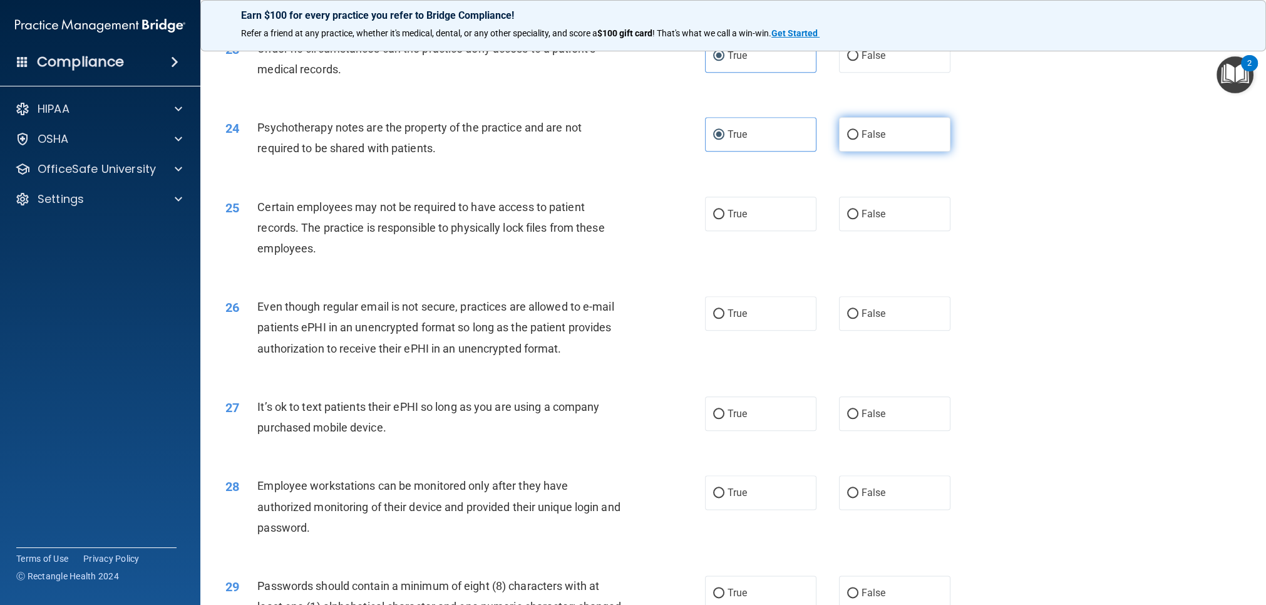
click at [863, 138] on span "False" at bounding box center [874, 134] width 24 height 12
click at [858, 138] on input "False" at bounding box center [852, 134] width 11 height 9
radio input "true"
radio input "false"
click at [767, 226] on label "True" at bounding box center [760, 214] width 111 height 34
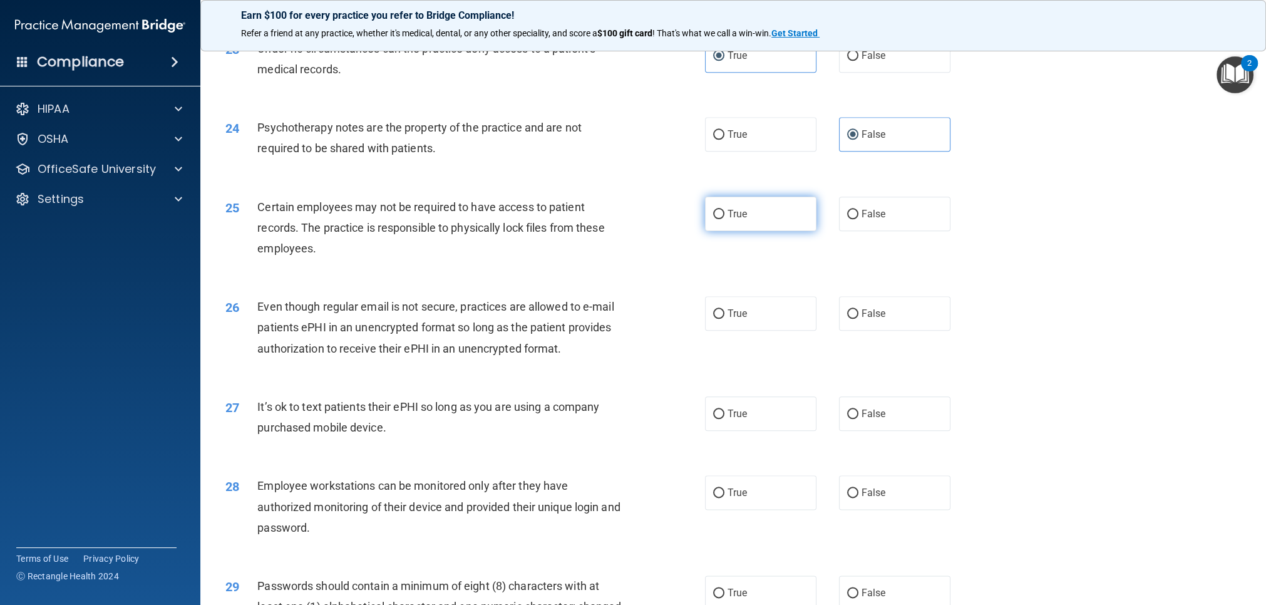
click at [724, 219] on input "True" at bounding box center [718, 214] width 11 height 9
radio input "true"
click at [748, 300] on label "True" at bounding box center [760, 313] width 111 height 34
click at [724, 309] on input "True" at bounding box center [718, 313] width 11 height 9
radio input "true"
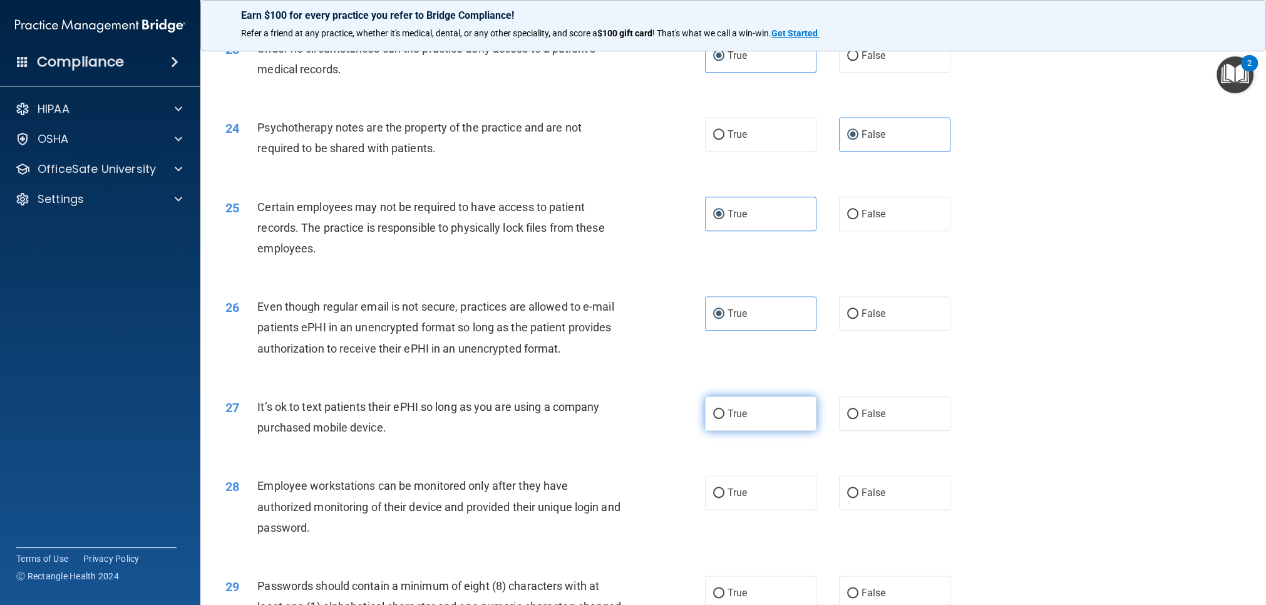
drag, startPoint x: 846, startPoint y: 413, endPoint x: 812, endPoint y: 407, distance: 34.4
click at [844, 413] on label "False" at bounding box center [894, 413] width 111 height 34
click at [847, 413] on input "False" at bounding box center [852, 414] width 11 height 9
radio input "true"
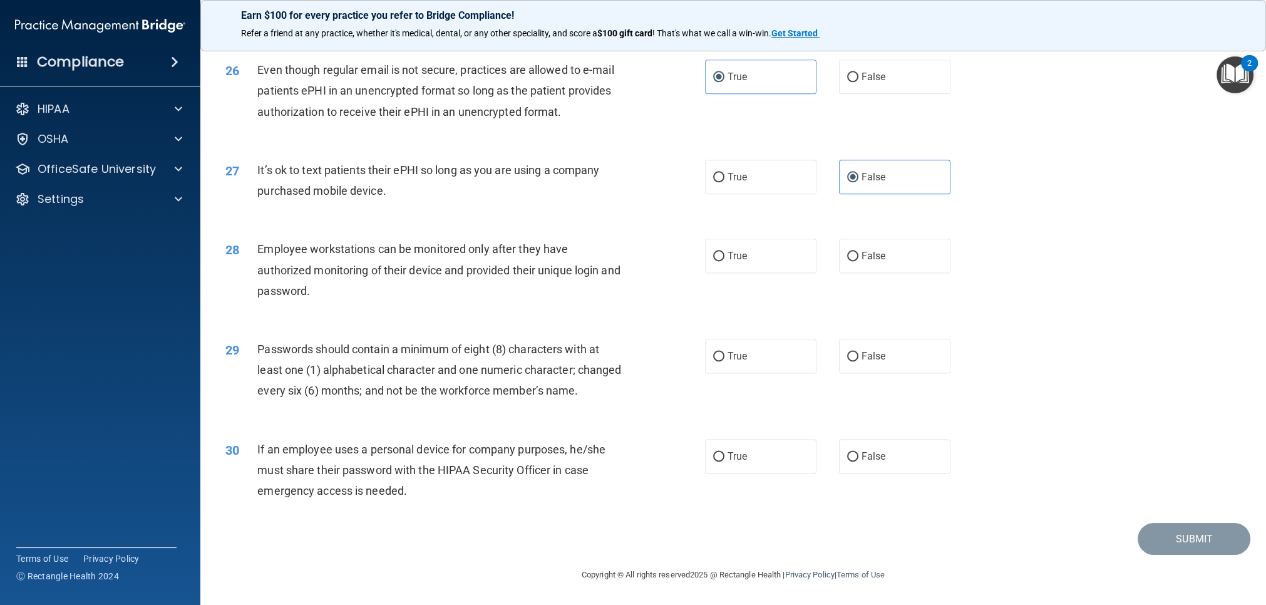
scroll to position [2405, 0]
drag, startPoint x: 744, startPoint y: 351, endPoint x: 758, endPoint y: 375, distance: 27.8
click at [744, 351] on label "True" at bounding box center [760, 356] width 111 height 34
click at [724, 352] on input "True" at bounding box center [718, 356] width 11 height 9
radio input "true"
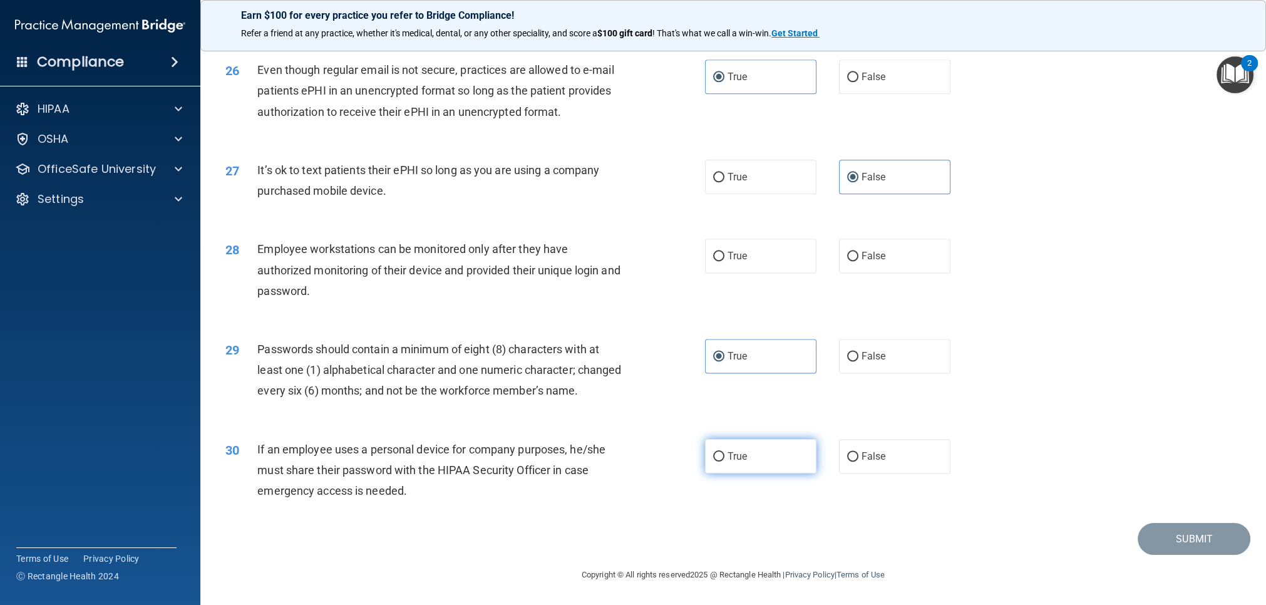
click at [767, 468] on label "True" at bounding box center [760, 456] width 111 height 34
click at [724, 461] on input "True" at bounding box center [718, 456] width 11 height 9
radio input "true"
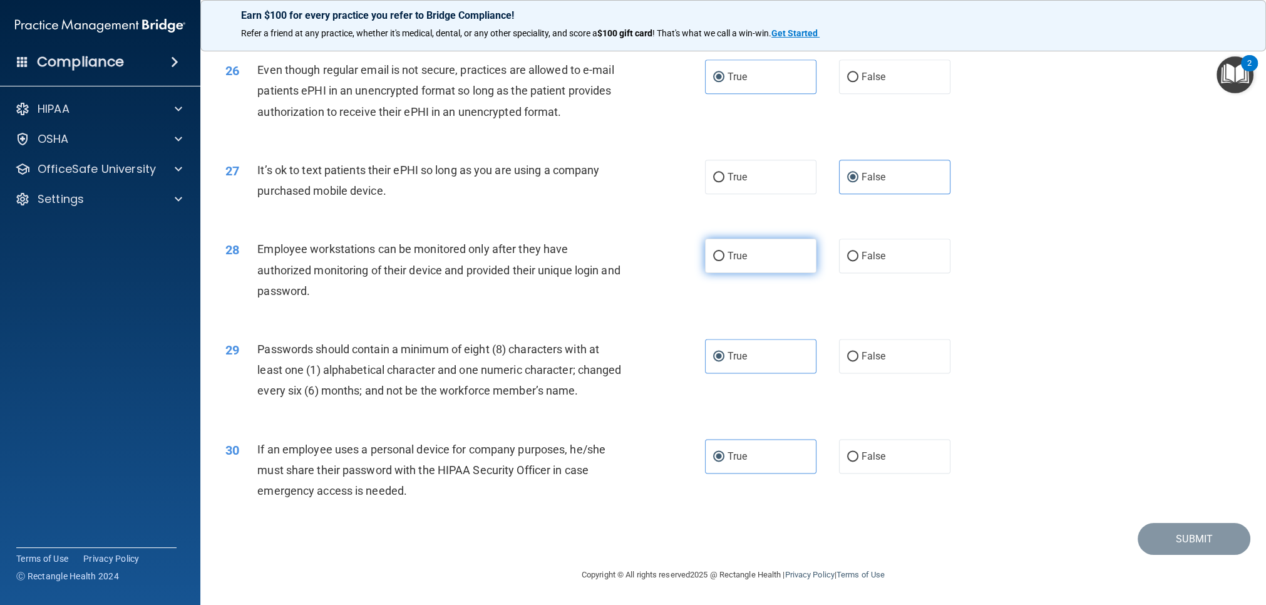
click at [741, 250] on span "True" at bounding box center [737, 256] width 19 height 12
click at [724, 252] on input "True" at bounding box center [718, 256] width 11 height 9
radio input "true"
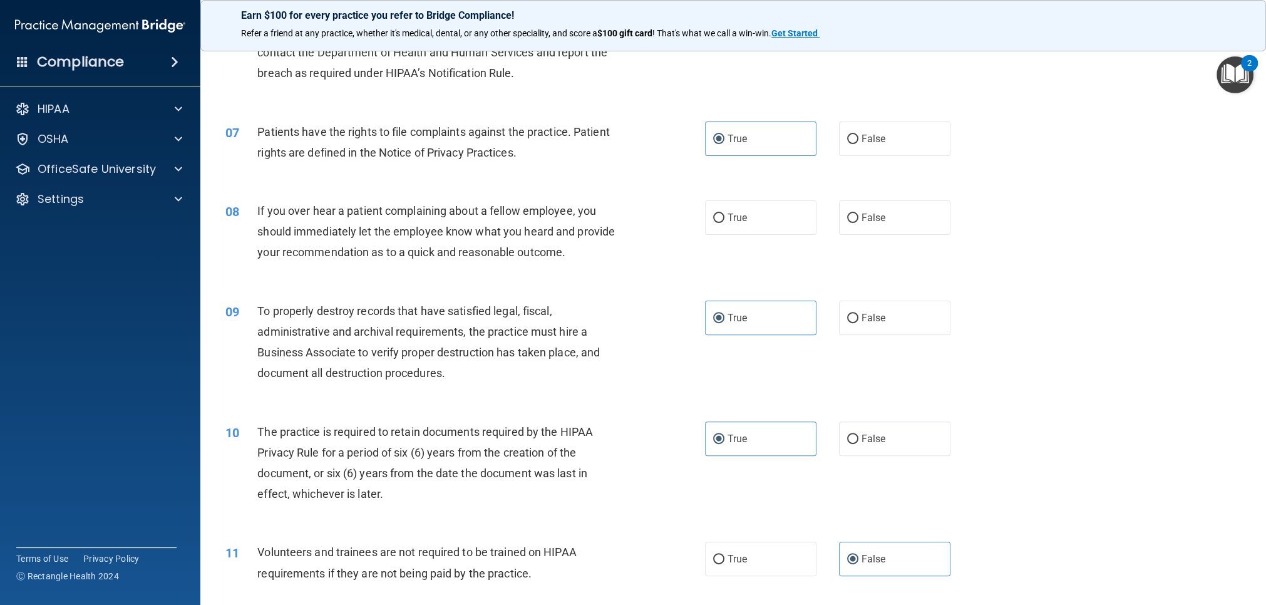
scroll to position [600, 0]
click at [882, 222] on label "False" at bounding box center [894, 216] width 111 height 34
click at [858, 222] on input "False" at bounding box center [852, 216] width 11 height 9
radio input "true"
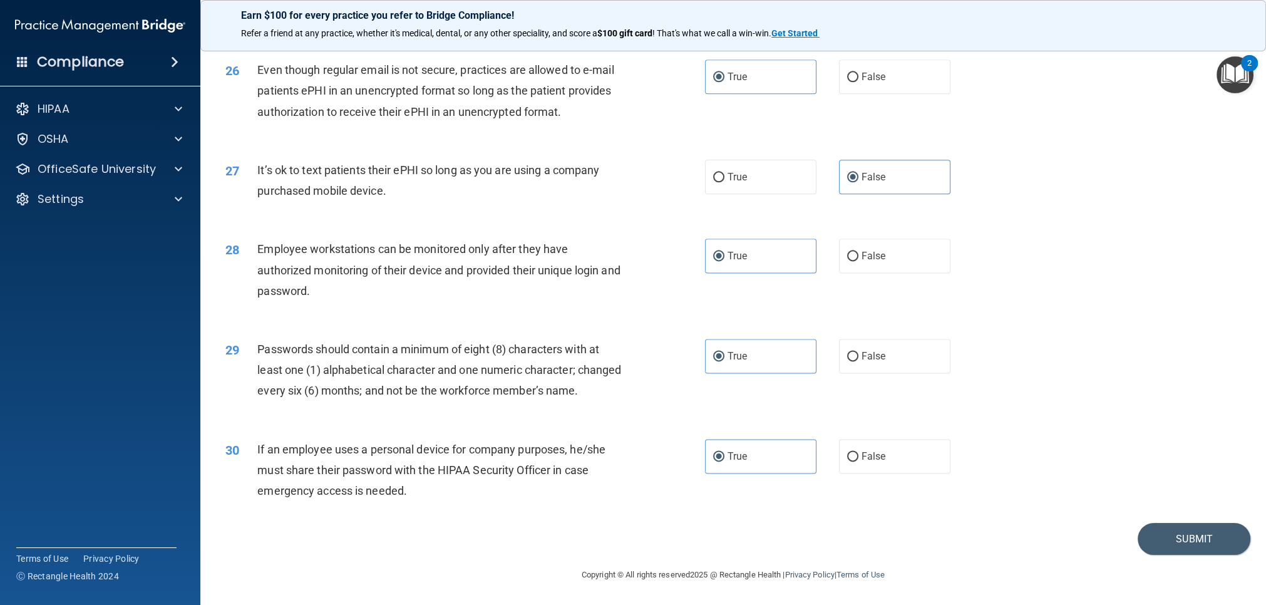
scroll to position [2413, 0]
click at [1201, 538] on button "Submit" at bounding box center [1194, 539] width 113 height 32
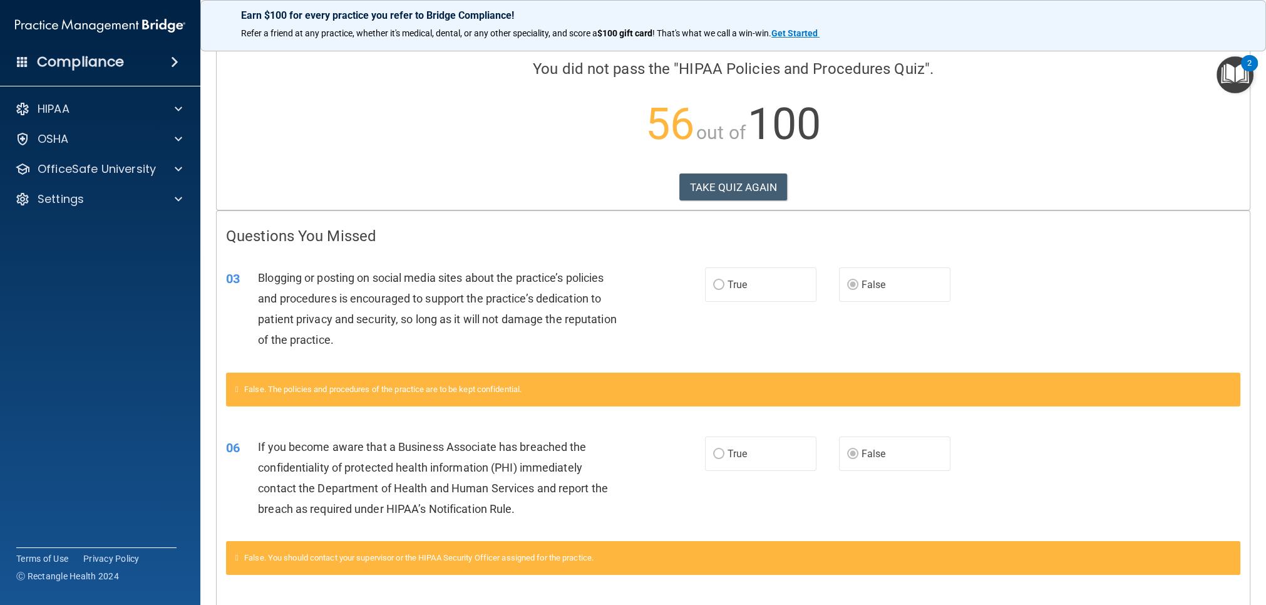
scroll to position [84, 0]
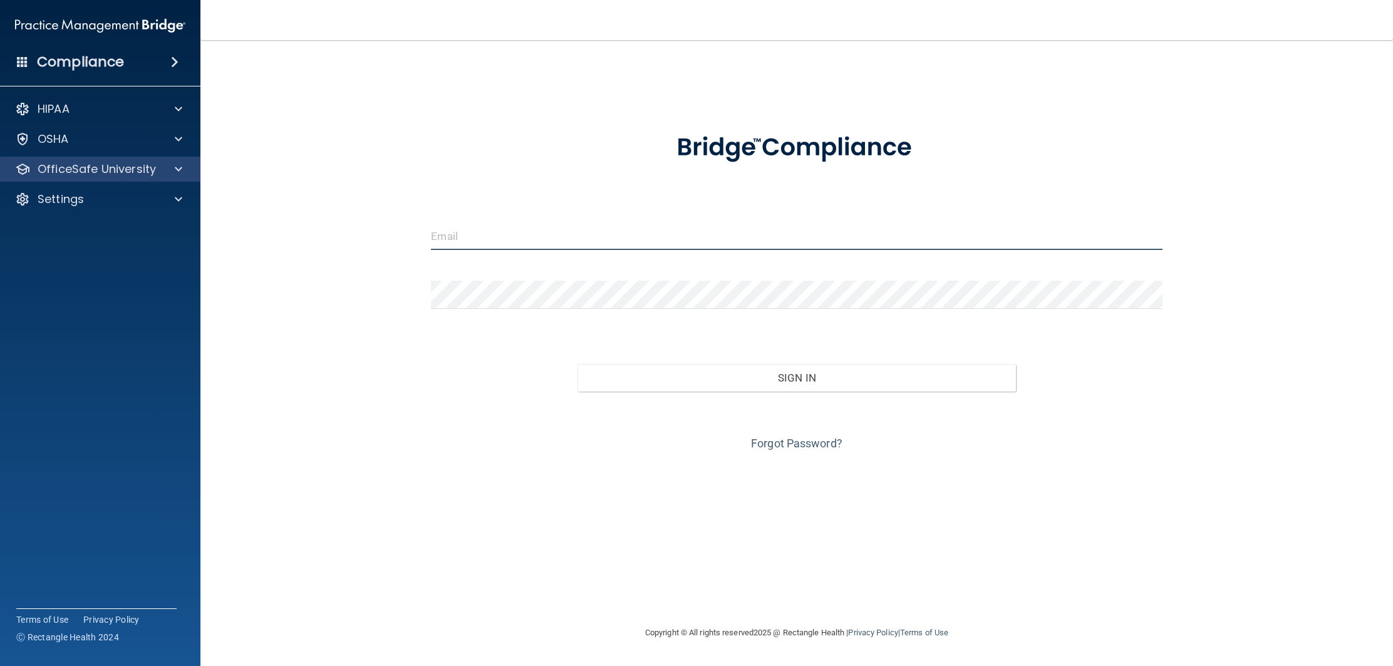
type input "natalie.cpdkids@gmail.com"
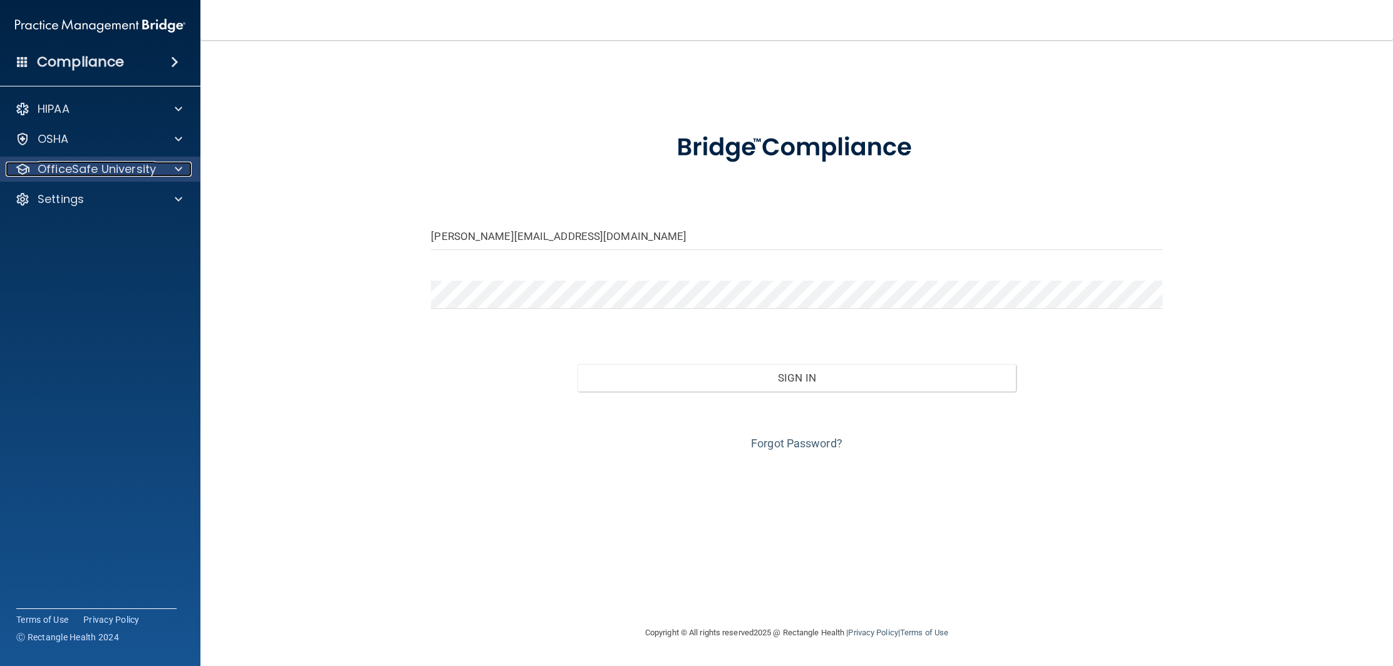
click at [142, 169] on p "OfficeSafe University" at bounding box center [97, 169] width 118 height 15
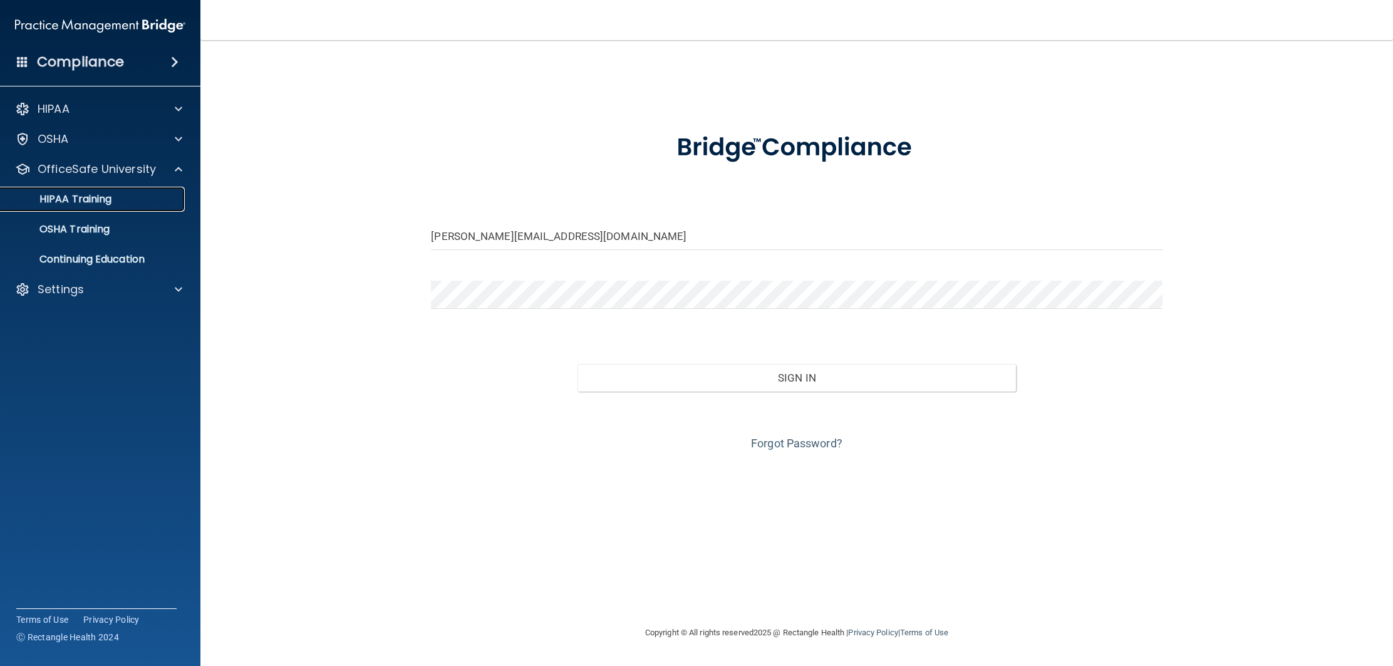
click at [163, 191] on link "HIPAA Training" at bounding box center [85, 199] width 197 height 25
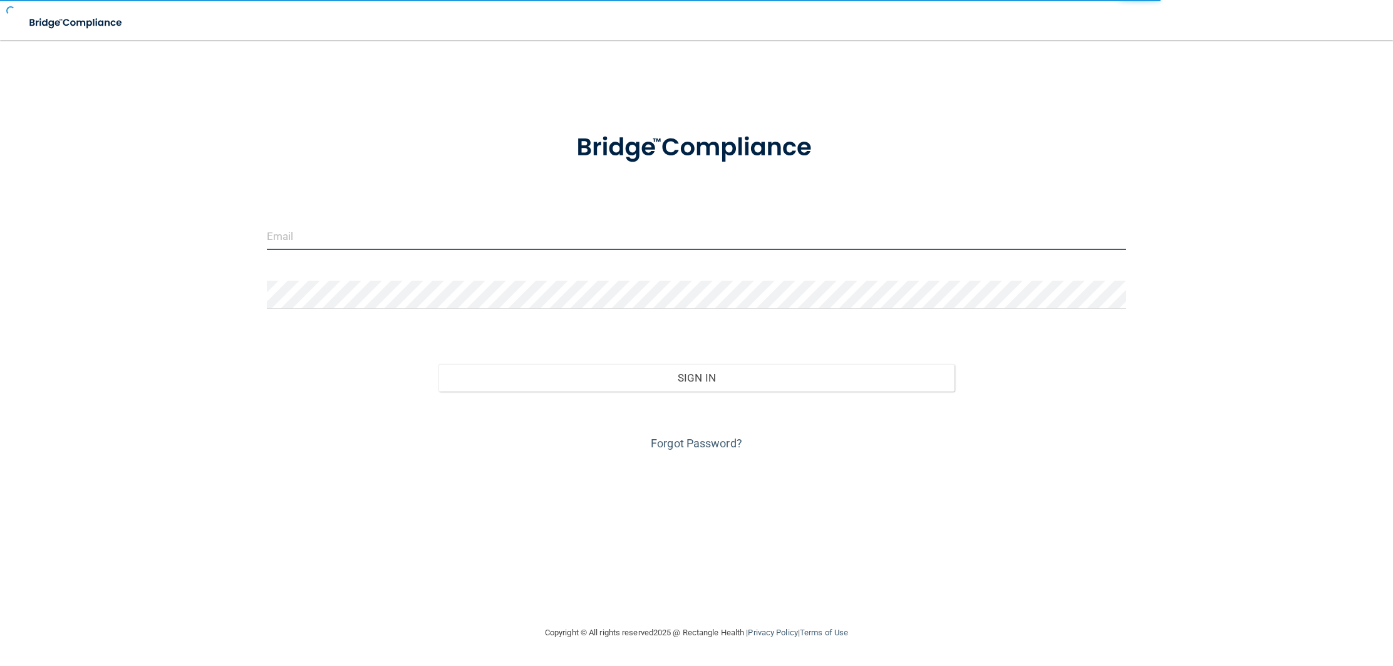
type input "natalie.cpdkids@gmail.com"
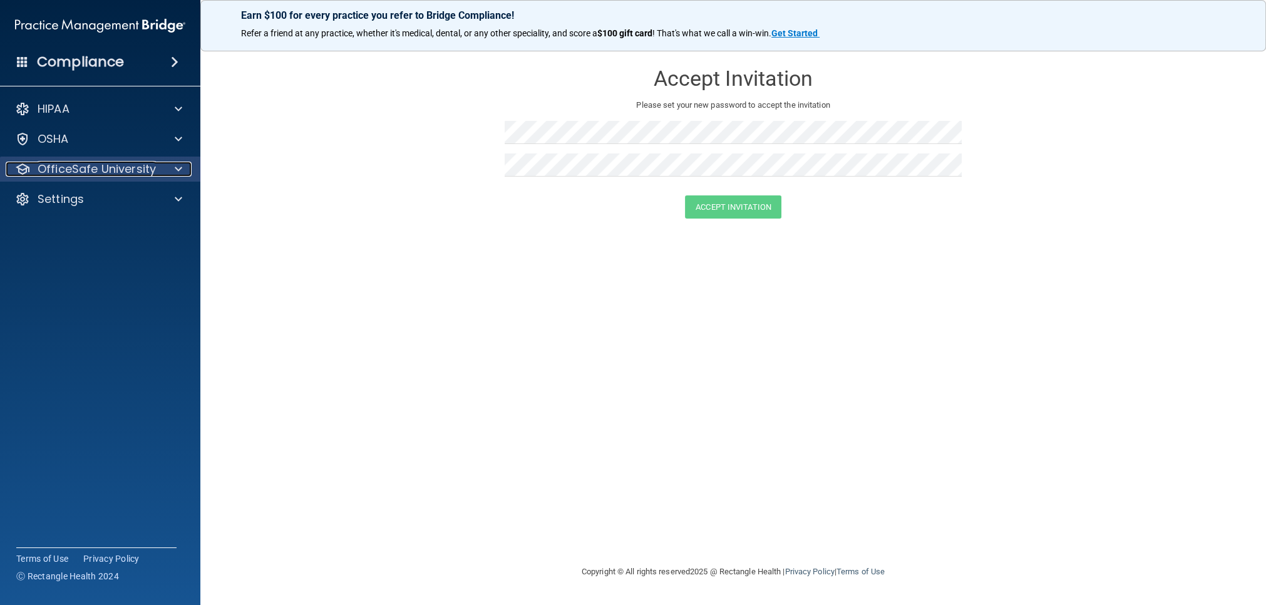
click at [155, 167] on div "OfficeSafe University" at bounding box center [83, 169] width 155 height 15
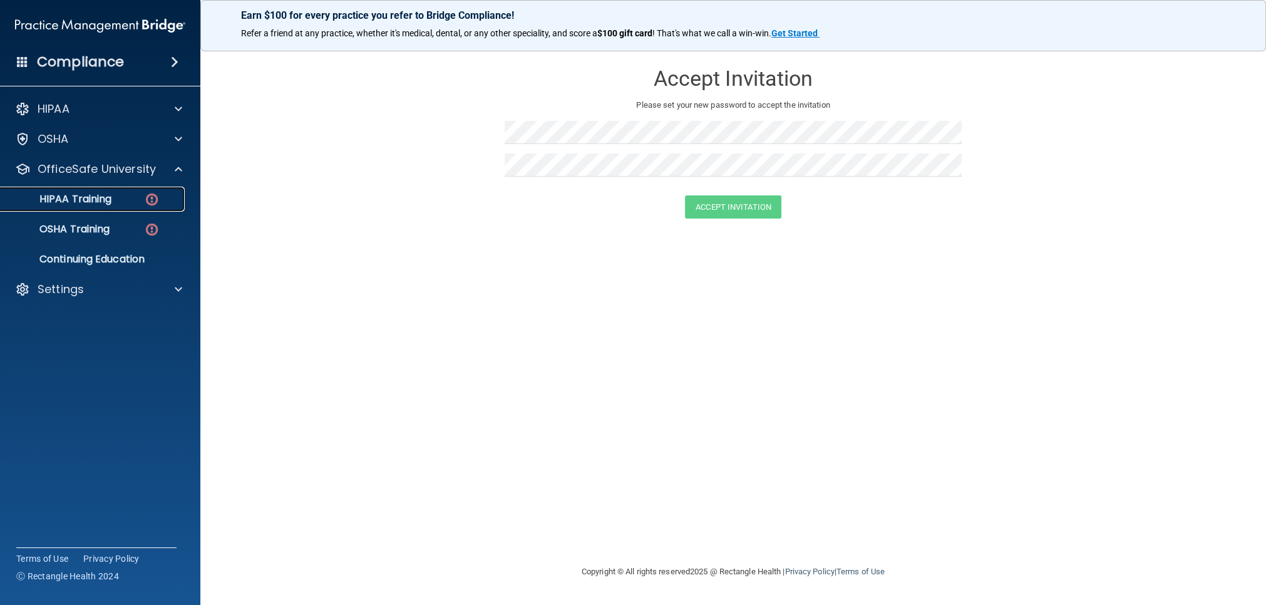
click at [118, 198] on div "HIPAA Training" at bounding box center [93, 199] width 171 height 13
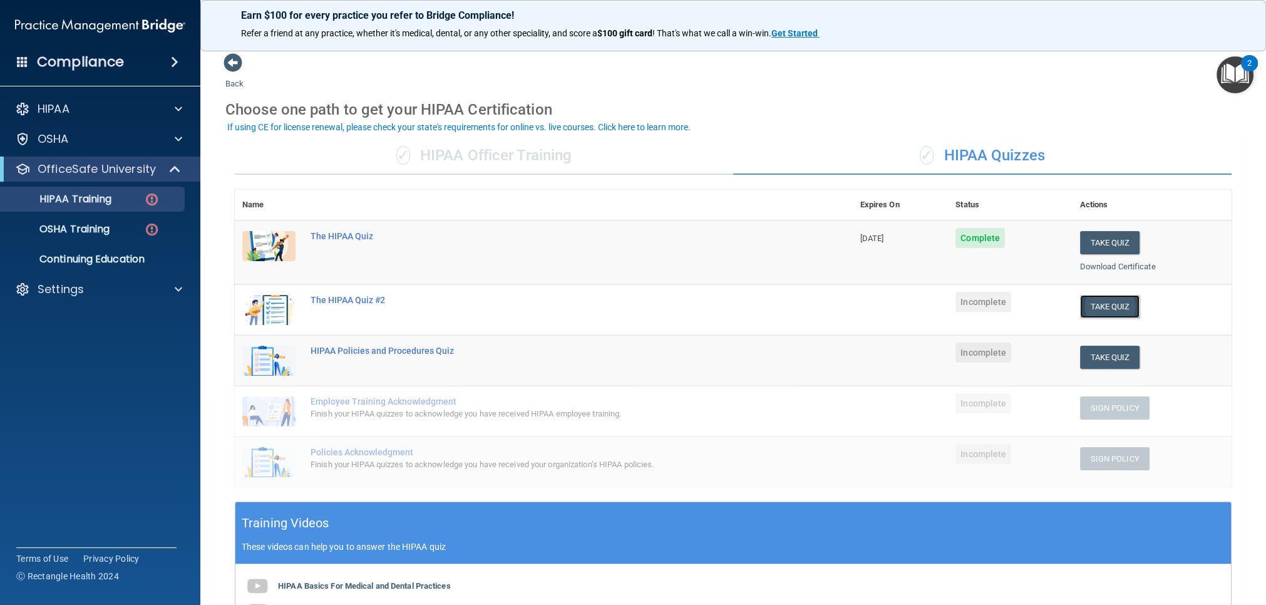
click at [1086, 303] on button "Take Quiz" at bounding box center [1110, 306] width 60 height 23
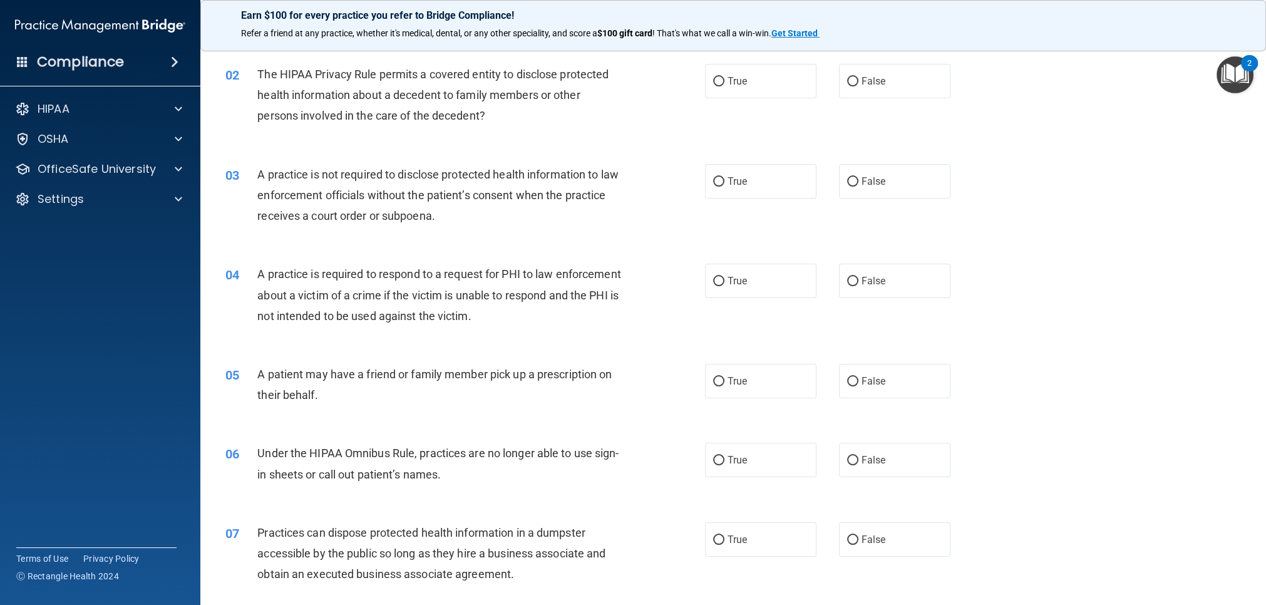
scroll to position [152, 0]
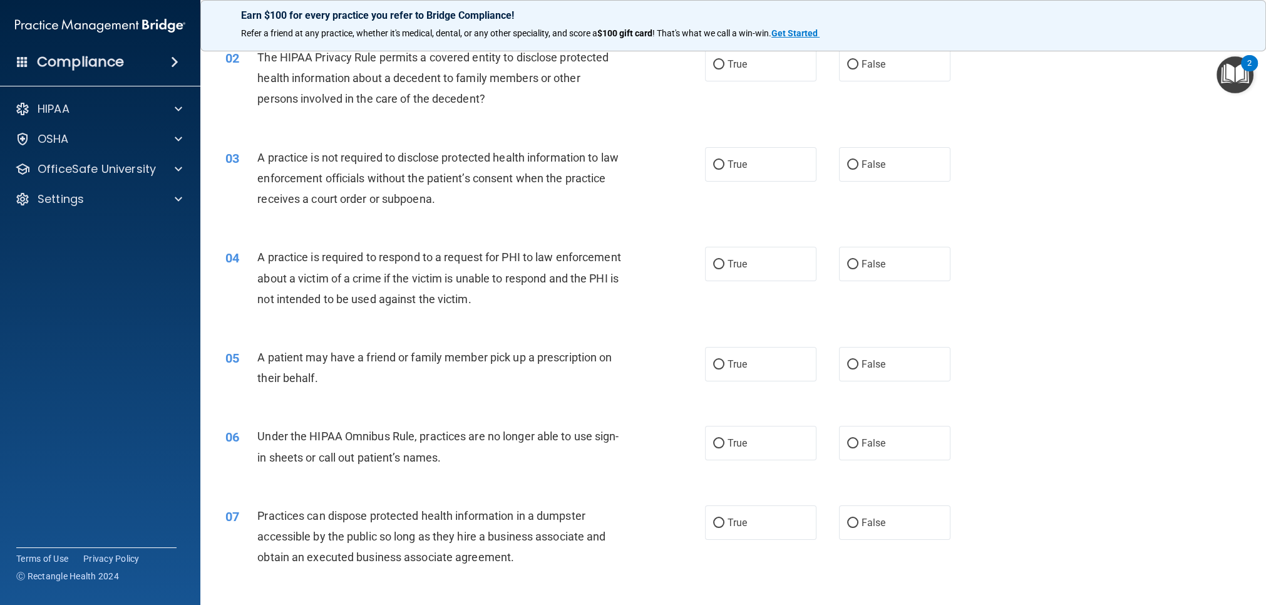
click at [150, 72] on div "Compliance" at bounding box center [100, 62] width 200 height 28
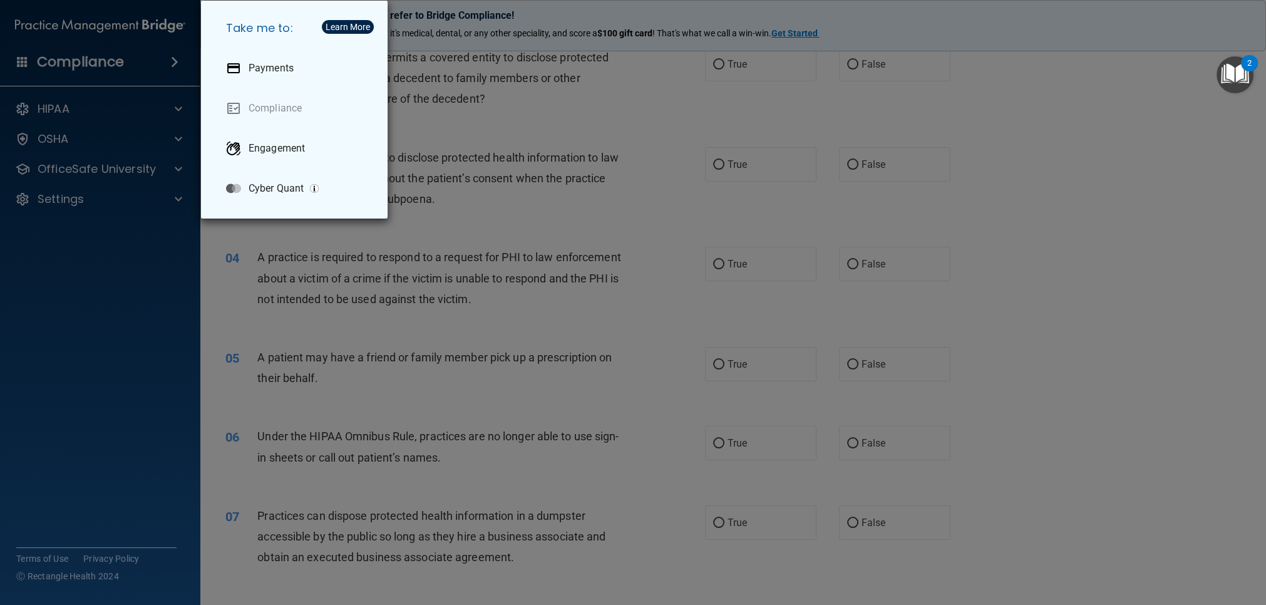
click at [555, 131] on div "Take me to: Payments Compliance Engagement Cyber Quant" at bounding box center [633, 302] width 1266 height 605
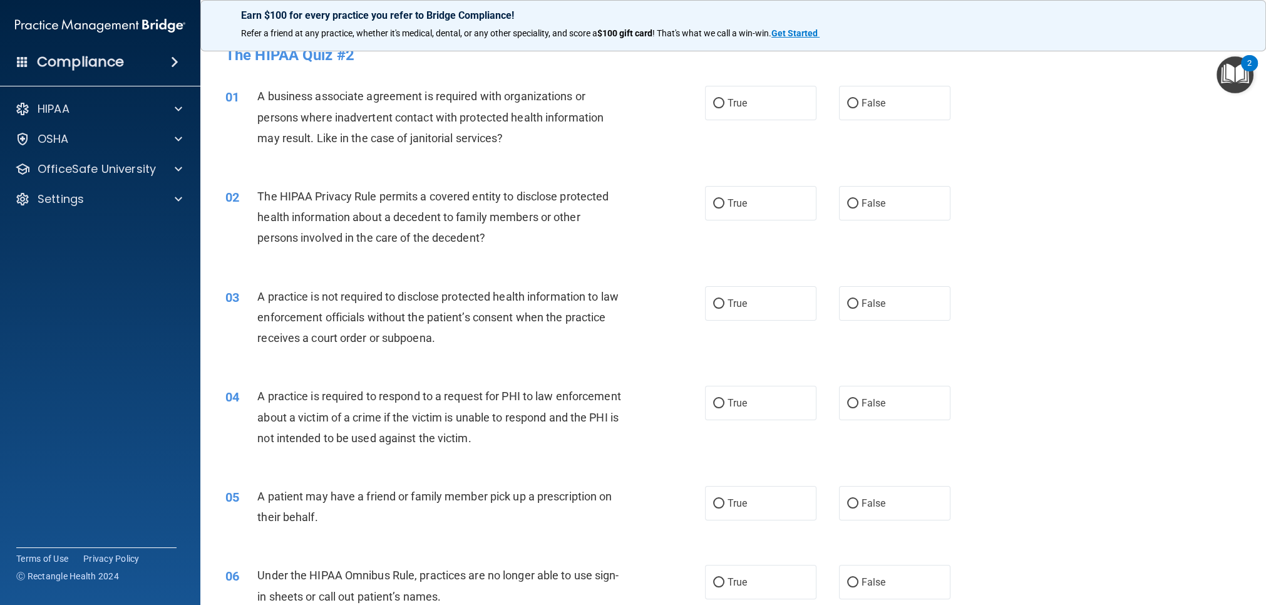
scroll to position [0, 0]
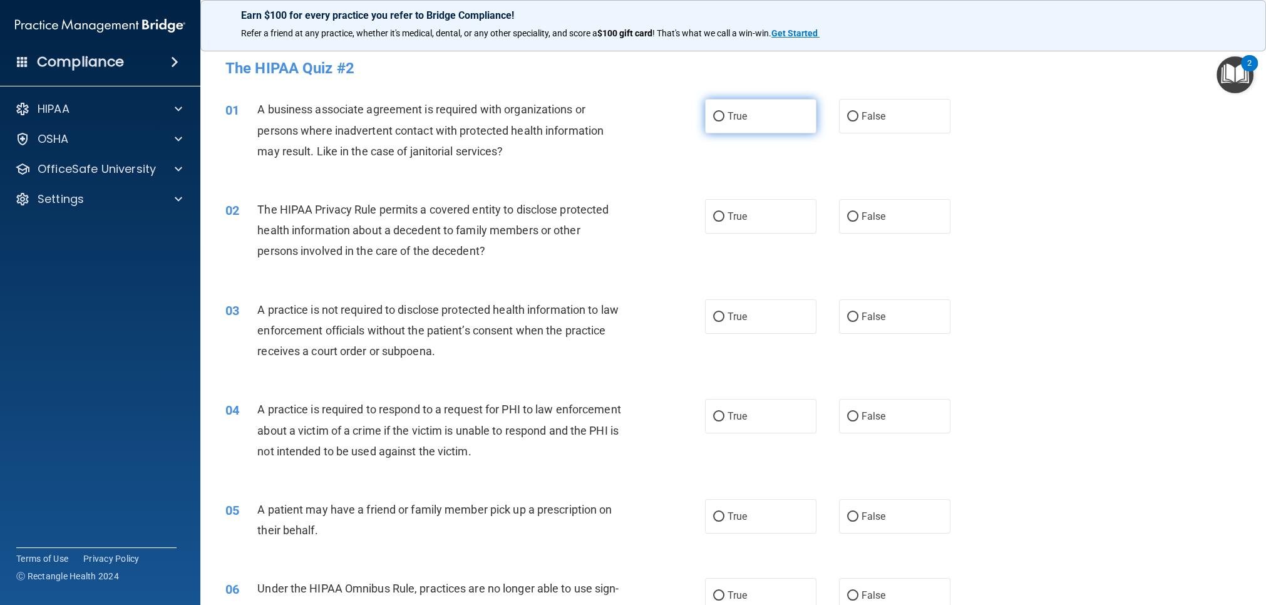
click at [741, 125] on label "True" at bounding box center [760, 116] width 111 height 34
click at [724, 121] on input "True" at bounding box center [718, 116] width 11 height 9
radio input "true"
click at [171, 165] on div at bounding box center [176, 169] width 31 height 15
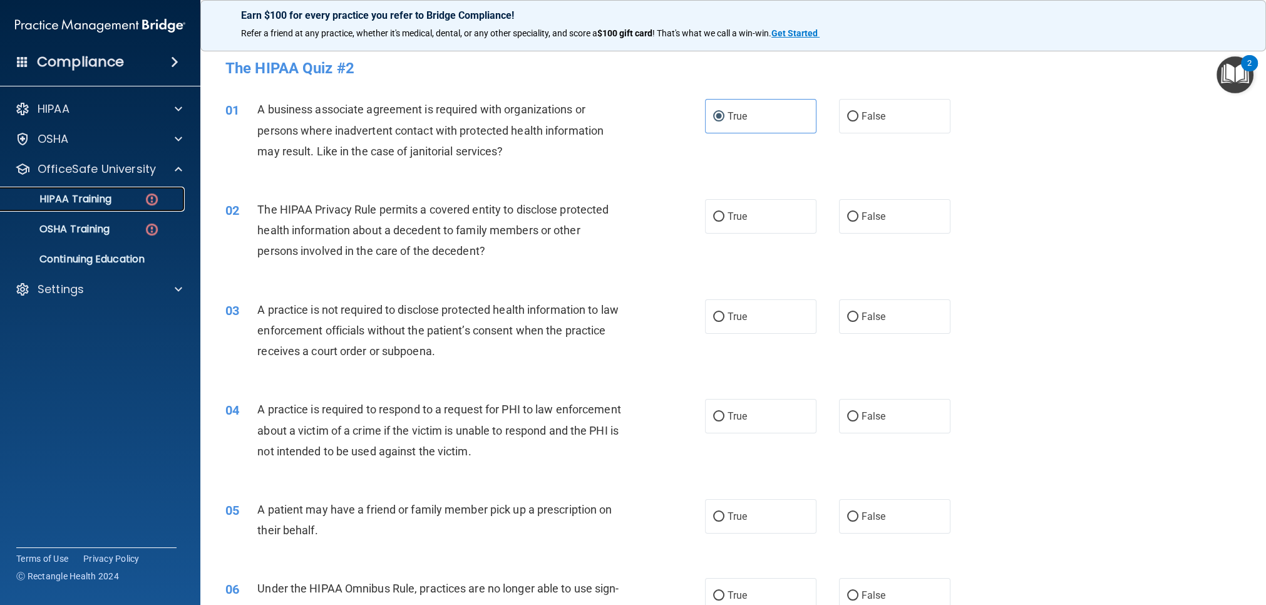
click at [126, 203] on div "HIPAA Training" at bounding box center [93, 199] width 171 height 13
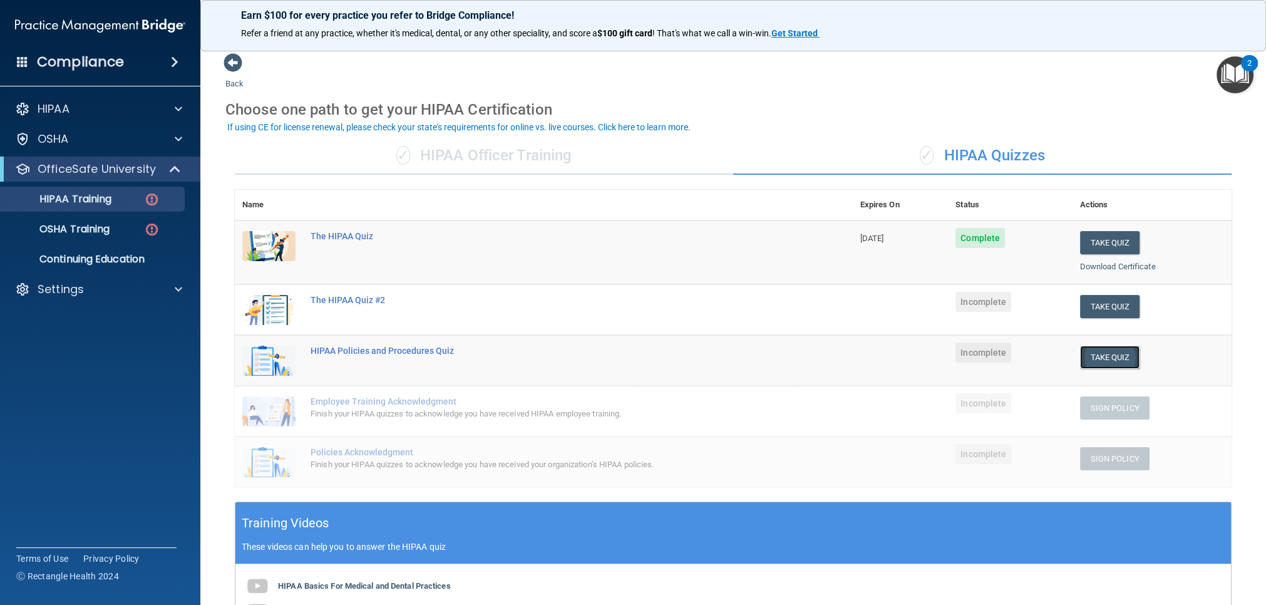
click at [1133, 356] on button "Take Quiz" at bounding box center [1110, 357] width 60 height 23
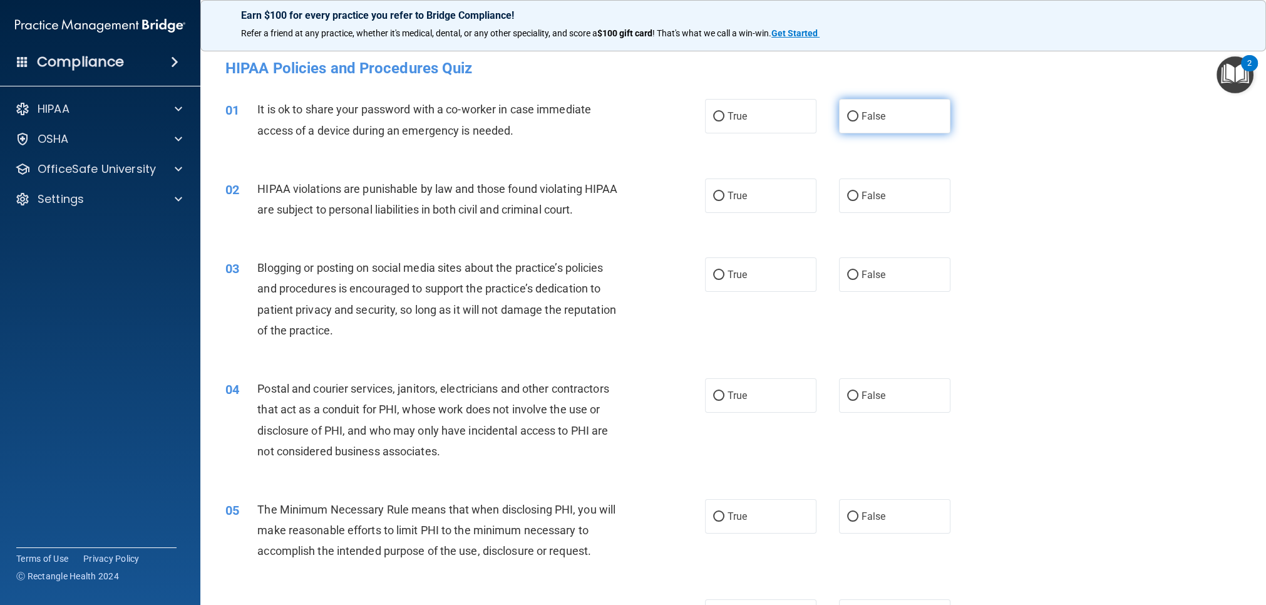
click at [845, 120] on label "False" at bounding box center [894, 116] width 111 height 34
click at [847, 120] on input "False" at bounding box center [852, 116] width 11 height 9
radio input "true"
click at [768, 188] on label "True" at bounding box center [760, 195] width 111 height 34
click at [724, 192] on input "True" at bounding box center [718, 196] width 11 height 9
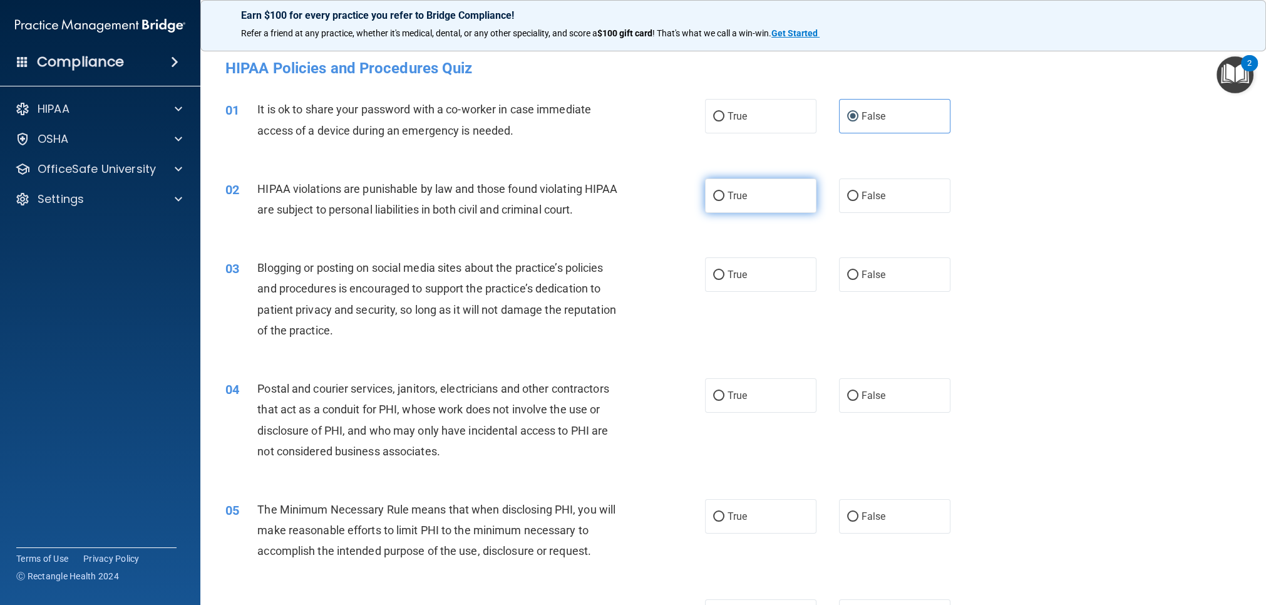
radio input "true"
click at [750, 525] on label "True" at bounding box center [760, 514] width 111 height 34
click at [724, 520] on input "True" at bounding box center [718, 514] width 11 height 9
radio input "true"
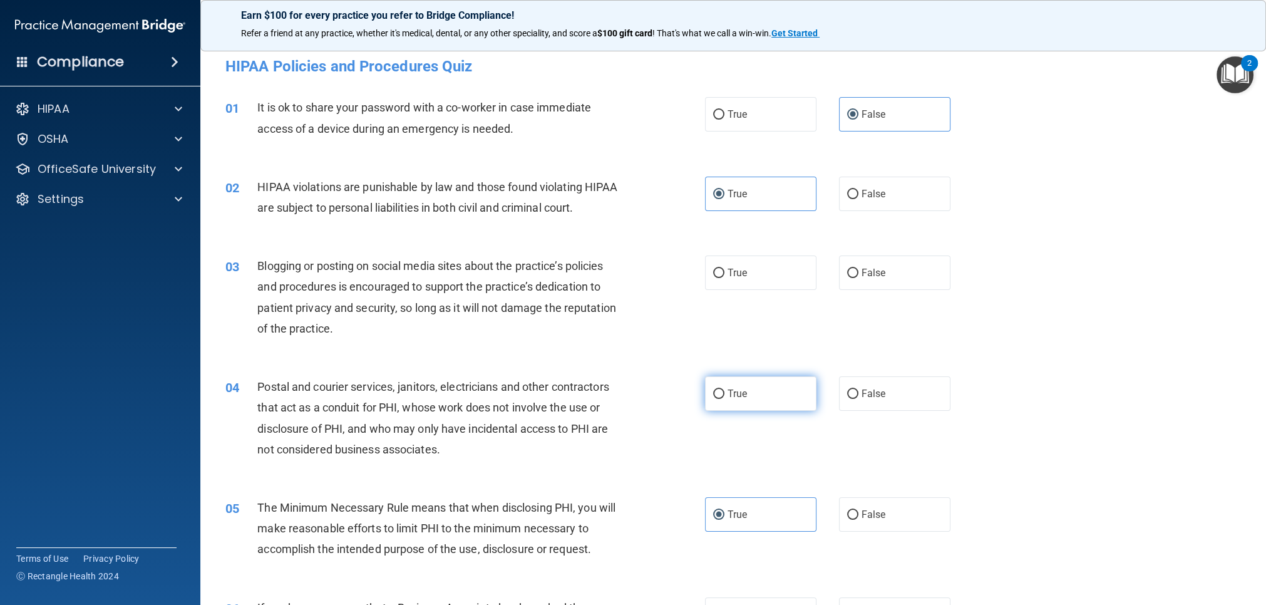
drag, startPoint x: 756, startPoint y: 400, endPoint x: 706, endPoint y: 397, distance: 49.6
click at [755, 401] on label "True" at bounding box center [760, 393] width 111 height 34
click at [724, 399] on input "True" at bounding box center [718, 393] width 11 height 9
radio input "true"
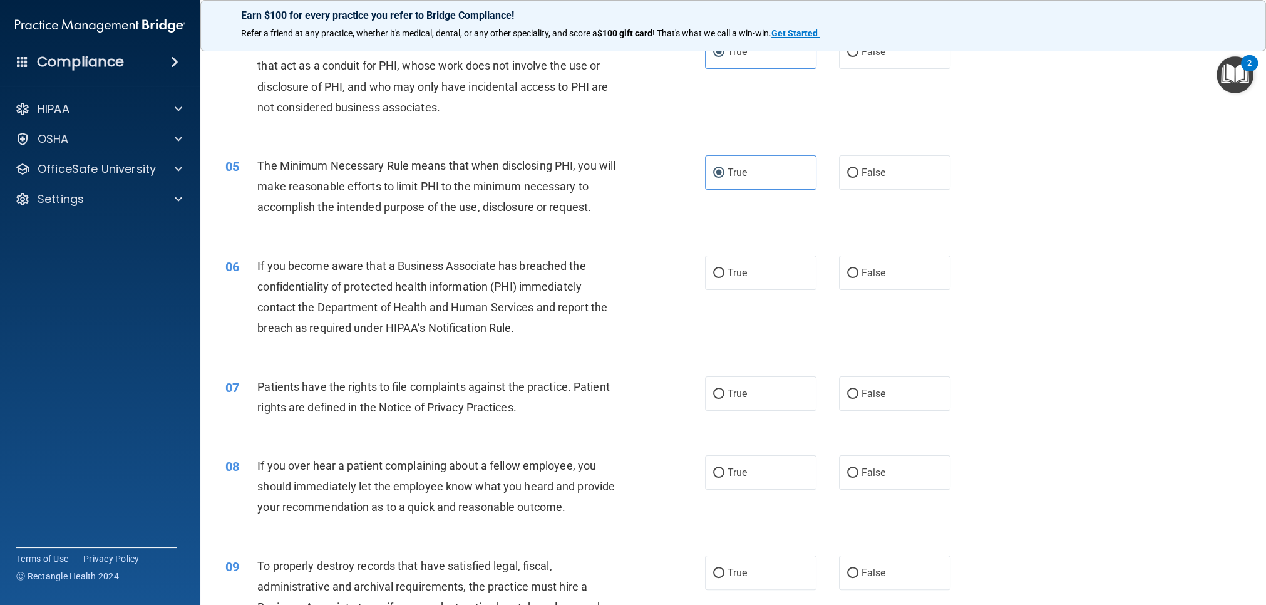
scroll to position [364, 0]
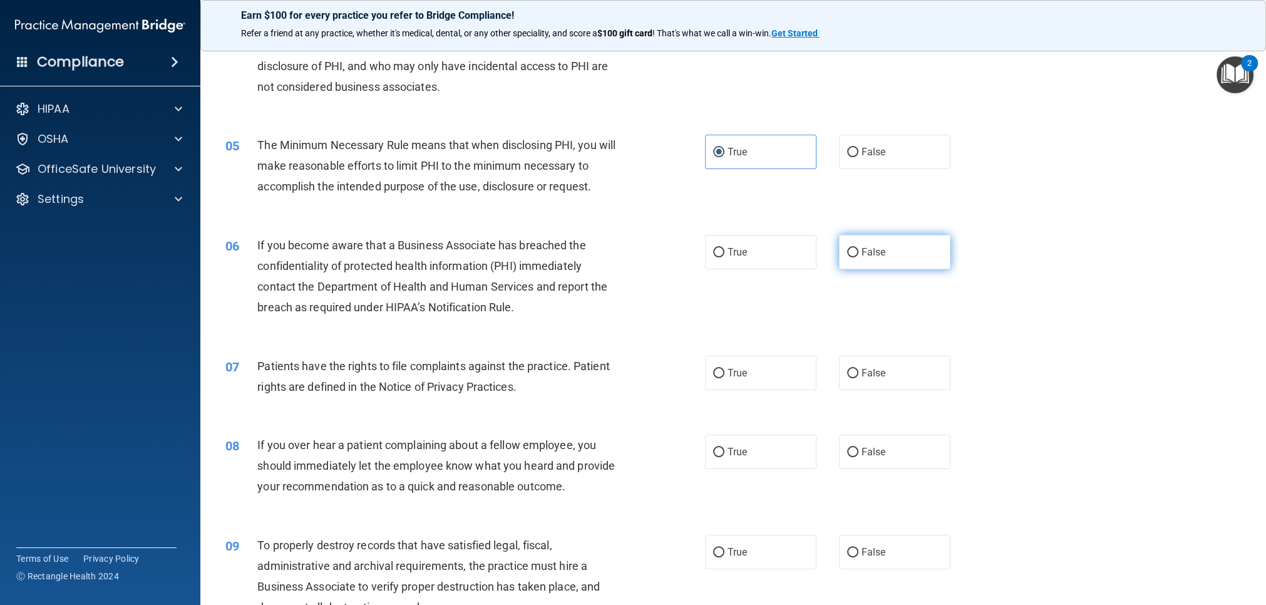
click at [872, 262] on label "False" at bounding box center [894, 252] width 111 height 34
click at [858, 257] on input "False" at bounding box center [852, 252] width 11 height 9
radio input "true"
click at [876, 258] on label "False" at bounding box center [894, 251] width 111 height 34
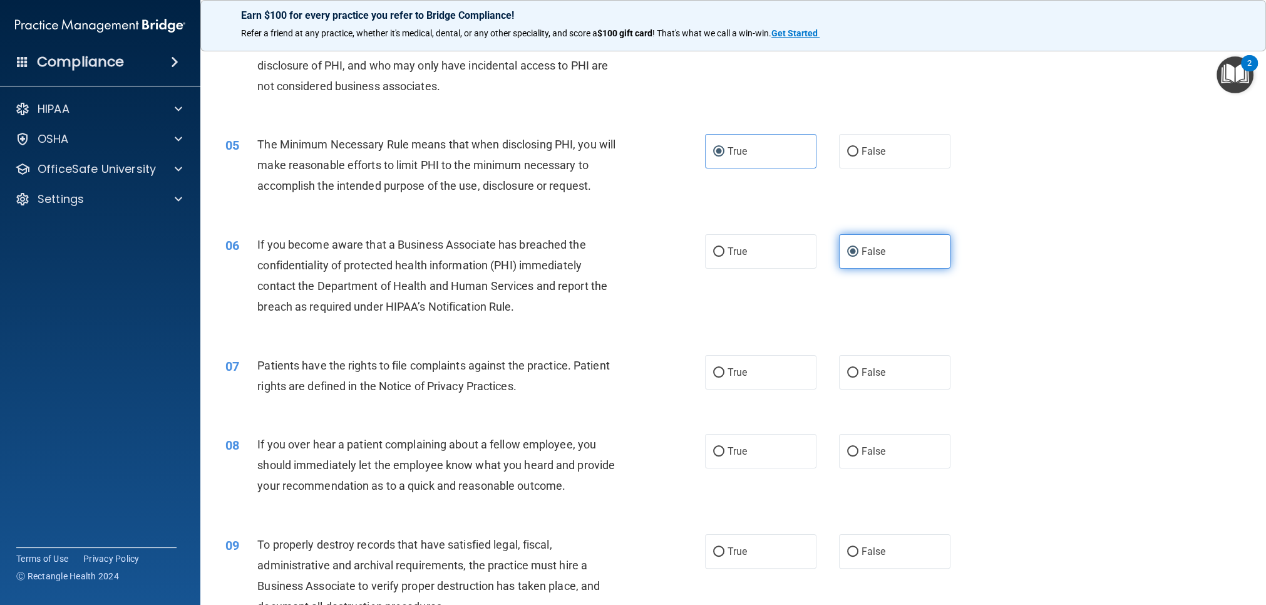
click at [858, 257] on input "False" at bounding box center [852, 251] width 11 height 9
click at [765, 371] on label "True" at bounding box center [760, 372] width 111 height 34
click at [724, 371] on input "True" at bounding box center [718, 372] width 11 height 9
radio input "true"
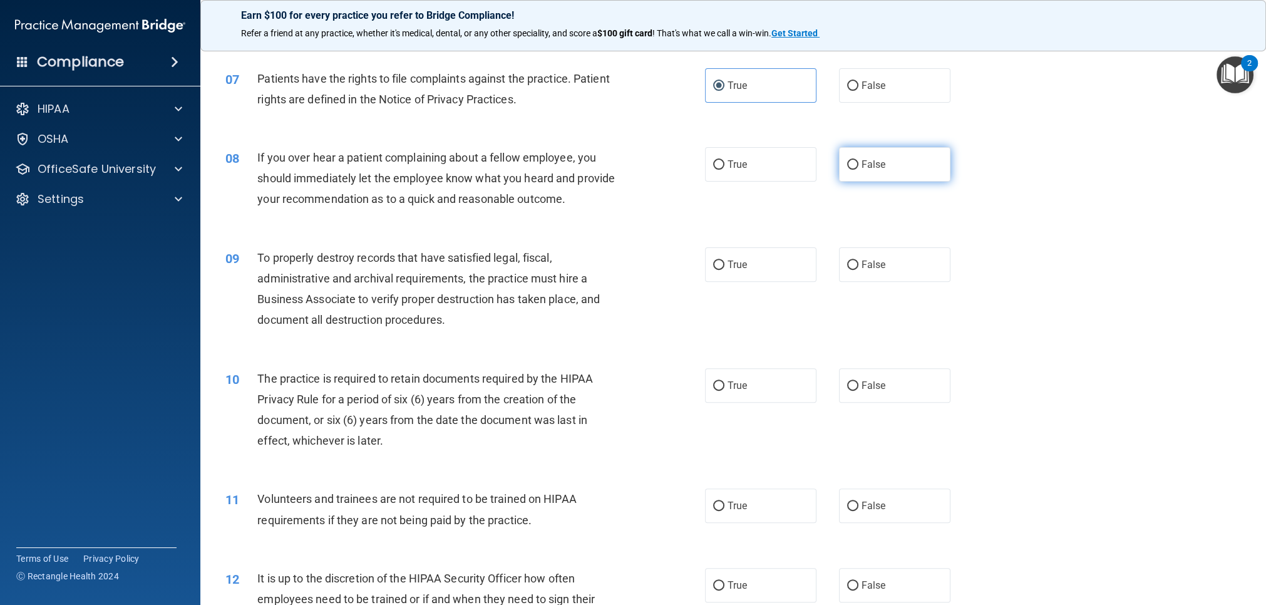
scroll to position [649, 0]
click at [864, 168] on span "False" at bounding box center [874, 167] width 24 height 12
click at [858, 168] on input "False" at bounding box center [852, 167] width 11 height 9
radio input "true"
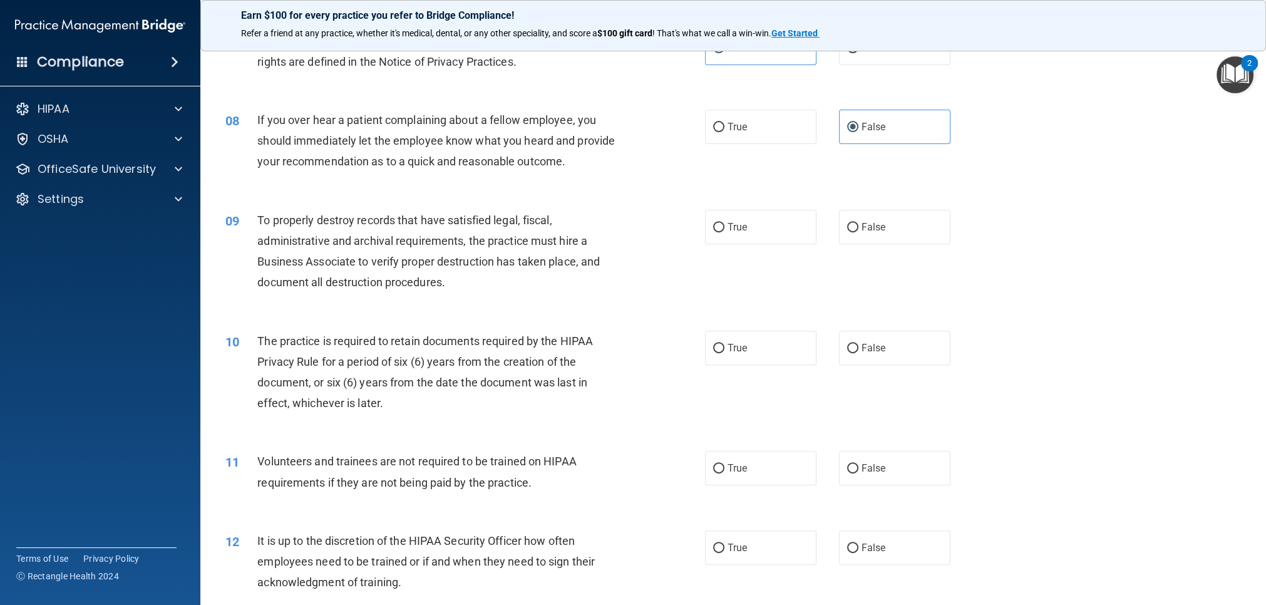
click at [838, 234] on div "True False" at bounding box center [839, 227] width 268 height 34
click at [862, 230] on span "False" at bounding box center [874, 227] width 24 height 12
click at [858, 230] on input "False" at bounding box center [852, 227] width 11 height 9
radio input "true"
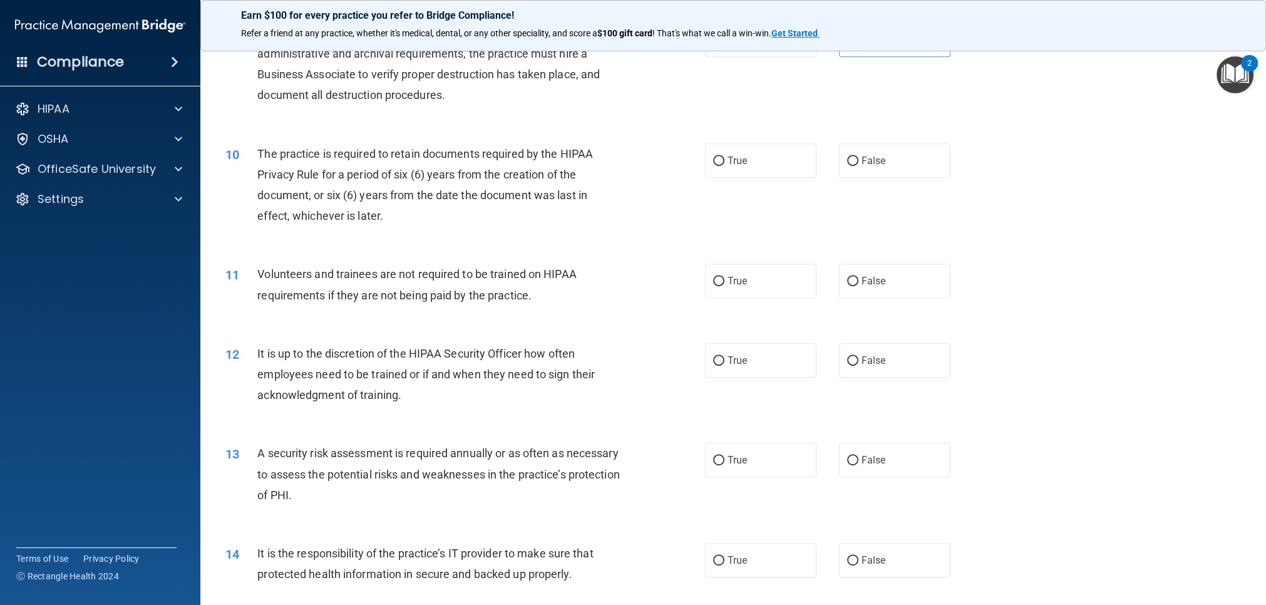
scroll to position [878, 0]
click at [849, 371] on label "False" at bounding box center [894, 359] width 111 height 34
click at [849, 364] on input "False" at bounding box center [852, 359] width 11 height 9
radio input "true"
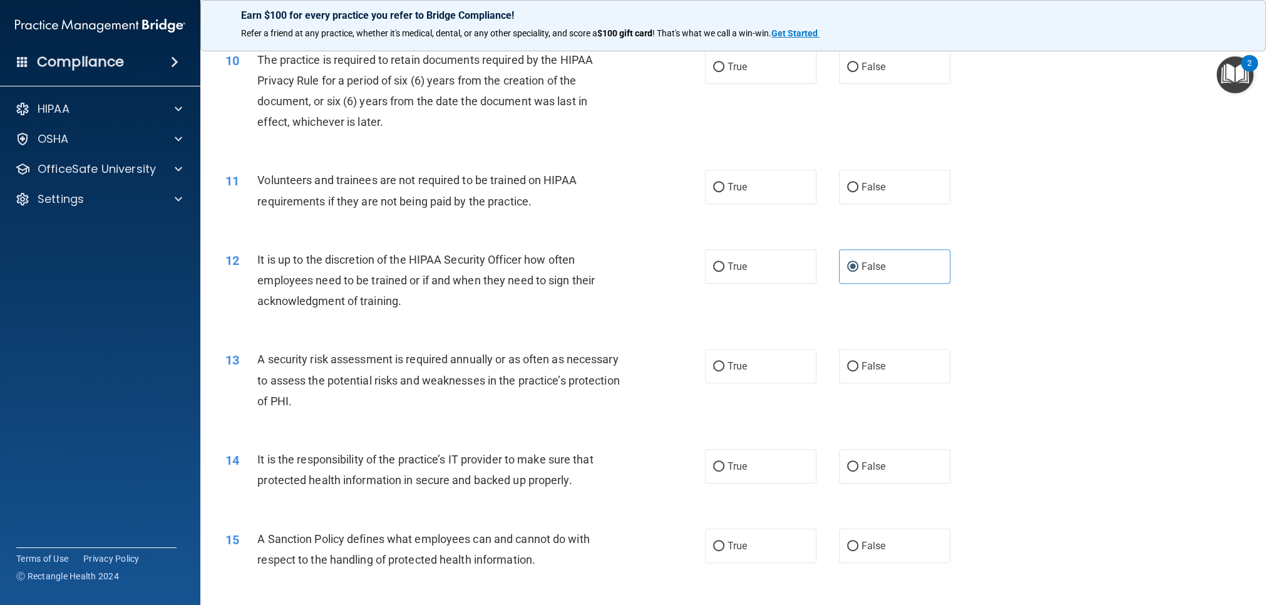
scroll to position [972, 0]
click at [712, 369] on label "True" at bounding box center [760, 365] width 111 height 34
click at [713, 369] on input "True" at bounding box center [718, 365] width 11 height 9
radio input "true"
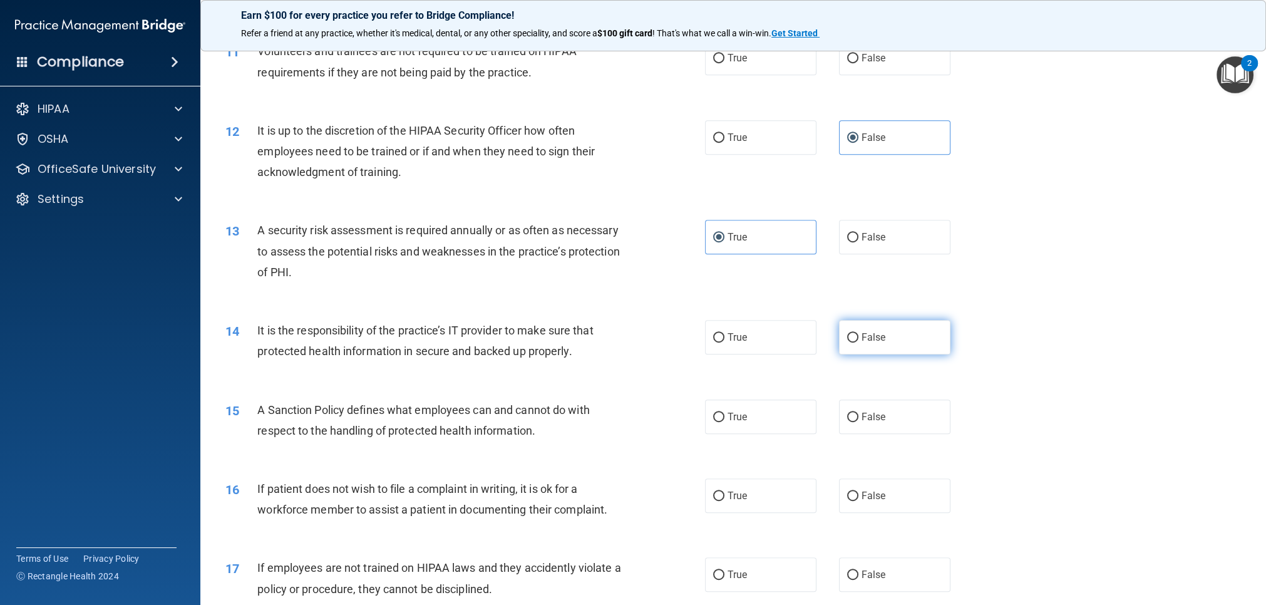
scroll to position [1101, 0]
click at [890, 349] on label "False" at bounding box center [894, 336] width 111 height 34
click at [858, 341] on input "False" at bounding box center [852, 336] width 11 height 9
radio input "true"
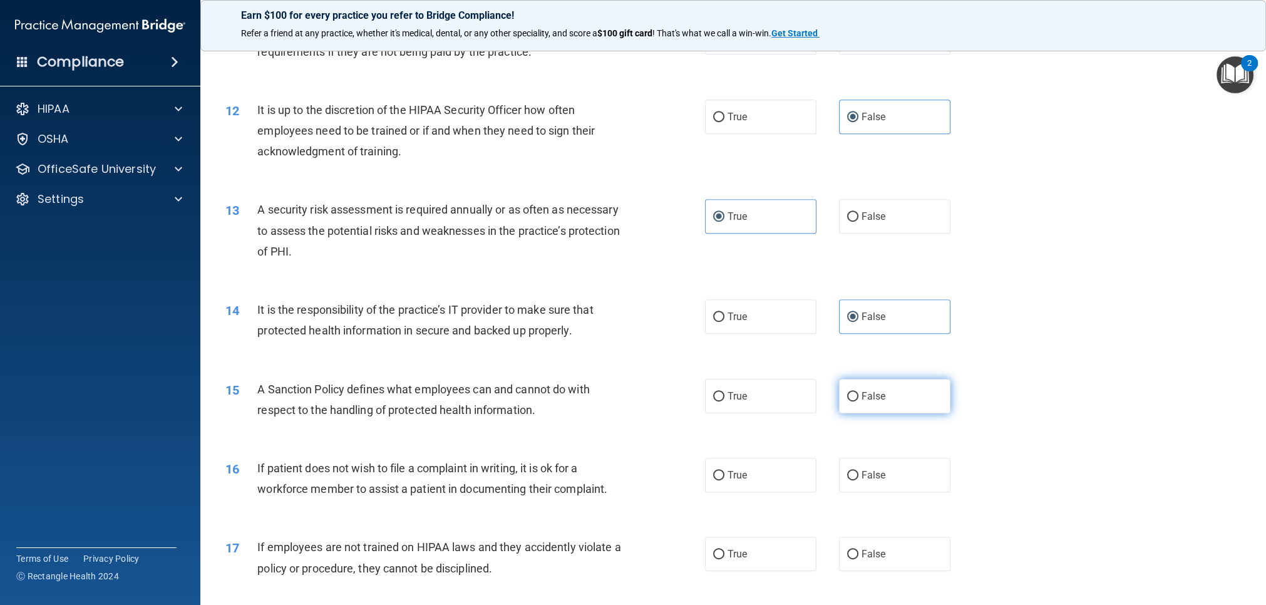
click at [928, 398] on label "False" at bounding box center [894, 396] width 111 height 34
click at [858, 398] on input "False" at bounding box center [852, 396] width 11 height 9
radio input "true"
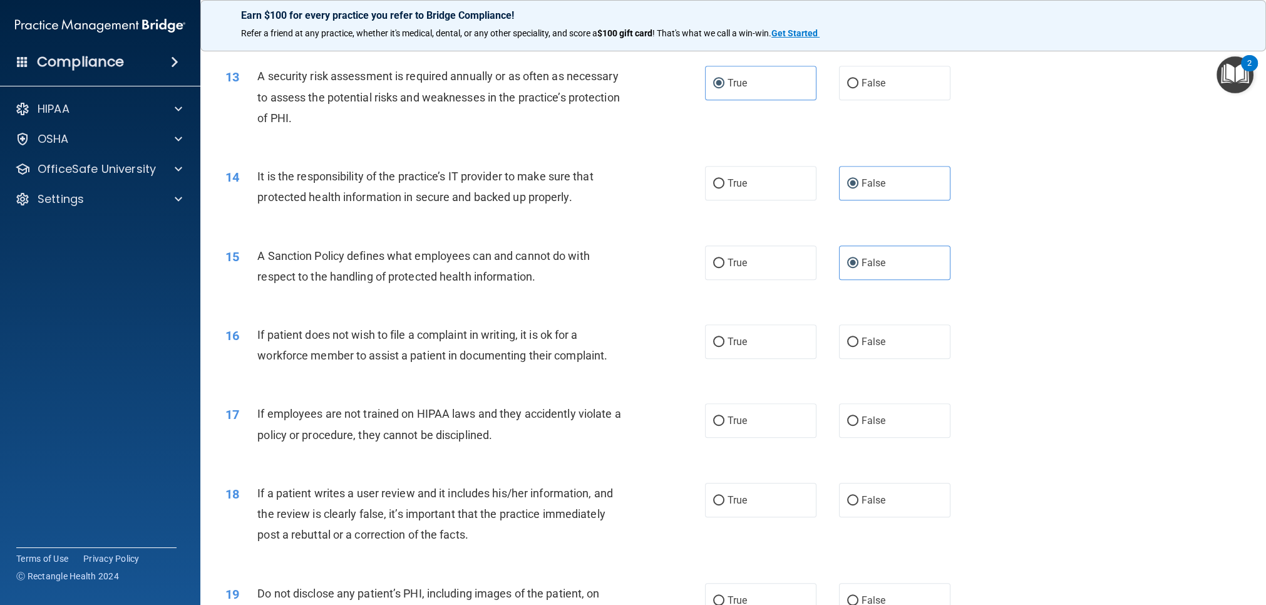
scroll to position [1255, 0]
click at [740, 490] on label "True" at bounding box center [760, 499] width 111 height 34
click at [724, 495] on input "True" at bounding box center [718, 499] width 11 height 9
radio input "true"
click at [851, 409] on label "False" at bounding box center [894, 419] width 111 height 34
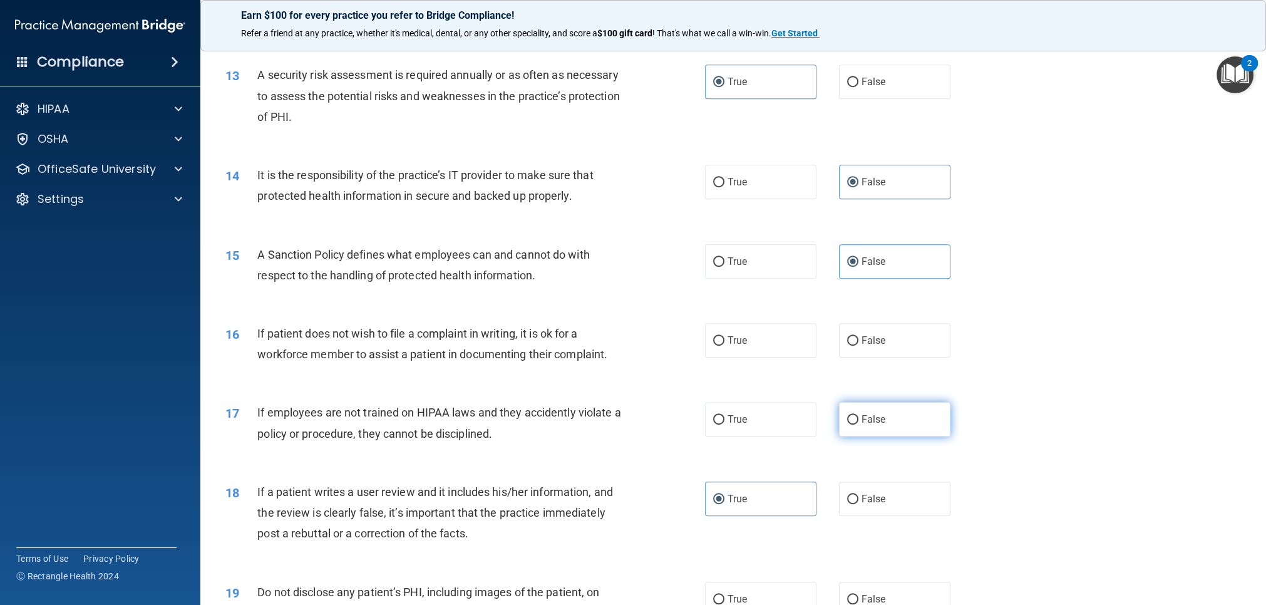
click at [851, 415] on input "False" at bounding box center [852, 419] width 11 height 9
radio input "true"
click at [768, 337] on label "True" at bounding box center [760, 340] width 111 height 34
click at [724, 337] on input "True" at bounding box center [718, 340] width 11 height 9
radio input "true"
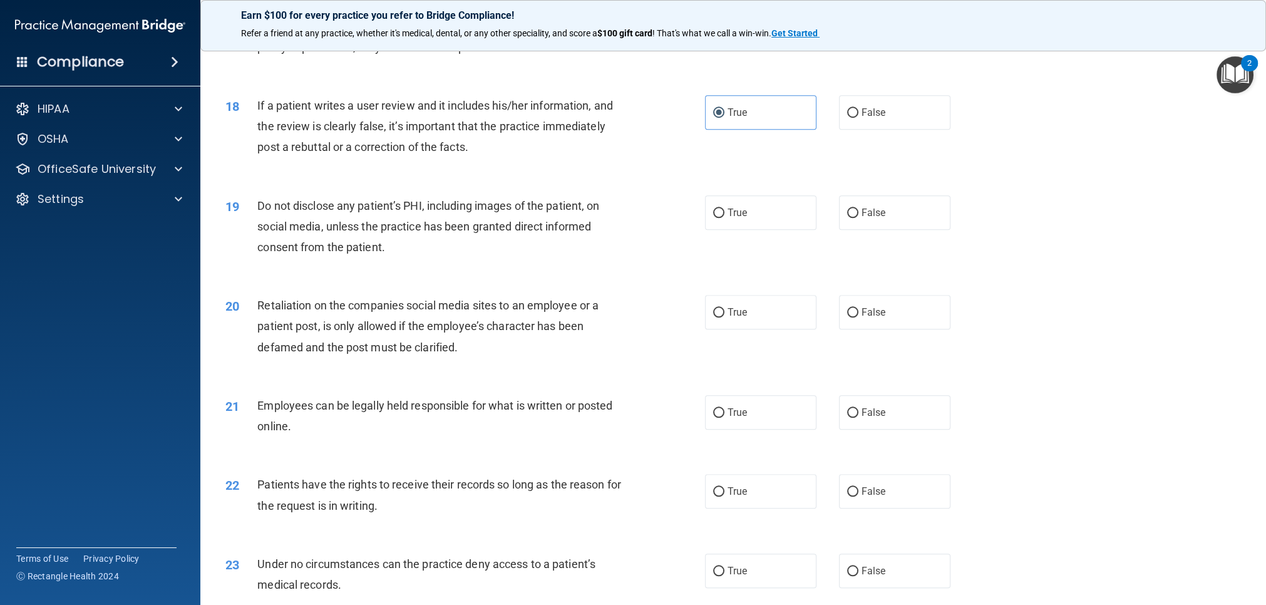
scroll to position [1641, 0]
click at [731, 215] on span "True" at bounding box center [737, 213] width 19 height 12
click at [724, 215] on input "True" at bounding box center [718, 213] width 11 height 9
radio input "true"
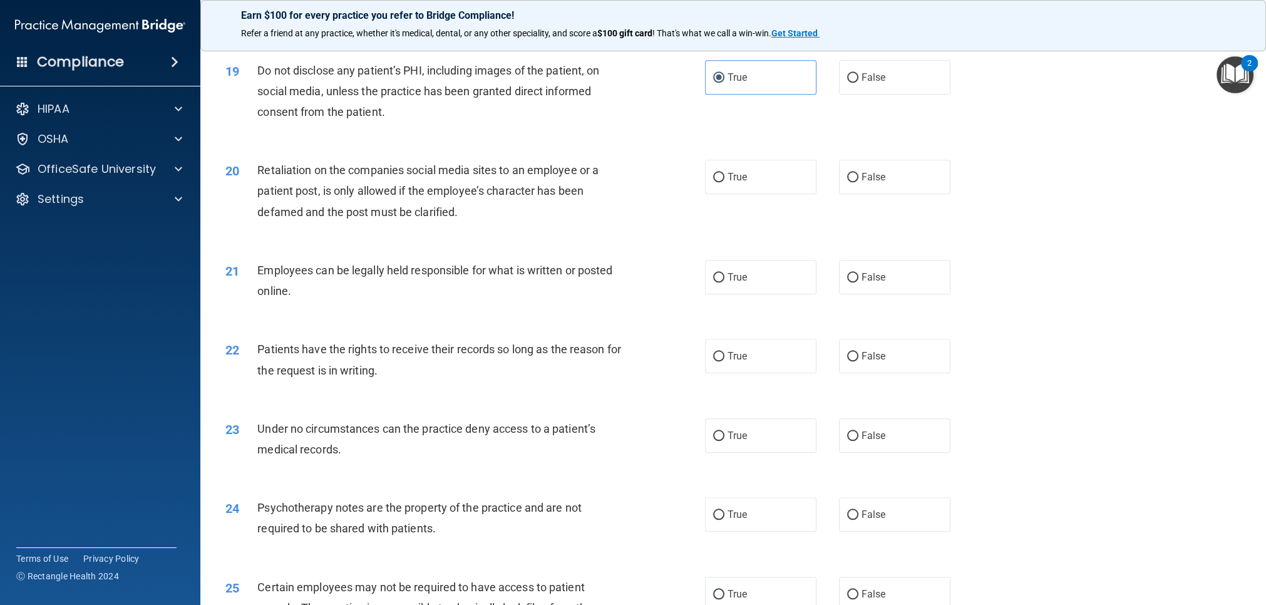
scroll to position [1794, 0]
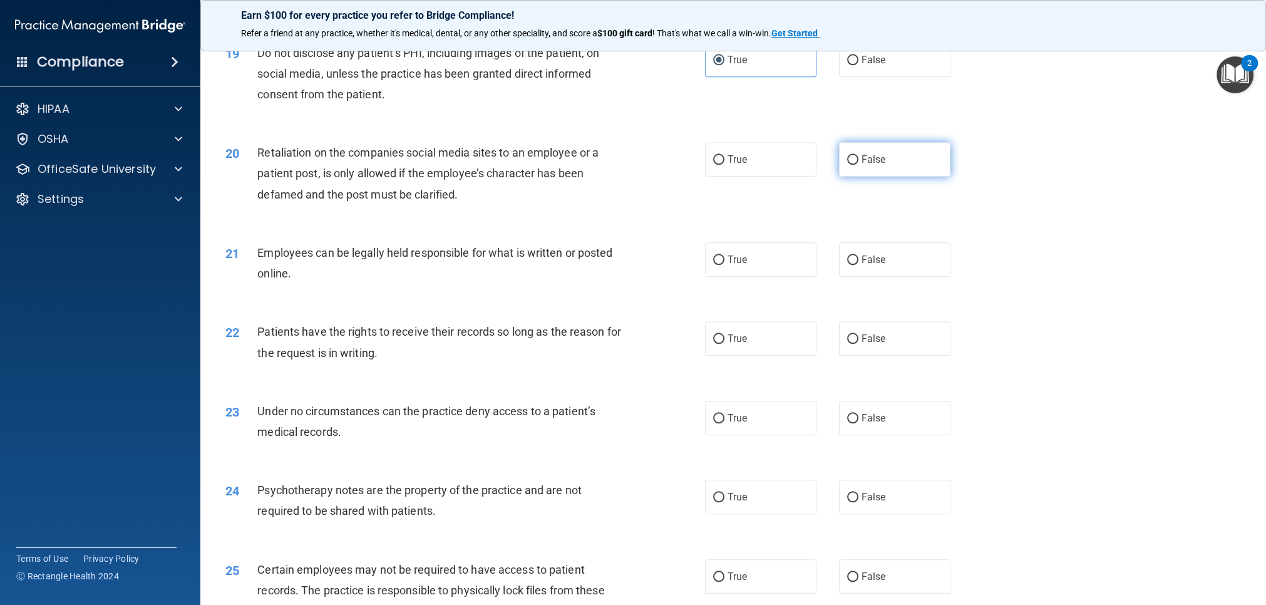
click at [863, 161] on span "False" at bounding box center [874, 159] width 24 height 12
click at [858, 161] on input "False" at bounding box center [852, 159] width 11 height 9
radio input "true"
drag, startPoint x: 900, startPoint y: 249, endPoint x: 870, endPoint y: 239, distance: 31.1
click at [894, 247] on label "False" at bounding box center [894, 259] width 111 height 34
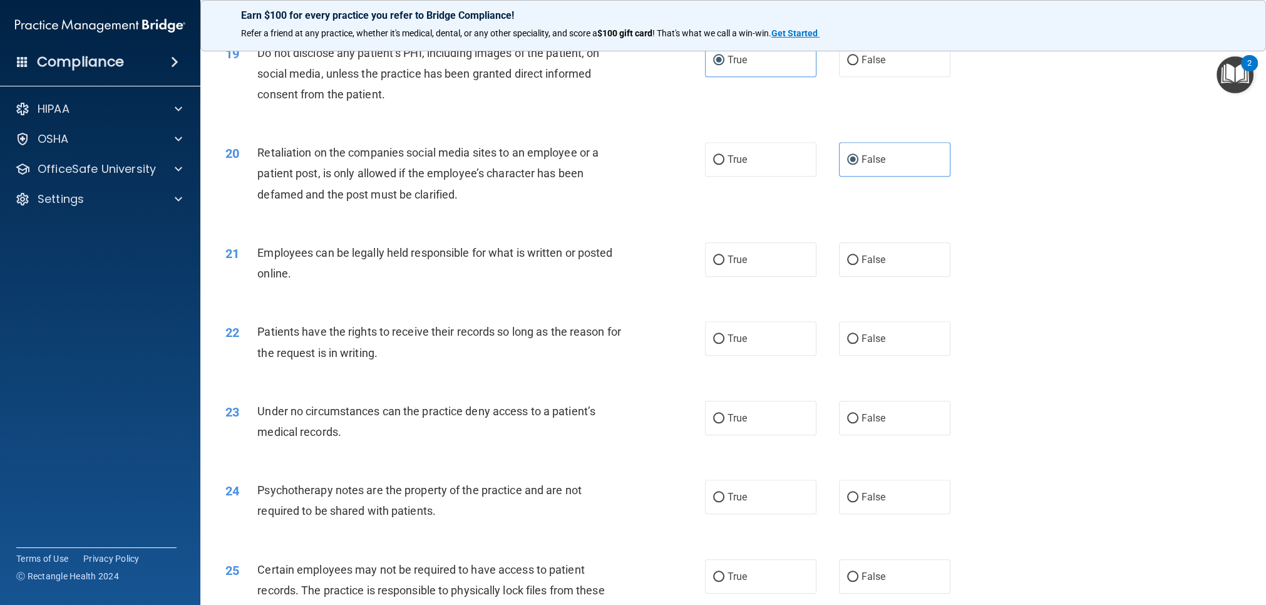
click at [858, 255] on input "False" at bounding box center [852, 259] width 11 height 9
radio input "true"
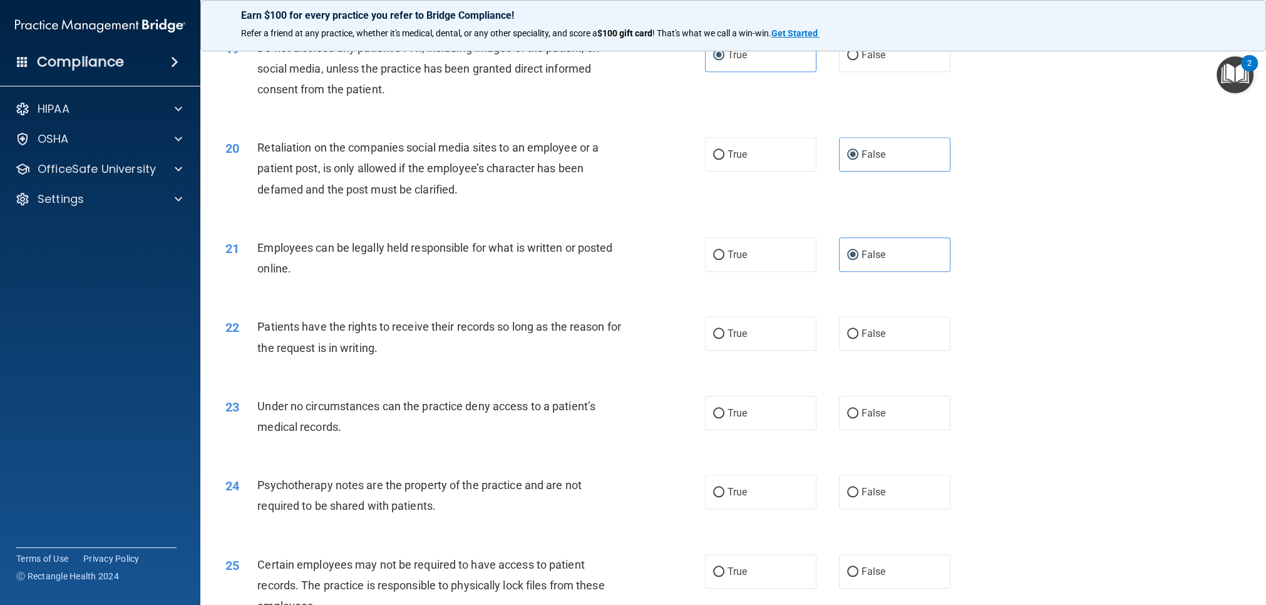
scroll to position [1797, 0]
drag, startPoint x: 772, startPoint y: 246, endPoint x: 766, endPoint y: 242, distance: 7.3
click at [772, 246] on label "True" at bounding box center [760, 256] width 111 height 34
click at [724, 252] on input "True" at bounding box center [718, 256] width 11 height 9
radio input "true"
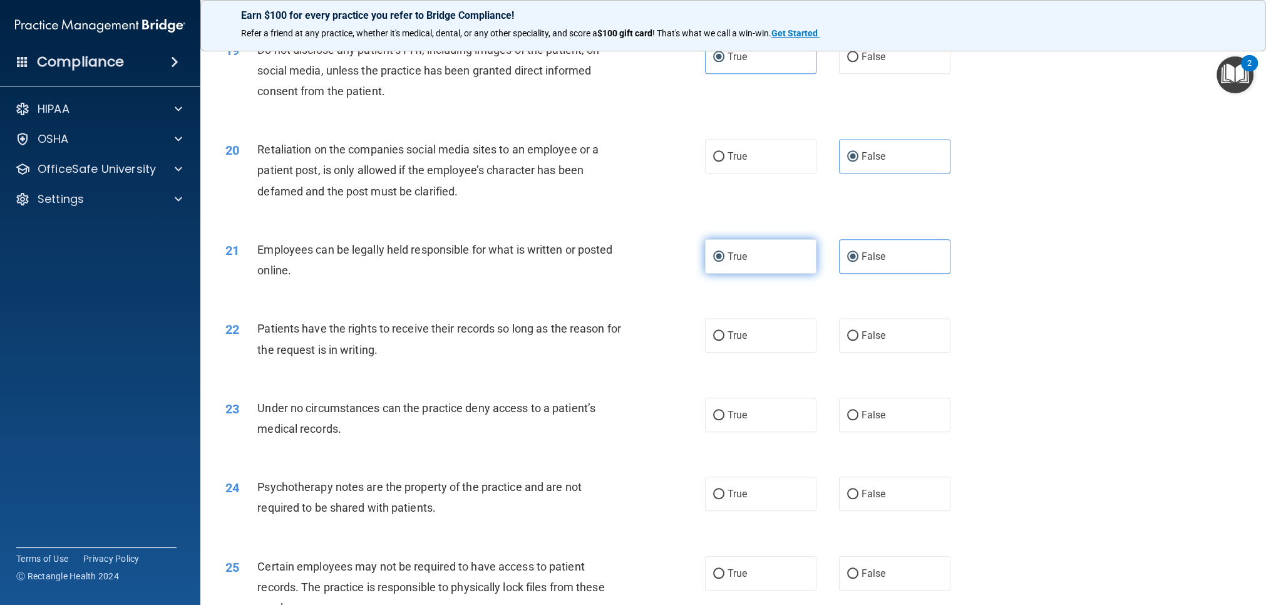
radio input "false"
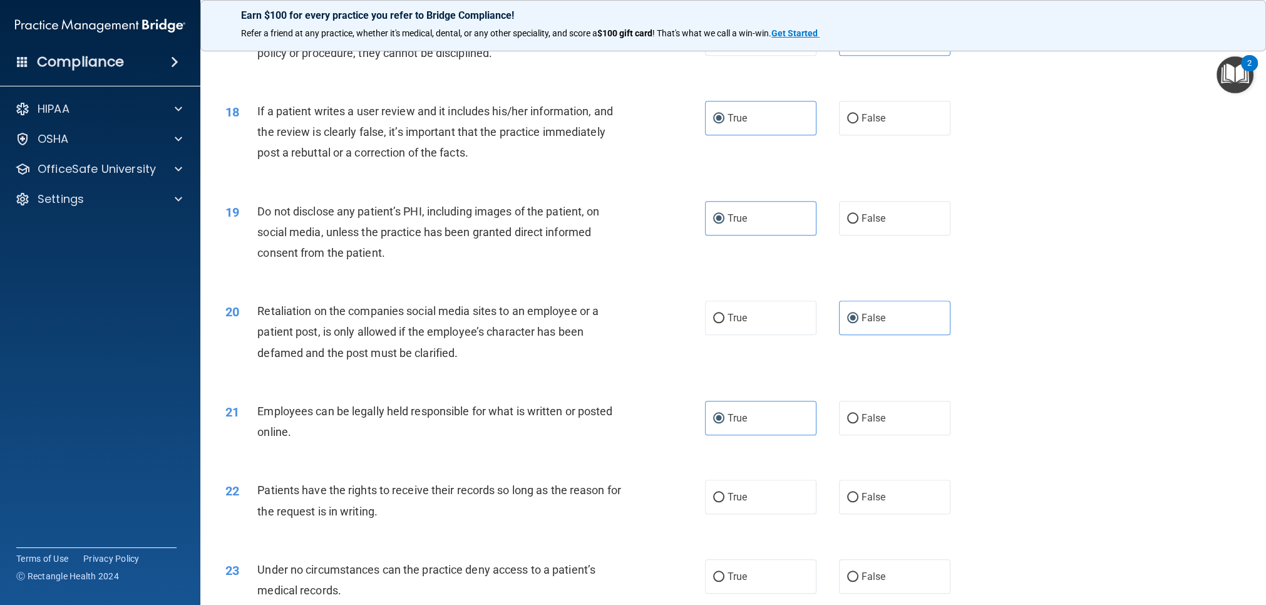
scroll to position [1635, 0]
click at [856, 570] on label "False" at bounding box center [894, 577] width 111 height 34
click at [856, 573] on input "False" at bounding box center [852, 577] width 11 height 9
radio input "true"
click at [761, 501] on label "True" at bounding box center [760, 497] width 111 height 34
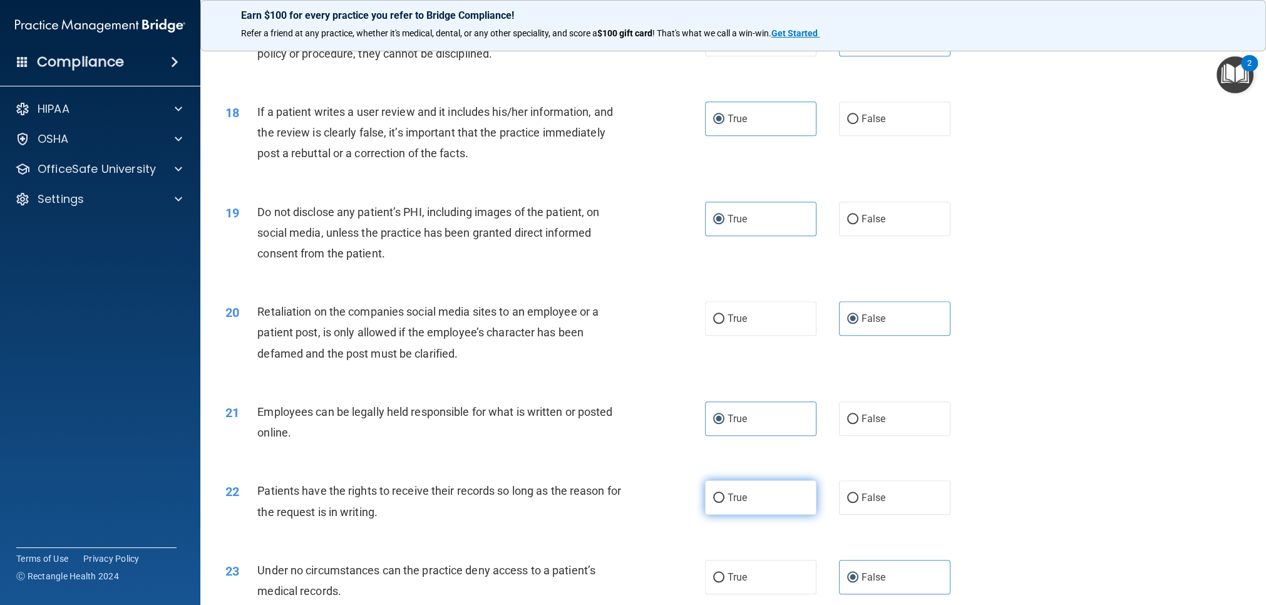
click at [724, 501] on input "True" at bounding box center [718, 497] width 11 height 9
radio input "true"
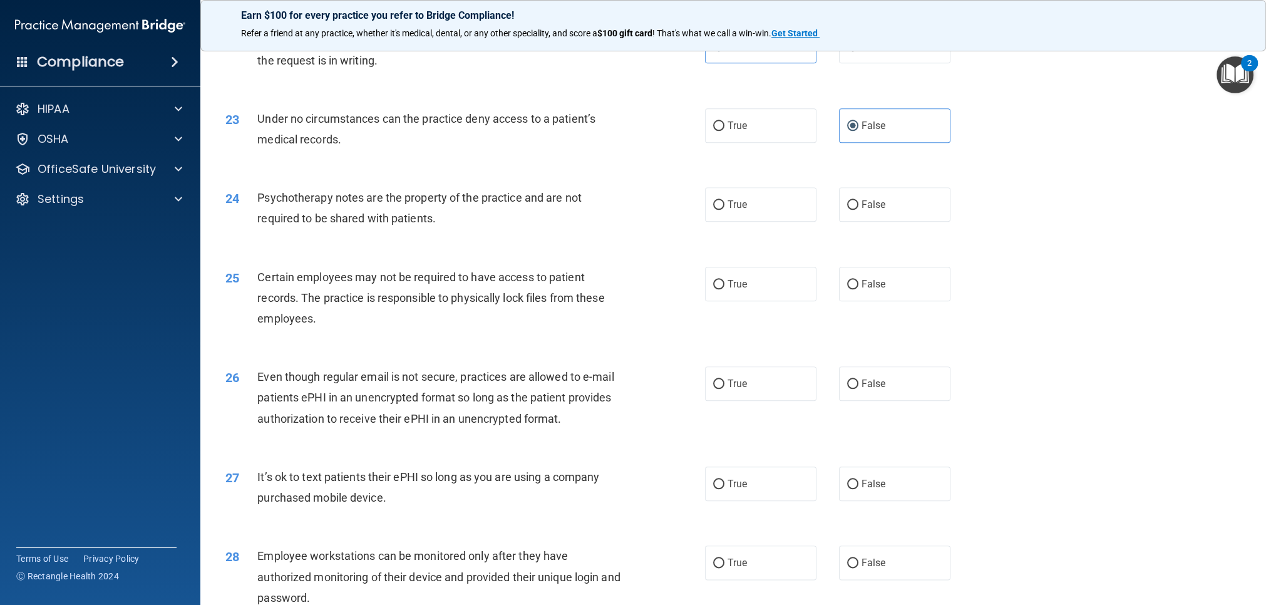
scroll to position [2099, 0]
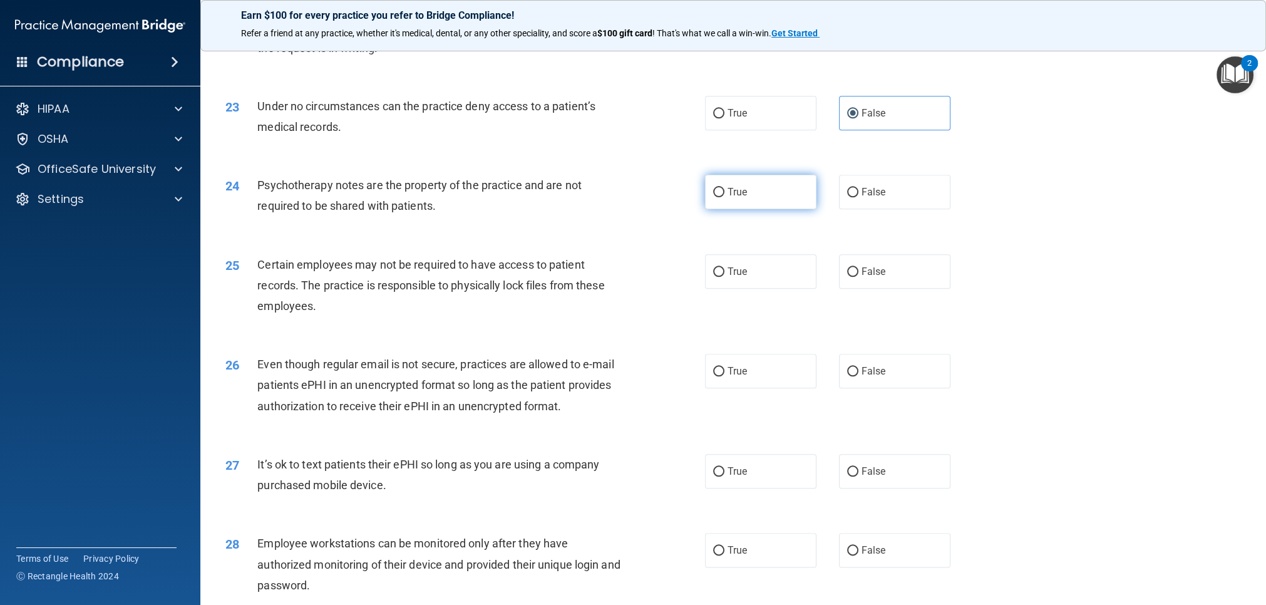
click at [748, 206] on label "True" at bounding box center [760, 192] width 111 height 34
click at [724, 197] on input "True" at bounding box center [718, 192] width 11 height 9
radio input "true"
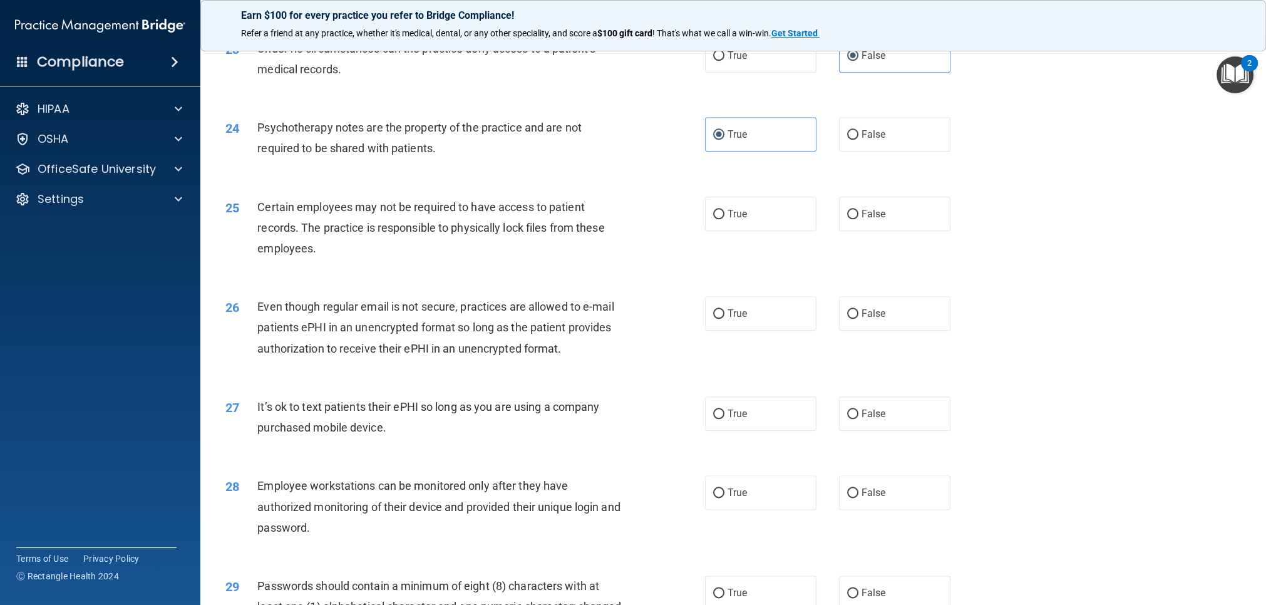
scroll to position [2158, 0]
click at [749, 216] on label "True" at bounding box center [760, 212] width 111 height 34
click at [724, 216] on input "True" at bounding box center [718, 212] width 11 height 9
radio input "true"
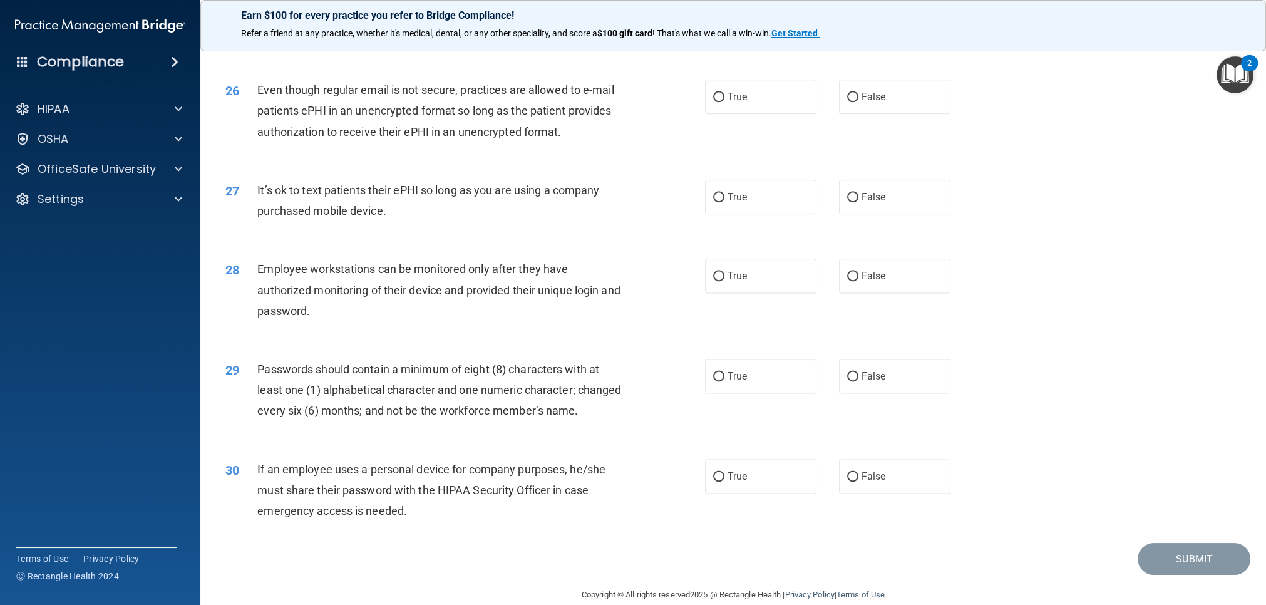
scroll to position [2383, 0]
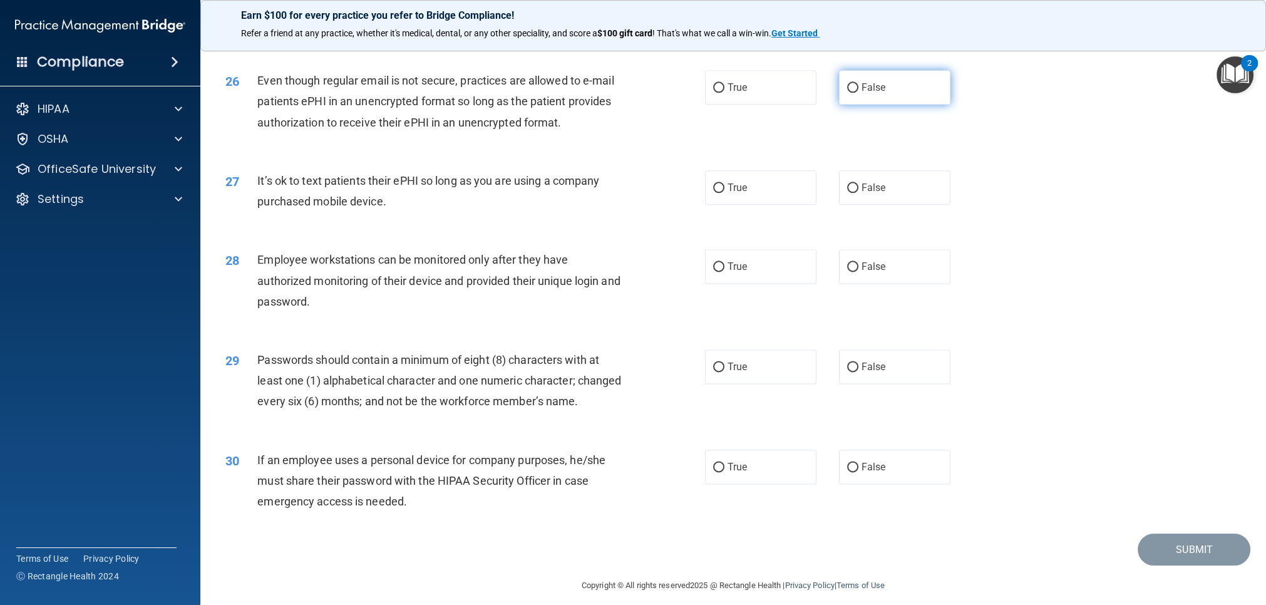
click at [858, 98] on label "False" at bounding box center [894, 87] width 111 height 34
click at [858, 93] on input "False" at bounding box center [852, 87] width 11 height 9
radio input "true"
click at [745, 91] on span "True" at bounding box center [737, 87] width 19 height 12
click at [724, 91] on input "True" at bounding box center [718, 87] width 11 height 9
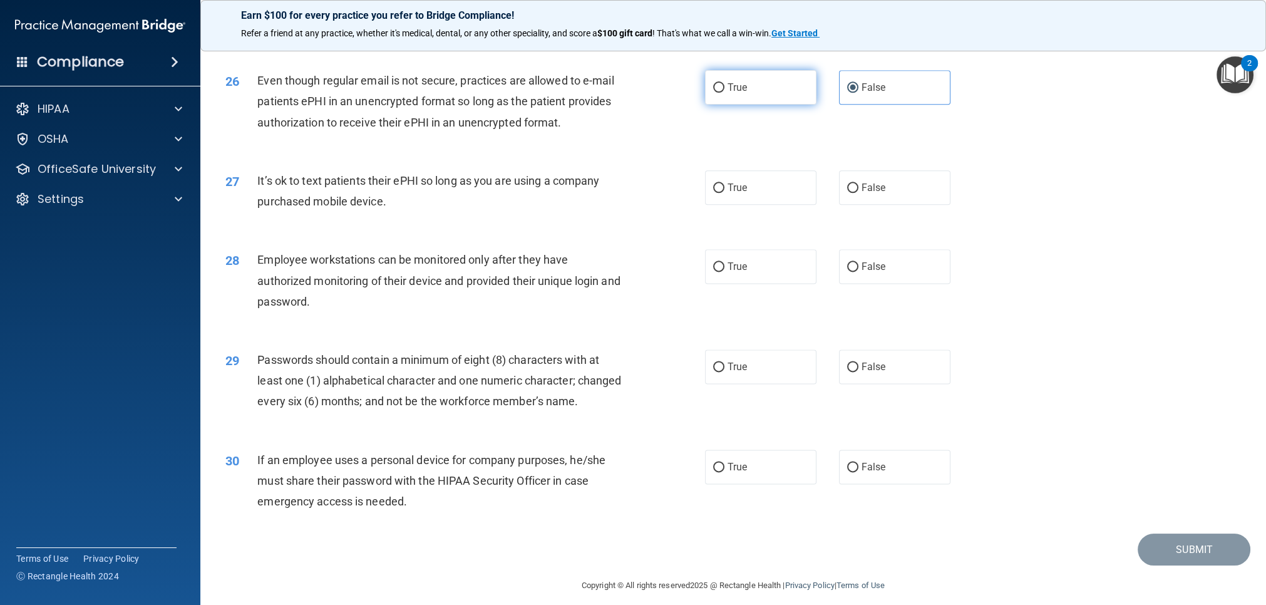
radio input "true"
radio input "false"
drag, startPoint x: 852, startPoint y: 192, endPoint x: 836, endPoint y: 189, distance: 16.0
click at [851, 192] on label "False" at bounding box center [894, 187] width 111 height 34
click at [851, 192] on input "False" at bounding box center [852, 187] width 11 height 9
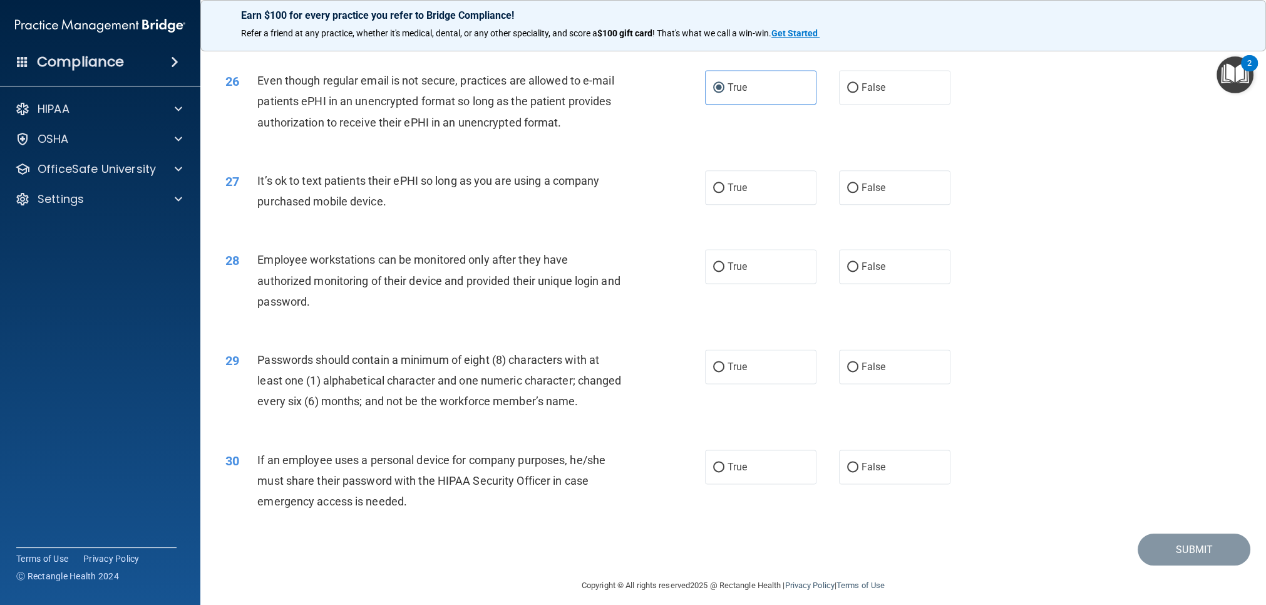
radio input "true"
click at [855, 266] on input "False" at bounding box center [852, 266] width 11 height 9
radio input "true"
click at [765, 363] on label "True" at bounding box center [760, 366] width 111 height 34
click at [724, 363] on input "True" at bounding box center [718, 367] width 11 height 9
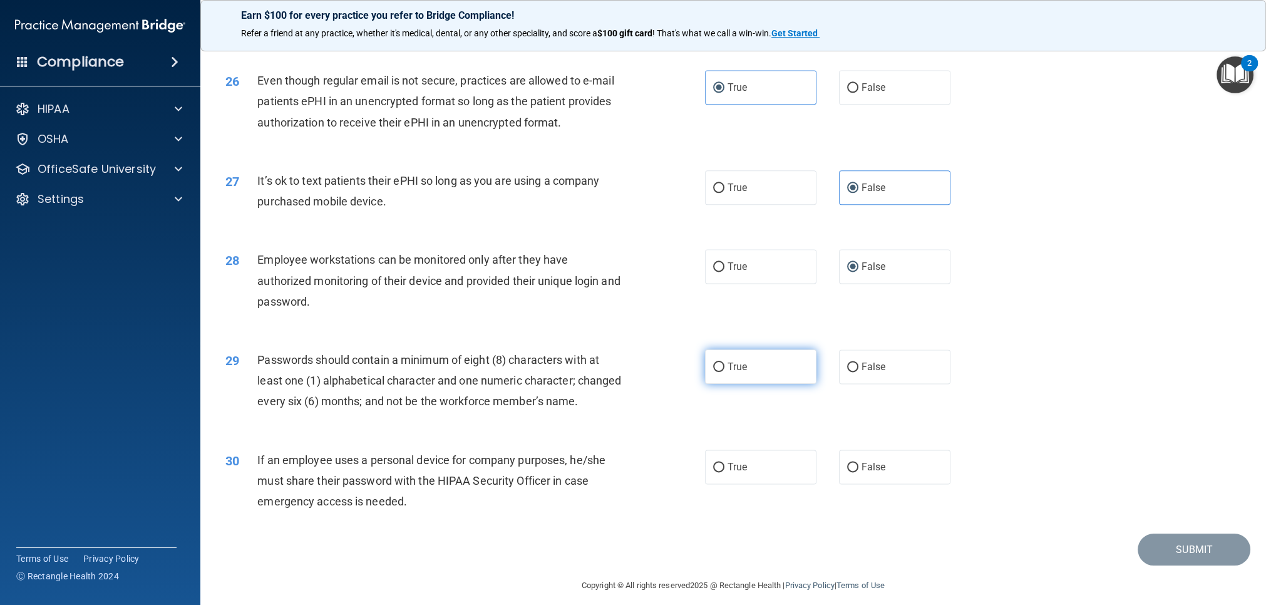
radio input "true"
click at [862, 473] on span "False" at bounding box center [874, 467] width 24 height 12
click at [858, 472] on input "False" at bounding box center [852, 467] width 11 height 9
radio input "true"
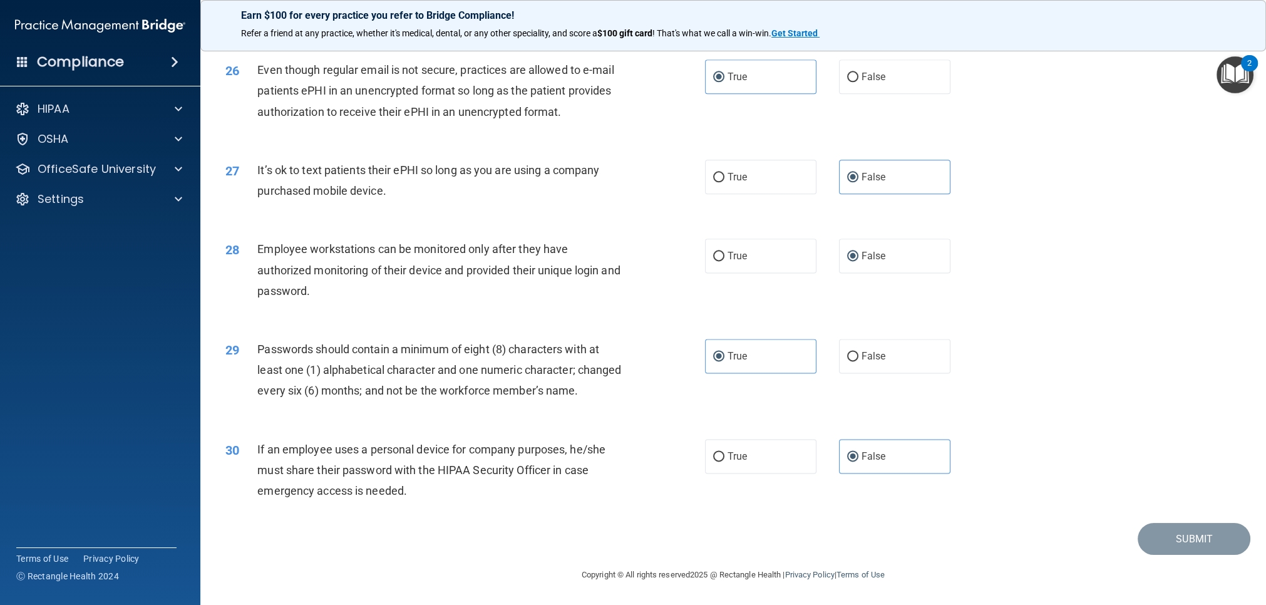
scroll to position [2413, 0]
click at [1142, 121] on div "26 Even though regular email is not secure, practices are allowed to e-mail pat…" at bounding box center [733, 94] width 1034 height 100
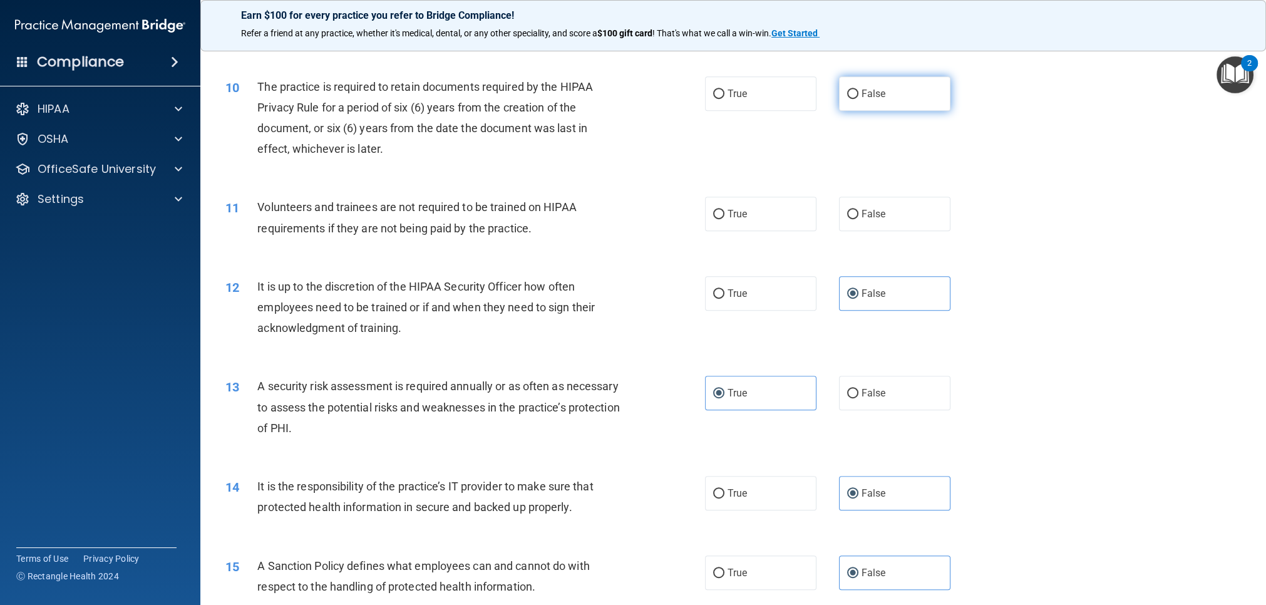
scroll to position [941, 0]
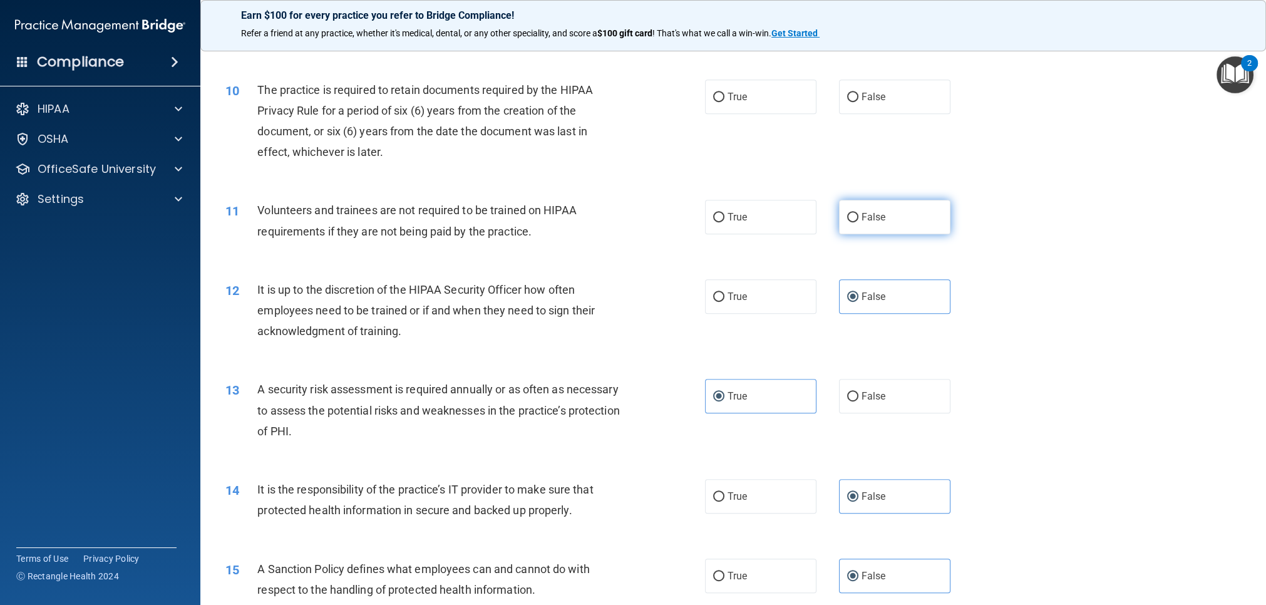
click at [867, 212] on span "False" at bounding box center [874, 217] width 24 height 12
click at [858, 213] on input "False" at bounding box center [852, 217] width 11 height 9
radio input "true"
click at [790, 100] on label "True" at bounding box center [760, 97] width 111 height 34
click at [724, 100] on input "True" at bounding box center [718, 97] width 11 height 9
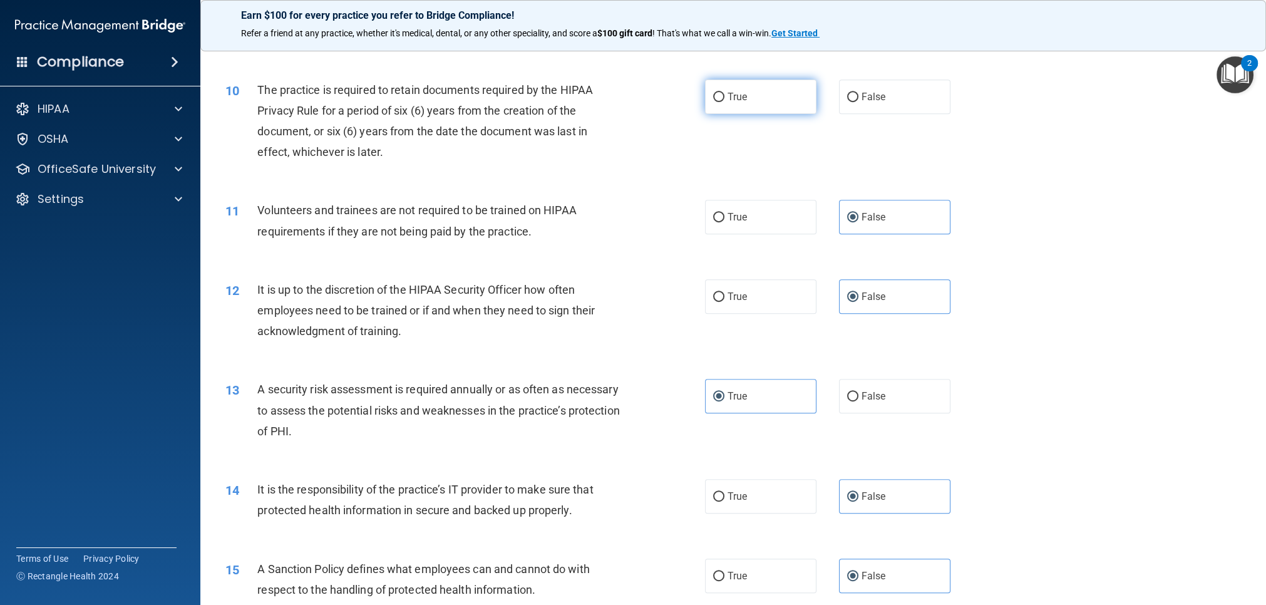
radio input "true"
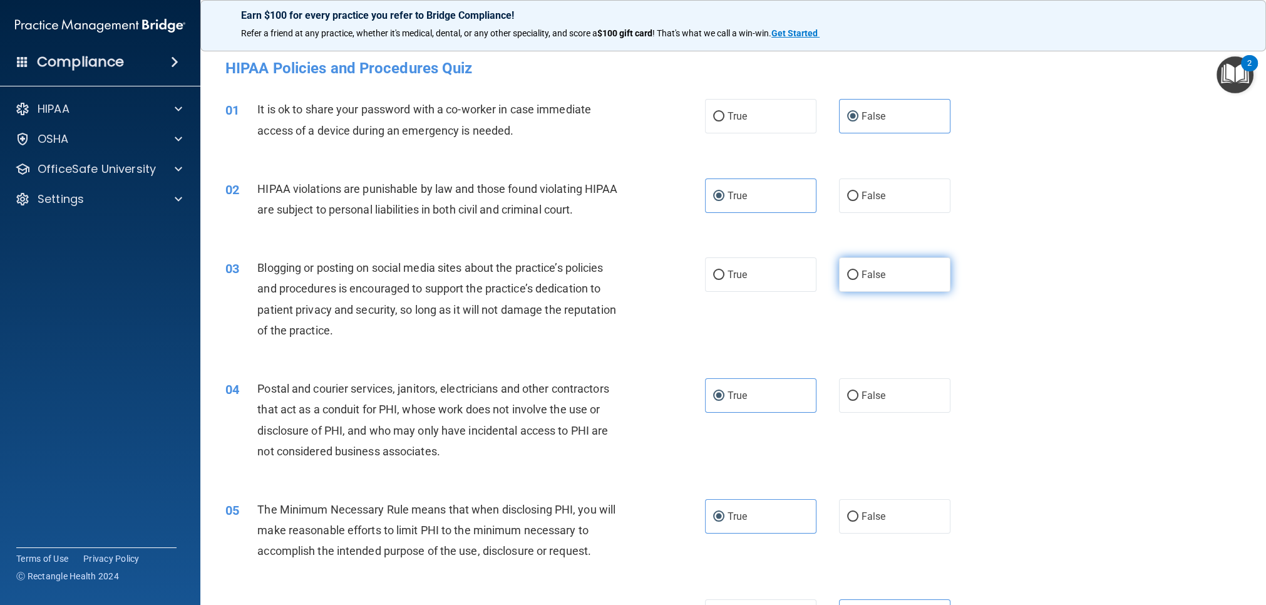
scroll to position [0, 0]
click at [865, 272] on span "False" at bounding box center [874, 273] width 24 height 12
click at [858, 272] on input "False" at bounding box center [852, 274] width 11 height 9
radio input "true"
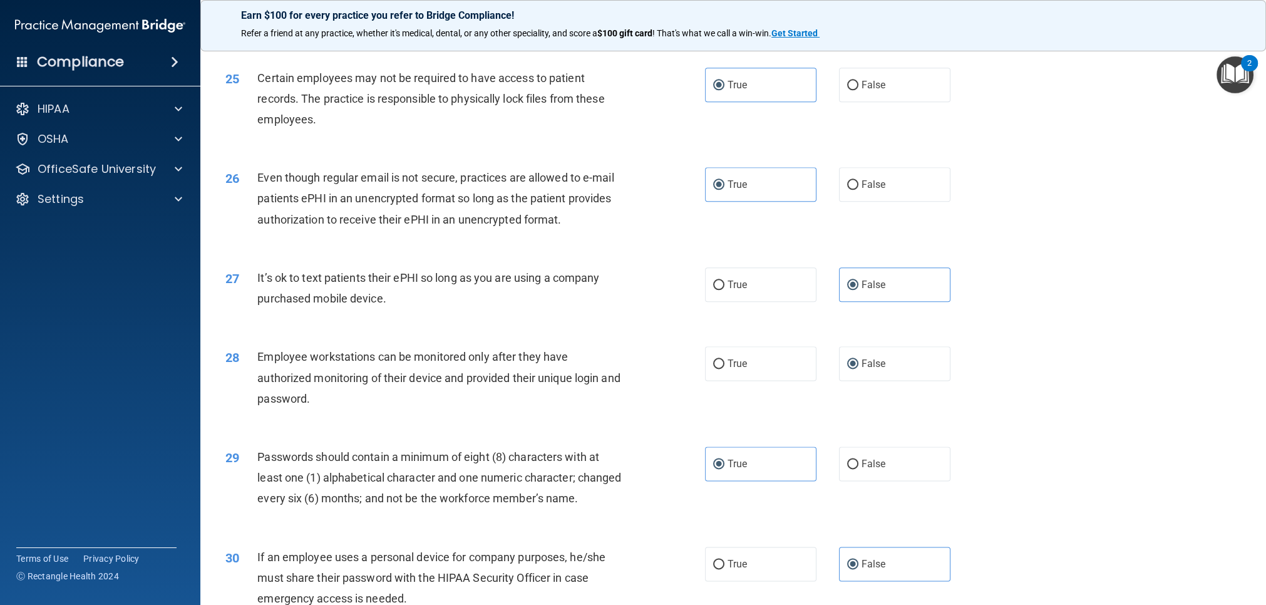
scroll to position [2413, 0]
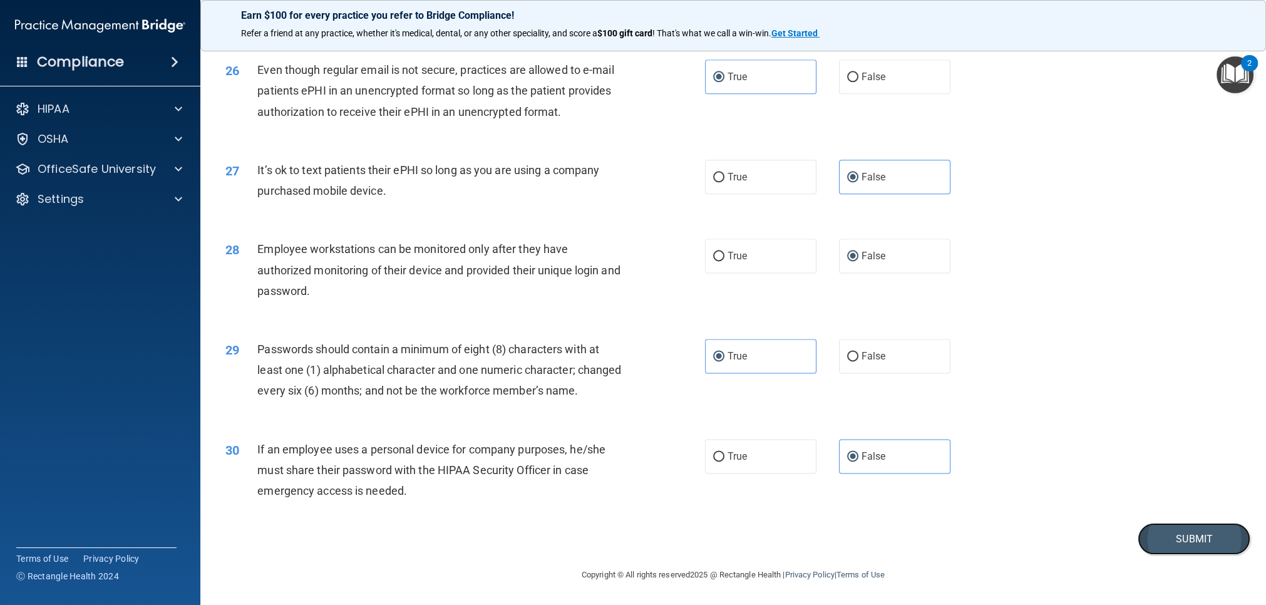
click at [1187, 539] on button "Submit" at bounding box center [1194, 539] width 113 height 32
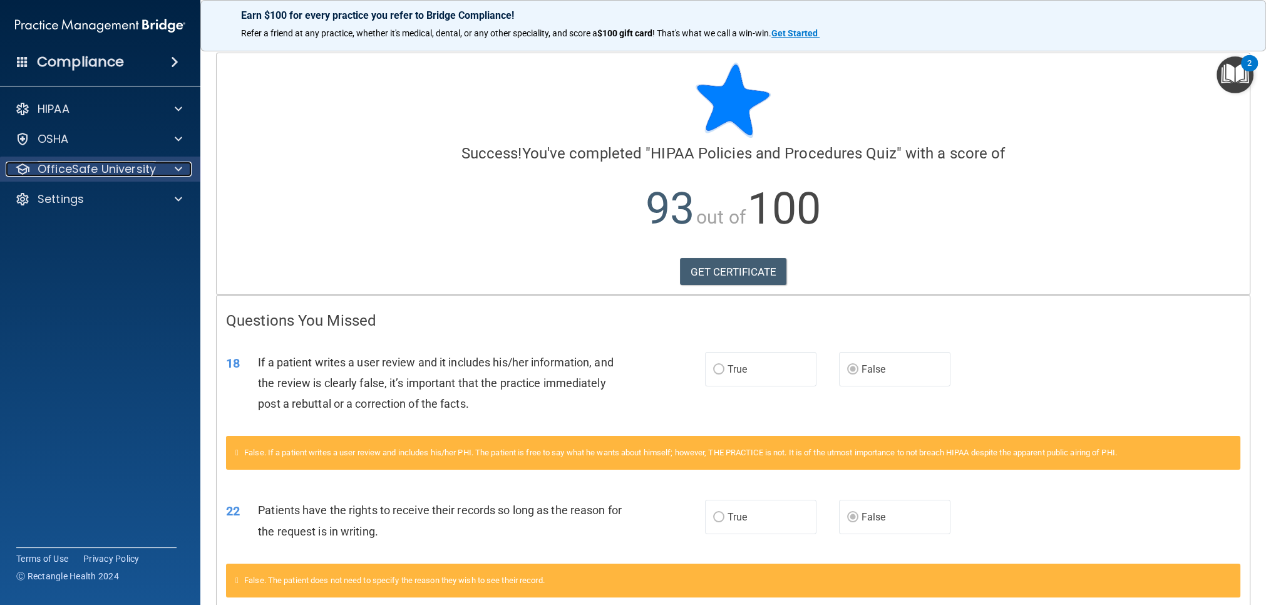
click at [183, 172] on div at bounding box center [176, 169] width 31 height 15
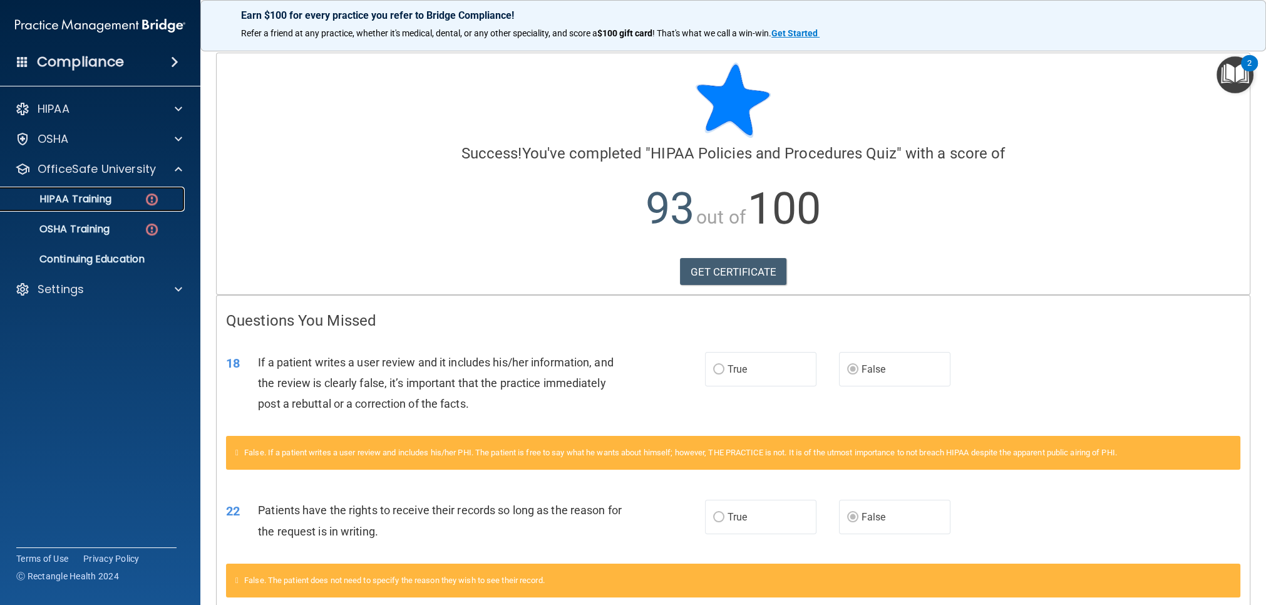
click at [142, 201] on div "HIPAA Training" at bounding box center [93, 199] width 171 height 13
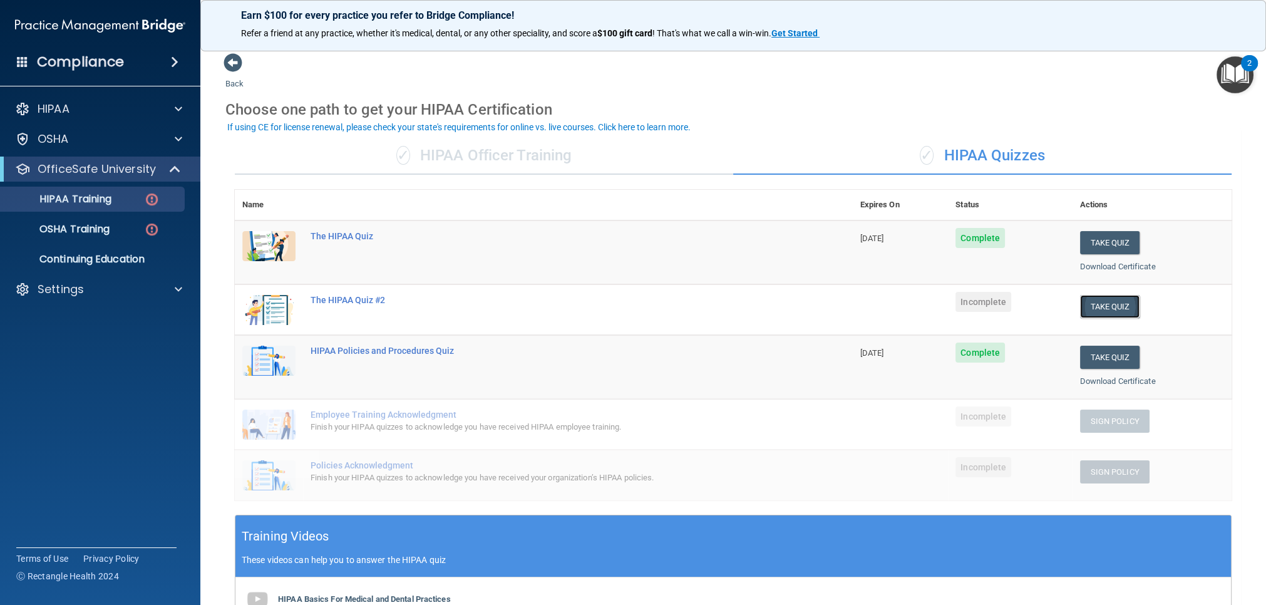
click at [1116, 302] on button "Take Quiz" at bounding box center [1110, 306] width 60 height 23
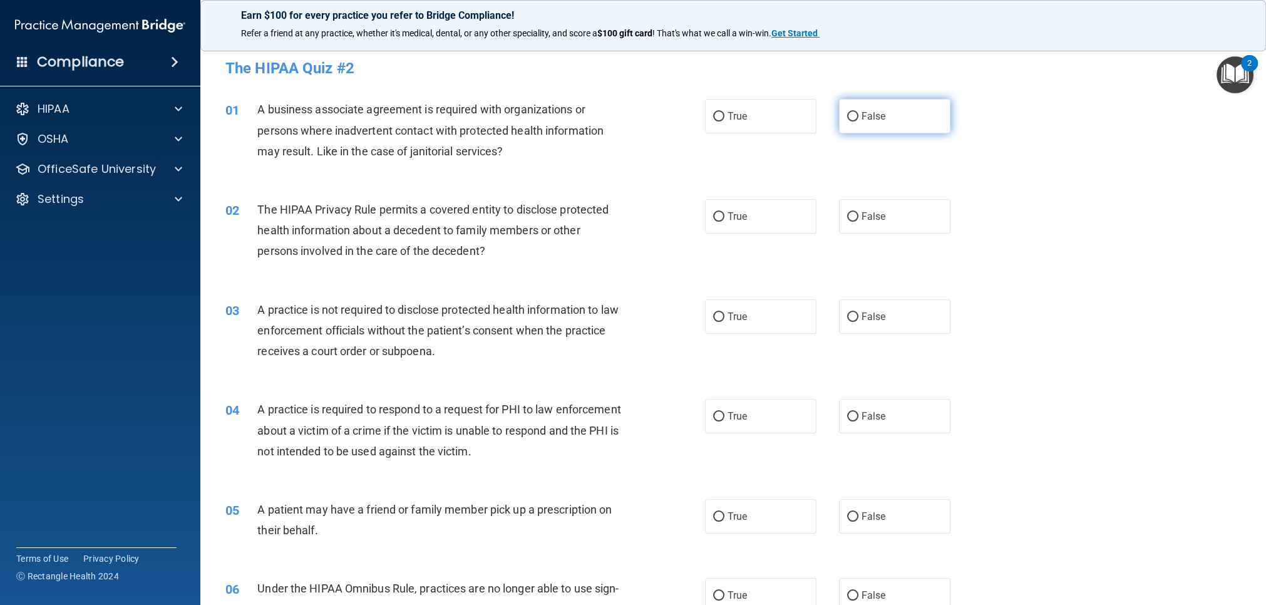
click at [859, 118] on label "False" at bounding box center [894, 116] width 111 height 34
click at [858, 118] on input "False" at bounding box center [852, 116] width 11 height 9
radio input "true"
click at [789, 224] on label "True" at bounding box center [760, 216] width 111 height 34
click at [724, 222] on input "True" at bounding box center [718, 216] width 11 height 9
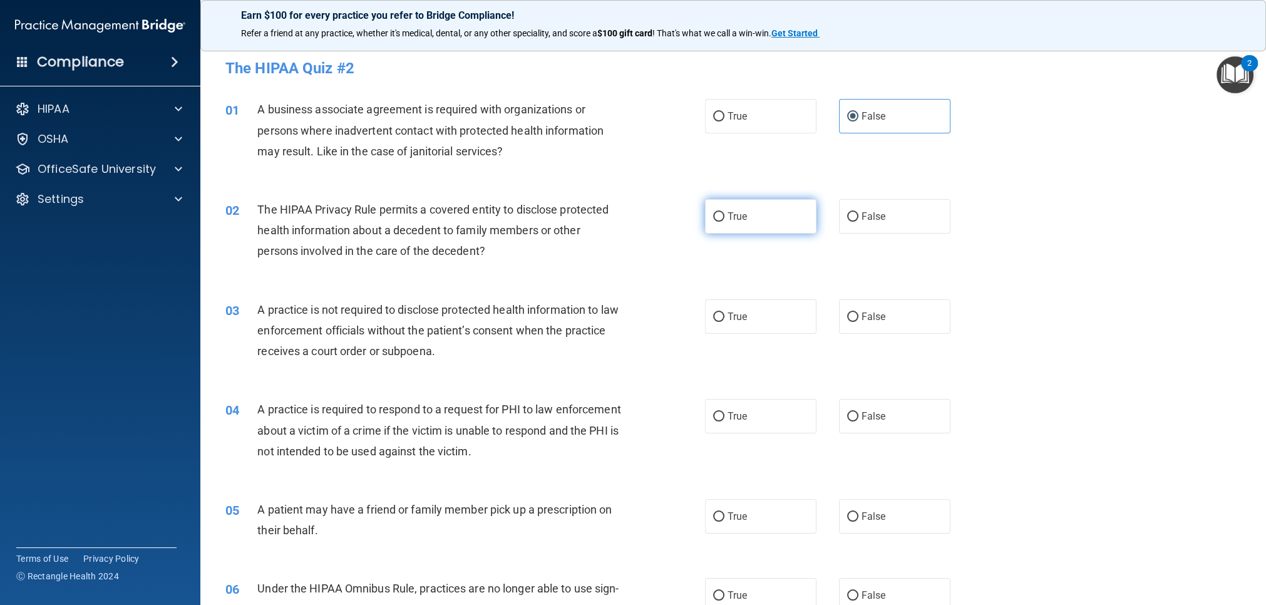
radio input "true"
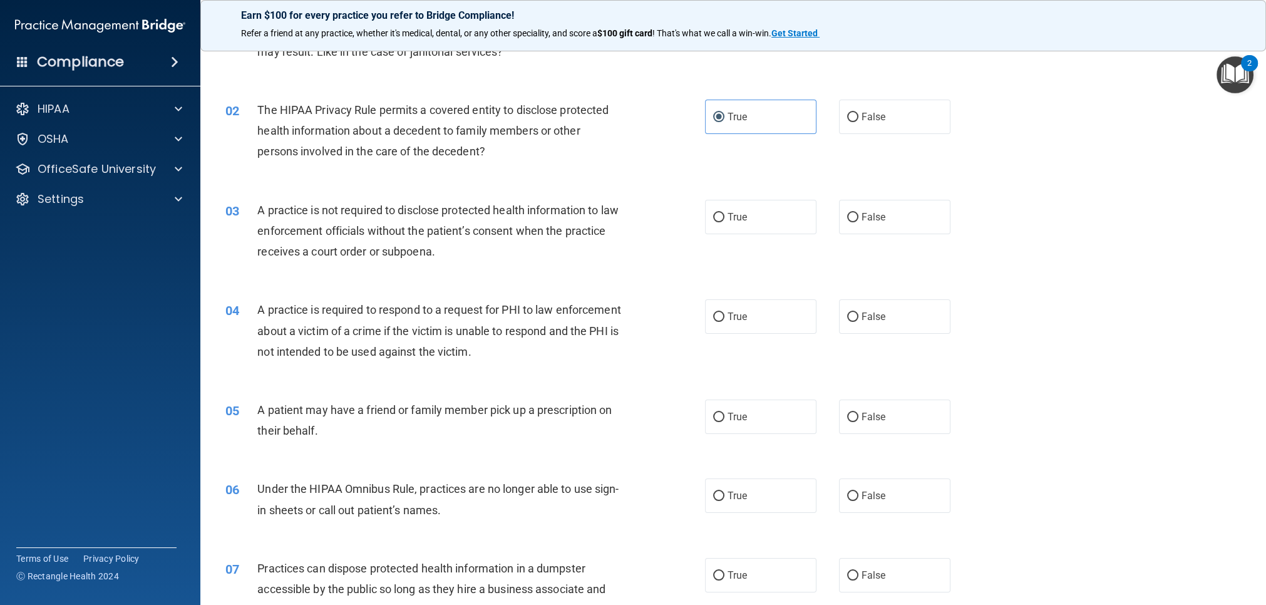
scroll to position [150, 0]
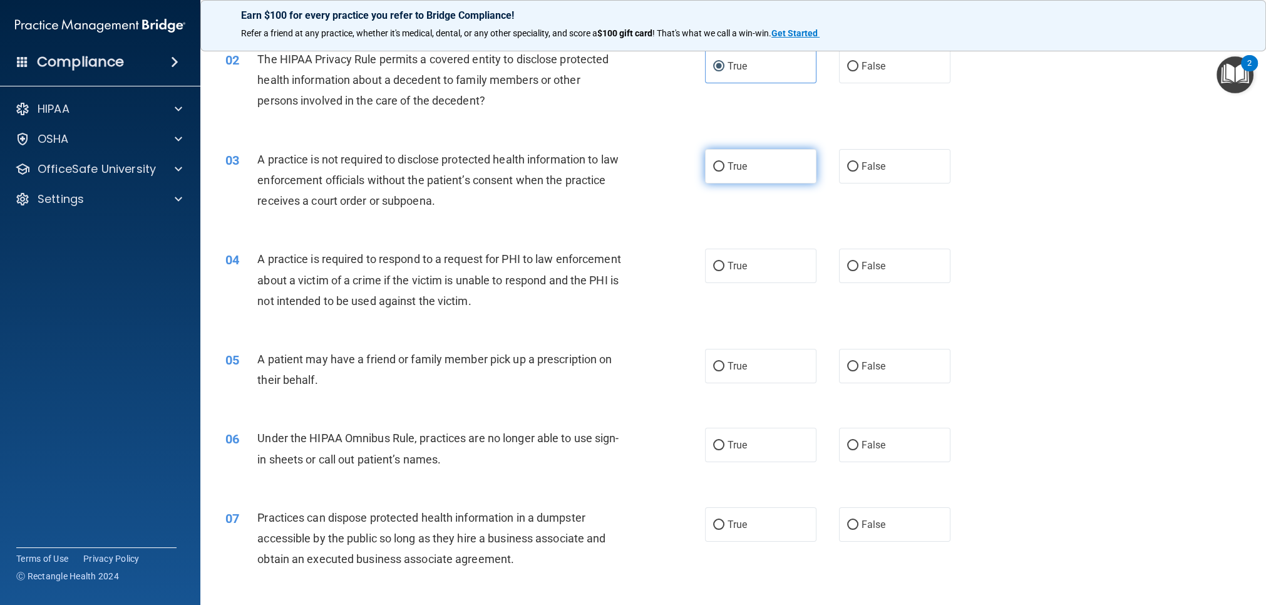
click at [732, 177] on label "True" at bounding box center [760, 166] width 111 height 34
click at [724, 172] on input "True" at bounding box center [718, 166] width 11 height 9
radio input "true"
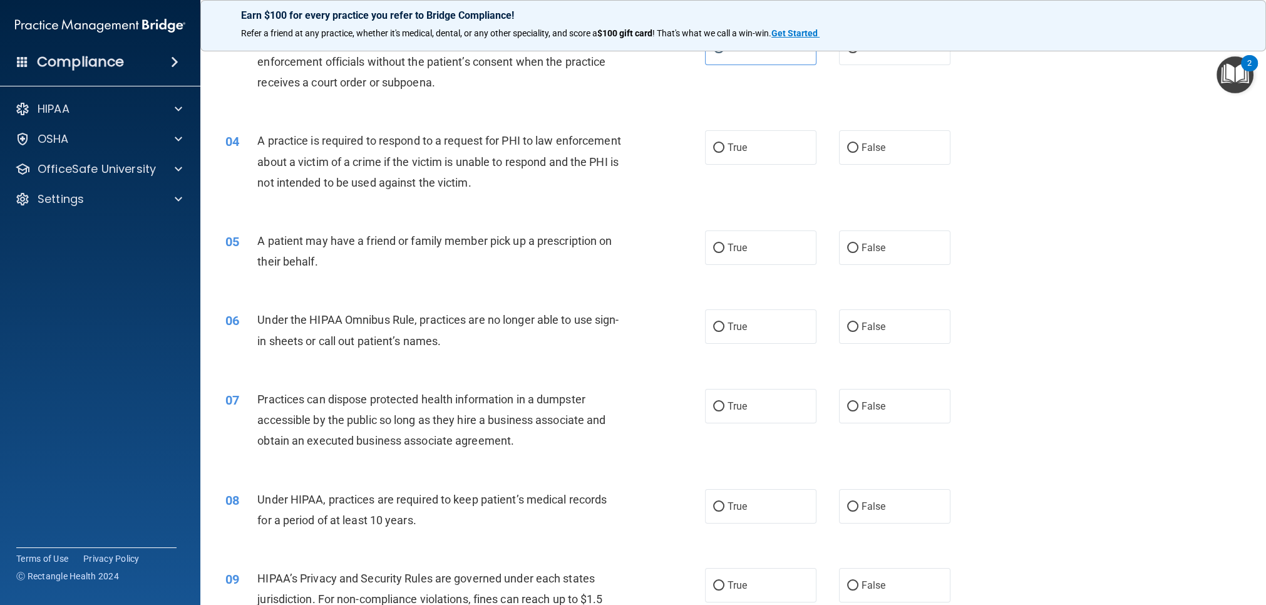
scroll to position [266, 0]
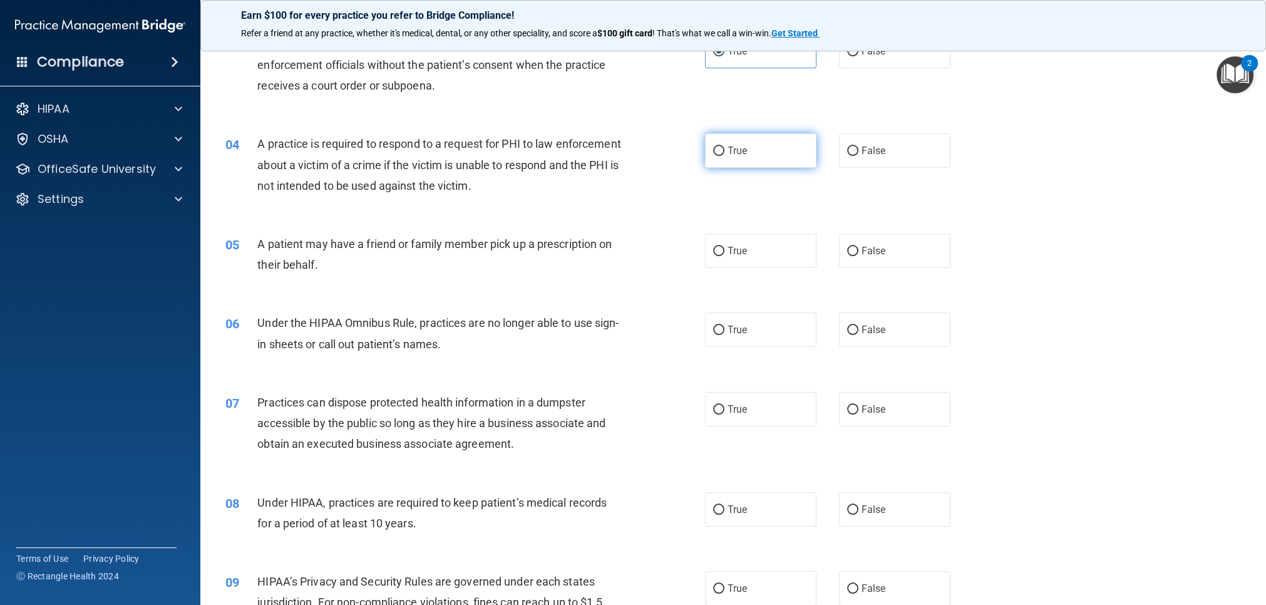
click at [746, 163] on label "True" at bounding box center [760, 150] width 111 height 34
click at [724, 156] on input "True" at bounding box center [718, 151] width 11 height 9
radio input "true"
click at [884, 263] on label "False" at bounding box center [894, 251] width 111 height 34
click at [858, 256] on input "False" at bounding box center [852, 251] width 11 height 9
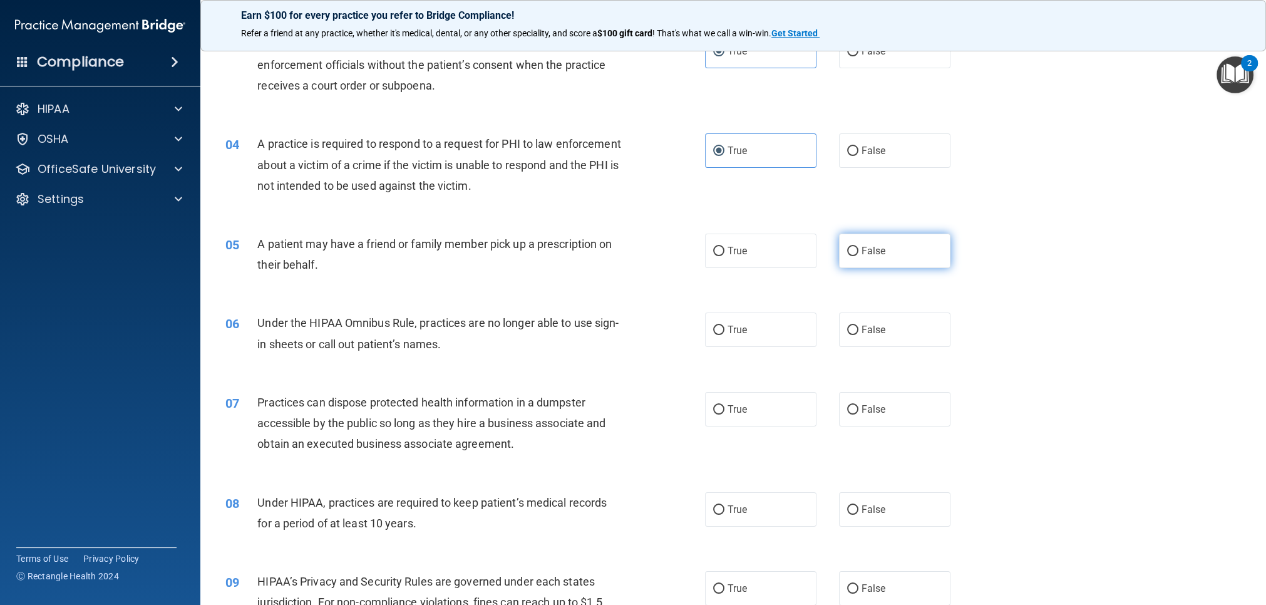
radio input "true"
click at [746, 256] on label "True" at bounding box center [760, 251] width 111 height 34
click at [724, 256] on input "True" at bounding box center [718, 251] width 11 height 9
radio input "true"
radio input "false"
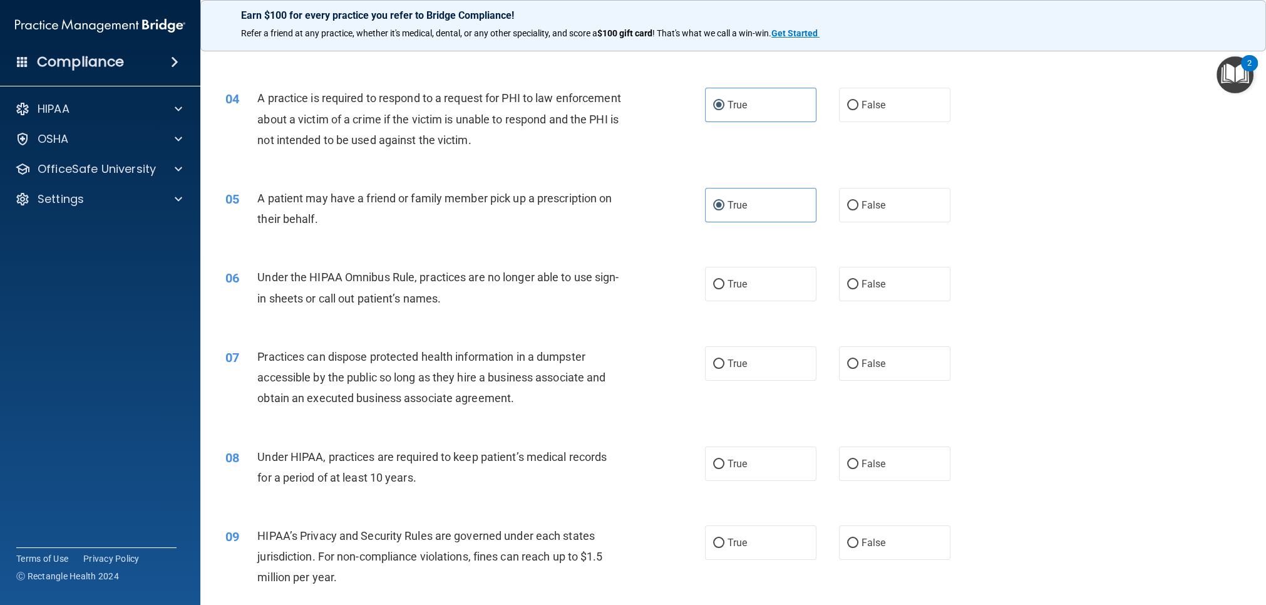
scroll to position [384, 0]
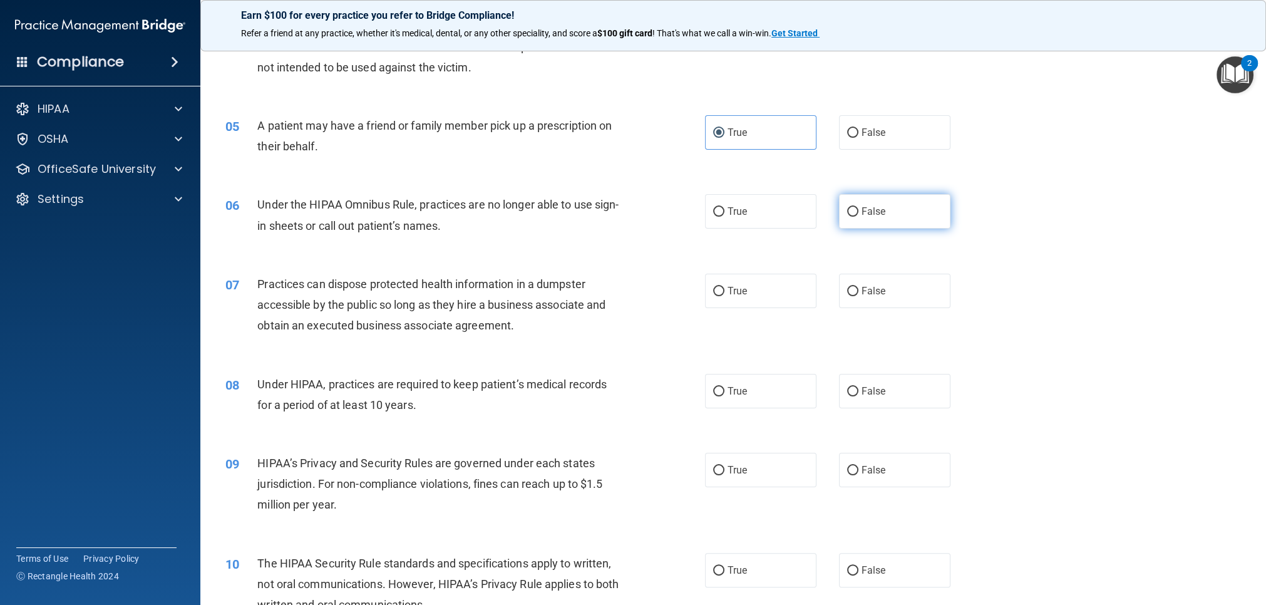
click at [894, 226] on label "False" at bounding box center [894, 211] width 111 height 34
click at [858, 217] on input "False" at bounding box center [852, 211] width 11 height 9
radio input "true"
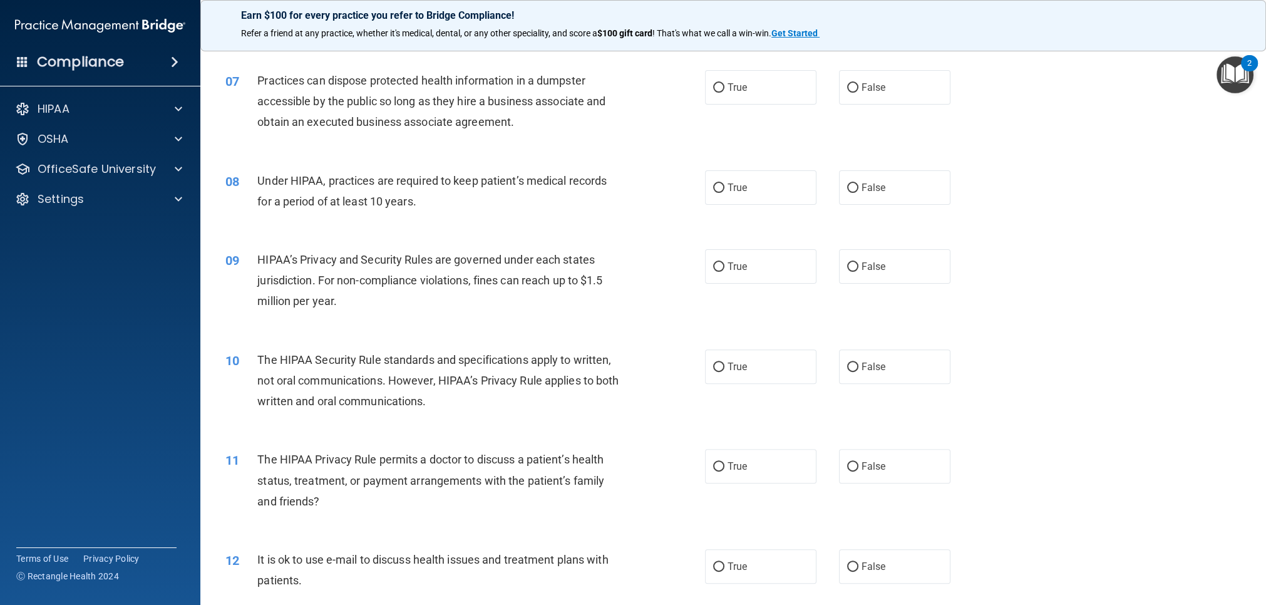
scroll to position [582, 0]
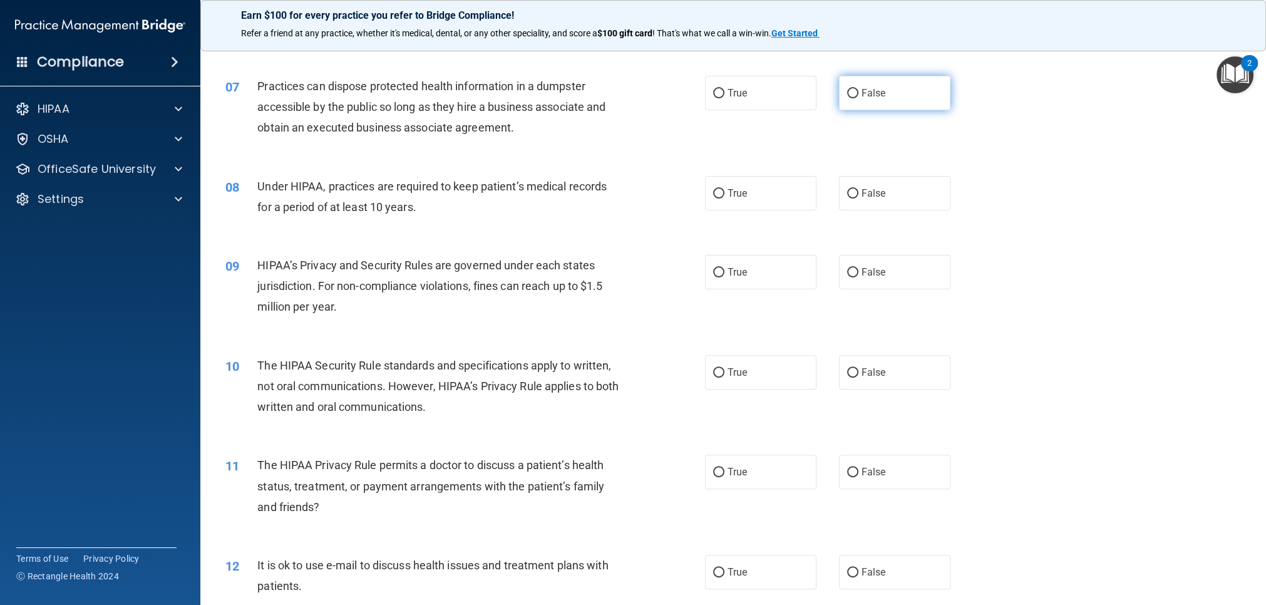
click at [910, 95] on label "False" at bounding box center [894, 93] width 111 height 34
click at [858, 95] on input "False" at bounding box center [852, 93] width 11 height 9
radio input "true"
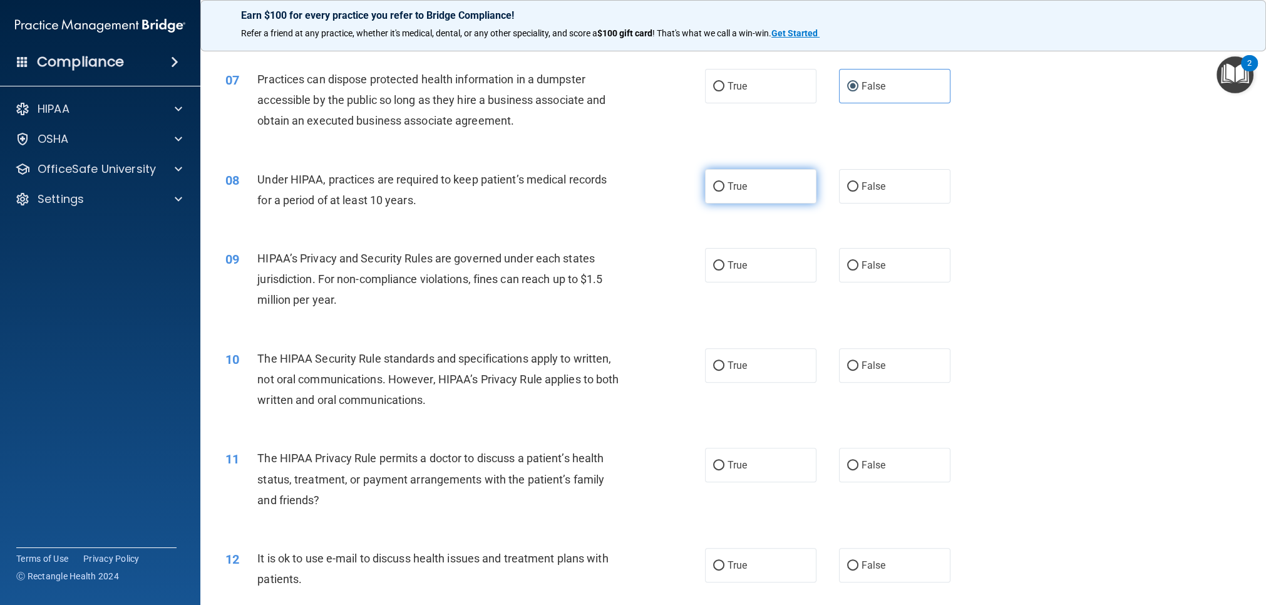
scroll to position [589, 0]
click at [771, 195] on label "True" at bounding box center [760, 186] width 111 height 34
click at [724, 192] on input "True" at bounding box center [718, 186] width 11 height 9
radio input "true"
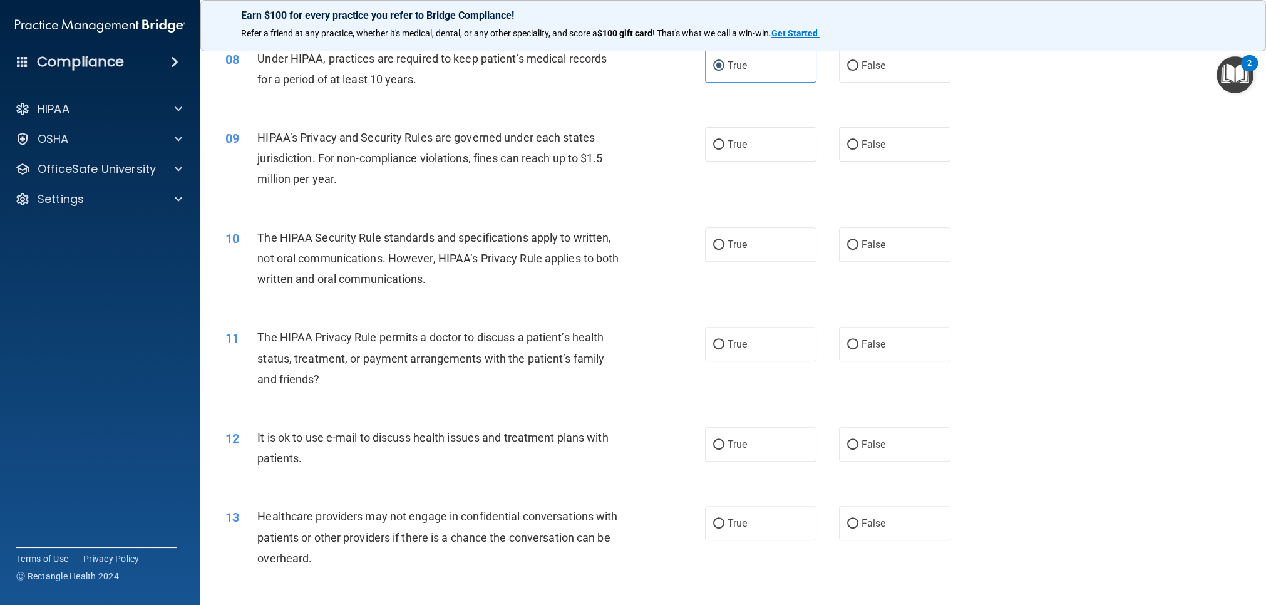
scroll to position [712, 0]
click at [723, 152] on label "True" at bounding box center [760, 142] width 111 height 34
click at [723, 147] on input "True" at bounding box center [718, 142] width 11 height 9
radio input "true"
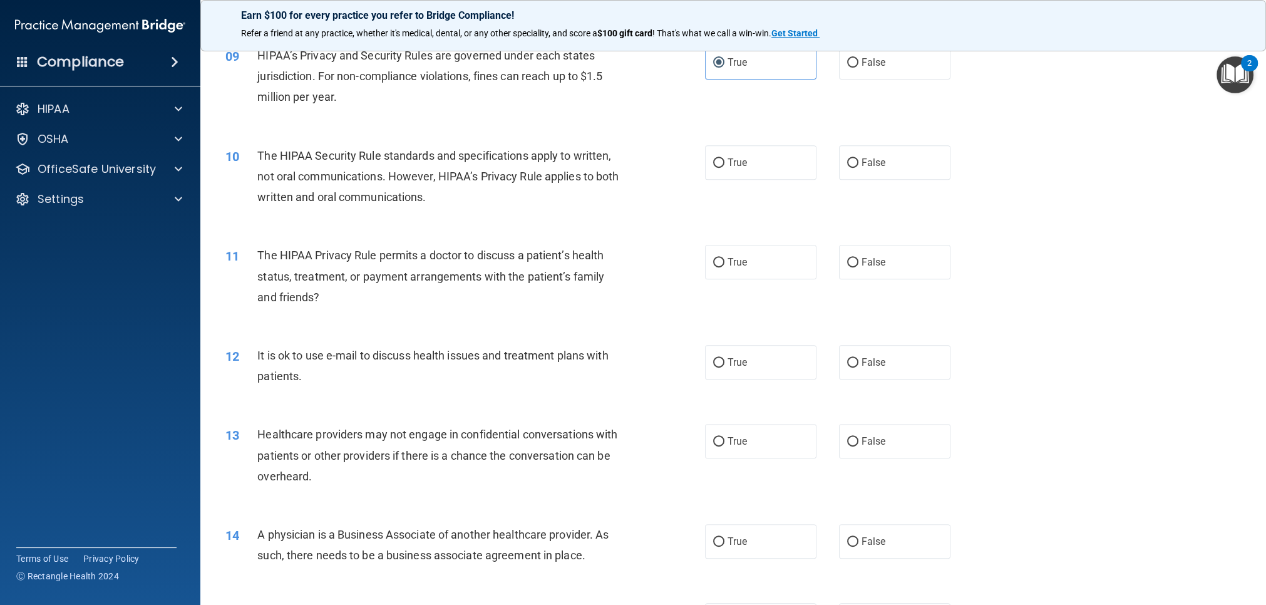
scroll to position [784, 0]
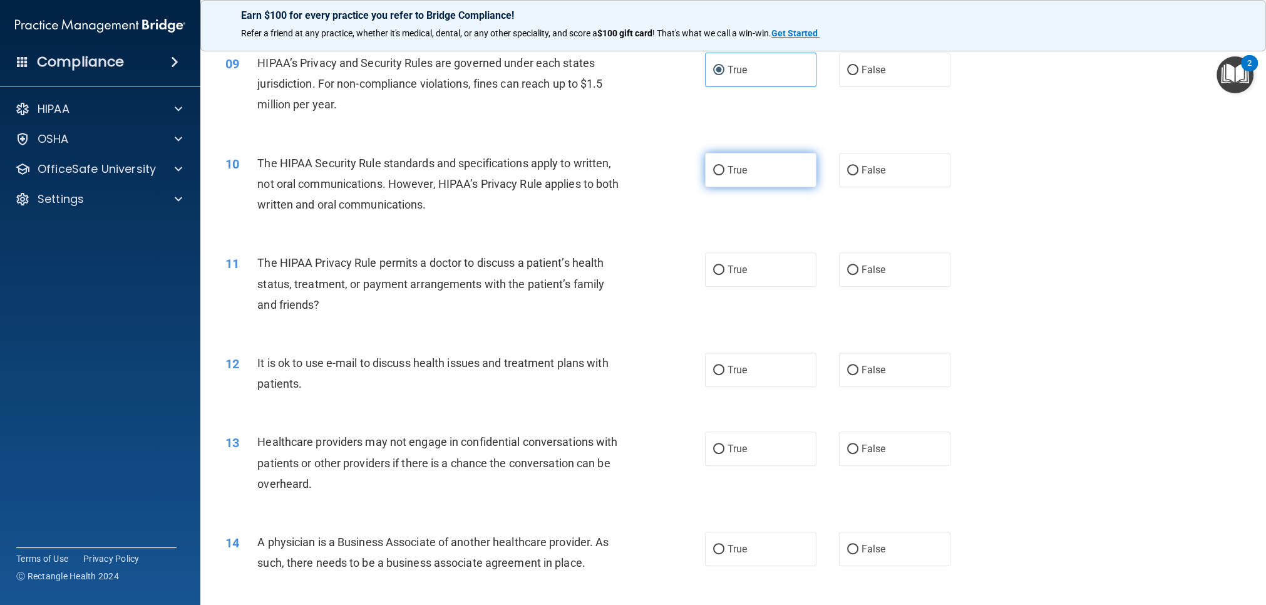
click at [752, 179] on label "True" at bounding box center [760, 170] width 111 height 34
click at [724, 175] on input "True" at bounding box center [718, 170] width 11 height 9
radio input "true"
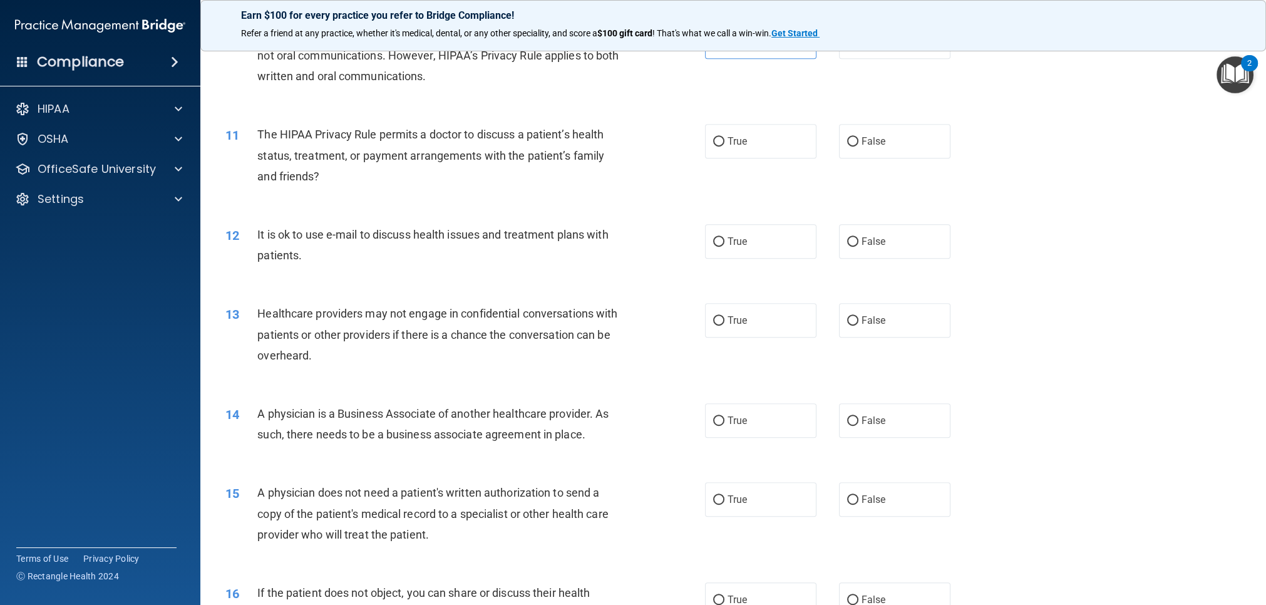
scroll to position [913, 0]
click at [743, 149] on label "True" at bounding box center [760, 140] width 111 height 34
click at [724, 146] on input "True" at bounding box center [718, 141] width 11 height 9
radio input "true"
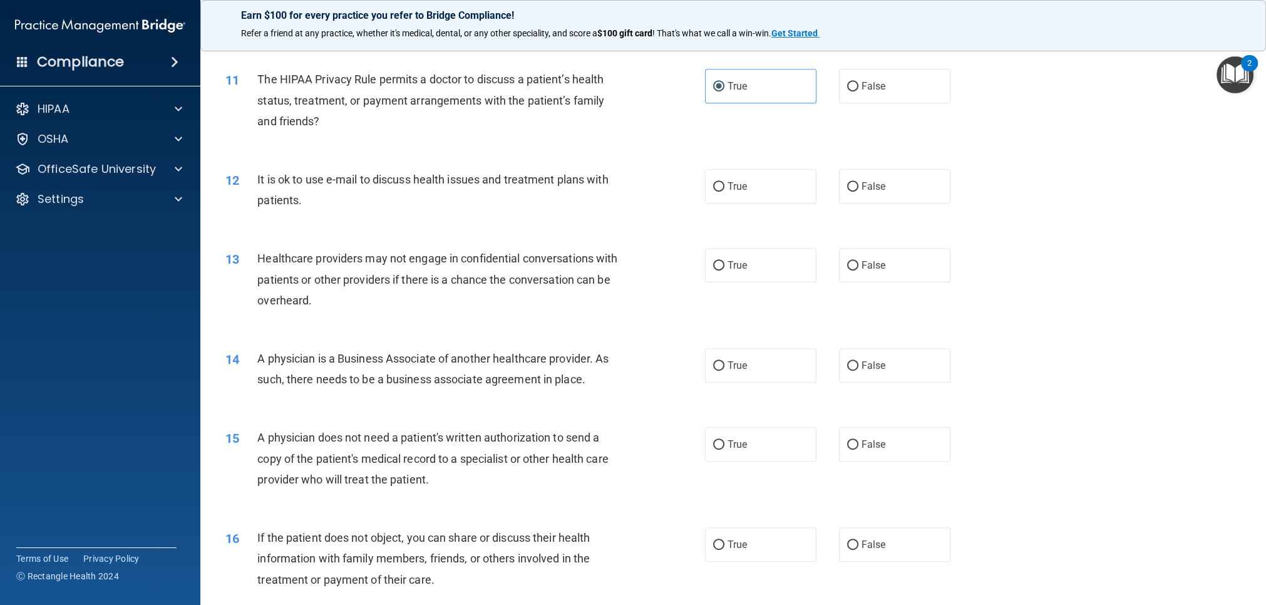
scroll to position [970, 0]
click at [868, 89] on span "False" at bounding box center [874, 84] width 24 height 12
click at [858, 89] on input "False" at bounding box center [852, 84] width 11 height 9
radio input "true"
radio input "false"
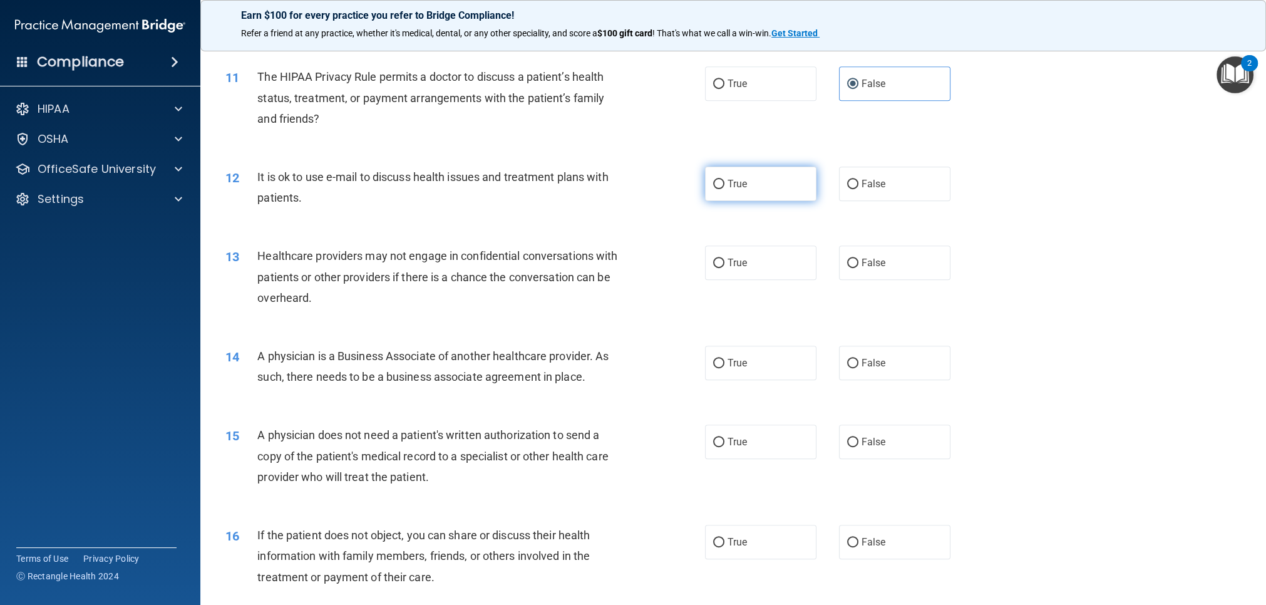
click at [753, 199] on label "True" at bounding box center [760, 184] width 111 height 34
click at [724, 189] on input "True" at bounding box center [718, 184] width 11 height 9
radio input "true"
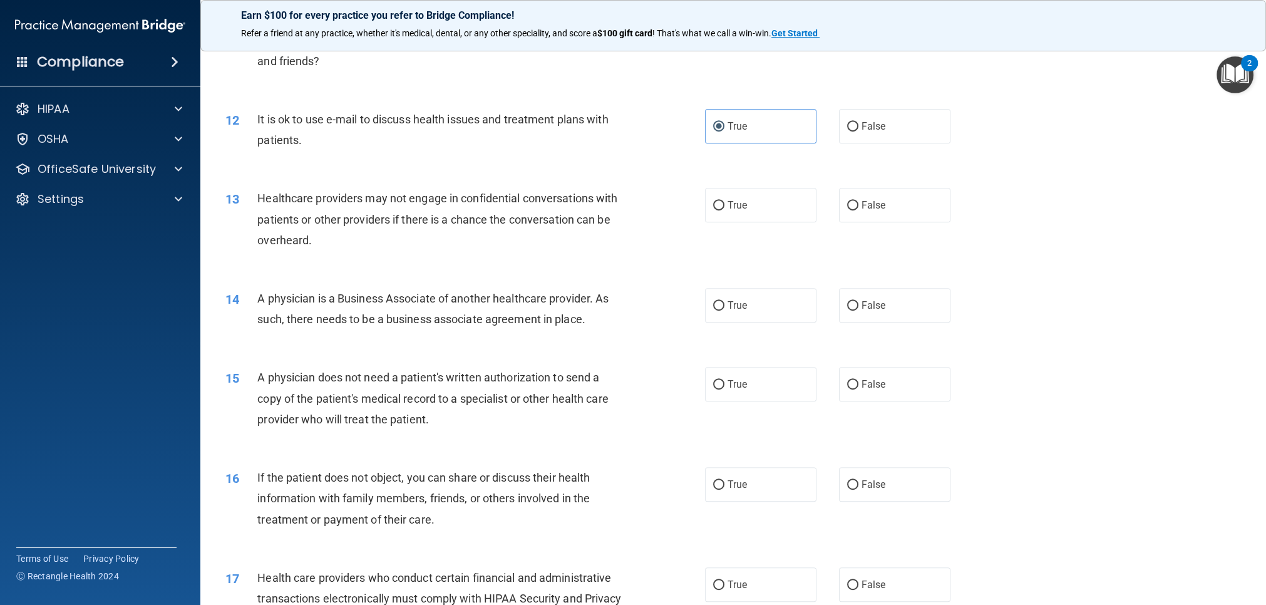
scroll to position [1103, 0]
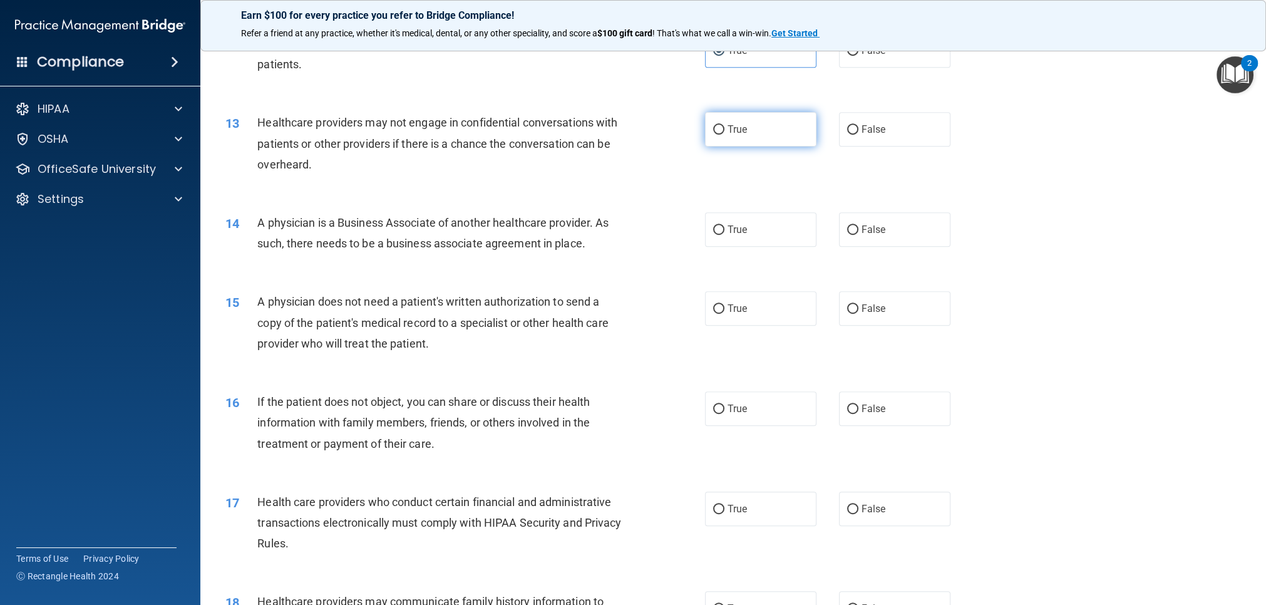
drag, startPoint x: 810, startPoint y: 138, endPoint x: 799, endPoint y: 142, distance: 11.9
click at [810, 138] on label "True" at bounding box center [760, 129] width 111 height 34
click at [724, 135] on input "True" at bounding box center [718, 129] width 11 height 9
radio input "true"
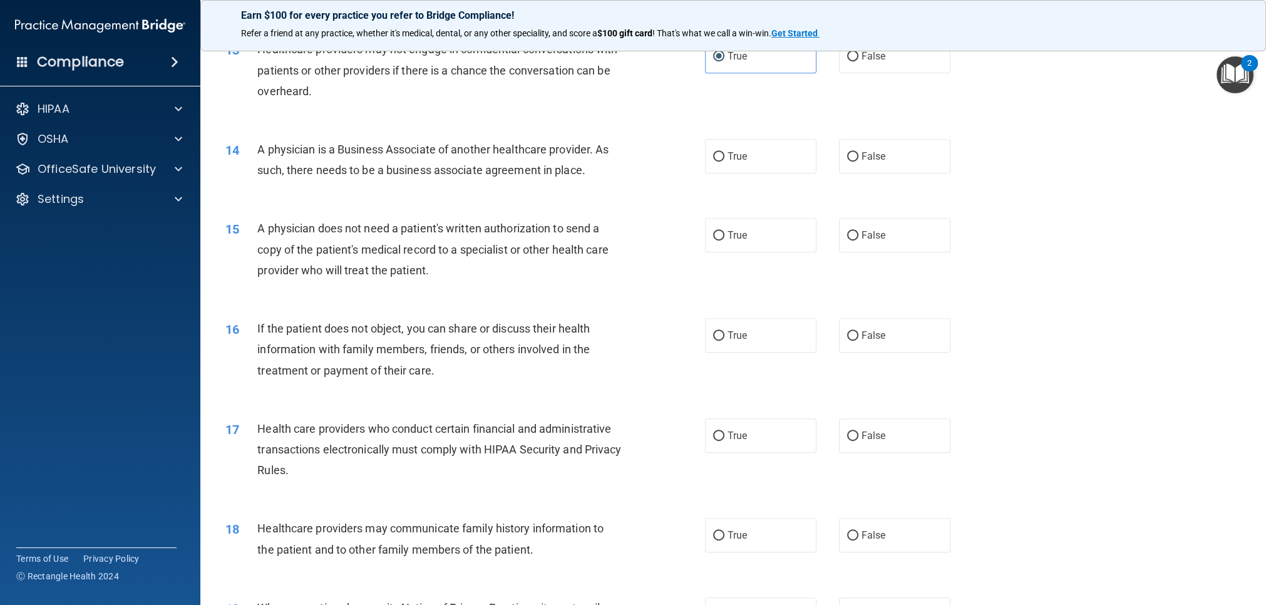
scroll to position [1176, 0]
click at [864, 163] on label "False" at bounding box center [894, 157] width 111 height 34
click at [858, 162] on input "False" at bounding box center [852, 157] width 11 height 9
radio input "true"
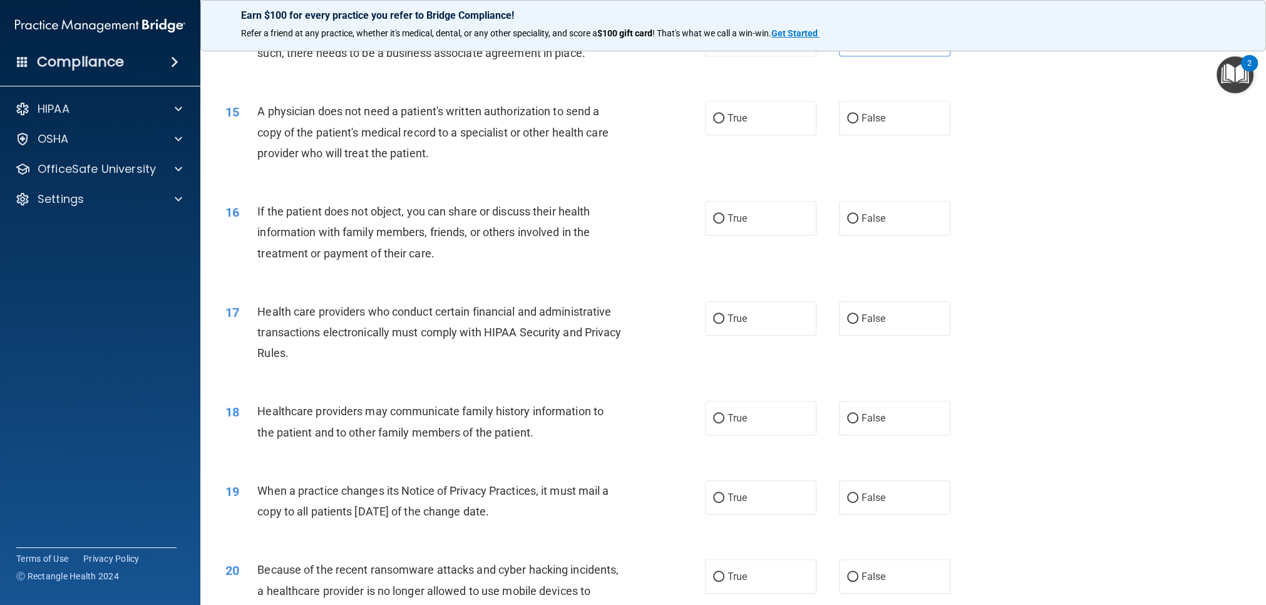
scroll to position [1302, 0]
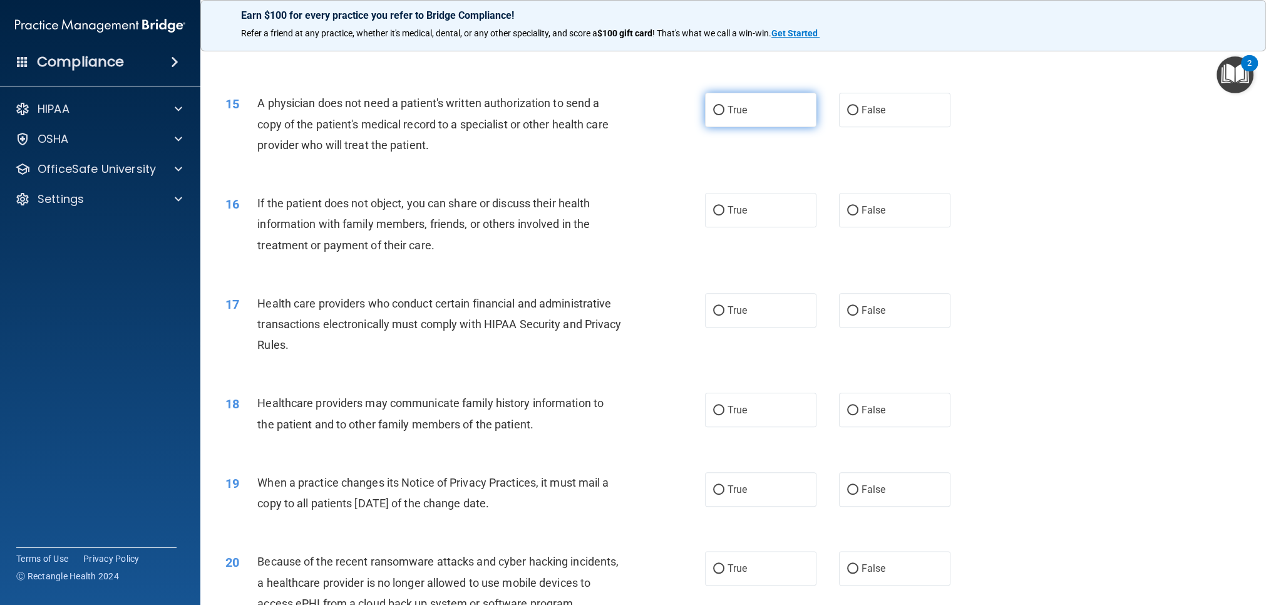
click at [735, 118] on label "True" at bounding box center [760, 110] width 111 height 34
click at [724, 115] on input "True" at bounding box center [718, 110] width 11 height 9
radio input "true"
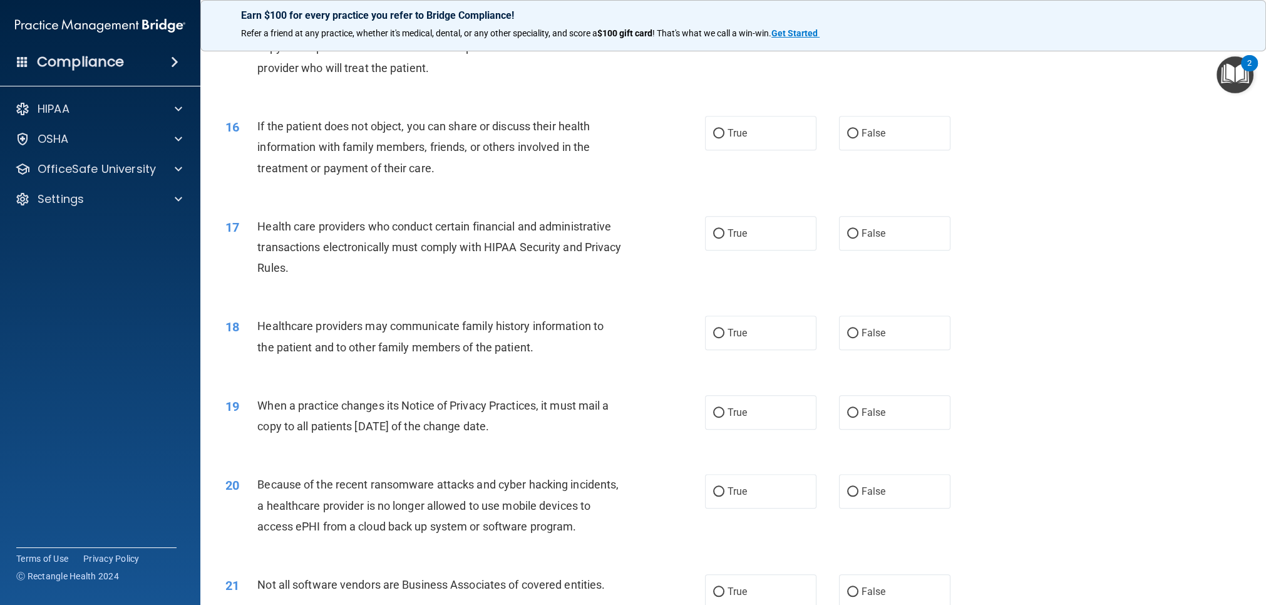
scroll to position [1378, 0]
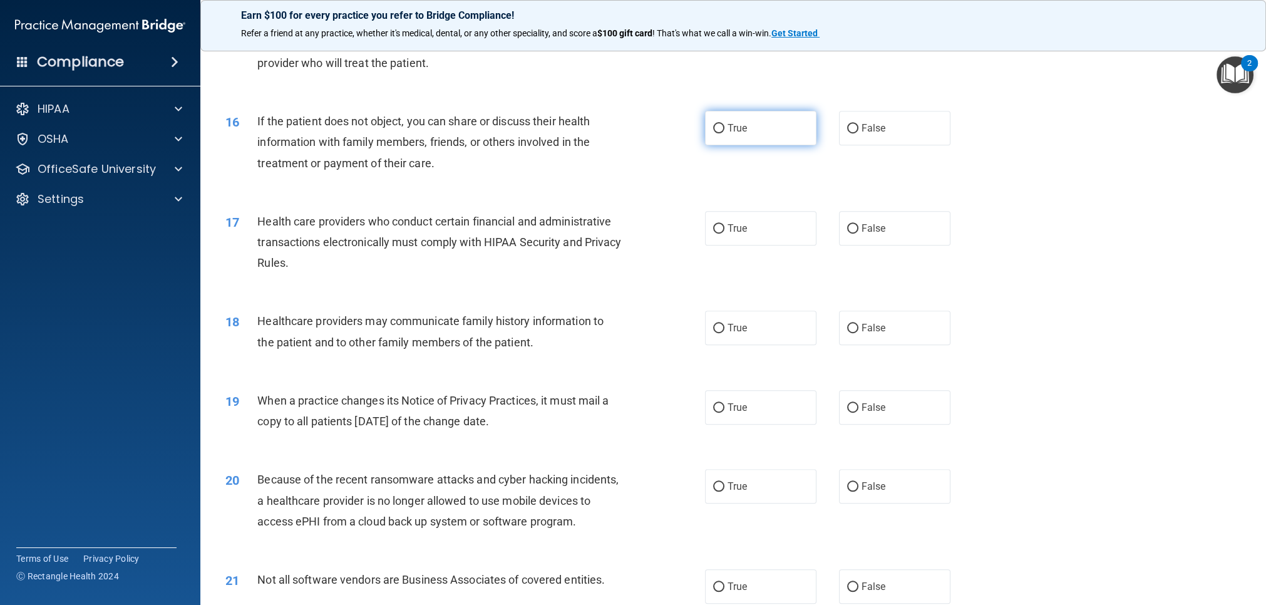
click at [801, 150] on div "16 If the patient does not object, you can share or discuss their health inform…" at bounding box center [733, 145] width 1034 height 100
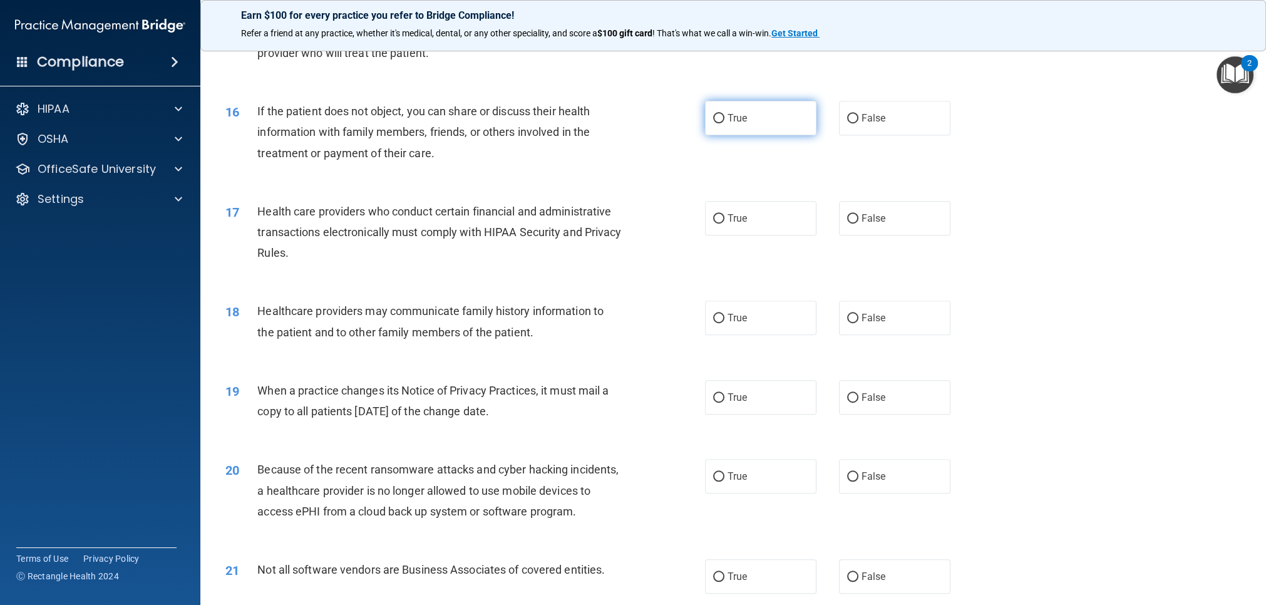
click at [776, 130] on label "True" at bounding box center [760, 118] width 111 height 34
click at [724, 123] on input "True" at bounding box center [718, 118] width 11 height 9
radio input "true"
click at [724, 219] on label "True" at bounding box center [760, 218] width 111 height 34
click at [724, 219] on input "True" at bounding box center [718, 218] width 11 height 9
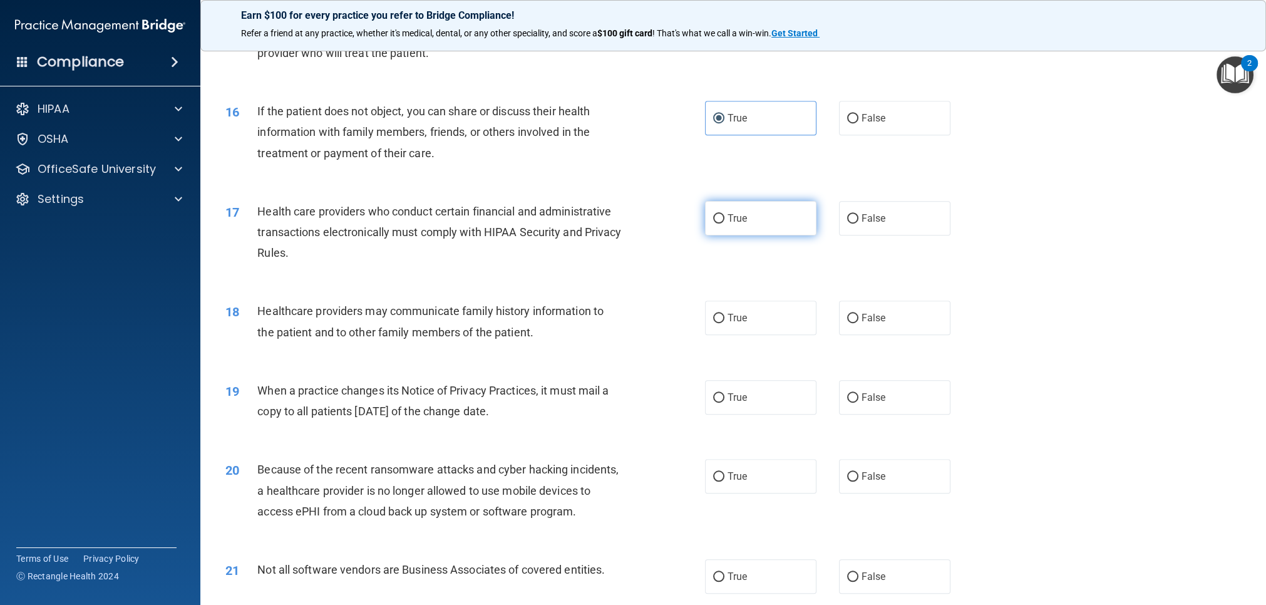
radio input "true"
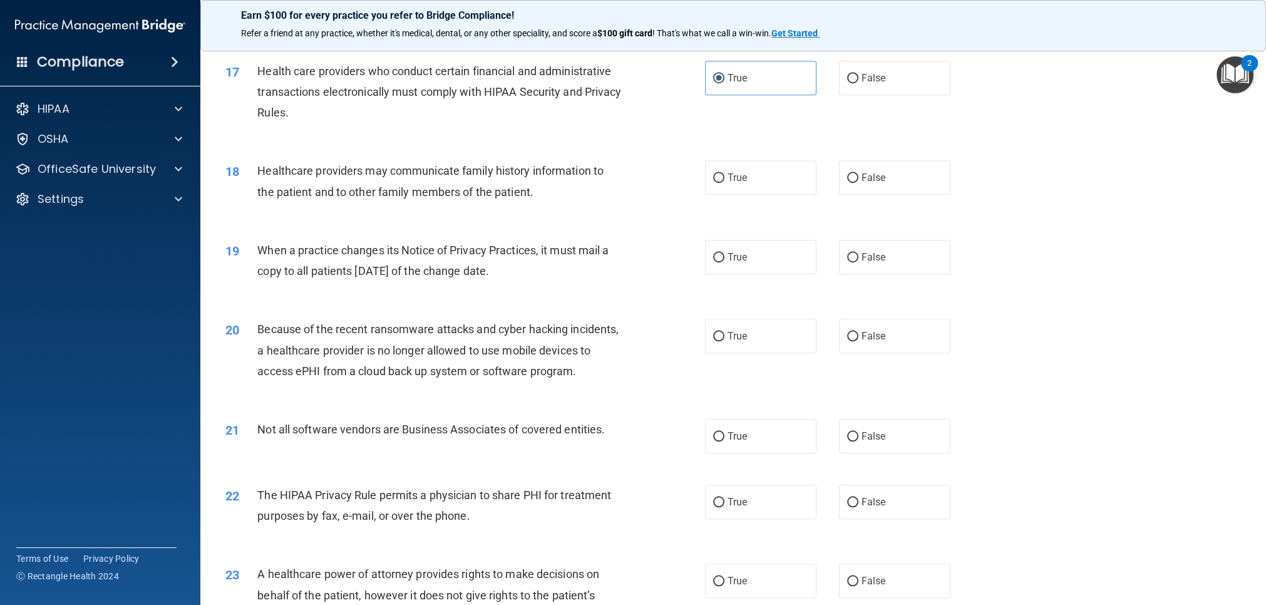
scroll to position [1535, 0]
click at [773, 182] on label "True" at bounding box center [760, 176] width 111 height 34
click at [724, 182] on input "True" at bounding box center [718, 176] width 11 height 9
radio input "true"
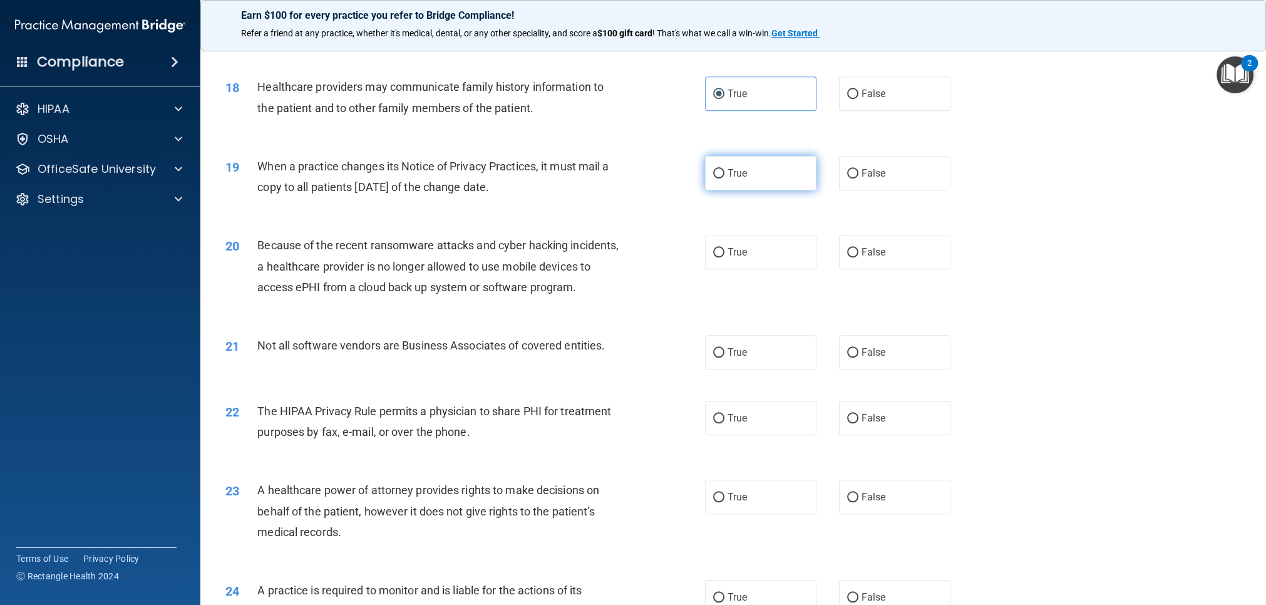
scroll to position [1622, 0]
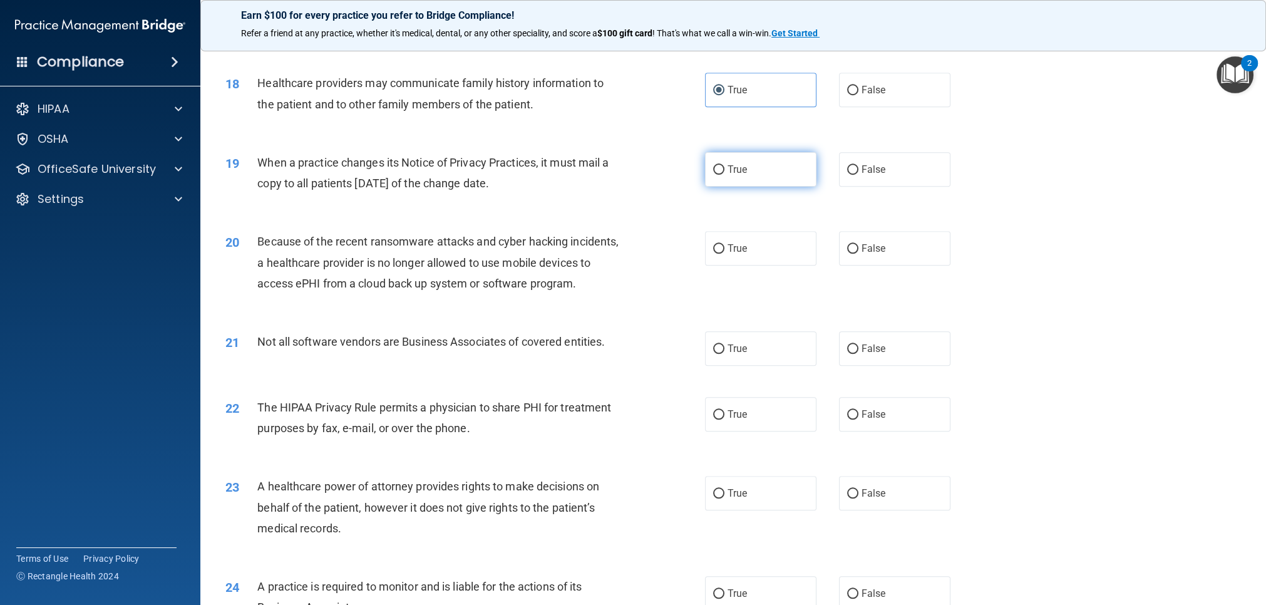
click at [755, 178] on label "True" at bounding box center [760, 169] width 111 height 34
click at [724, 175] on input "True" at bounding box center [718, 169] width 11 height 9
radio input "true"
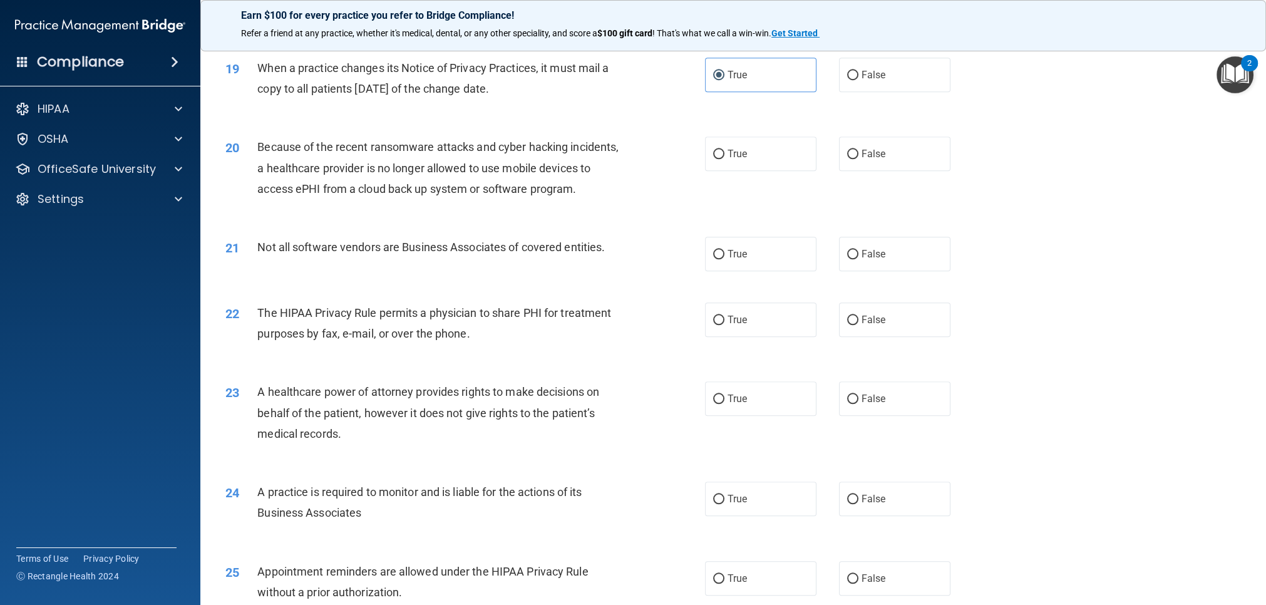
scroll to position [1721, 0]
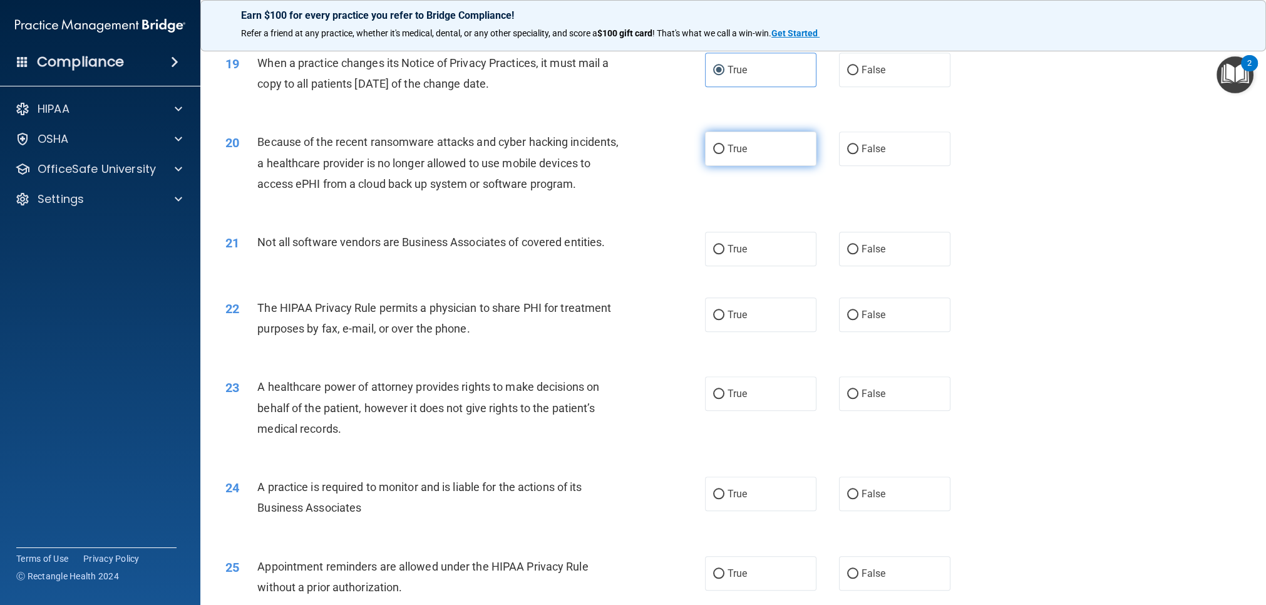
click at [778, 158] on label "True" at bounding box center [760, 148] width 111 height 34
click at [724, 154] on input "True" at bounding box center [718, 149] width 11 height 9
radio input "true"
click at [788, 254] on label "True" at bounding box center [760, 249] width 111 height 34
click at [724, 254] on input "True" at bounding box center [718, 249] width 11 height 9
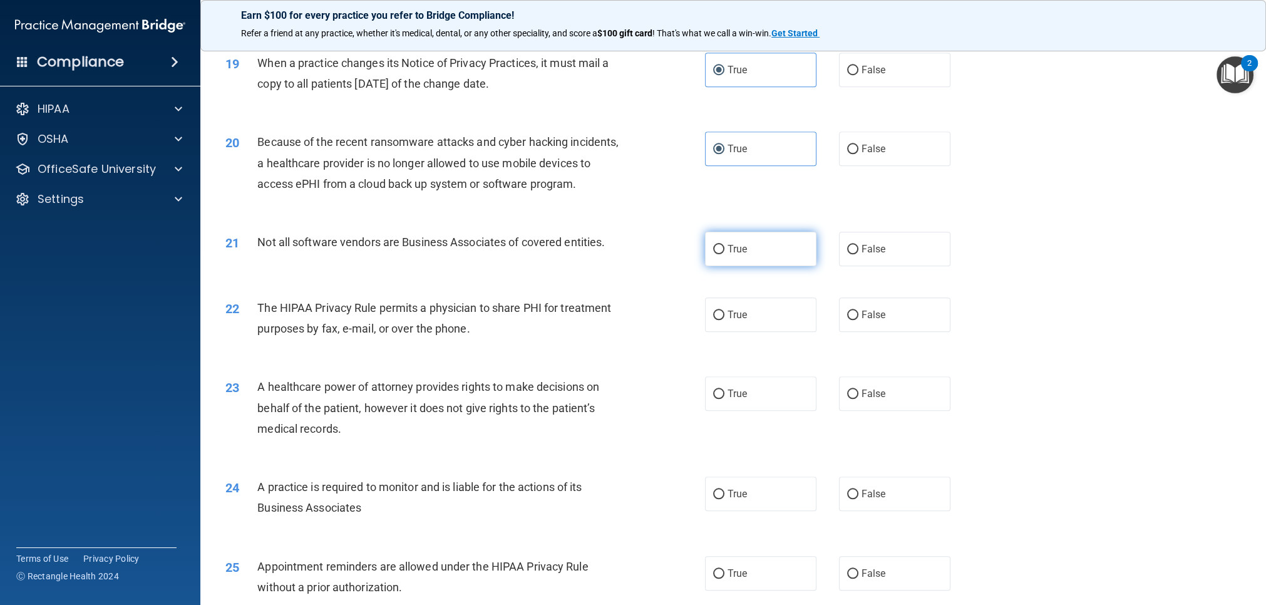
radio input "true"
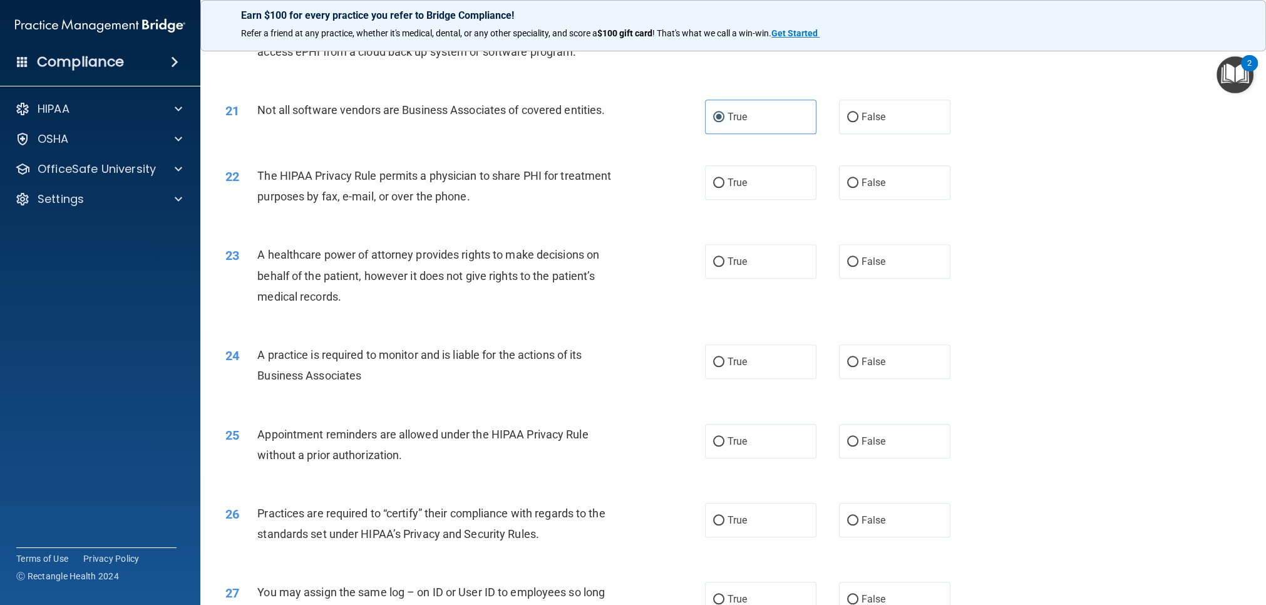
scroll to position [1853, 0]
click at [862, 191] on label "False" at bounding box center [894, 183] width 111 height 34
click at [858, 188] on input "False" at bounding box center [852, 183] width 11 height 9
radio input "true"
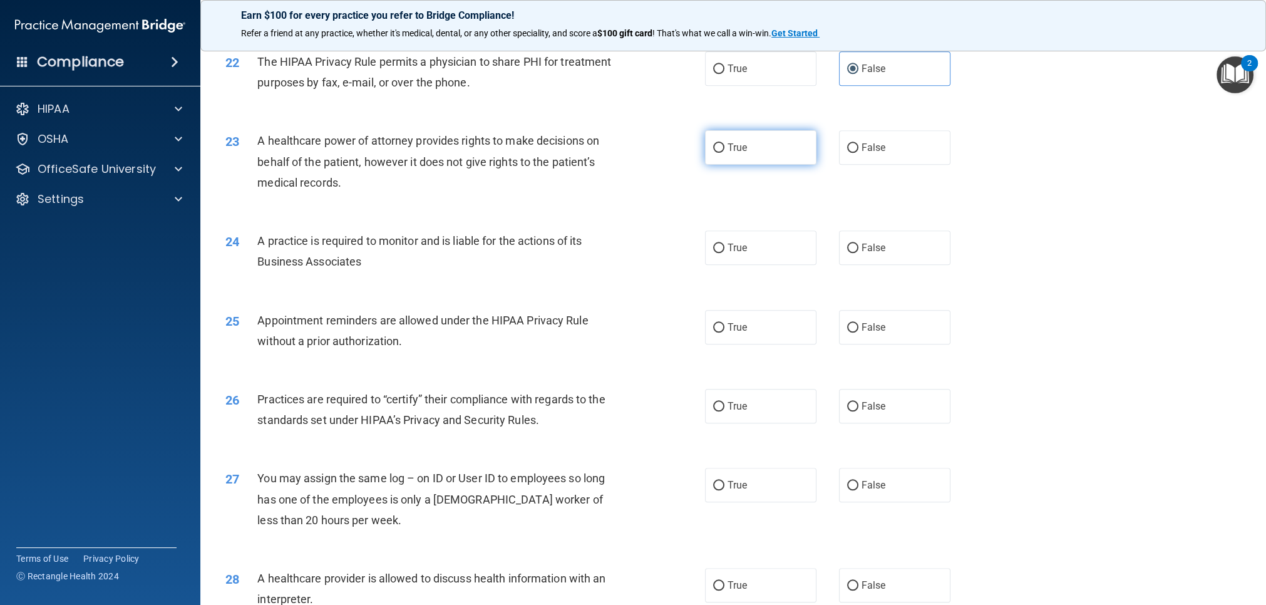
scroll to position [1969, 0]
click at [755, 162] on label "True" at bounding box center [760, 146] width 111 height 34
click at [724, 152] on input "True" at bounding box center [718, 146] width 11 height 9
radio input "true"
click at [720, 242] on input "True" at bounding box center [718, 246] width 11 height 9
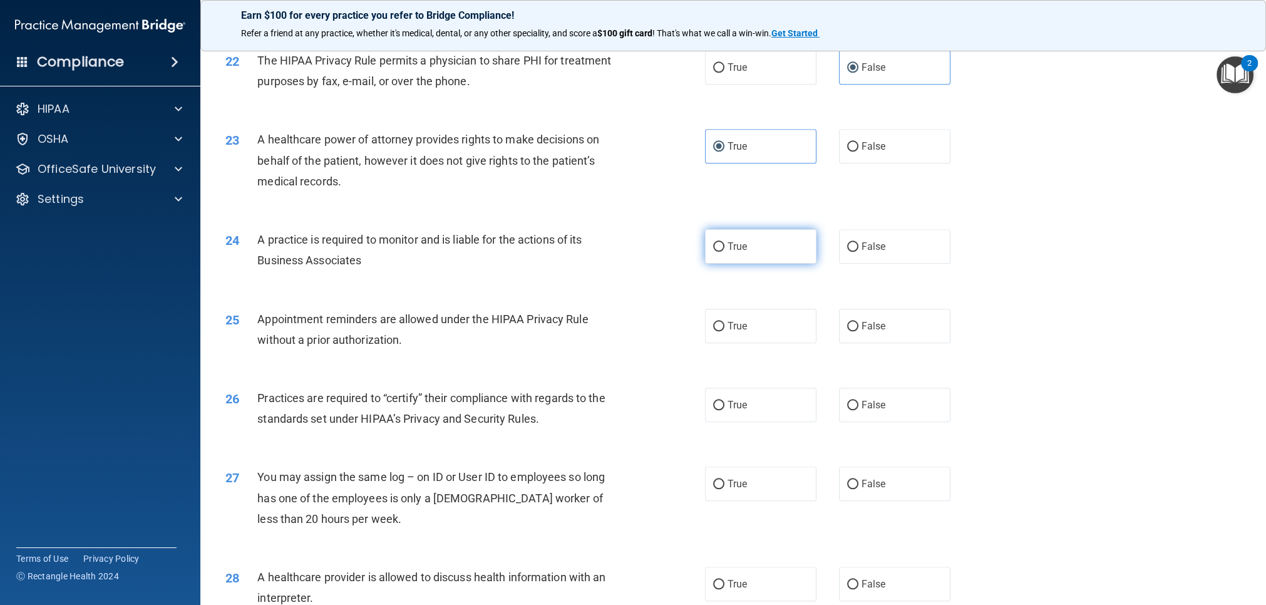
radio input "true"
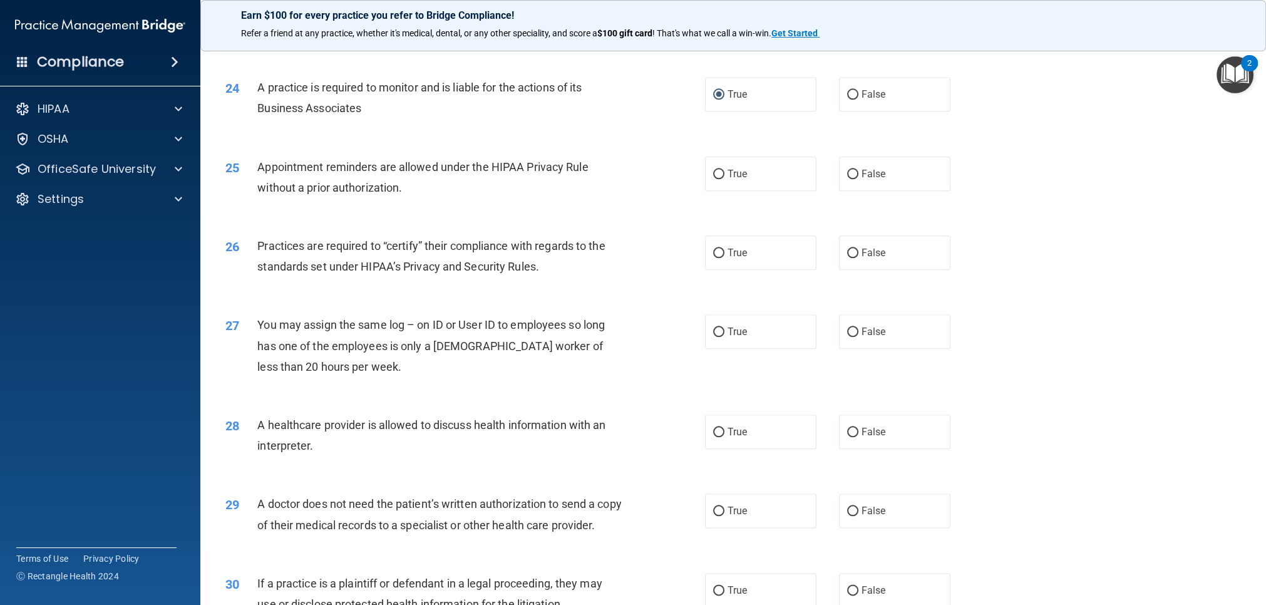
scroll to position [2125, 0]
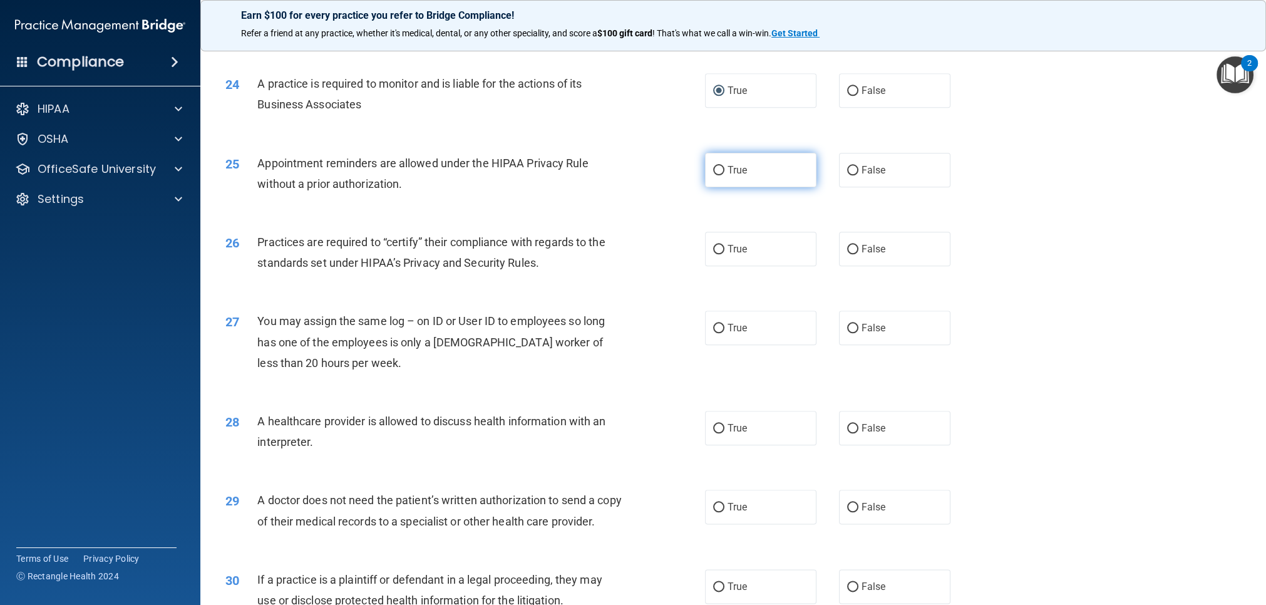
click at [746, 178] on label "True" at bounding box center [760, 170] width 111 height 34
click at [724, 175] on input "True" at bounding box center [718, 170] width 11 height 9
radio input "true"
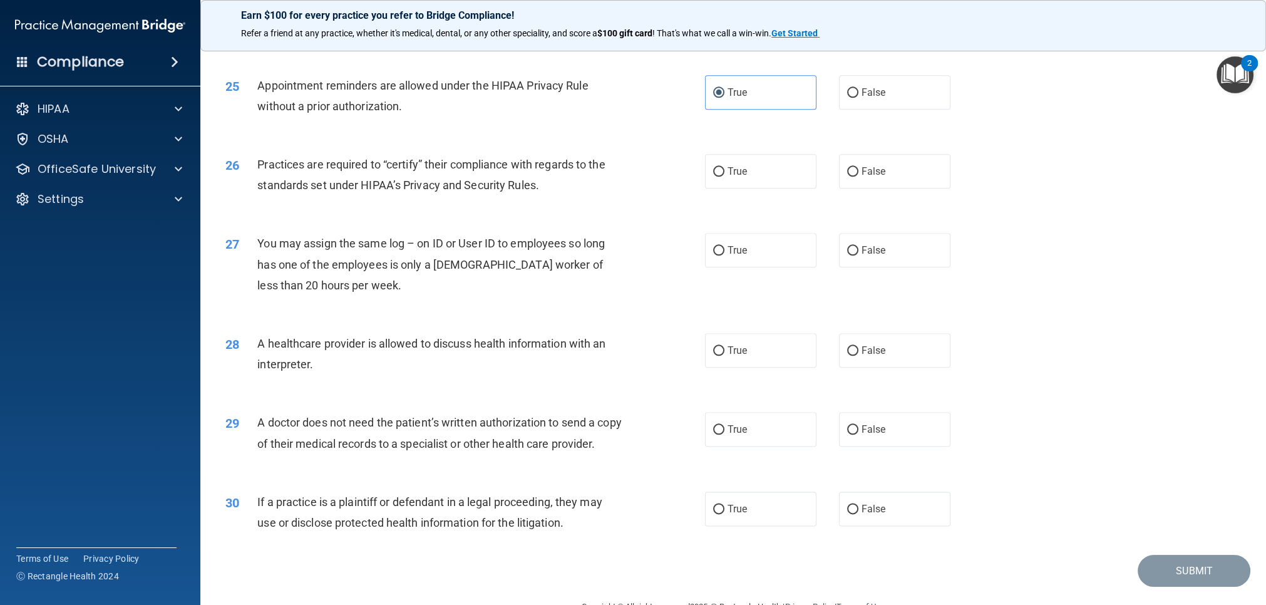
scroll to position [2204, 0]
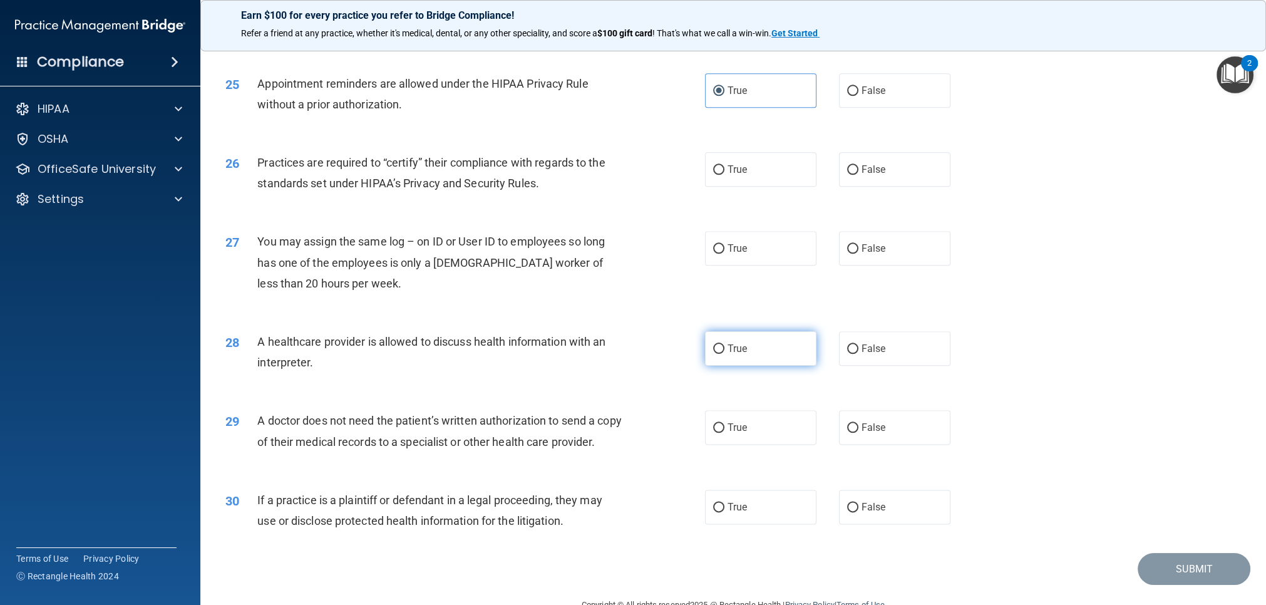
click at [753, 349] on label "True" at bounding box center [760, 348] width 111 height 34
click at [724, 349] on input "True" at bounding box center [718, 348] width 11 height 9
radio input "true"
click at [867, 253] on span "False" at bounding box center [874, 248] width 24 height 12
click at [858, 253] on input "False" at bounding box center [852, 248] width 11 height 9
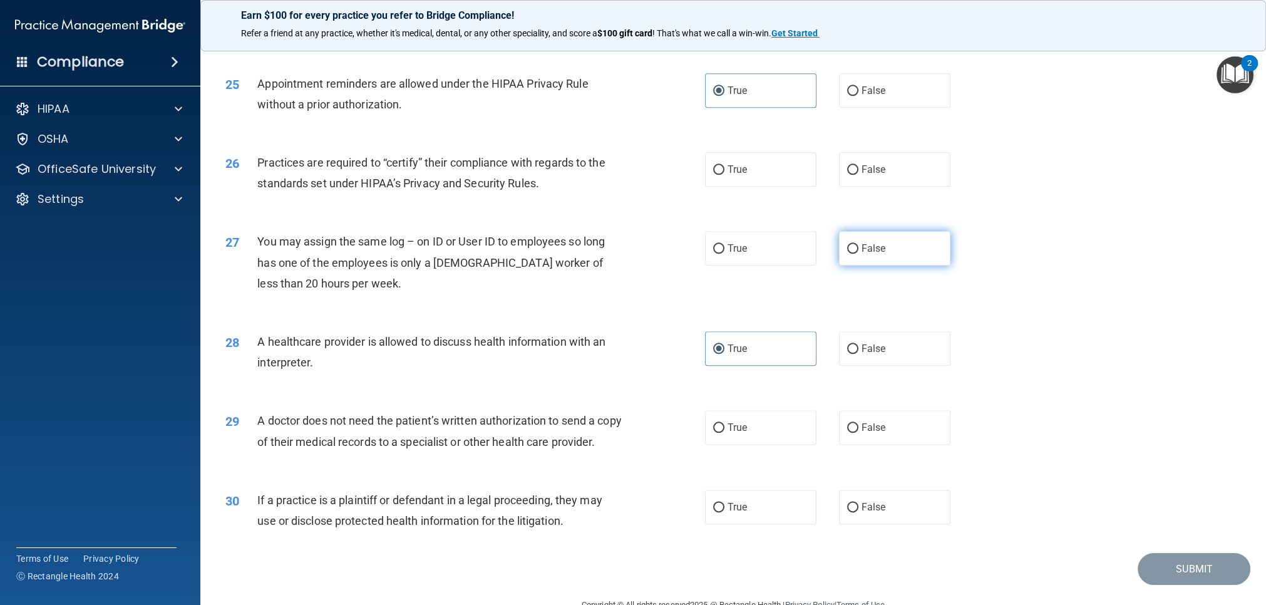
radio input "true"
drag, startPoint x: 802, startPoint y: 170, endPoint x: 783, endPoint y: 190, distance: 27.5
click at [802, 170] on label "True" at bounding box center [760, 169] width 111 height 34
click at [724, 170] on input "True" at bounding box center [718, 169] width 11 height 9
radio input "true"
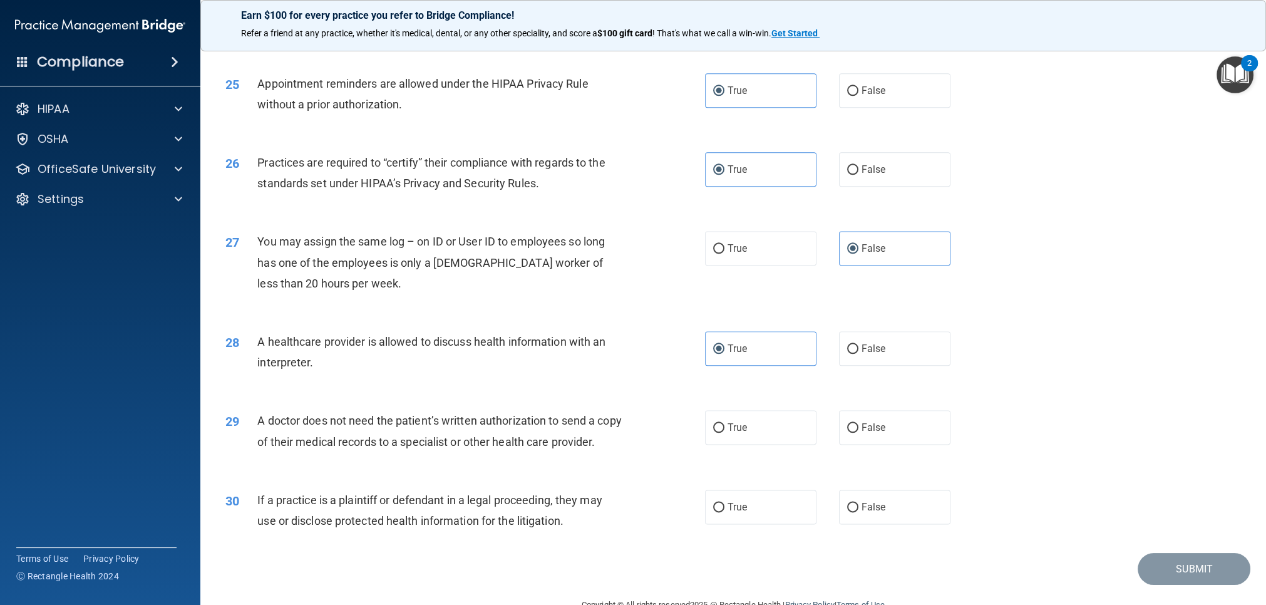
scroll to position [2254, 0]
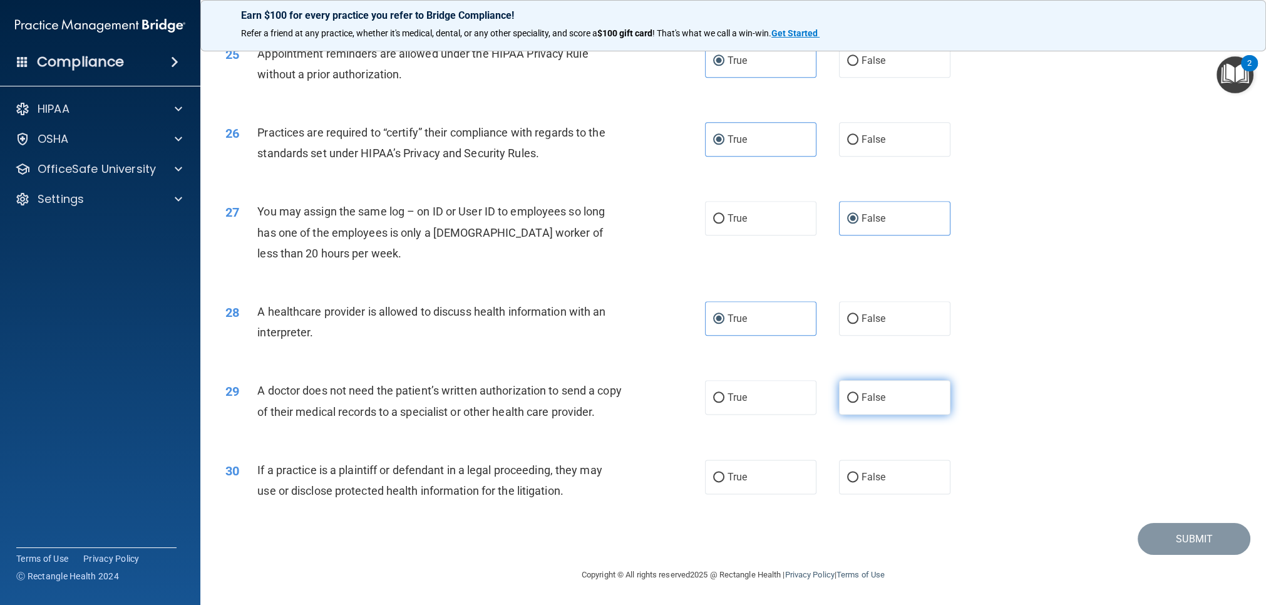
click at [889, 380] on label "False" at bounding box center [894, 397] width 111 height 34
click at [858, 393] on input "False" at bounding box center [852, 397] width 11 height 9
radio input "true"
drag, startPoint x: 856, startPoint y: 488, endPoint x: 957, endPoint y: 496, distance: 101.1
click at [856, 488] on label "False" at bounding box center [894, 477] width 111 height 34
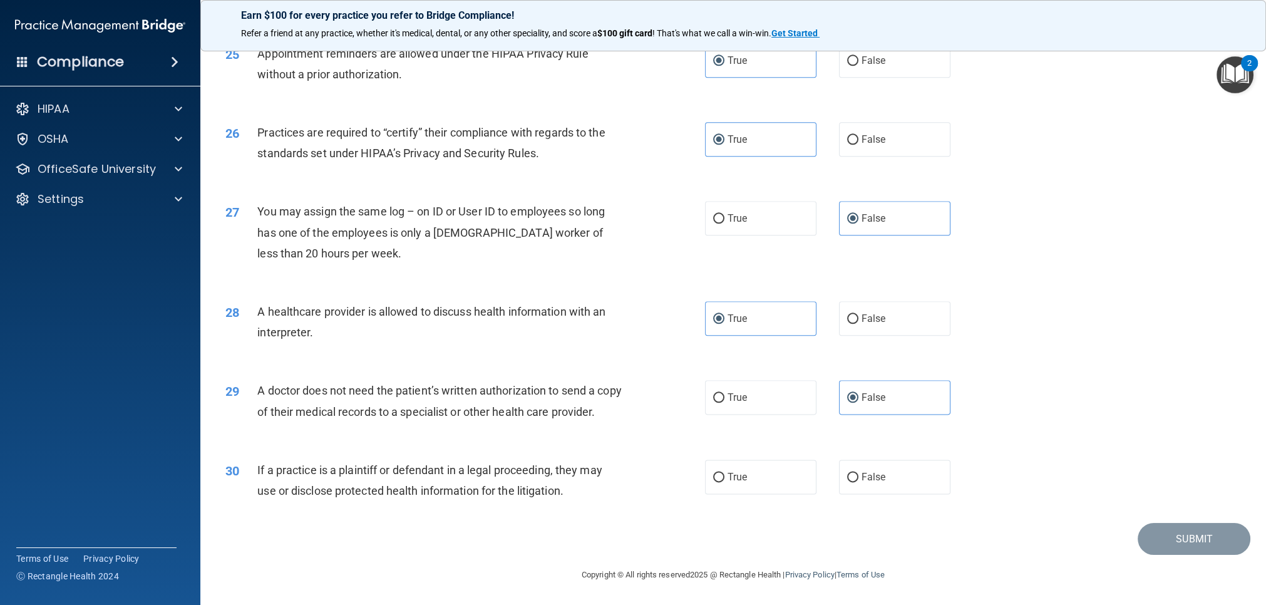
click at [856, 482] on input "False" at bounding box center [852, 477] width 11 height 9
radio input "true"
click at [1173, 529] on button "Submit" at bounding box center [1194, 539] width 113 height 32
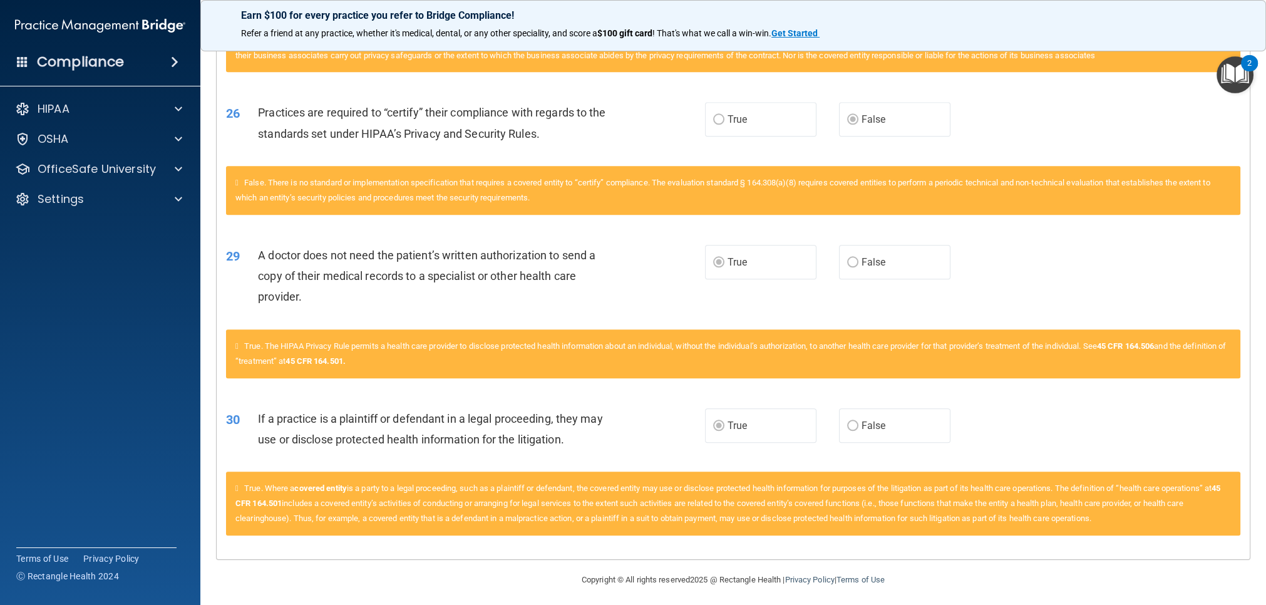
scroll to position [1915, 0]
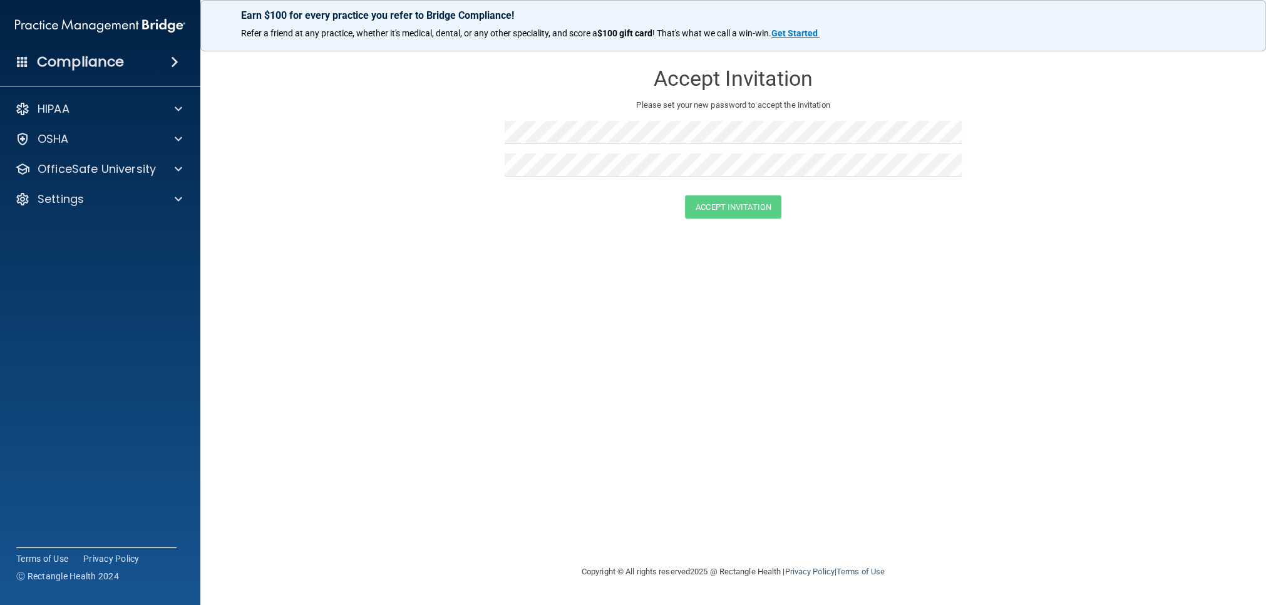
drag, startPoint x: 135, startPoint y: 48, endPoint x: 145, endPoint y: 53, distance: 11.8
click at [135, 48] on div "Compliance" at bounding box center [100, 38] width 175 height 76
click at [163, 62] on div "Compliance" at bounding box center [100, 62] width 200 height 28
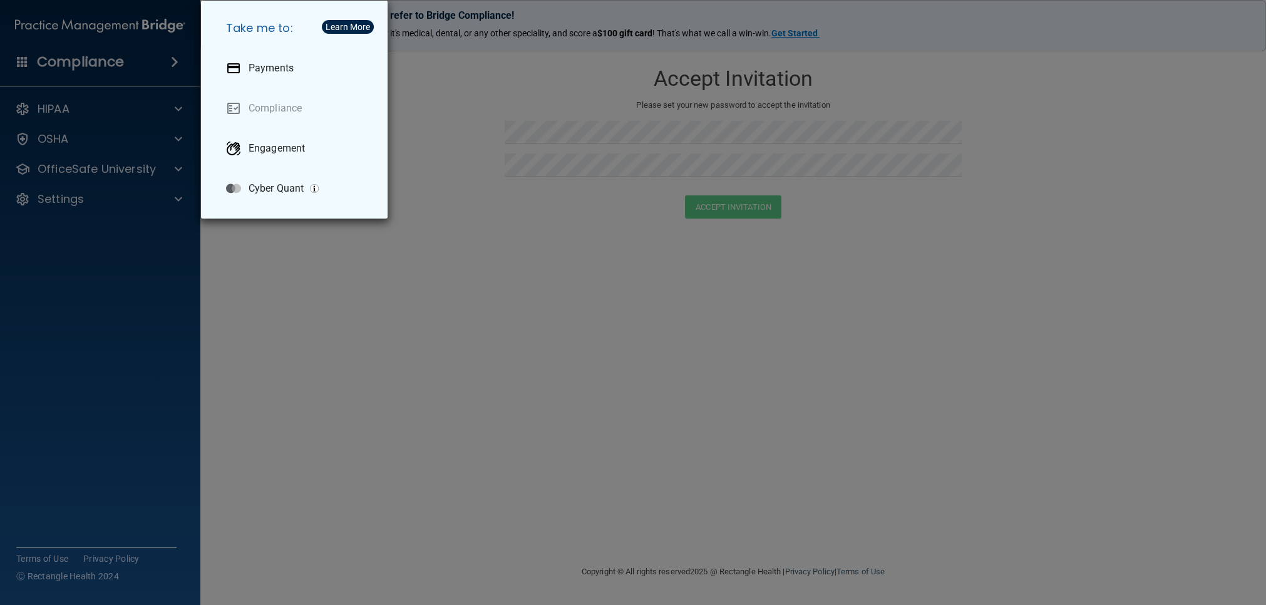
click at [448, 87] on div "Take me to: Payments Compliance Engagement Cyber Quant" at bounding box center [633, 302] width 1266 height 605
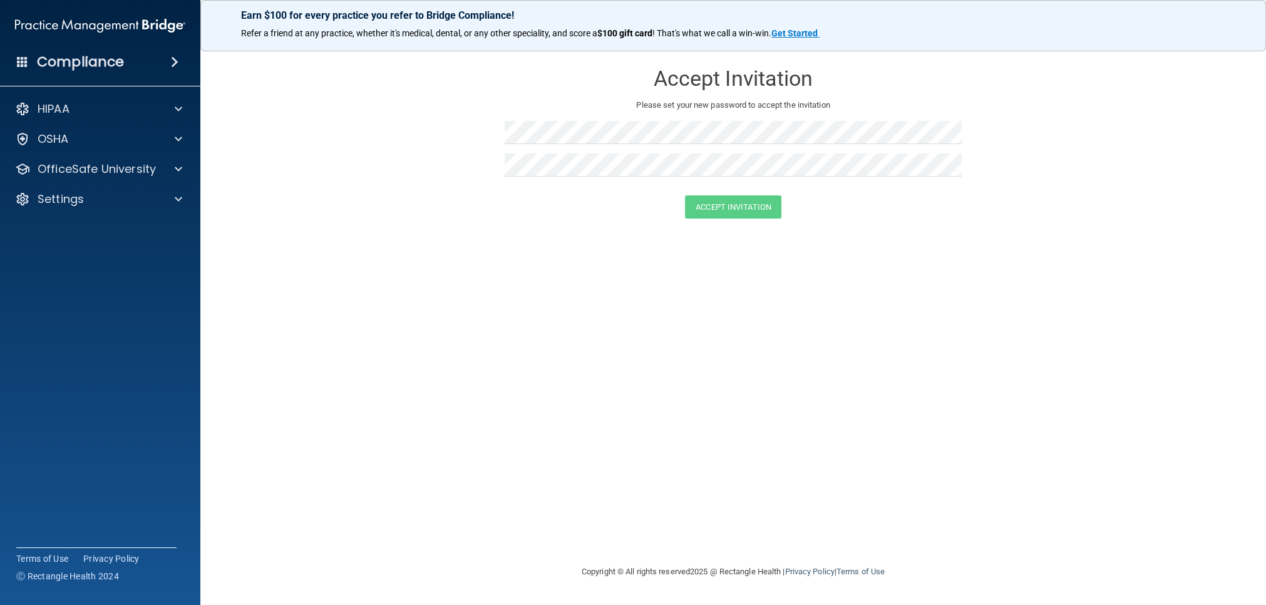
click at [173, 24] on img at bounding box center [100, 25] width 170 height 25
click at [152, 162] on p "OfficeSafe University" at bounding box center [97, 169] width 118 height 15
click at [118, 200] on div "HIPAA Training" at bounding box center [93, 199] width 171 height 13
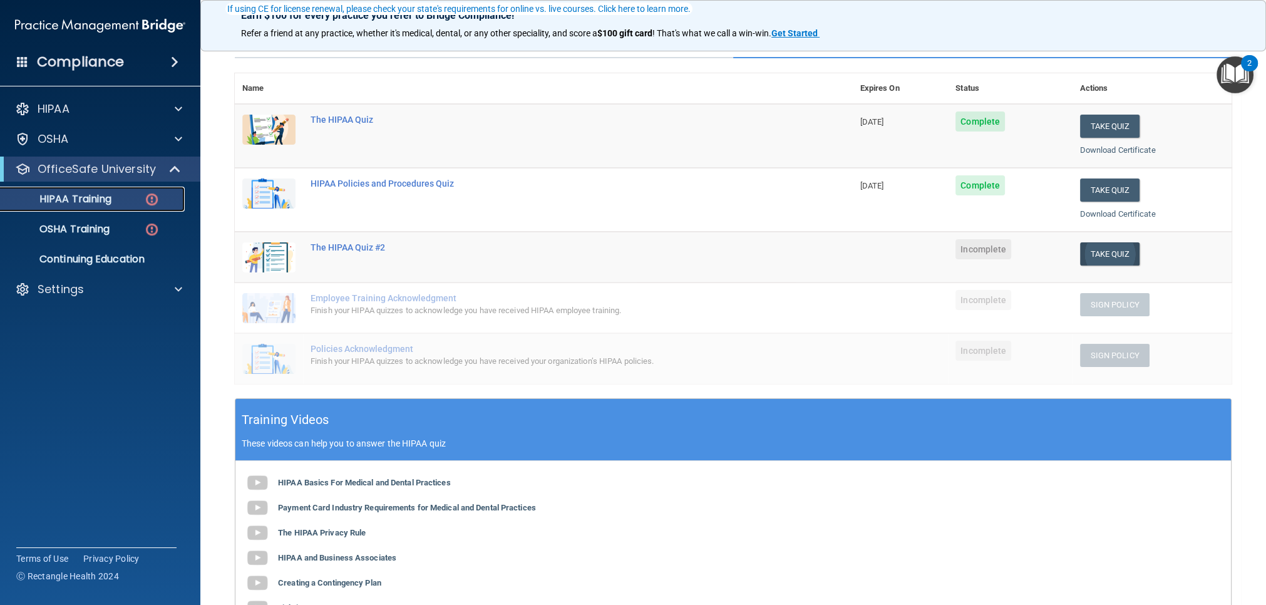
scroll to position [118, 0]
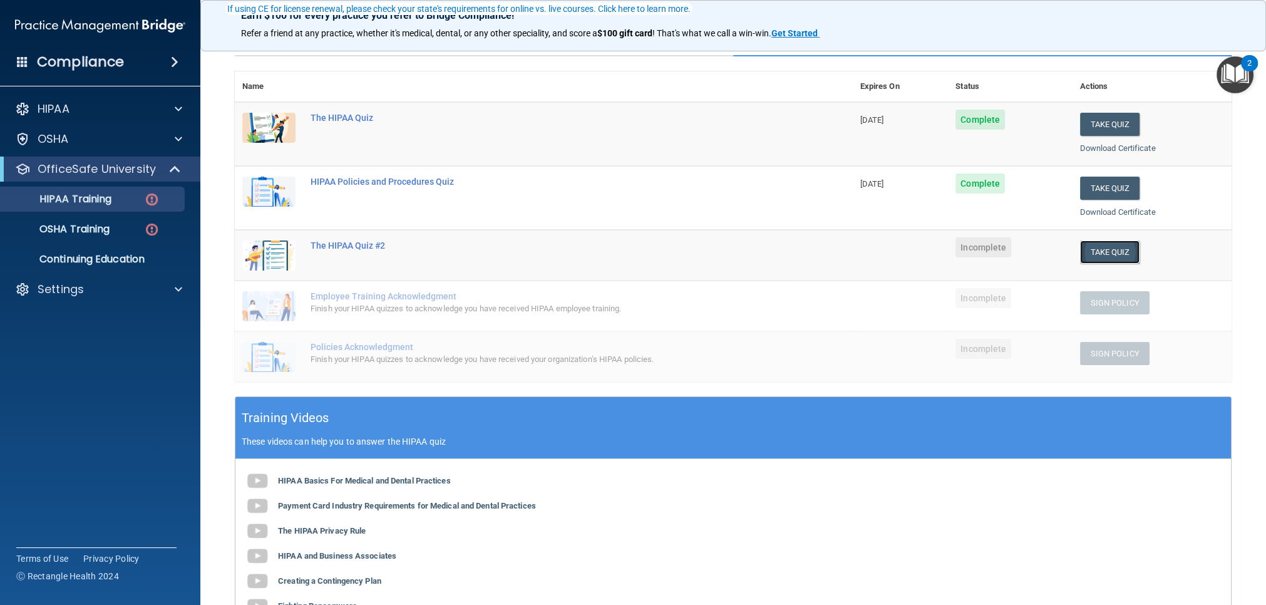
click at [1106, 256] on button "Take Quiz" at bounding box center [1110, 251] width 60 height 23
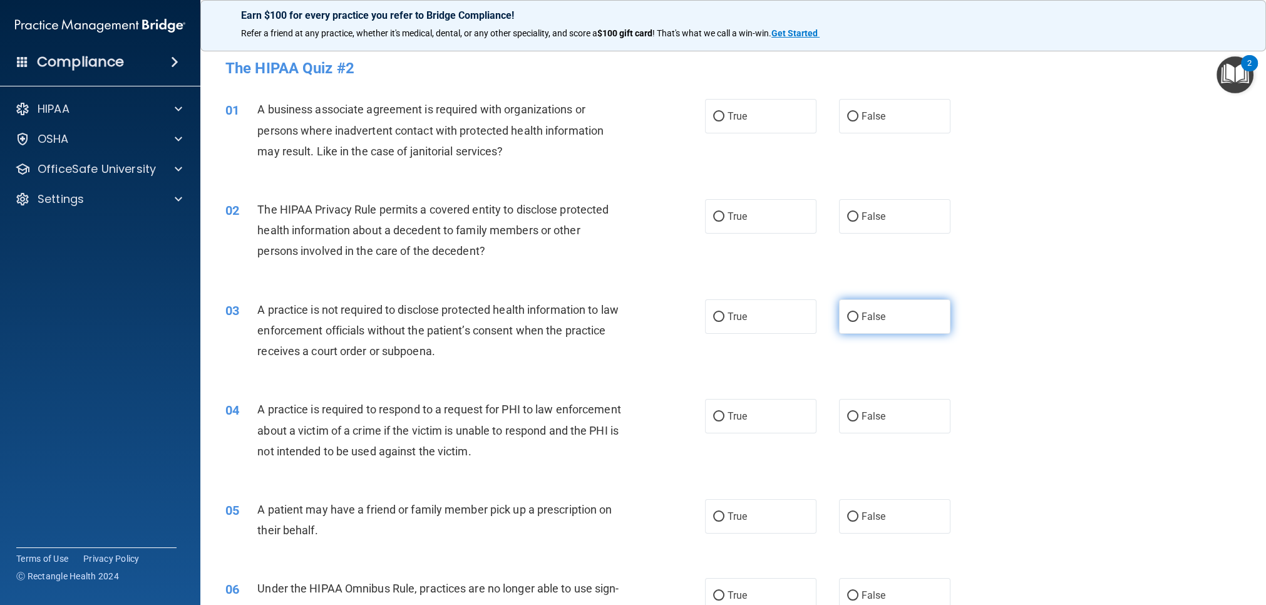
click at [858, 325] on label "False" at bounding box center [894, 316] width 111 height 34
click at [858, 322] on input "False" at bounding box center [852, 316] width 11 height 9
radio input "true"
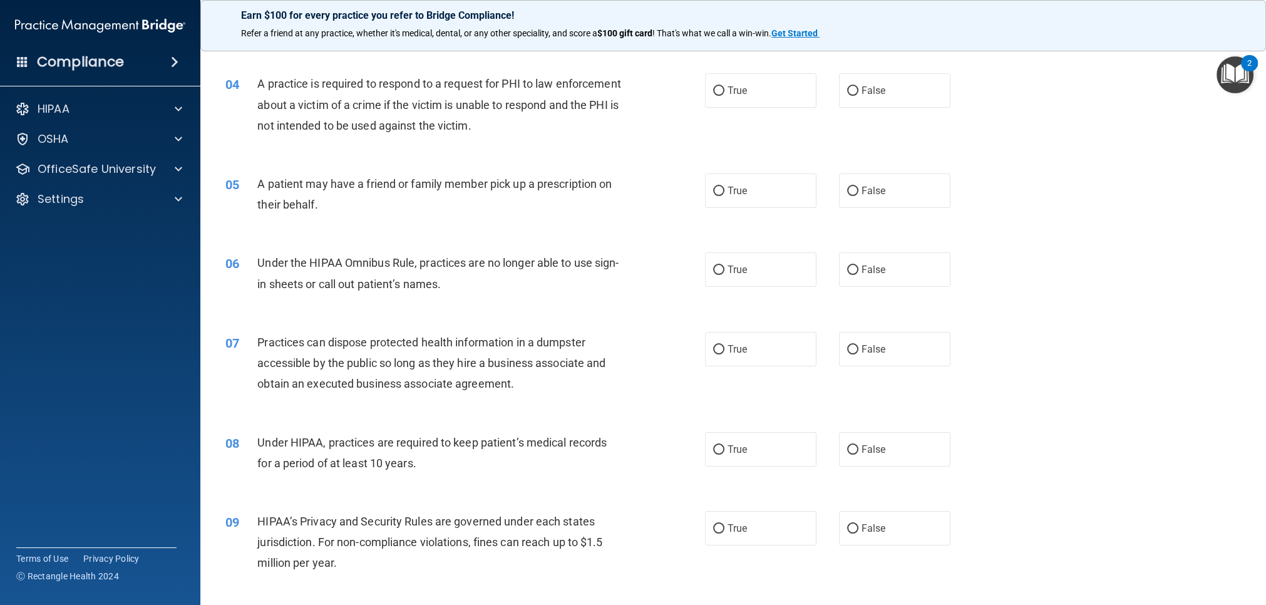
scroll to position [351, 0]
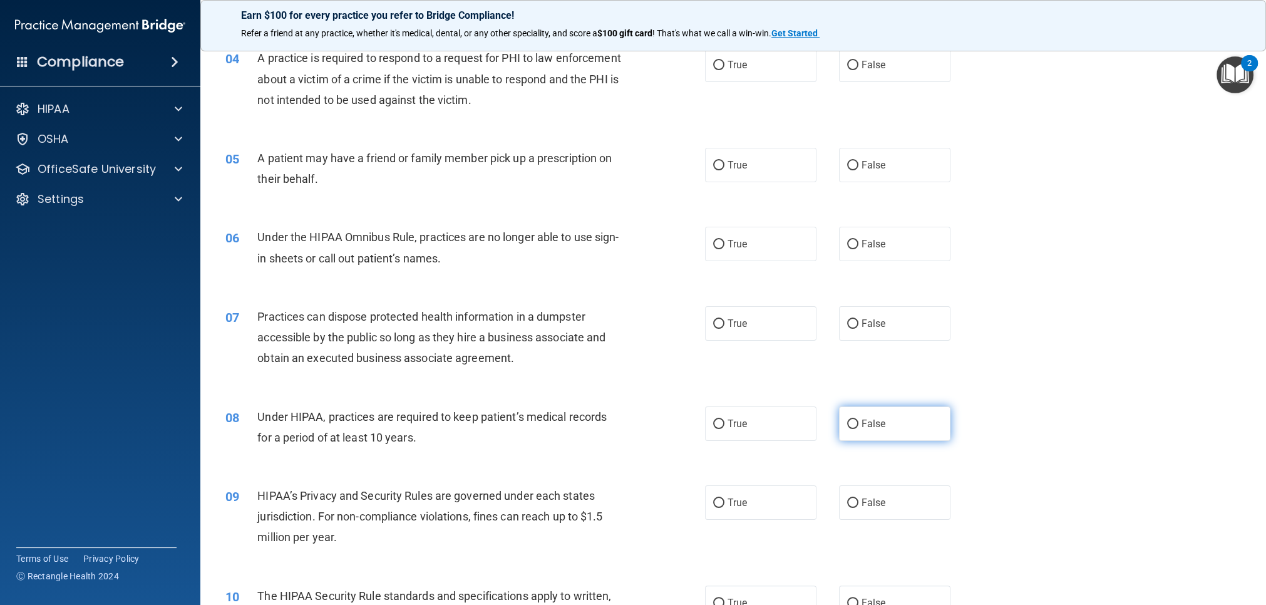
click at [858, 413] on label "False" at bounding box center [894, 423] width 111 height 34
click at [858, 420] on input "False" at bounding box center [852, 424] width 11 height 9
radio input "true"
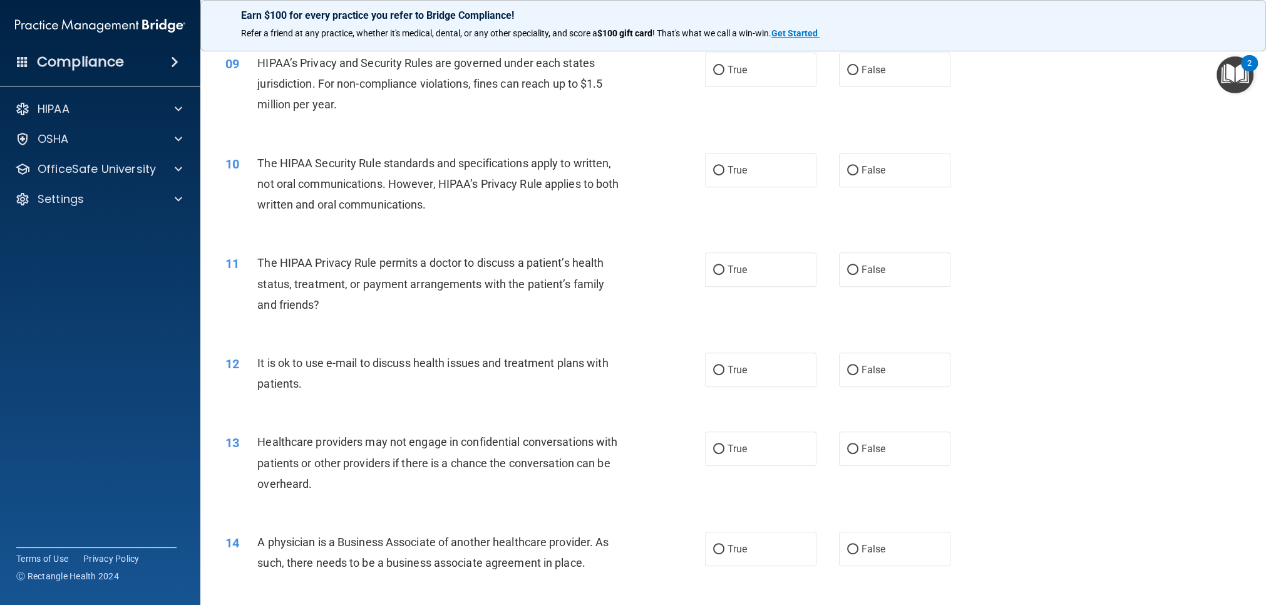
scroll to position [786, 0]
click at [845, 78] on label "False" at bounding box center [894, 68] width 111 height 34
click at [847, 73] on input "False" at bounding box center [852, 68] width 11 height 9
radio input "true"
click at [773, 262] on label "True" at bounding box center [760, 267] width 111 height 34
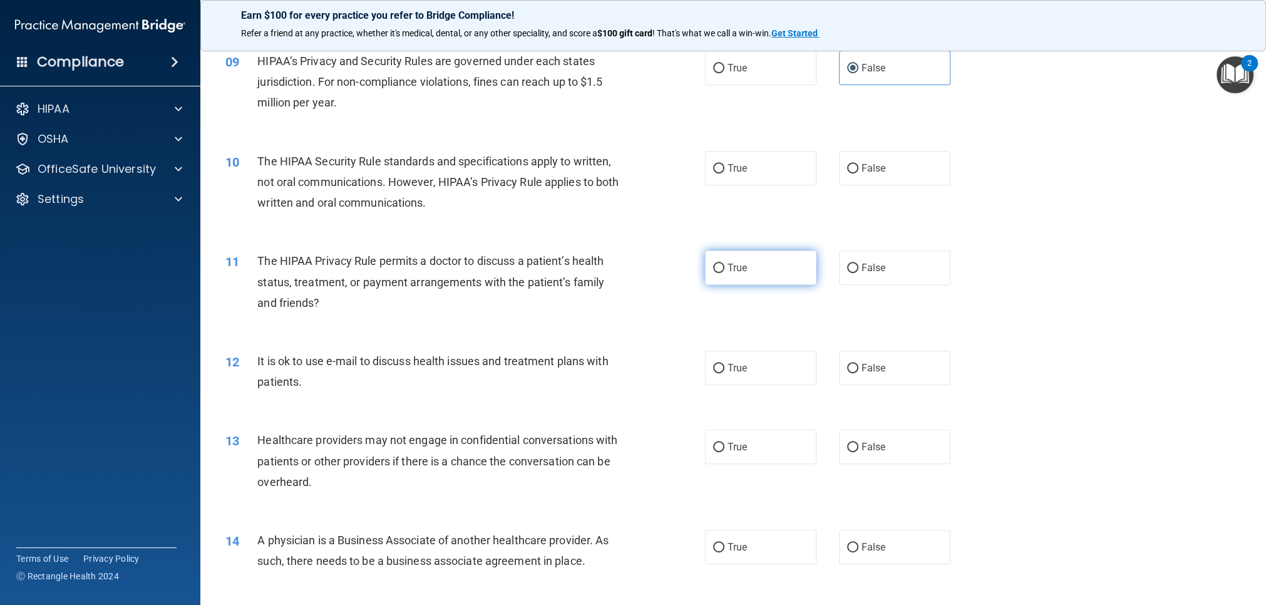
click at [724, 264] on input "True" at bounding box center [718, 268] width 11 height 9
radio input "true"
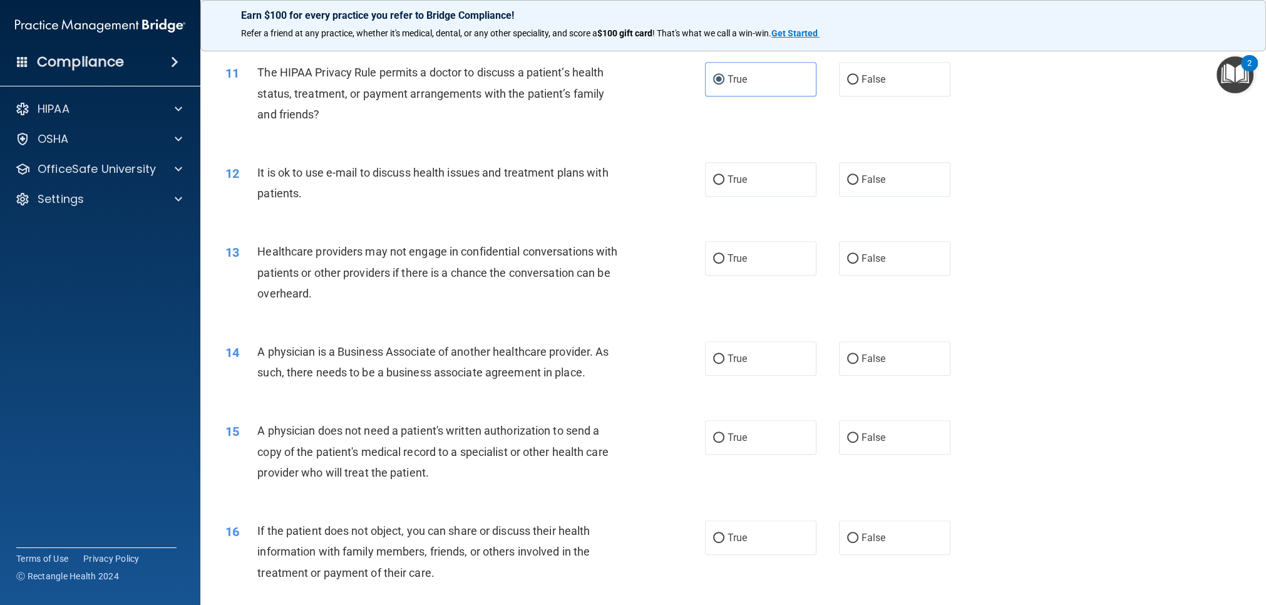
scroll to position [974, 0]
click at [876, 255] on span "False" at bounding box center [874, 259] width 24 height 12
click at [858, 255] on input "False" at bounding box center [852, 259] width 11 height 9
radio input "true"
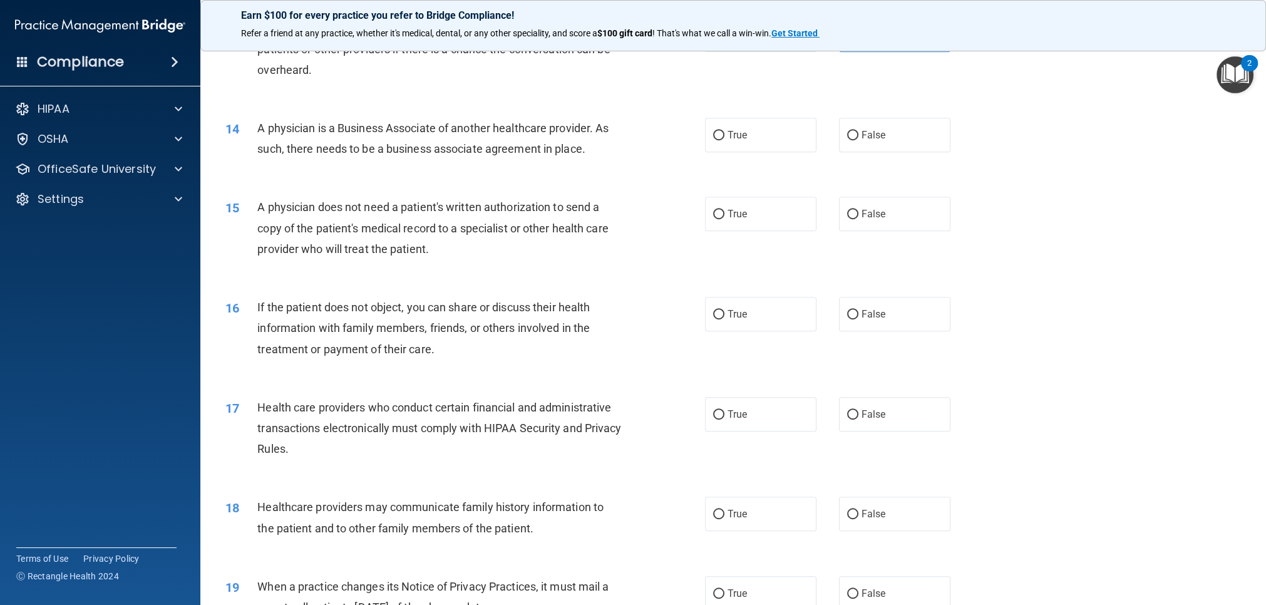
scroll to position [1201, 0]
drag, startPoint x: 877, startPoint y: 502, endPoint x: 857, endPoint y: 482, distance: 28.8
click at [877, 502] on label "False" at bounding box center [894, 510] width 111 height 34
click at [858, 507] on input "False" at bounding box center [852, 511] width 11 height 9
radio input "true"
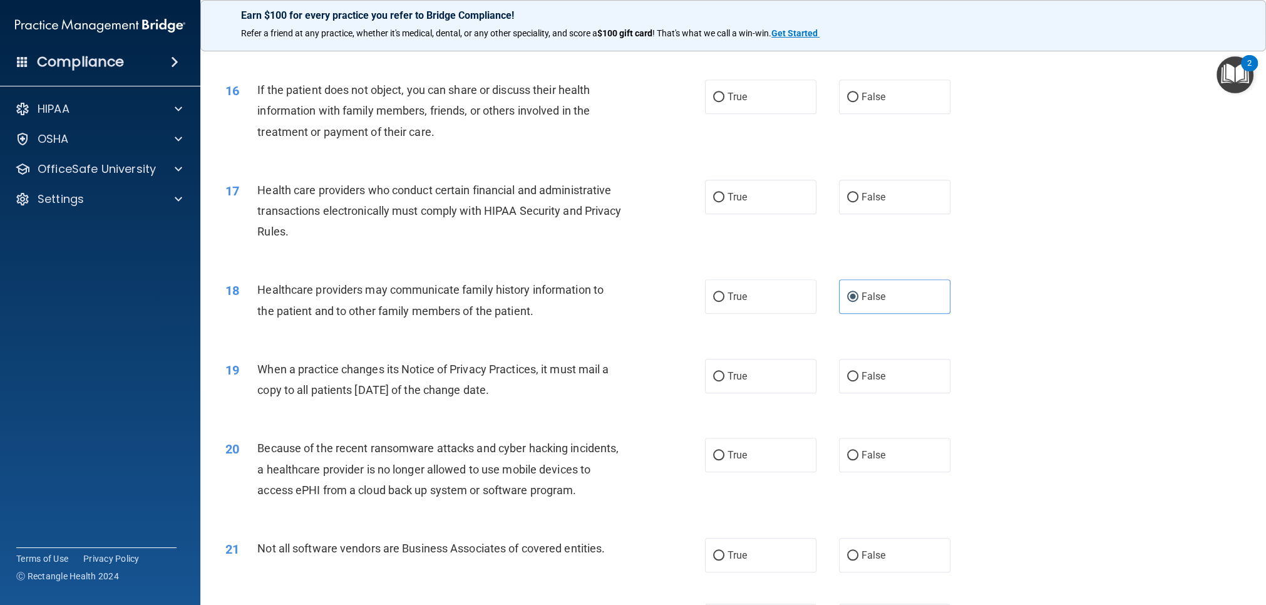
scroll to position [1442, 0]
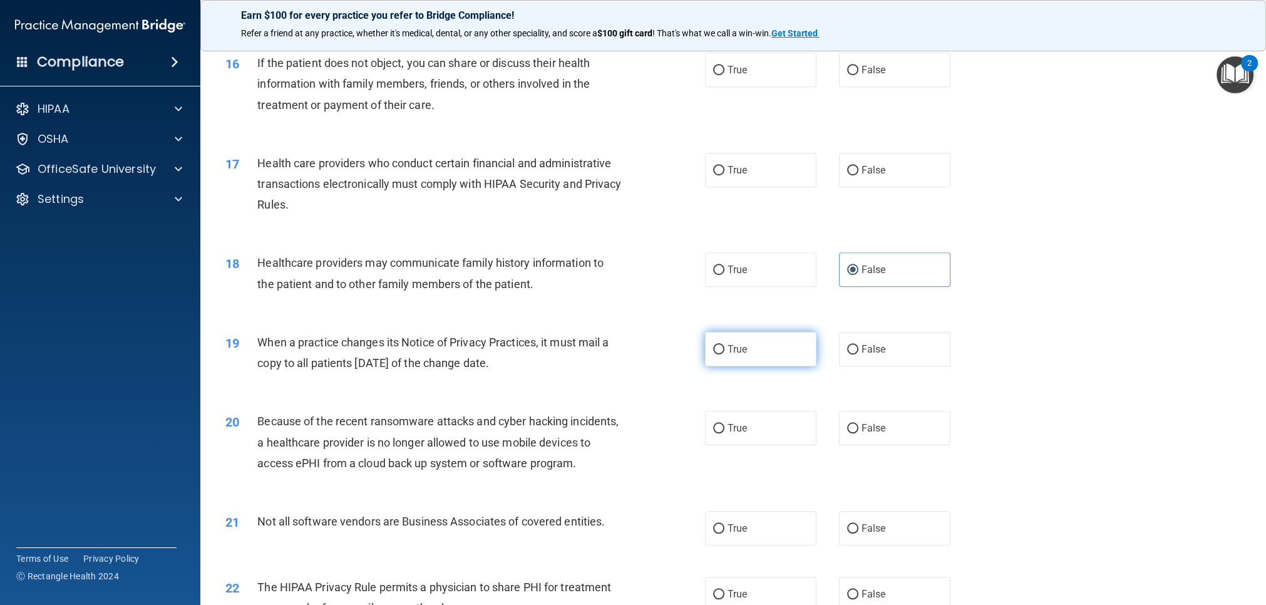
drag, startPoint x: 872, startPoint y: 359, endPoint x: 774, endPoint y: 348, distance: 98.3
click at [872, 359] on label "False" at bounding box center [894, 349] width 111 height 34
click at [858, 354] on input "False" at bounding box center [852, 349] width 11 height 9
radio input "true"
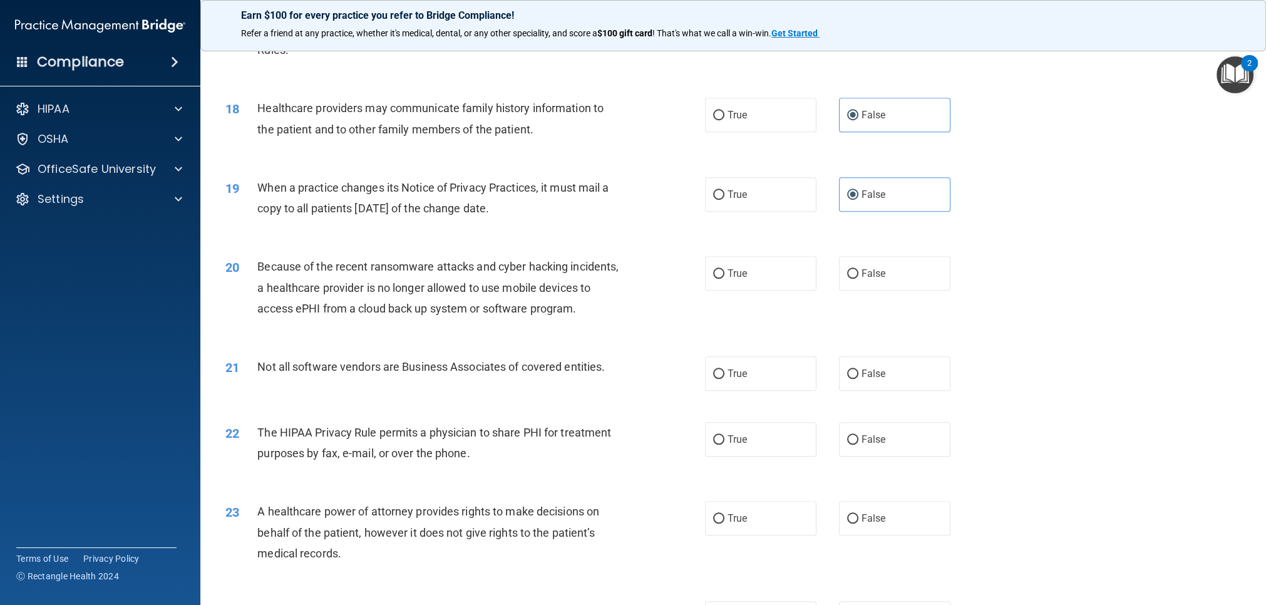
scroll to position [1597, 0]
click at [862, 272] on span "False" at bounding box center [874, 273] width 24 height 12
click at [858, 272] on input "False" at bounding box center [852, 273] width 11 height 9
radio input "true"
click at [761, 449] on label "True" at bounding box center [760, 438] width 111 height 34
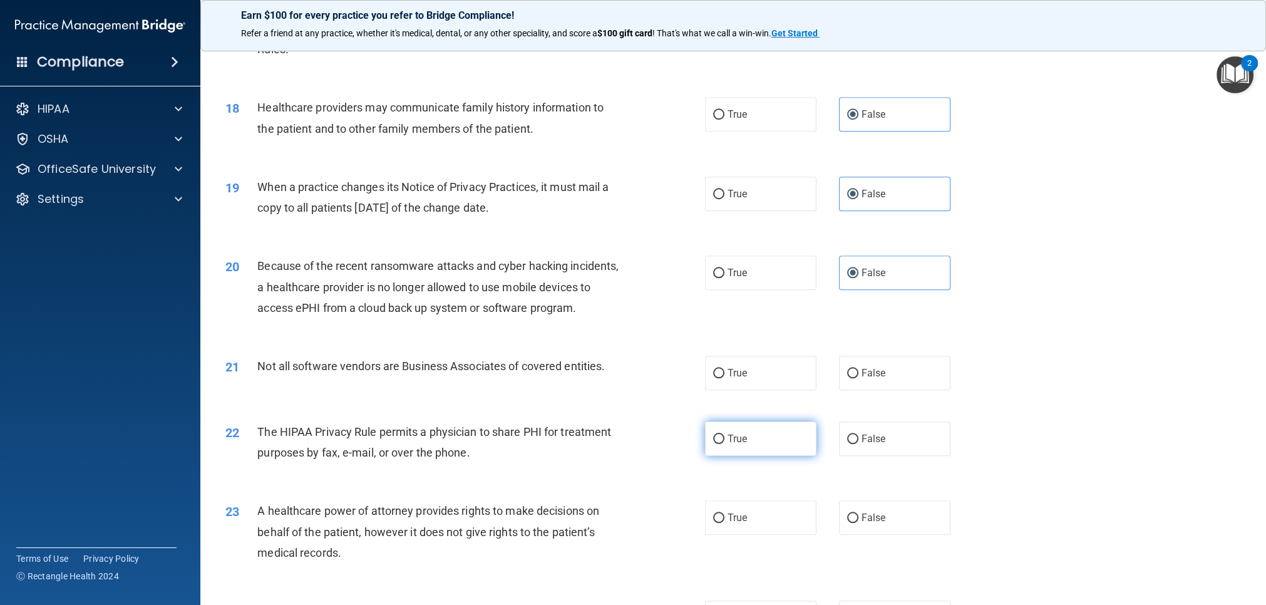
click at [724, 444] on input "True" at bounding box center [718, 439] width 11 height 9
radio input "true"
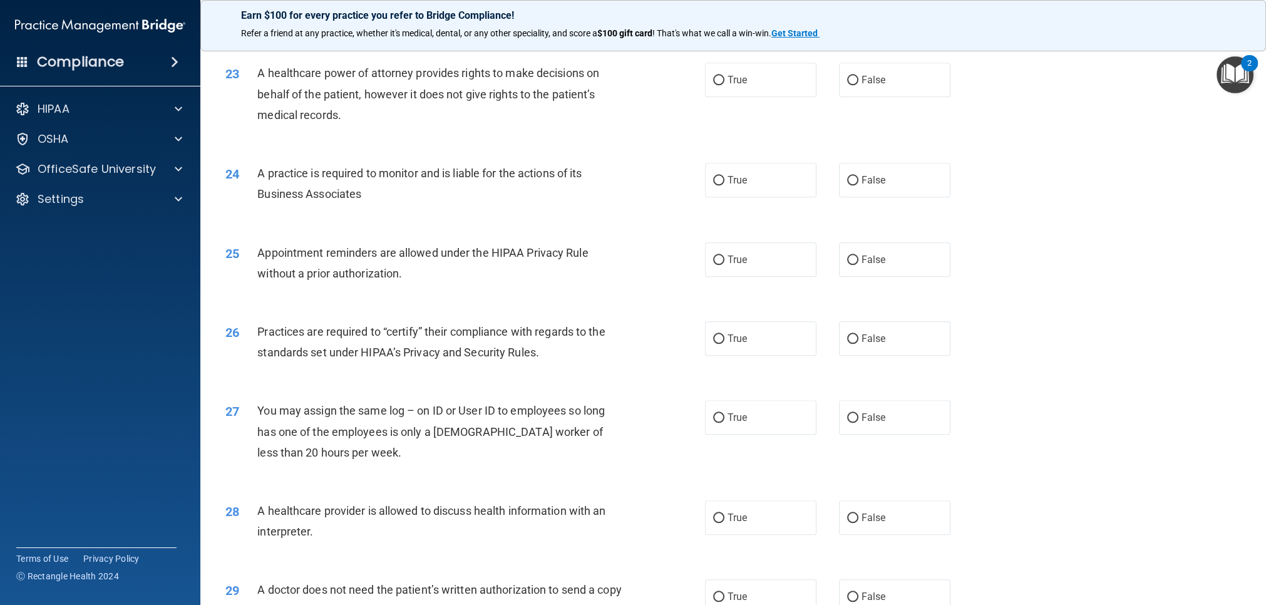
scroll to position [2037, 0]
drag, startPoint x: 872, startPoint y: 72, endPoint x: 834, endPoint y: 86, distance: 40.2
click at [872, 72] on span "False" at bounding box center [874, 78] width 24 height 12
click at [858, 74] on input "False" at bounding box center [852, 78] width 11 height 9
radio input "true"
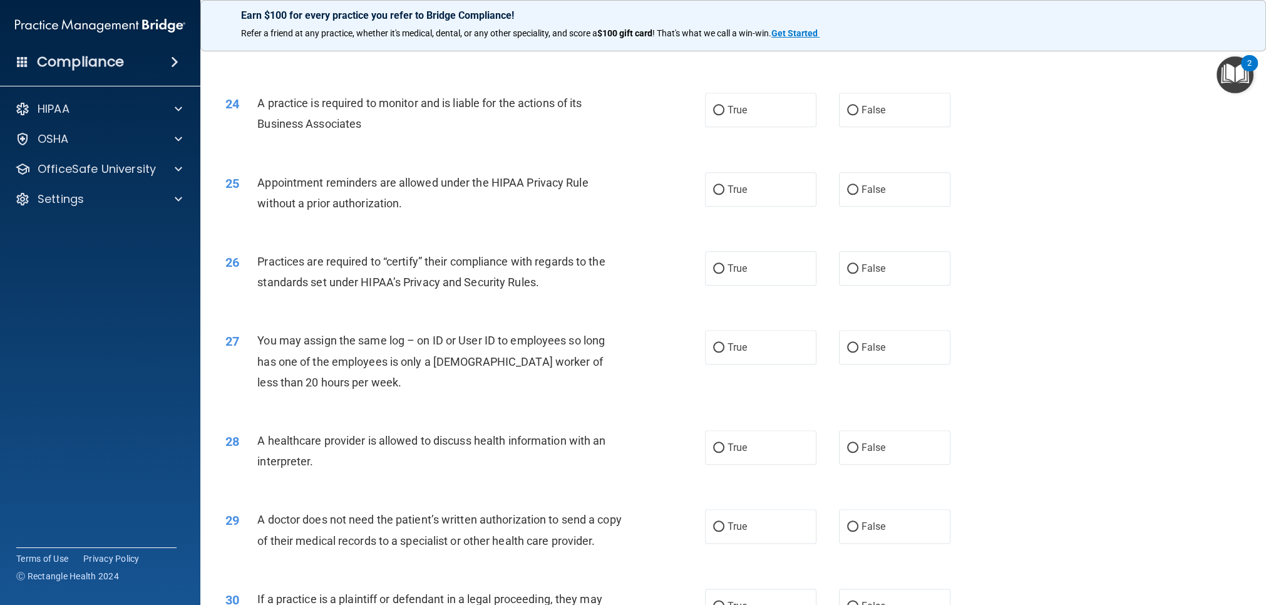
scroll to position [2121, 0]
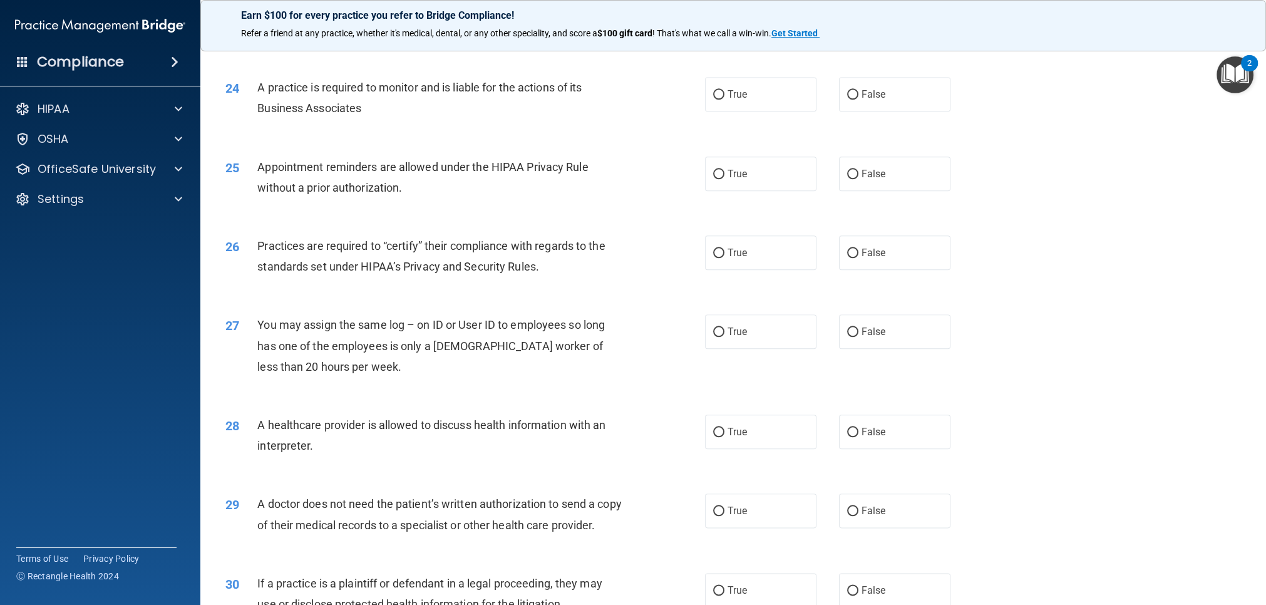
drag, startPoint x: 853, startPoint y: 100, endPoint x: 861, endPoint y: 117, distance: 19.1
click at [854, 100] on label "False" at bounding box center [894, 94] width 111 height 34
click at [854, 100] on input "False" at bounding box center [852, 94] width 11 height 9
radio input "true"
click at [887, 255] on label "False" at bounding box center [894, 252] width 111 height 34
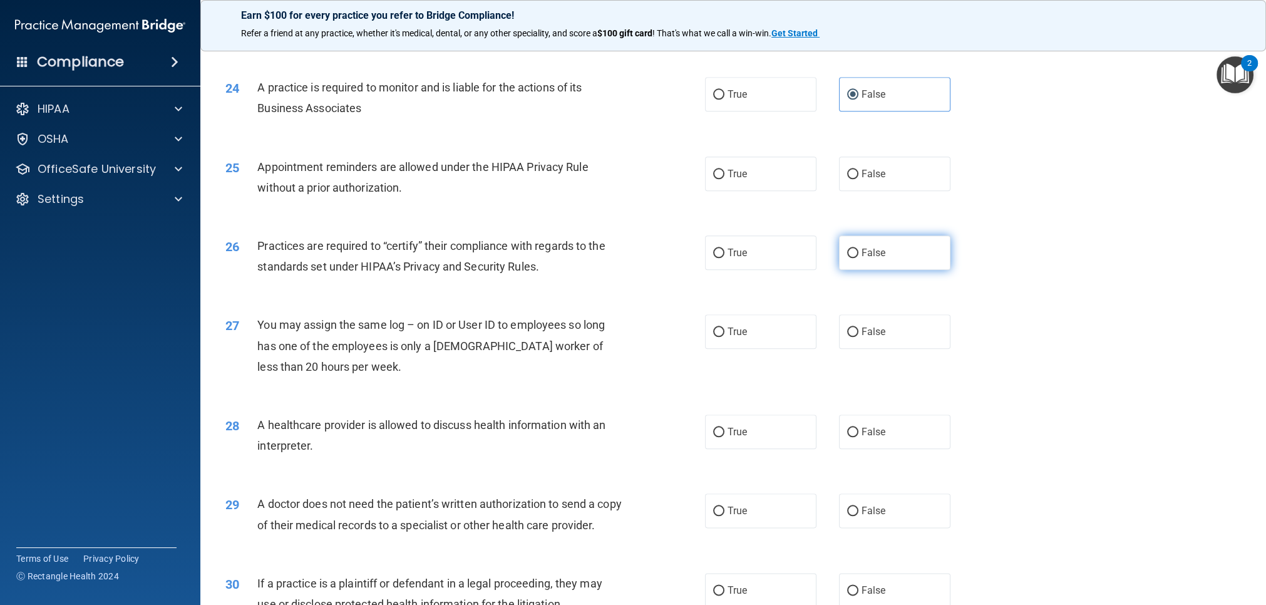
click at [858, 255] on input "False" at bounding box center [852, 253] width 11 height 9
radio input "true"
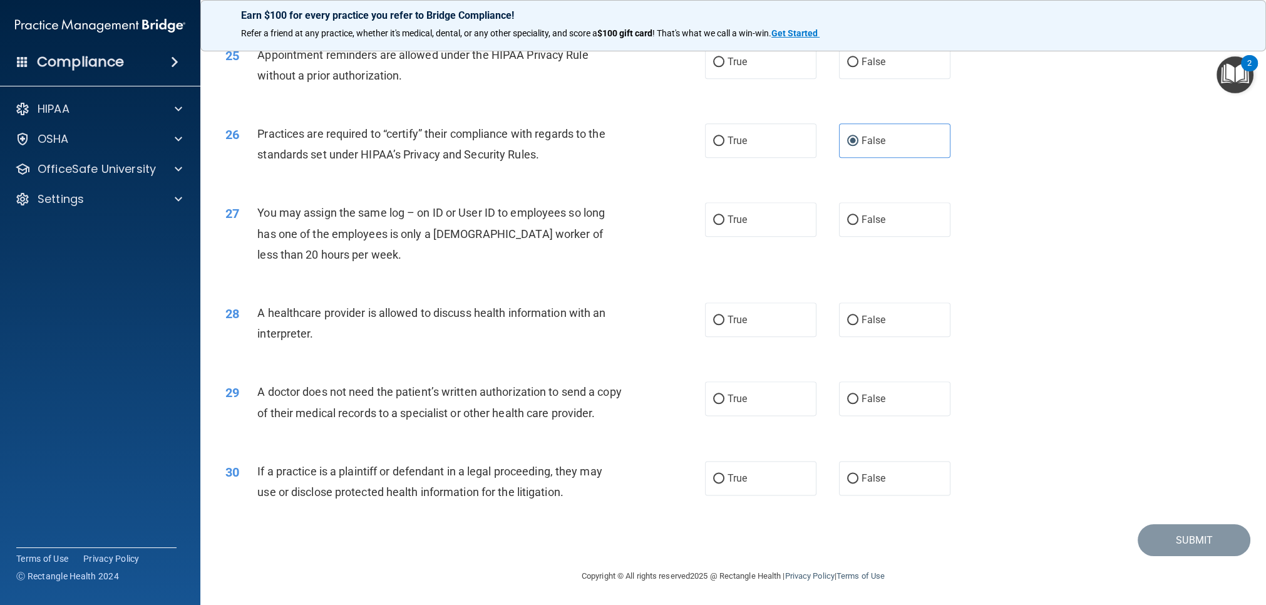
scroll to position [2254, 0]
click at [778, 380] on label "True" at bounding box center [760, 397] width 111 height 34
click at [724, 393] on input "True" at bounding box center [718, 397] width 11 height 9
radio input "true"
click at [765, 483] on label "True" at bounding box center [760, 477] width 111 height 34
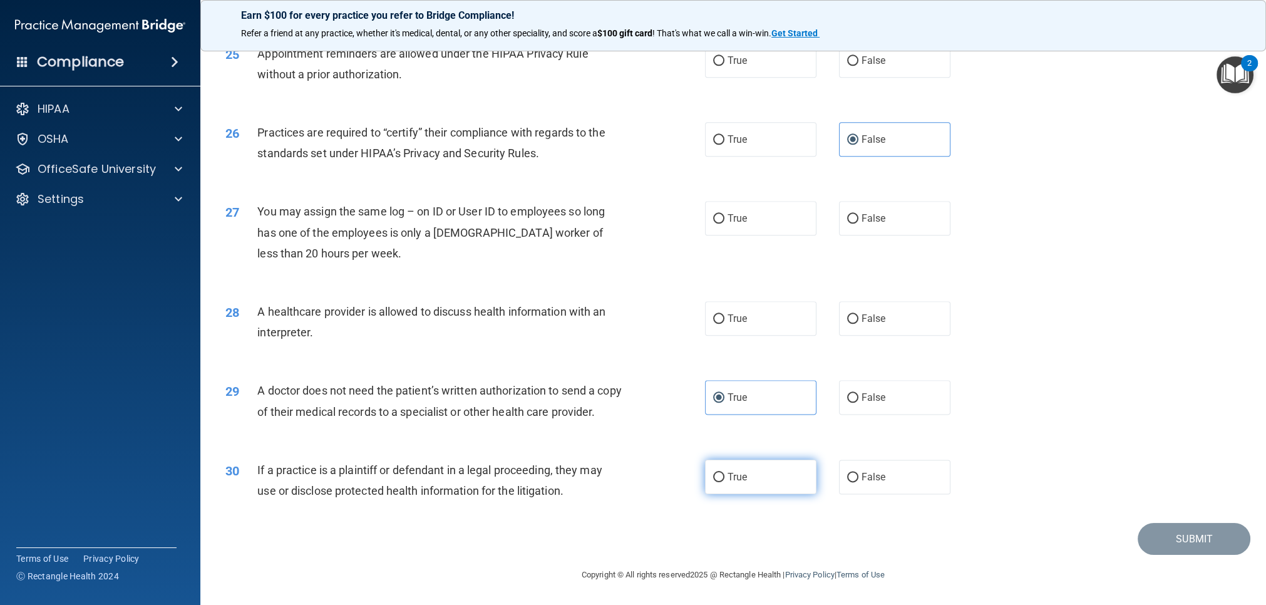
click at [724, 482] on input "True" at bounding box center [718, 477] width 11 height 9
radio input "true"
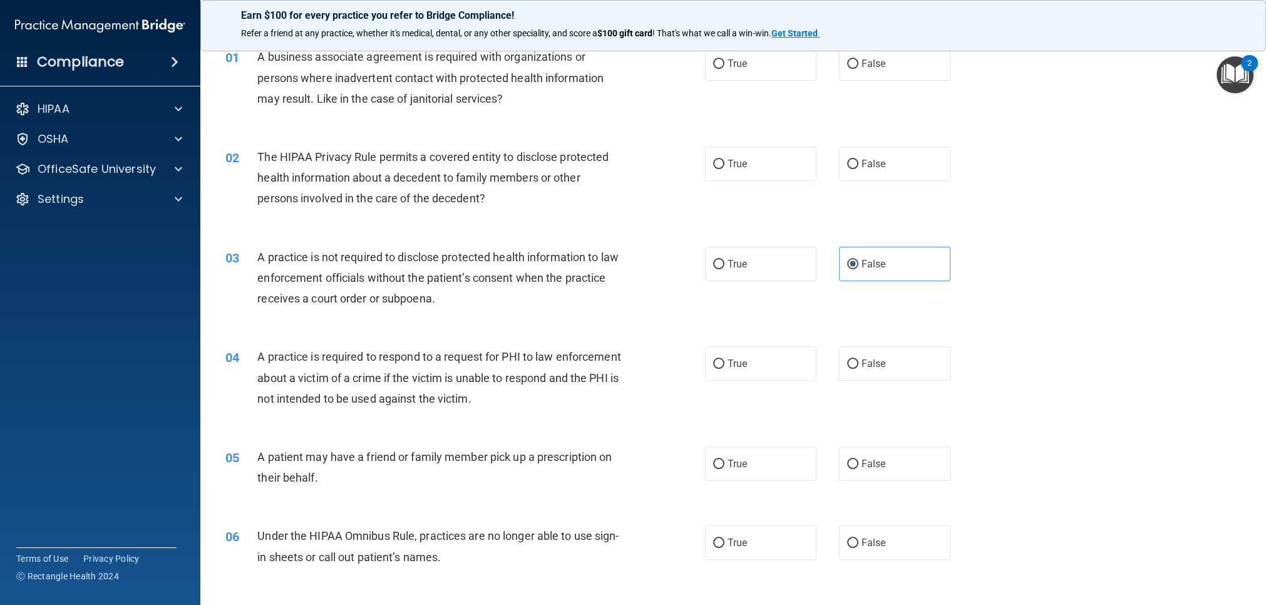
scroll to position [0, 0]
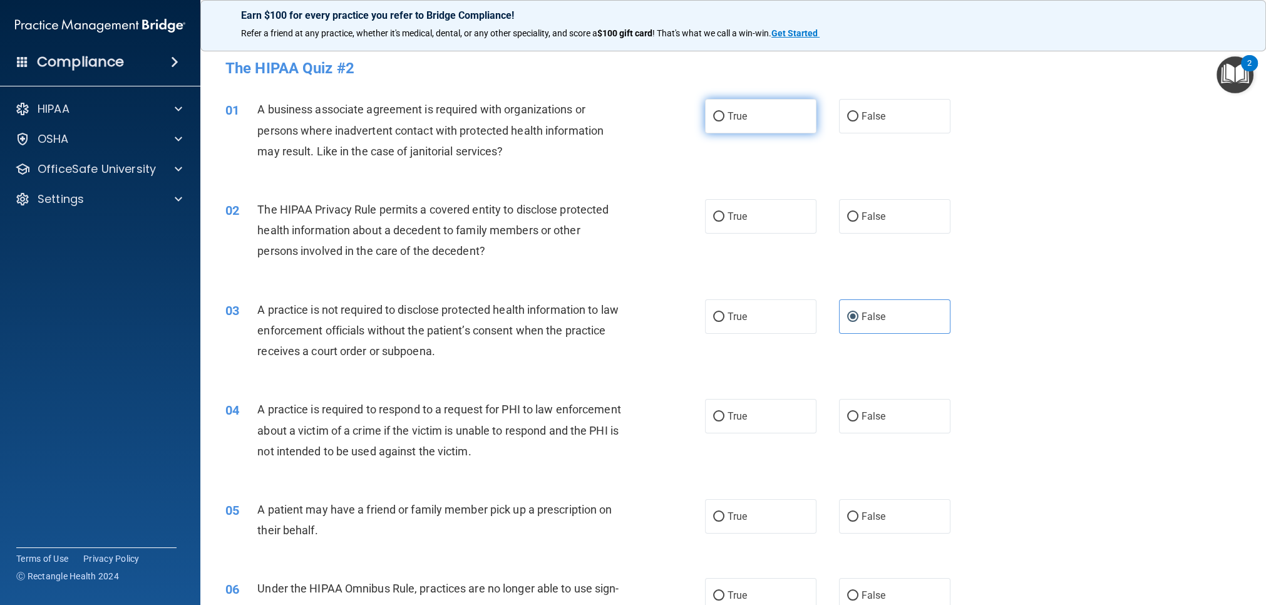
click at [730, 120] on span "True" at bounding box center [737, 116] width 19 height 12
click at [724, 120] on input "True" at bounding box center [718, 116] width 11 height 9
radio input "true"
click at [738, 221] on span "True" at bounding box center [737, 216] width 19 height 12
click at [724, 221] on input "True" at bounding box center [718, 216] width 11 height 9
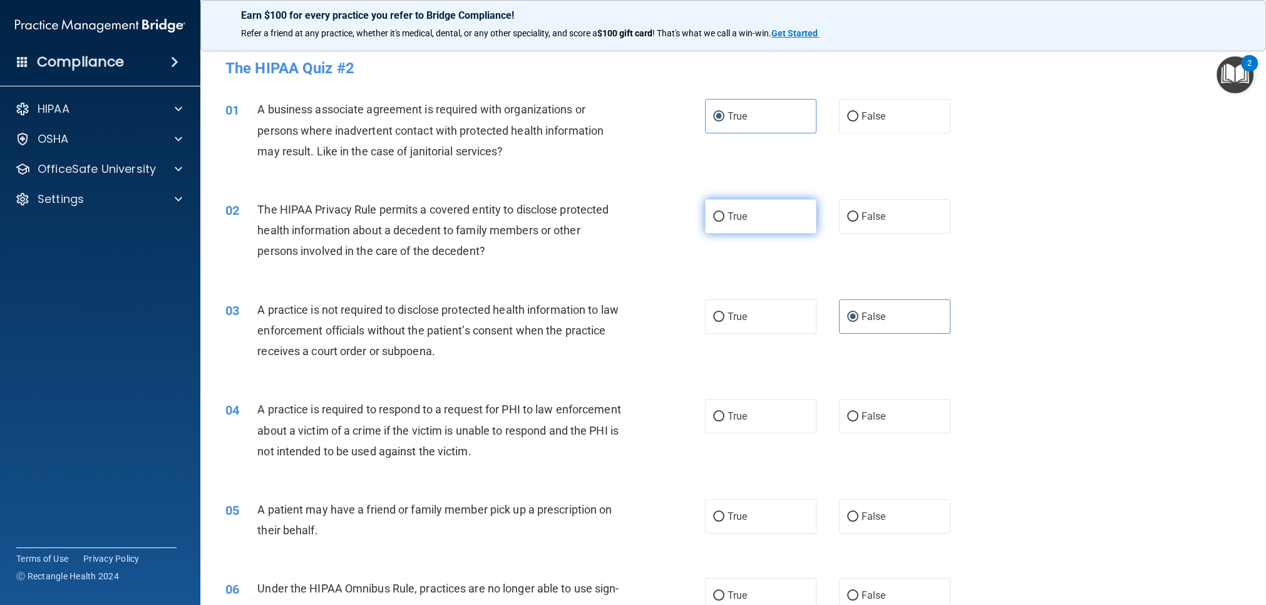
radio input "true"
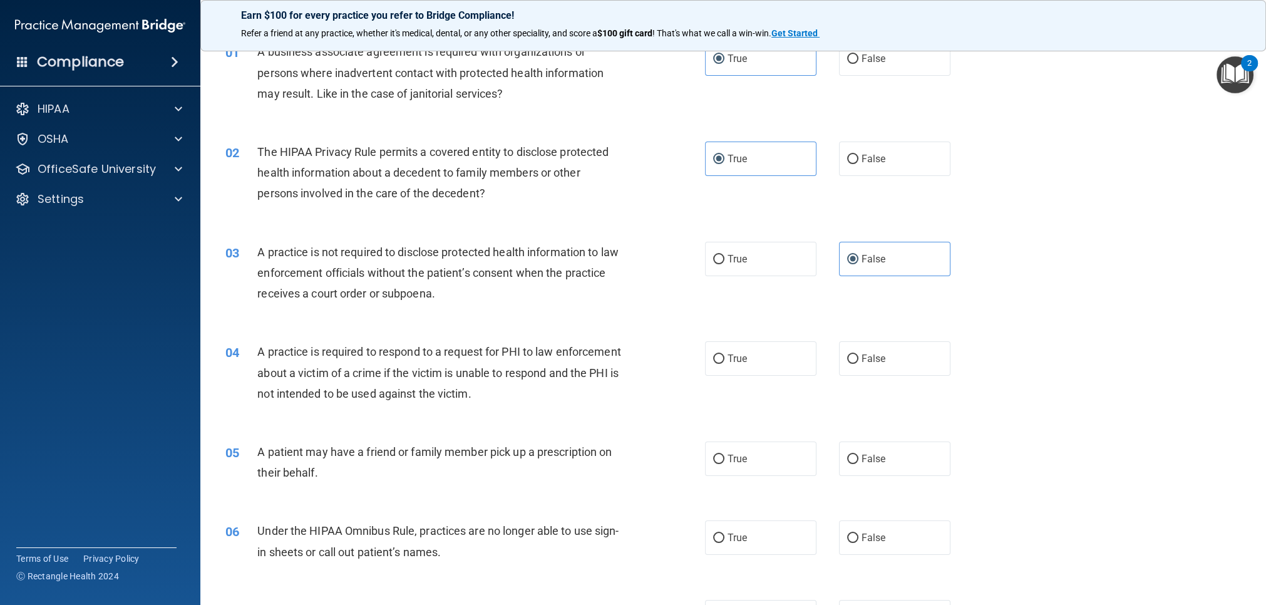
scroll to position [58, 0]
drag, startPoint x: 730, startPoint y: 359, endPoint x: 721, endPoint y: 359, distance: 8.8
click at [730, 359] on span "True" at bounding box center [737, 358] width 19 height 12
click at [724, 359] on input "True" at bounding box center [718, 358] width 11 height 9
radio input "true"
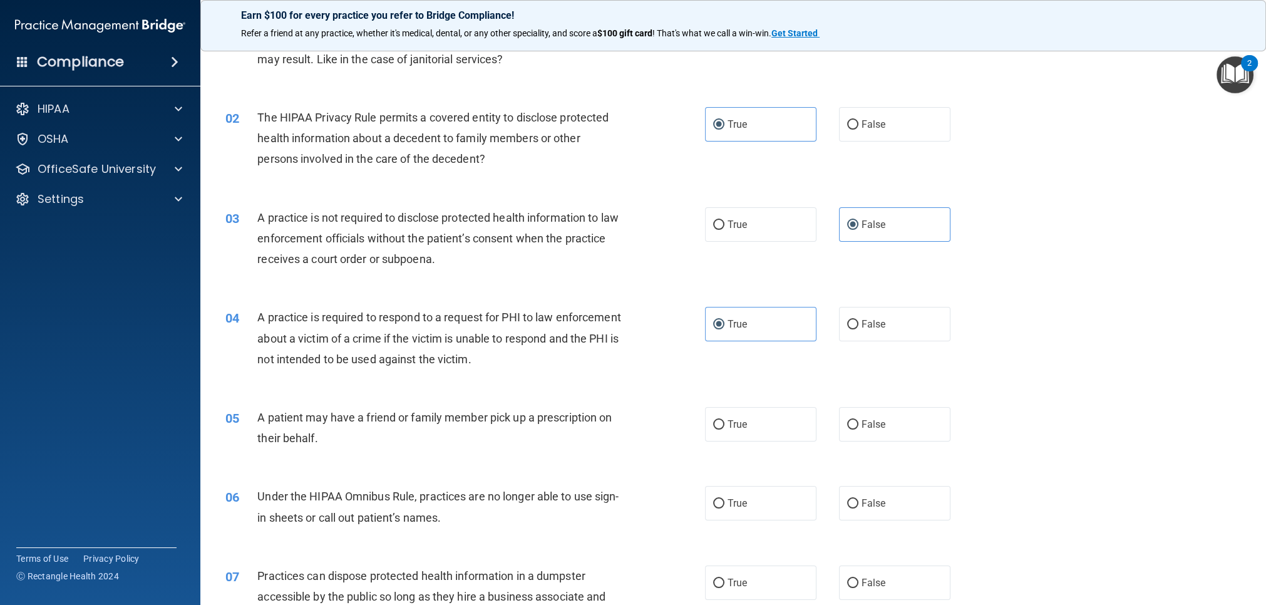
scroll to position [157, 0]
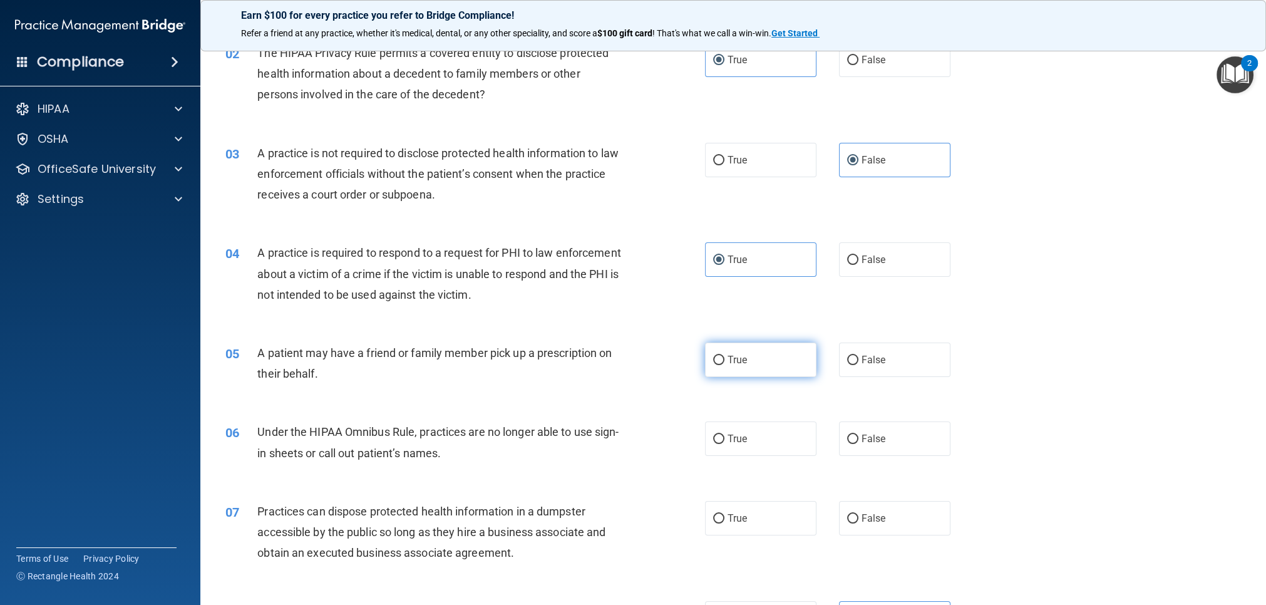
click at [735, 371] on label "True" at bounding box center [760, 360] width 111 height 34
click at [724, 365] on input "True" at bounding box center [718, 360] width 11 height 9
radio input "true"
click at [848, 440] on input "False" at bounding box center [852, 439] width 11 height 9
radio input "true"
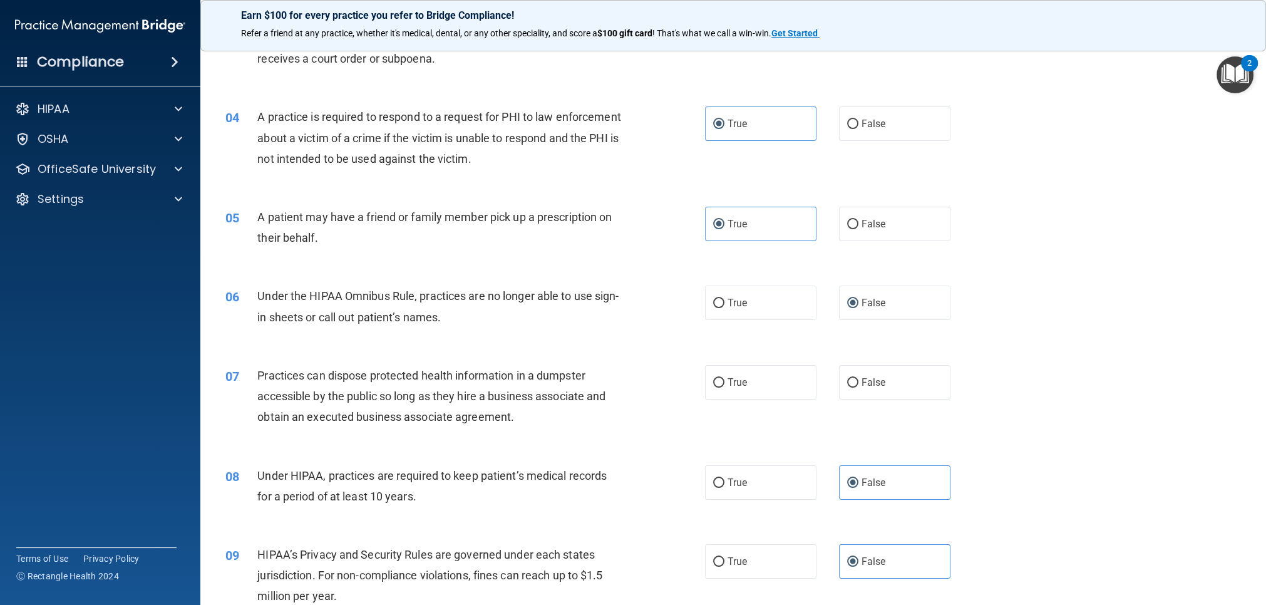
scroll to position [298, 0]
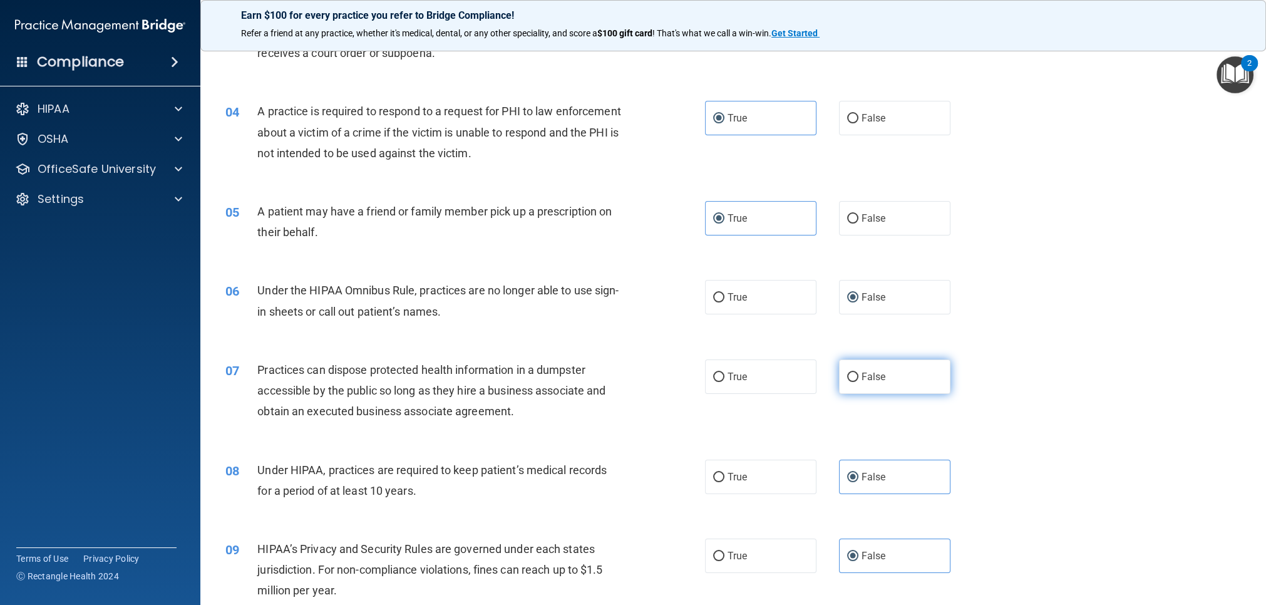
click at [877, 380] on span "False" at bounding box center [874, 377] width 24 height 12
click at [858, 380] on input "False" at bounding box center [852, 377] width 11 height 9
radio input "true"
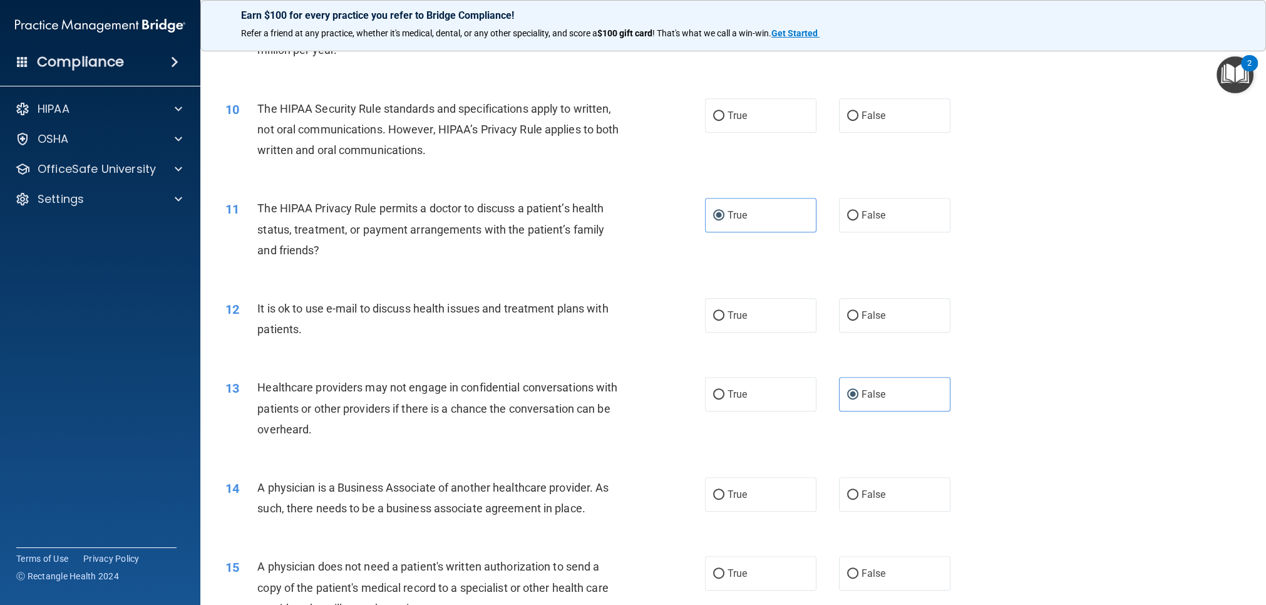
scroll to position [864, 0]
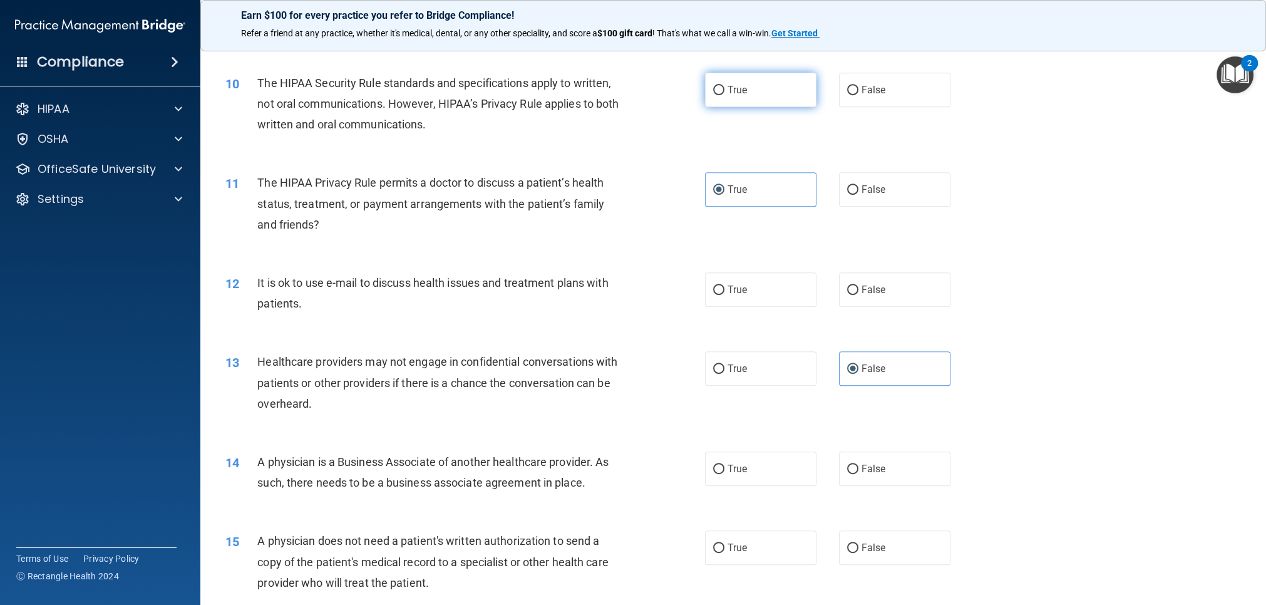
drag, startPoint x: 714, startPoint y: 97, endPoint x: 710, endPoint y: 105, distance: 8.4
click at [714, 98] on label "True" at bounding box center [760, 90] width 111 height 34
click at [714, 95] on input "True" at bounding box center [718, 90] width 11 height 9
radio input "true"
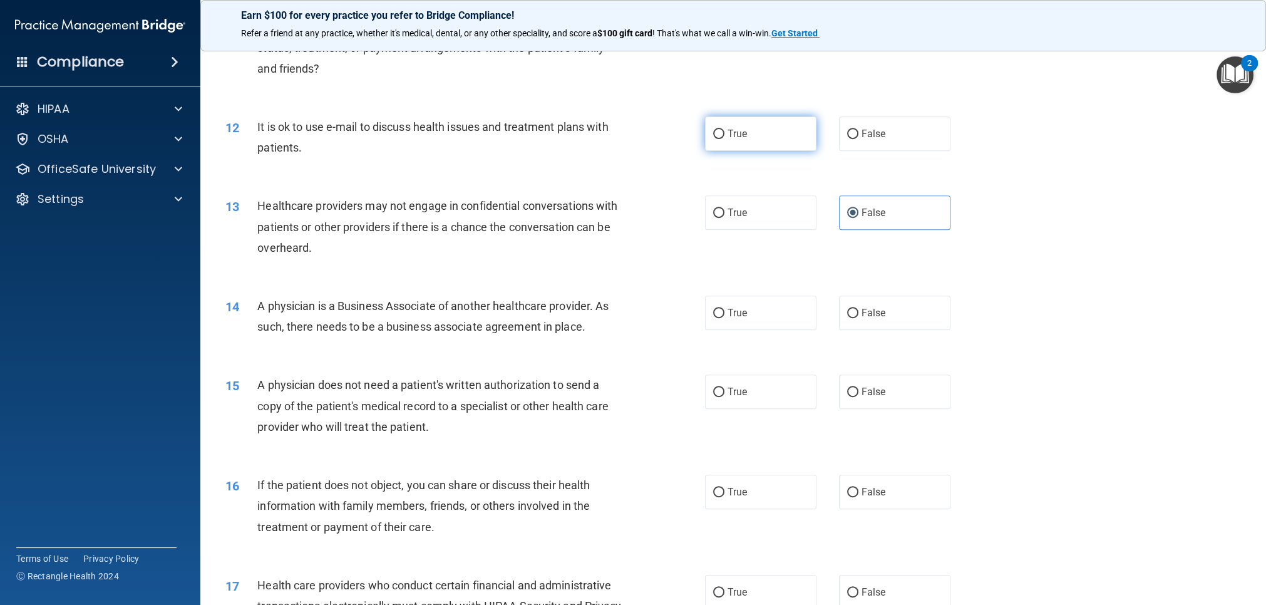
scroll to position [1021, 0]
click at [746, 134] on span "True" at bounding box center [737, 133] width 19 height 12
click at [724, 134] on input "True" at bounding box center [718, 133] width 11 height 9
radio input "true"
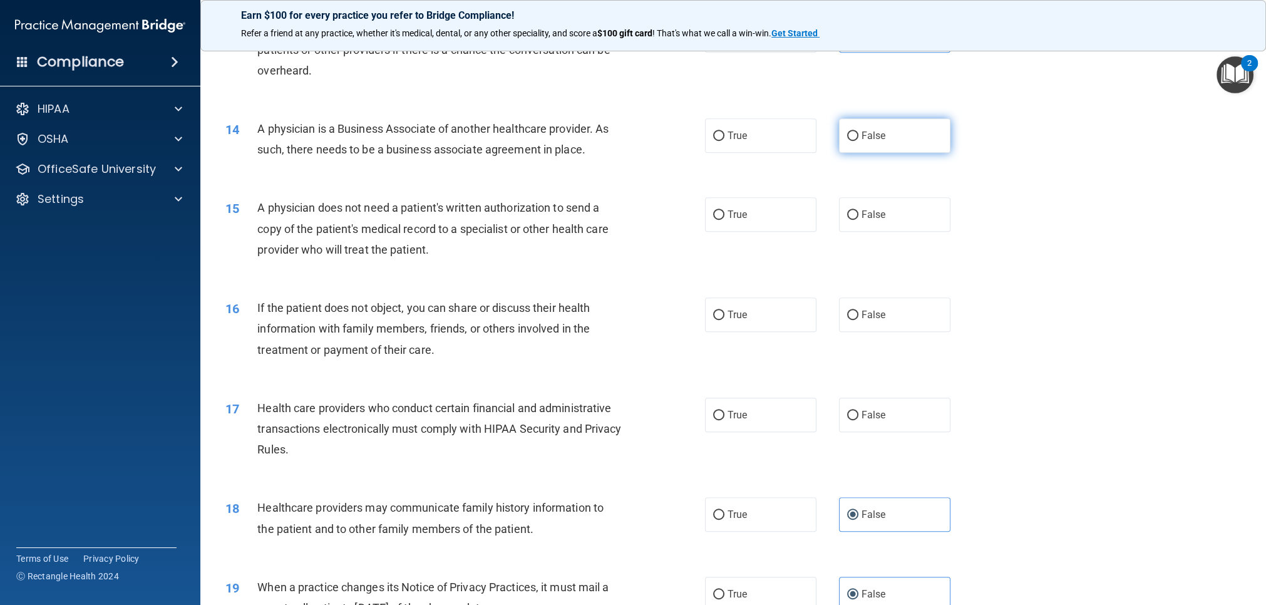
scroll to position [1200, 0]
click at [862, 145] on label "False" at bounding box center [894, 133] width 111 height 34
click at [858, 138] on input "False" at bounding box center [852, 133] width 11 height 9
radio input "true"
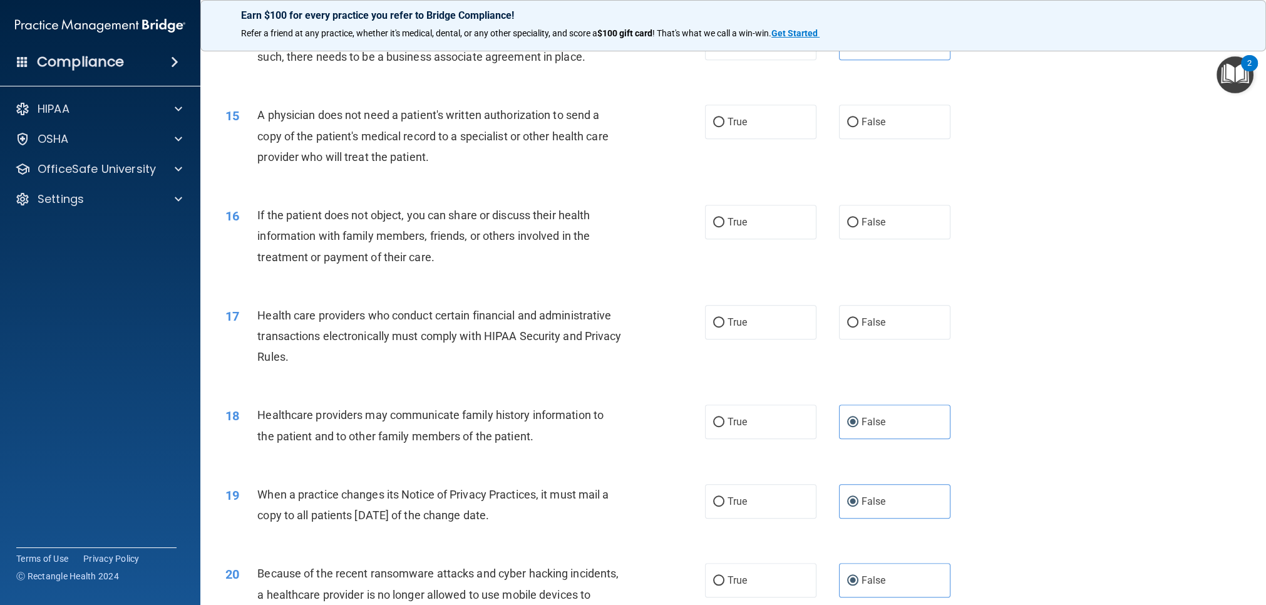
scroll to position [1289, 0]
click at [887, 125] on label "False" at bounding box center [894, 123] width 111 height 34
click at [858, 125] on input "False" at bounding box center [852, 123] width 11 height 9
radio input "true"
click at [742, 225] on span "True" at bounding box center [737, 223] width 19 height 12
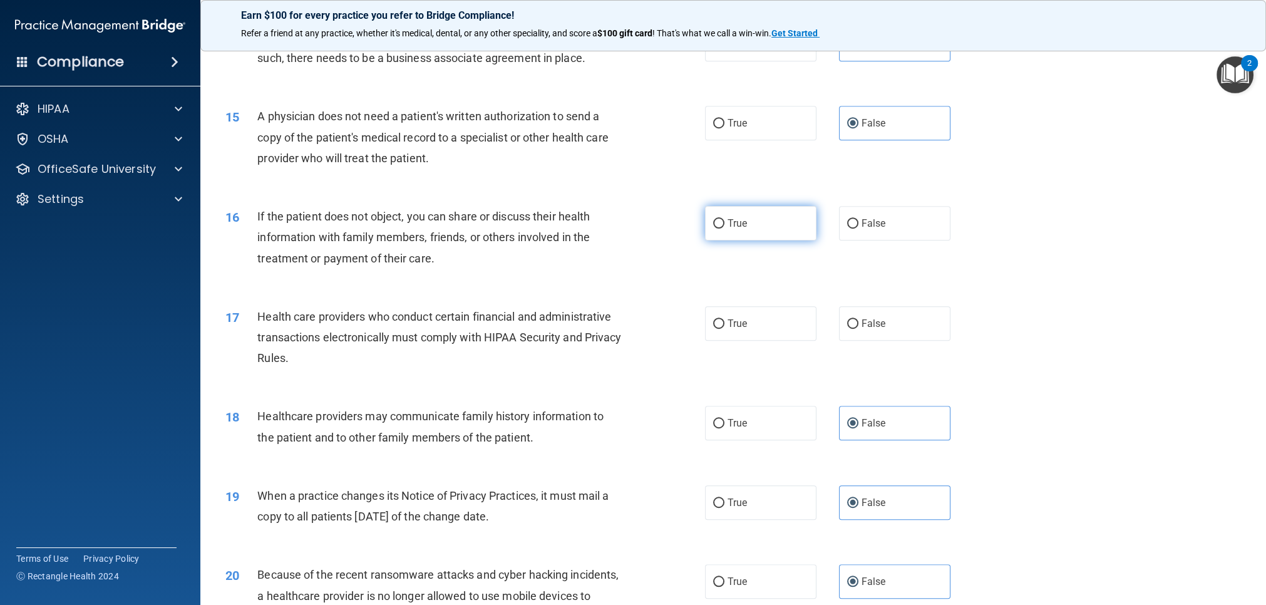
click at [724, 225] on input "True" at bounding box center [718, 223] width 11 height 9
radio input "true"
click at [718, 328] on label "True" at bounding box center [760, 323] width 111 height 34
click at [718, 328] on input "True" at bounding box center [718, 323] width 11 height 9
radio input "true"
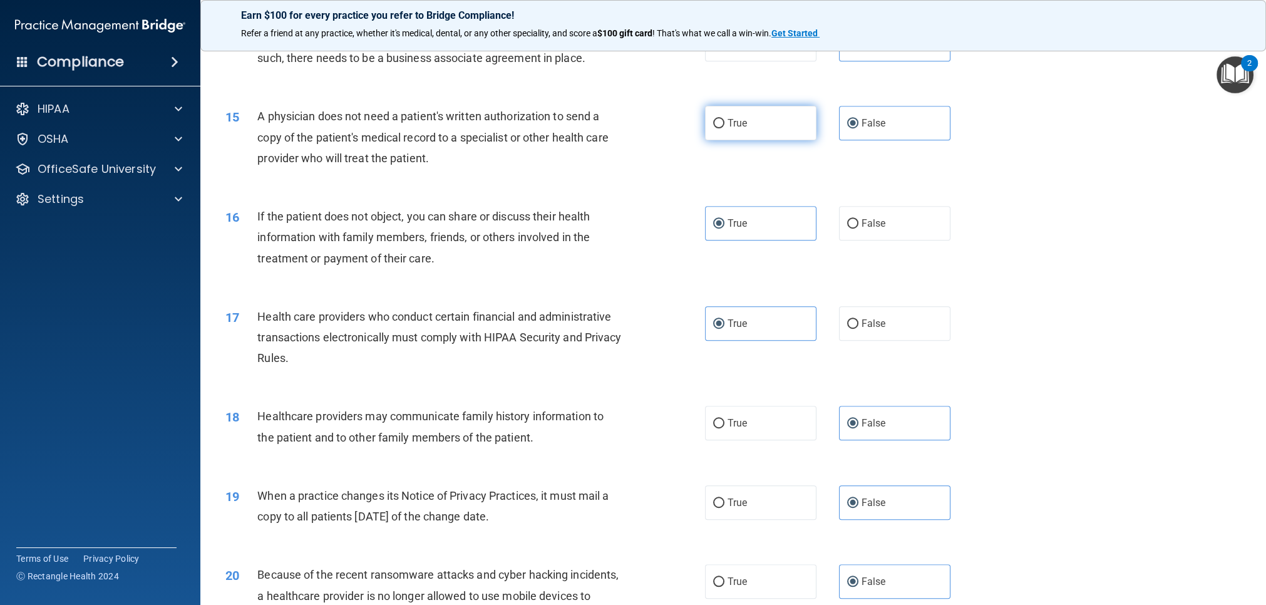
click at [755, 133] on label "True" at bounding box center [760, 123] width 111 height 34
click at [724, 128] on input "True" at bounding box center [718, 123] width 11 height 9
radio input "true"
radio input "false"
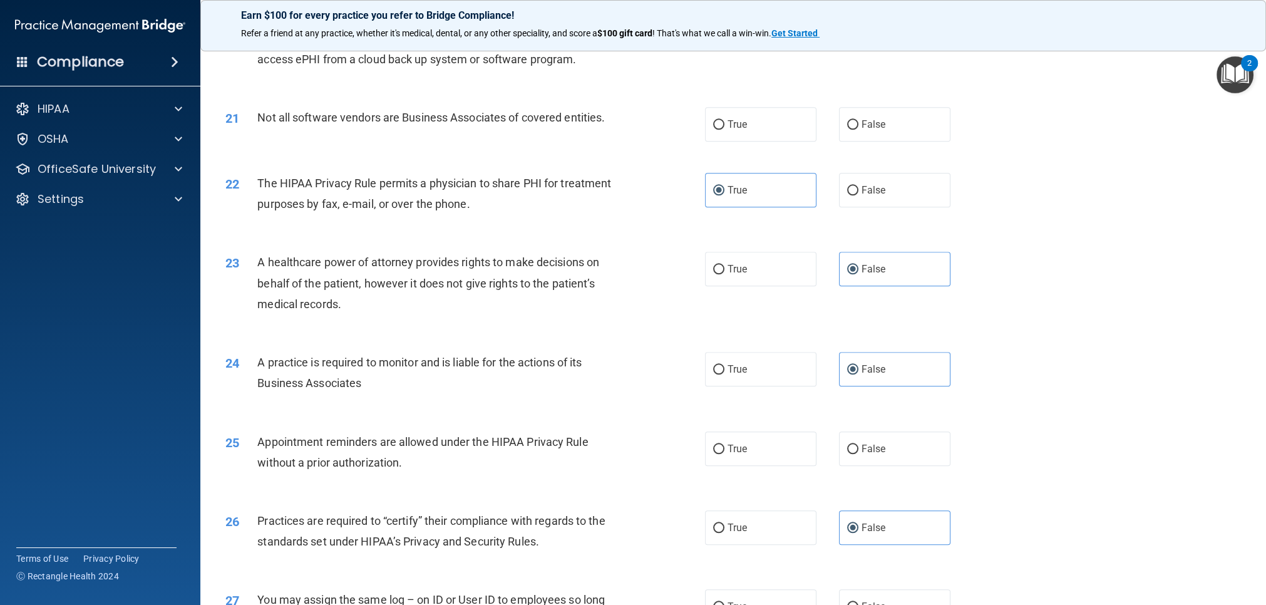
scroll to position [1848, 0]
click at [797, 130] on label "True" at bounding box center [760, 122] width 111 height 34
click at [724, 127] on input "True" at bounding box center [718, 122] width 11 height 9
radio input "true"
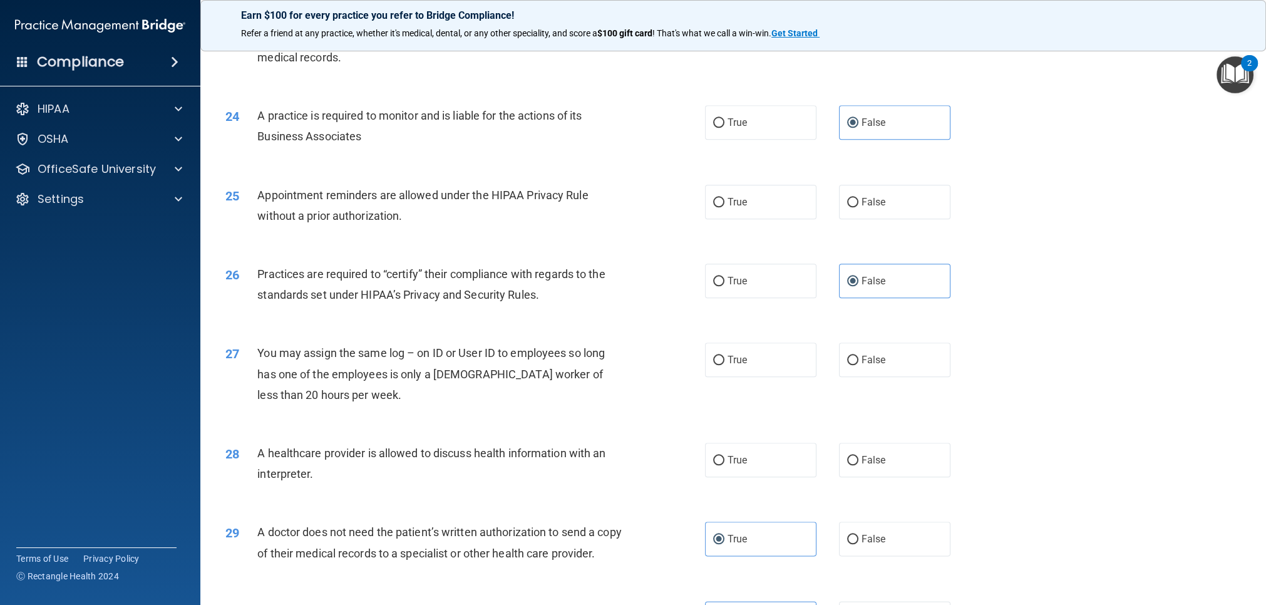
scroll to position [2095, 0]
click at [755, 211] on label "True" at bounding box center [760, 200] width 111 height 34
click at [724, 205] on input "True" at bounding box center [718, 200] width 11 height 9
radio input "true"
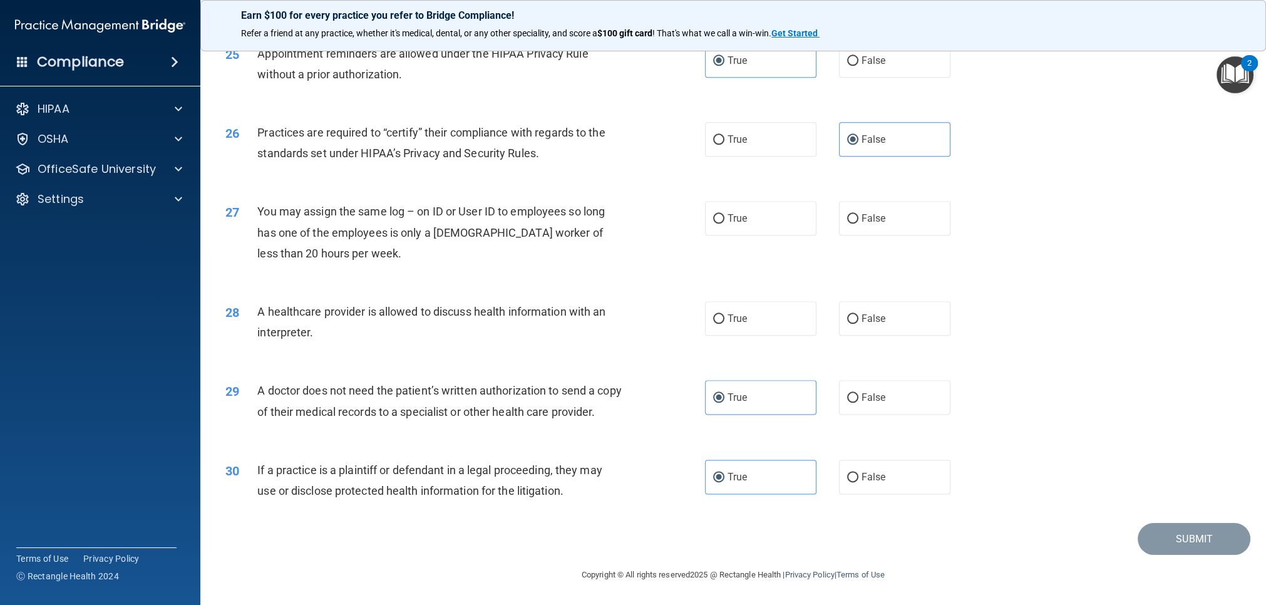
scroll to position [2245, 0]
click at [858, 219] on label "False" at bounding box center [894, 218] width 111 height 34
click at [858, 219] on input "False" at bounding box center [852, 218] width 11 height 9
radio input "true"
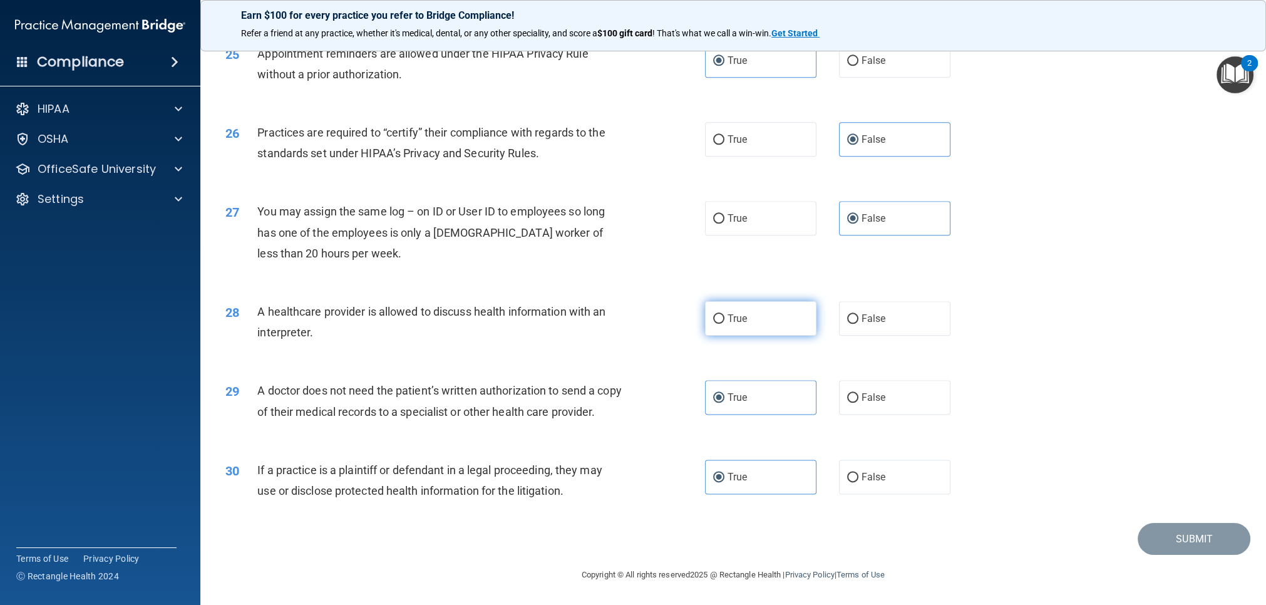
click at [723, 301] on label "True" at bounding box center [760, 318] width 111 height 34
click at [723, 314] on input "True" at bounding box center [718, 318] width 11 height 9
radio input "true"
click at [1209, 530] on button "Submit" at bounding box center [1194, 539] width 113 height 32
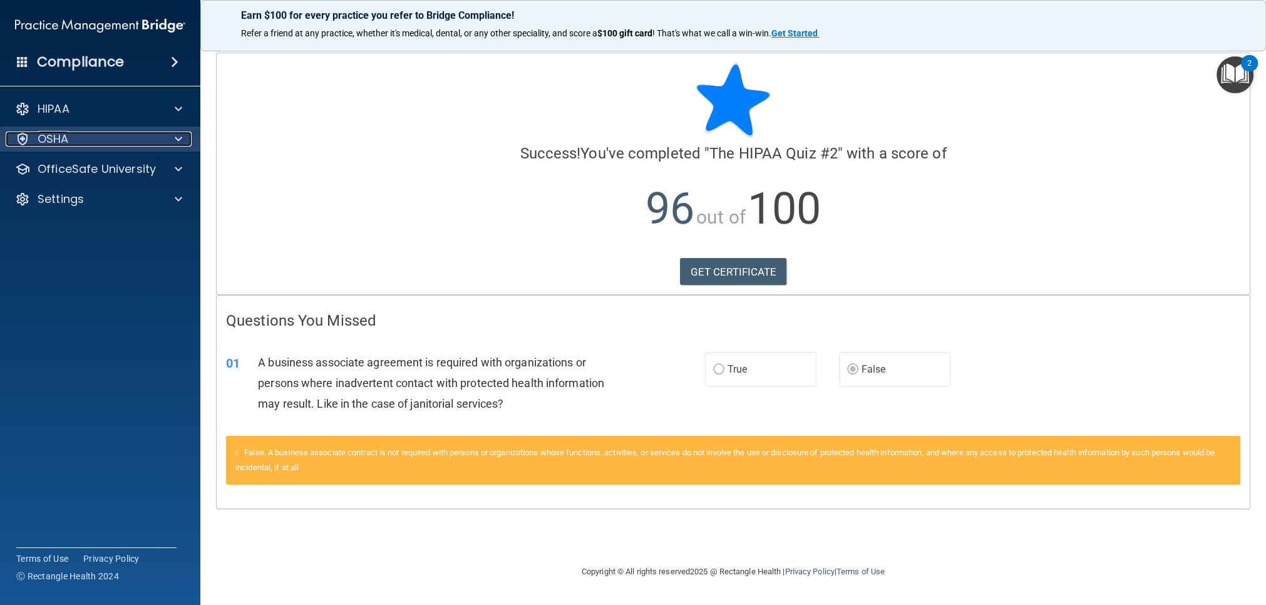
click at [184, 138] on div at bounding box center [176, 138] width 31 height 15
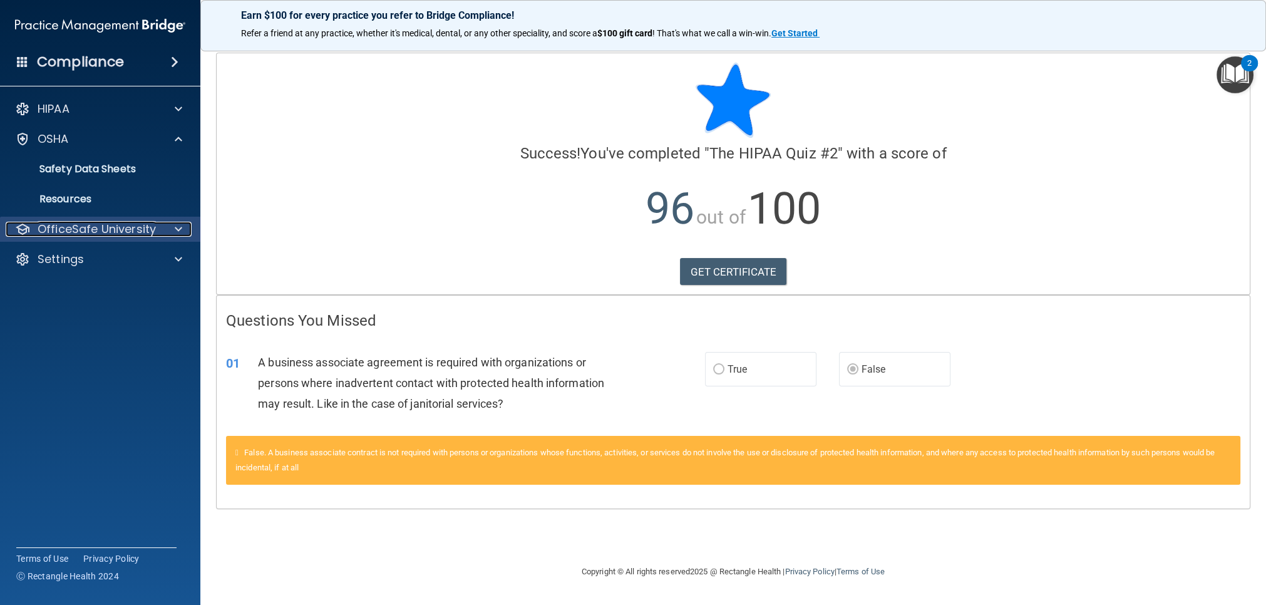
click at [185, 222] on div at bounding box center [176, 229] width 31 height 15
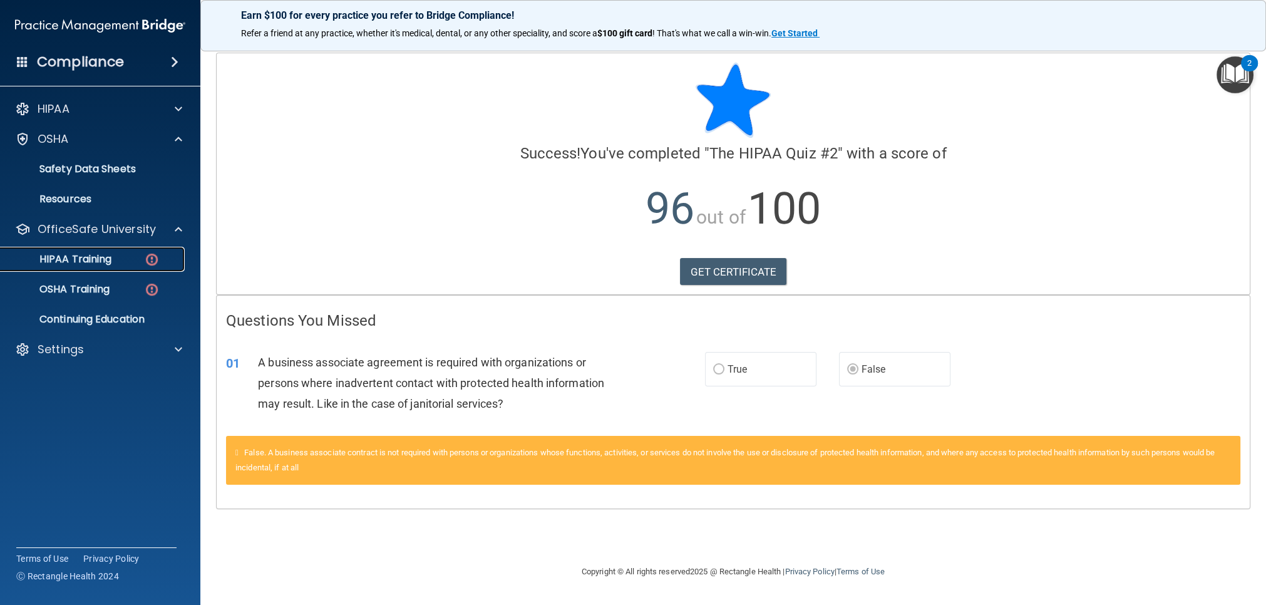
click at [140, 266] on link "HIPAA Training" at bounding box center [85, 259] width 197 height 25
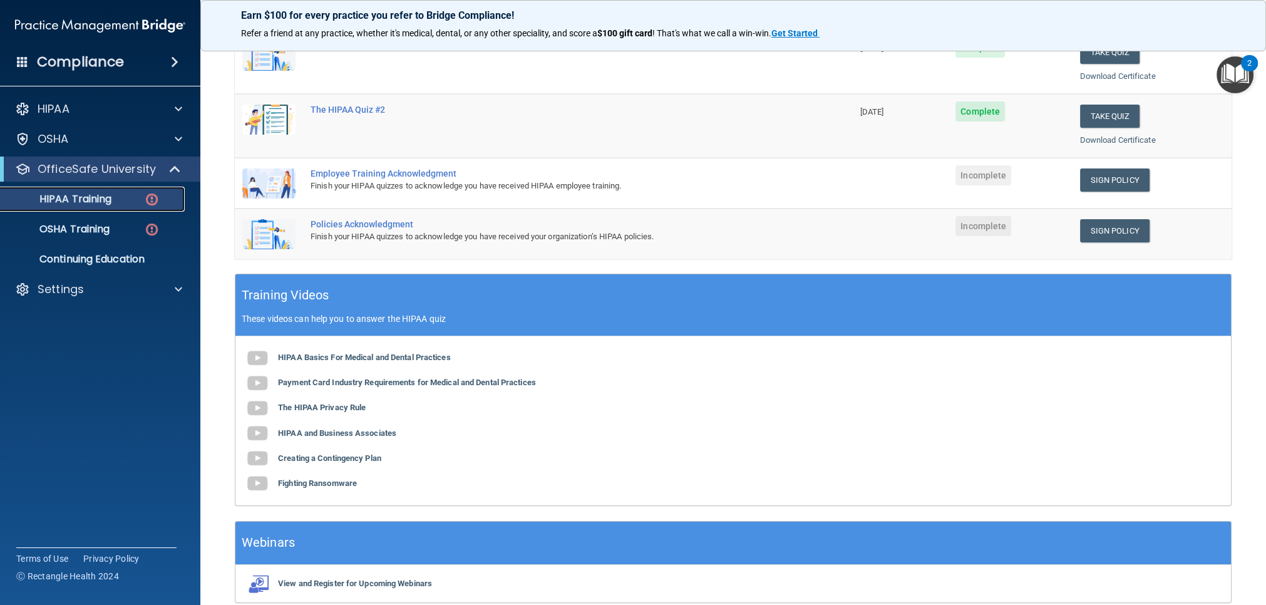
scroll to position [310, 0]
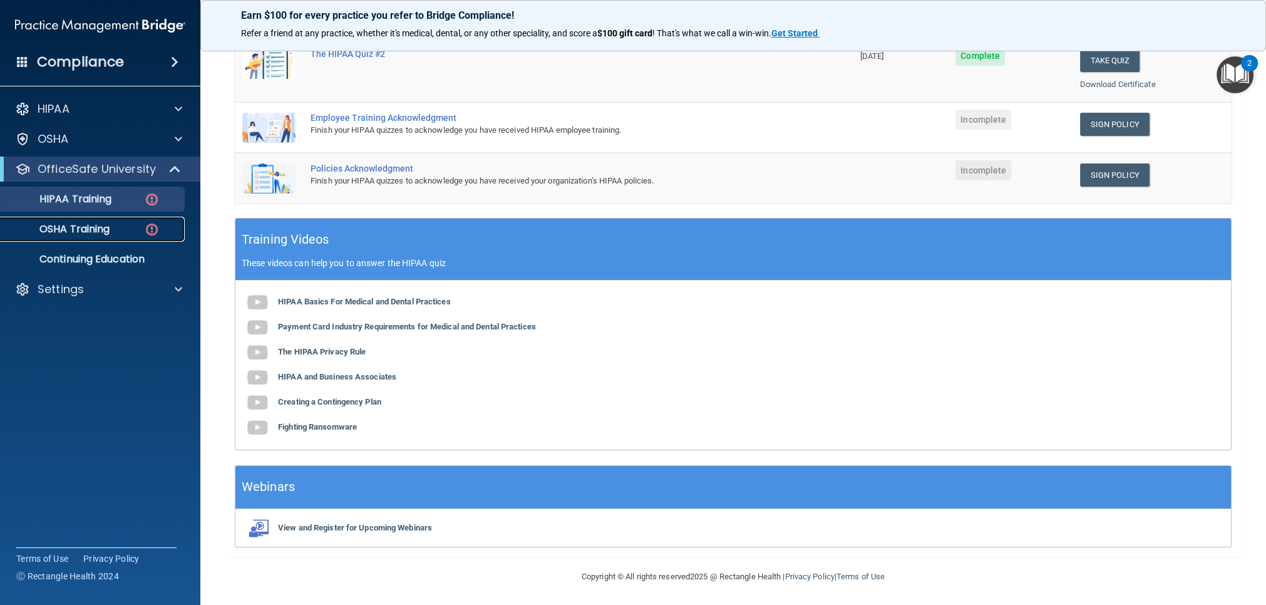
click at [137, 235] on div "OSHA Training" at bounding box center [93, 229] width 171 height 13
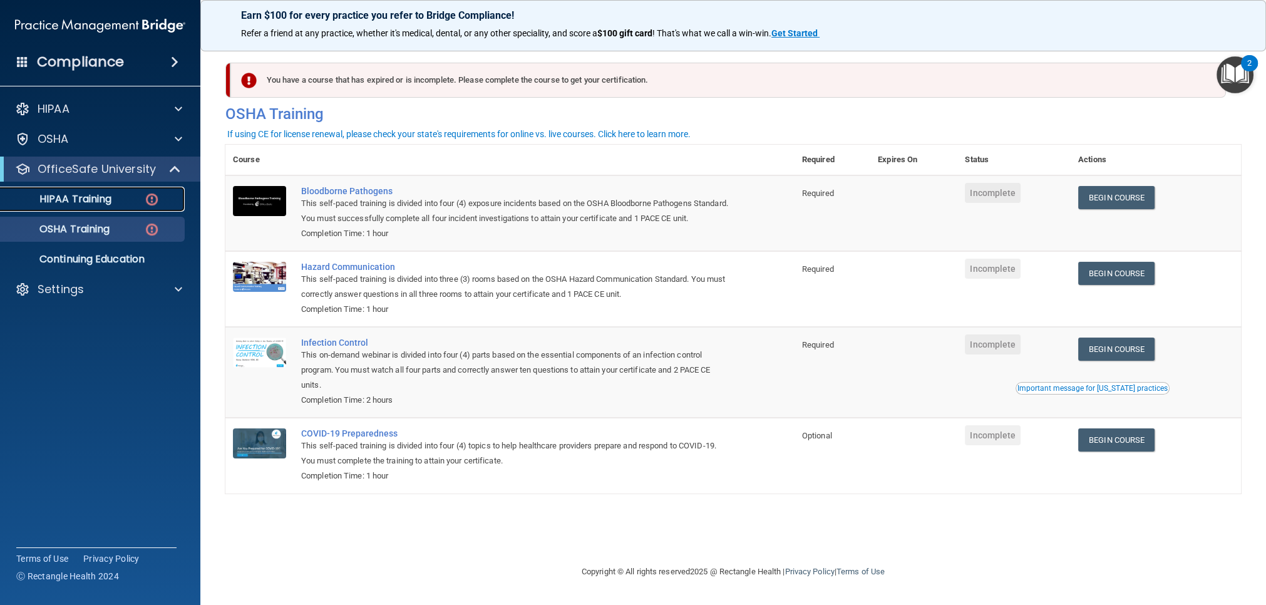
click at [137, 205] on div "HIPAA Training" at bounding box center [93, 199] width 171 height 13
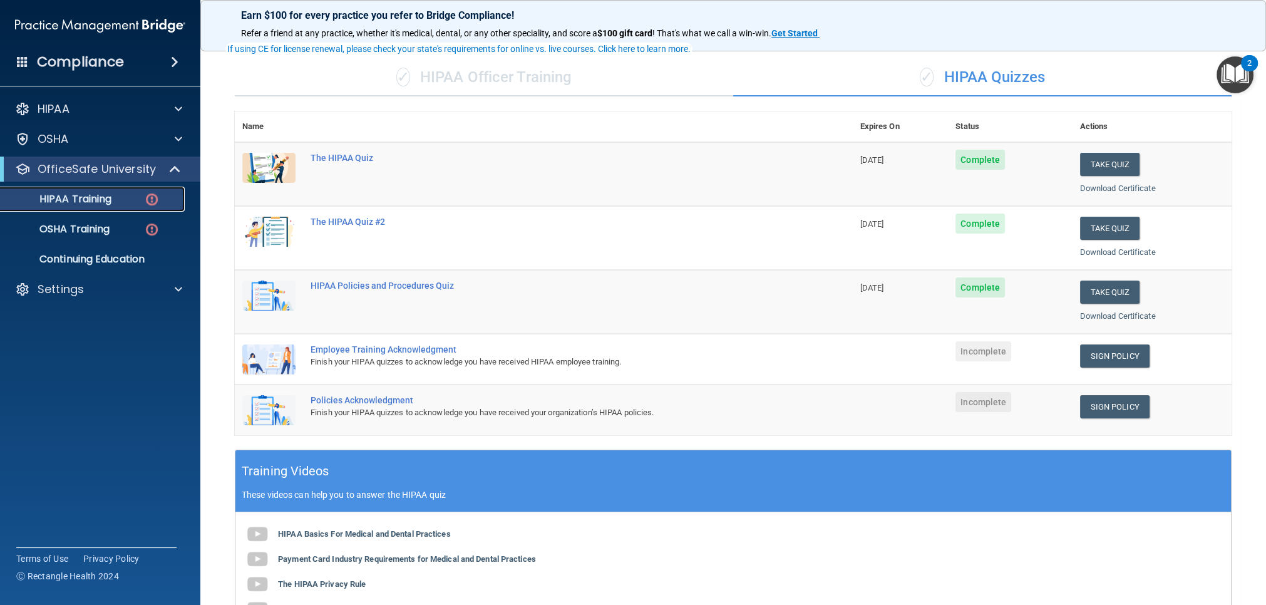
scroll to position [83, 0]
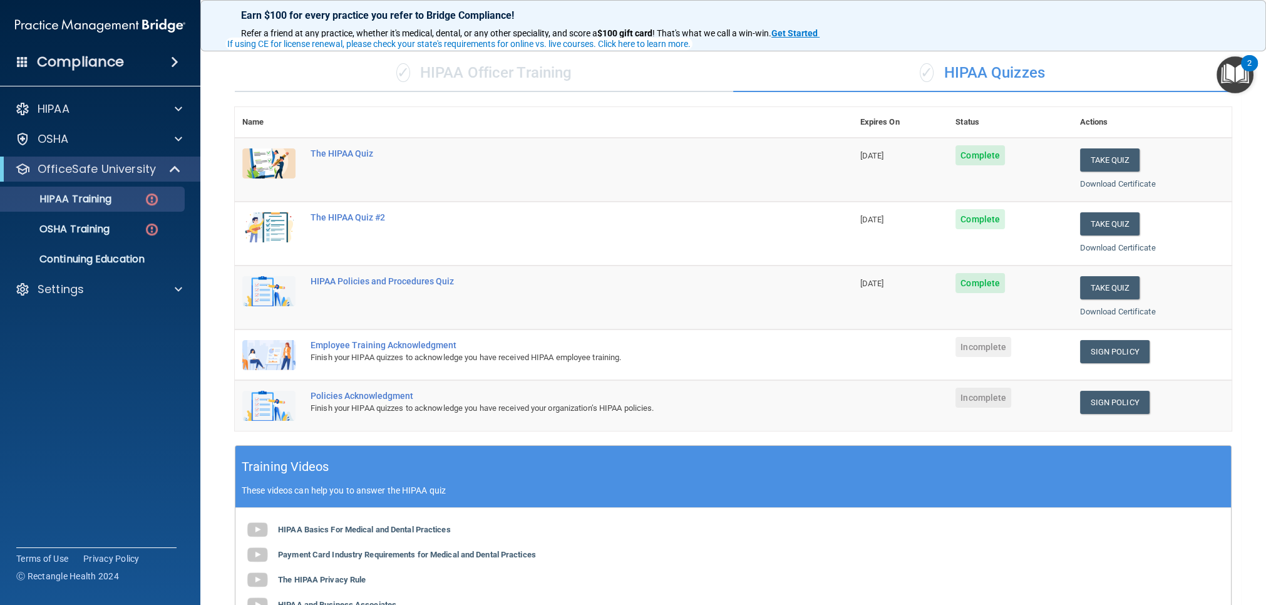
drag, startPoint x: 439, startPoint y: 343, endPoint x: 413, endPoint y: 338, distance: 26.2
click at [439, 343] on div "Employee Training Acknowledgment" at bounding box center [551, 345] width 480 height 10
click at [1141, 351] on link "Sign Policy" at bounding box center [1115, 351] width 70 height 23
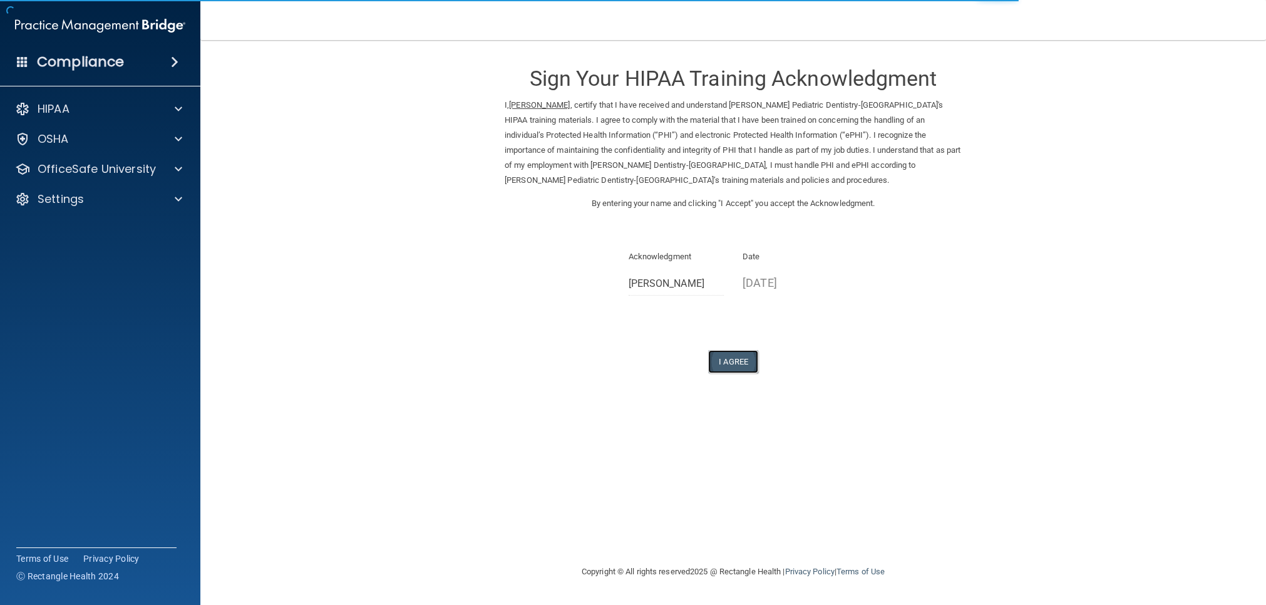
click at [739, 355] on button "I Agree" at bounding box center [733, 361] width 50 height 23
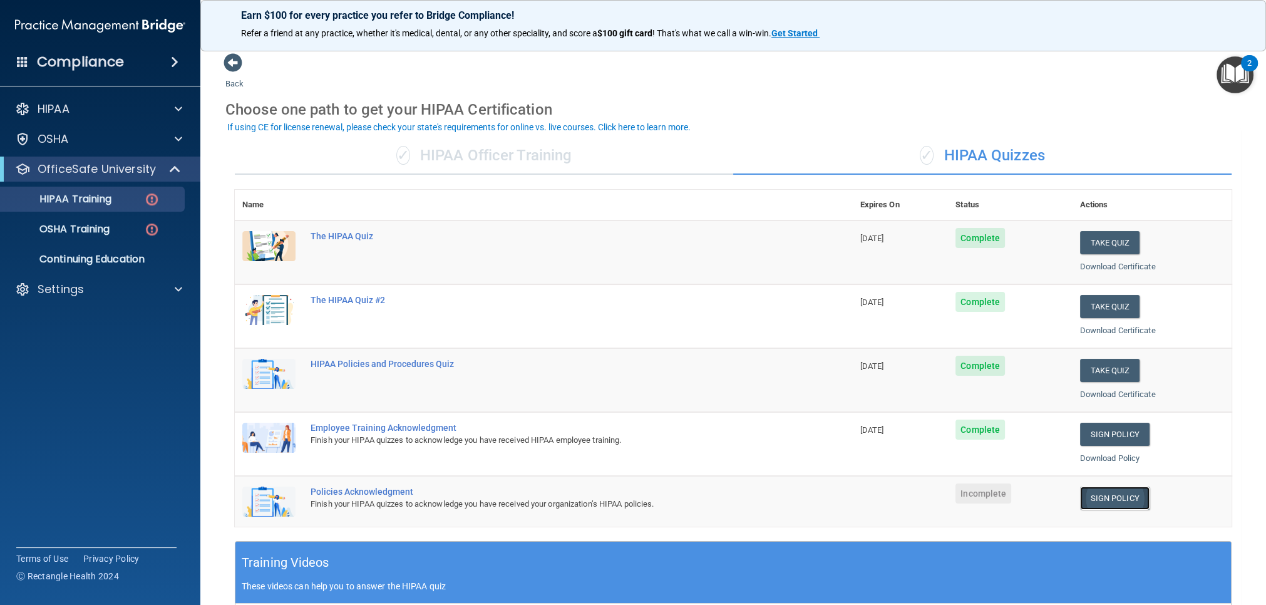
click at [1106, 502] on link "Sign Policy" at bounding box center [1115, 498] width 70 height 23
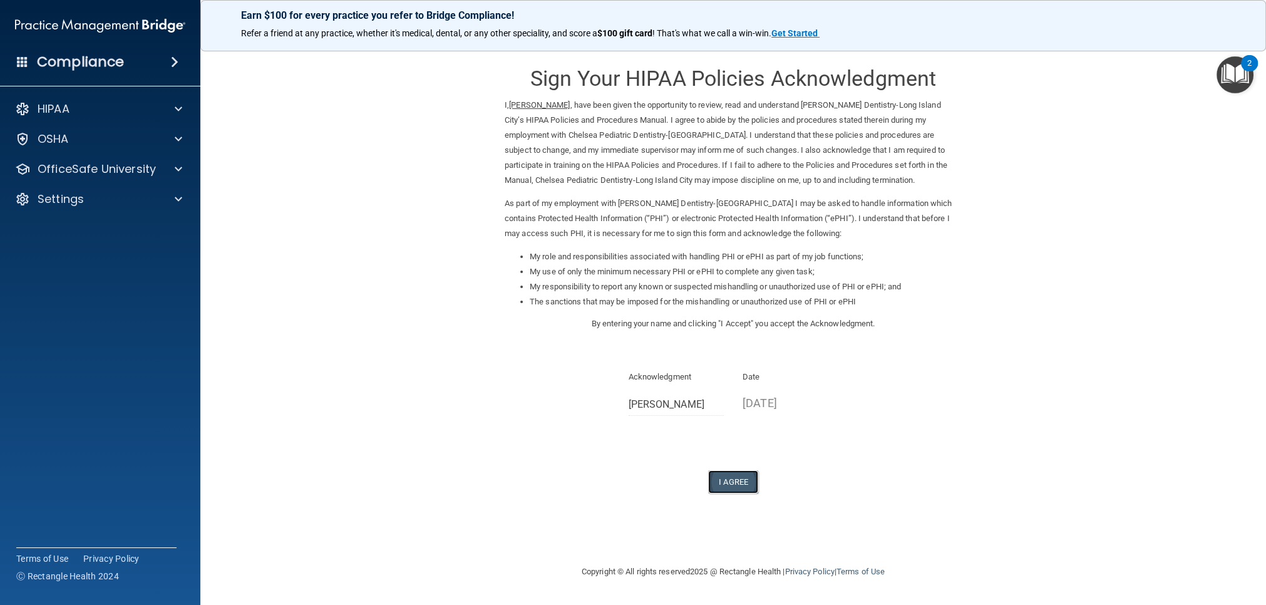
click at [740, 474] on button "I Agree" at bounding box center [733, 481] width 50 height 23
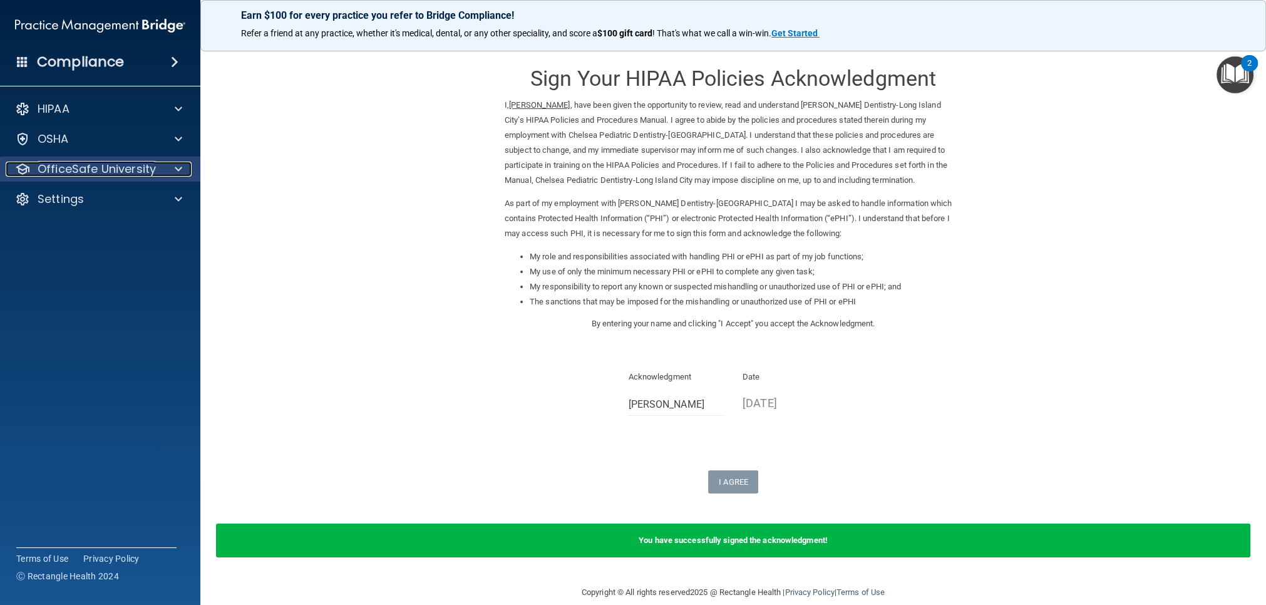
click at [161, 165] on div at bounding box center [176, 169] width 31 height 15
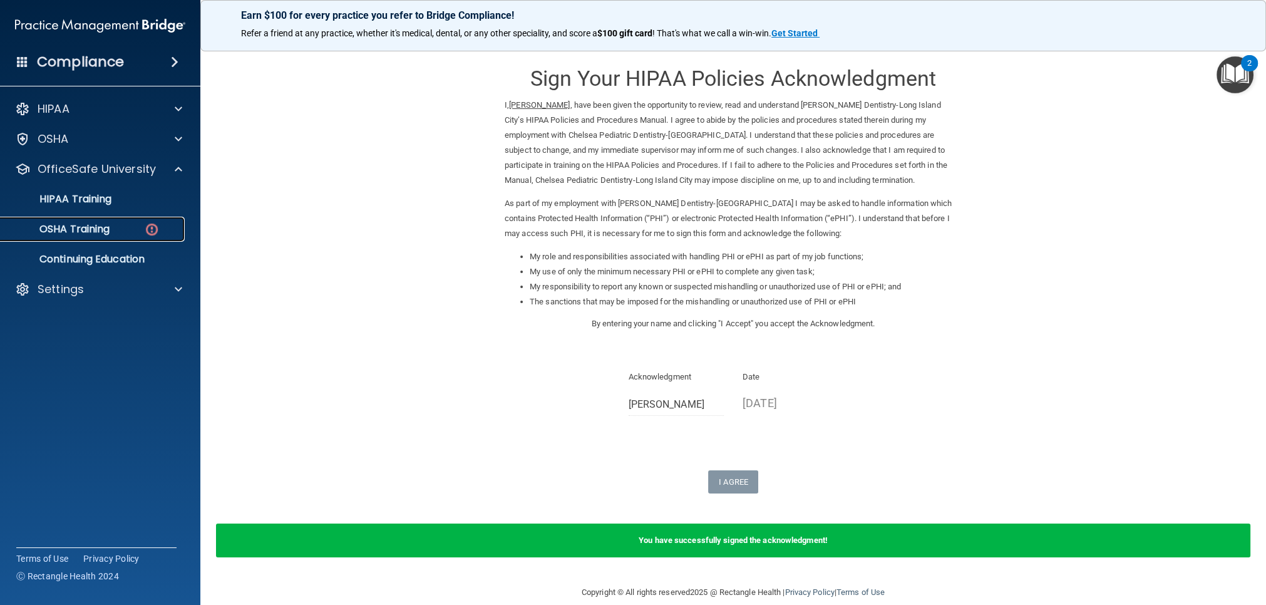
click at [145, 225] on img at bounding box center [152, 230] width 16 height 16
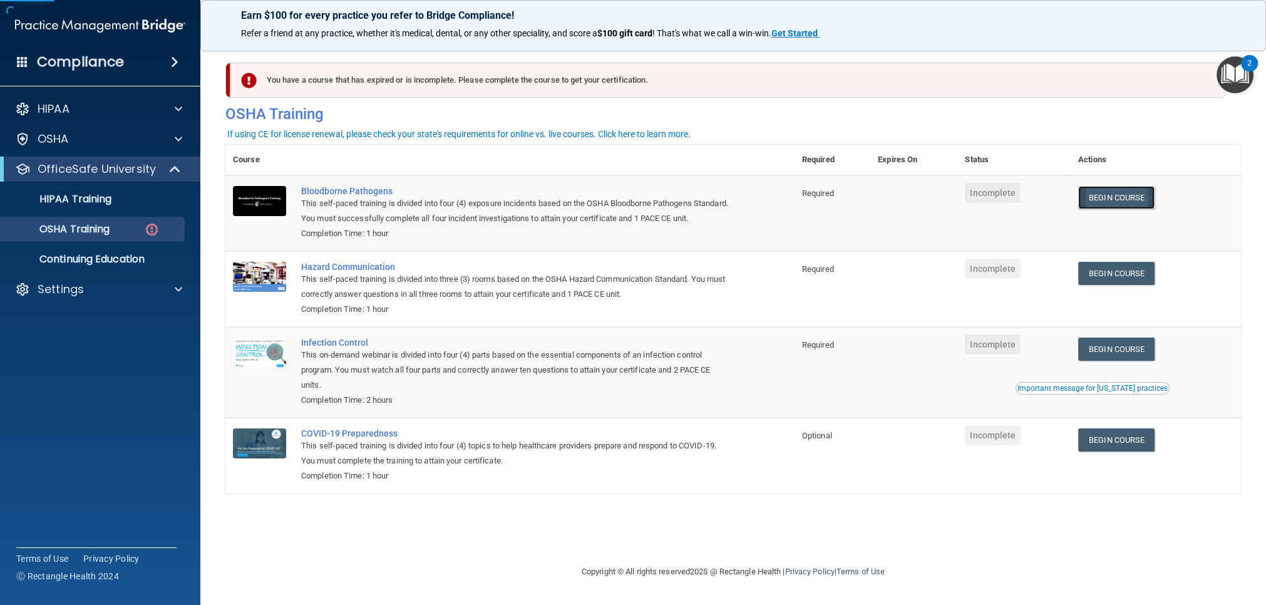
click at [1111, 202] on link "Begin Course" at bounding box center [1116, 197] width 76 height 23
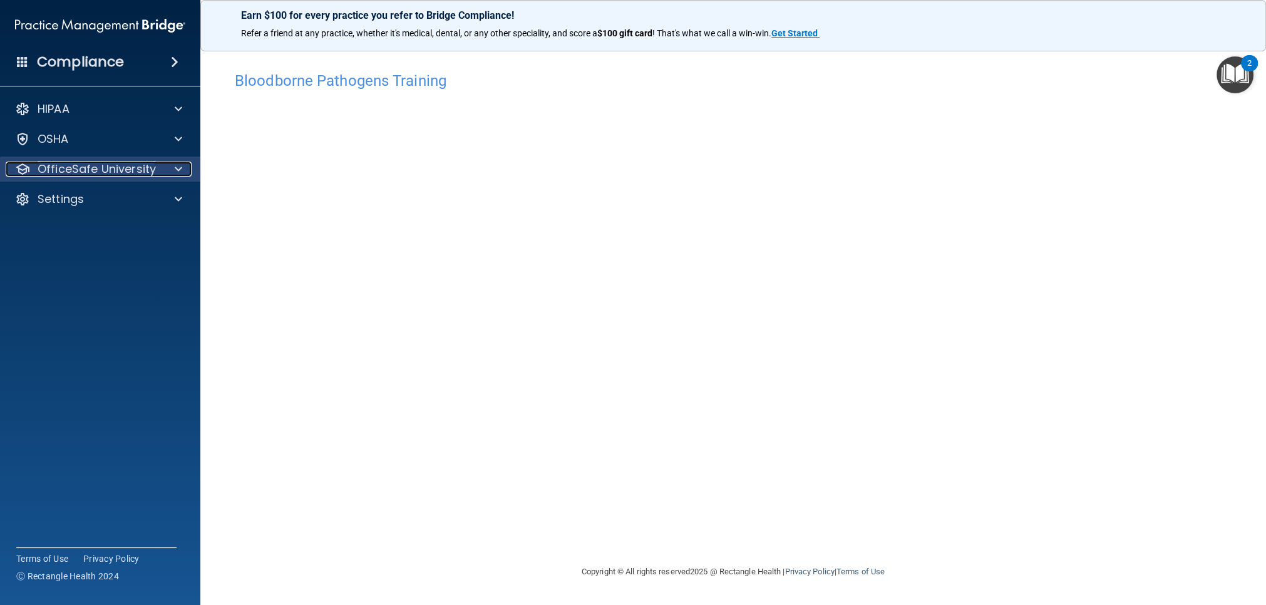
click at [171, 170] on div at bounding box center [176, 169] width 31 height 15
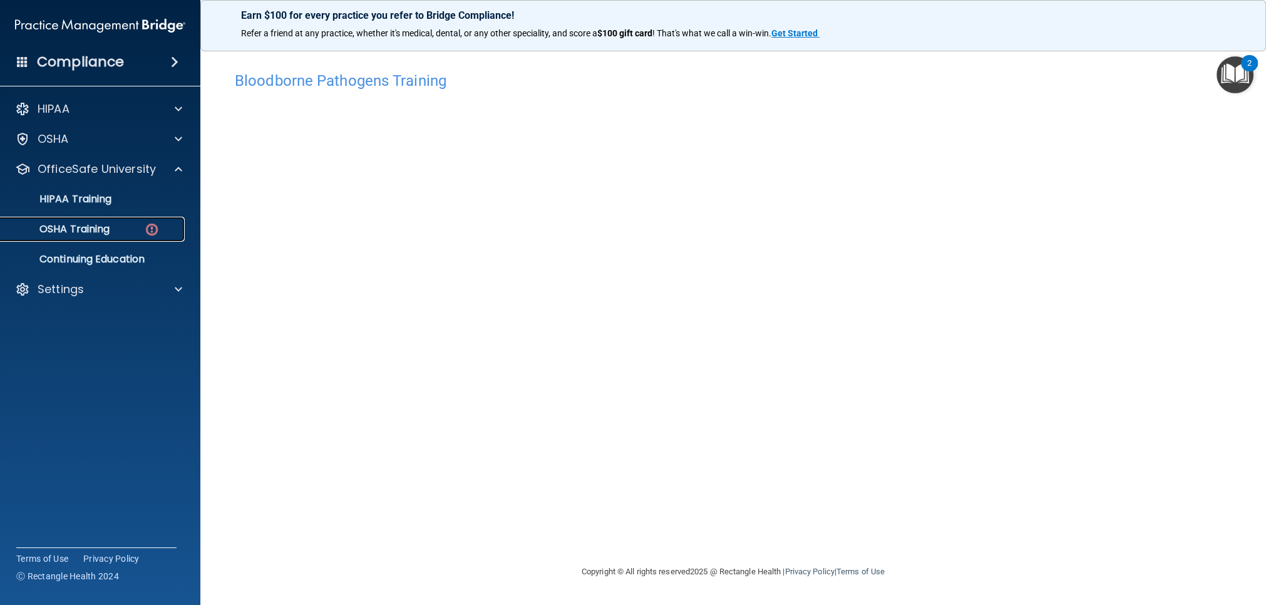
click at [155, 219] on link "OSHA Training" at bounding box center [85, 229] width 197 height 25
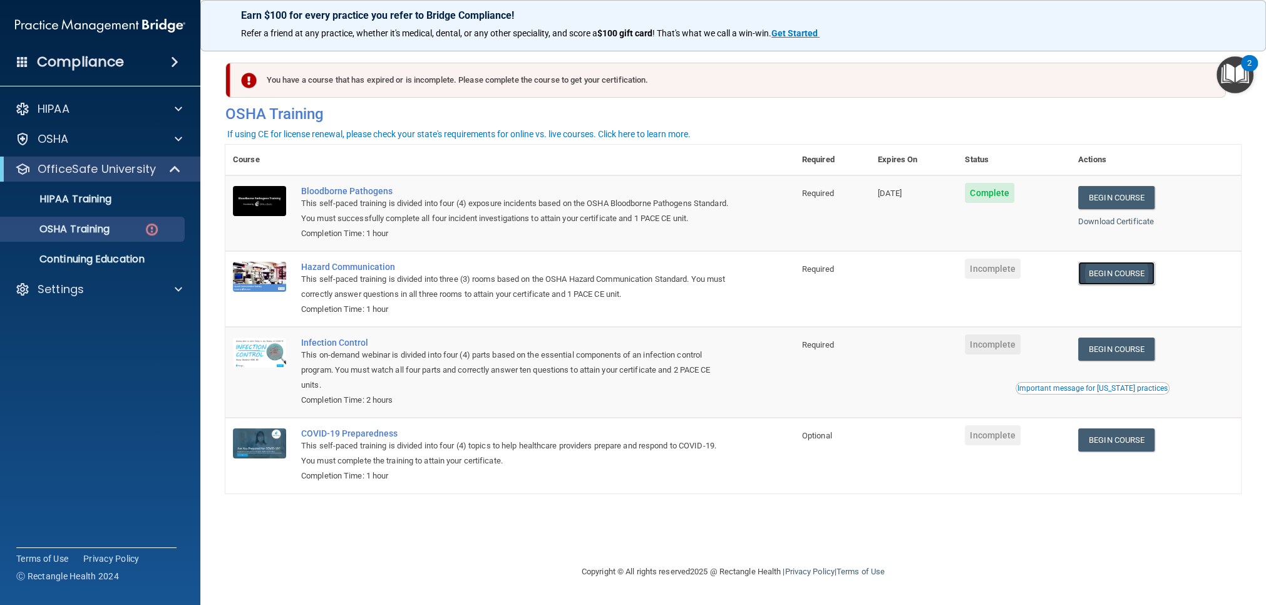
click at [1117, 285] on link "Begin Course" at bounding box center [1116, 273] width 76 height 23
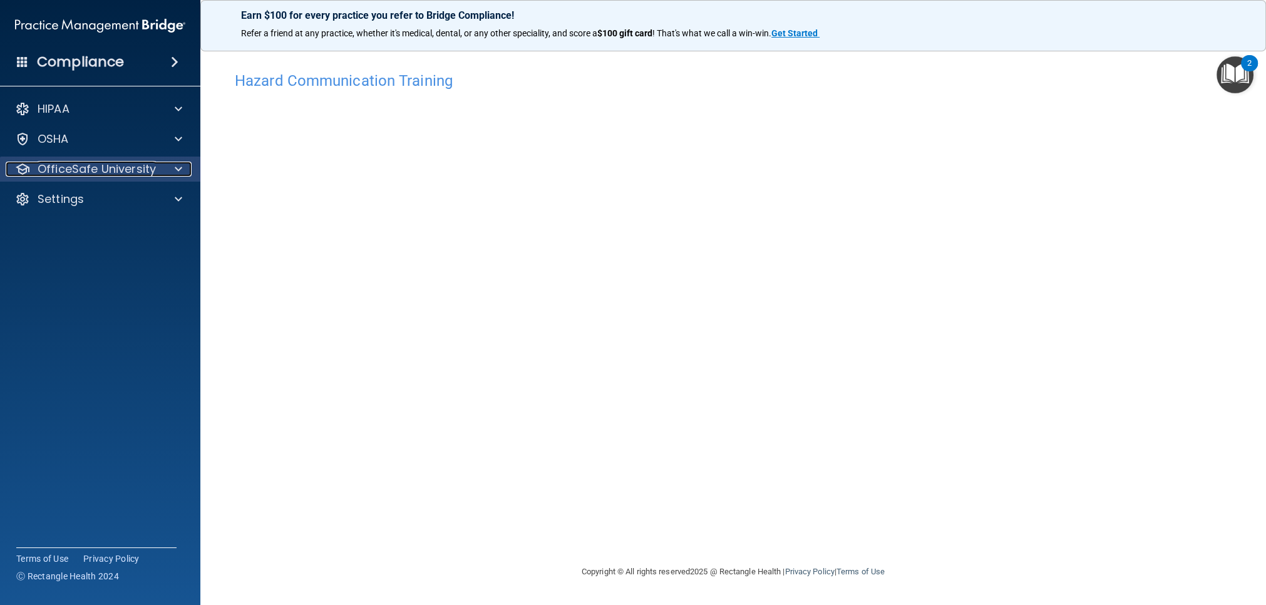
click at [143, 176] on p "OfficeSafe University" at bounding box center [97, 169] width 118 height 15
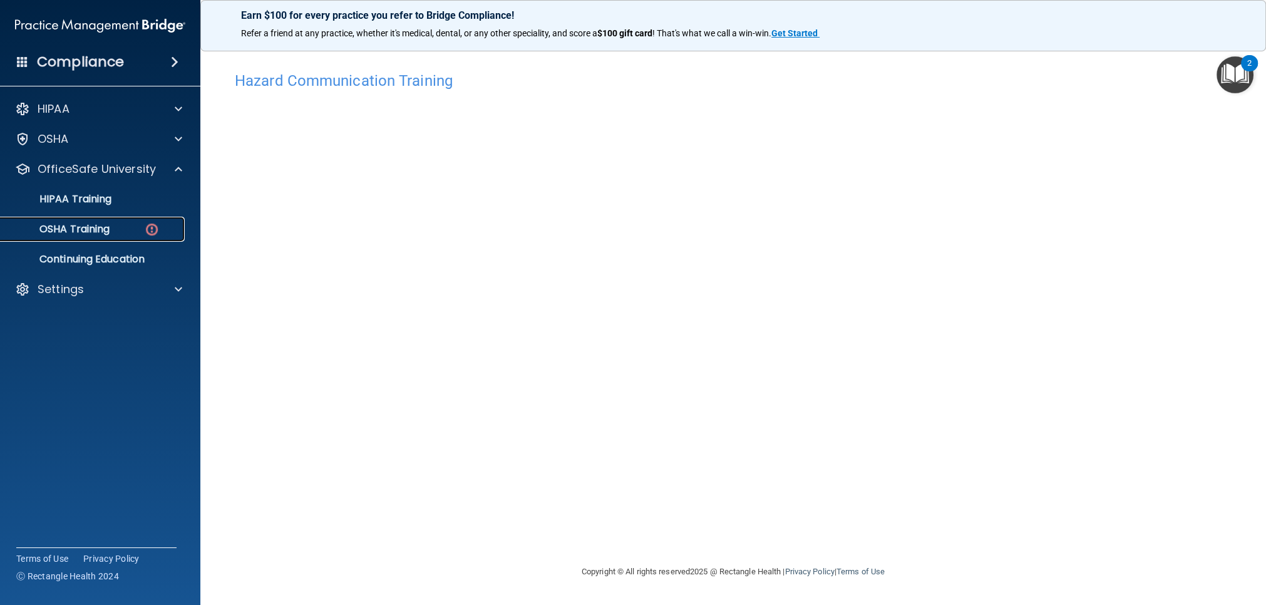
click at [144, 224] on img at bounding box center [152, 230] width 16 height 16
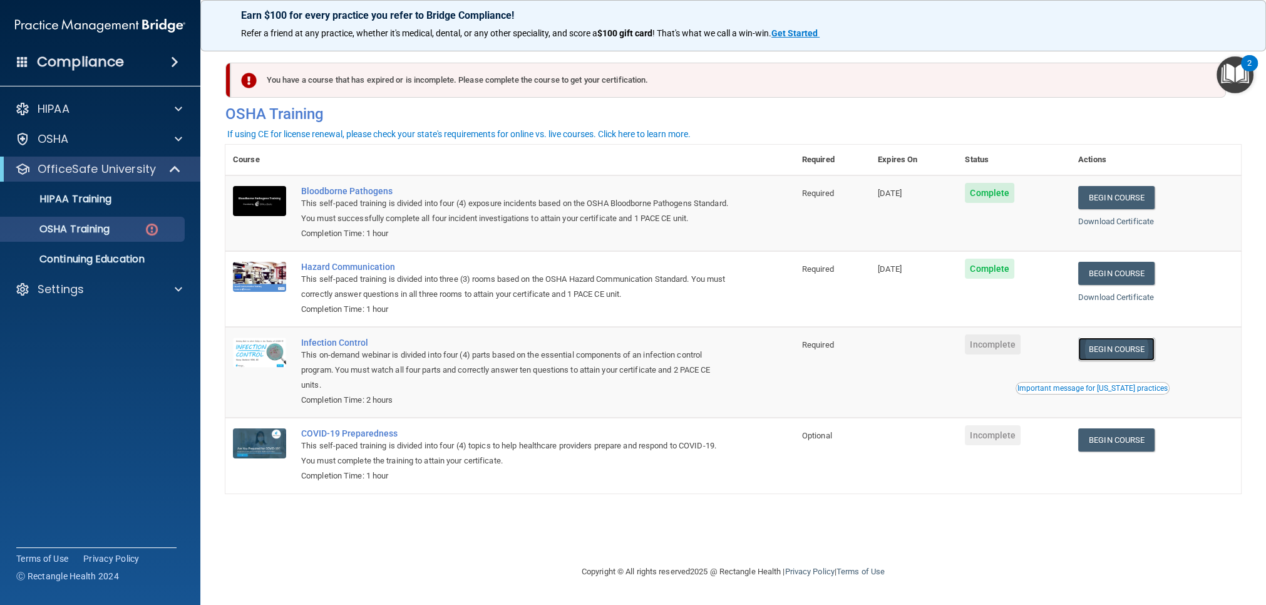
click at [1117, 361] on link "Begin Course" at bounding box center [1116, 349] width 76 height 23
